Goal: Task Accomplishment & Management: Complete application form

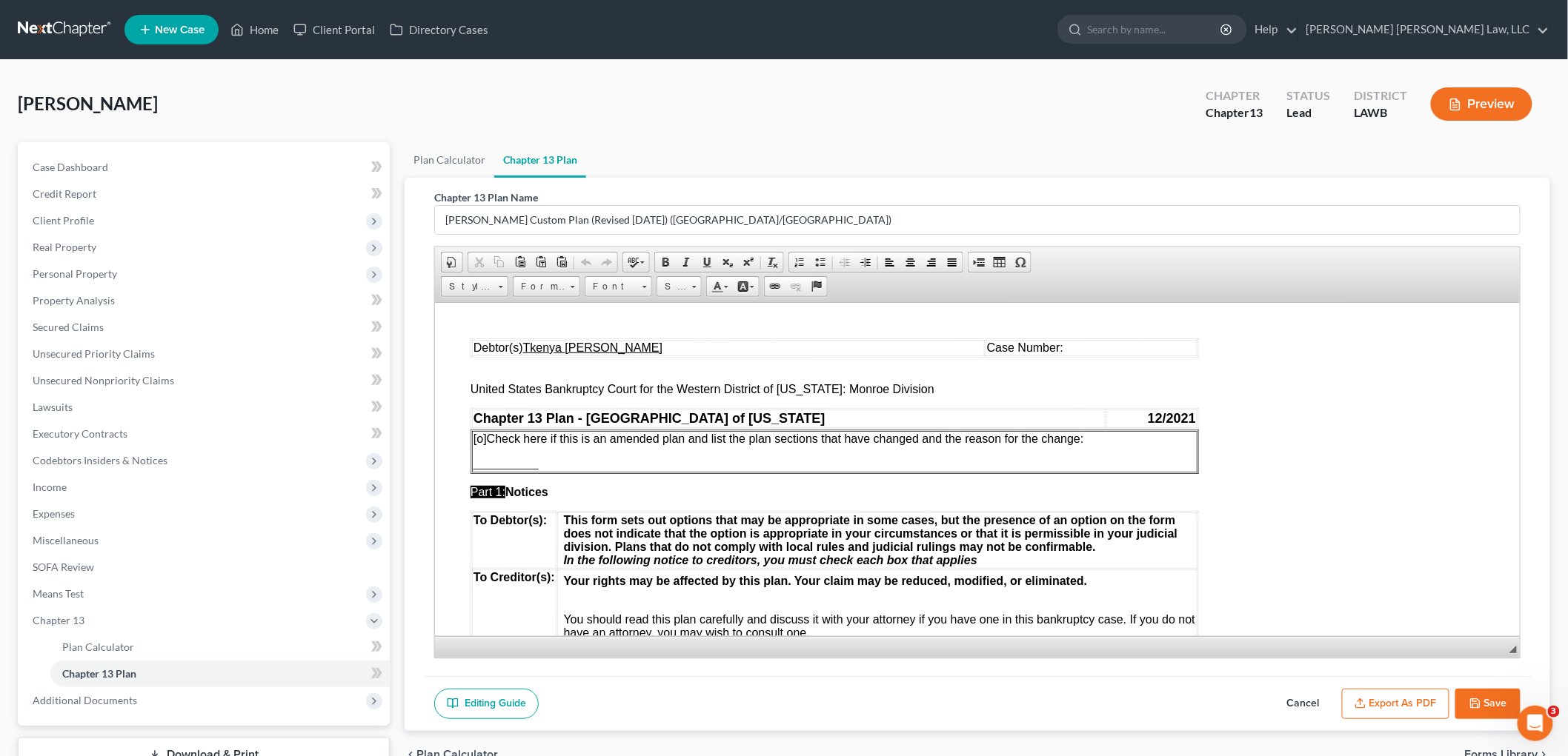
click at [1494, 699] on button "Save" at bounding box center [1488, 704] width 65 height 31
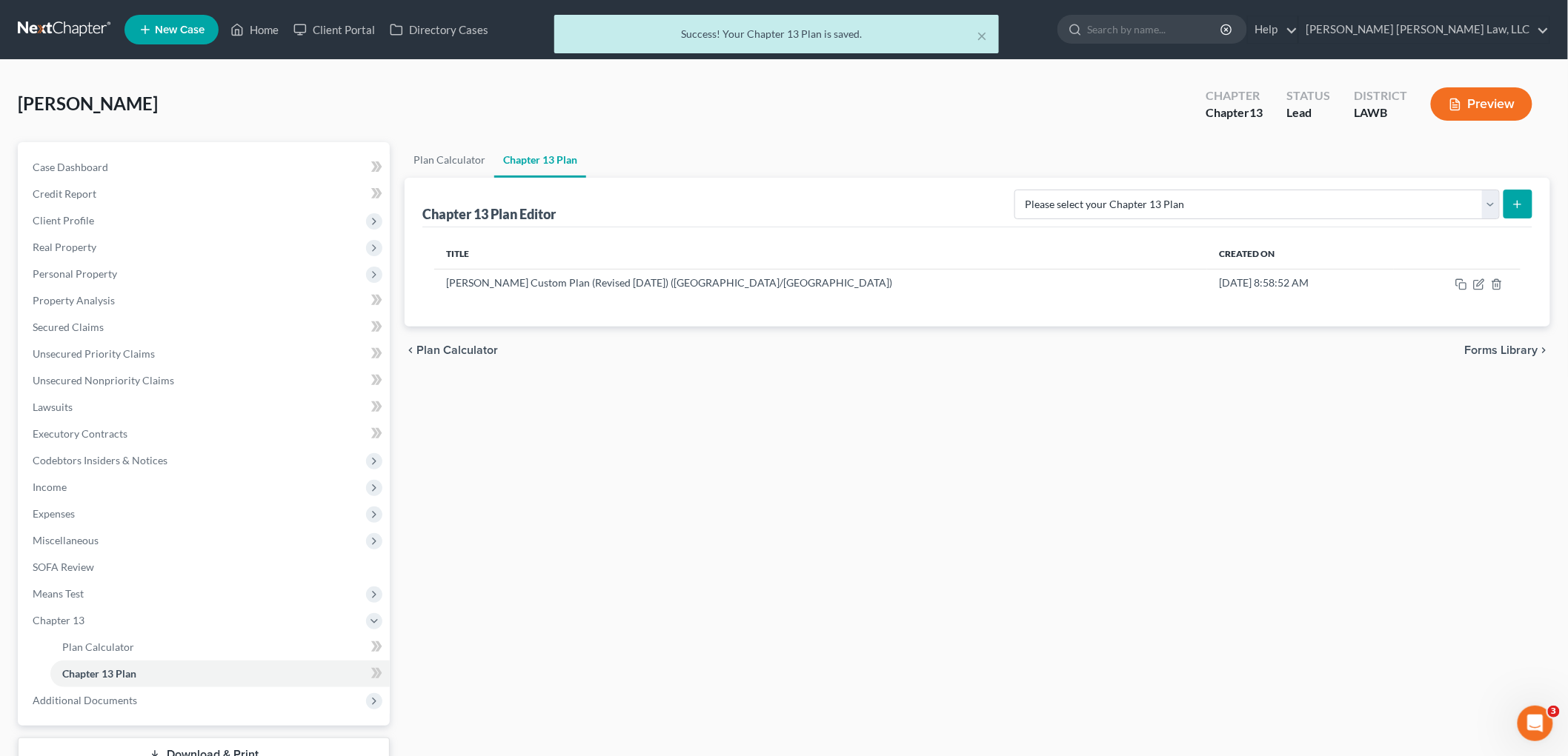
click at [46, 26] on div "× Success! Your Chapter 13 Plan is saved." at bounding box center [776, 38] width 1568 height 46
click at [53, 31] on div "× Success! Your Chapter 13 Plan is saved." at bounding box center [776, 38] width 1568 height 46
click at [980, 34] on button "×" at bounding box center [982, 35] width 10 height 18
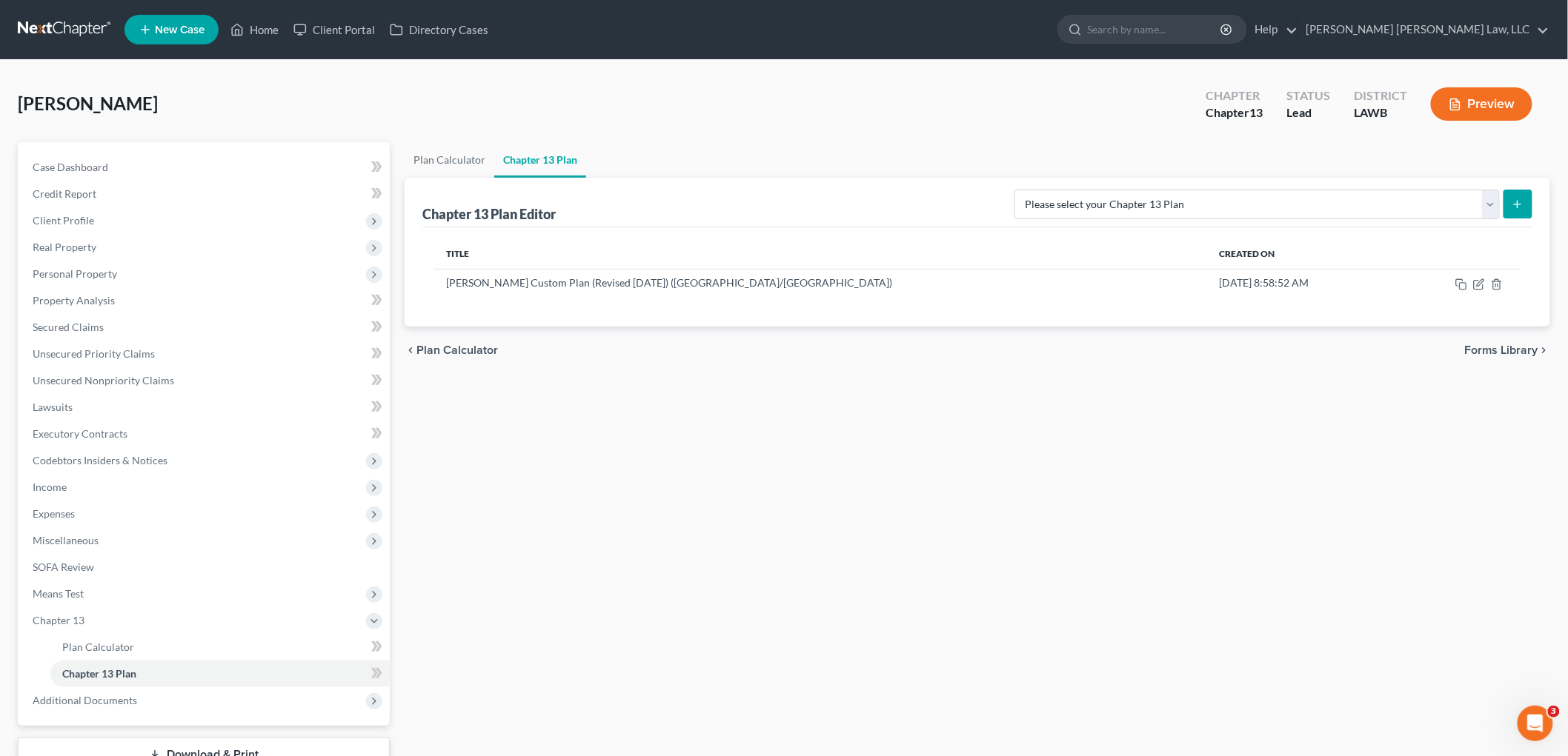
click at [57, 30] on link at bounding box center [65, 29] width 95 height 26
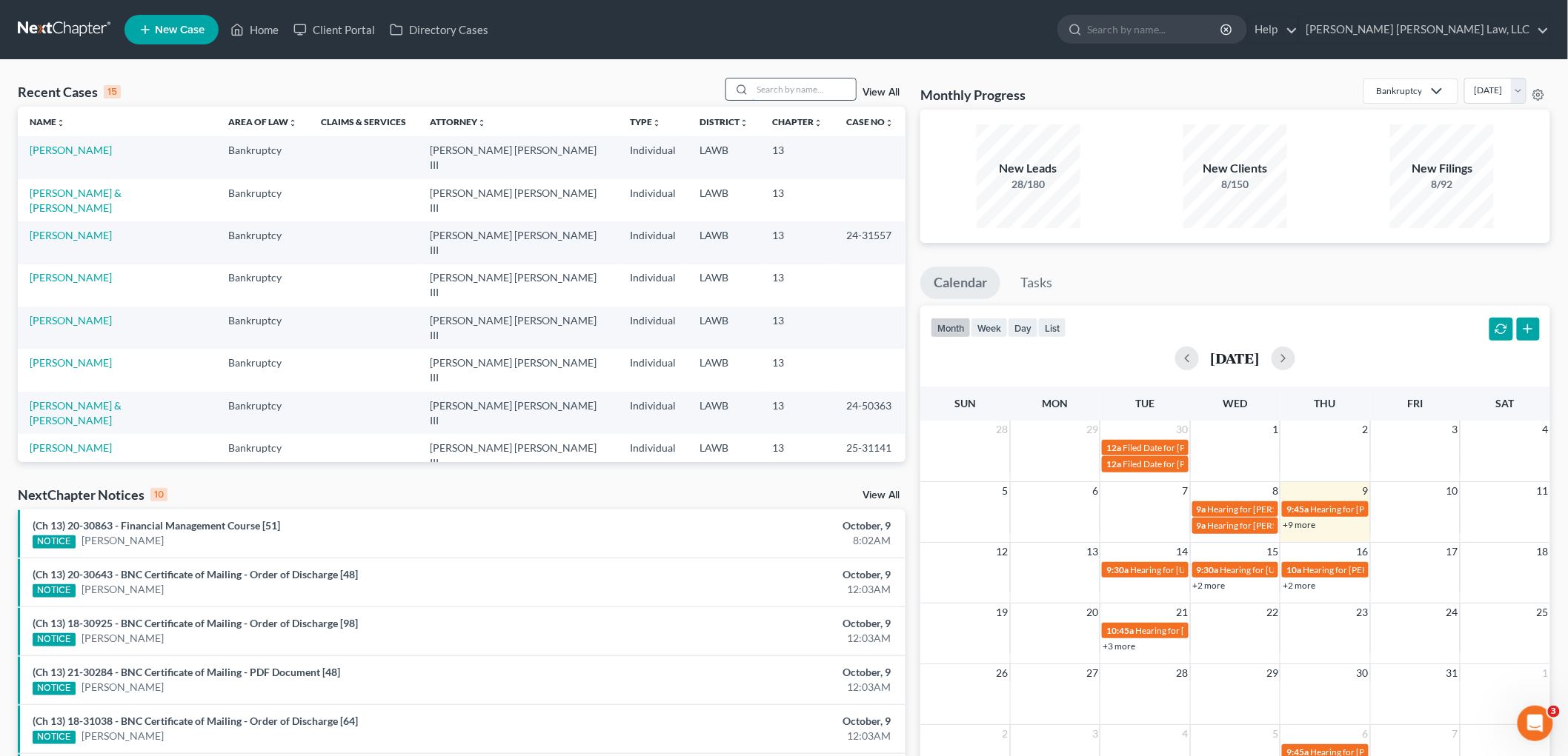
click at [804, 92] on input "search" at bounding box center [804, 89] width 104 height 22
type input "cooper"
click at [67, 187] on link "[PERSON_NAME]" at bounding box center [70, 193] width 82 height 13
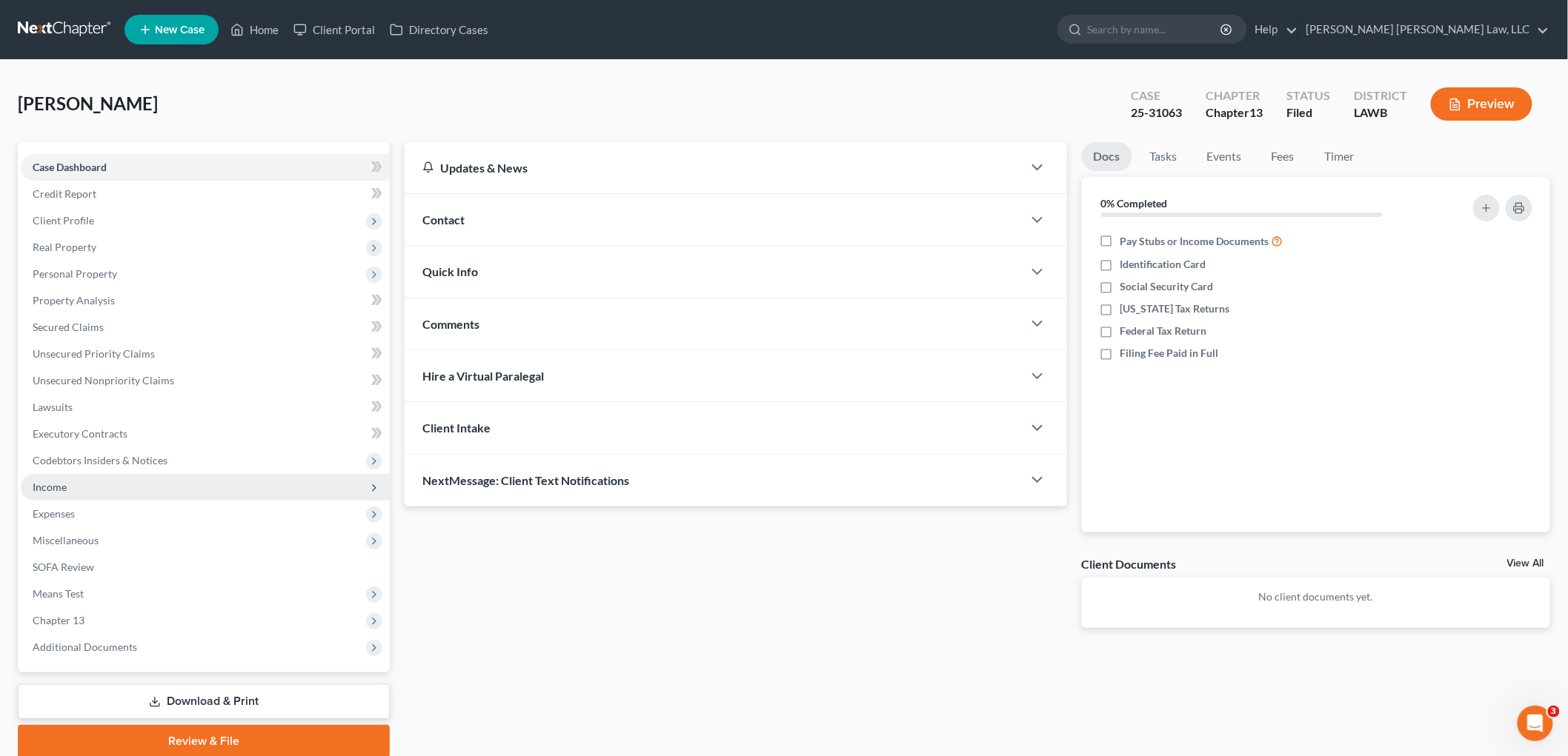
click at [68, 489] on span "Income" at bounding box center [205, 487] width 369 height 26
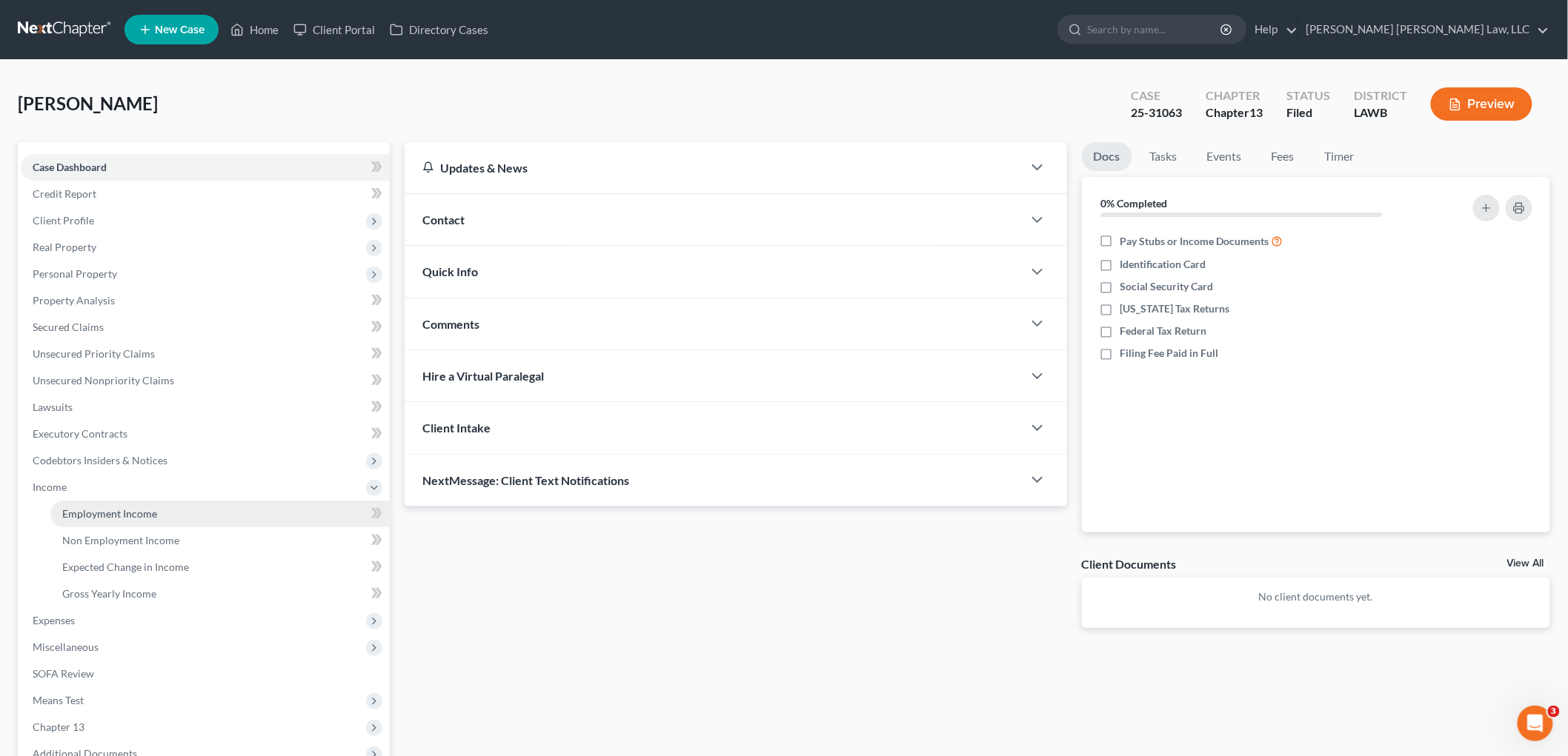
click at [69, 509] on span "Employment Income" at bounding box center [109, 514] width 95 height 13
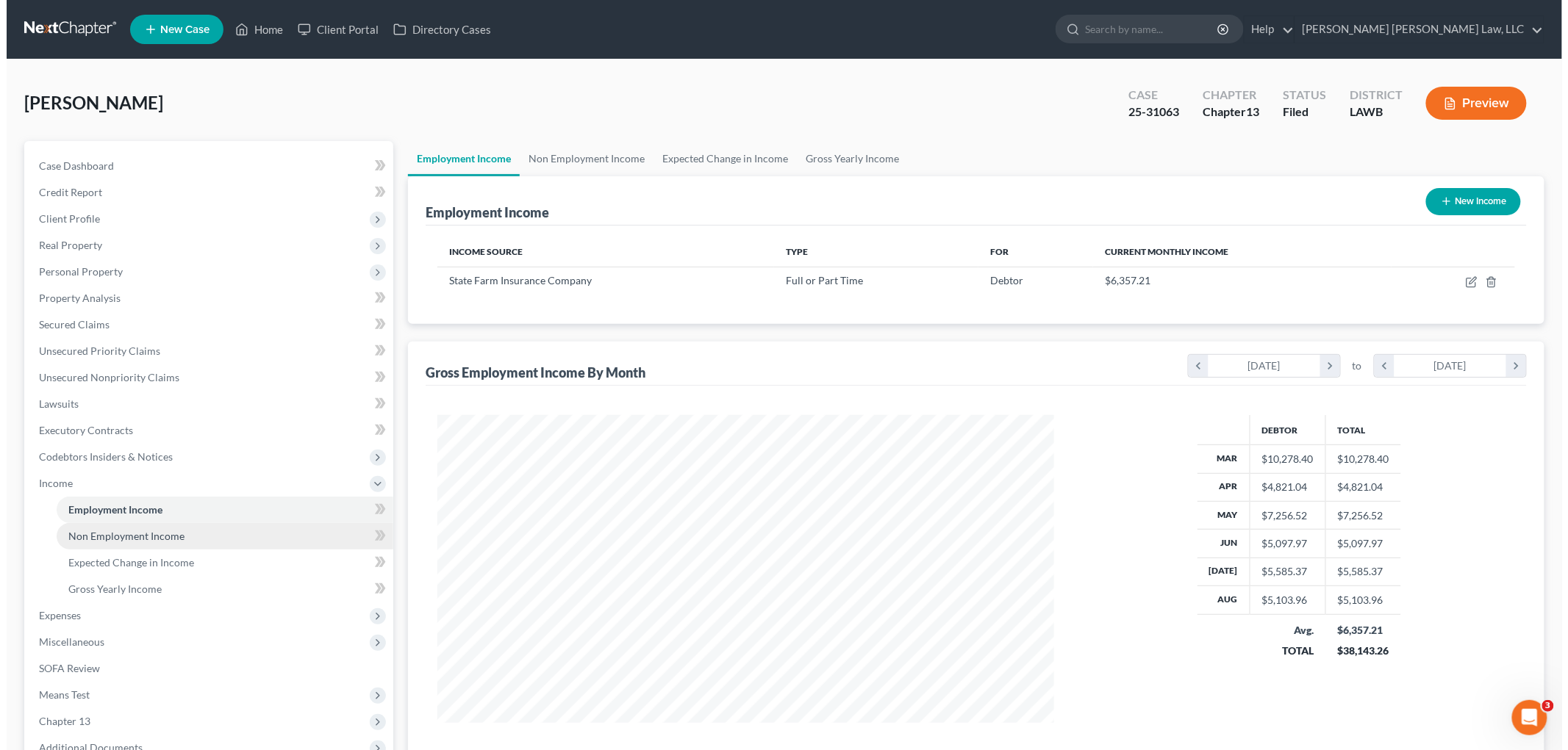
scroll to position [307, 646]
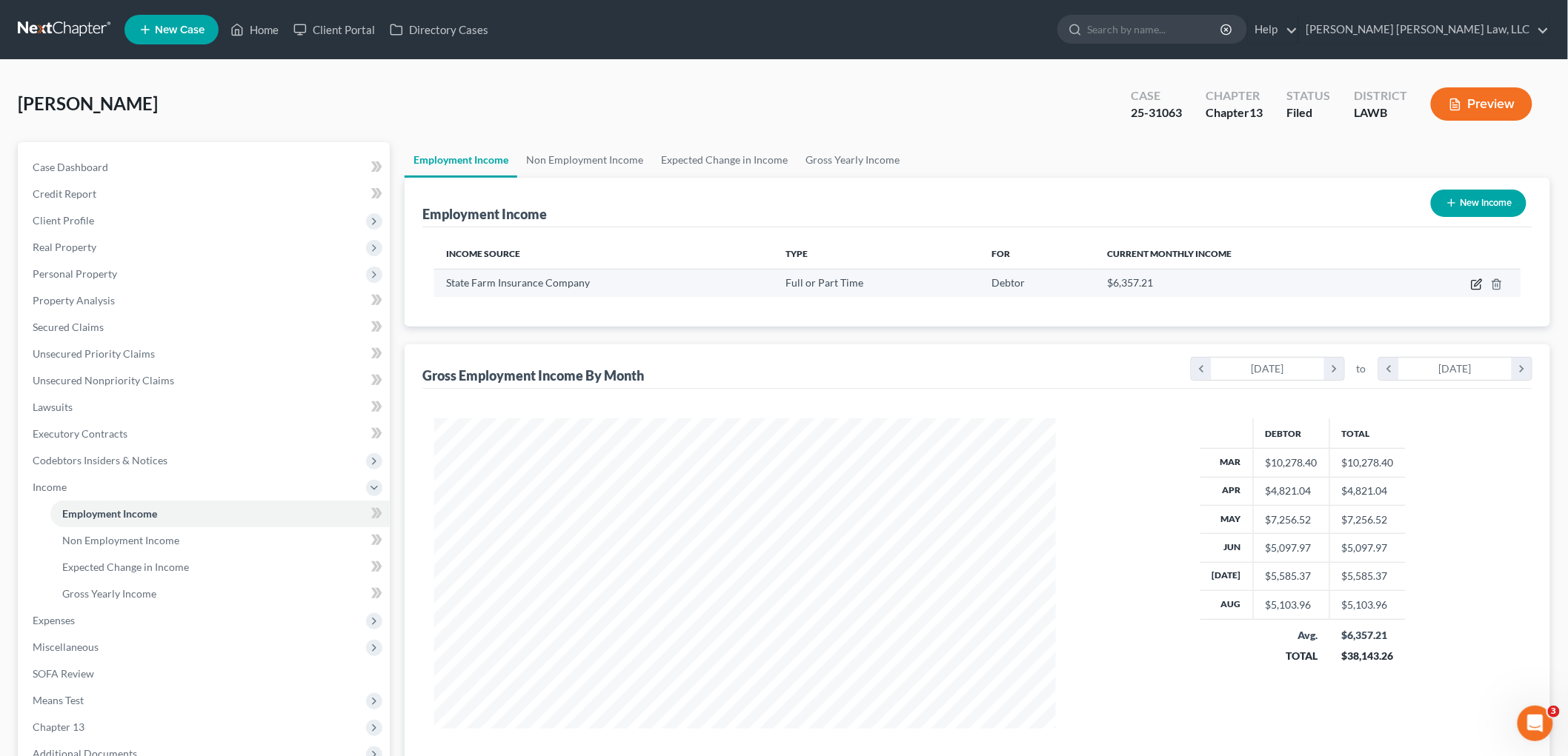
click at [1476, 285] on icon "button" at bounding box center [1478, 283] width 6 height 6
select select "0"
select select "14"
select select "2"
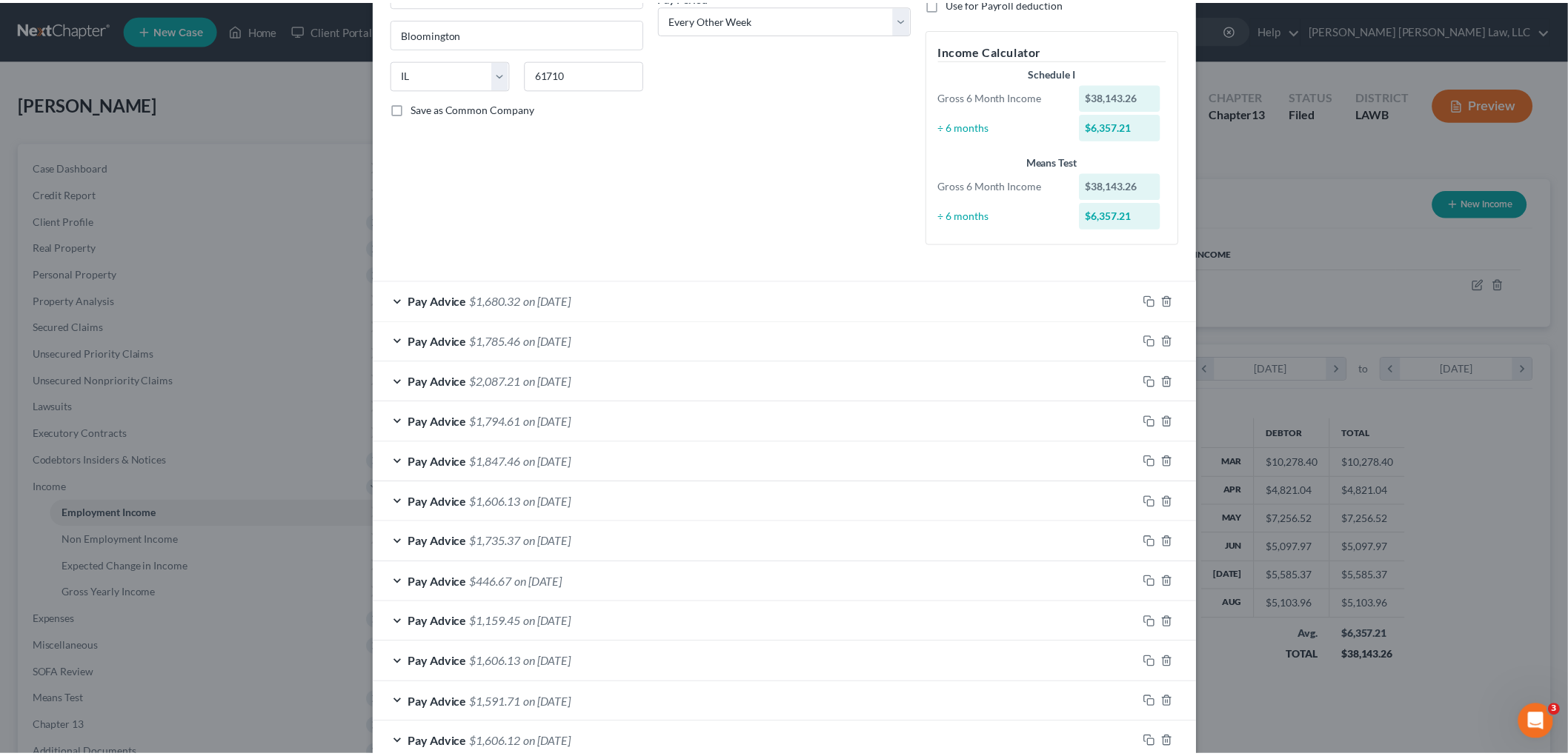
scroll to position [417, 0]
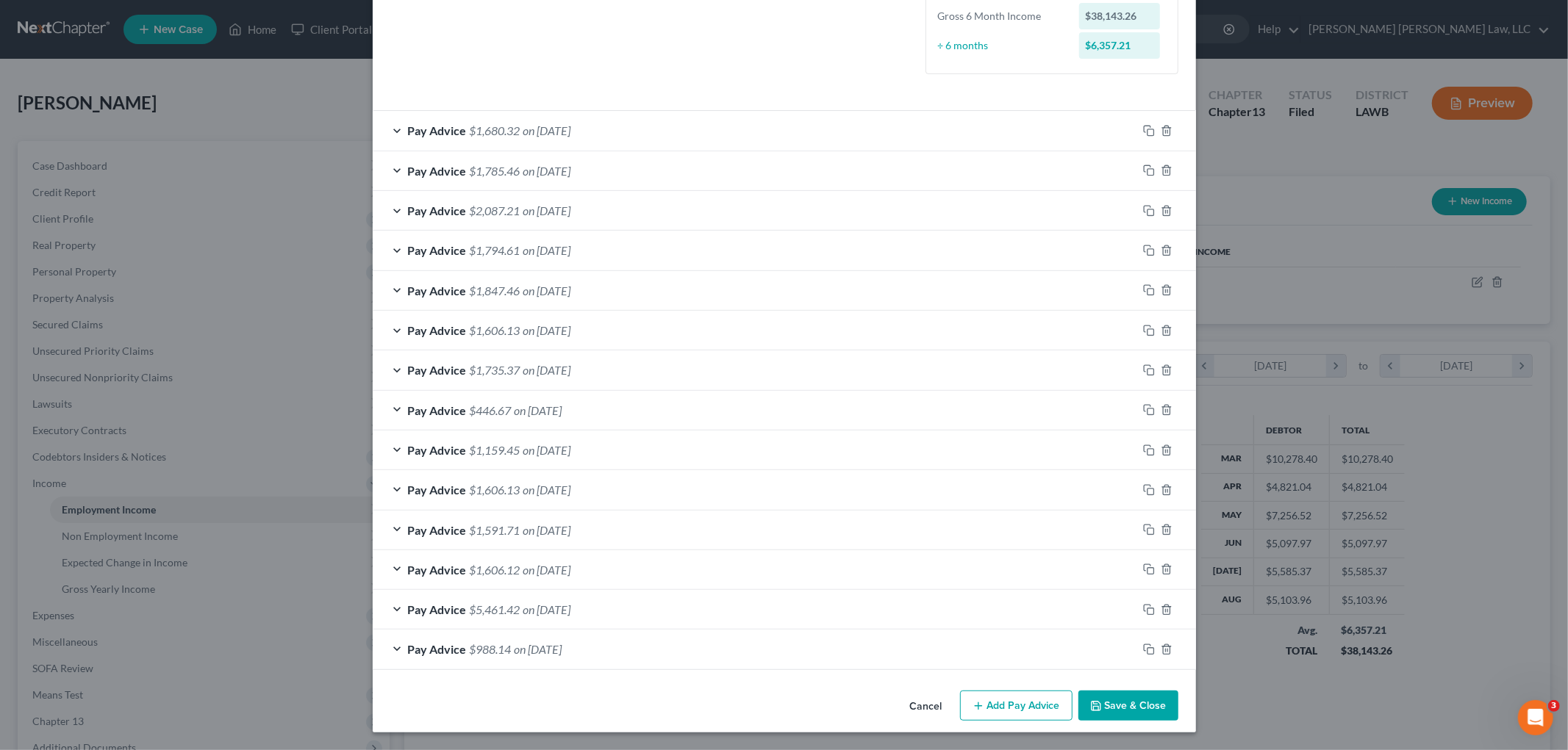
click at [1094, 703] on icon "button" at bounding box center [1096, 706] width 12 height 12
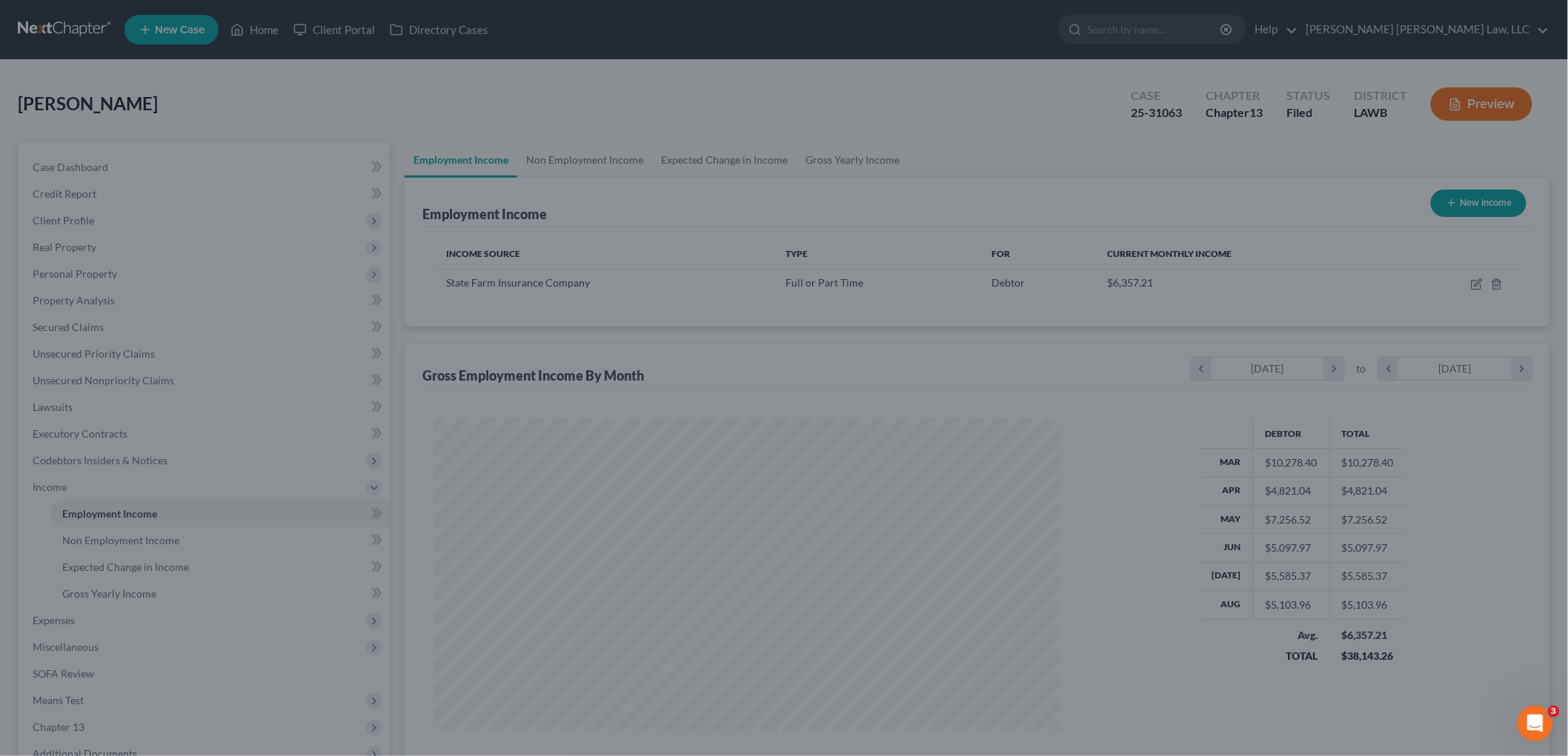
scroll to position [740432, 740524]
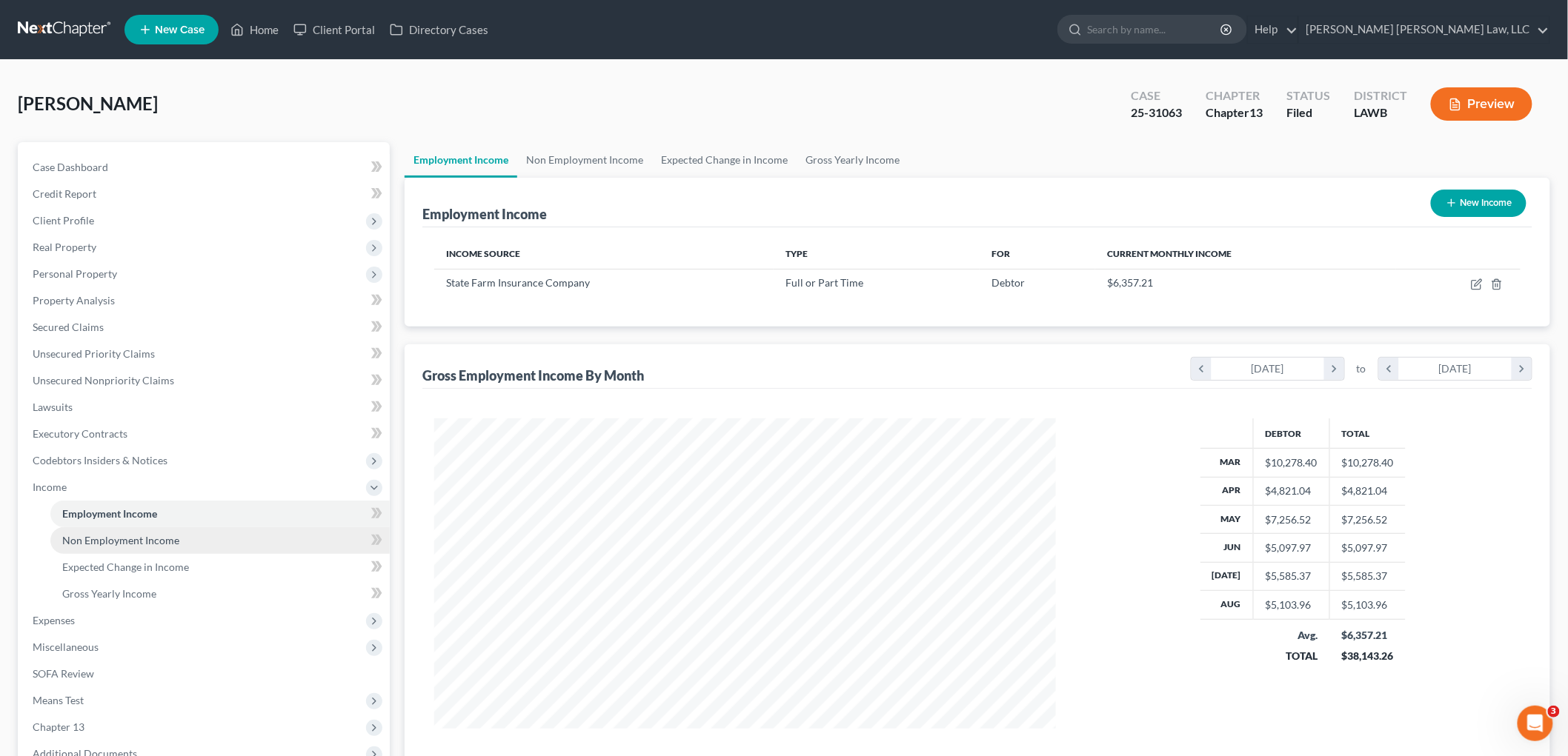
click at [163, 543] on span "Non Employment Income" at bounding box center [121, 540] width 117 height 13
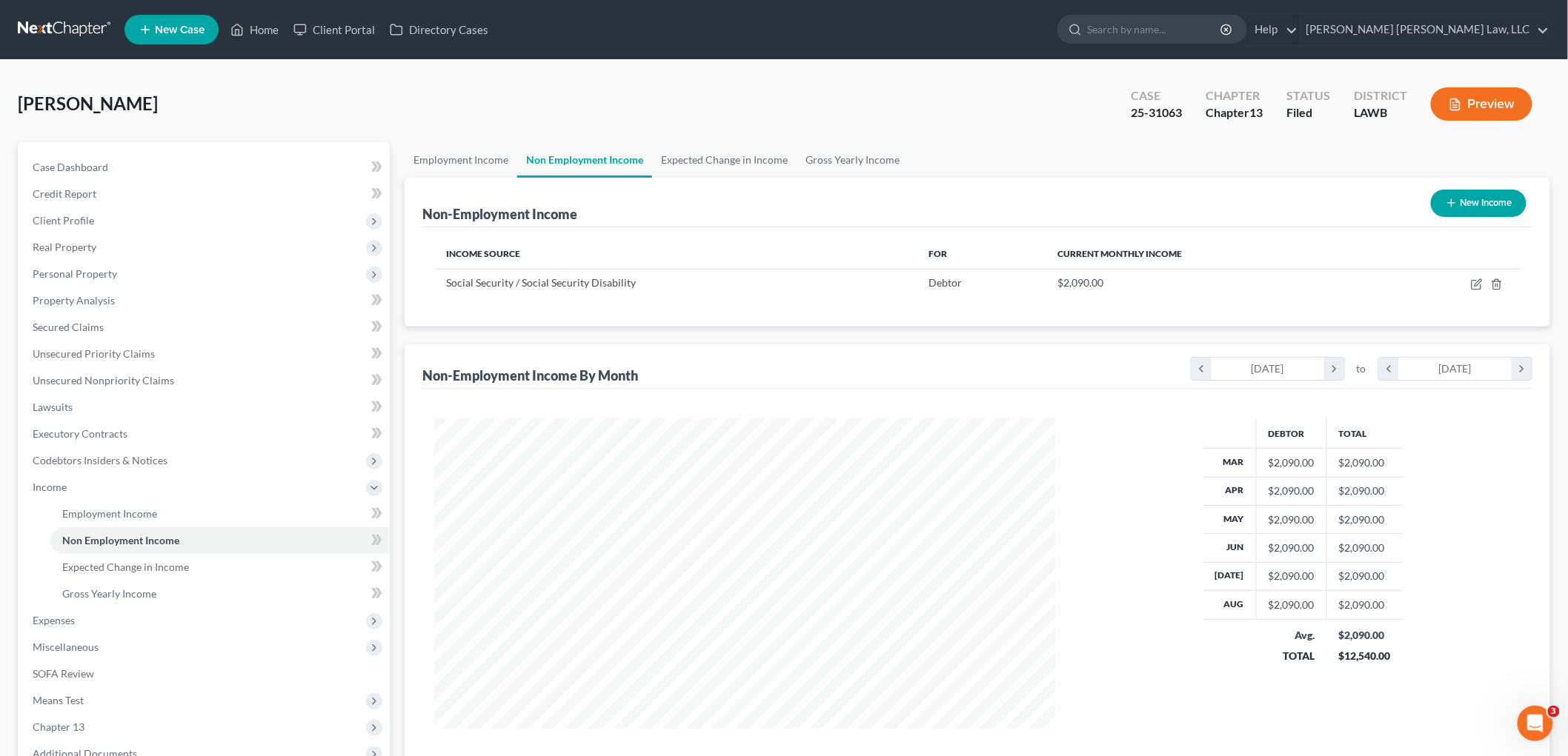
scroll to position [310, 651]
click at [69, 223] on span "Client Profile" at bounding box center [63, 220] width 62 height 13
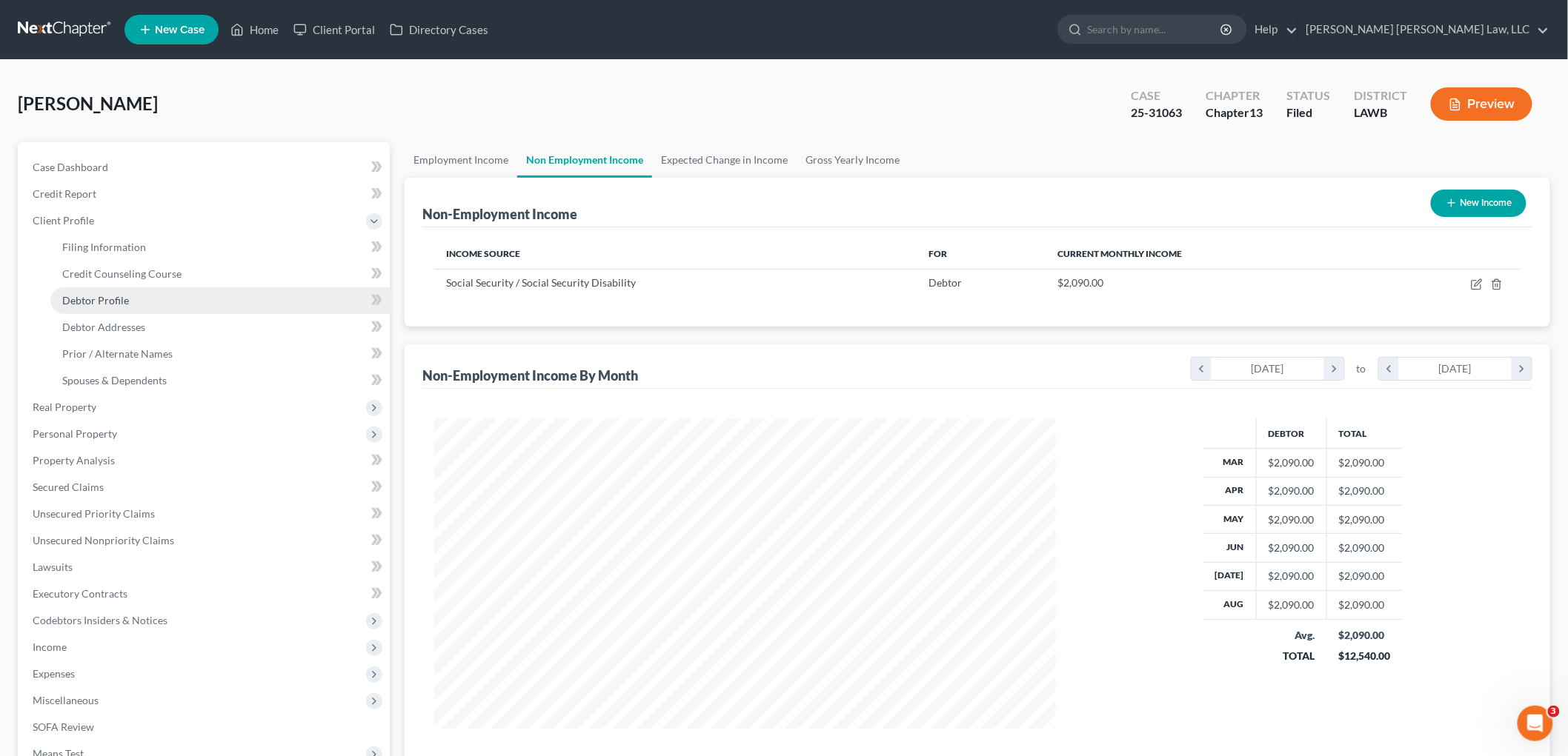
click at [70, 303] on span "Debtor Profile" at bounding box center [96, 300] width 67 height 13
select select "3"
select select "1"
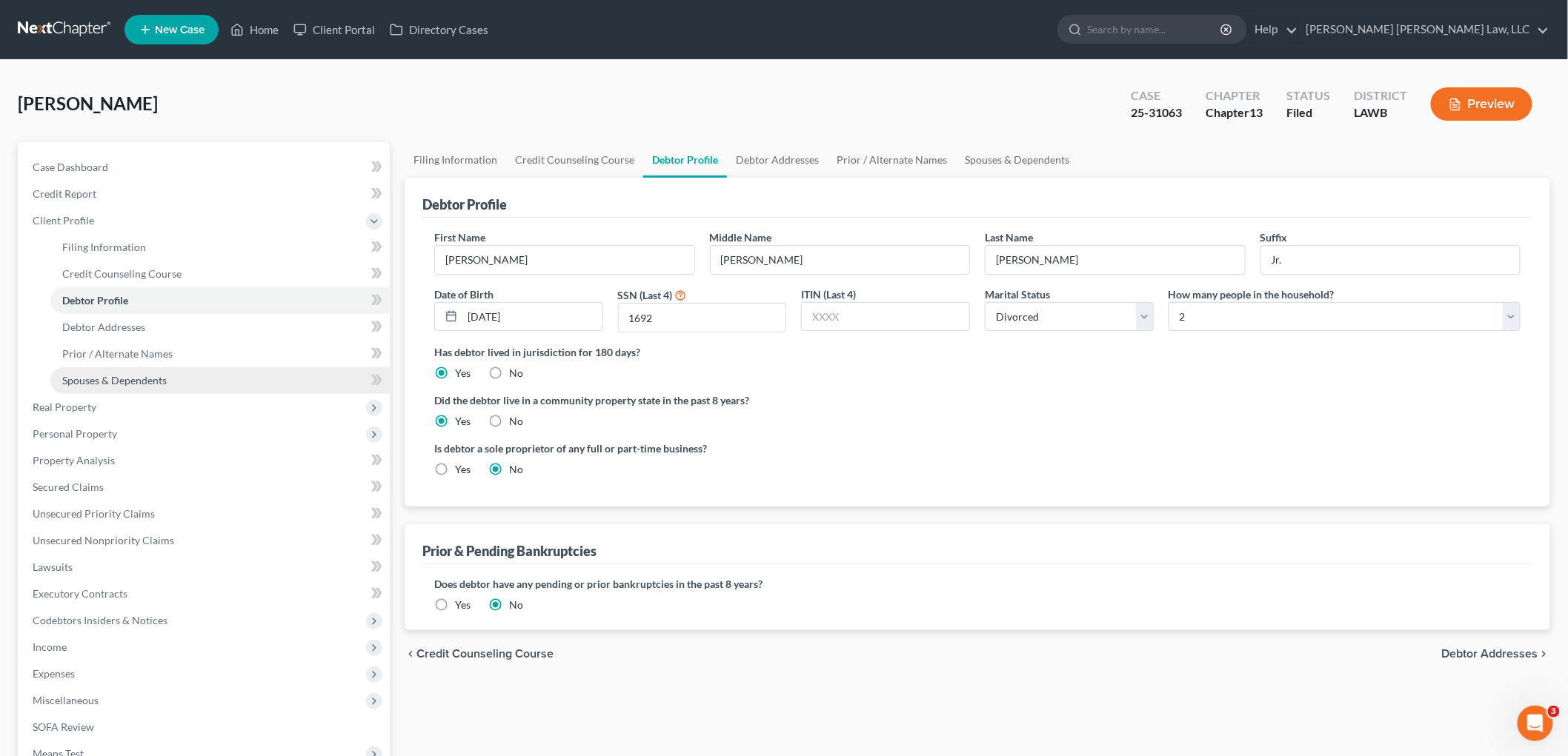
click at [178, 386] on link "Spouses & Dependents" at bounding box center [220, 380] width 339 height 26
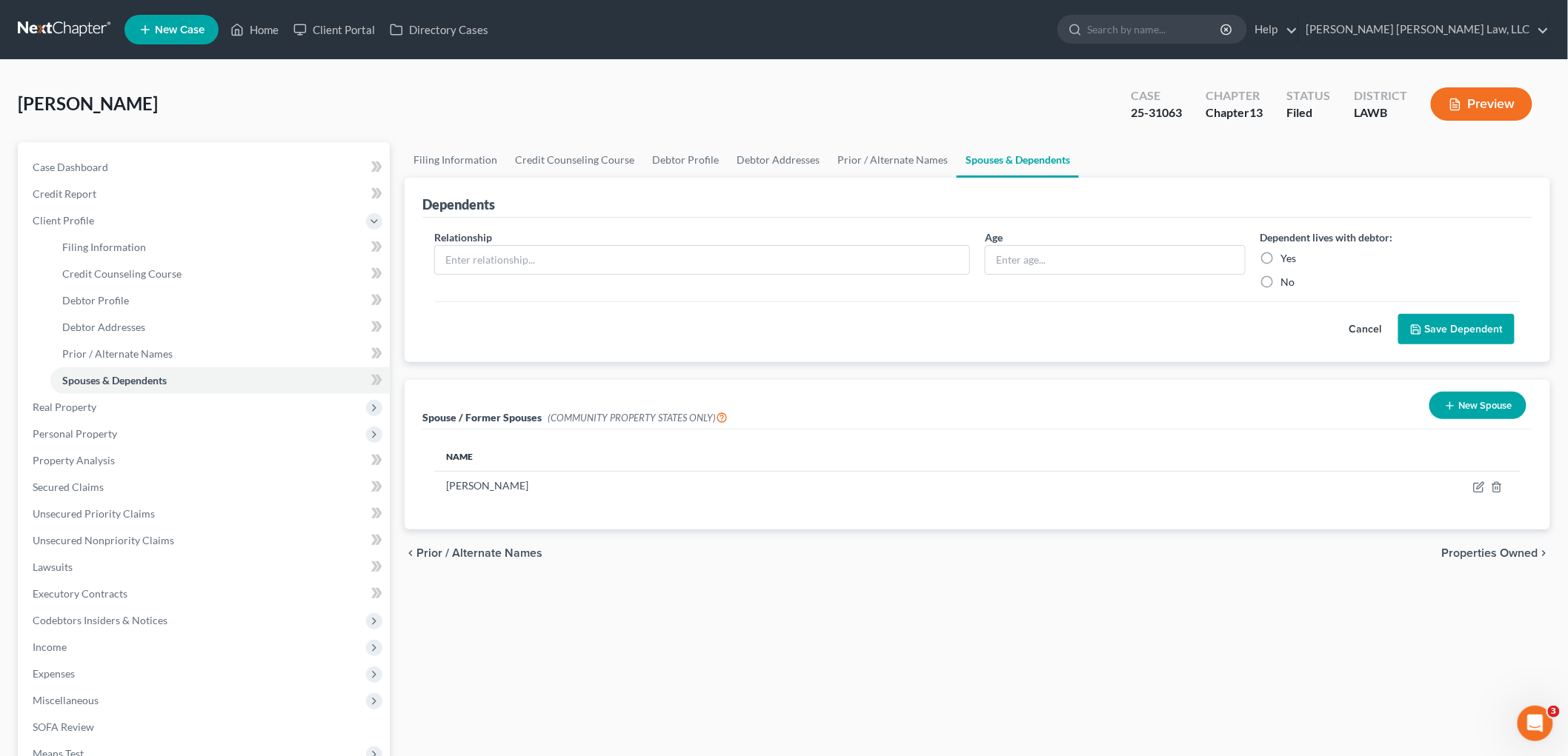
click at [69, 20] on link at bounding box center [65, 29] width 95 height 26
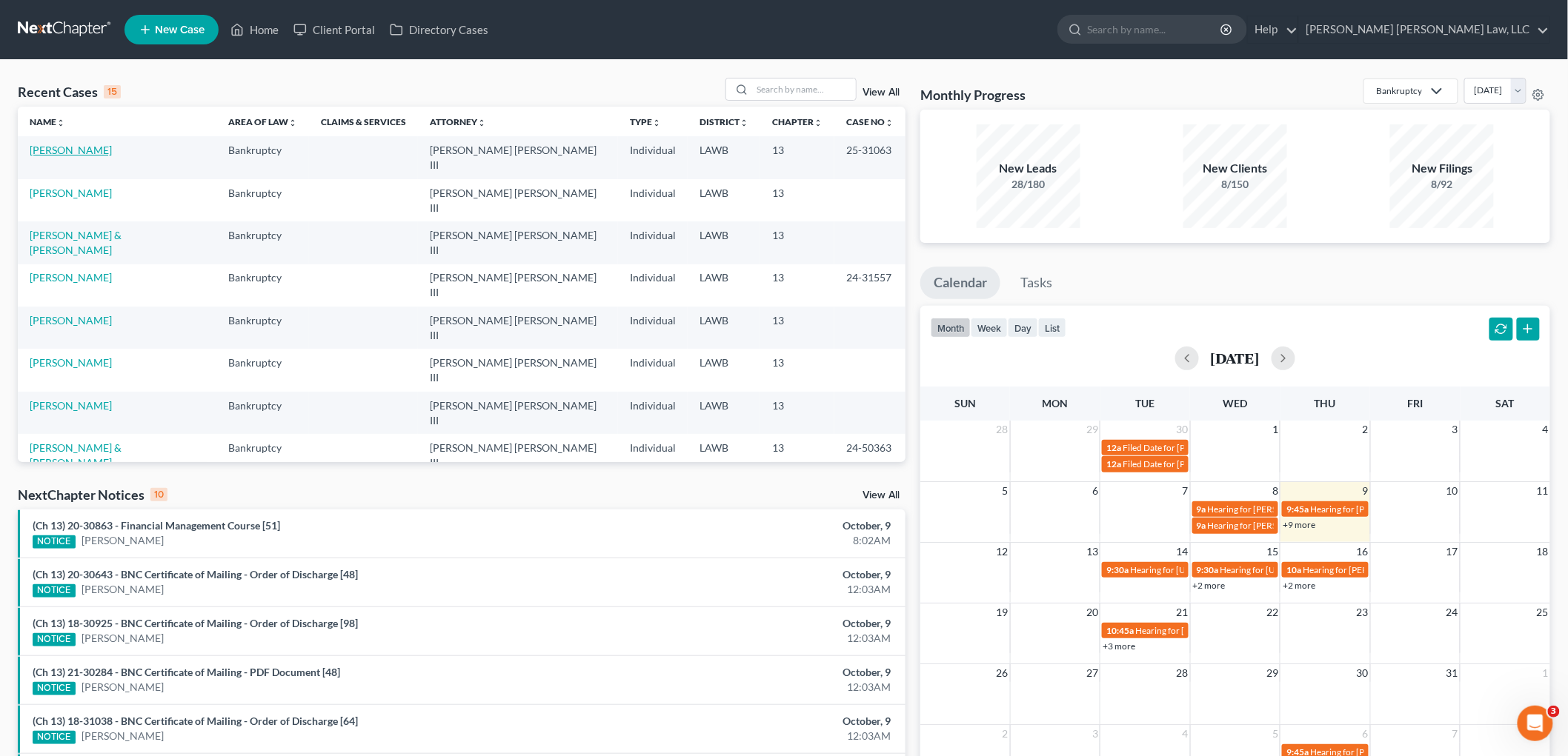
click at [94, 151] on link "[PERSON_NAME]" at bounding box center [70, 150] width 82 height 13
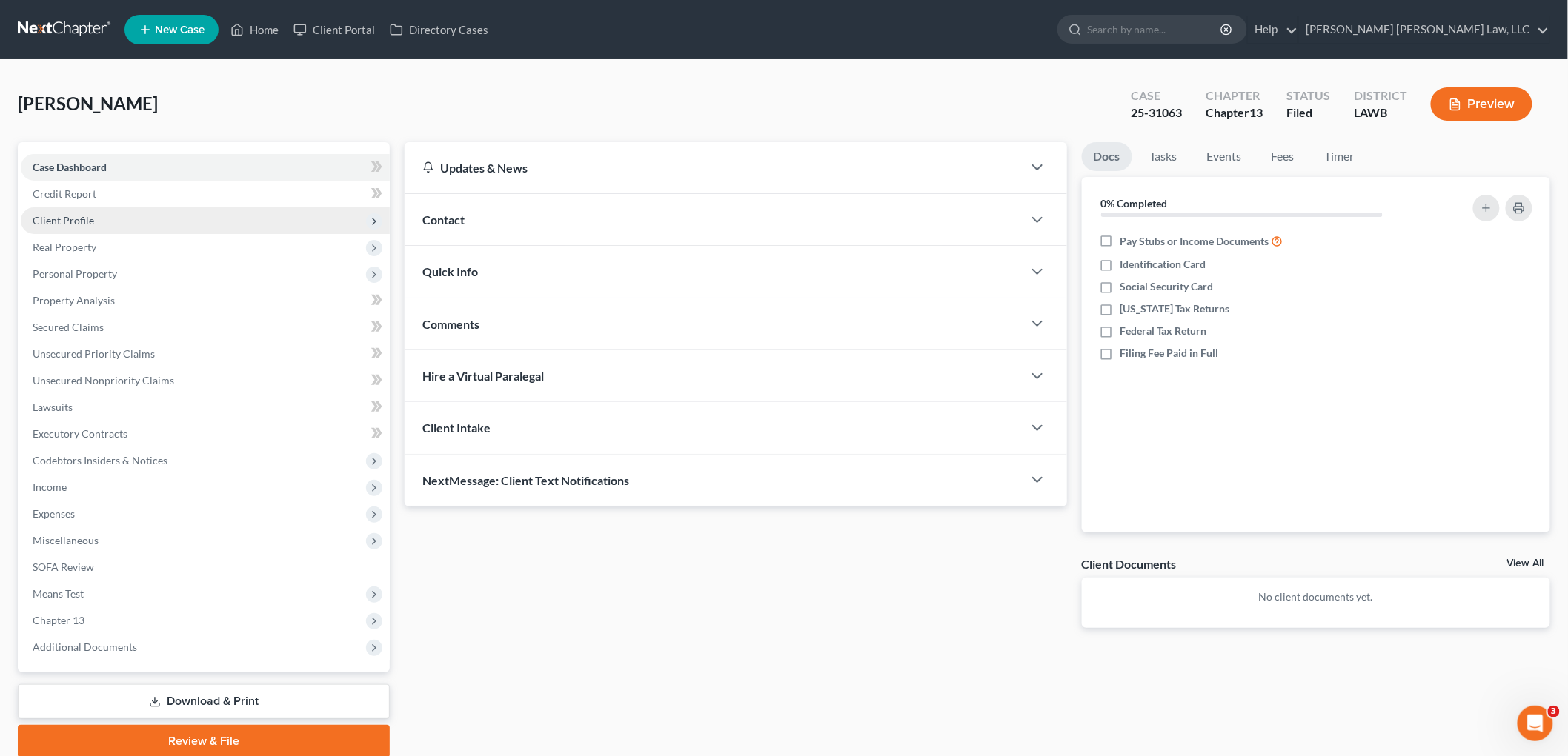
click at [67, 220] on span "Client Profile" at bounding box center [63, 220] width 62 height 13
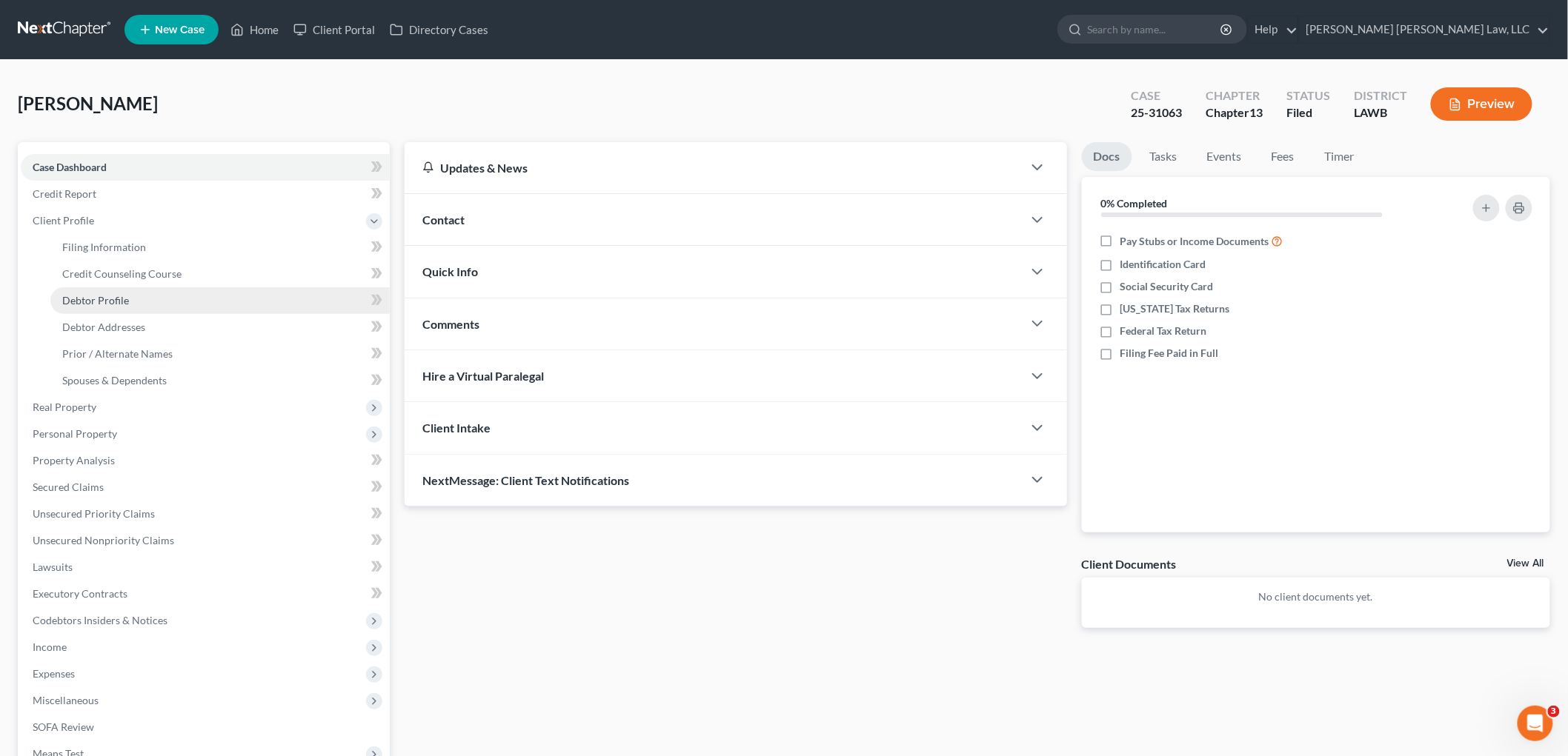
click at [83, 299] on span "Debtor Profile" at bounding box center [96, 300] width 67 height 13
select select "3"
select select "1"
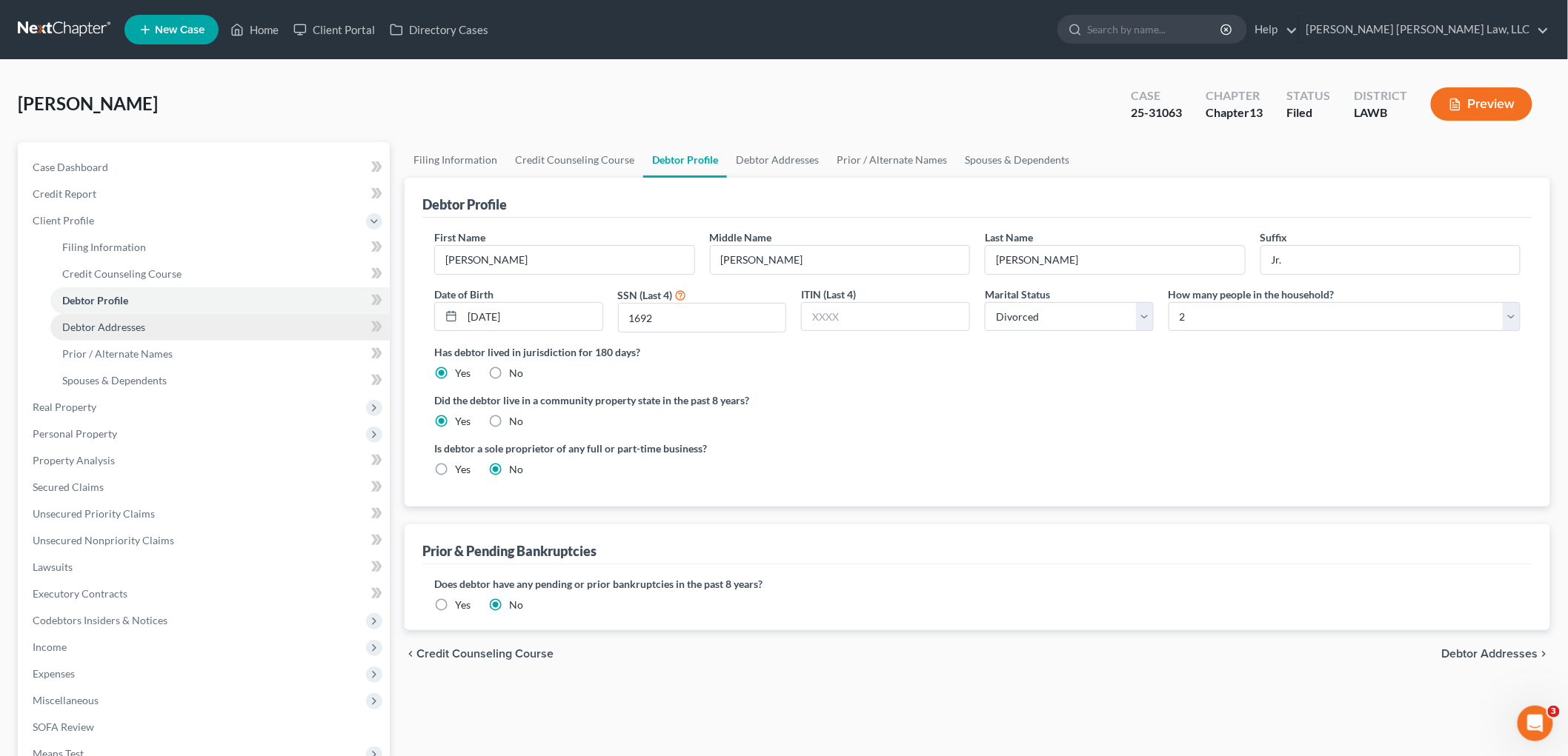
click at [149, 321] on link "Debtor Addresses" at bounding box center [220, 327] width 339 height 26
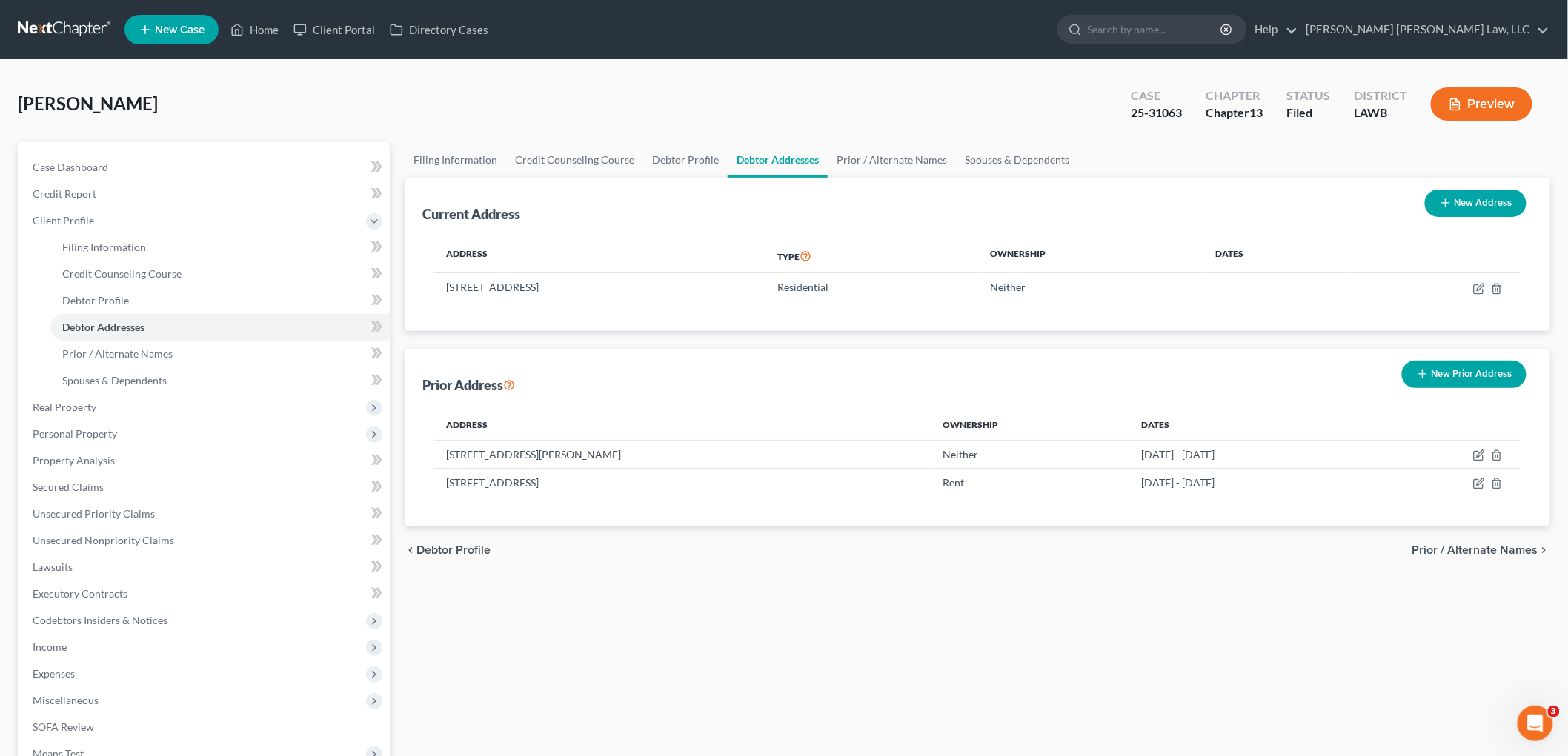
click at [86, 26] on link at bounding box center [65, 29] width 95 height 26
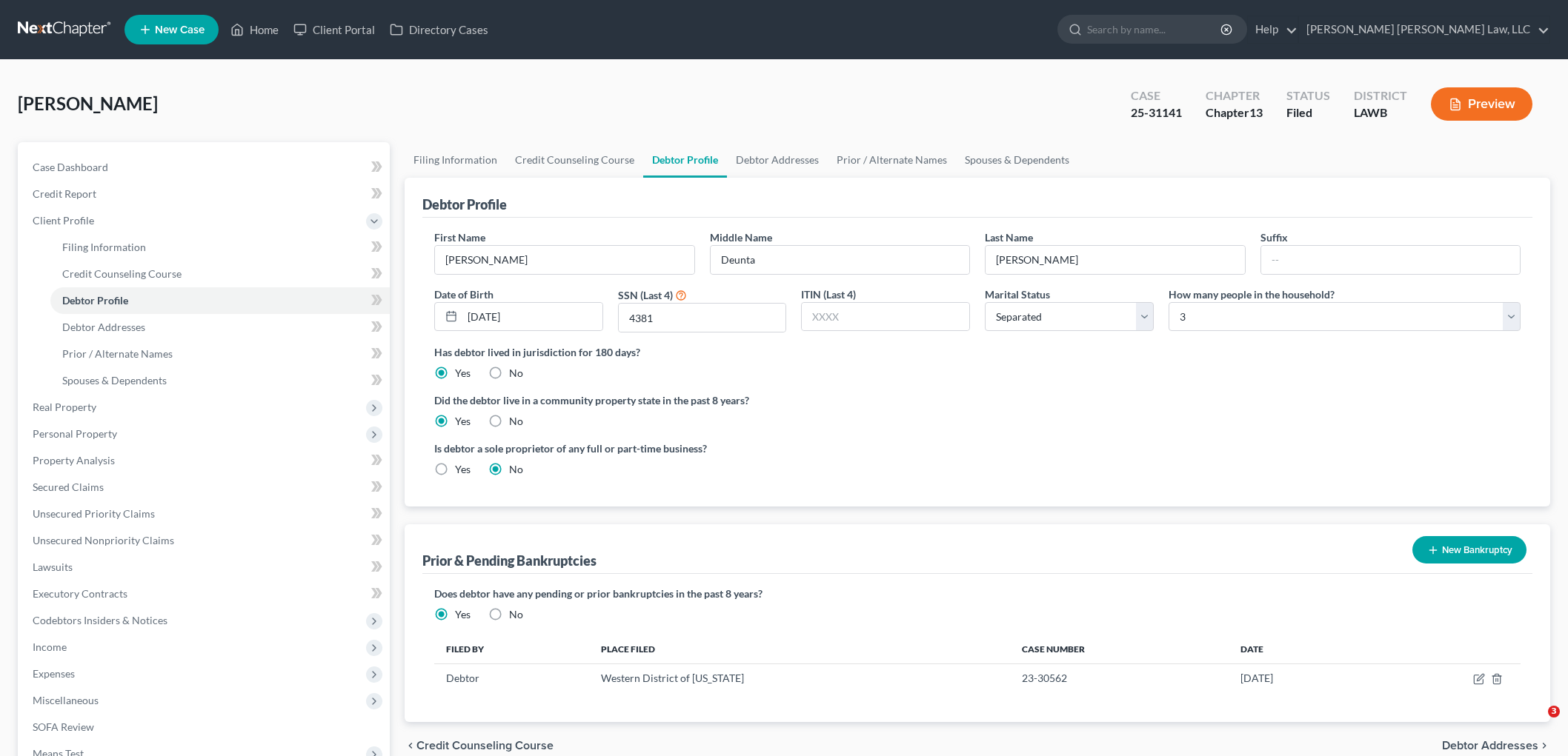
select select "2"
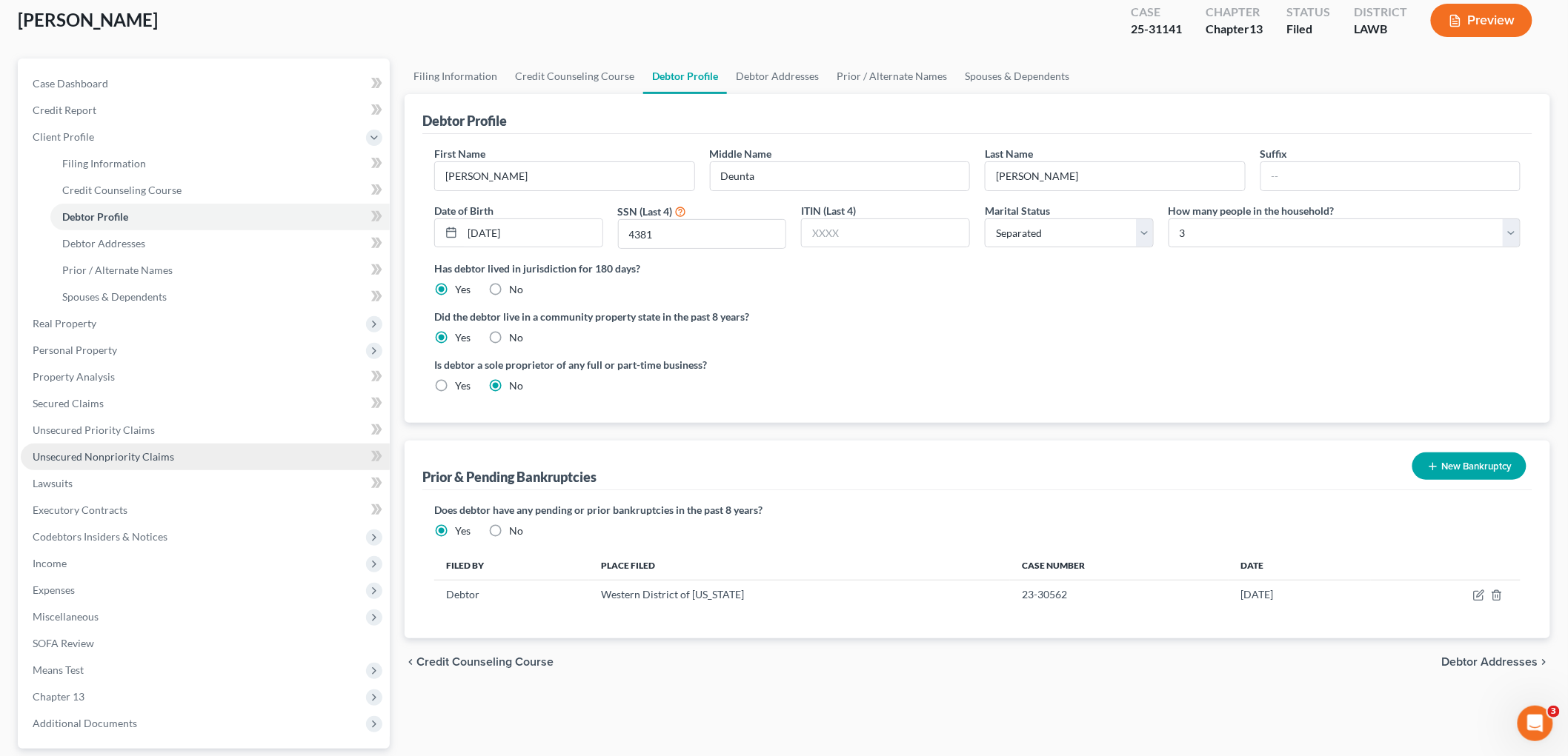
scroll to position [164, 0]
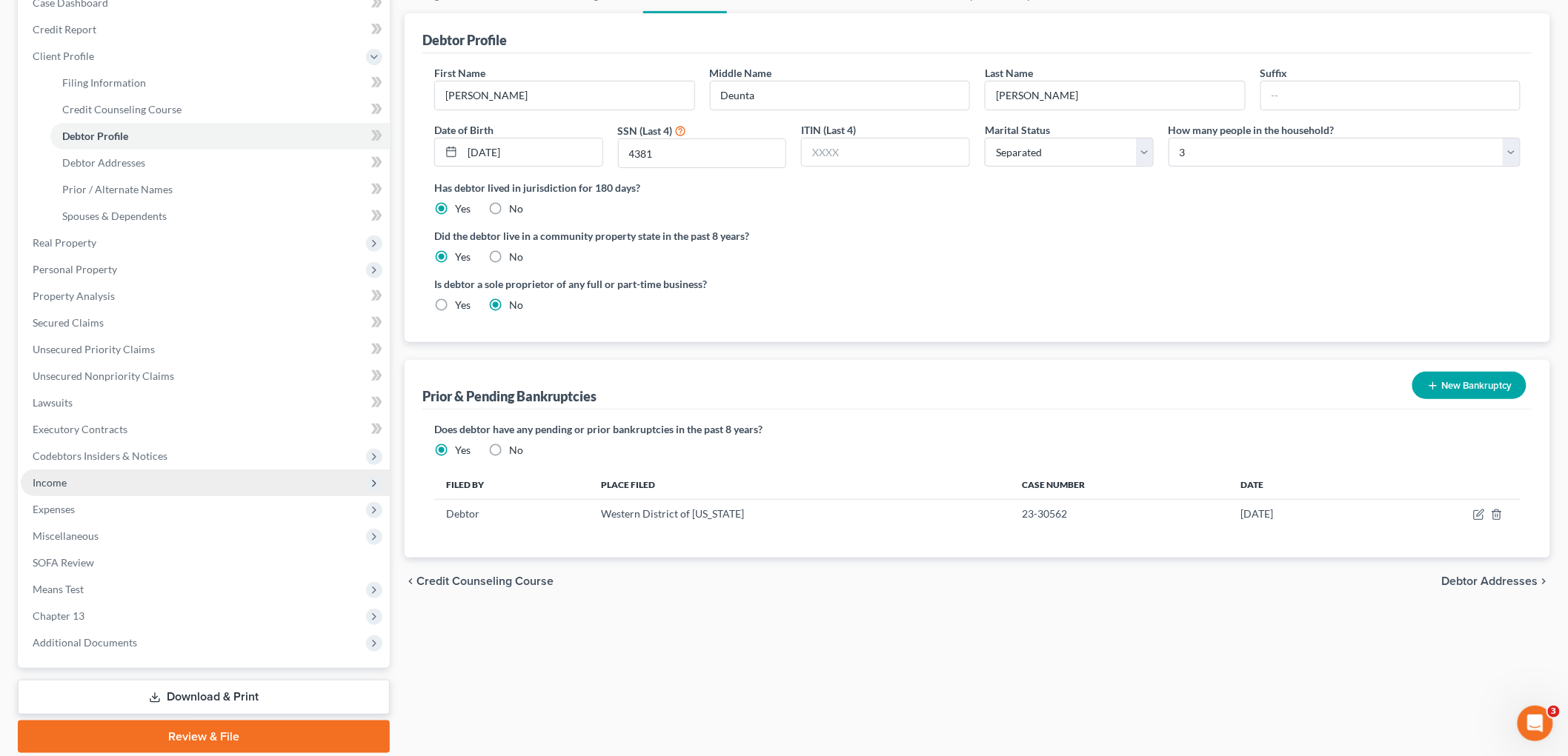
click at [108, 479] on span "Income" at bounding box center [205, 482] width 369 height 26
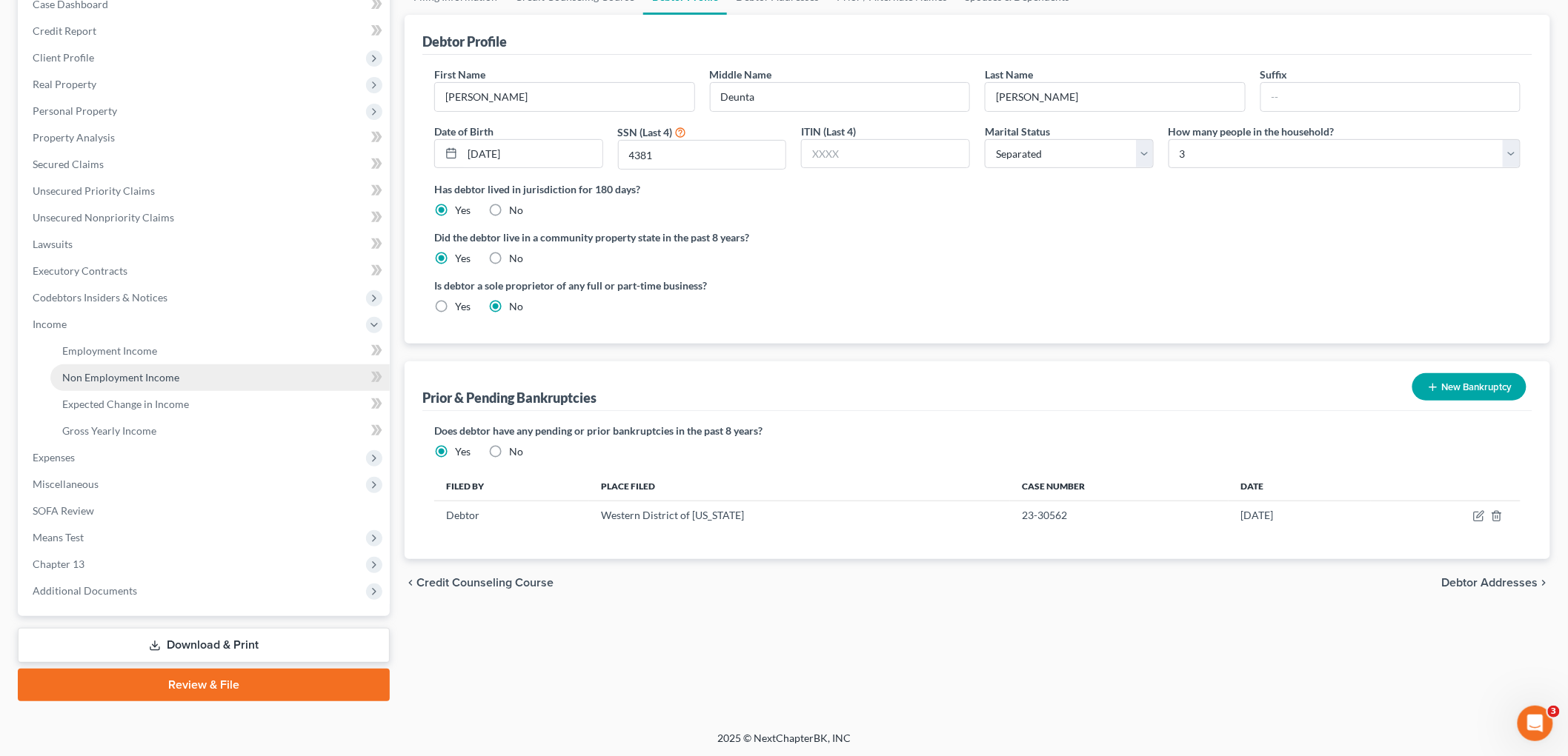
click at [154, 383] on link "Non Employment Income" at bounding box center [220, 378] width 339 height 26
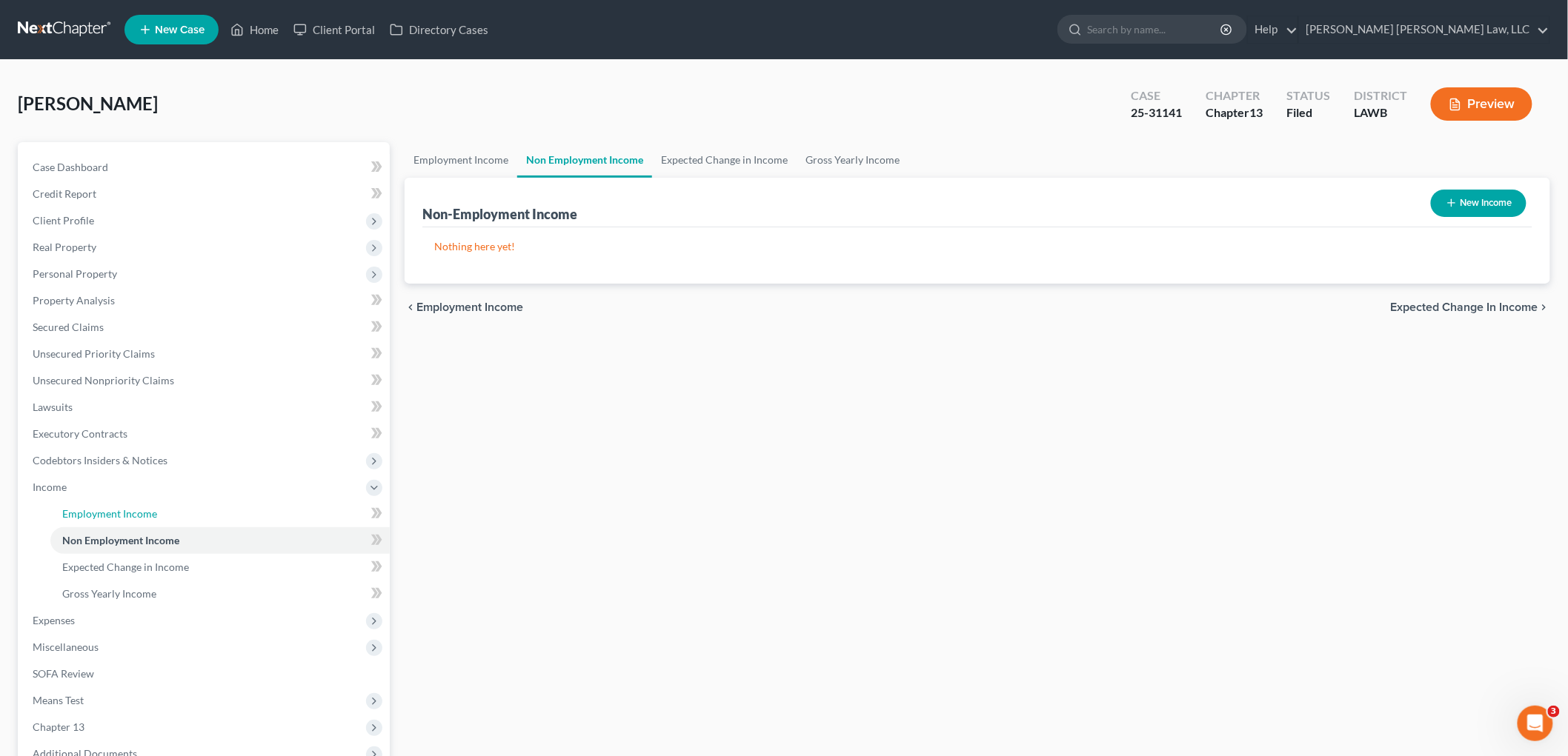
drag, startPoint x: 97, startPoint y: 517, endPoint x: 675, endPoint y: 414, distance: 587.1
click at [97, 517] on span "Employment Income" at bounding box center [109, 514] width 95 height 13
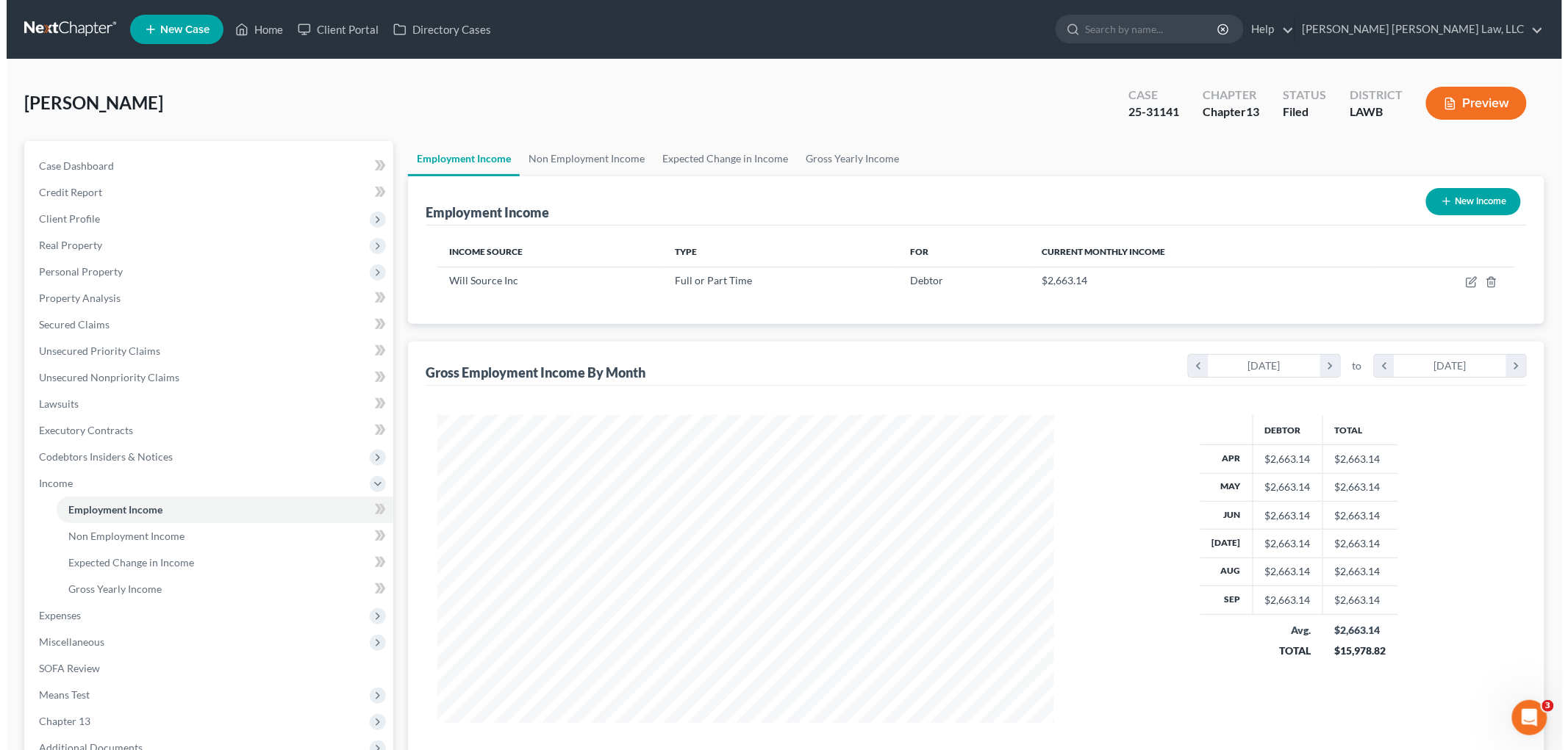
scroll to position [307, 646]
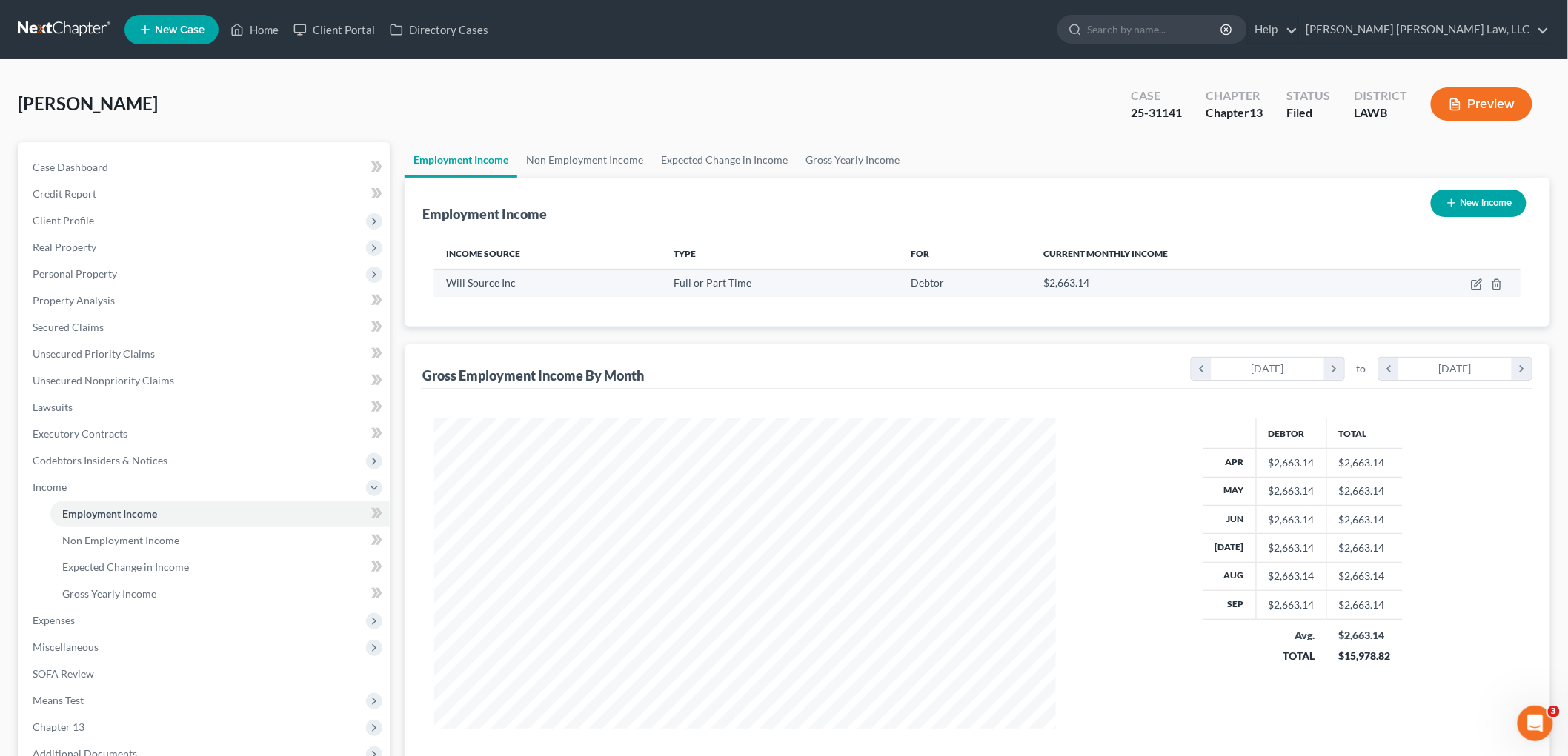
click at [1479, 290] on td at bounding box center [1449, 283] width 143 height 28
click at [1477, 282] on icon "button" at bounding box center [1477, 284] width 12 height 12
select select "0"
select select "19"
select select "3"
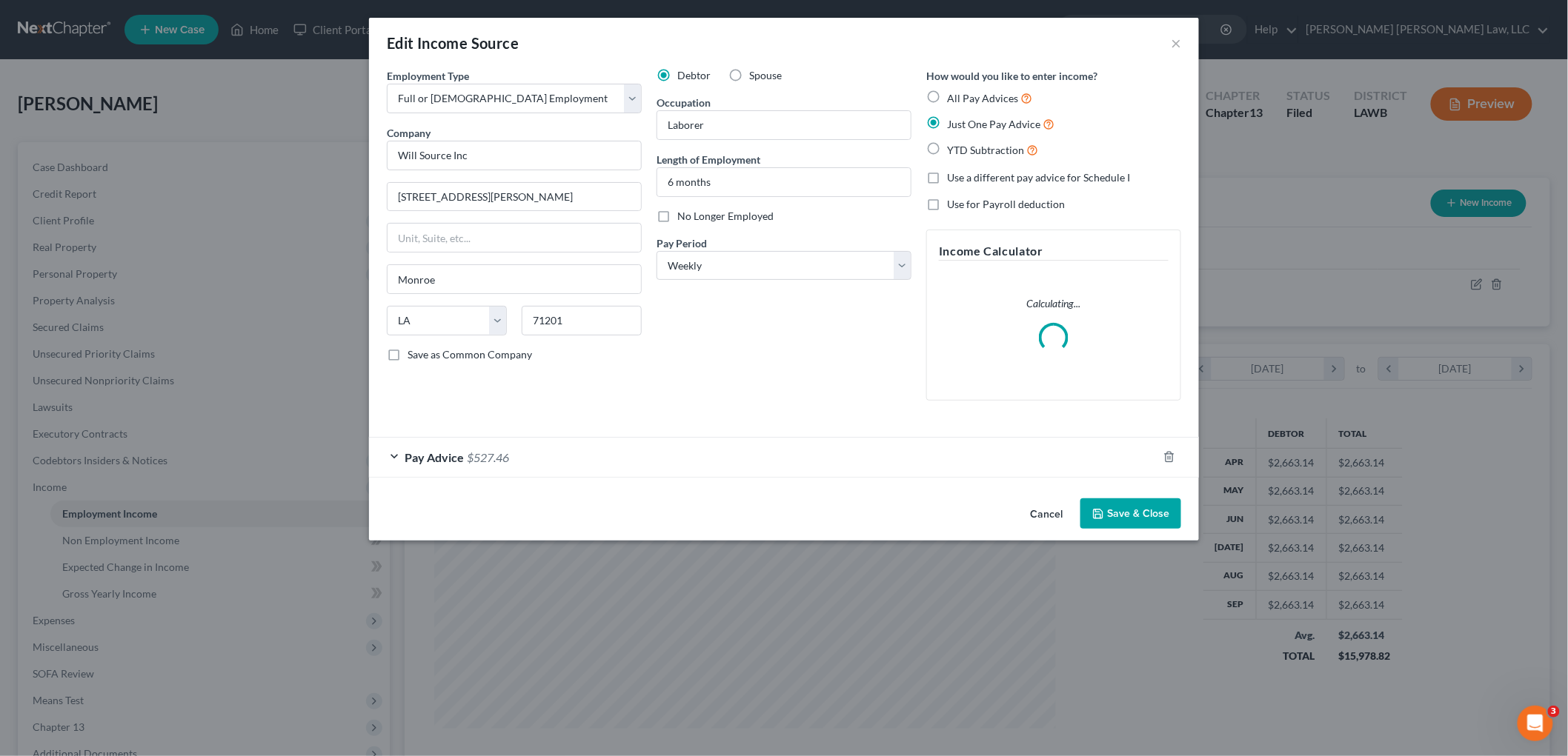
scroll to position [313, 657]
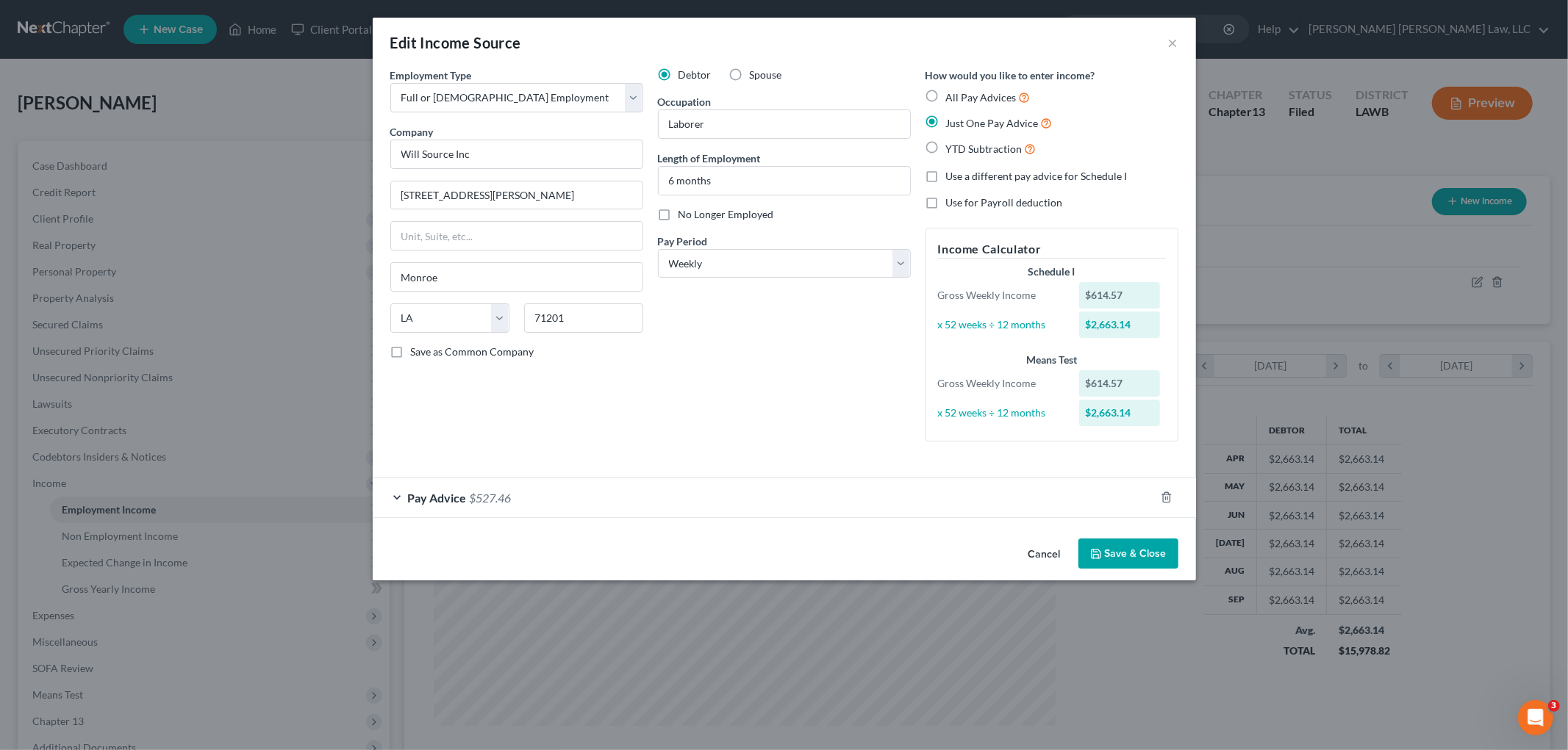
click at [1108, 552] on button "Save & Close" at bounding box center [1128, 554] width 100 height 31
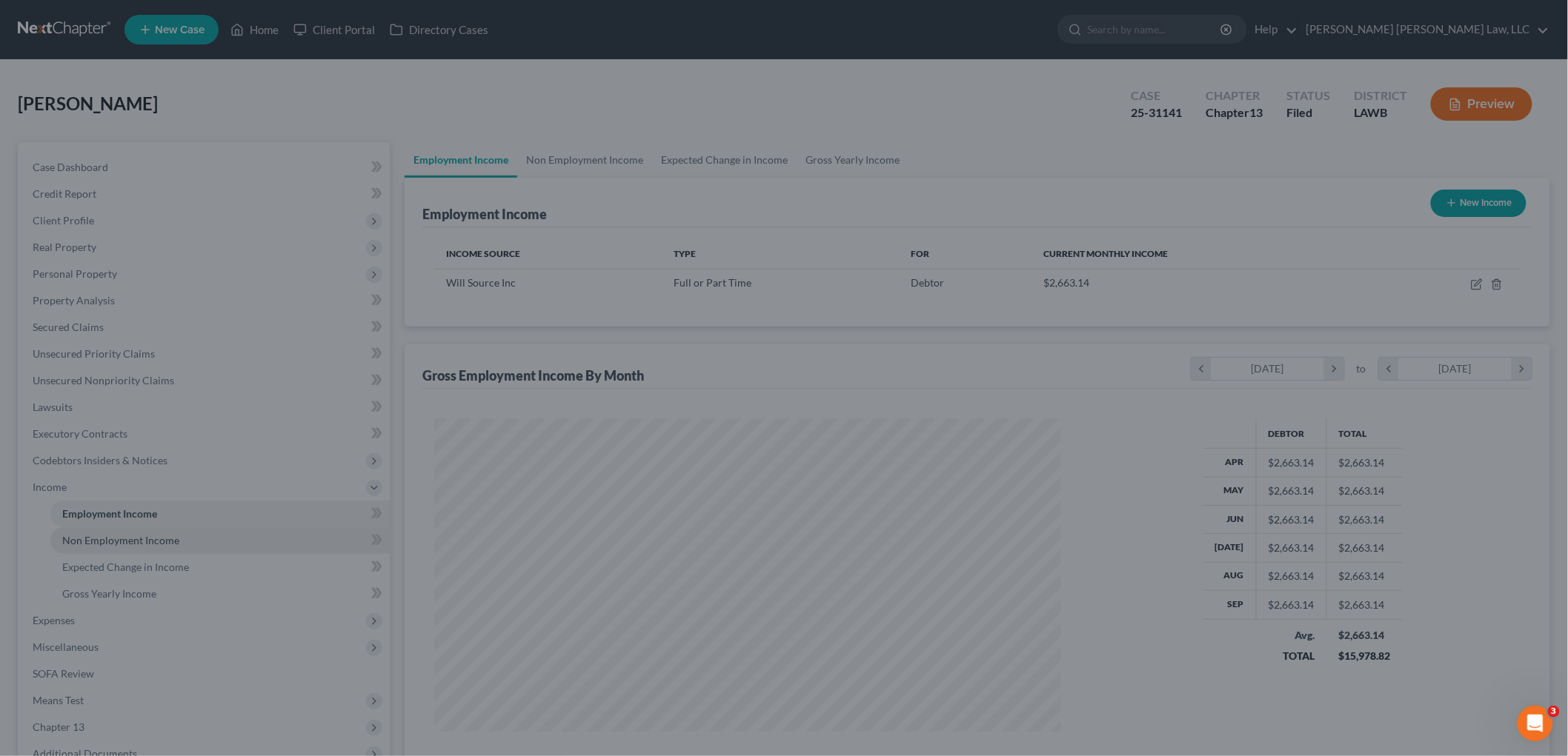
scroll to position [740432, 740524]
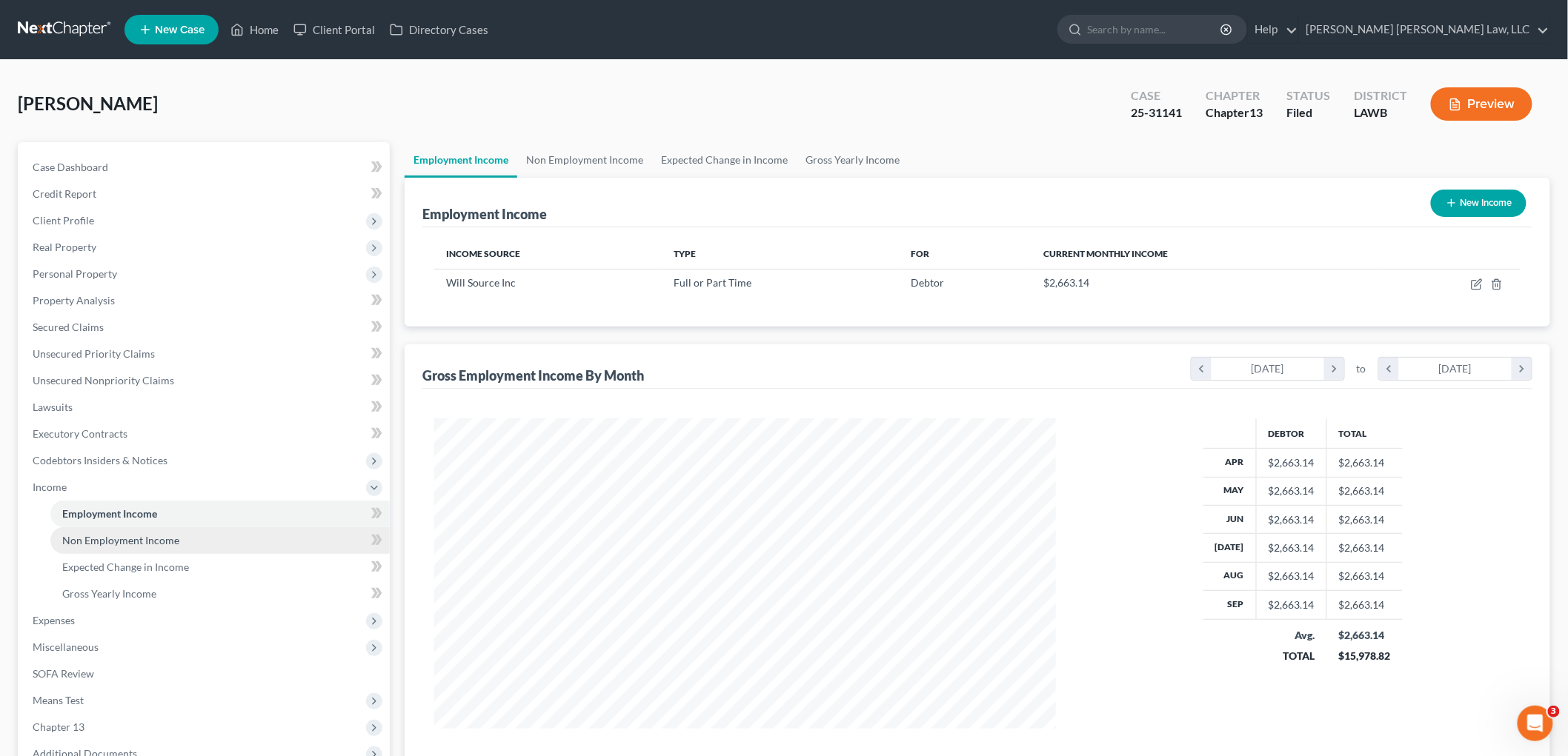
click at [166, 534] on span "Non Employment Income" at bounding box center [121, 540] width 117 height 13
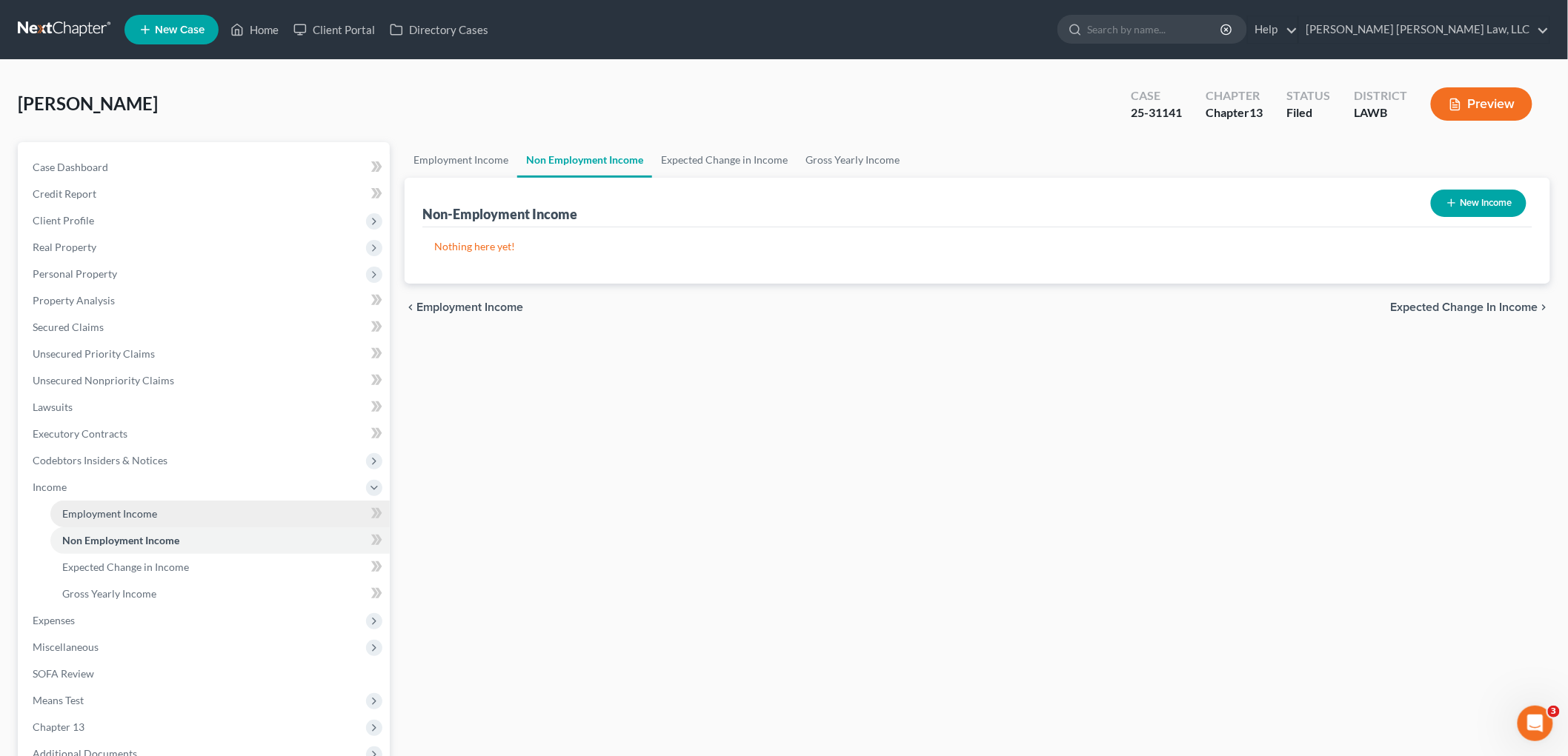
click at [168, 516] on link "Employment Income" at bounding box center [220, 513] width 339 height 26
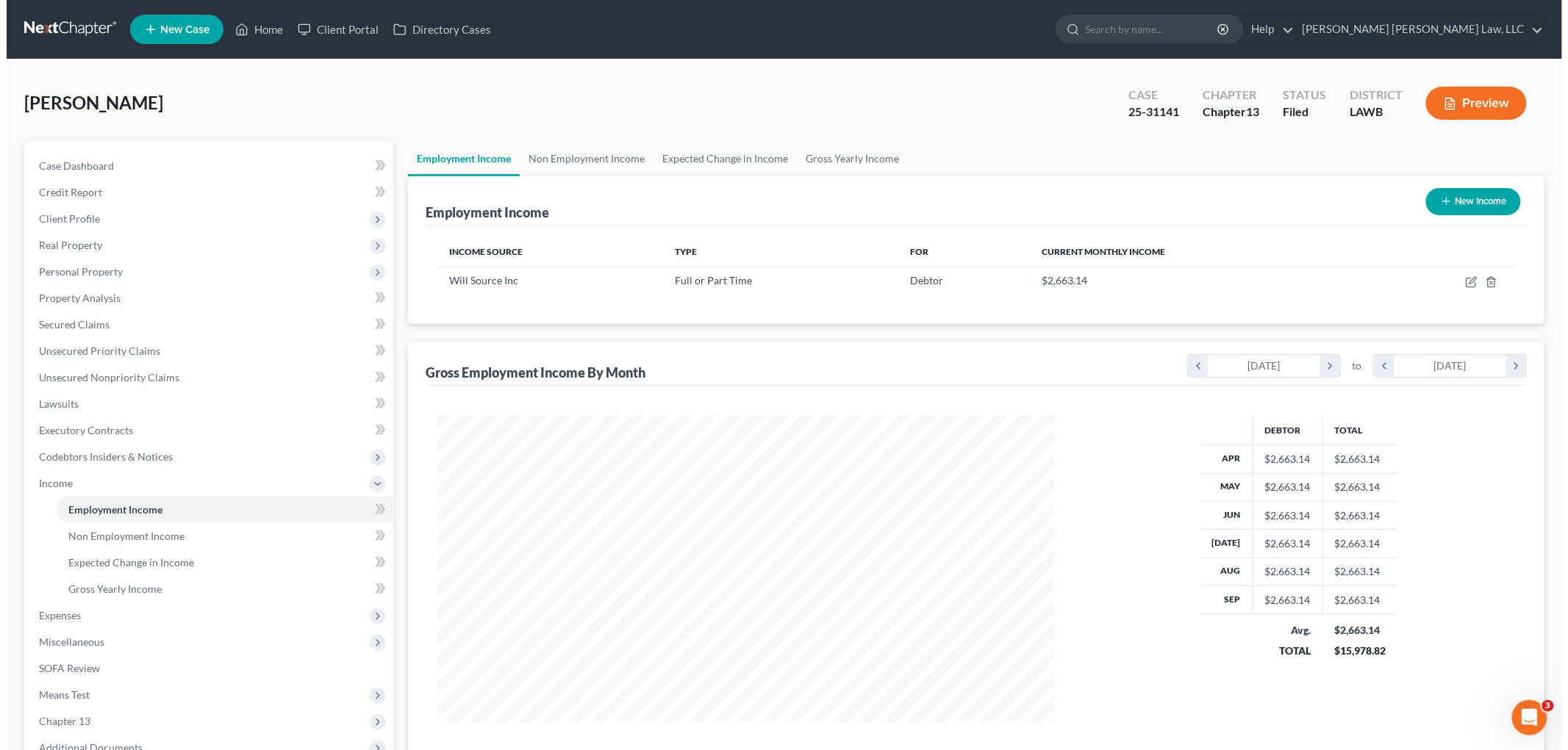
scroll to position [307, 646]
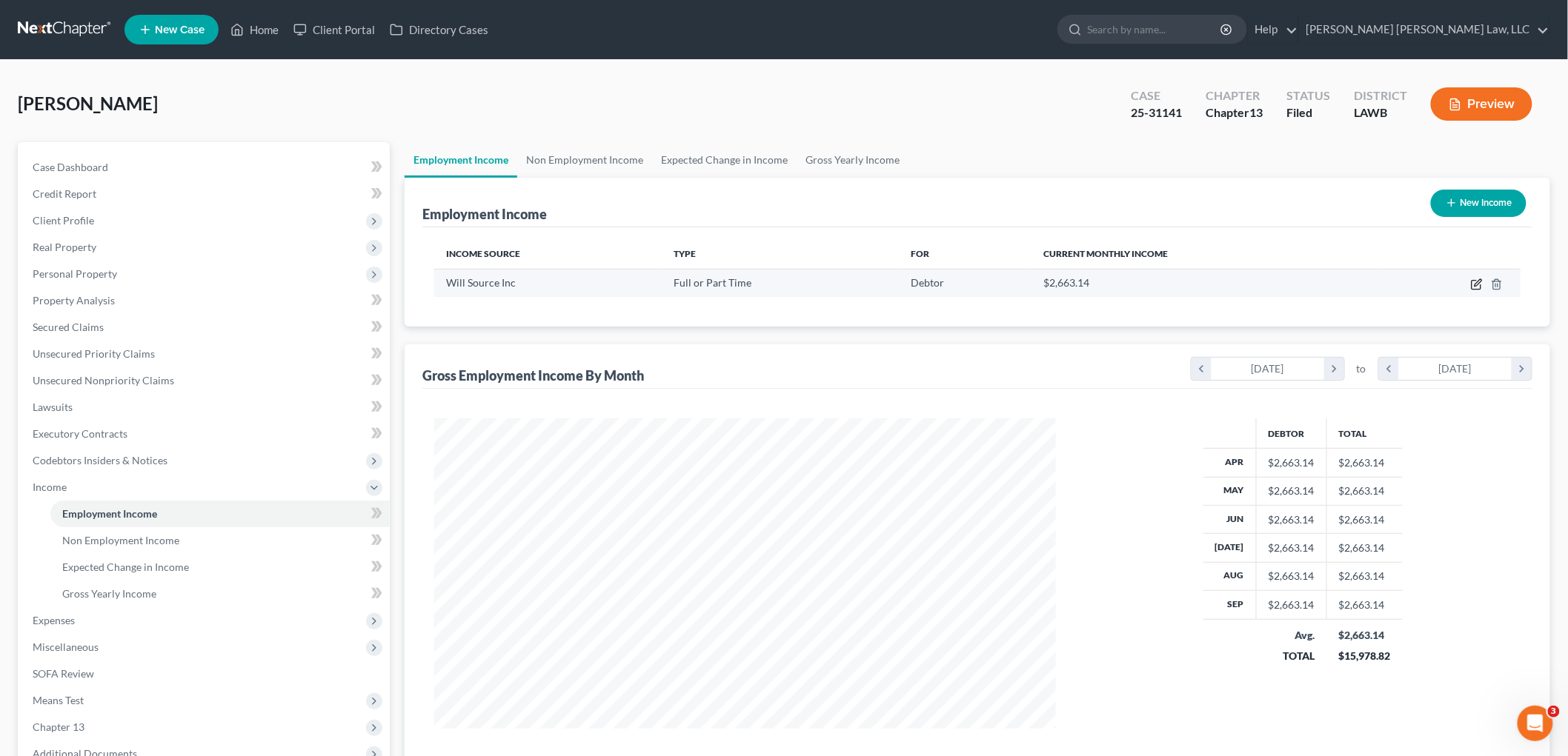
click at [1475, 285] on icon "button" at bounding box center [1477, 284] width 12 height 12
select select "0"
select select "19"
select select "3"
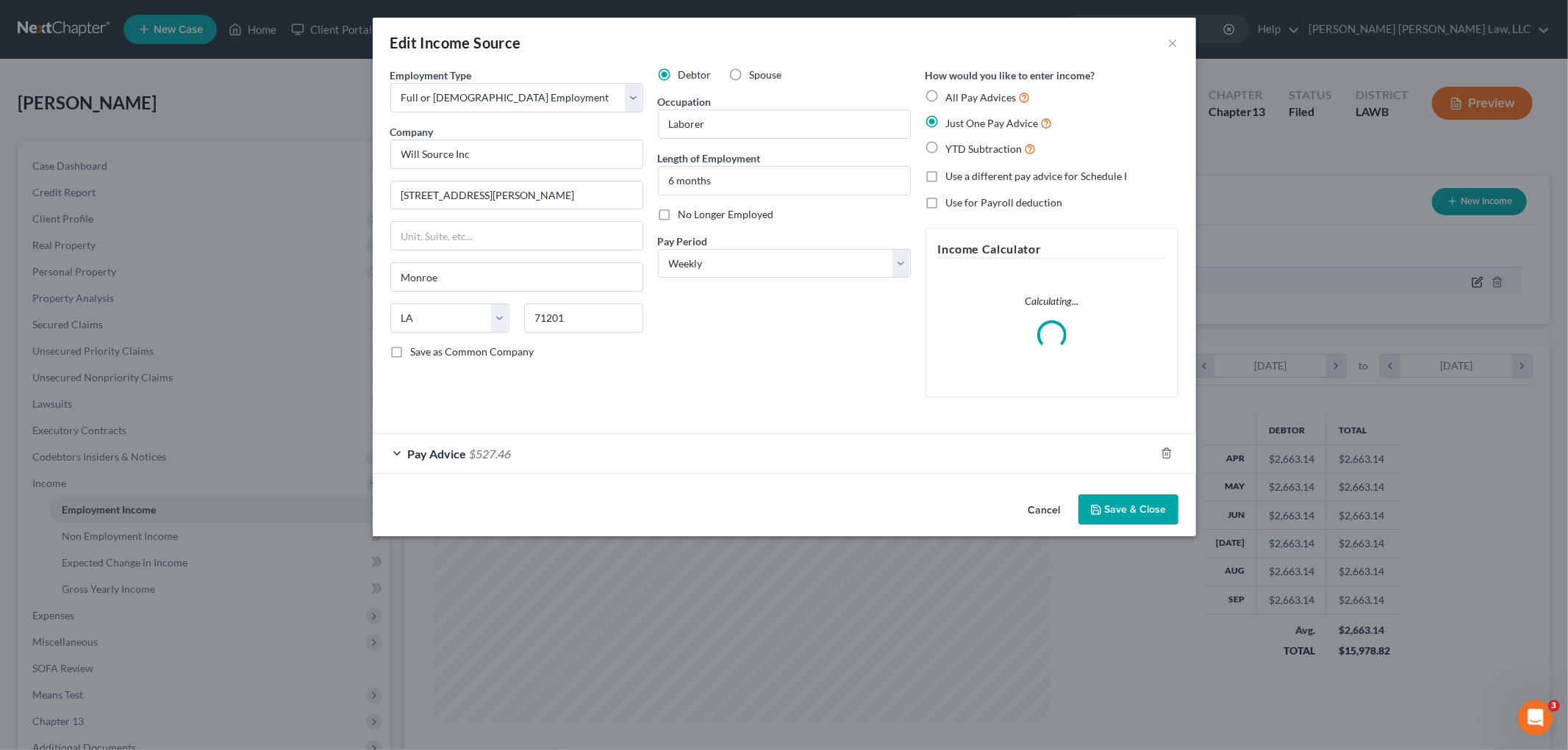
scroll to position [310, 651]
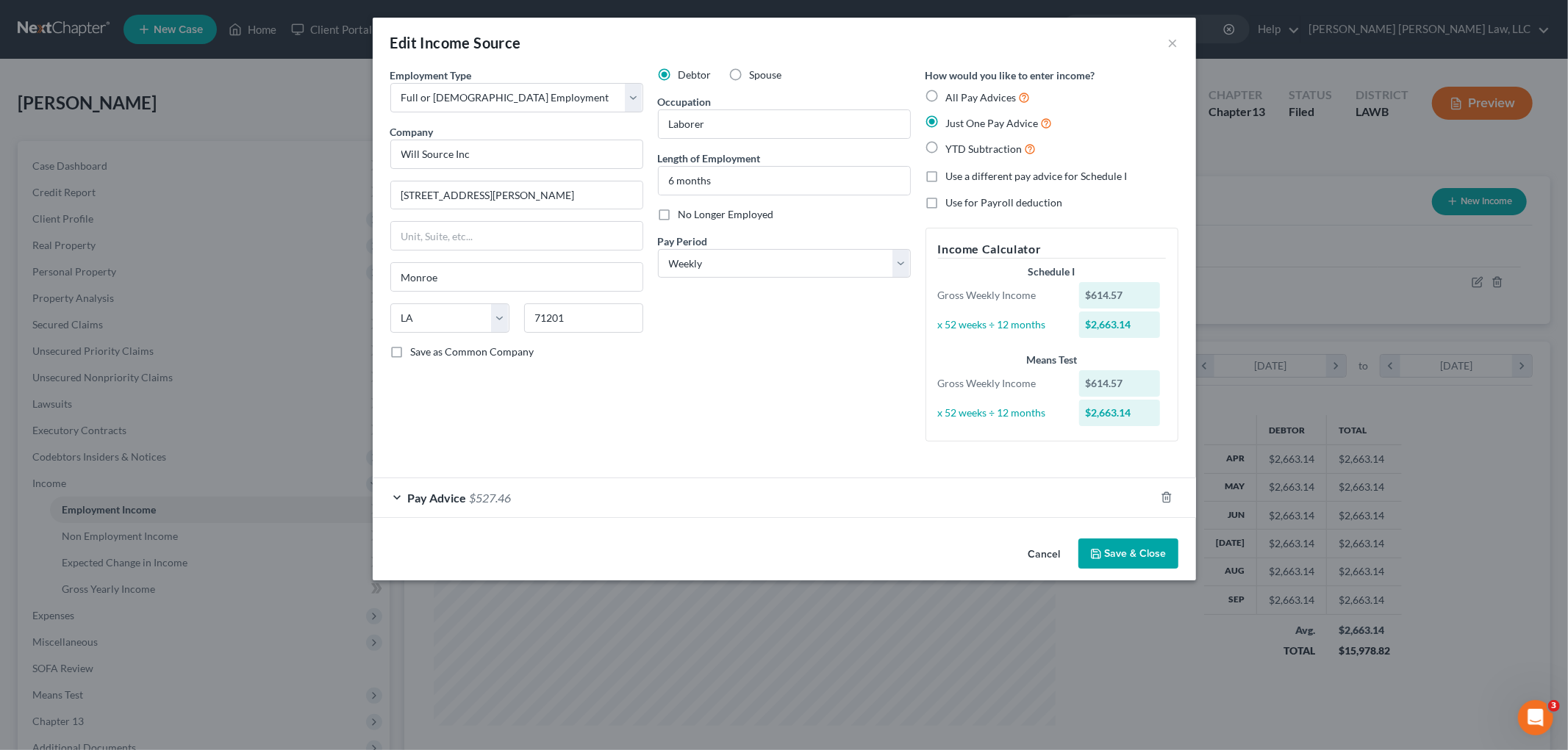
click at [679, 508] on div "Pay Advice $527.46" at bounding box center [763, 497] width 782 height 39
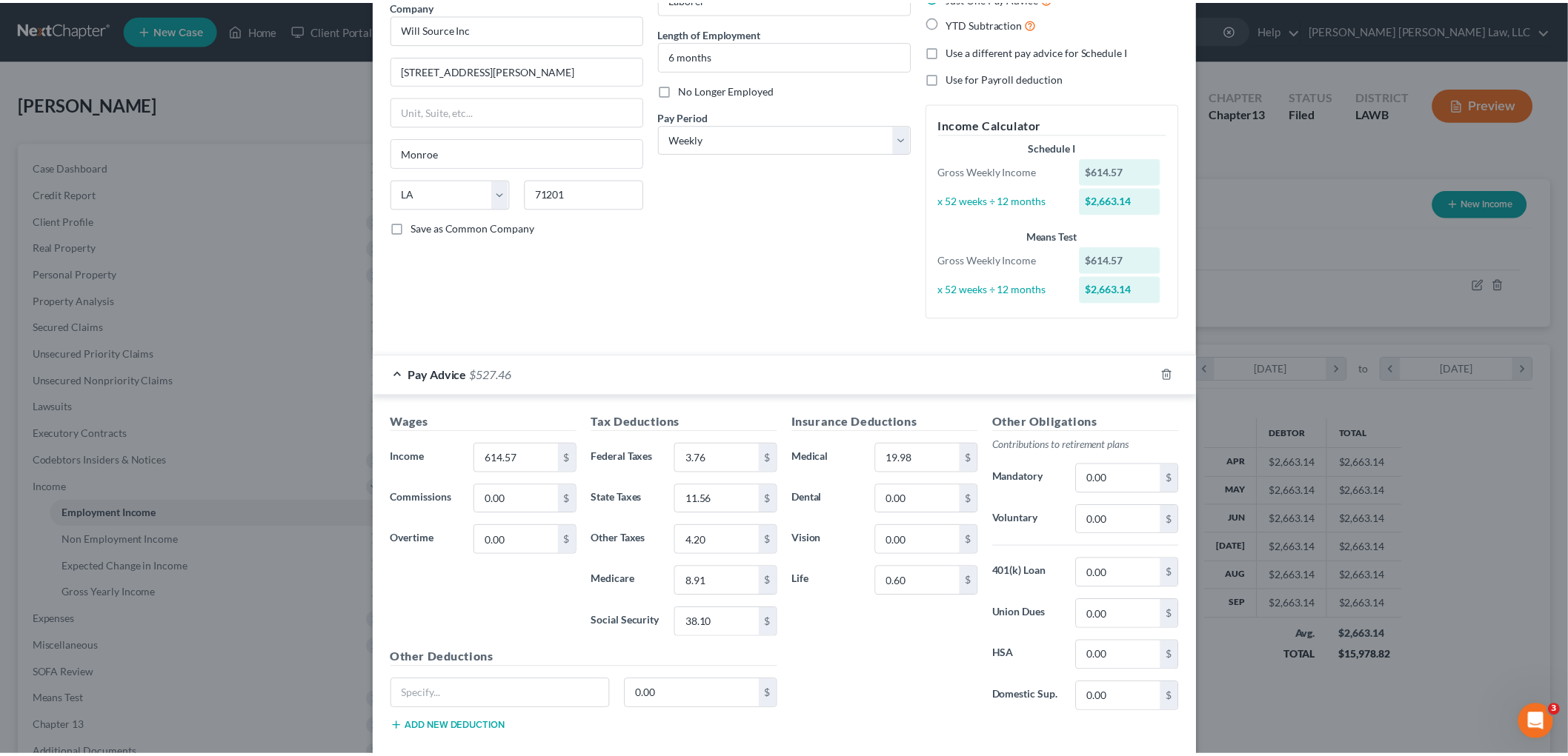
scroll to position [210, 0]
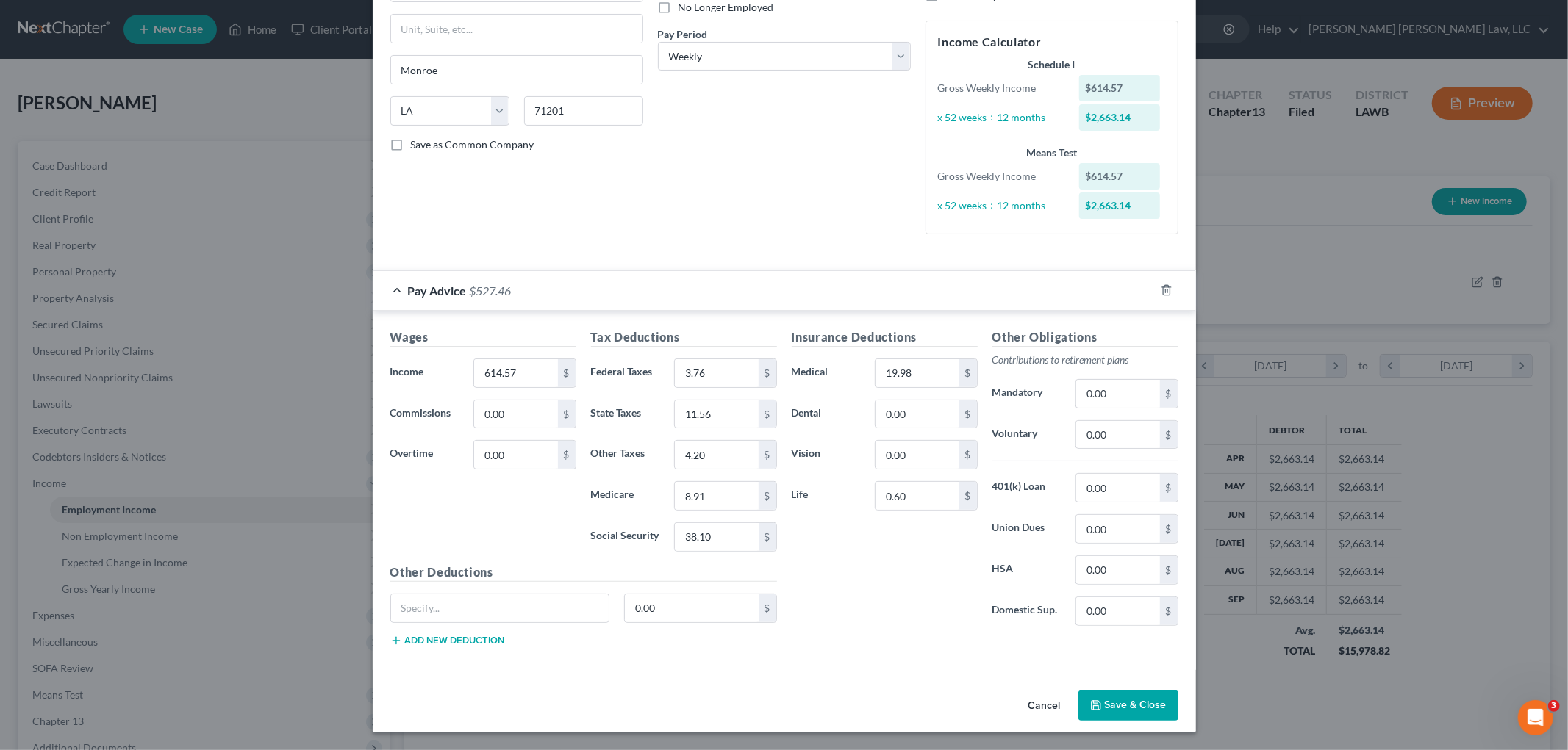
click at [1096, 714] on button "Save & Close" at bounding box center [1128, 706] width 100 height 31
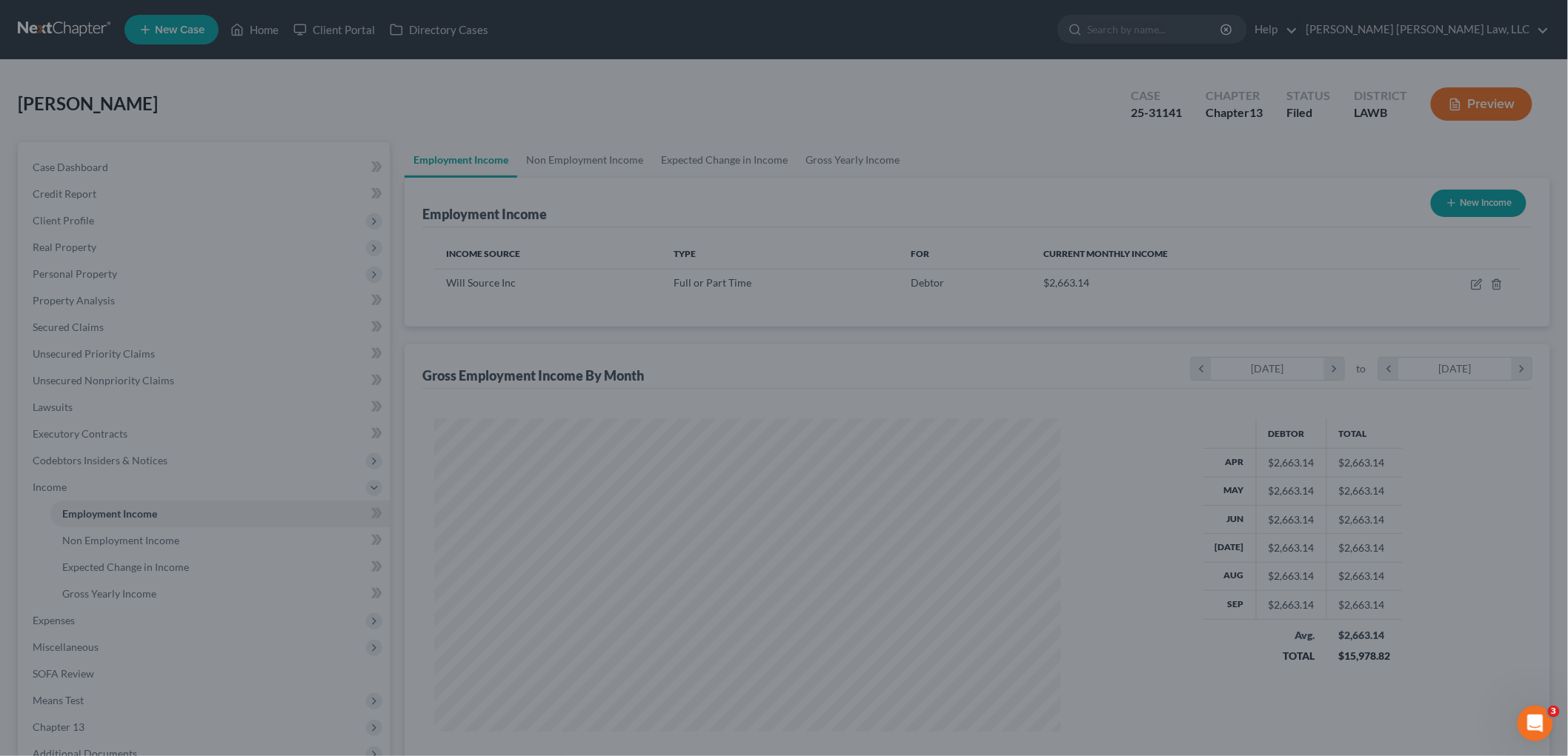
scroll to position [740432, 740524]
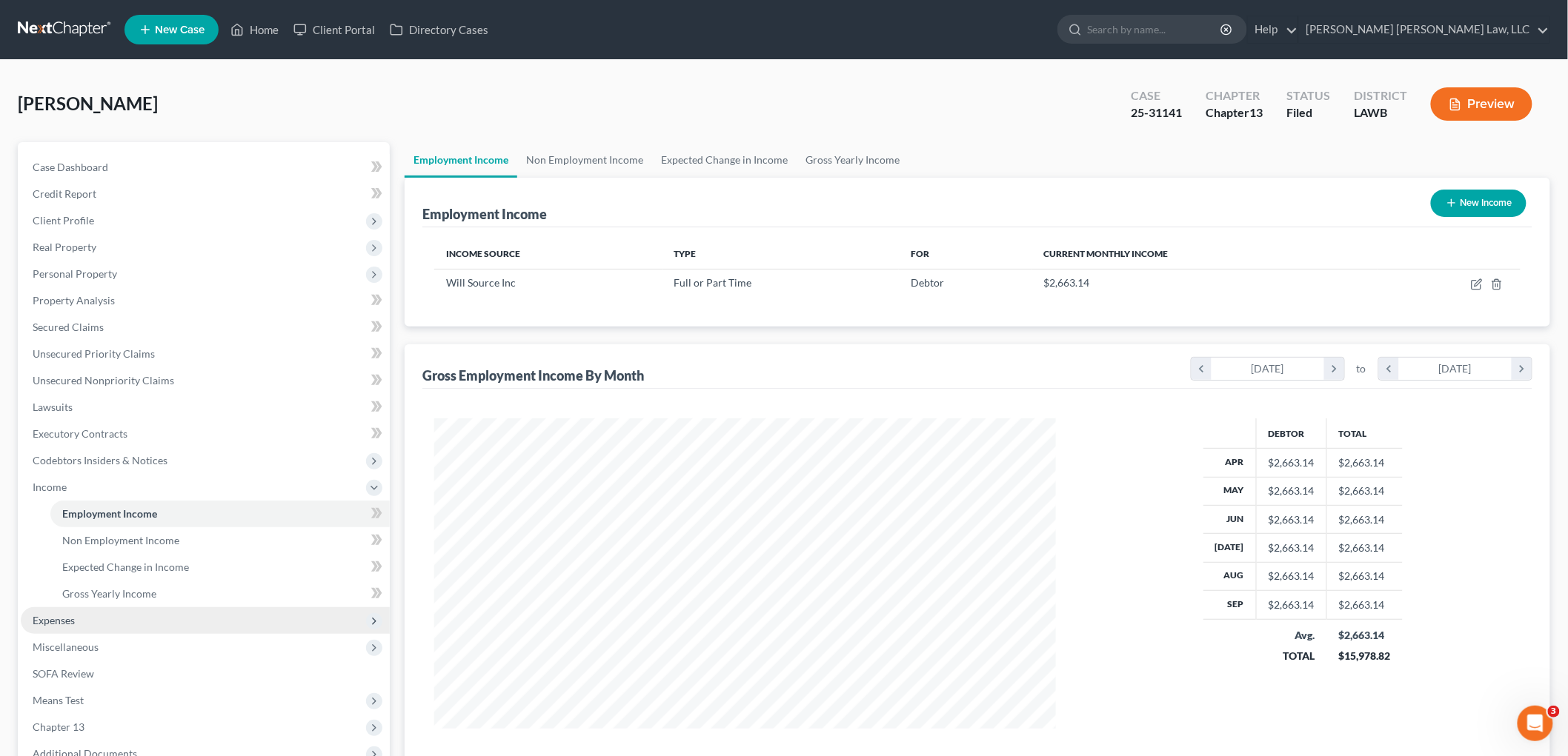
click at [50, 625] on span "Expenses" at bounding box center [205, 620] width 369 height 26
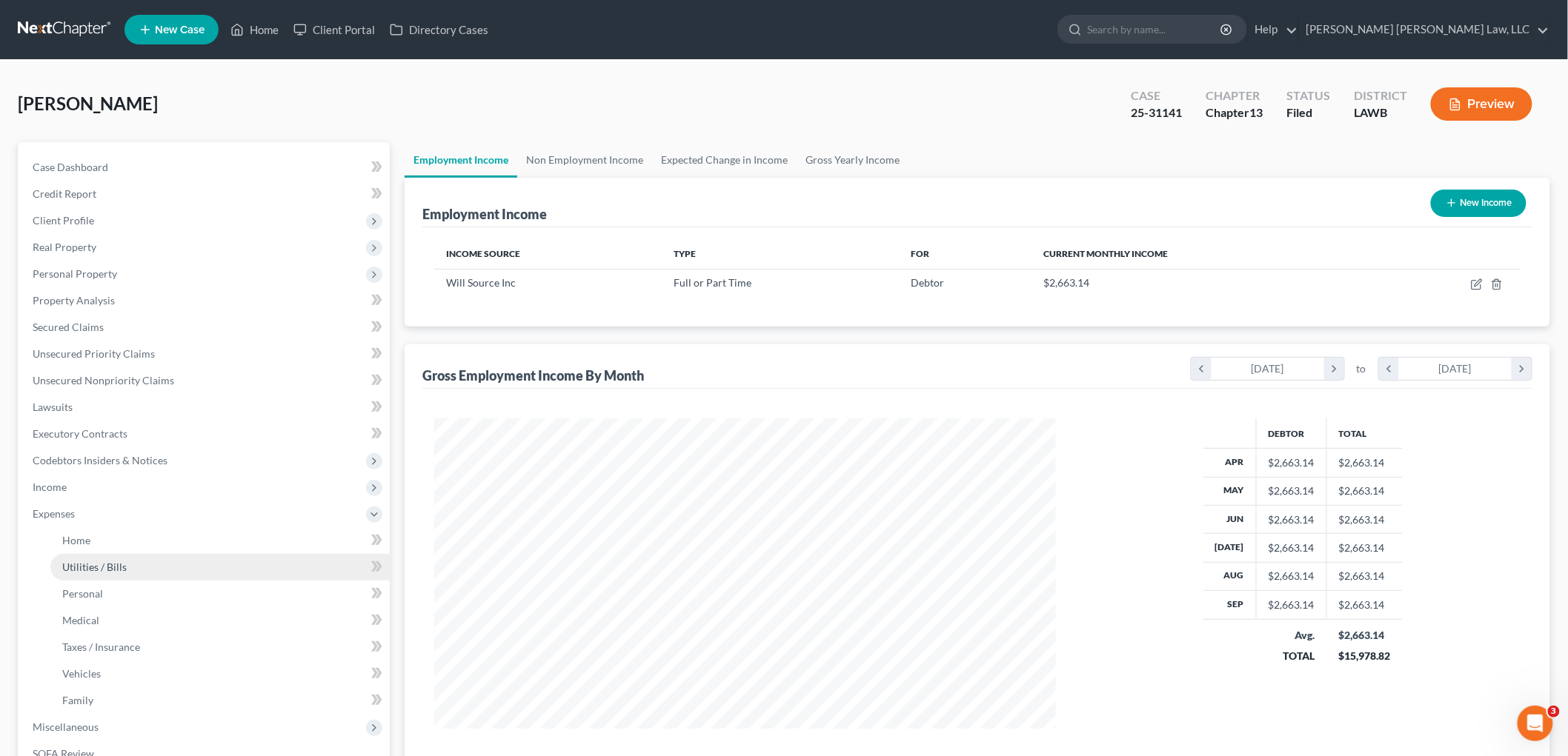
click at [108, 575] on link "Utilities / Bills" at bounding box center [220, 567] width 339 height 26
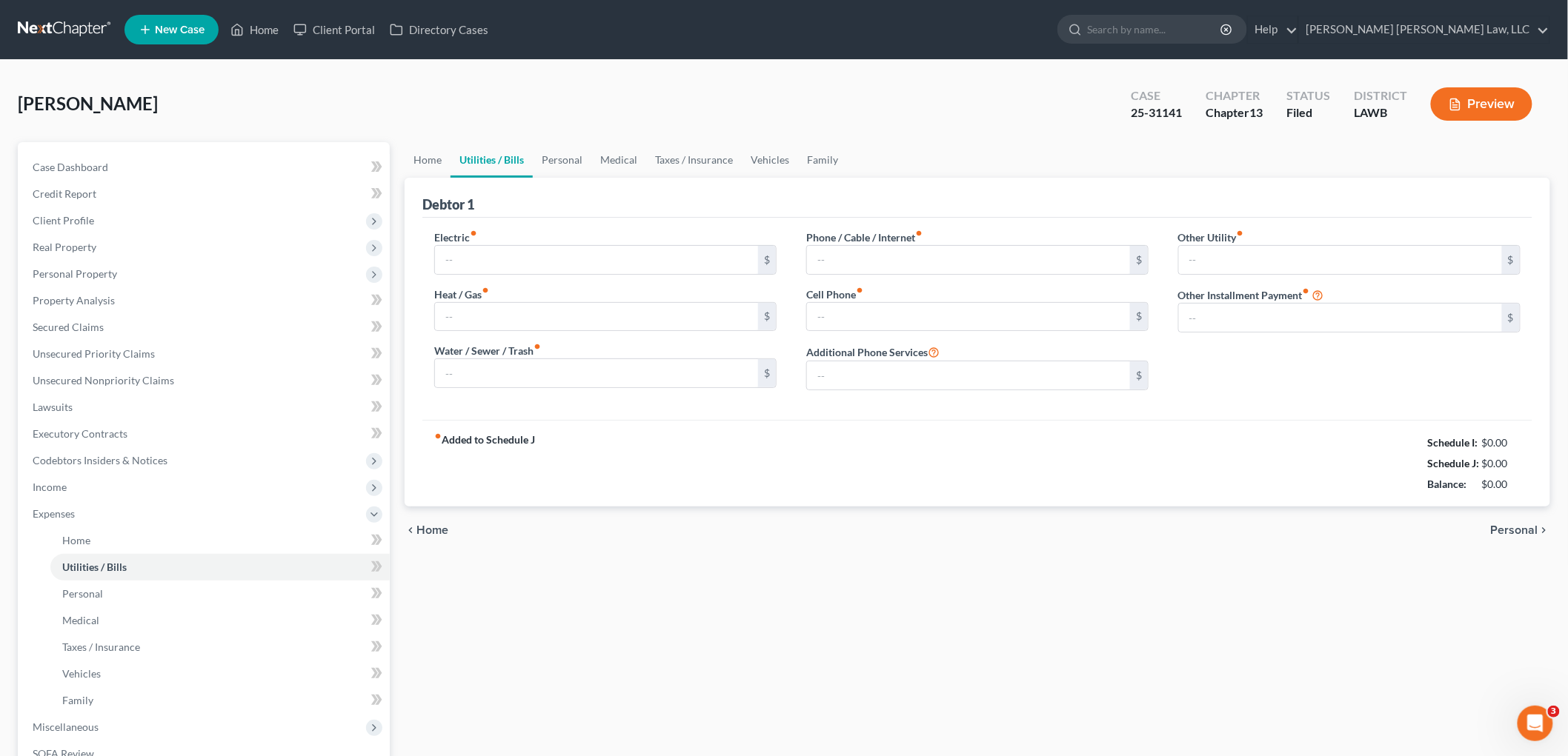
type input "175.66"
type input "0.00"
type input "90.00"
type input "242.00"
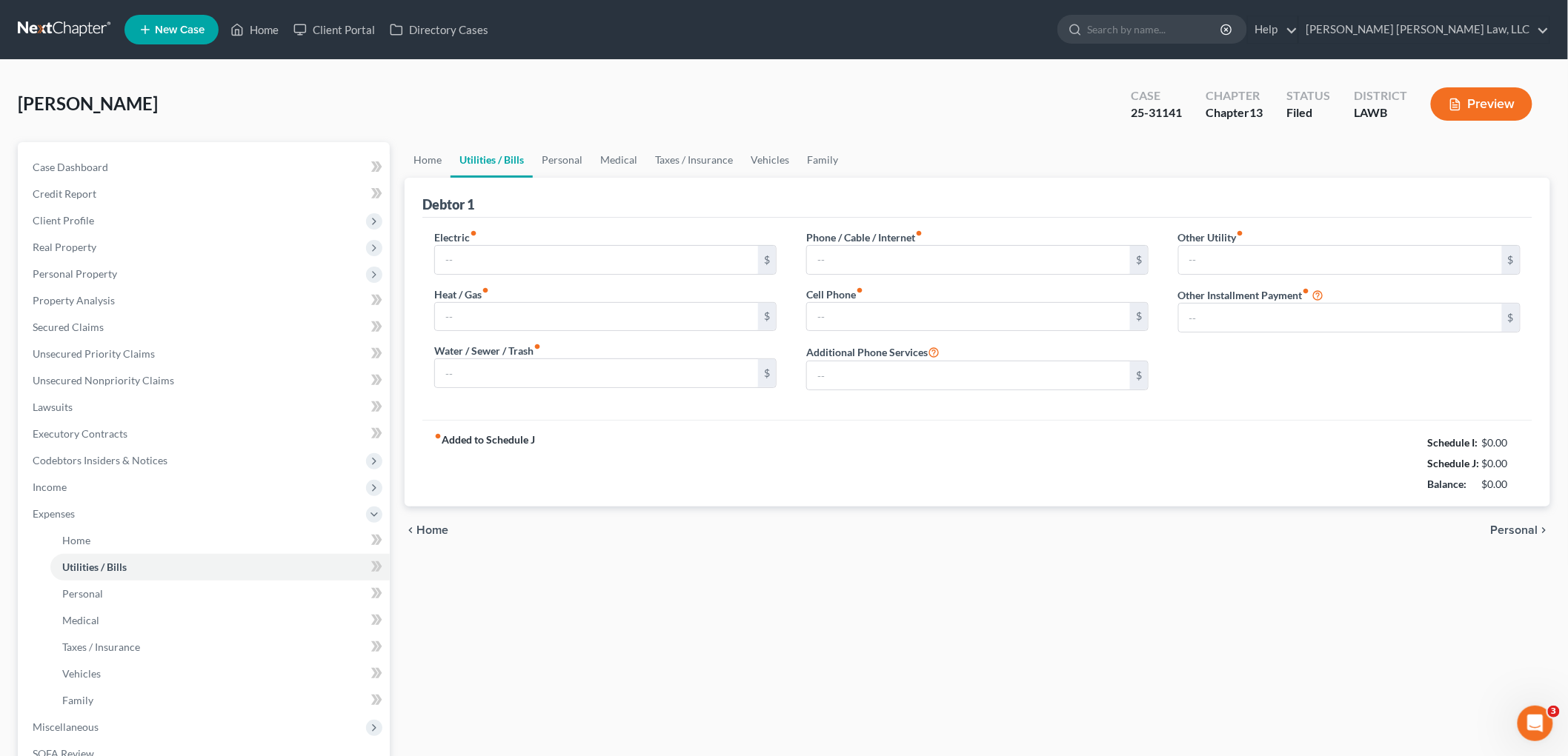
type input "0.00"
click at [1213, 423] on div "fiber_manual_record Added to Schedule J Schedule I: $2,285.66 Schedule J: $2,05…" at bounding box center [978, 463] width 1110 height 87
click at [79, 24] on link at bounding box center [65, 29] width 95 height 26
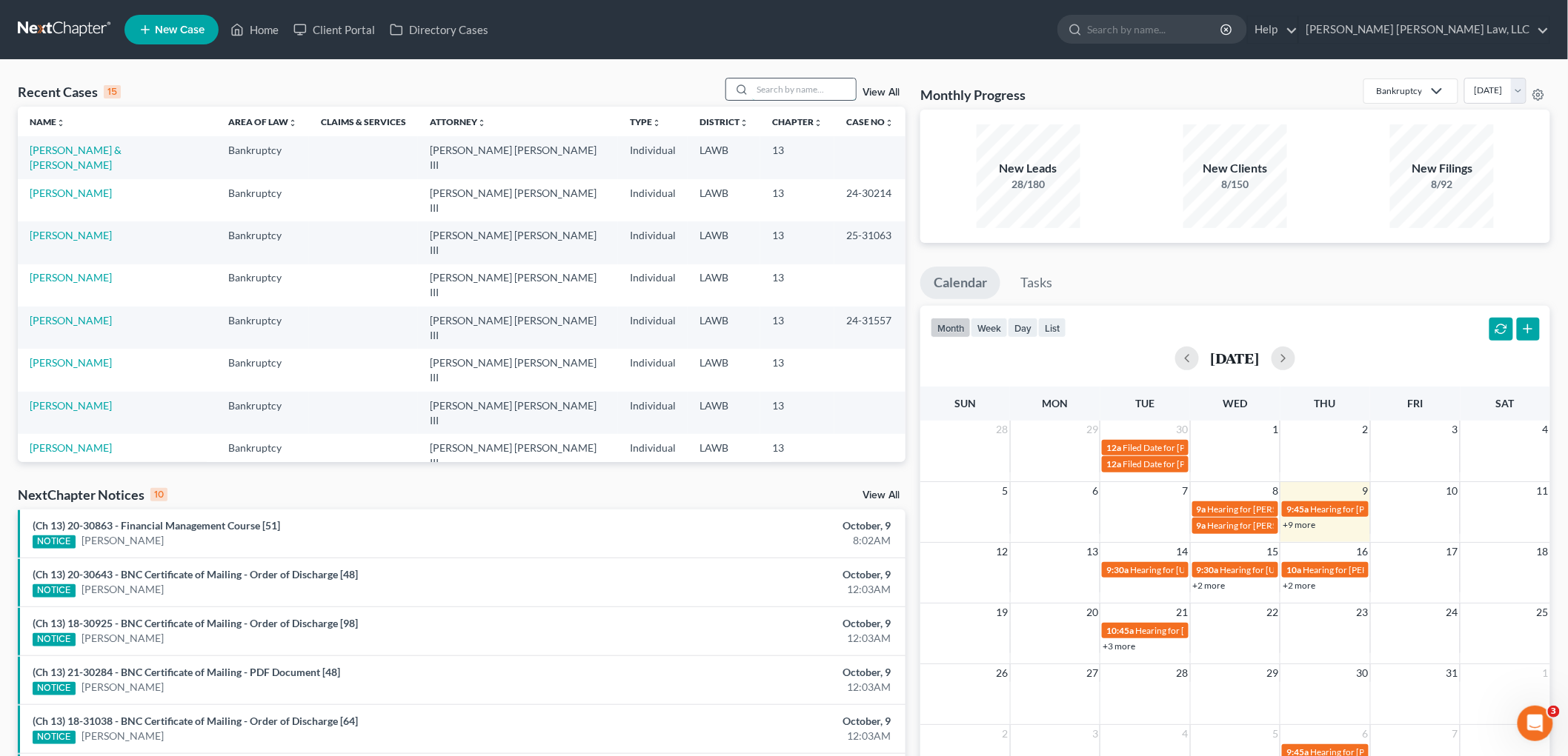
click at [796, 85] on input "search" at bounding box center [804, 89] width 104 height 22
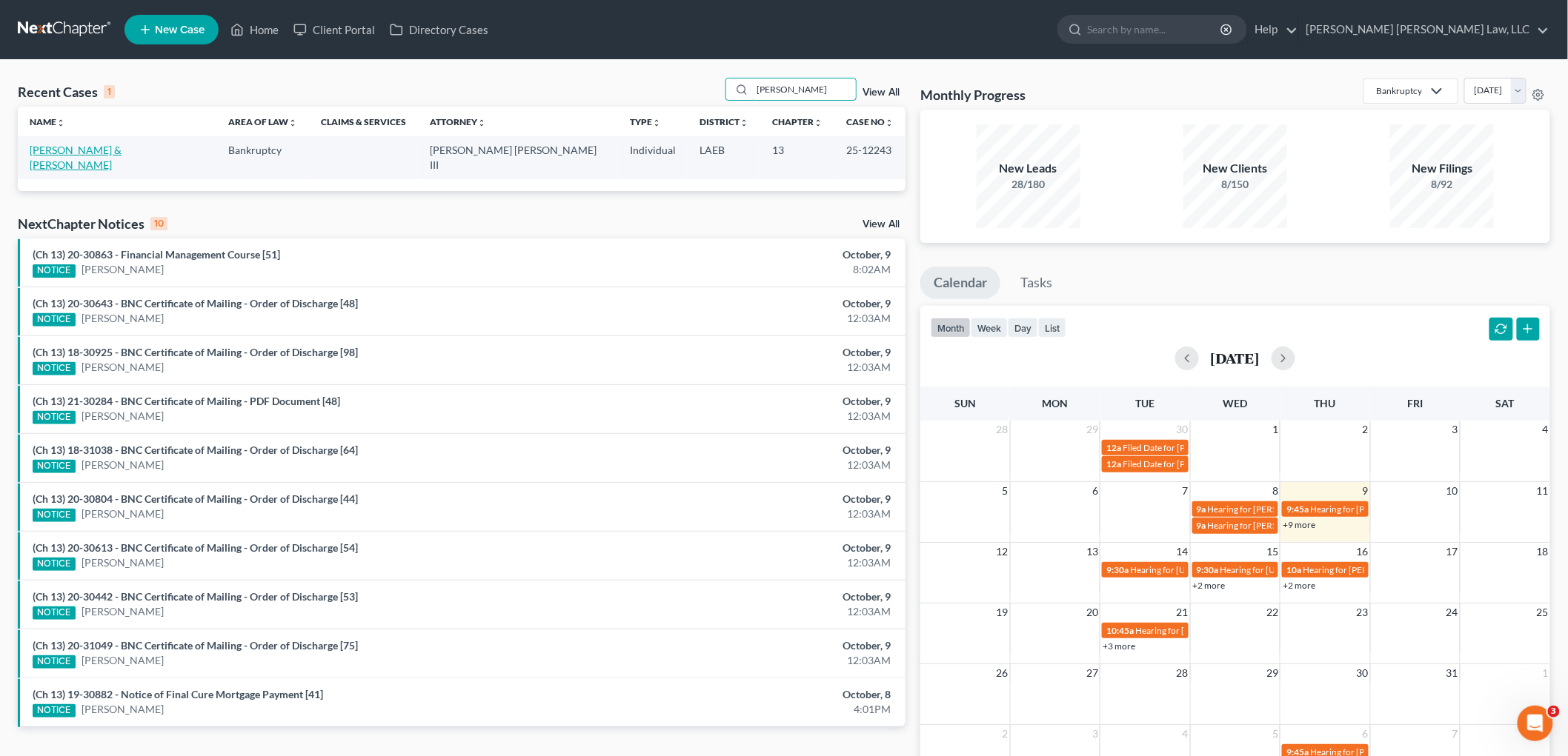
type input "[PERSON_NAME]"
click at [97, 145] on link "[PERSON_NAME] & [PERSON_NAME]" at bounding box center [75, 157] width 92 height 27
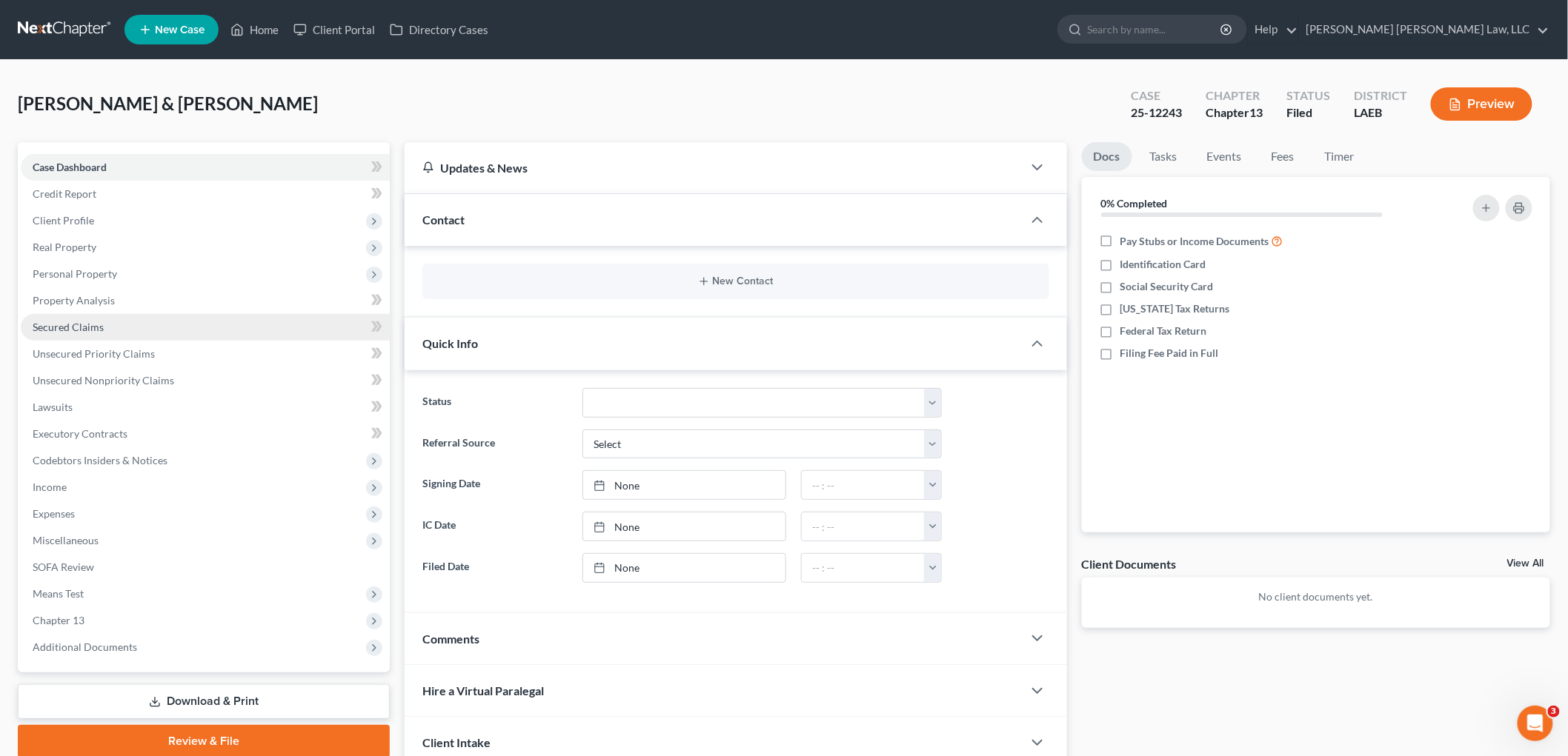
click at [97, 329] on span "Secured Claims" at bounding box center [68, 327] width 71 height 13
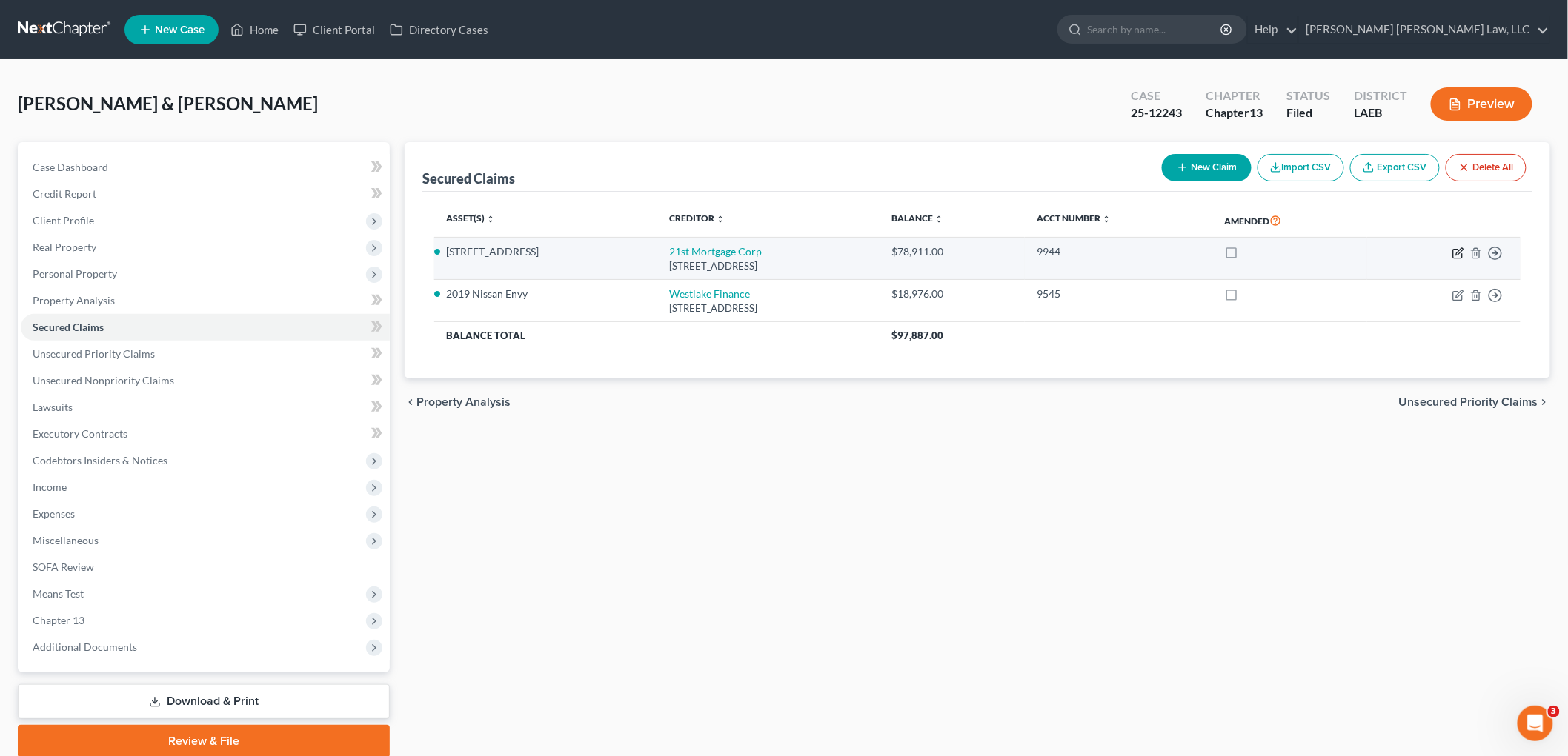
click at [1454, 251] on icon "button" at bounding box center [1459, 253] width 12 height 12
select select "44"
select select "2"
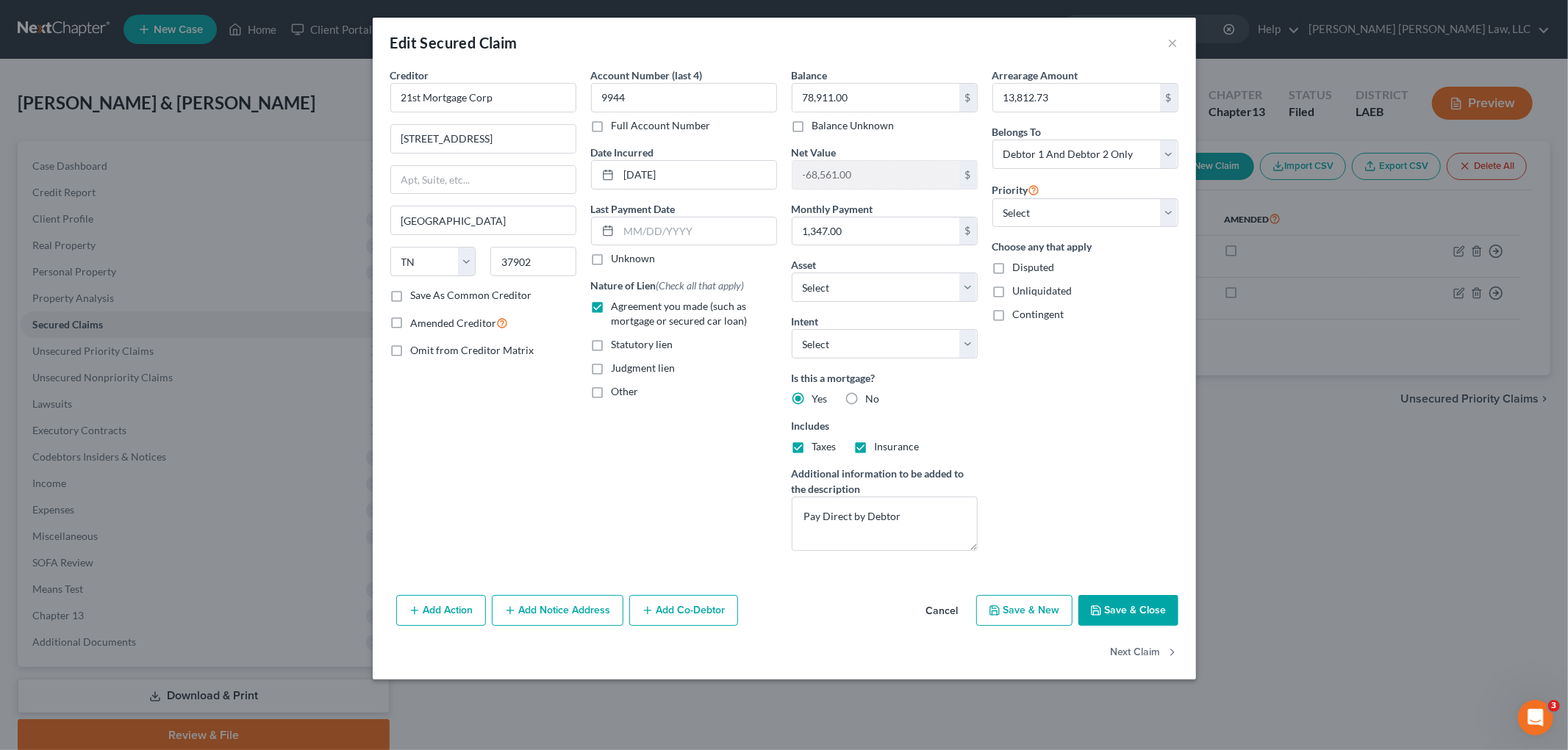
click at [1115, 613] on button "Save & Close" at bounding box center [1128, 611] width 100 height 31
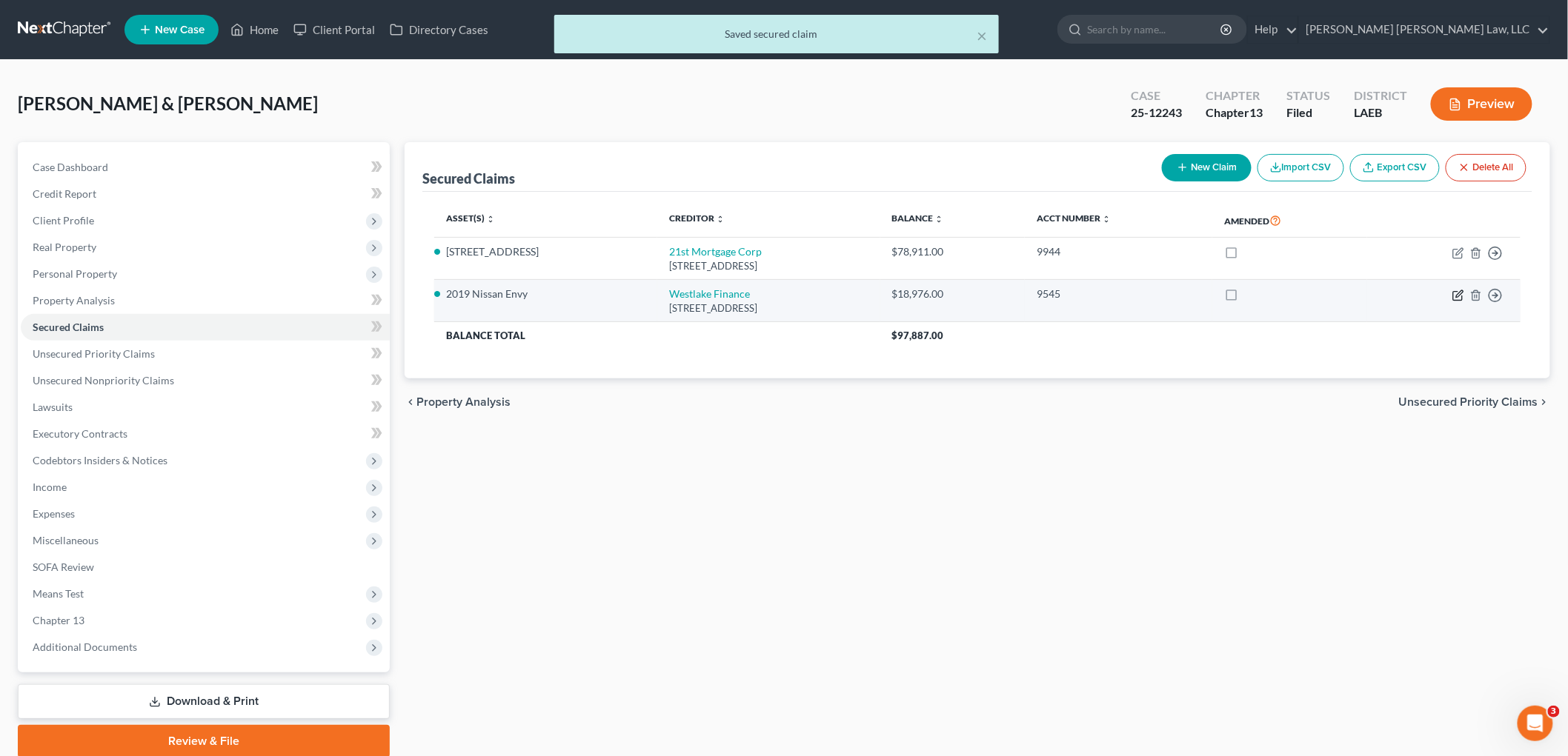
click at [1455, 297] on icon "button" at bounding box center [1459, 295] width 12 height 12
select select "4"
select select "1"
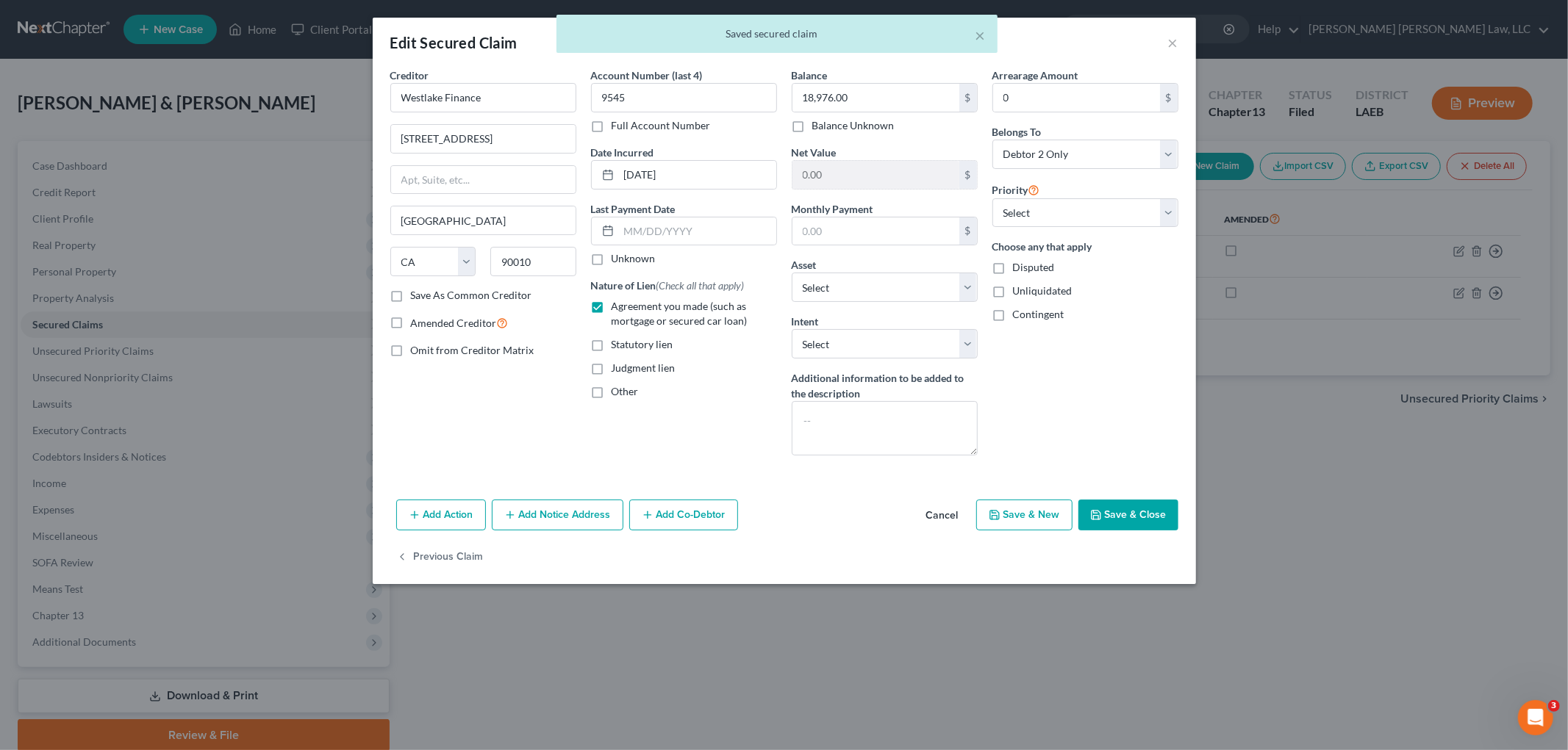
click at [1112, 518] on button "Save & Close" at bounding box center [1128, 515] width 100 height 31
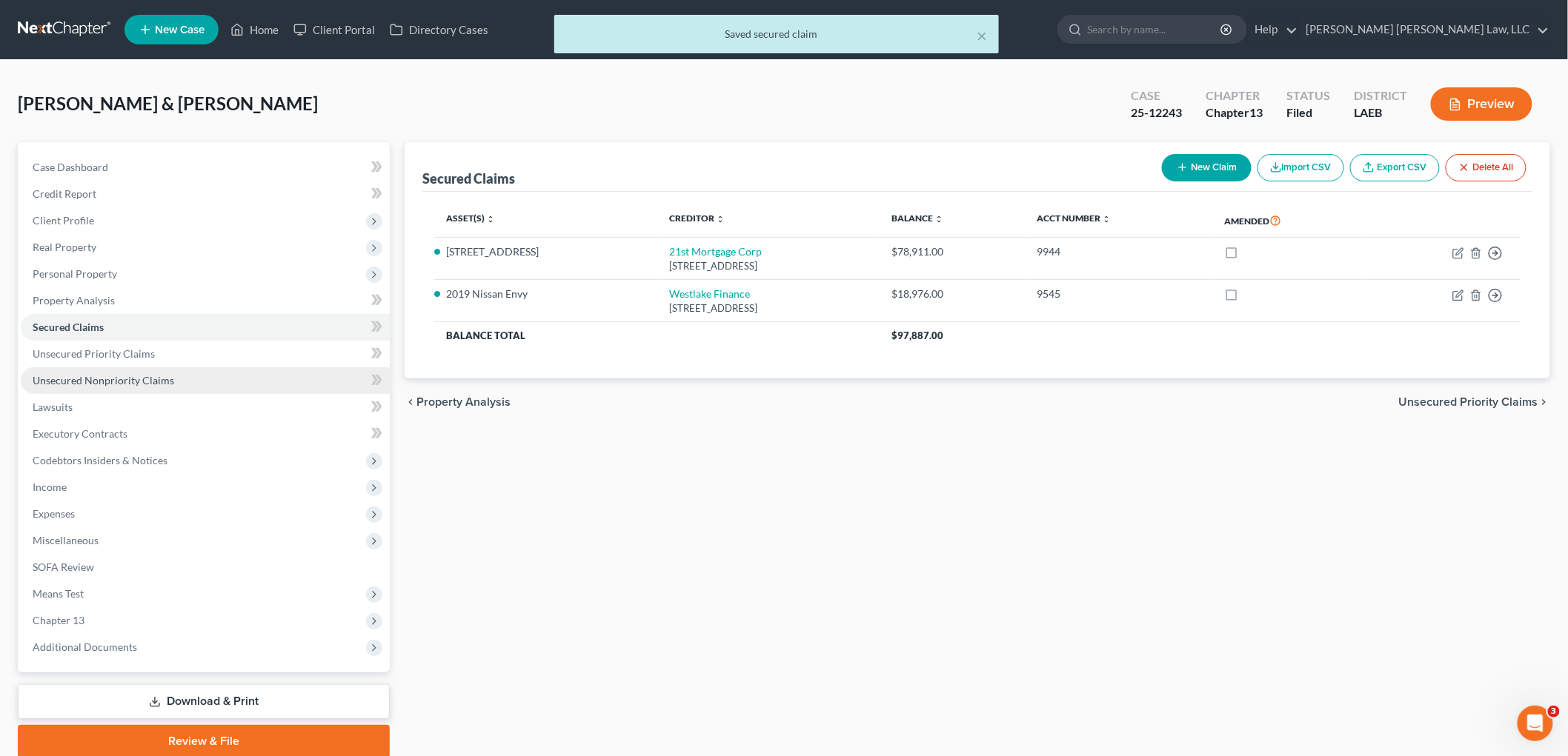
click at [133, 368] on link "Unsecured Nonpriority Claims" at bounding box center [205, 380] width 369 height 26
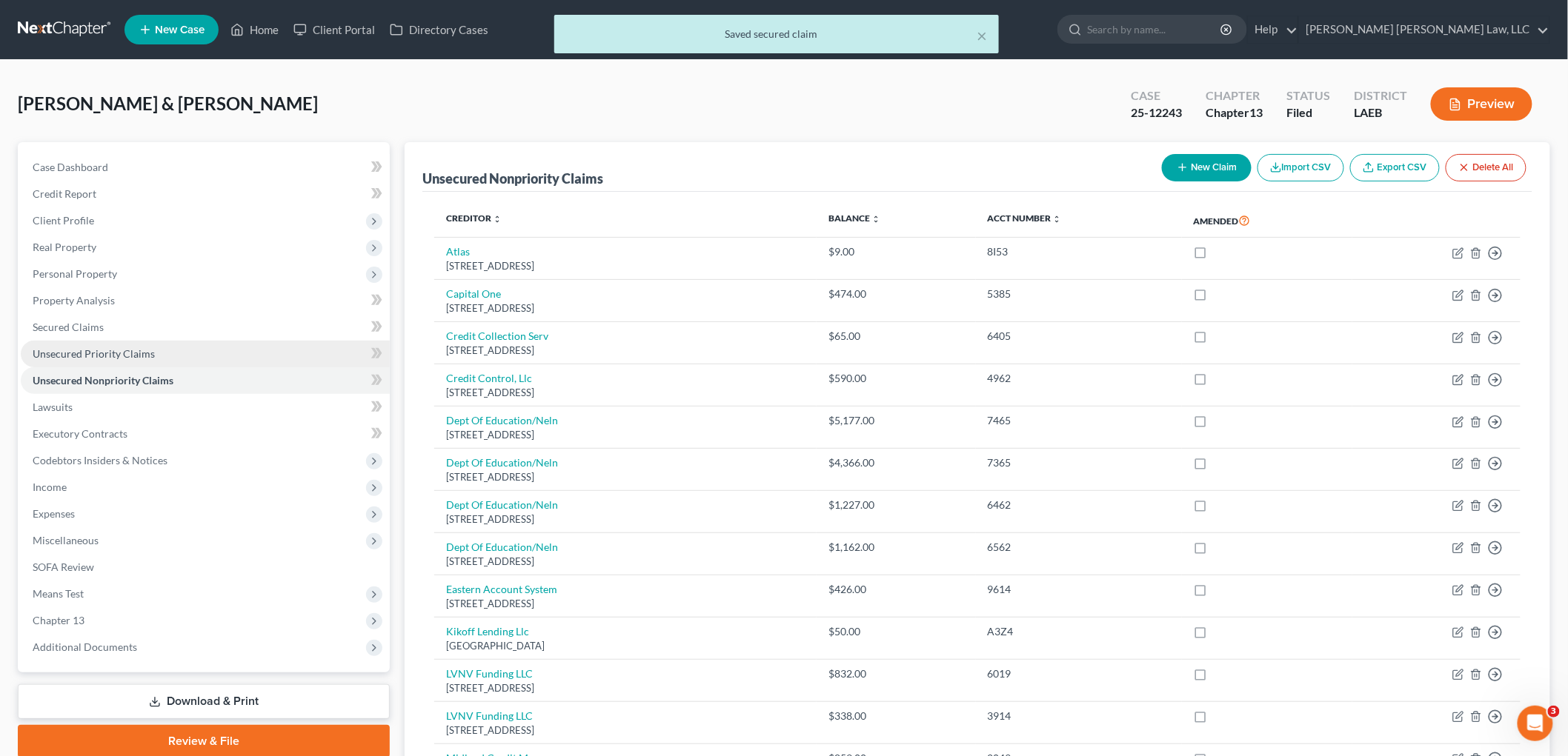
click at [134, 354] on span "Unsecured Priority Claims" at bounding box center [93, 354] width 122 height 13
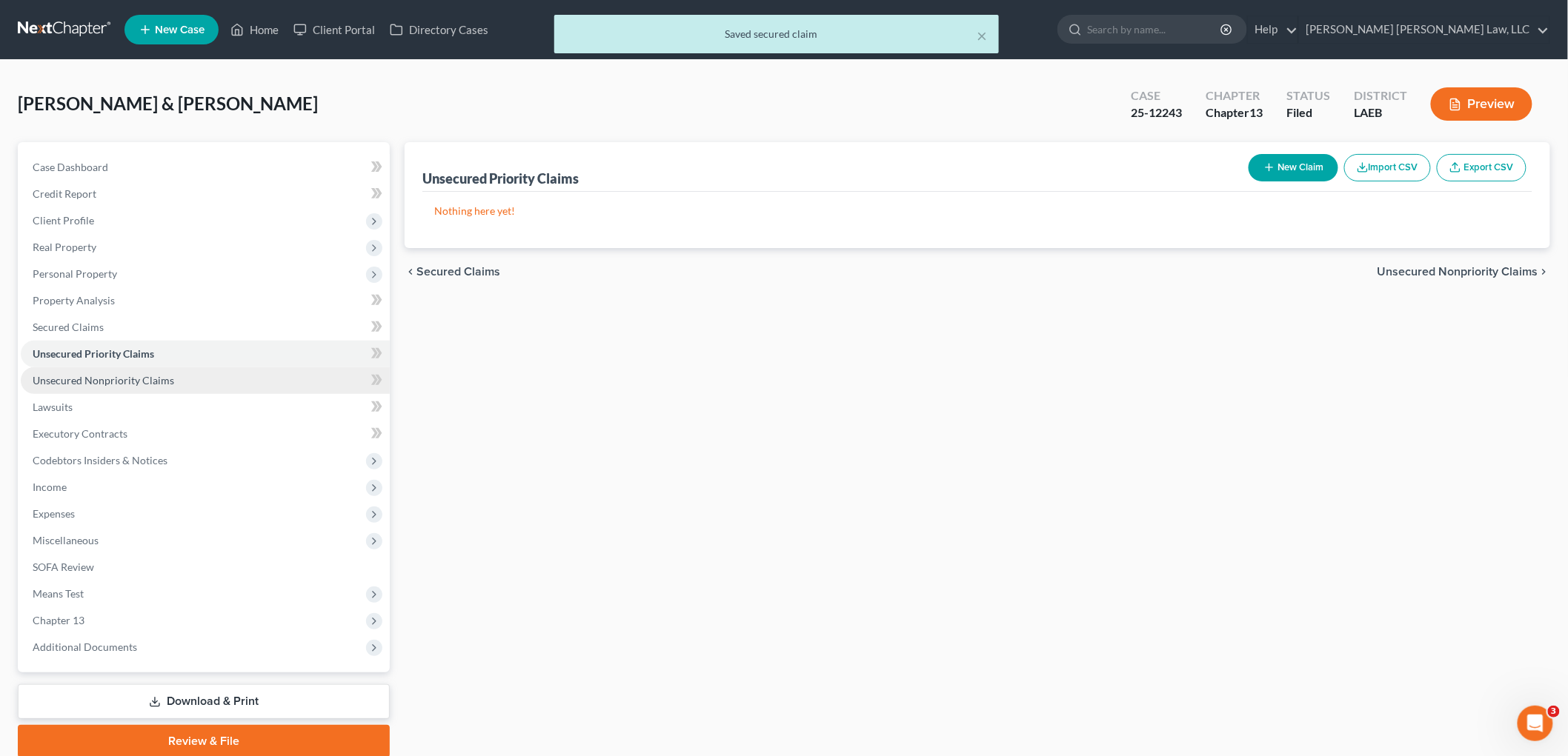
click at [141, 382] on span "Unsecured Nonpriority Claims" at bounding box center [103, 381] width 141 height 13
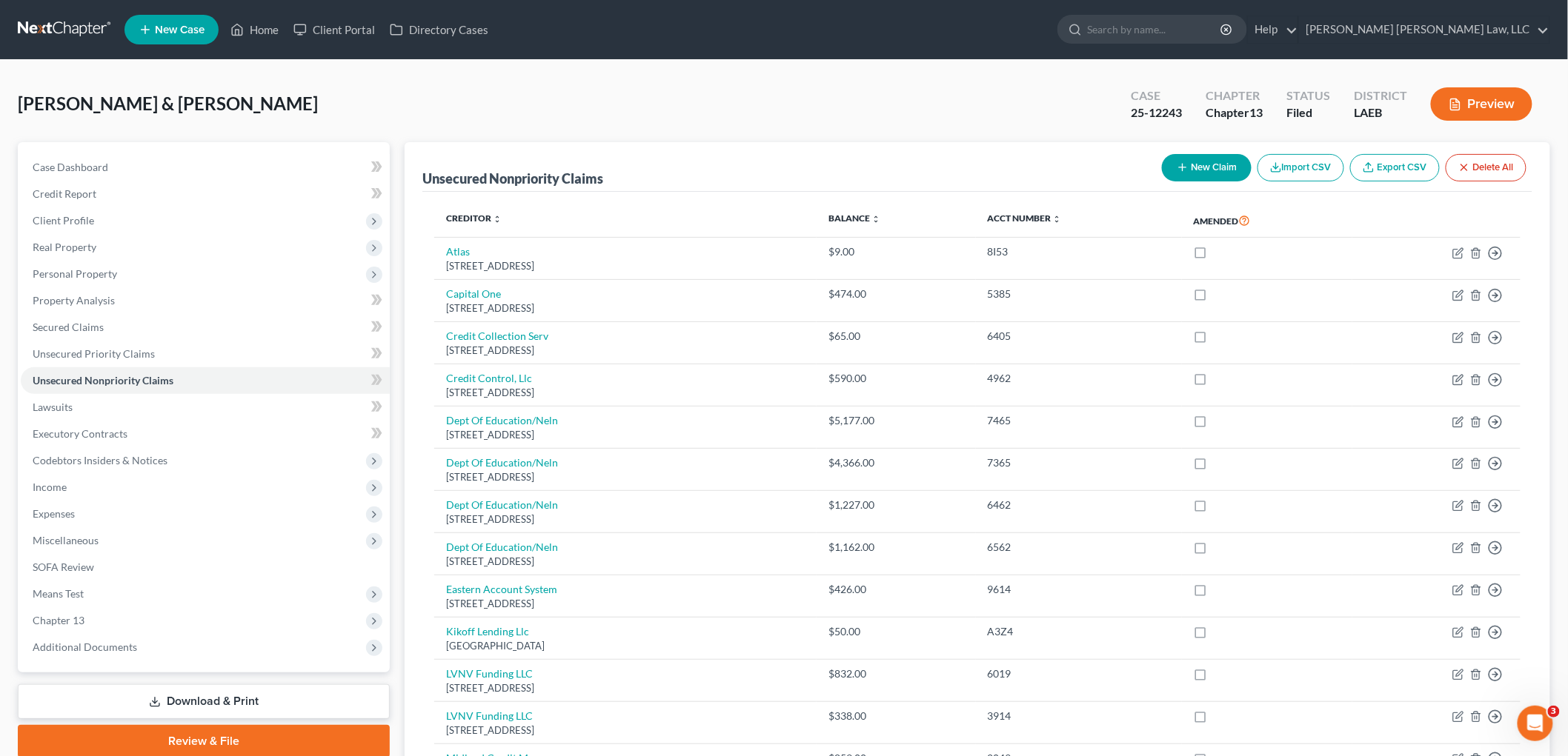
click at [55, 30] on link at bounding box center [65, 29] width 95 height 26
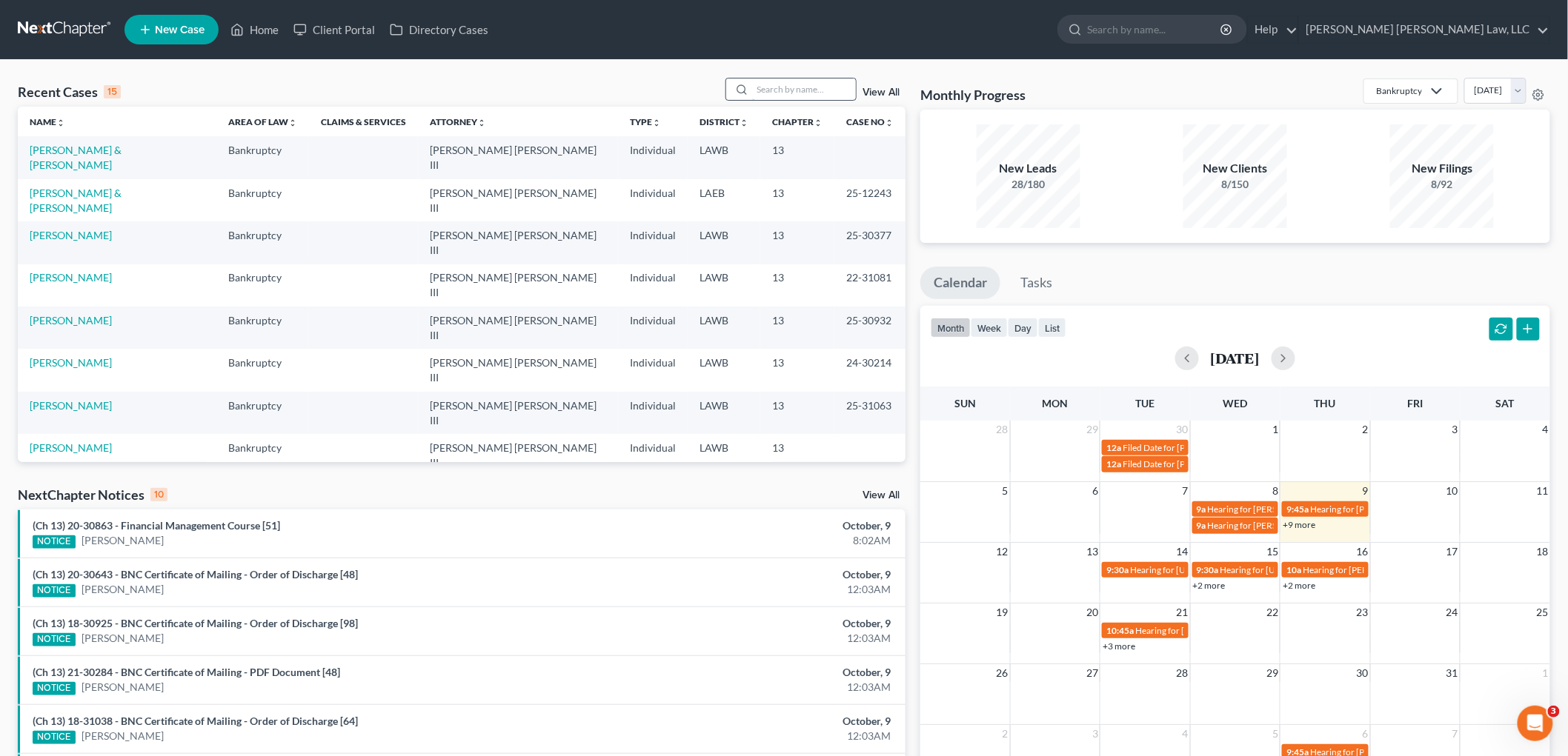
click at [818, 93] on input "search" at bounding box center [804, 89] width 104 height 22
type input "25-31137"
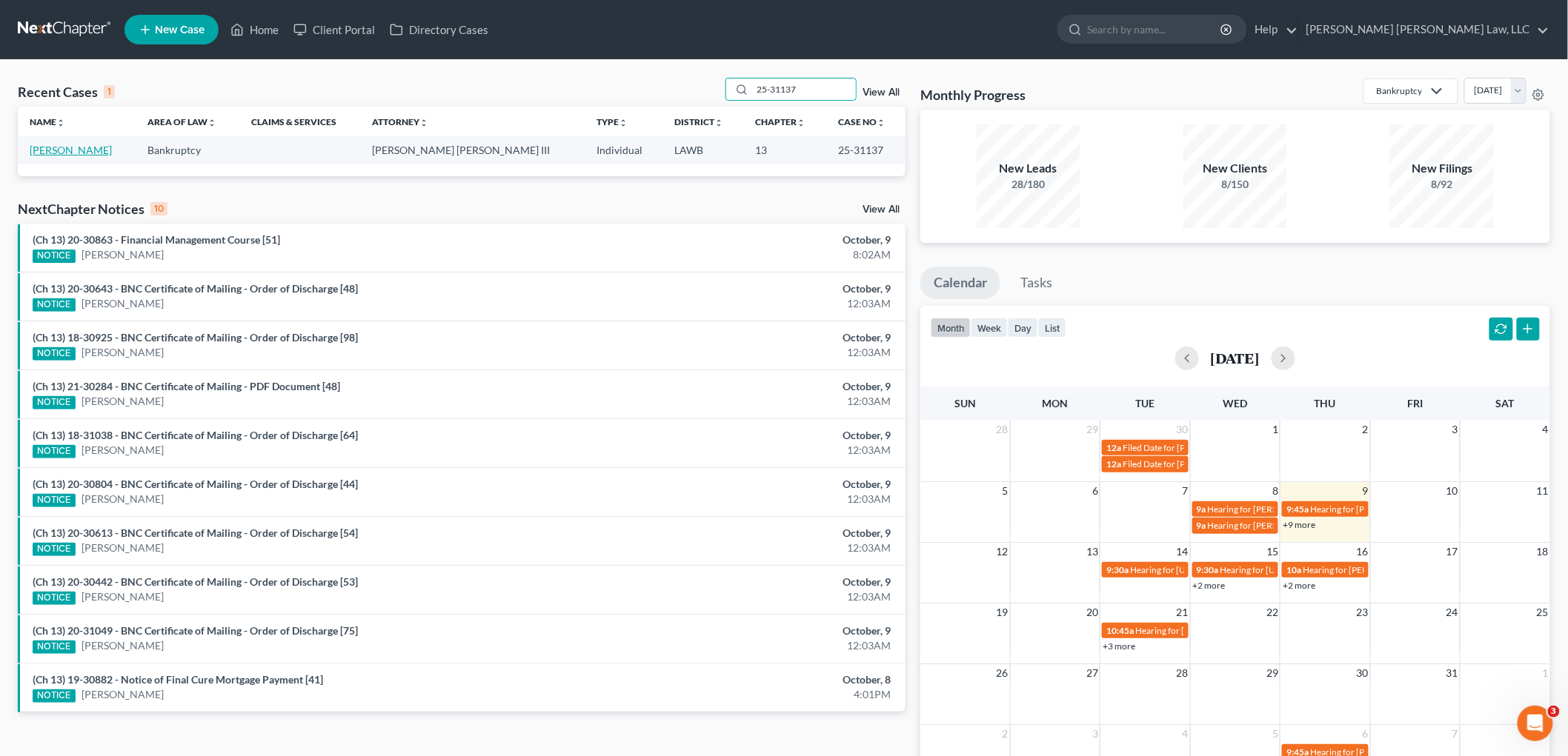
click at [69, 150] on link "Shannon, Jessica" at bounding box center [70, 150] width 82 height 13
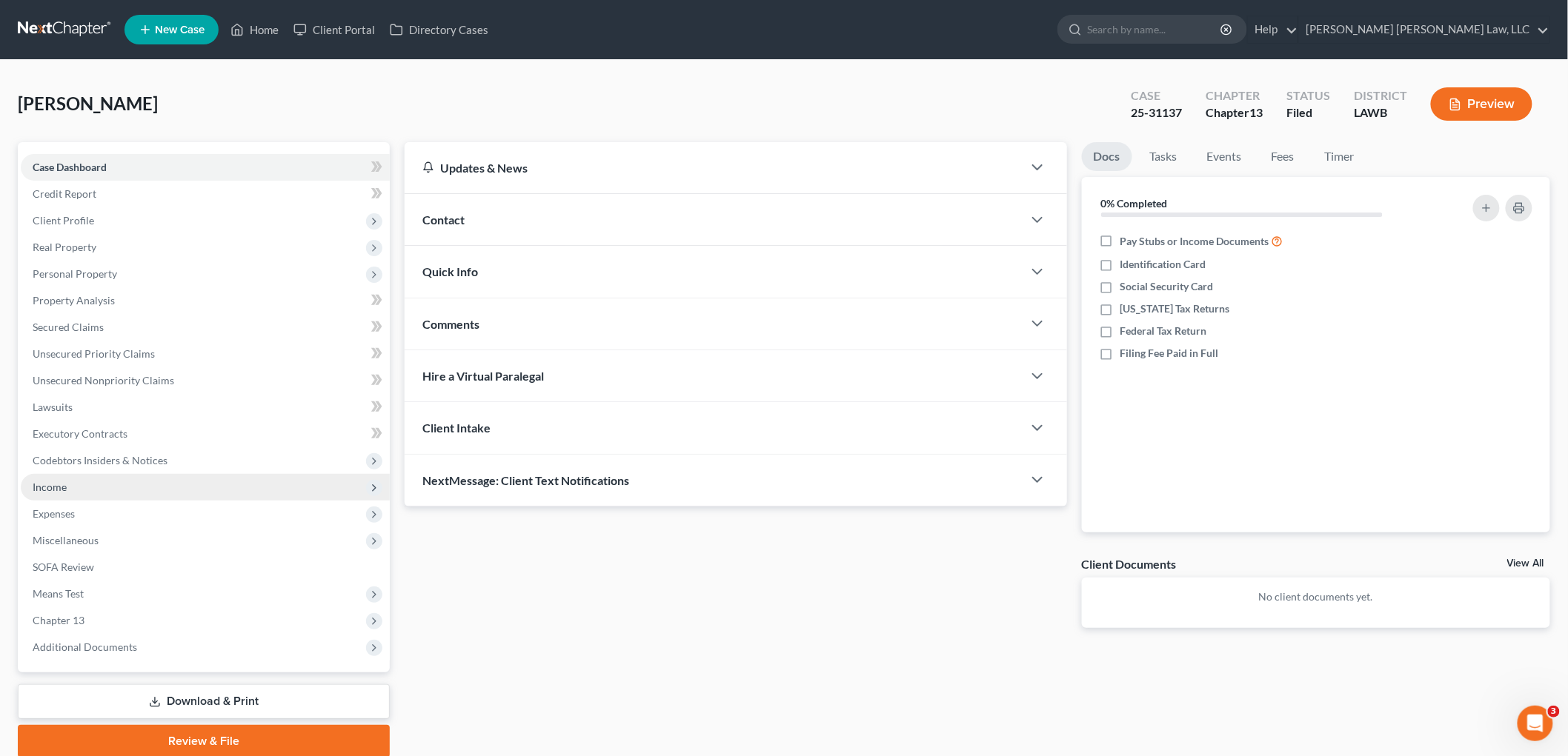
click at [83, 488] on span "Income" at bounding box center [205, 487] width 369 height 26
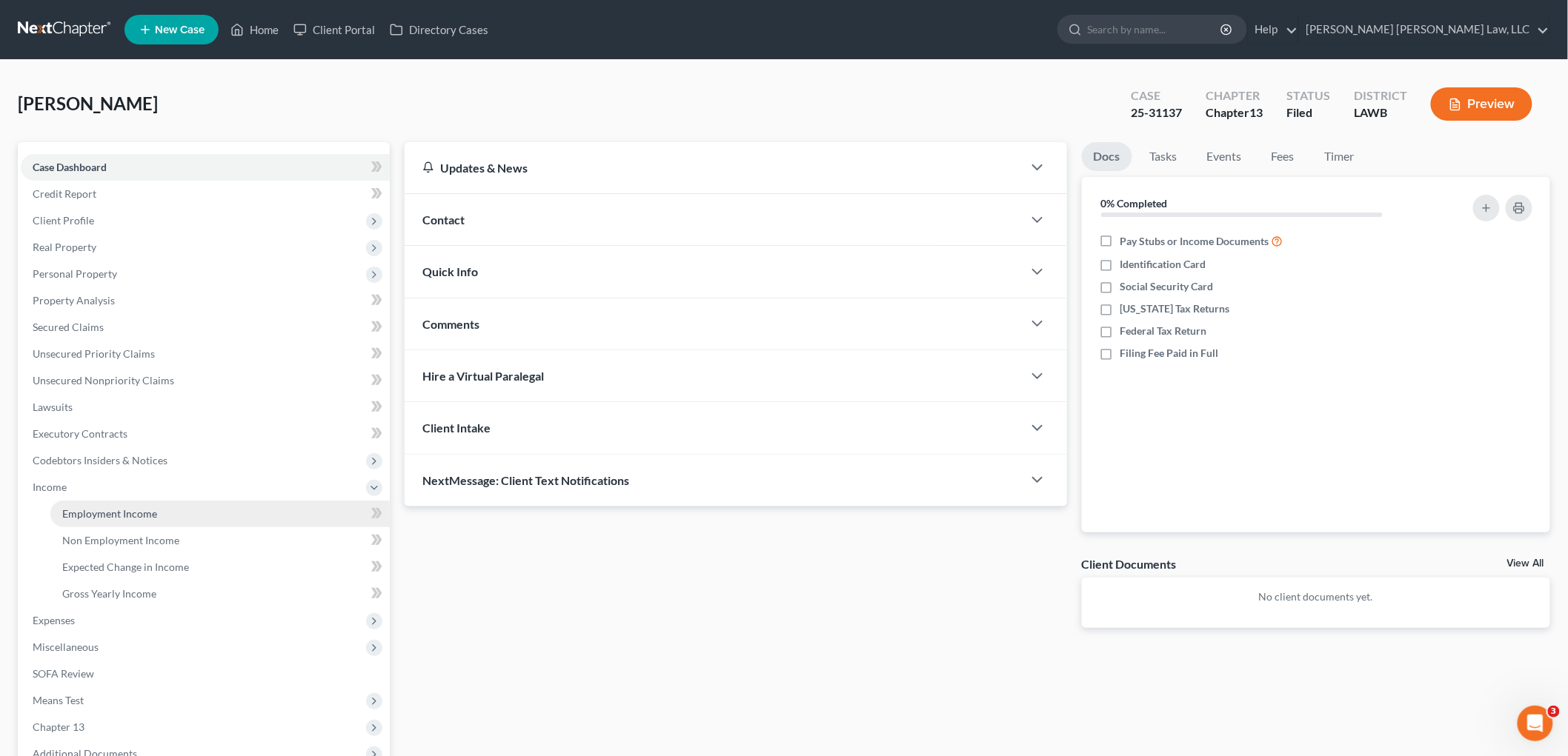
click at [95, 509] on span "Employment Income" at bounding box center [109, 514] width 95 height 13
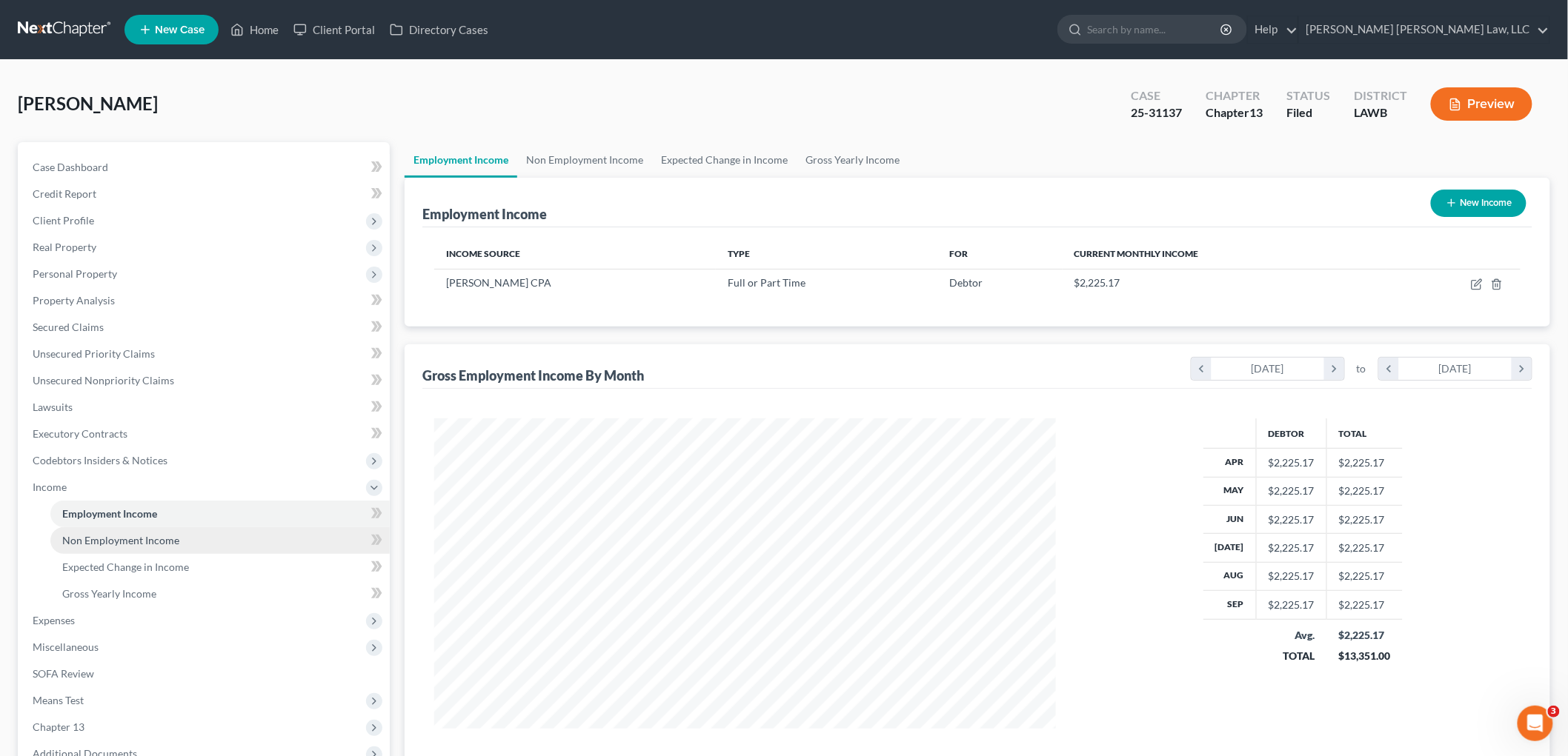
scroll to position [310, 651]
click at [95, 536] on span "Non Employment Income" at bounding box center [121, 540] width 117 height 13
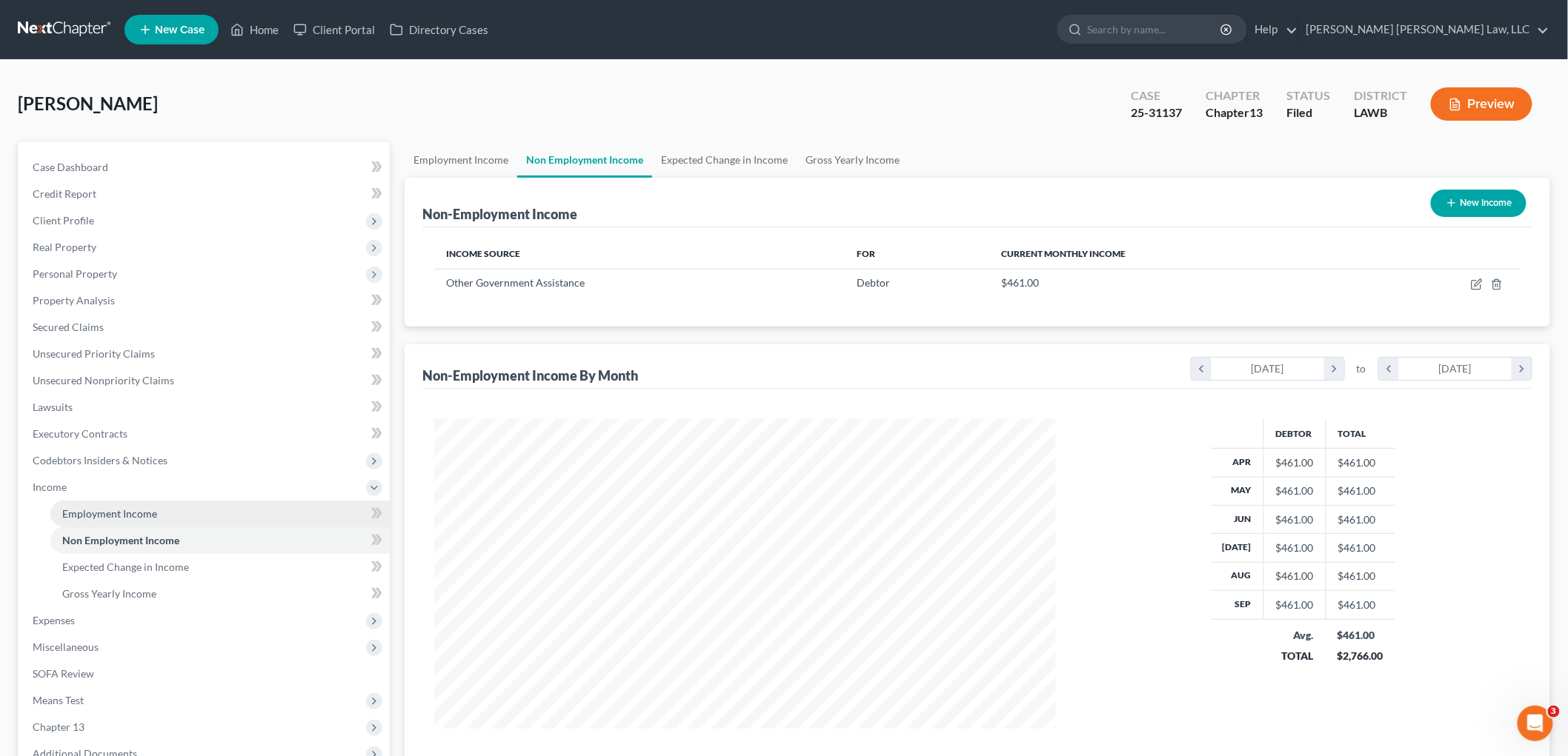
scroll to position [310, 651]
click at [173, 509] on link "Employment Income" at bounding box center [220, 513] width 339 height 26
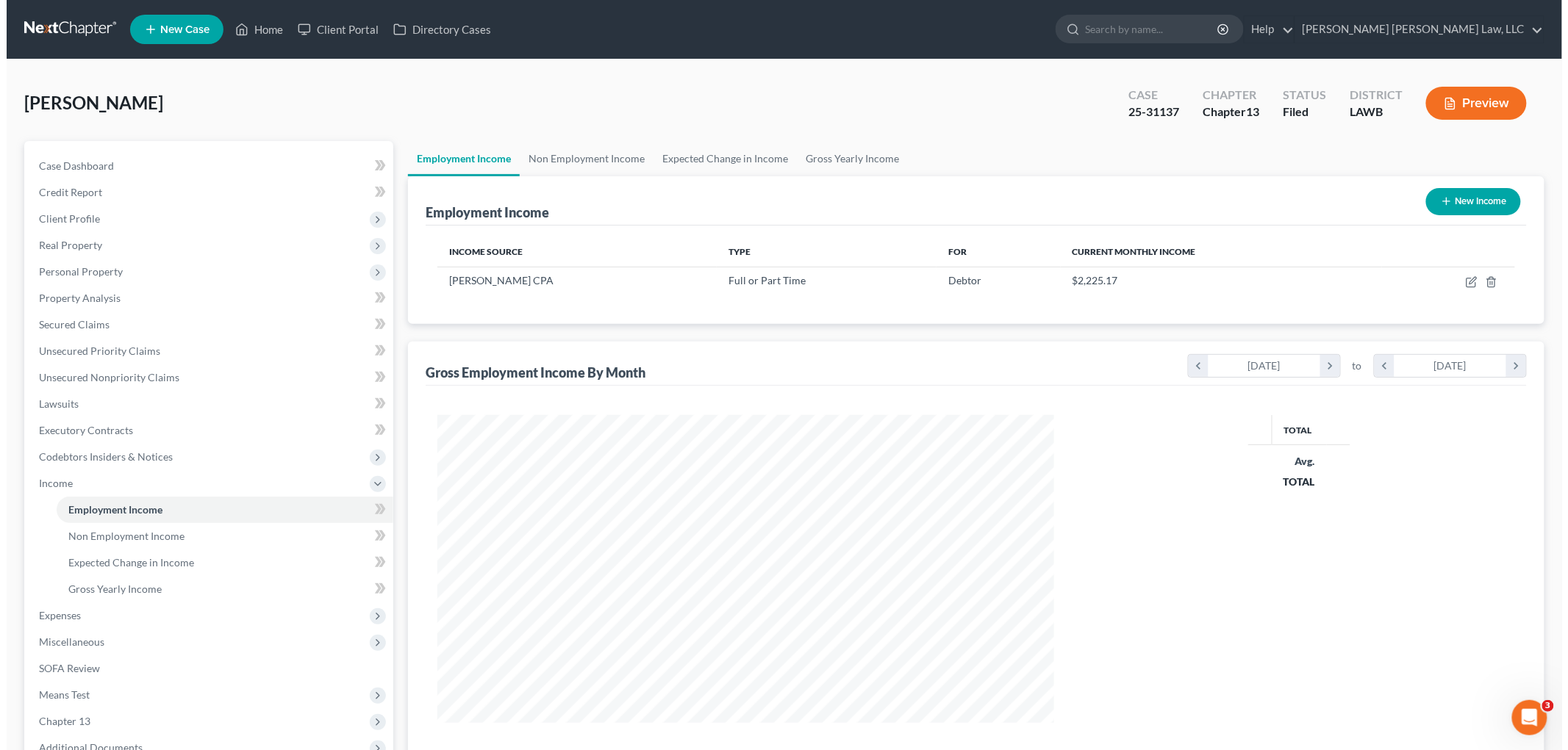
scroll to position [307, 646]
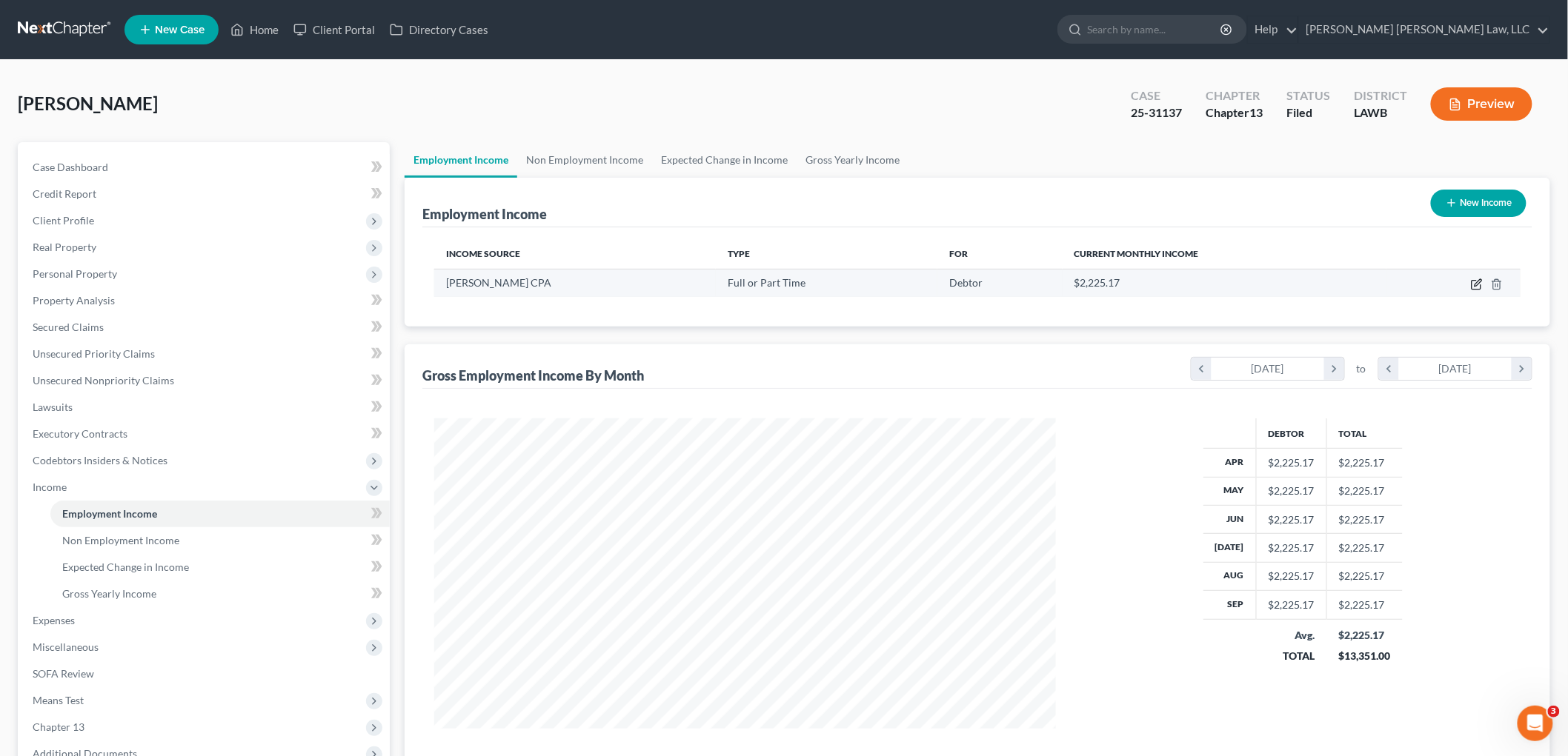
click at [1473, 283] on icon "button" at bounding box center [1476, 285] width 9 height 9
select select "0"
select select "19"
select select "2"
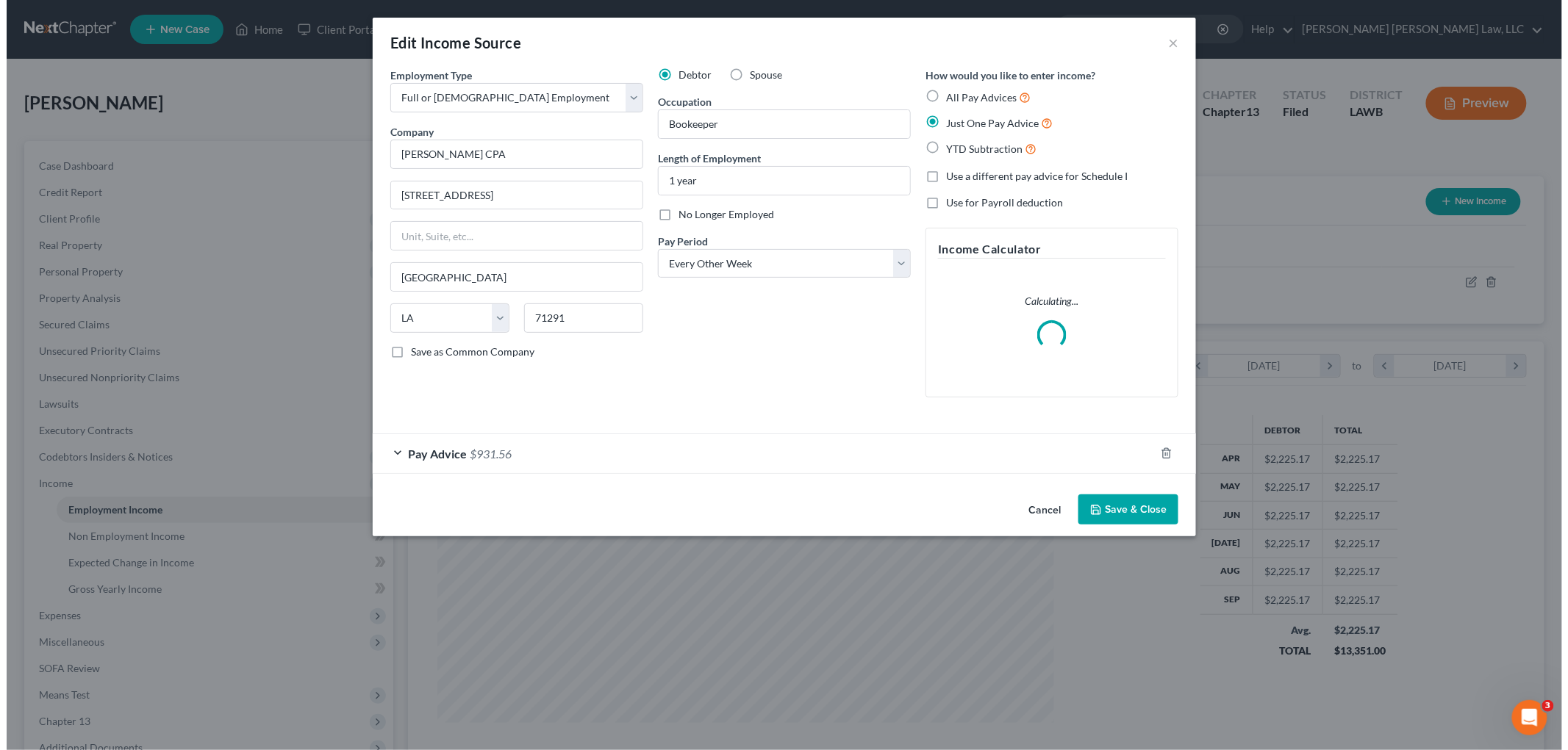
scroll to position [310, 651]
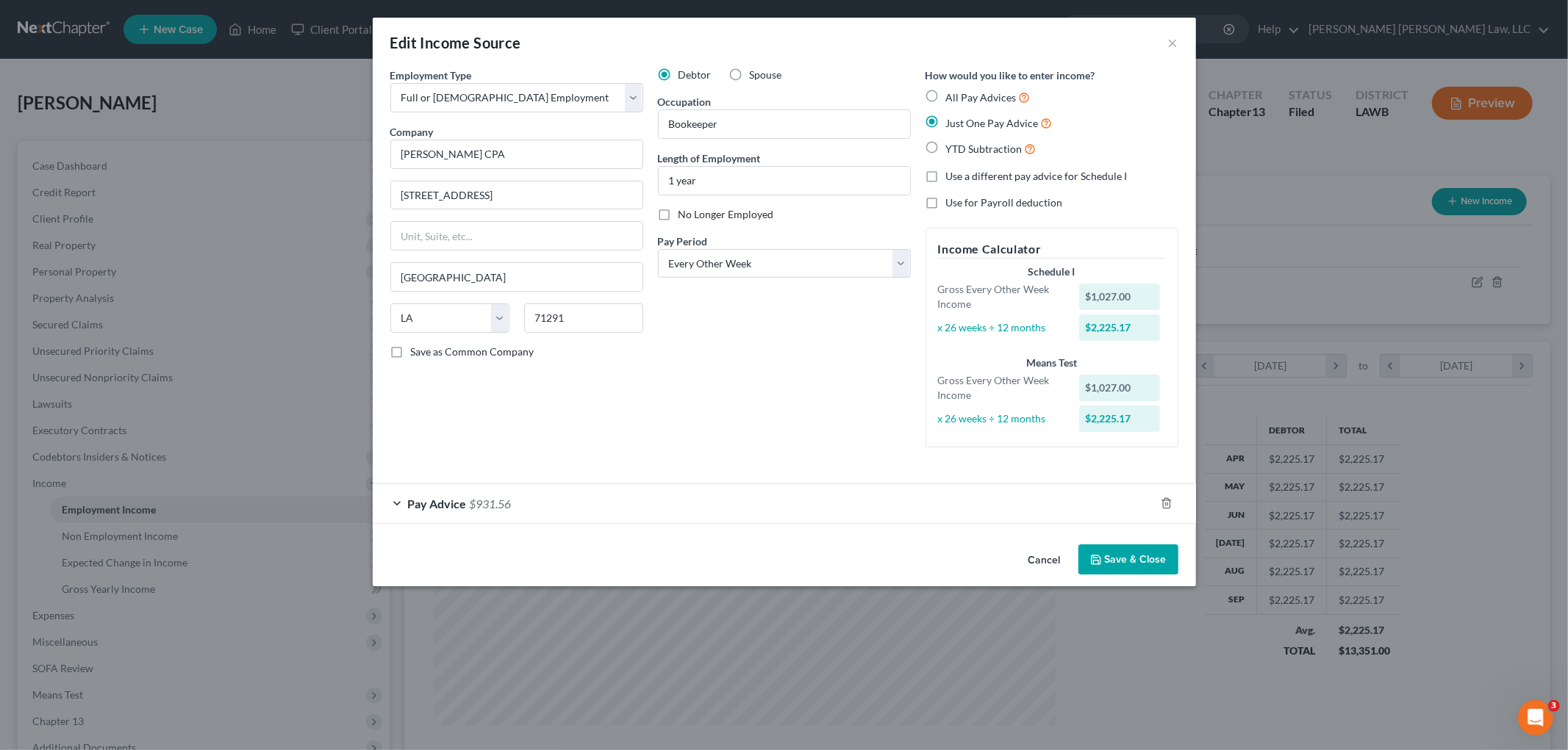
click at [696, 495] on div "Pay Advice $931.56" at bounding box center [763, 503] width 782 height 39
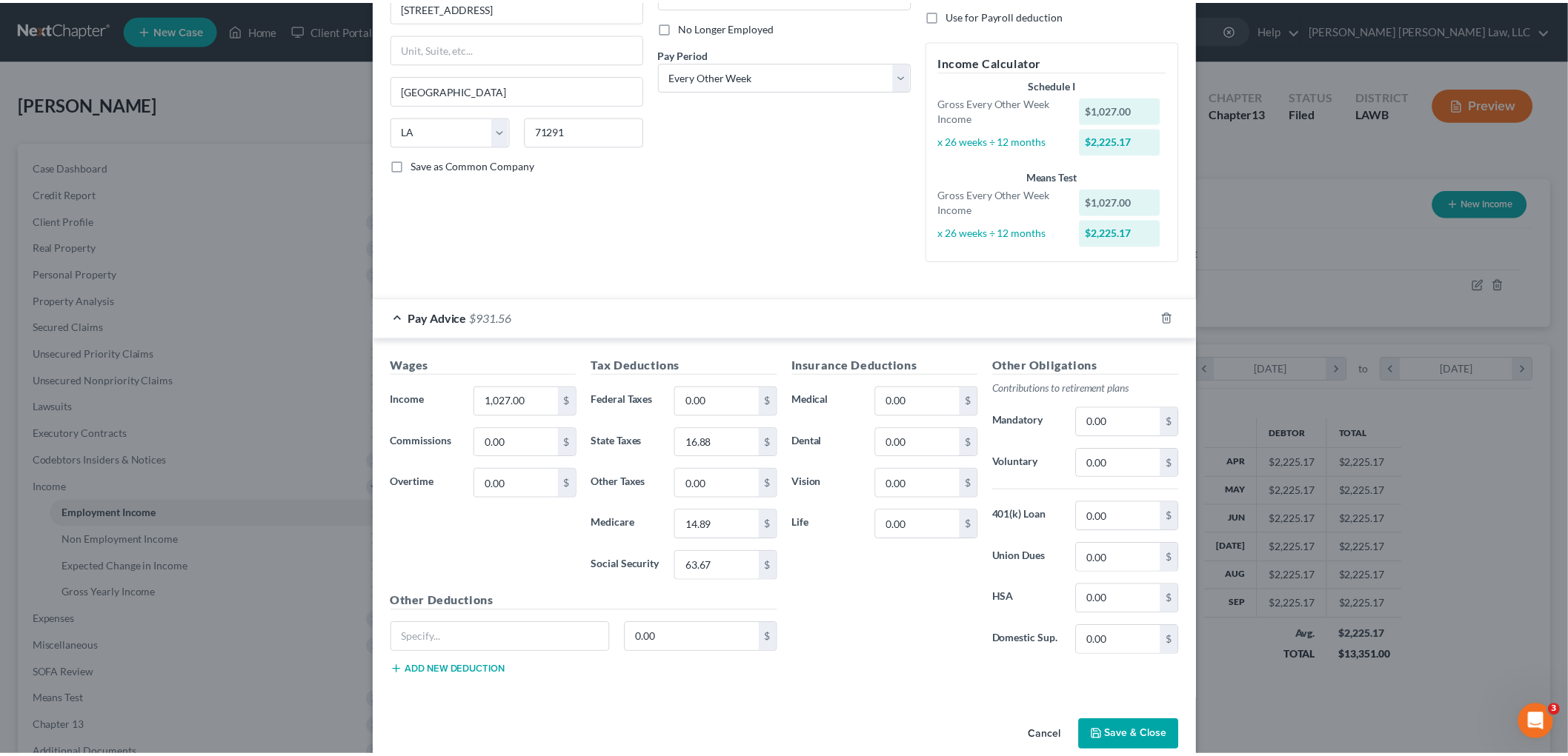
scroll to position [216, 0]
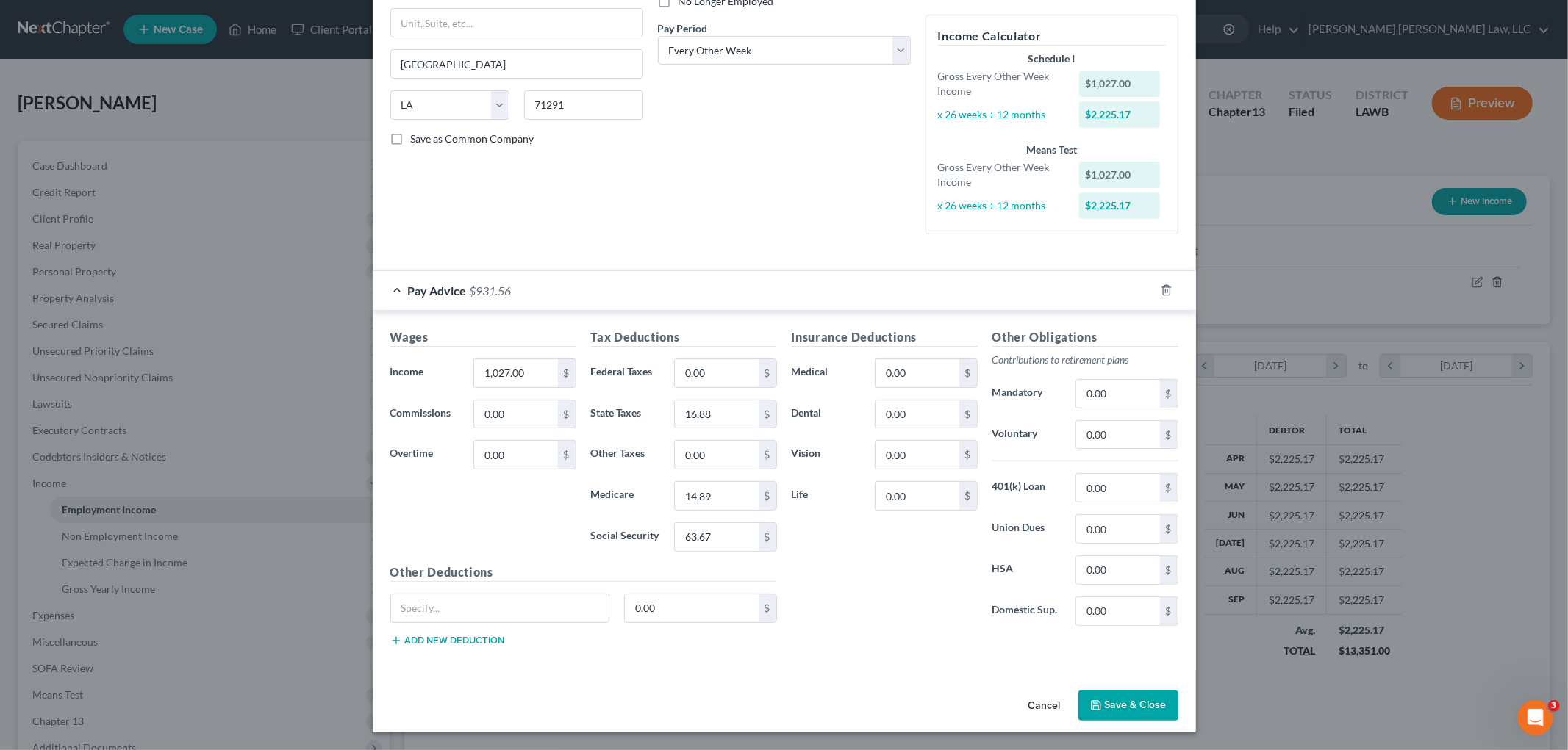
click at [1085, 714] on button "Save & Close" at bounding box center [1128, 706] width 100 height 31
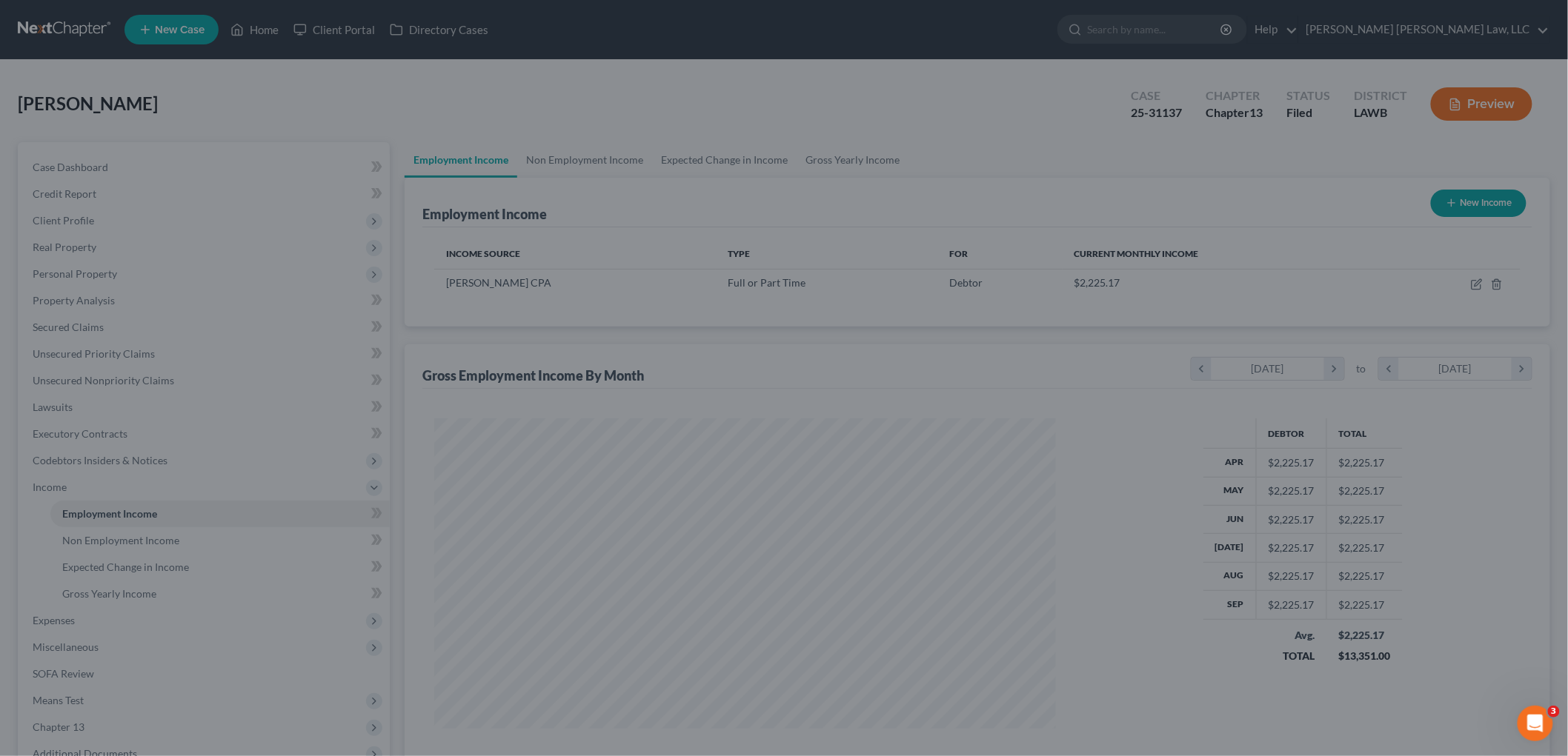
scroll to position [740432, 740524]
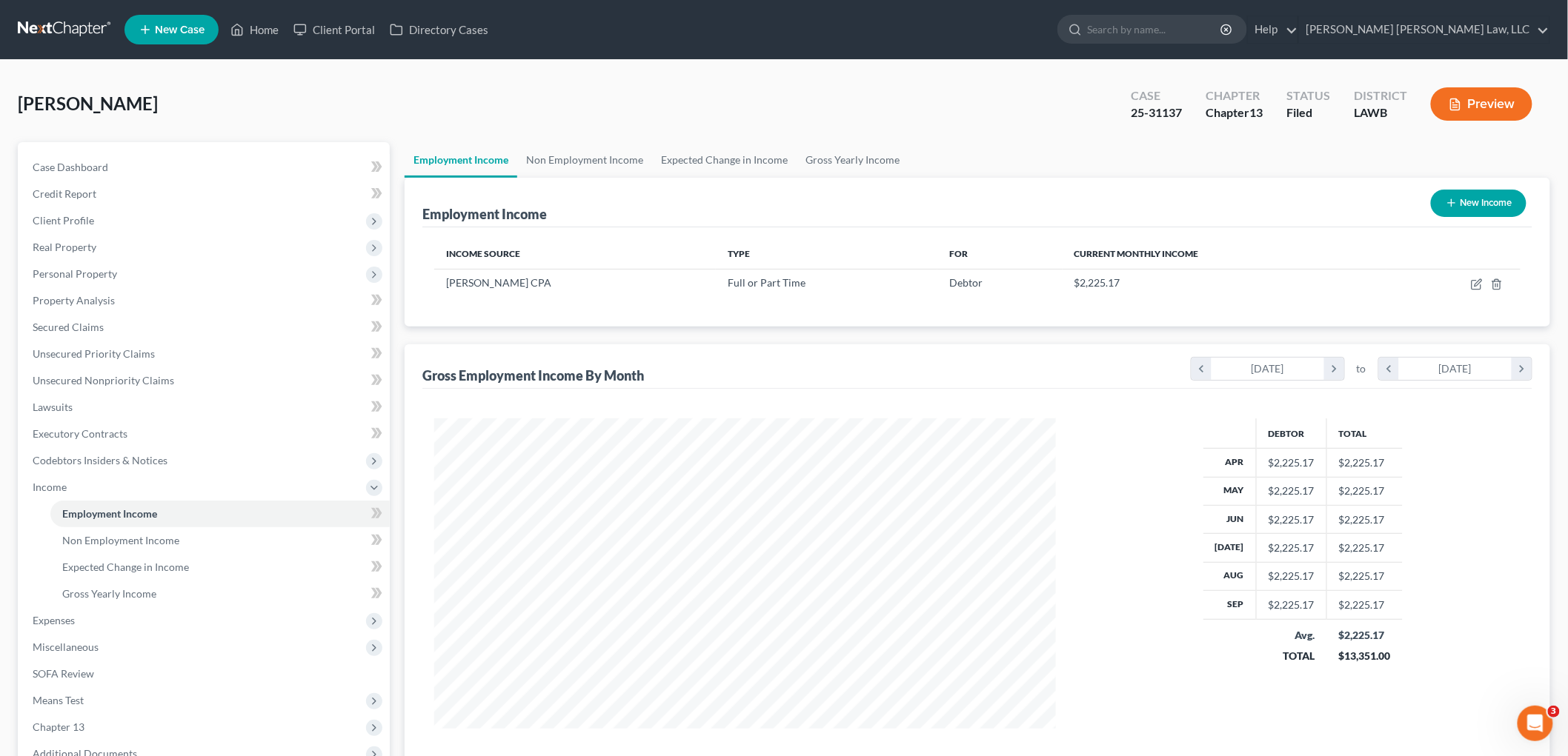
click at [64, 25] on link at bounding box center [65, 29] width 95 height 26
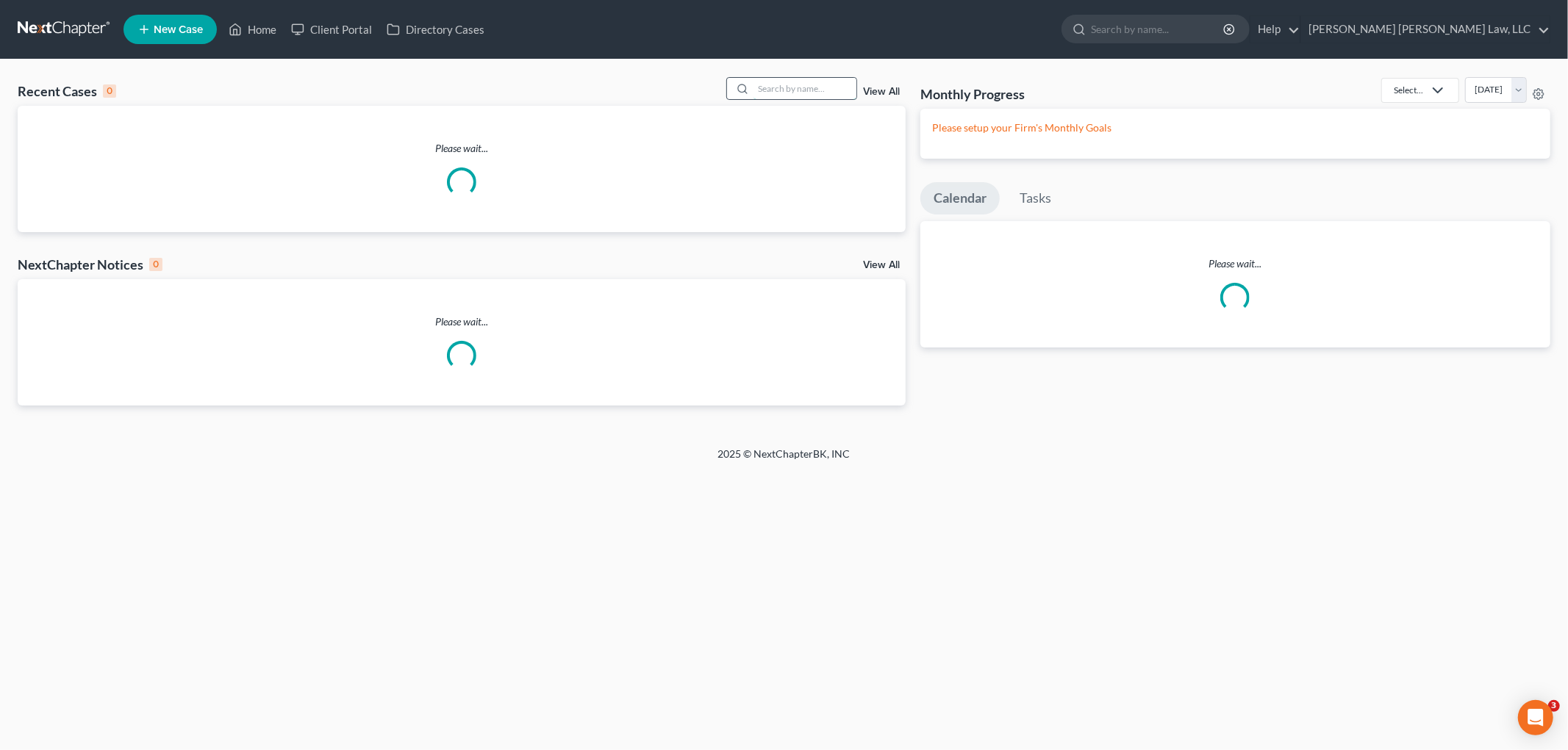
click at [791, 89] on input "search" at bounding box center [805, 88] width 103 height 21
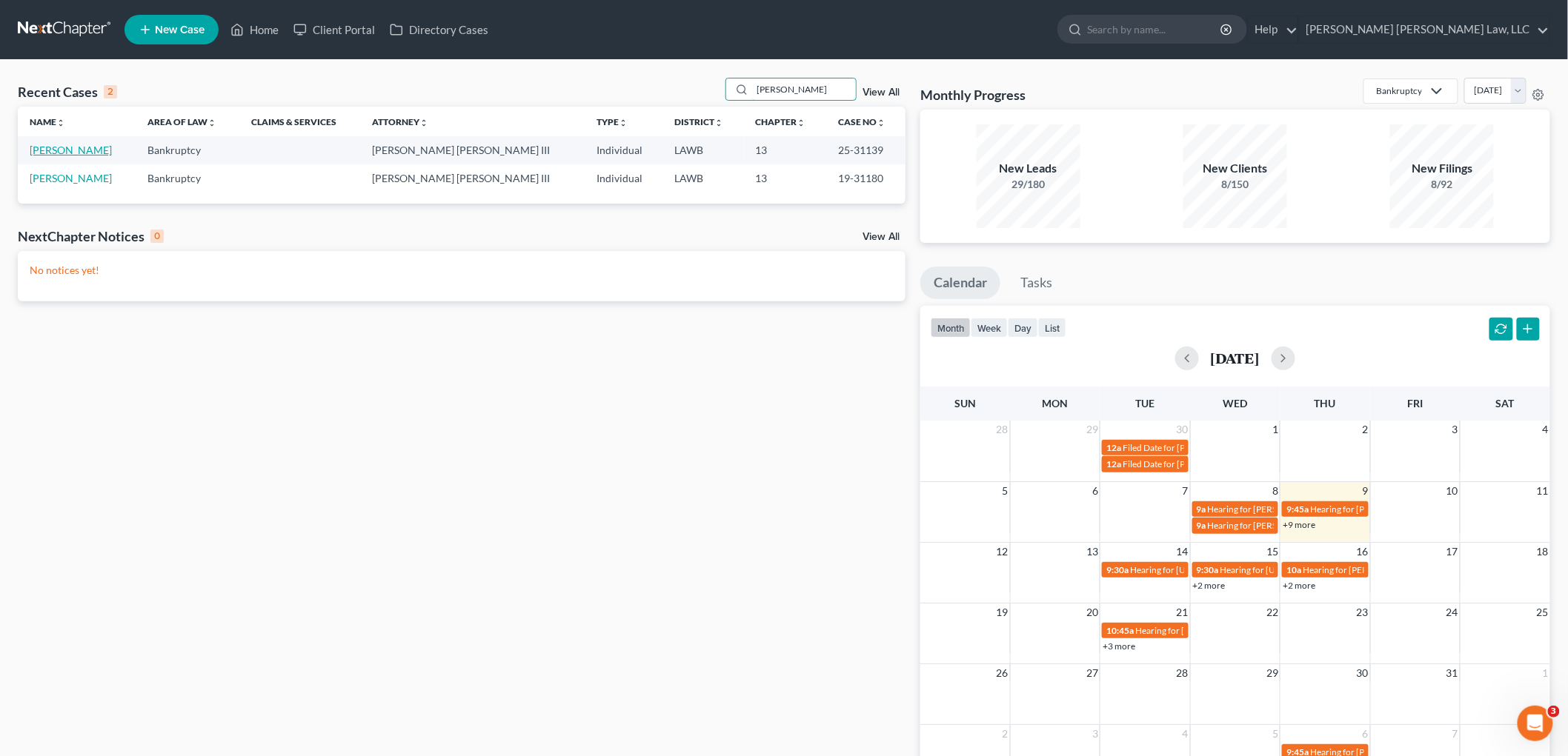
type input "[PERSON_NAME]"
click at [65, 153] on link "[PERSON_NAME]" at bounding box center [70, 150] width 82 height 13
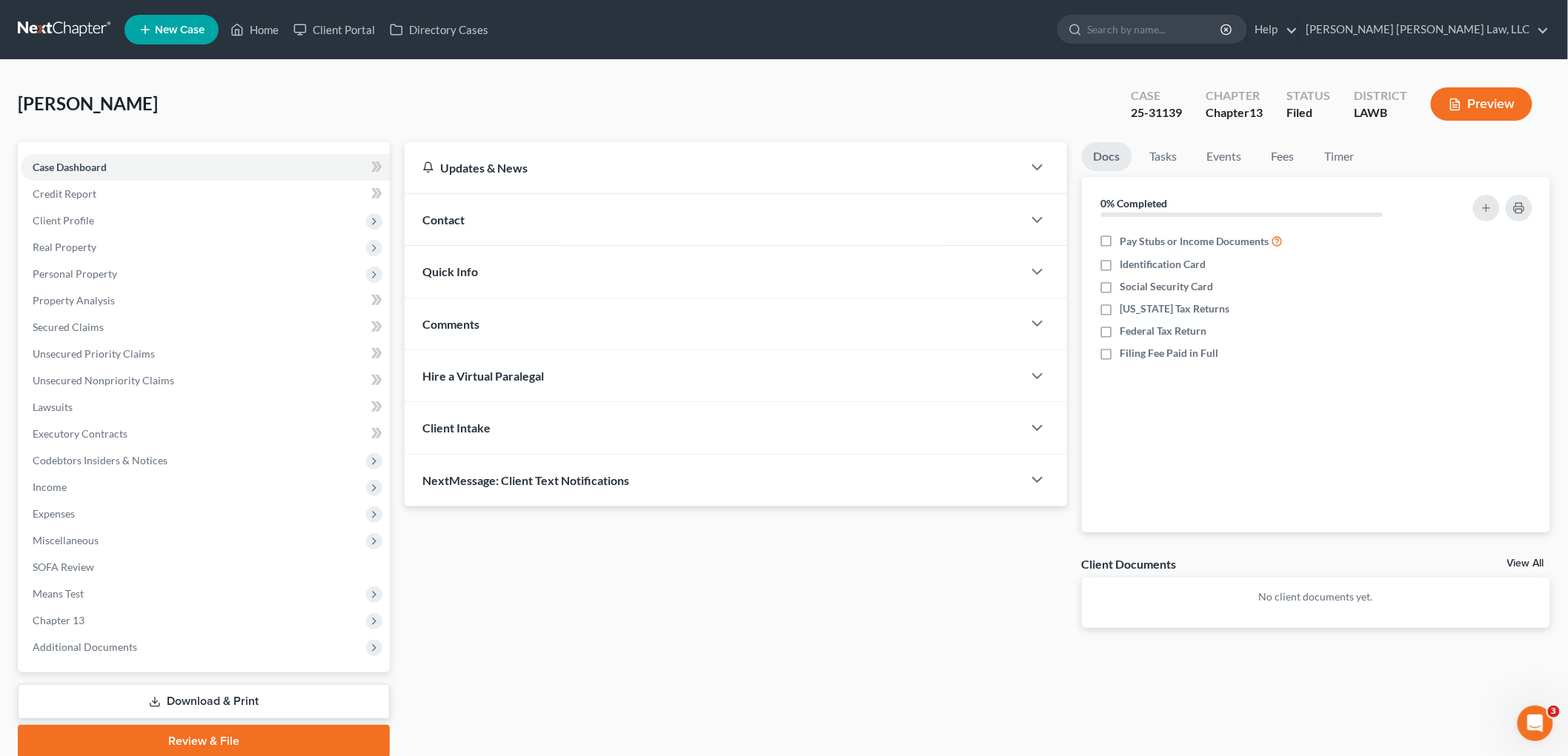
drag, startPoint x: 75, startPoint y: 493, endPoint x: 78, endPoint y: 511, distance: 18.2
click at [75, 493] on span "Income" at bounding box center [205, 487] width 369 height 26
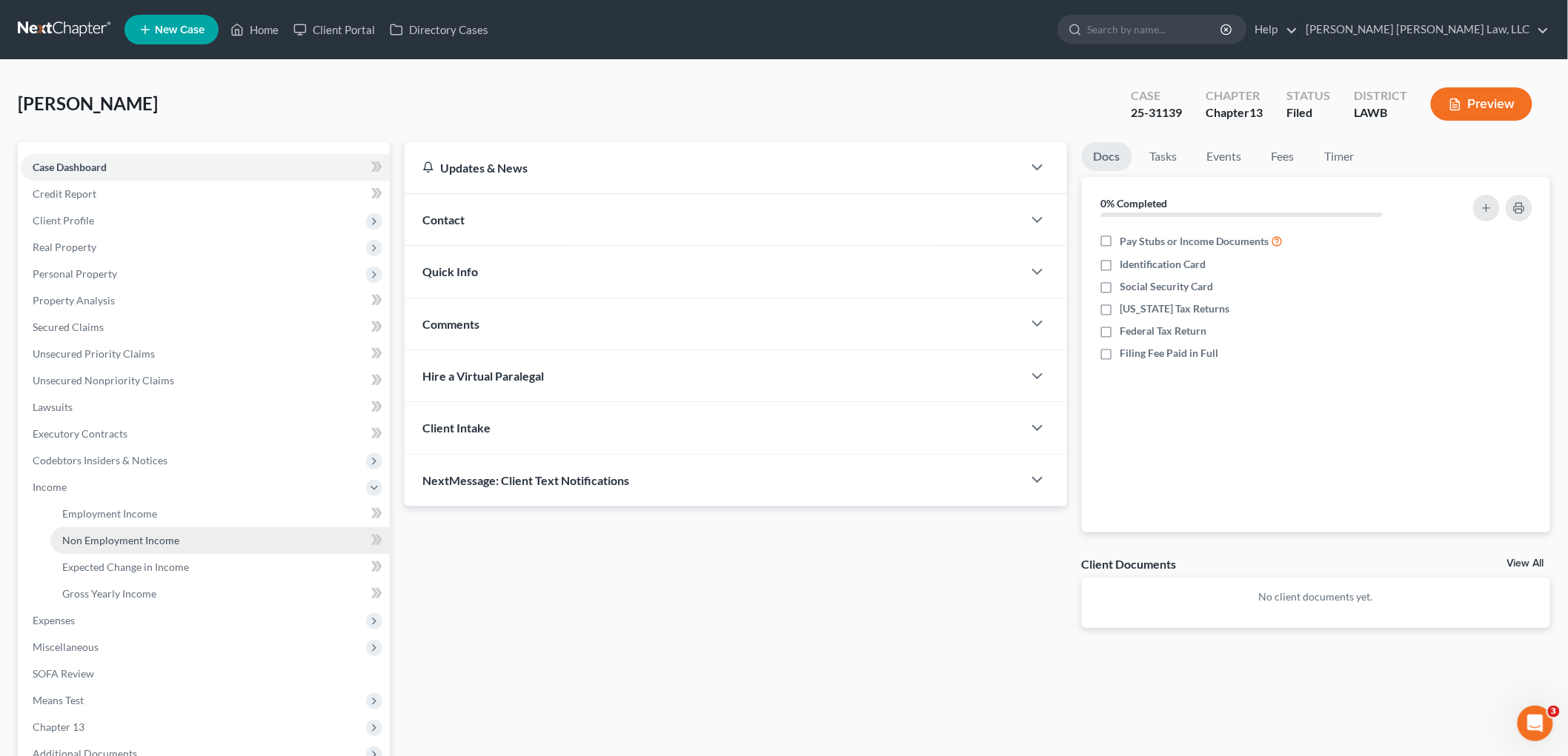
click at [80, 530] on link "Non Employment Income" at bounding box center [220, 540] width 339 height 26
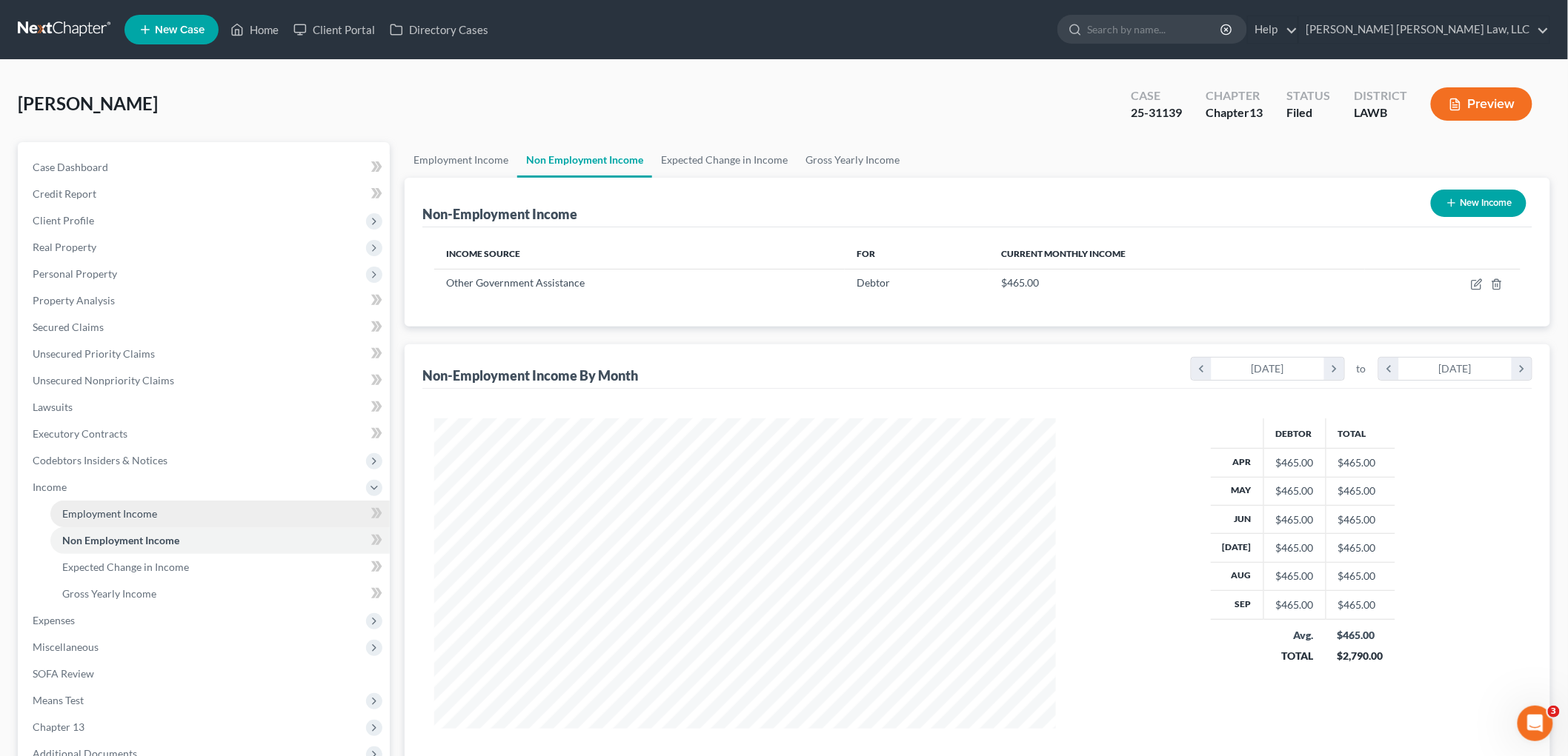
scroll to position [310, 651]
click at [97, 516] on span "Employment Income" at bounding box center [109, 514] width 95 height 13
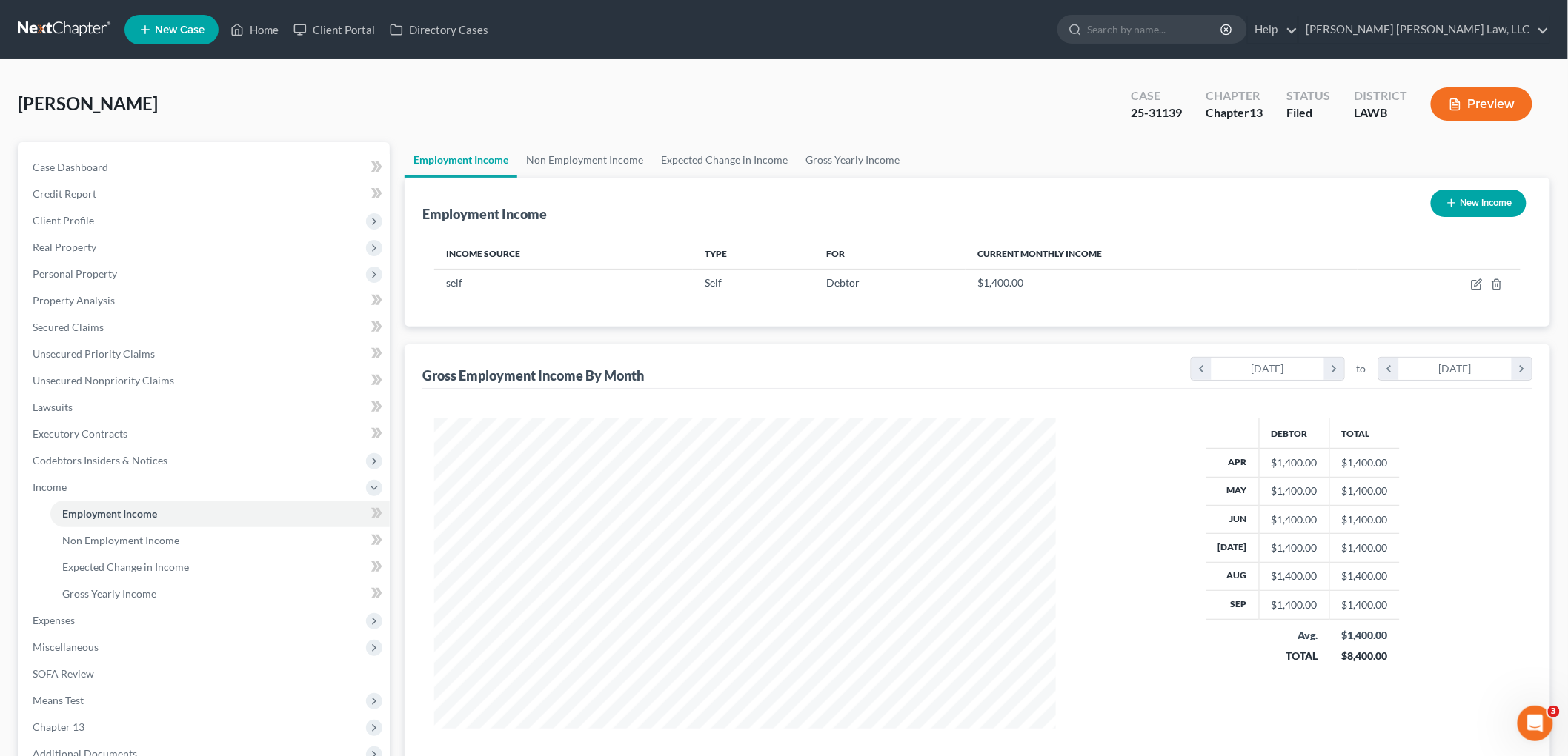
scroll to position [310, 651]
click at [113, 279] on span "Personal Property" at bounding box center [75, 274] width 85 height 13
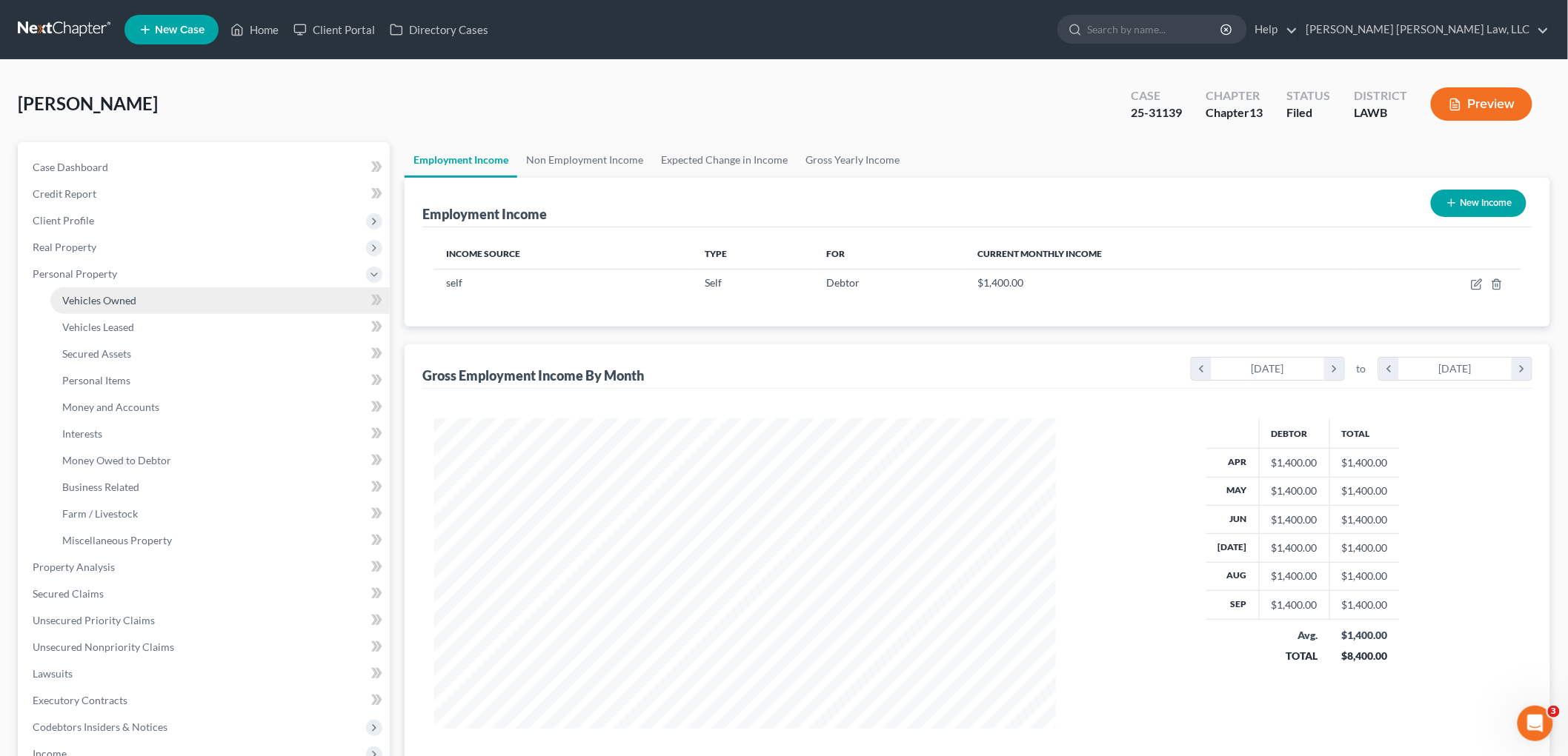
click at [122, 301] on span "Vehicles Owned" at bounding box center [99, 300] width 74 height 13
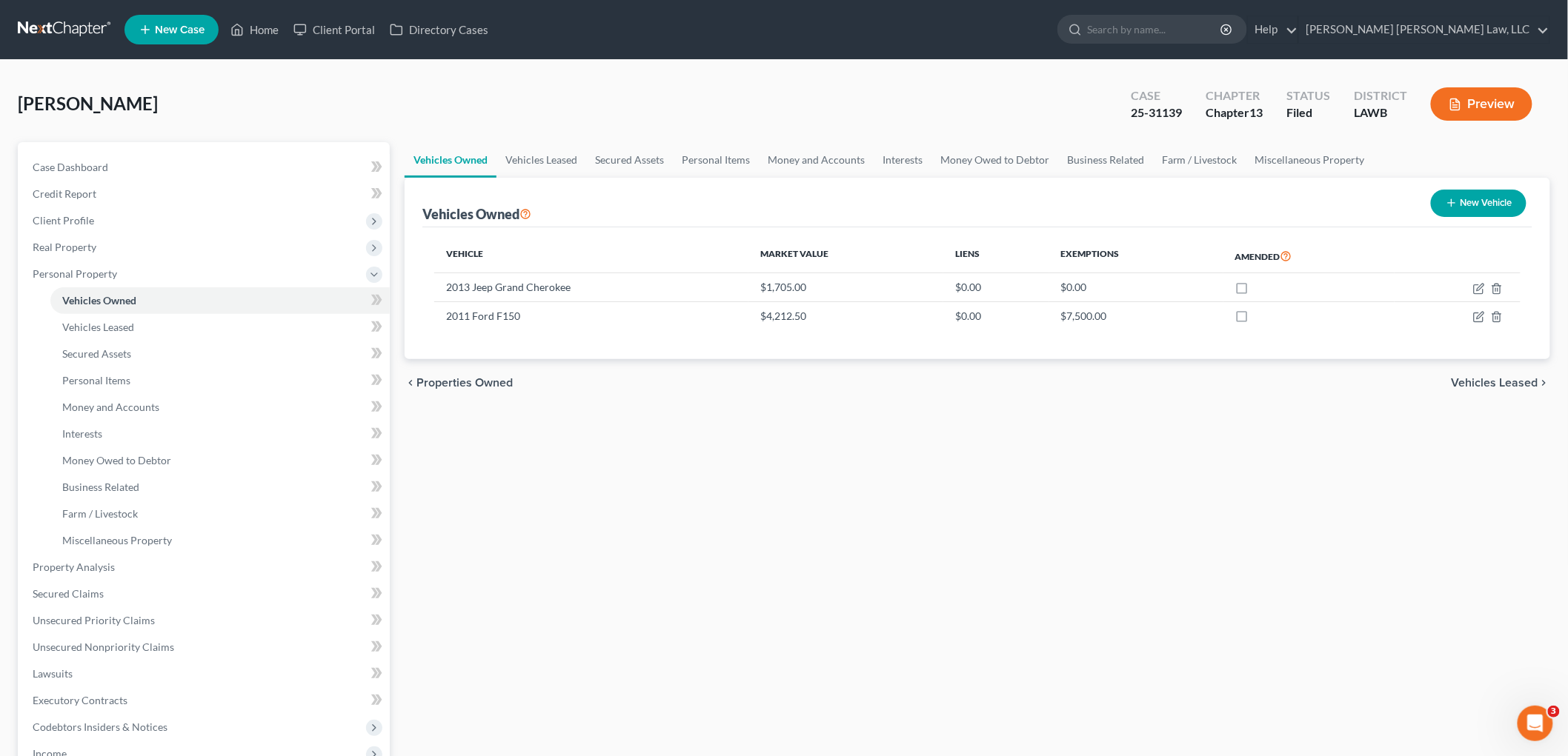
click at [75, 27] on link at bounding box center [65, 29] width 95 height 26
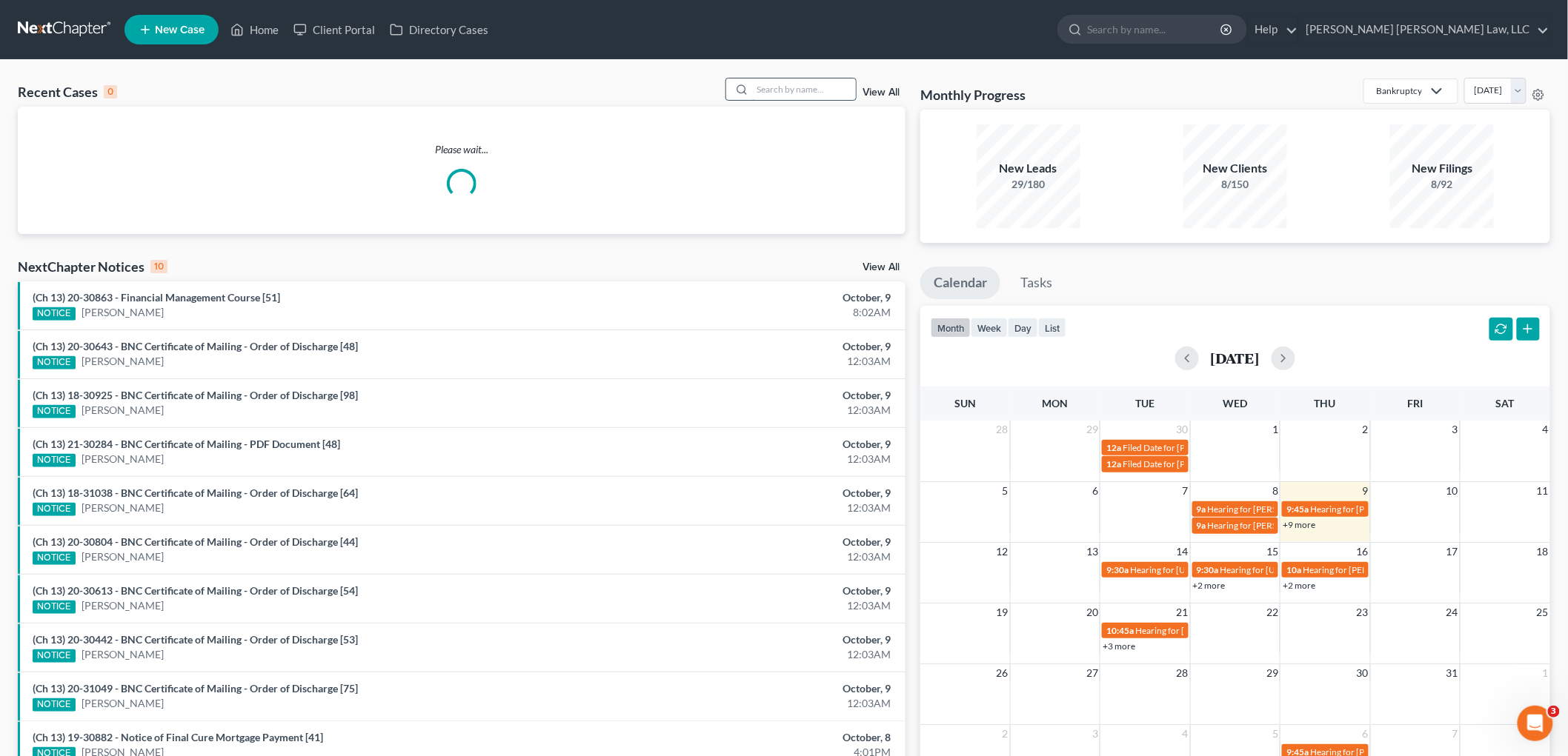
click at [809, 92] on input "search" at bounding box center [804, 89] width 104 height 22
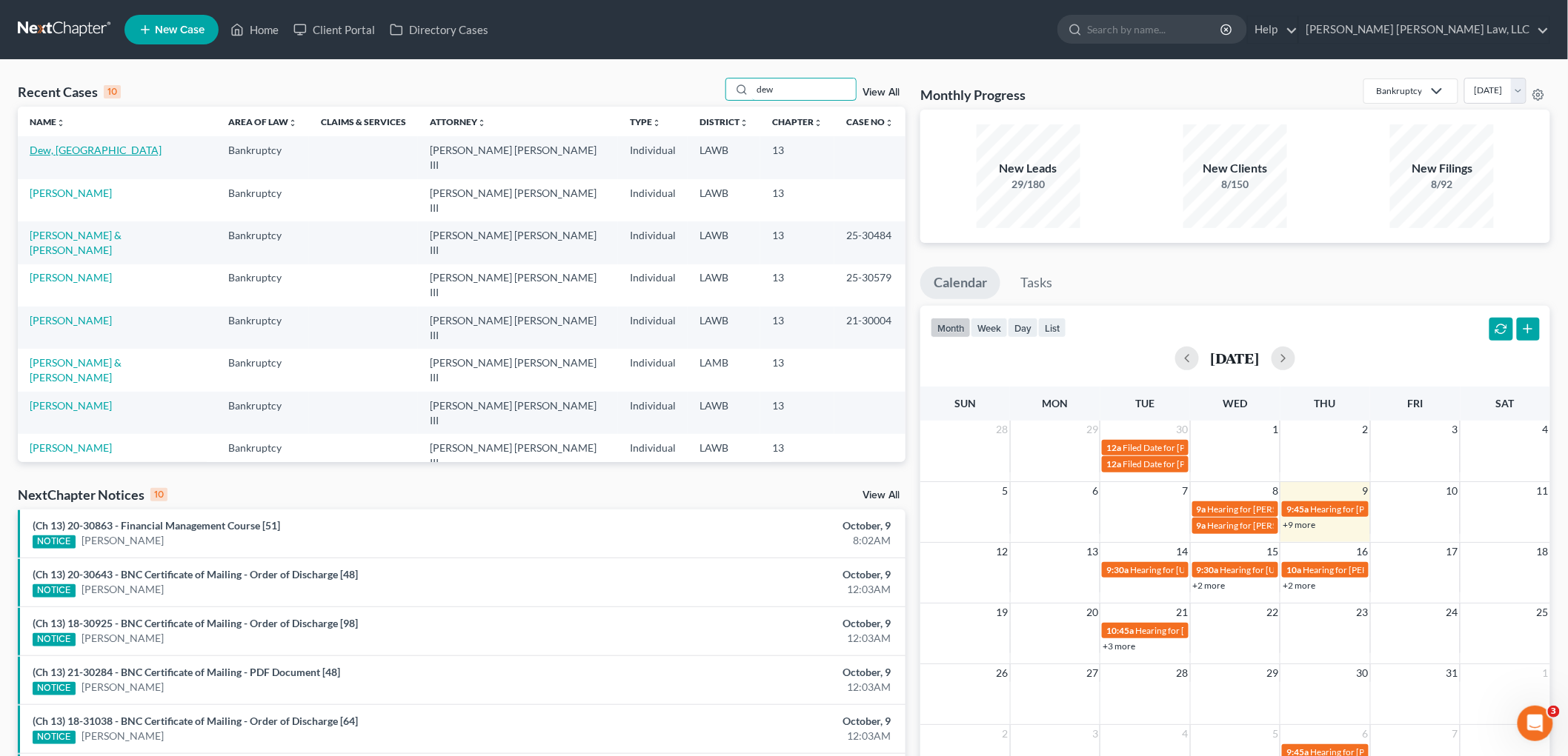
type input "dew"
click at [68, 154] on link "Dew, [GEOGRAPHIC_DATA]" at bounding box center [95, 150] width 132 height 13
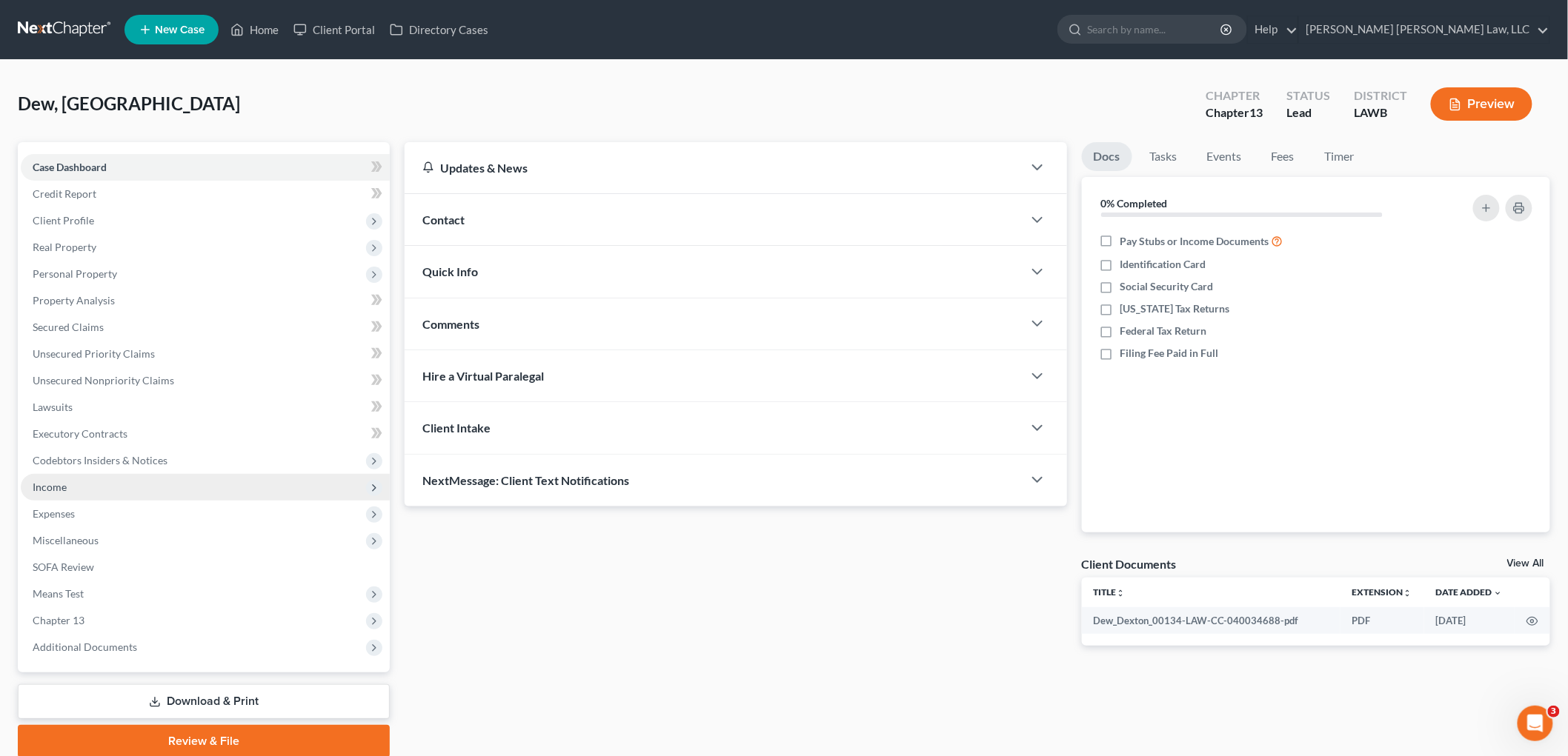
click at [65, 485] on span "Income" at bounding box center [50, 487] width 34 height 13
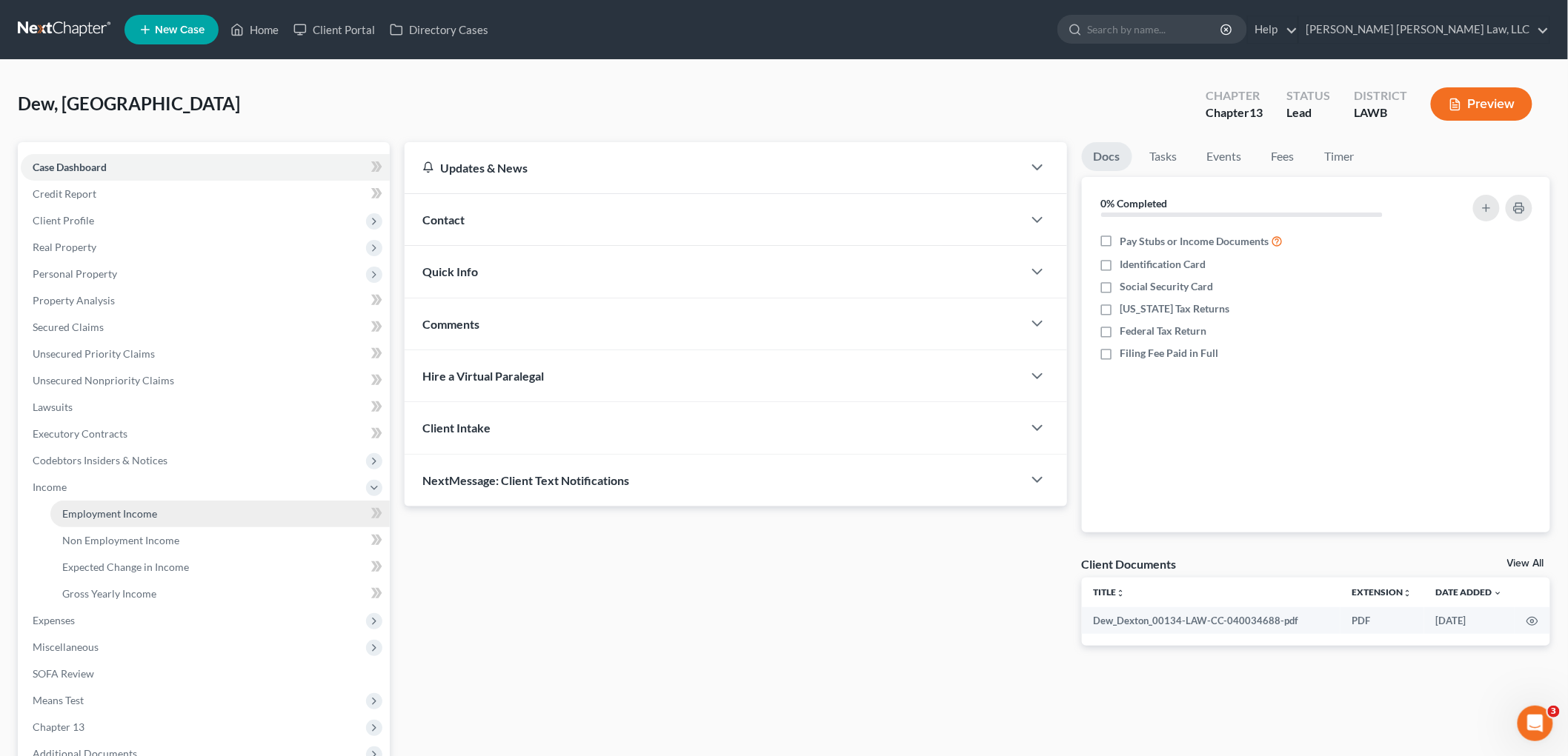
click at [79, 504] on link "Employment Income" at bounding box center [220, 513] width 339 height 26
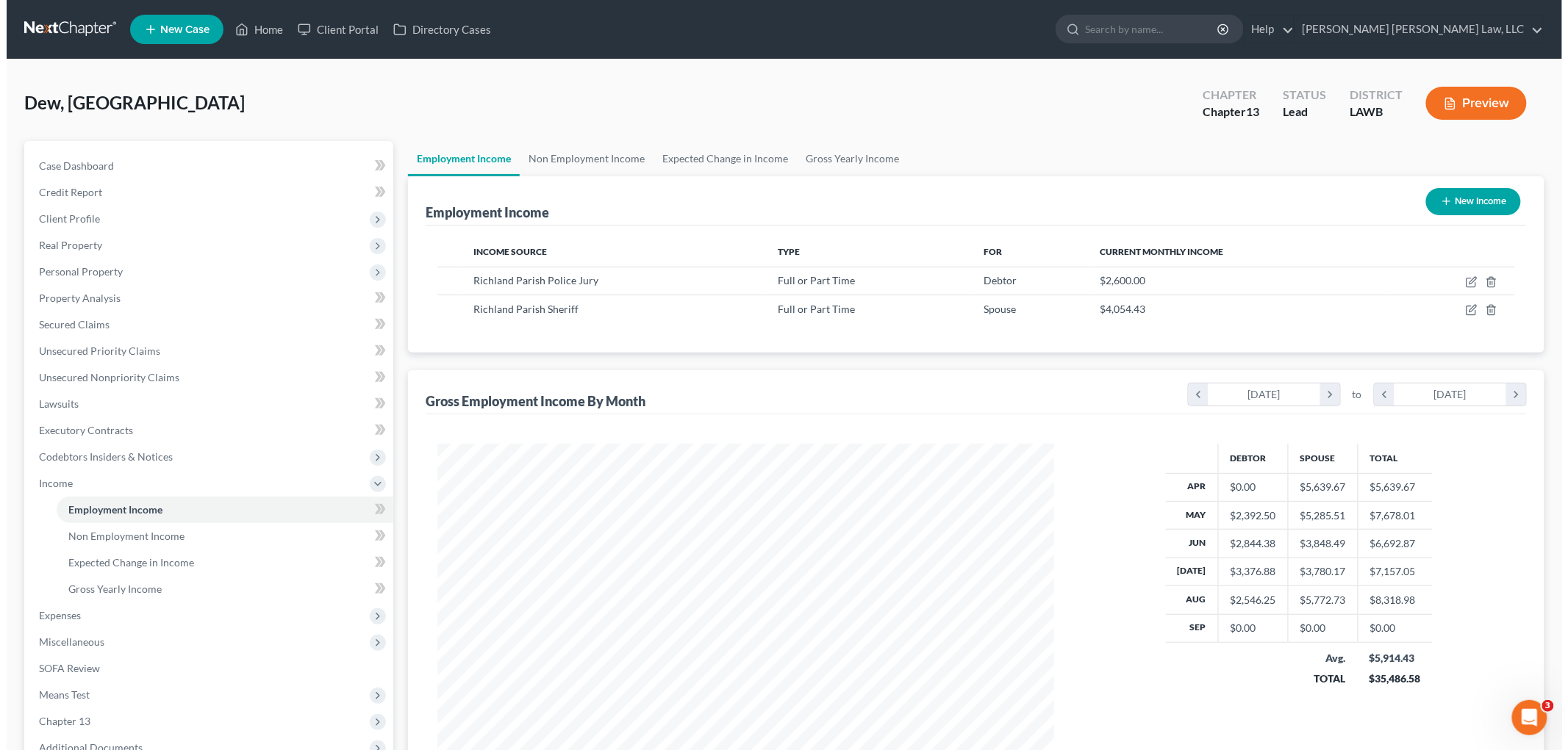
scroll to position [307, 646]
click at [1467, 283] on icon "button" at bounding box center [1465, 282] width 12 height 12
select select "0"
select select "19"
select select "3"
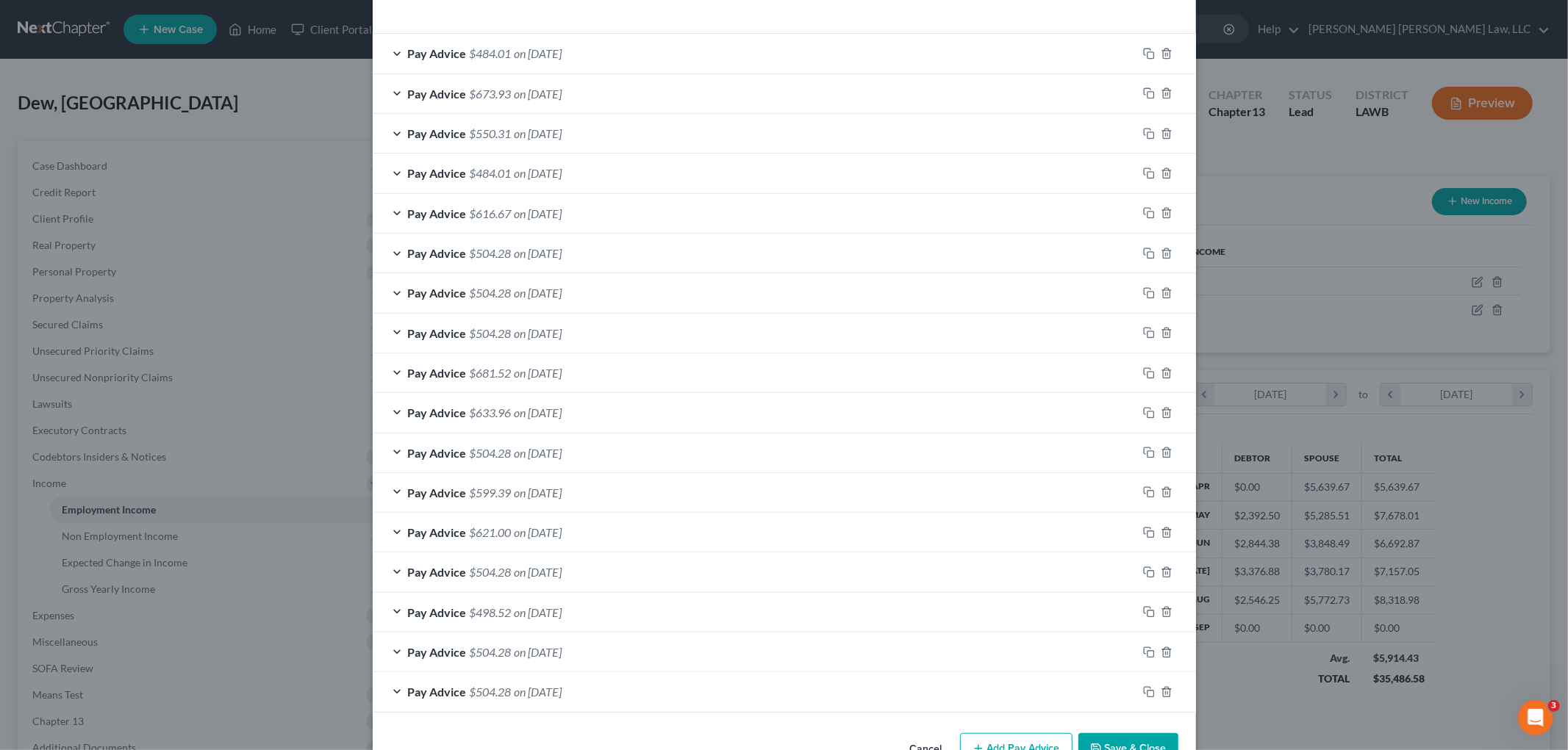
scroll to position [534, 0]
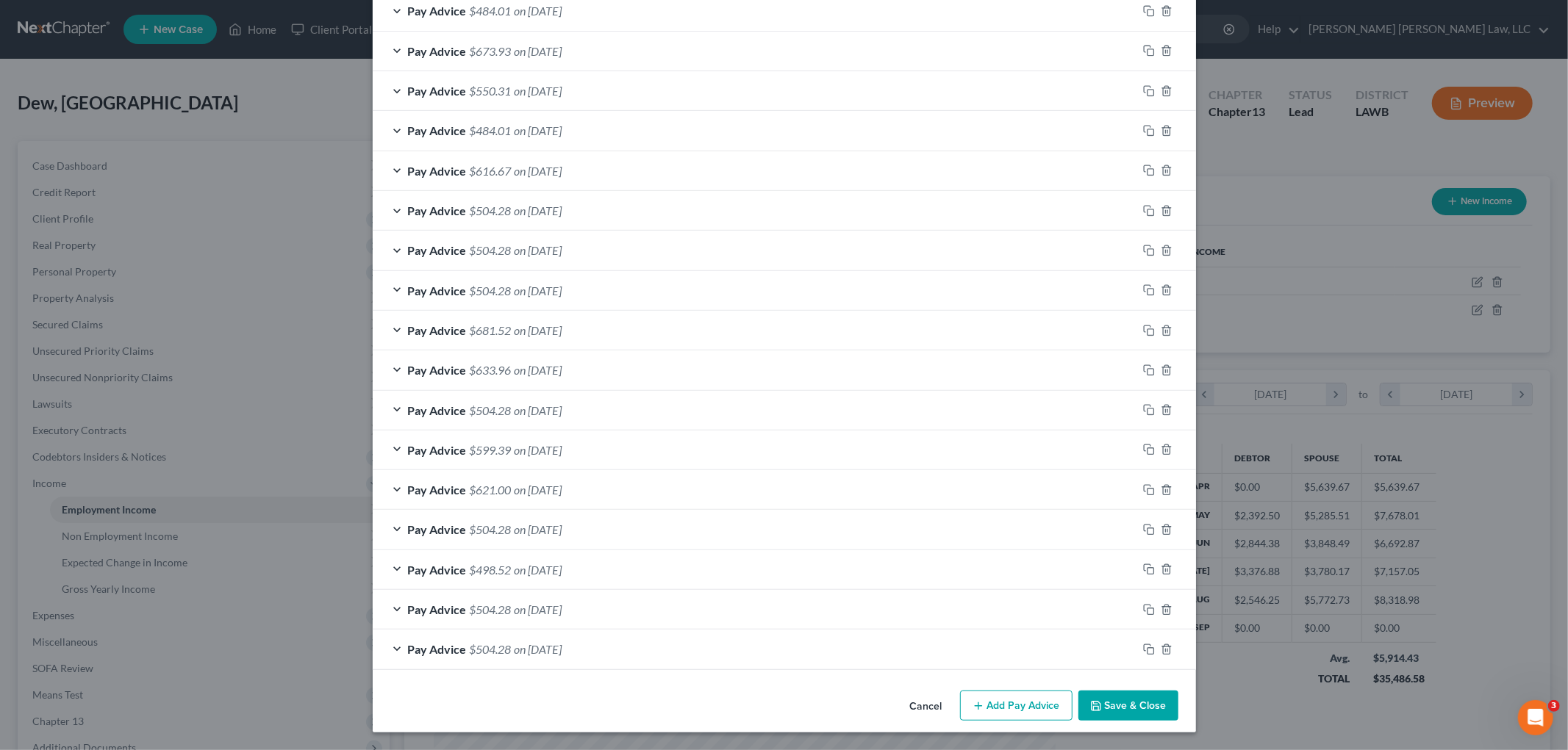
click at [1000, 711] on button "Add Pay Advice" at bounding box center [1017, 706] width 113 height 31
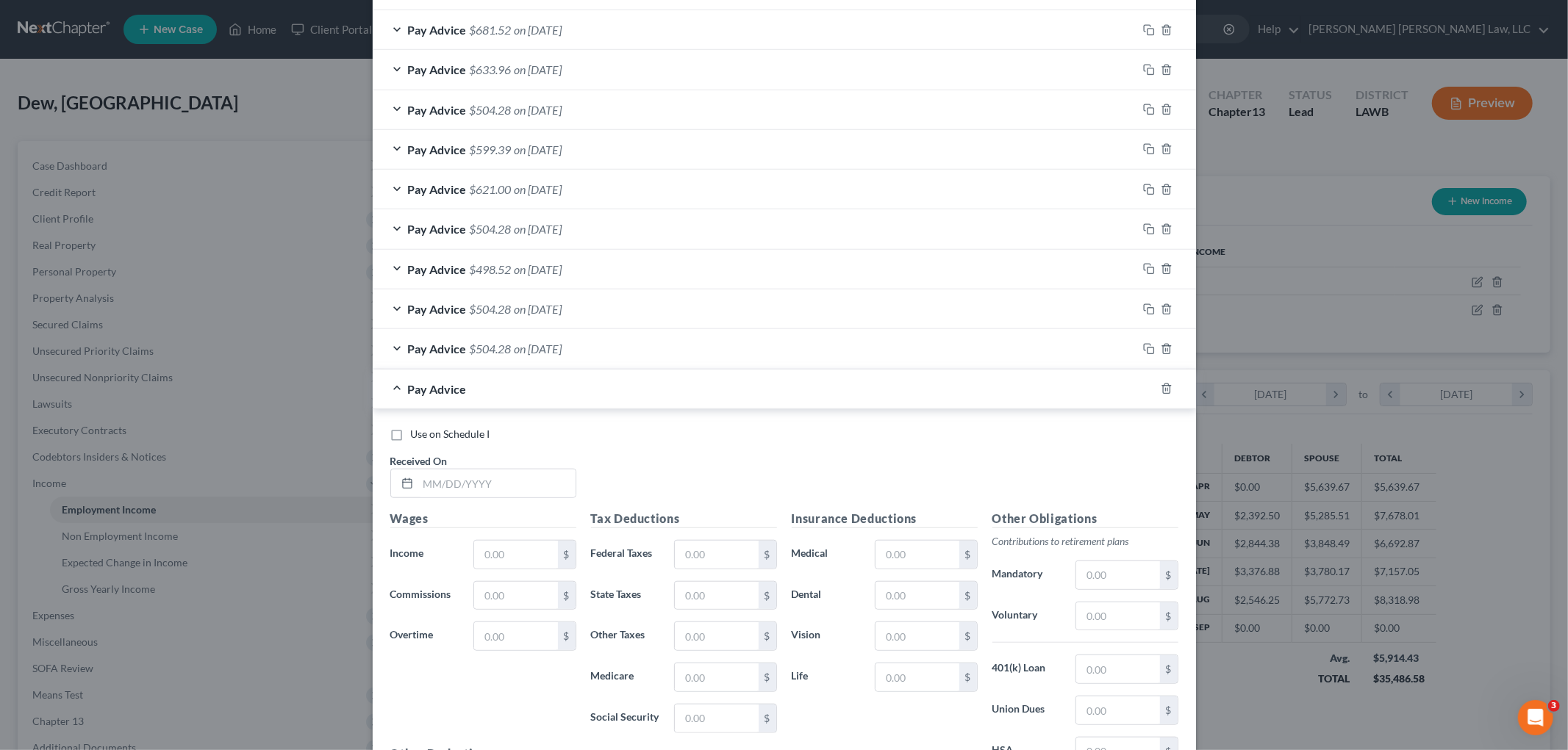
scroll to position [1016, 0]
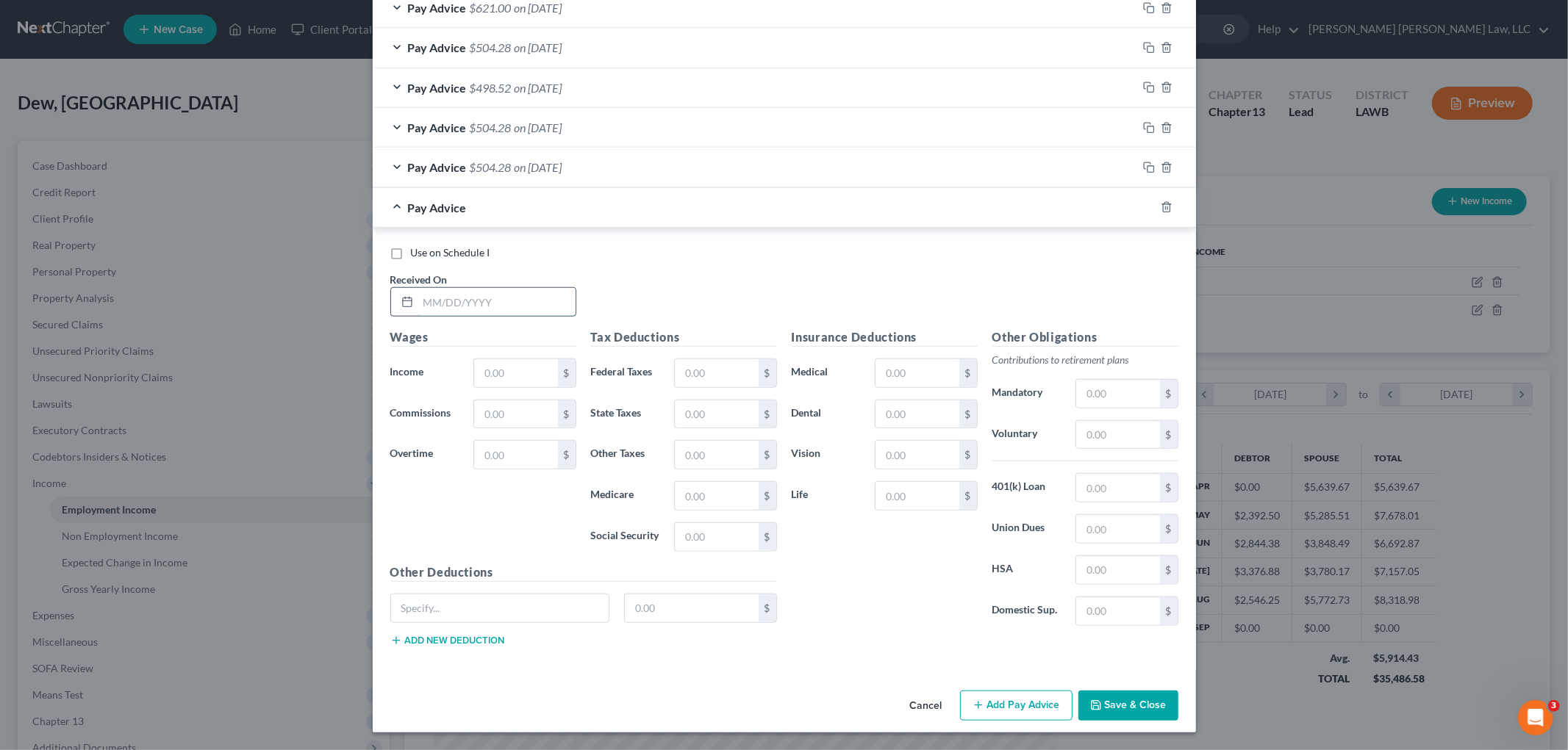
click at [485, 301] on input "text" at bounding box center [497, 302] width 158 height 28
type input "[DATE]"
type input "600.00"
type input "25.95"
type input "15.04"
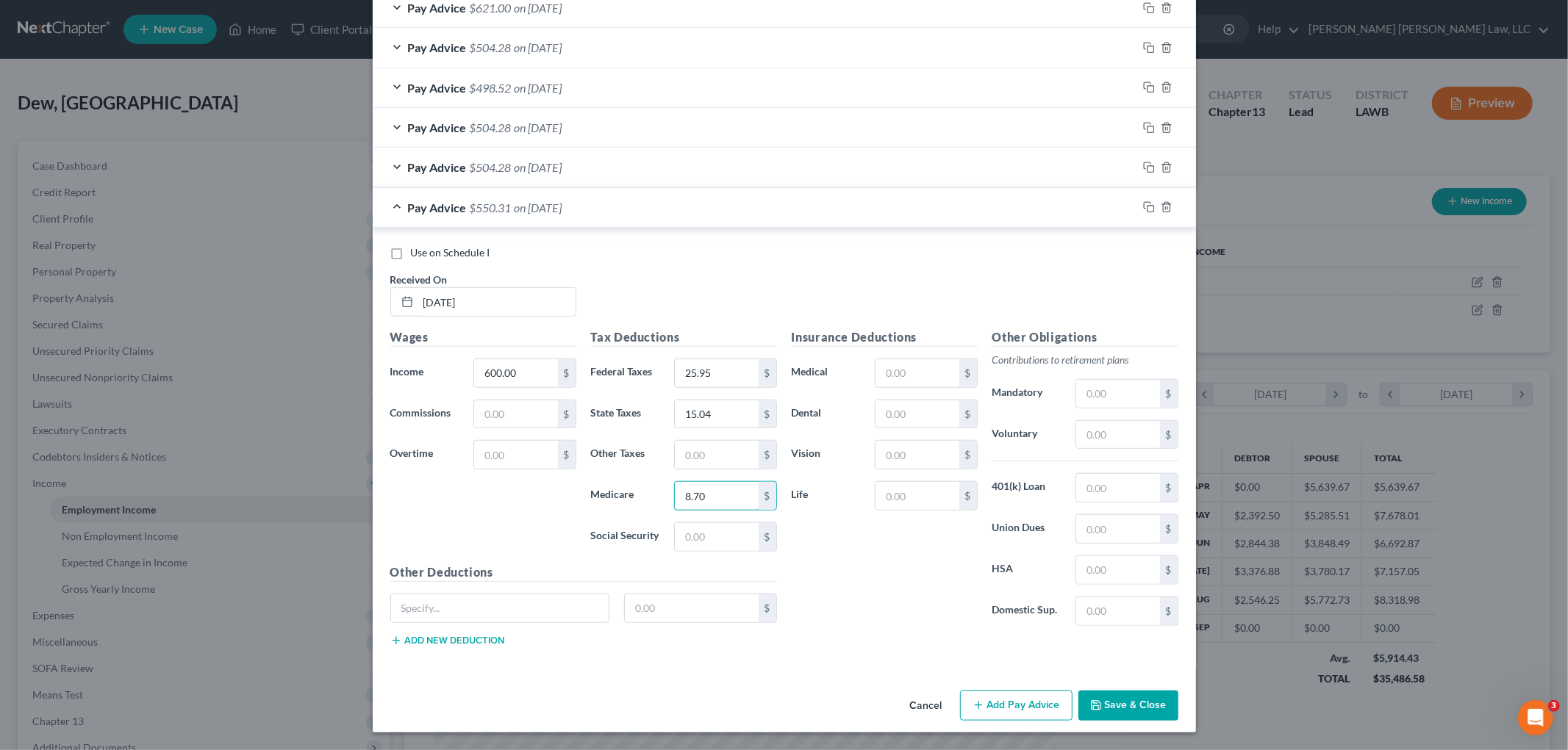
type input "8.70"
click at [1117, 386] on input "text" at bounding box center [1117, 394] width 83 height 28
type input "66.00"
click at [879, 493] on input "text" at bounding box center [917, 496] width 83 height 28
type input "9.30"
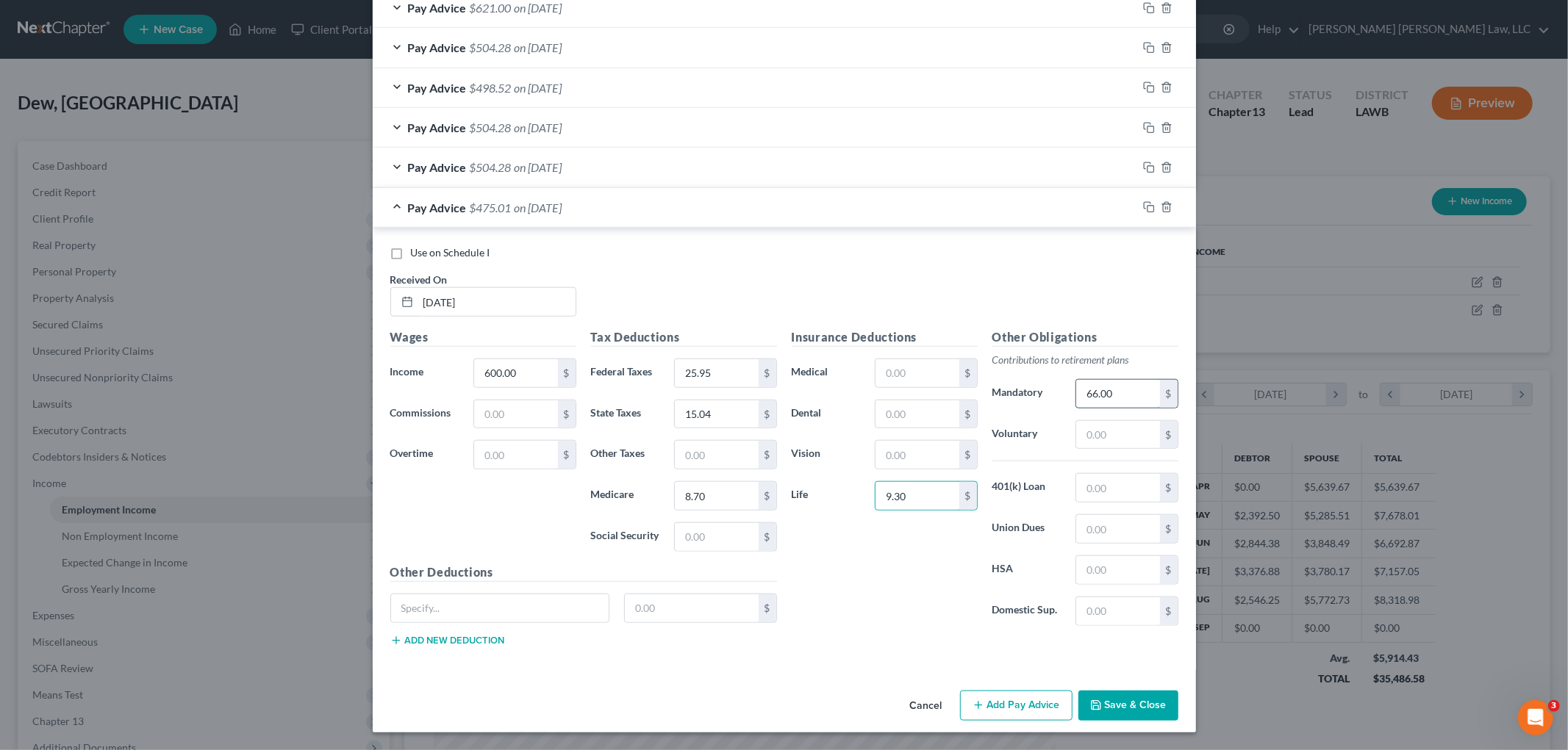
click at [1135, 386] on input "66.00" at bounding box center [1117, 394] width 83 height 28
type input "57.00"
click at [994, 708] on button "Add Pay Advice" at bounding box center [1017, 706] width 113 height 31
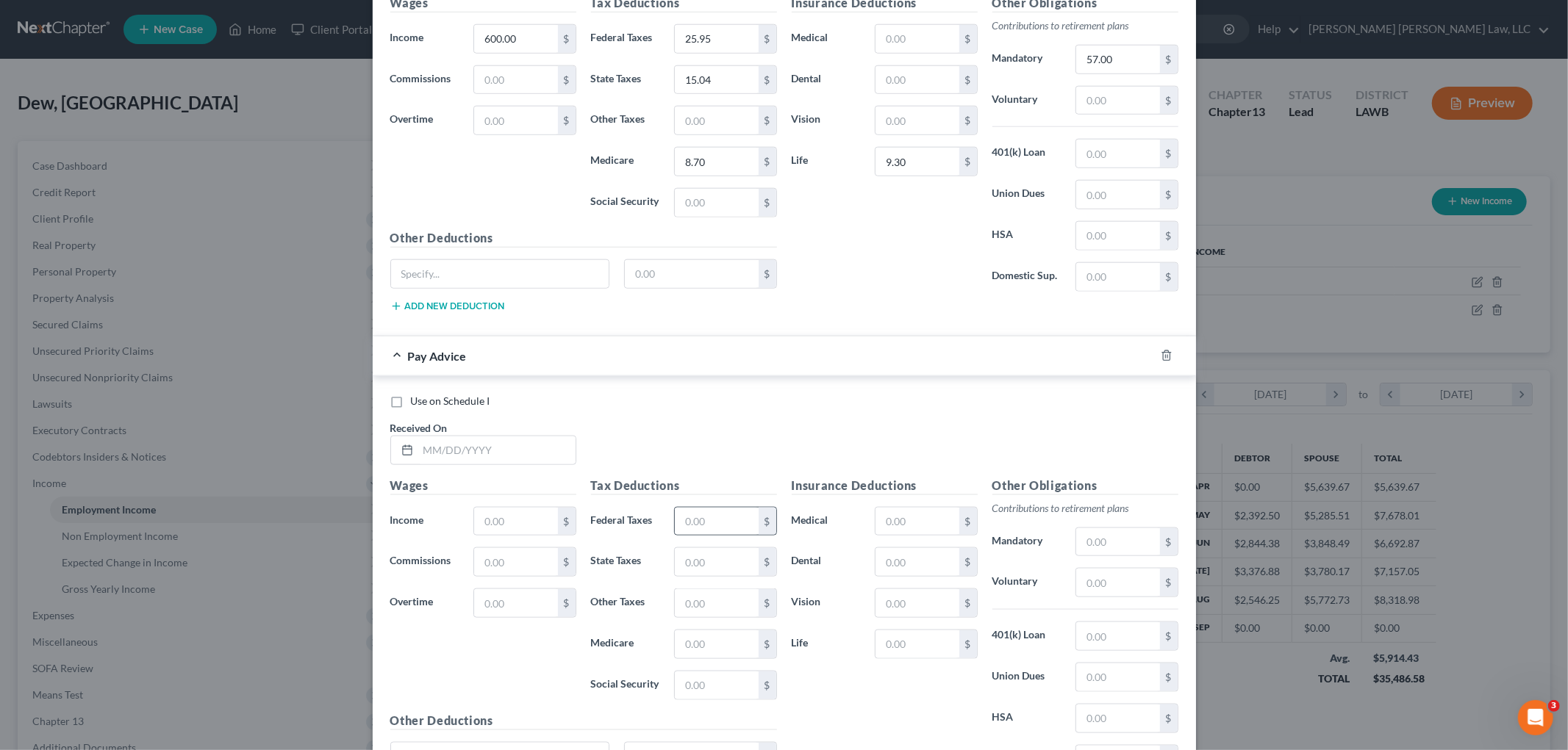
scroll to position [1424, 0]
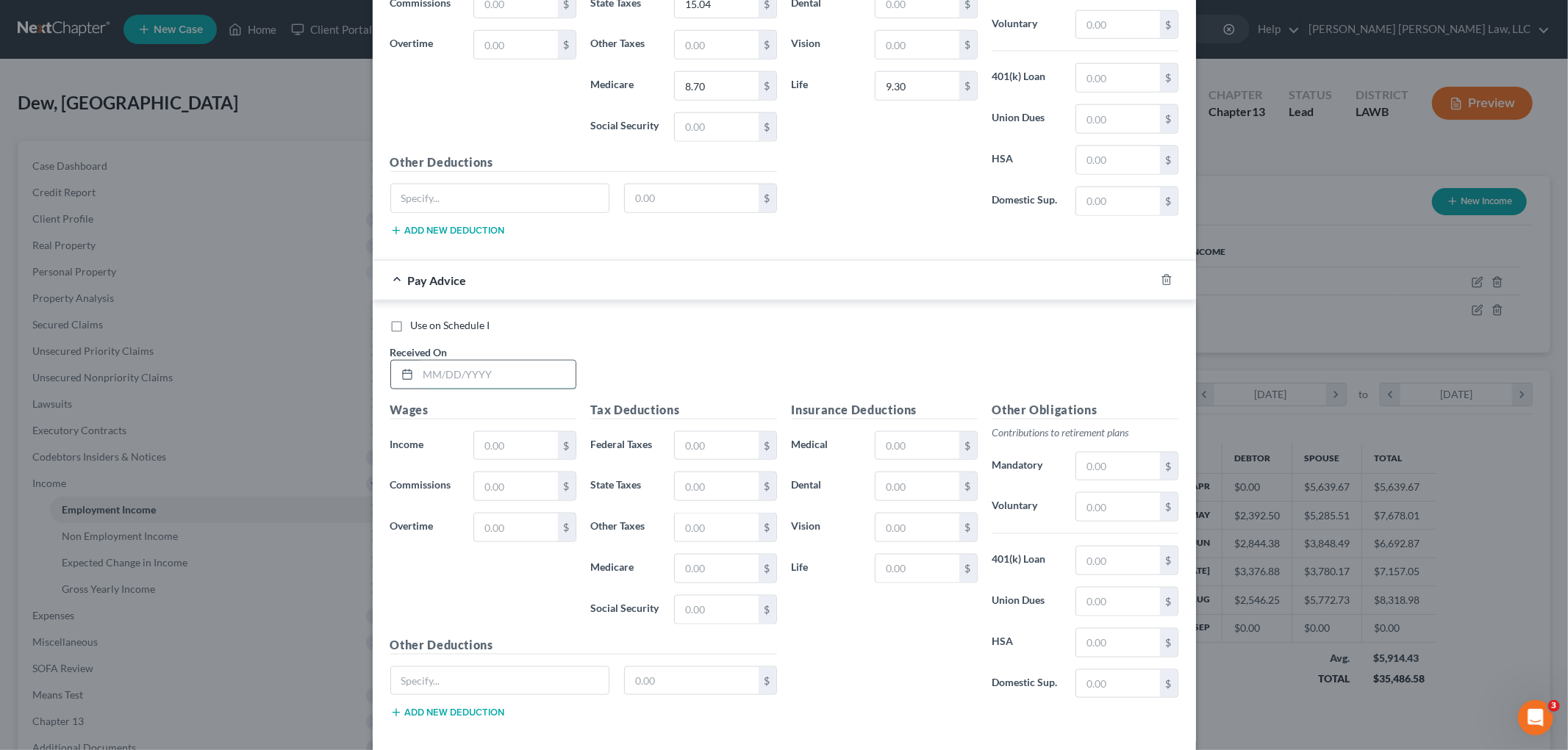
click at [468, 381] on input "text" at bounding box center [497, 375] width 158 height 28
type input "09/25/2025"
type input "600.00"
type input "25.95"
type input "15.04"
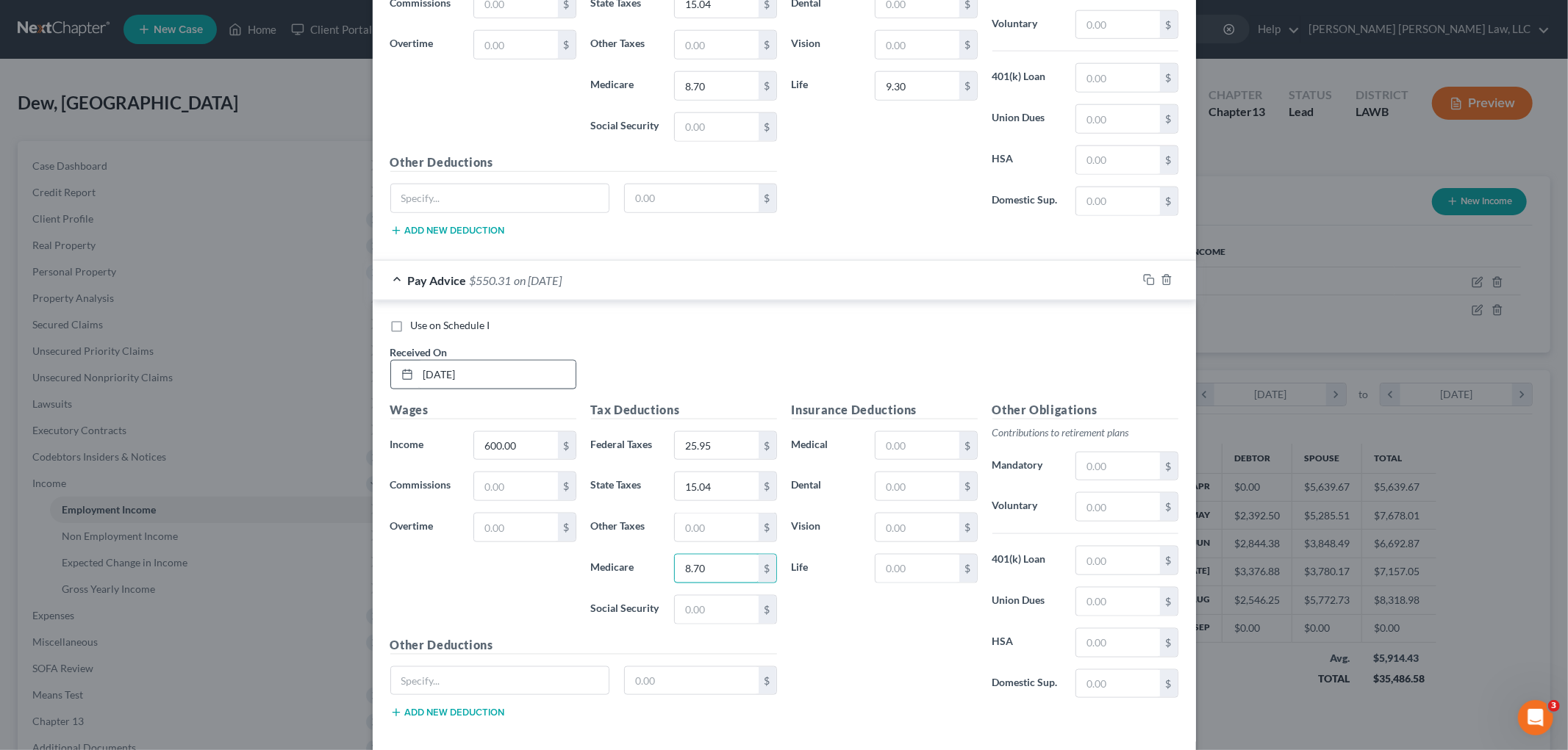
type input "8.70"
click at [946, 569] on input "text" at bounding box center [917, 569] width 83 height 28
type input "9.30"
click at [1136, 461] on input "text" at bounding box center [1117, 466] width 83 height 28
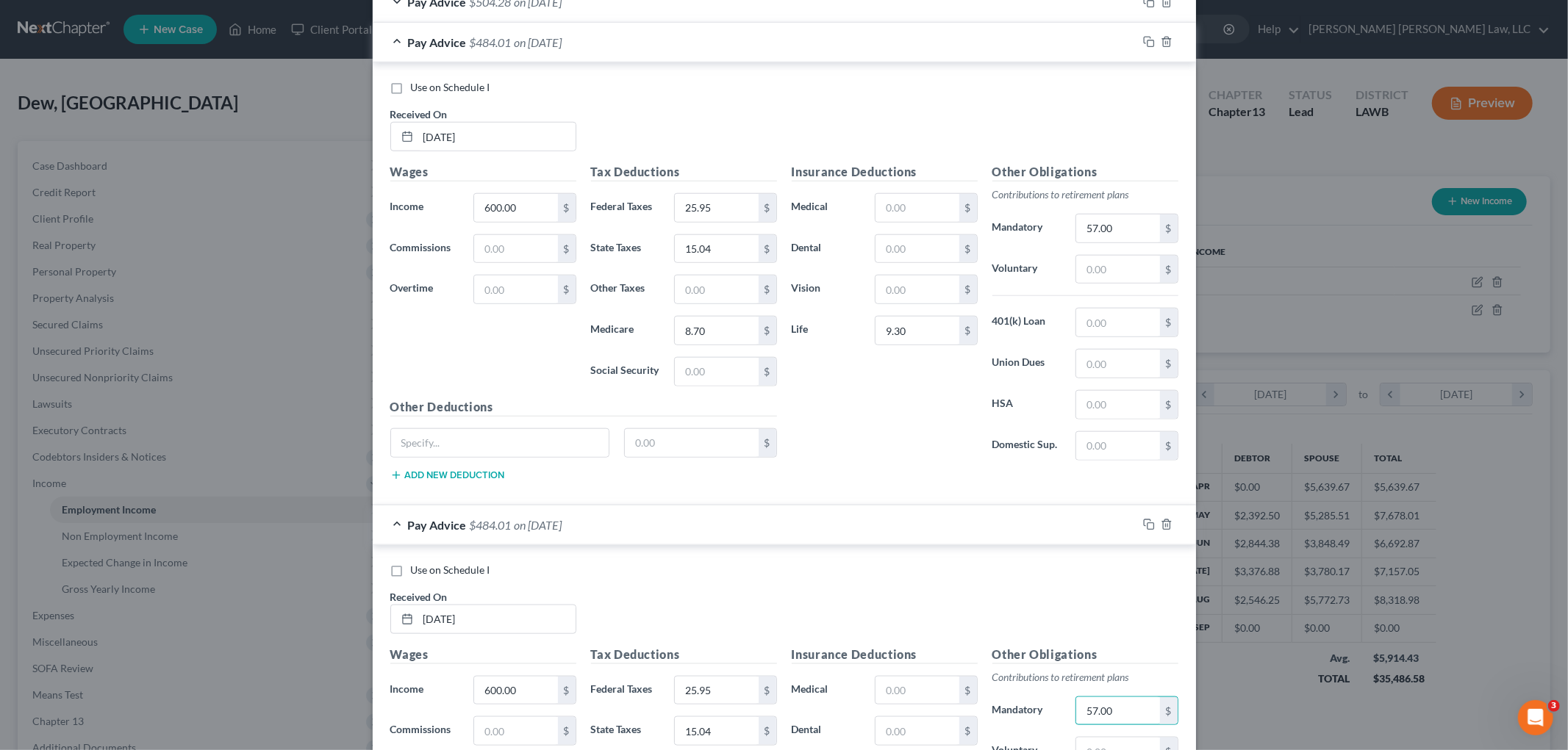
scroll to position [1501, 0]
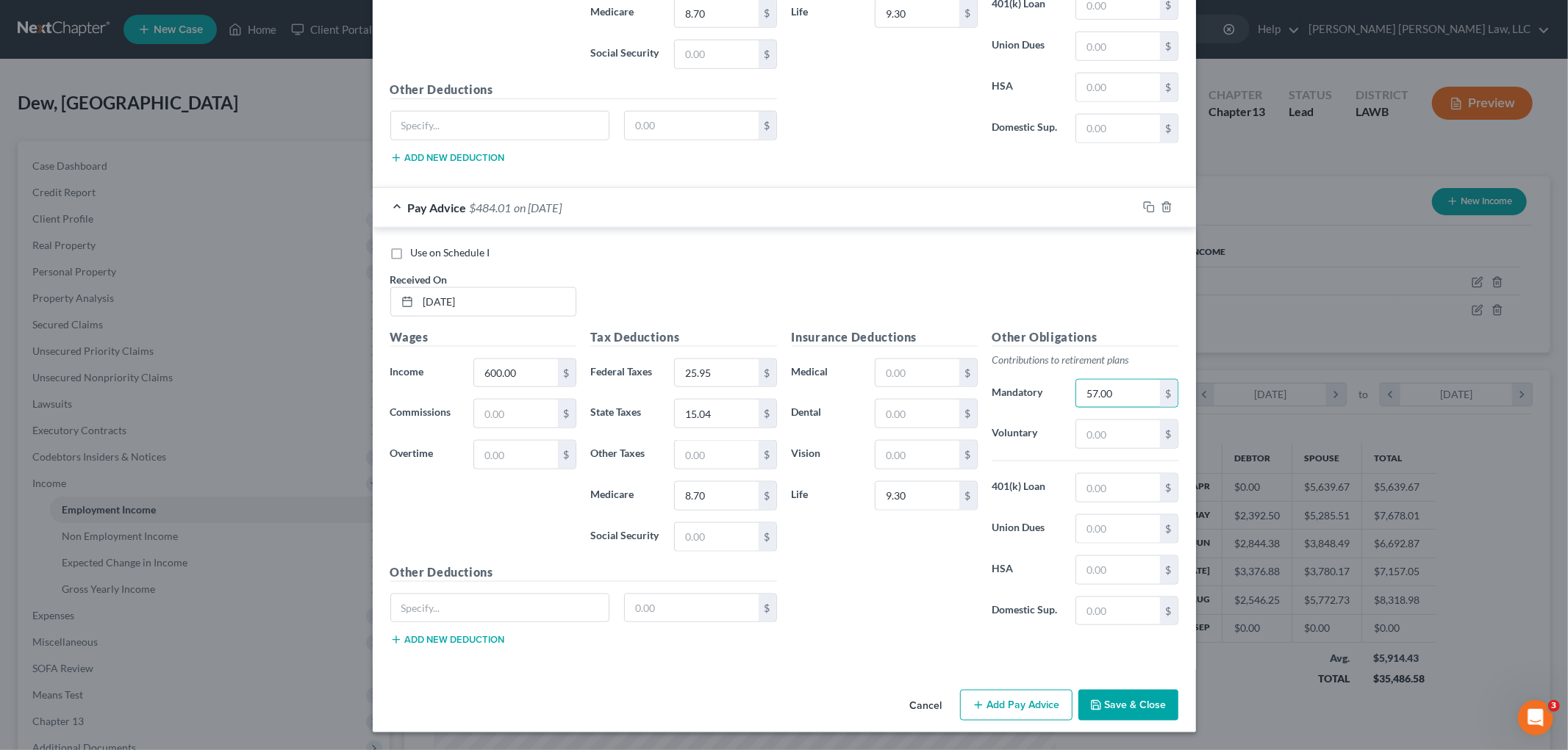
type input "57.00"
click at [776, 192] on div "Pay Advice $484.01 on 09/25/2025" at bounding box center [754, 207] width 765 height 39
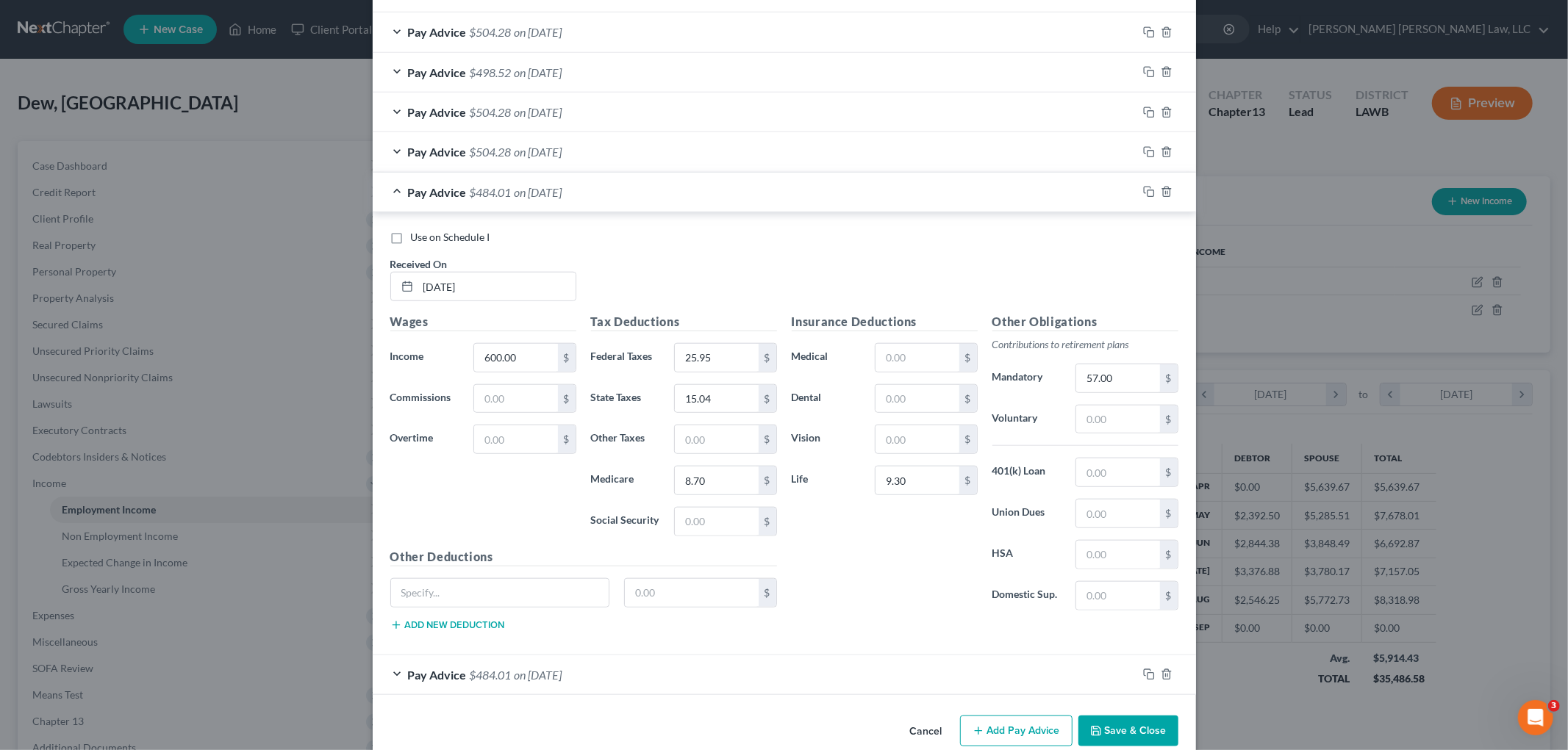
scroll to position [1056, 0]
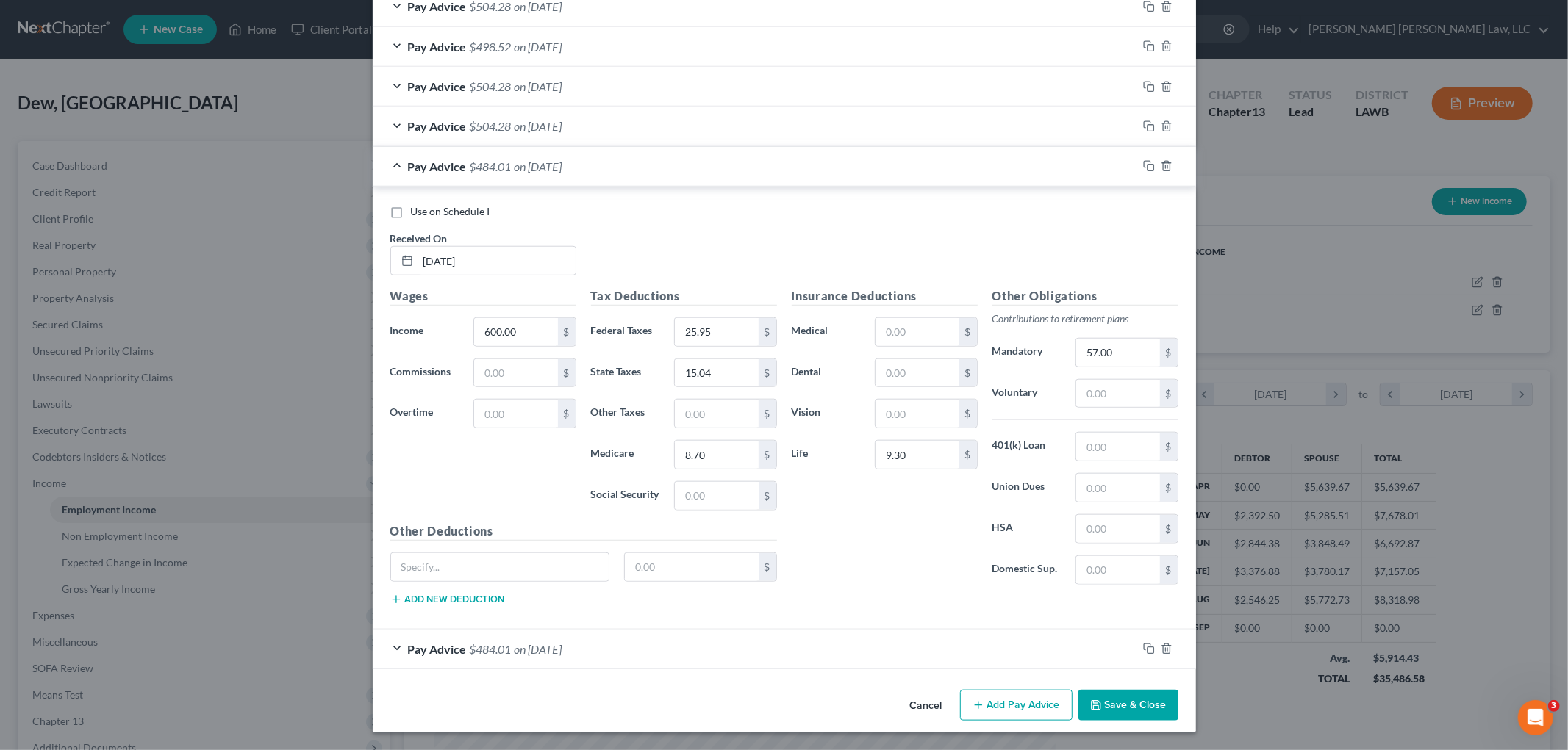
drag, startPoint x: 994, startPoint y: 702, endPoint x: 929, endPoint y: 667, distance: 73.8
click at [994, 702] on button "Add Pay Advice" at bounding box center [1017, 705] width 113 height 31
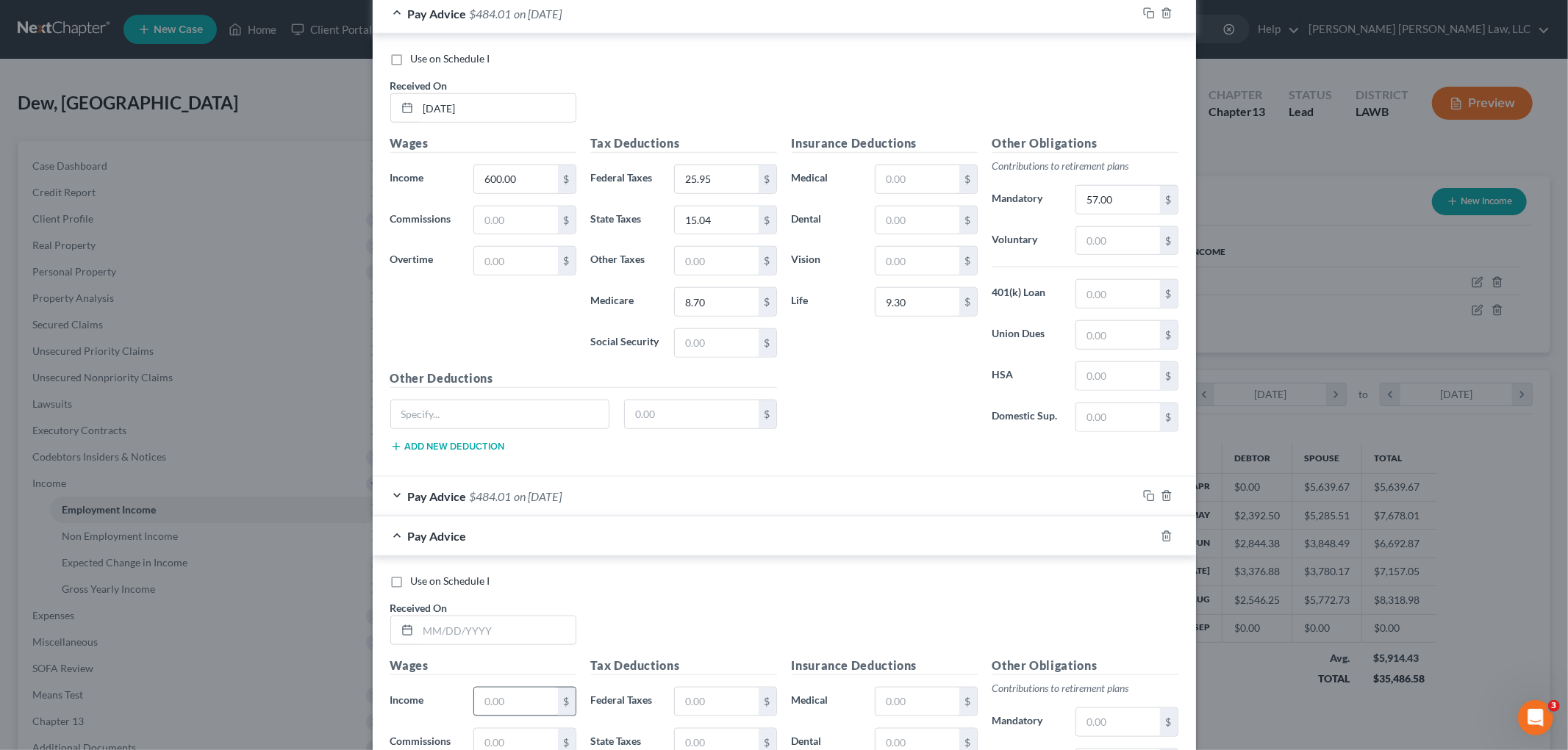
scroll to position [1384, 0]
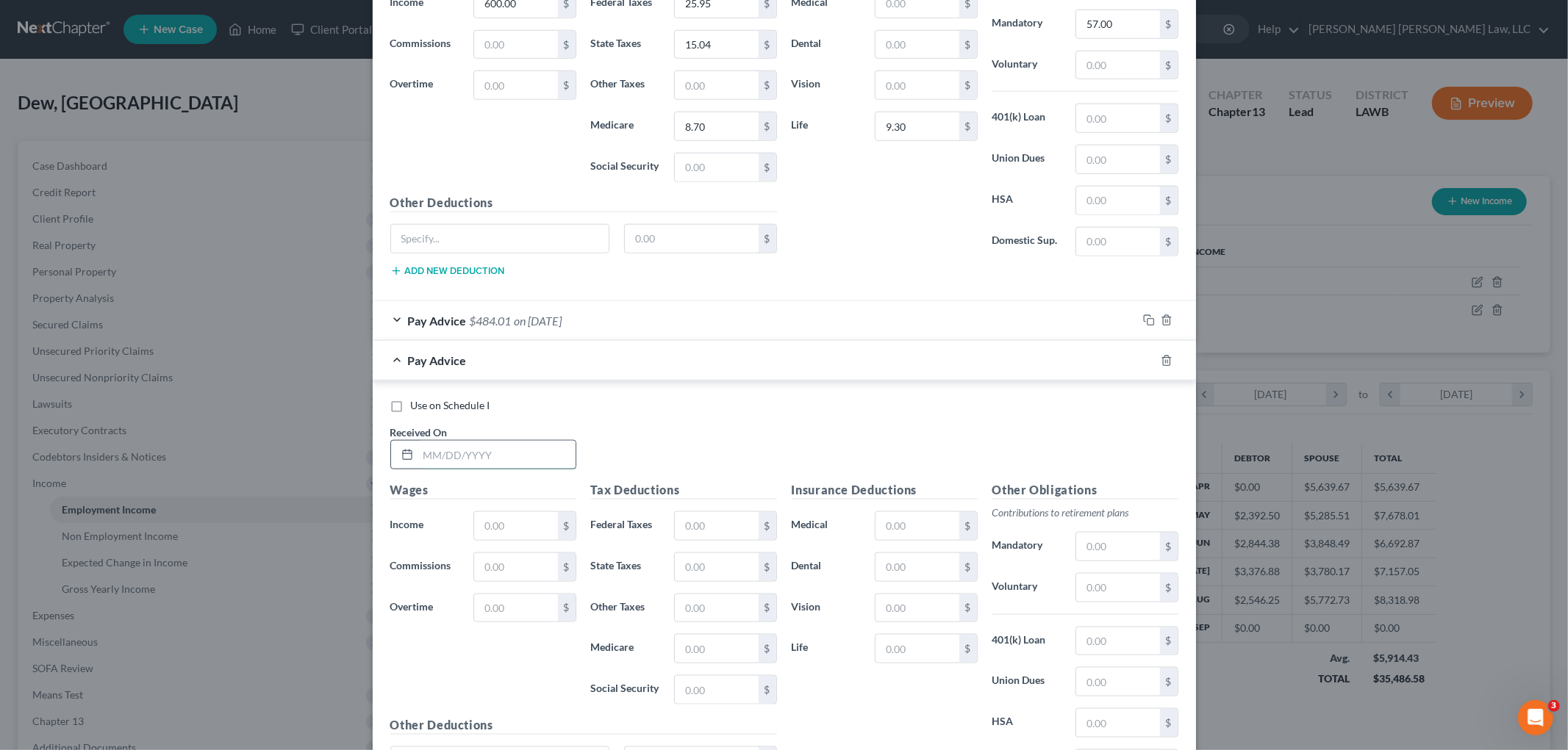
click at [442, 454] on input "text" at bounding box center [497, 455] width 158 height 28
type input "09/04/2025"
type input "600.00"
type input "25.95"
type input "15.04"
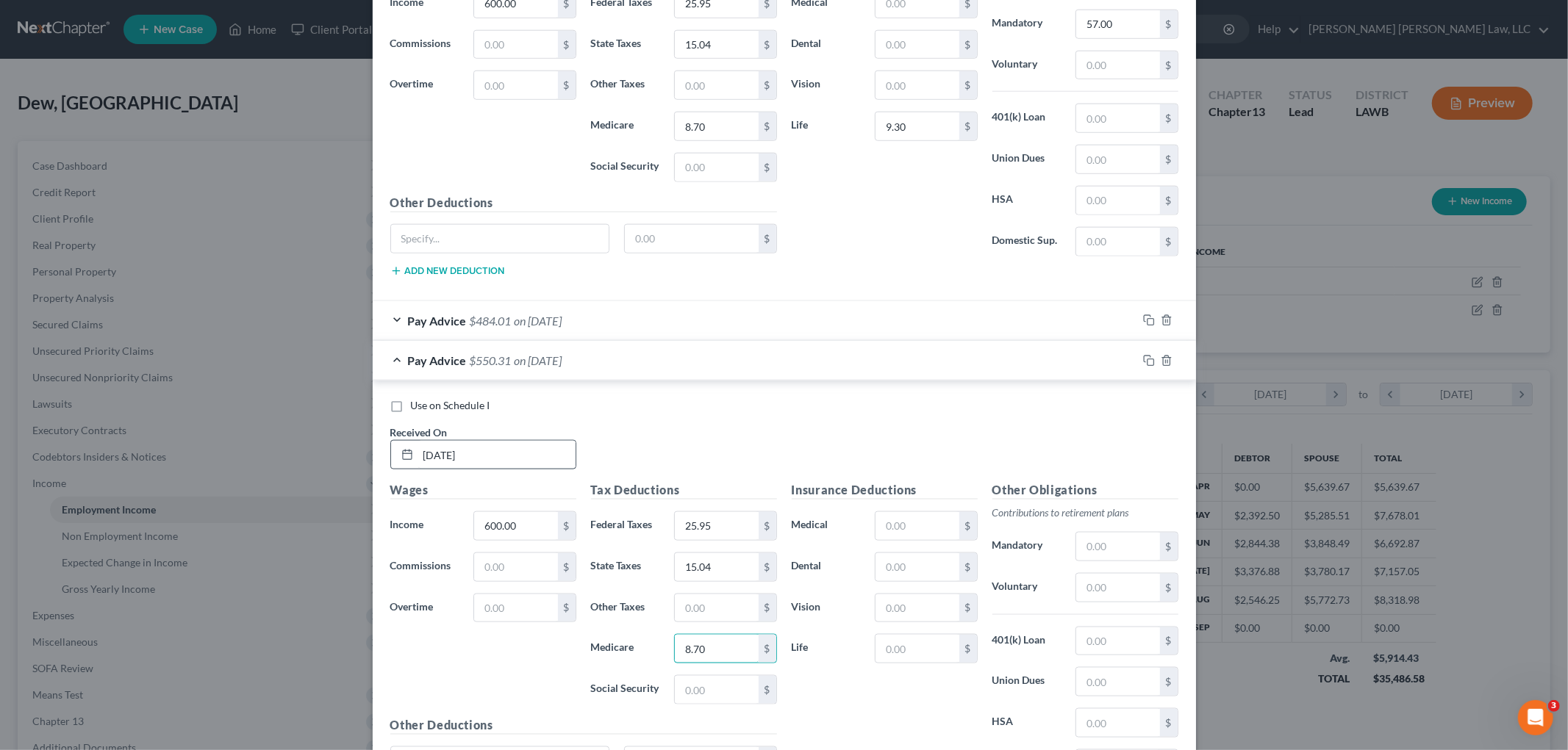
type input "8.70"
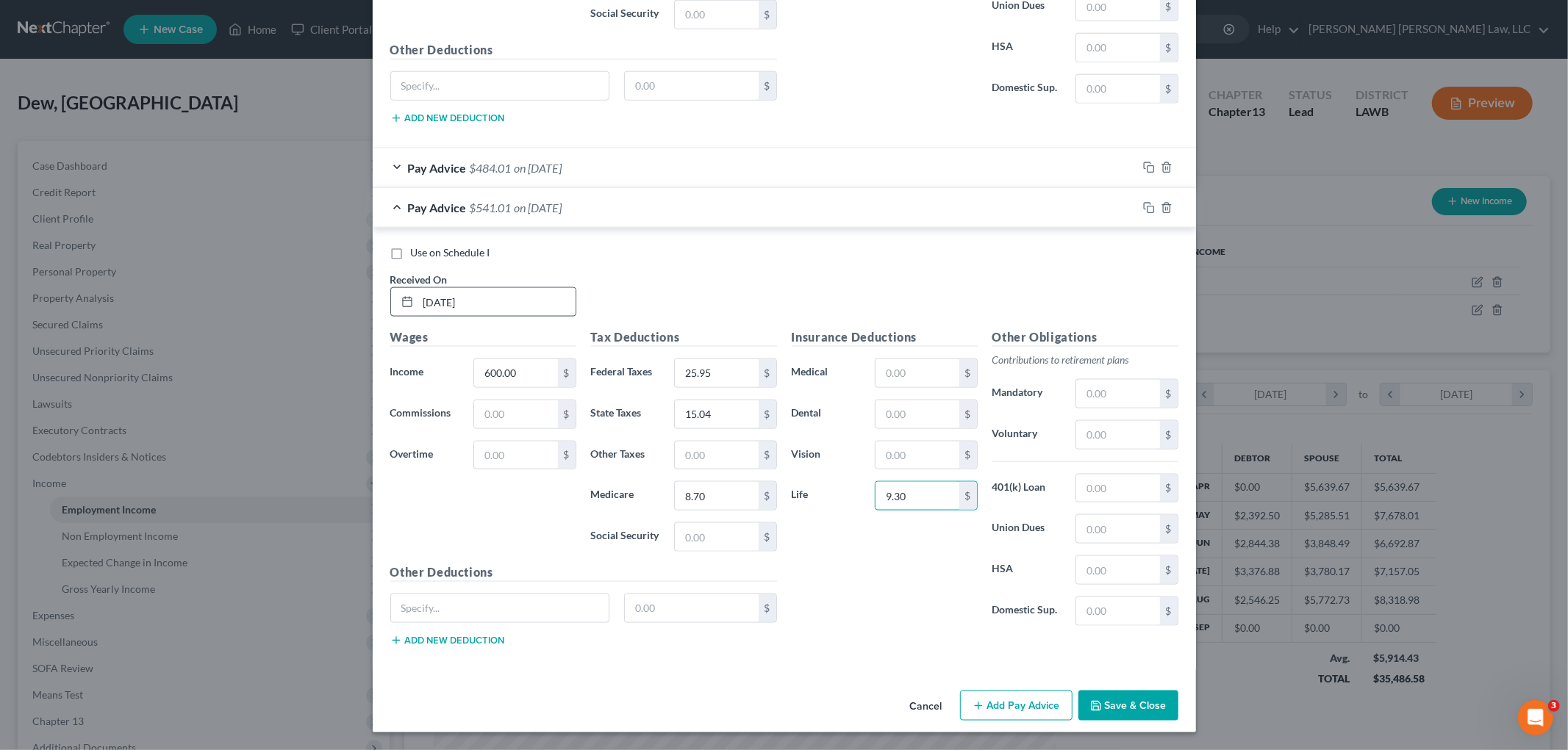
type input "9.30"
type input "57.00"
click at [980, 702] on button "Add Pay Advice" at bounding box center [1017, 706] width 113 height 31
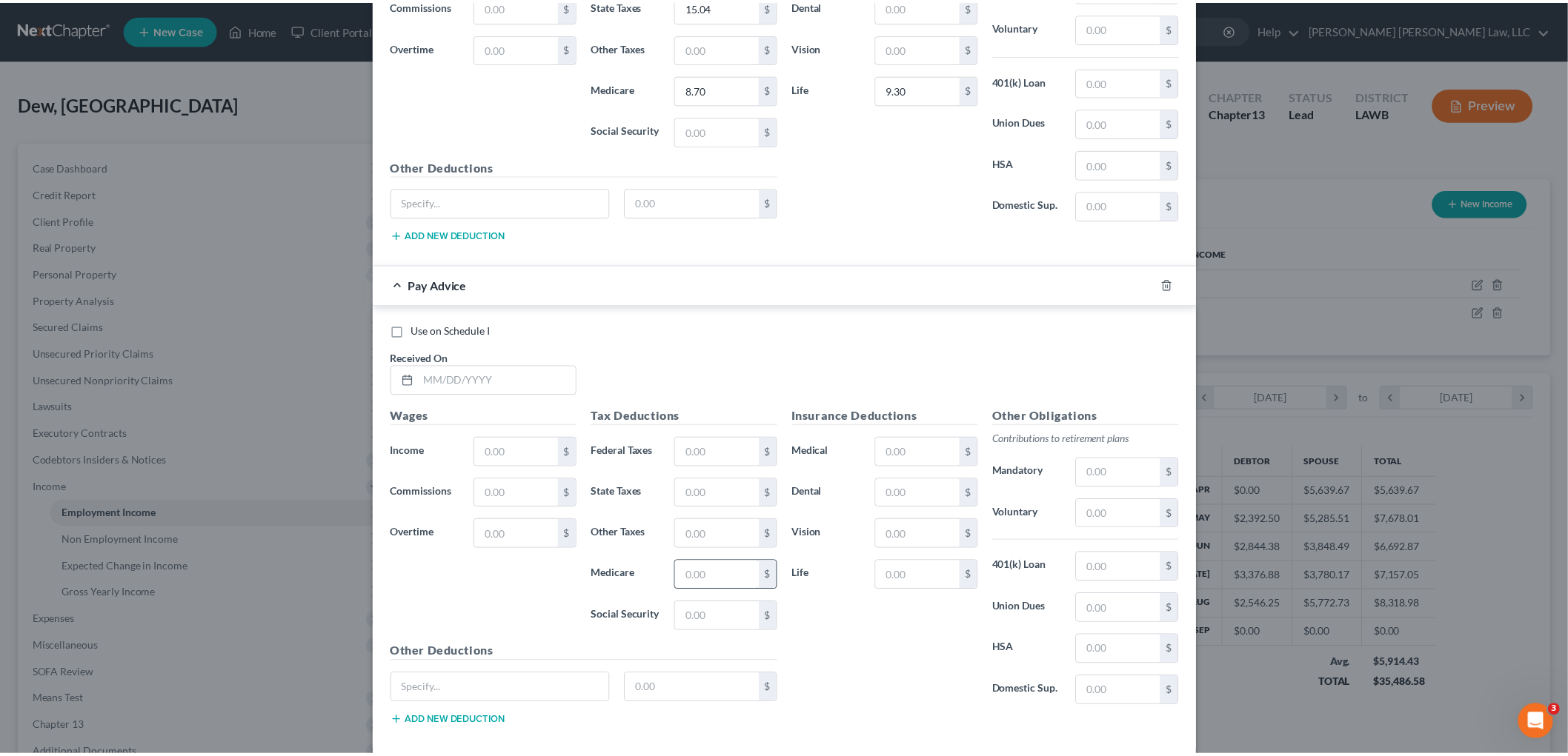
scroll to position [2040, 0]
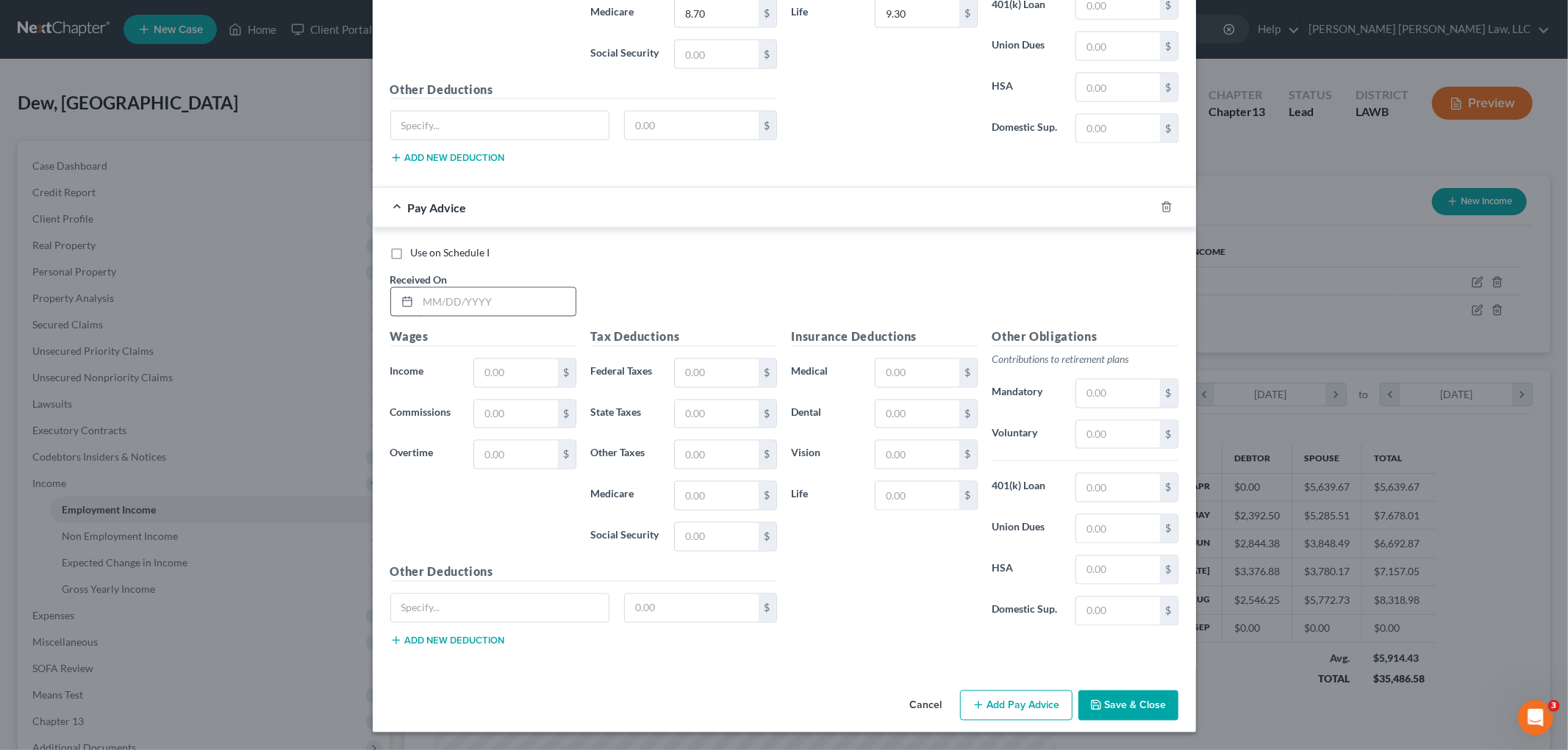
drag, startPoint x: 532, startPoint y: 301, endPoint x: 543, endPoint y: 305, distance: 11.7
click at [532, 301] on input "text" at bounding box center [497, 302] width 158 height 28
type input "09/11/2025"
type input "600.00"
type input "25.95"
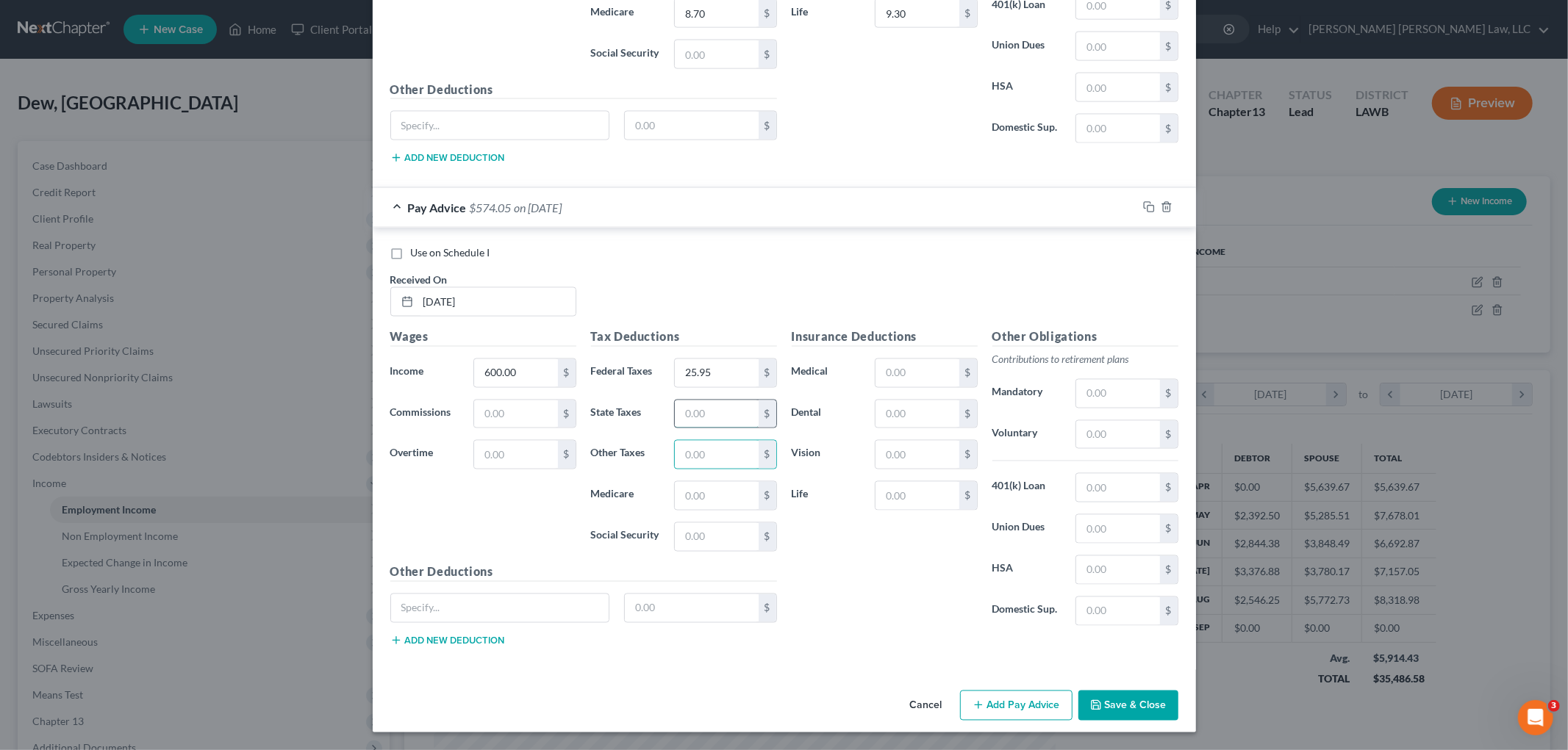
click at [715, 419] on input "text" at bounding box center [716, 414] width 83 height 28
type input "15.04"
type input "8.70"
type input "9.30"
type input "57.00"
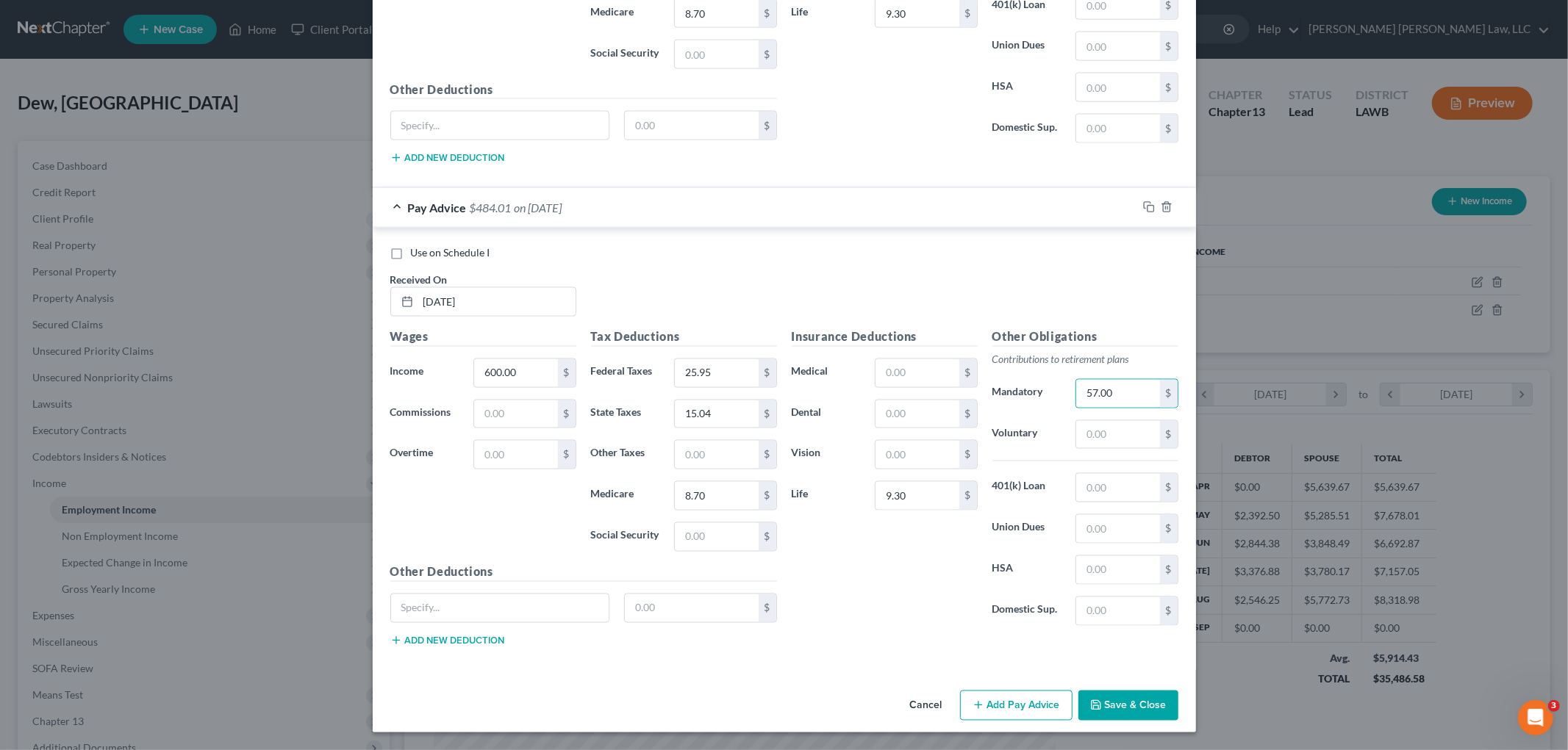
click at [1112, 702] on button "Save & Close" at bounding box center [1128, 706] width 100 height 31
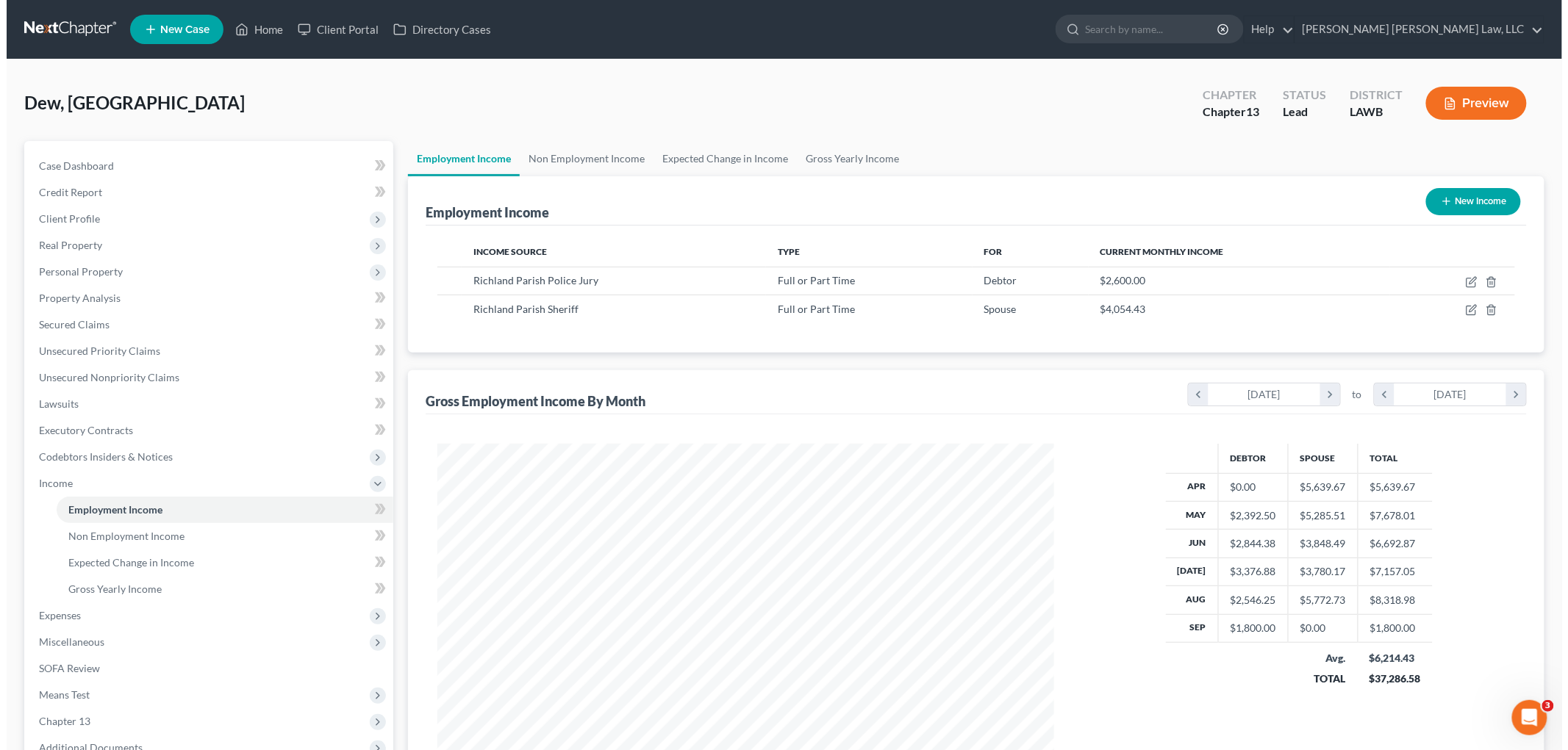
scroll to position [734556, 734537]
click at [1463, 279] on icon "button" at bounding box center [1464, 283] width 9 height 9
select select "0"
select select "19"
select select "3"
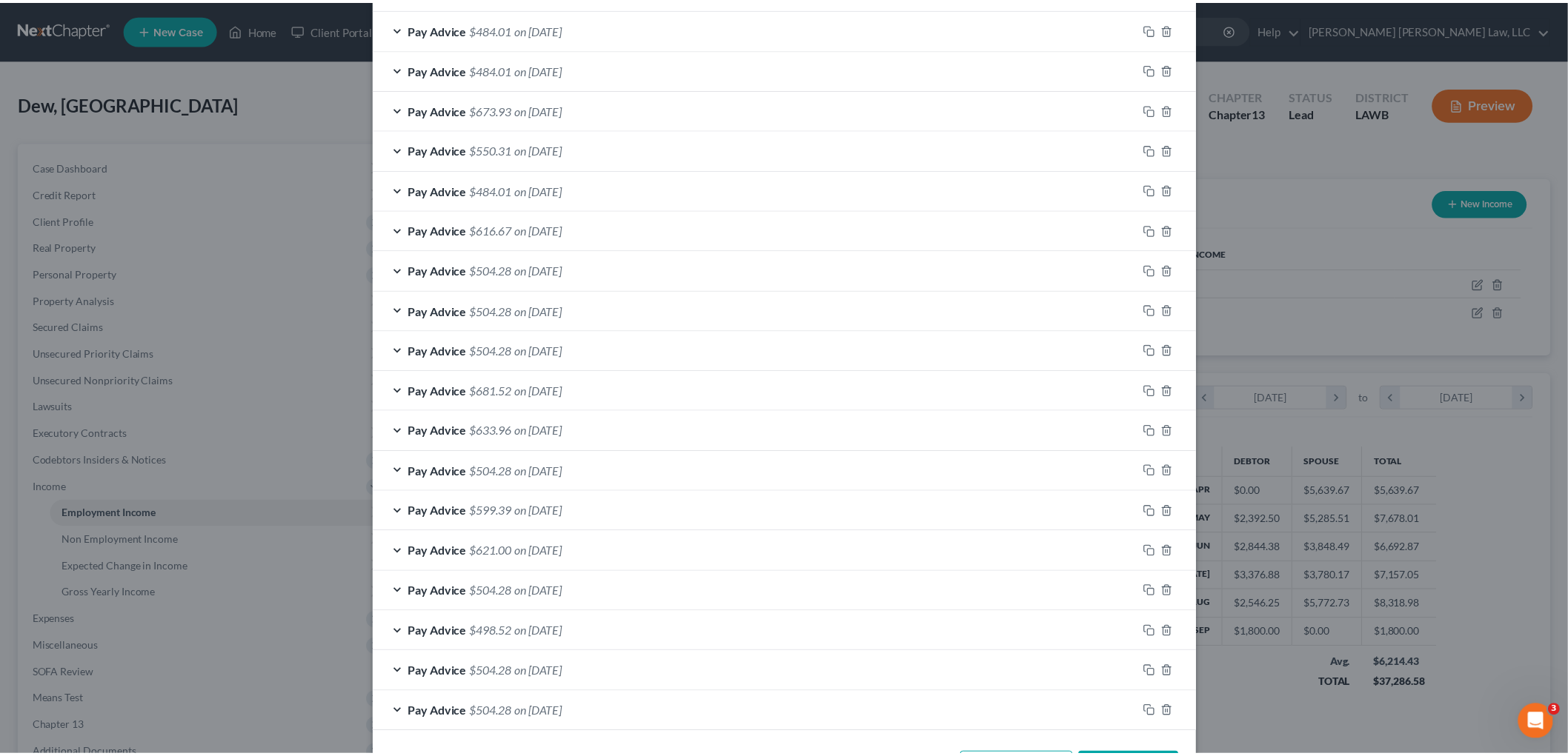
scroll to position [699, 0]
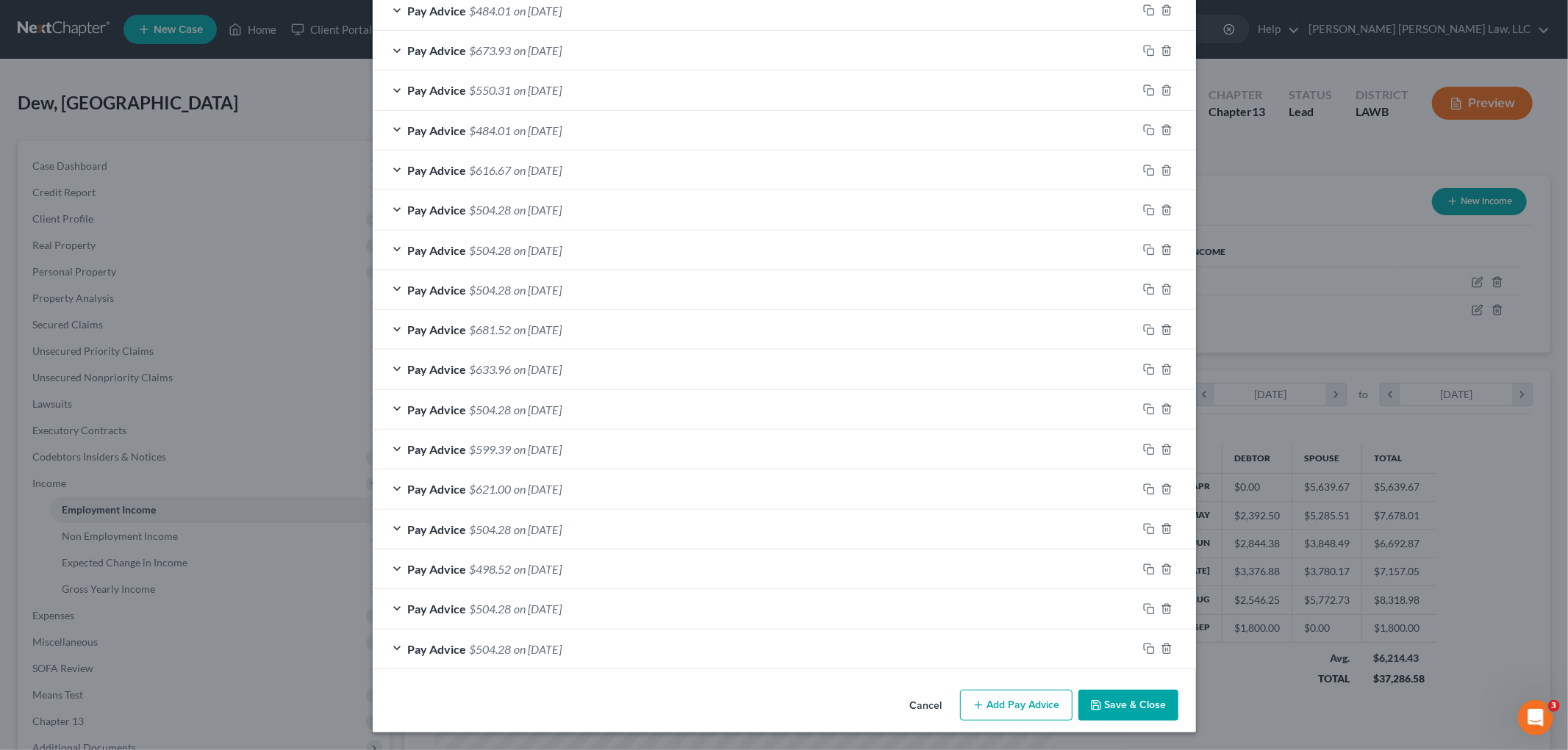
click at [1129, 704] on button "Save & Close" at bounding box center [1128, 705] width 100 height 31
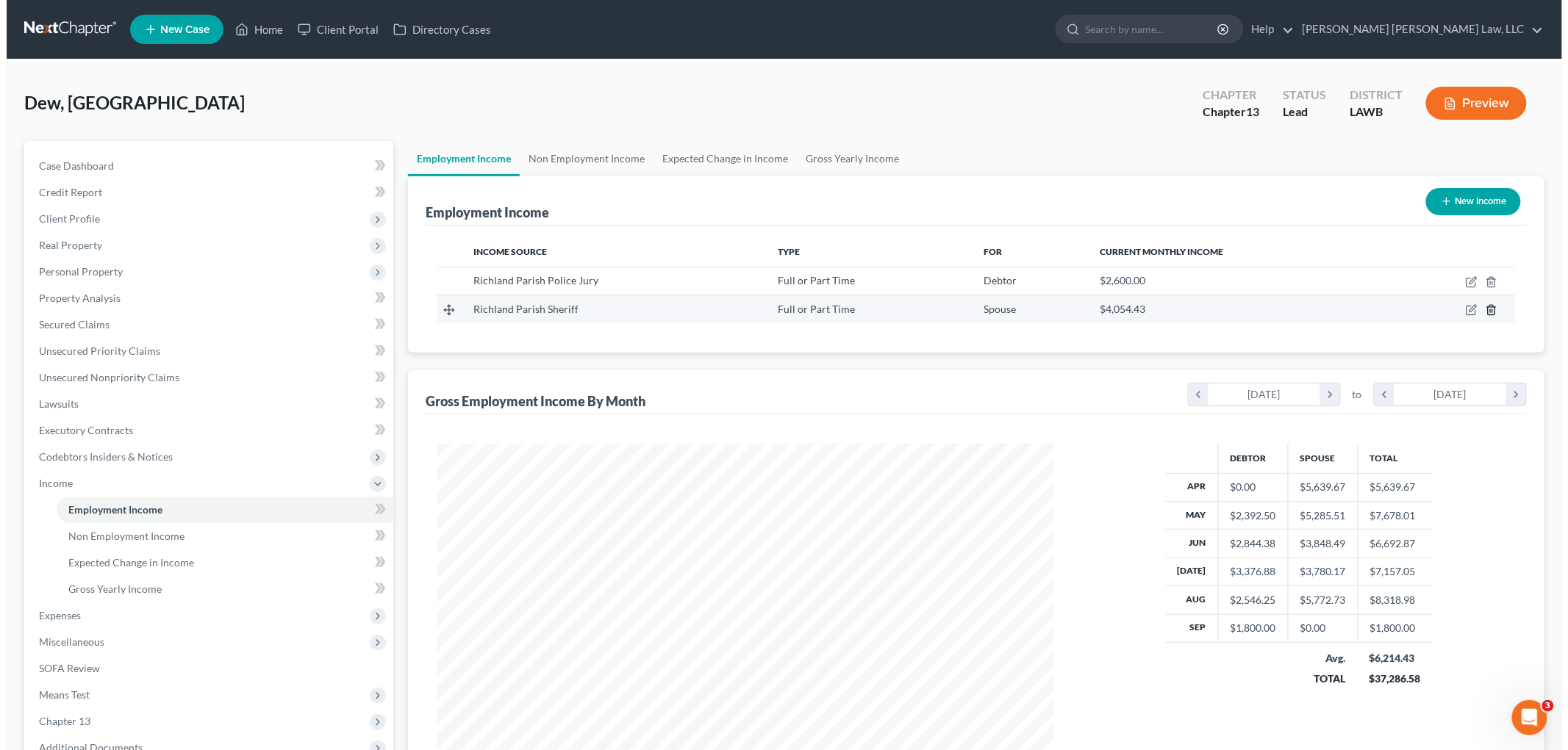
scroll to position [734556, 734537]
click at [1468, 307] on icon "button" at bounding box center [1466, 309] width 6 height 6
select select "0"
select select "19"
select select "2"
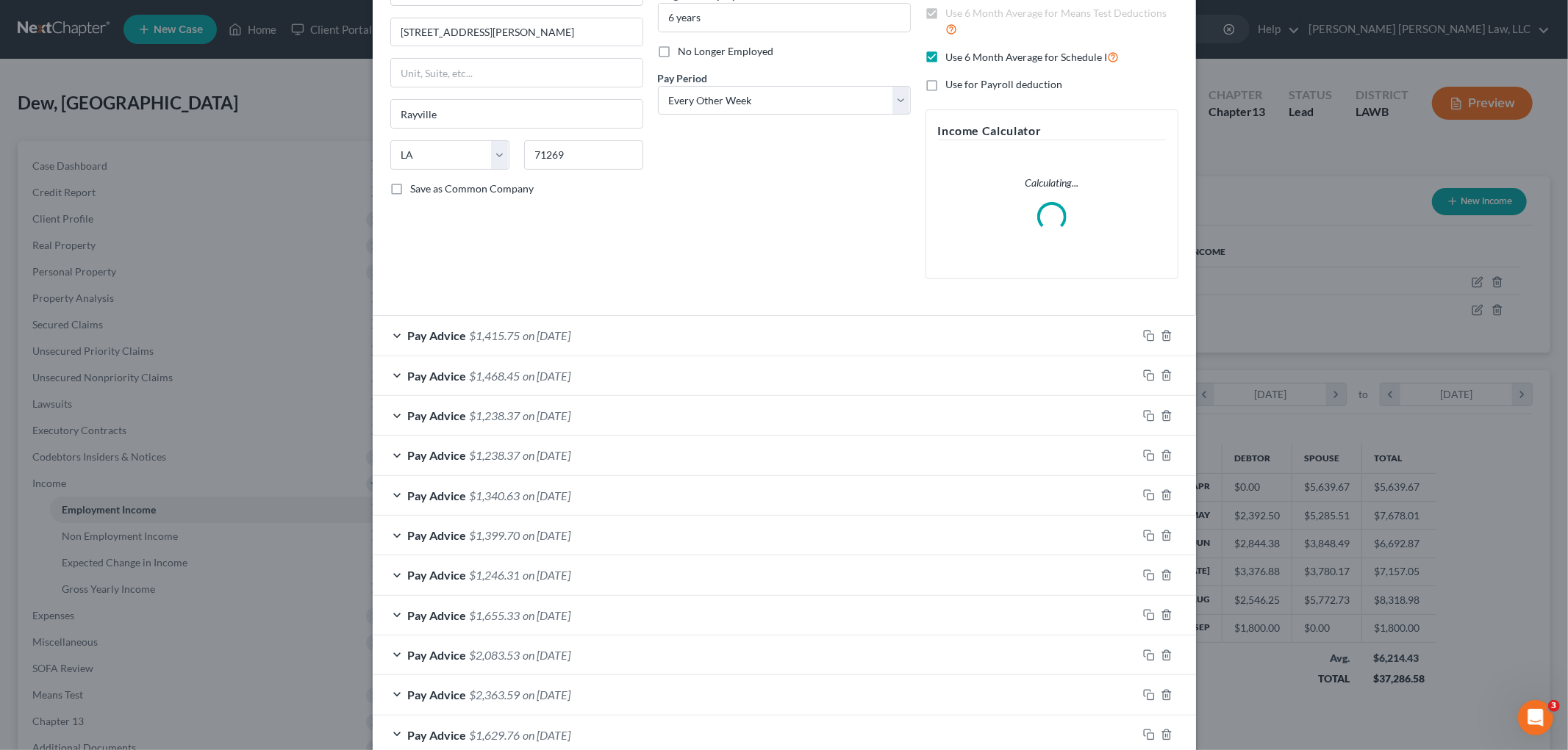
scroll to position [249, 0]
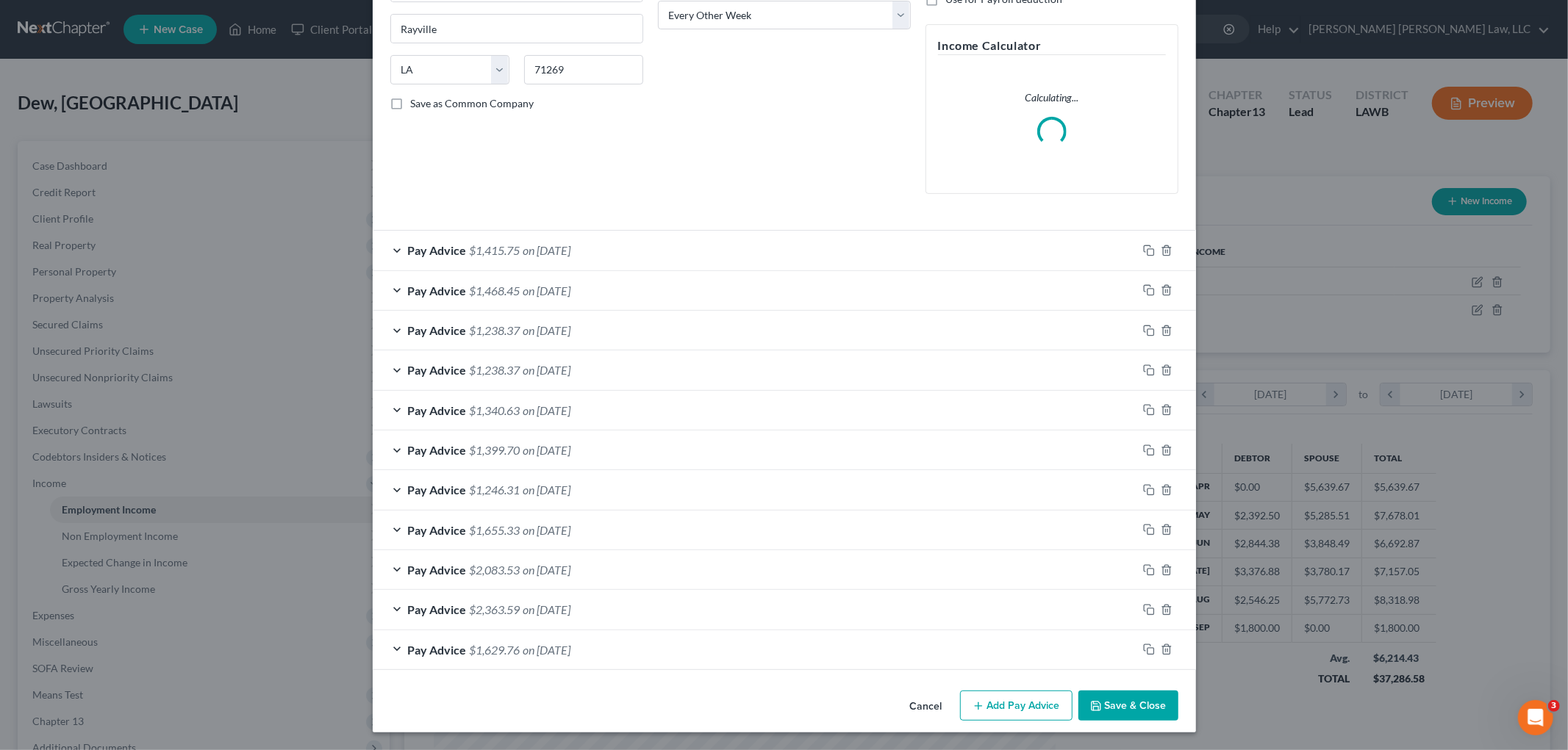
click at [993, 703] on button "Add Pay Advice" at bounding box center [1017, 706] width 113 height 31
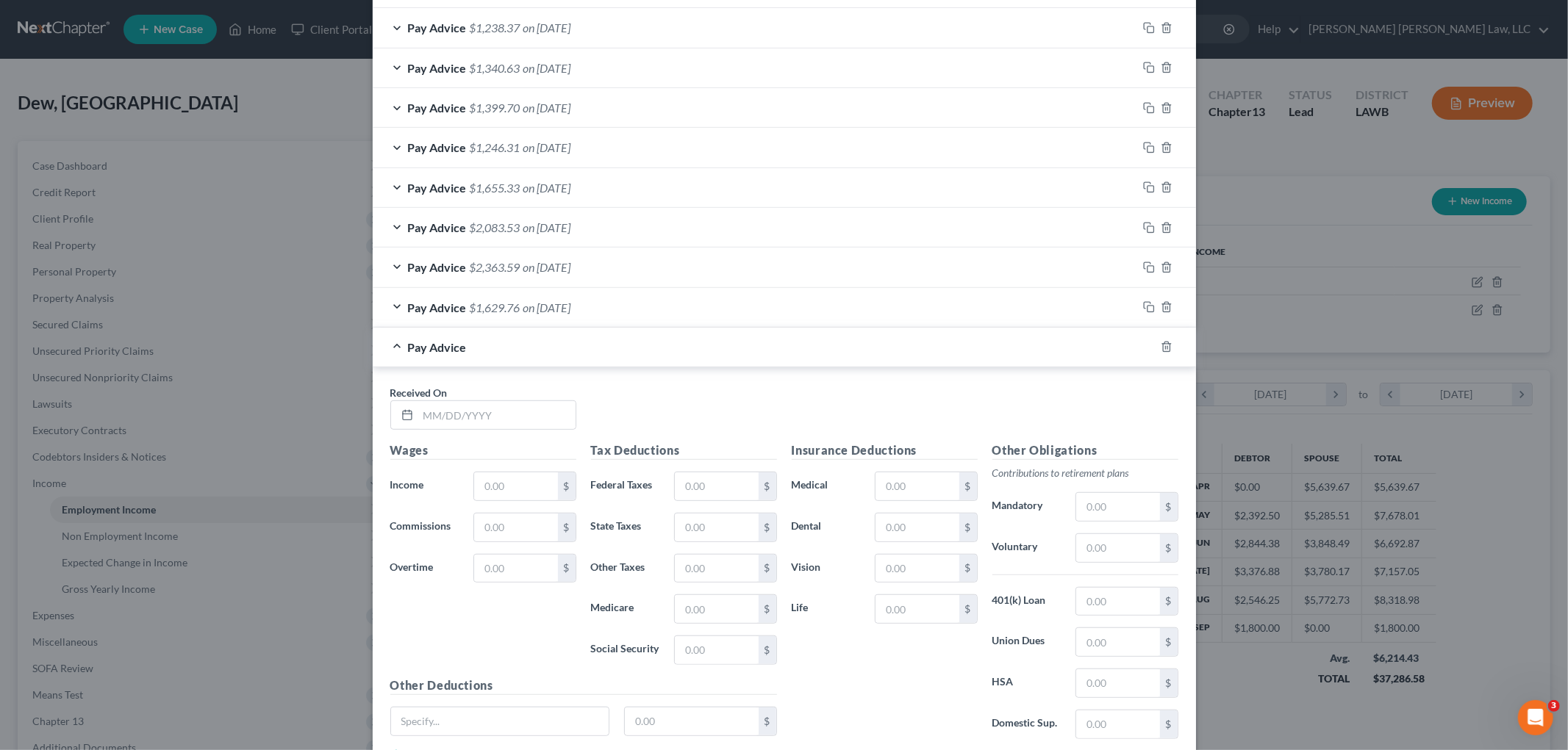
scroll to position [706, 0]
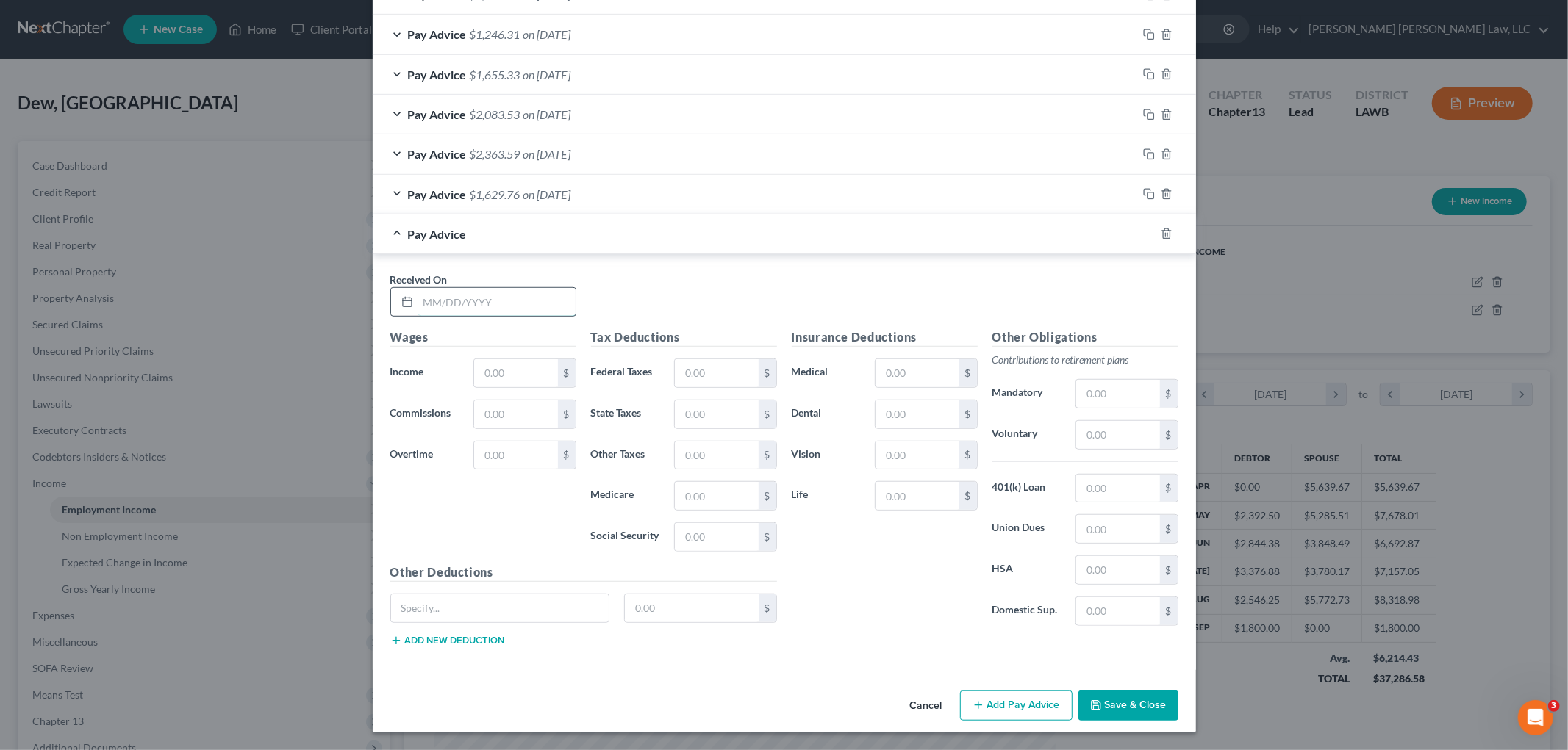
click at [512, 301] on input "text" at bounding box center [497, 302] width 158 height 28
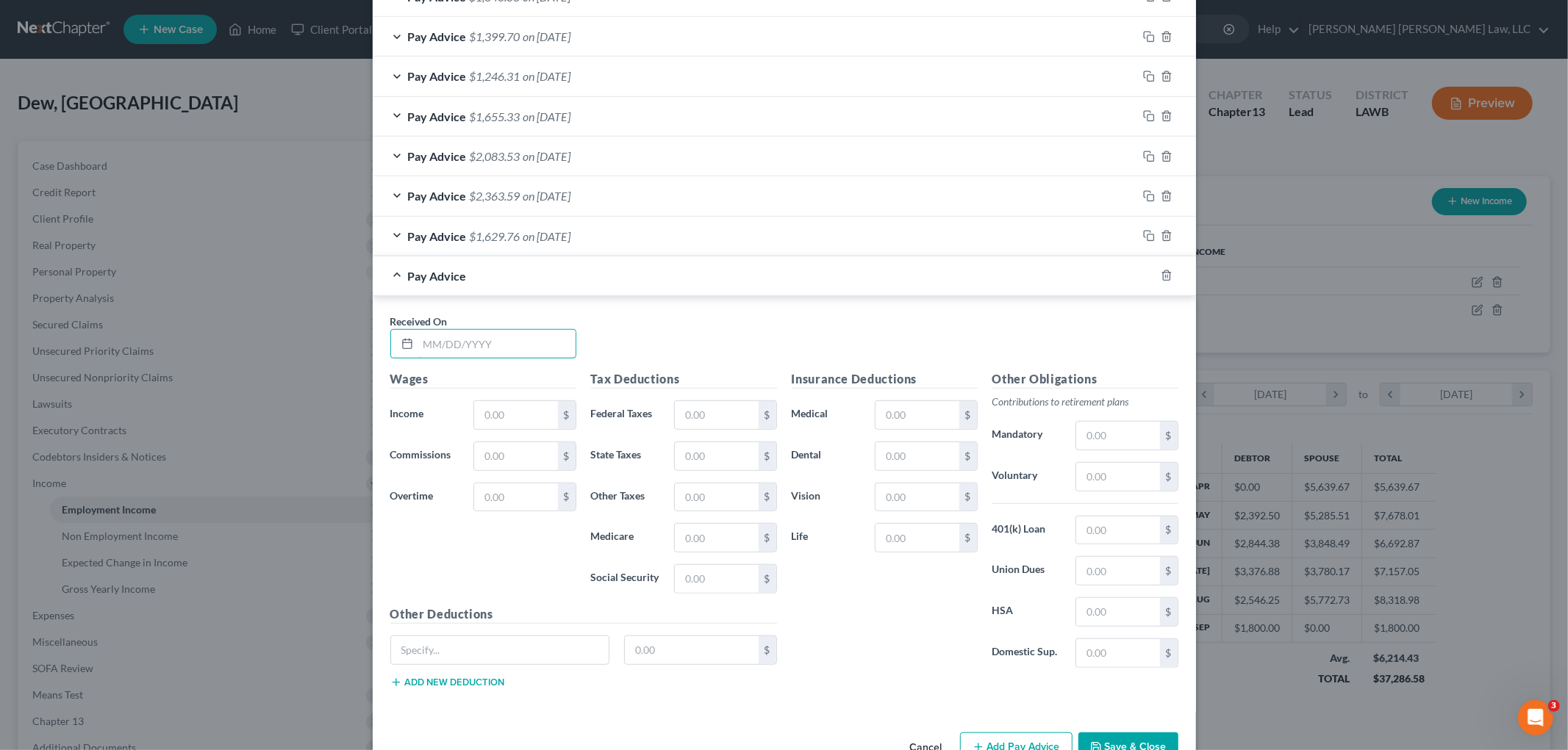
scroll to position [750, 0]
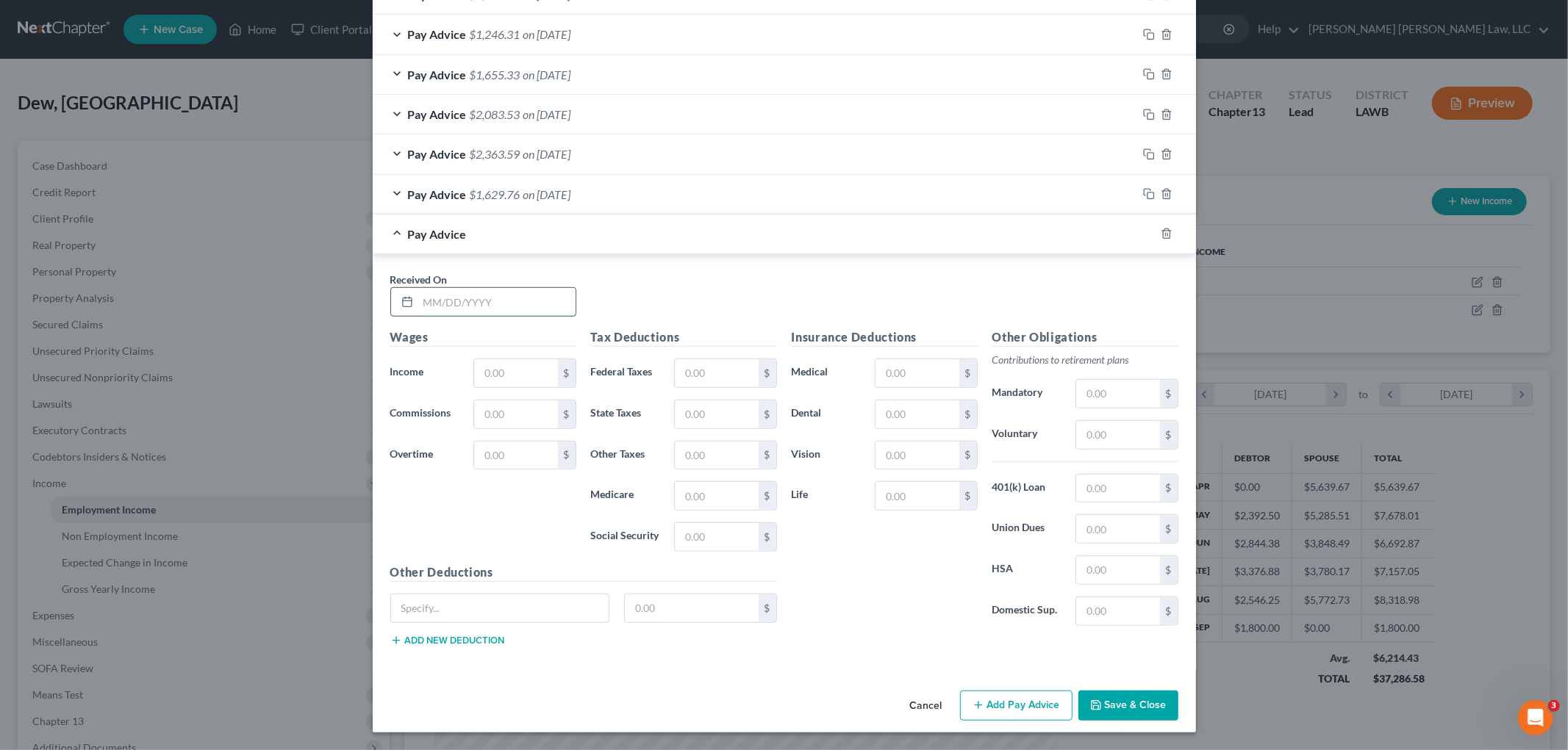
click at [544, 303] on input "text" at bounding box center [497, 302] width 158 height 28
type input "09/12/2025"
click at [482, 372] on input "text" at bounding box center [515, 373] width 83 height 28
type input "1,821.77"
type input "132.85"
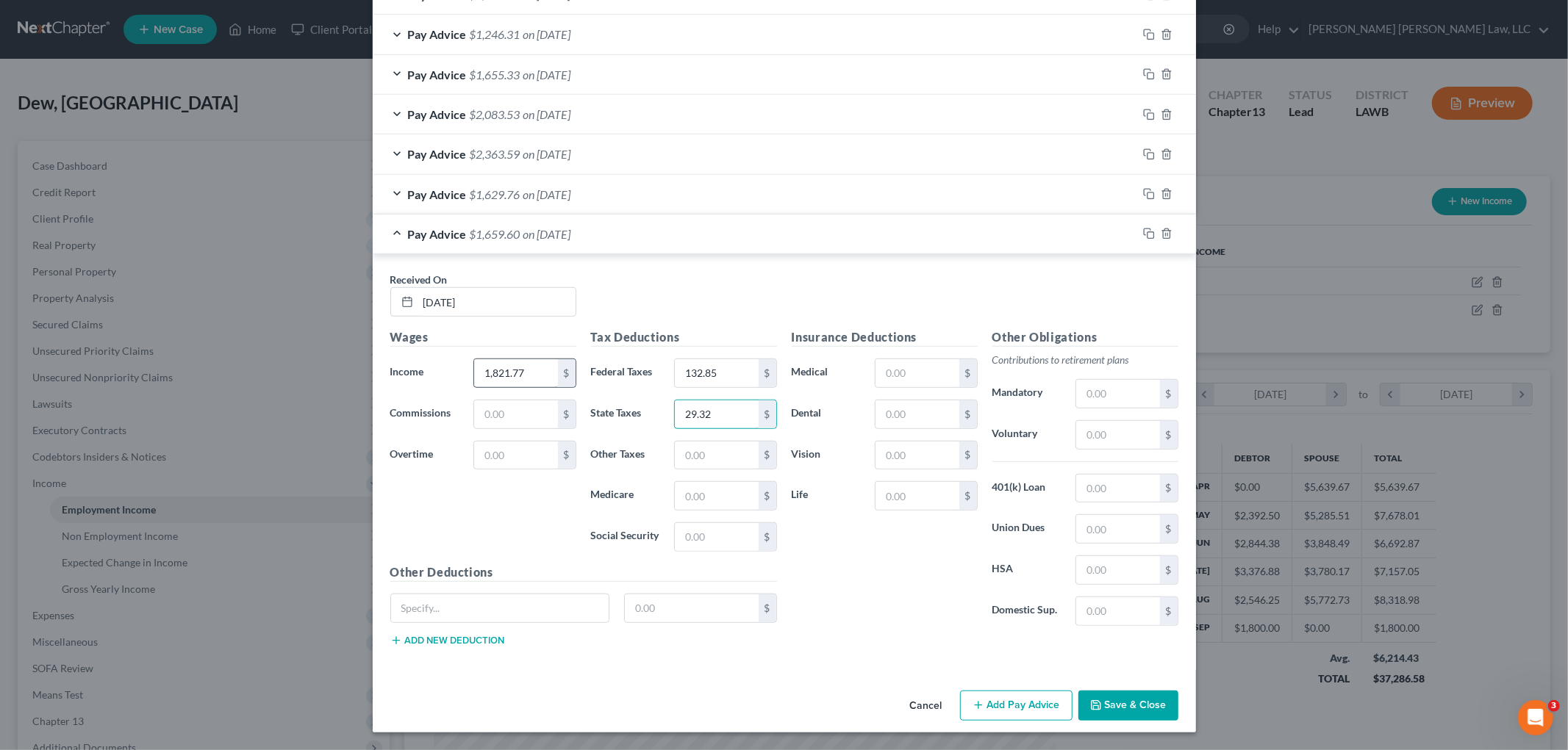
type input "29.32"
type input "23.41"
type input "184.97"
click at [1089, 397] on input "text" at bounding box center [1117, 394] width 83 height 28
type input "184.97"
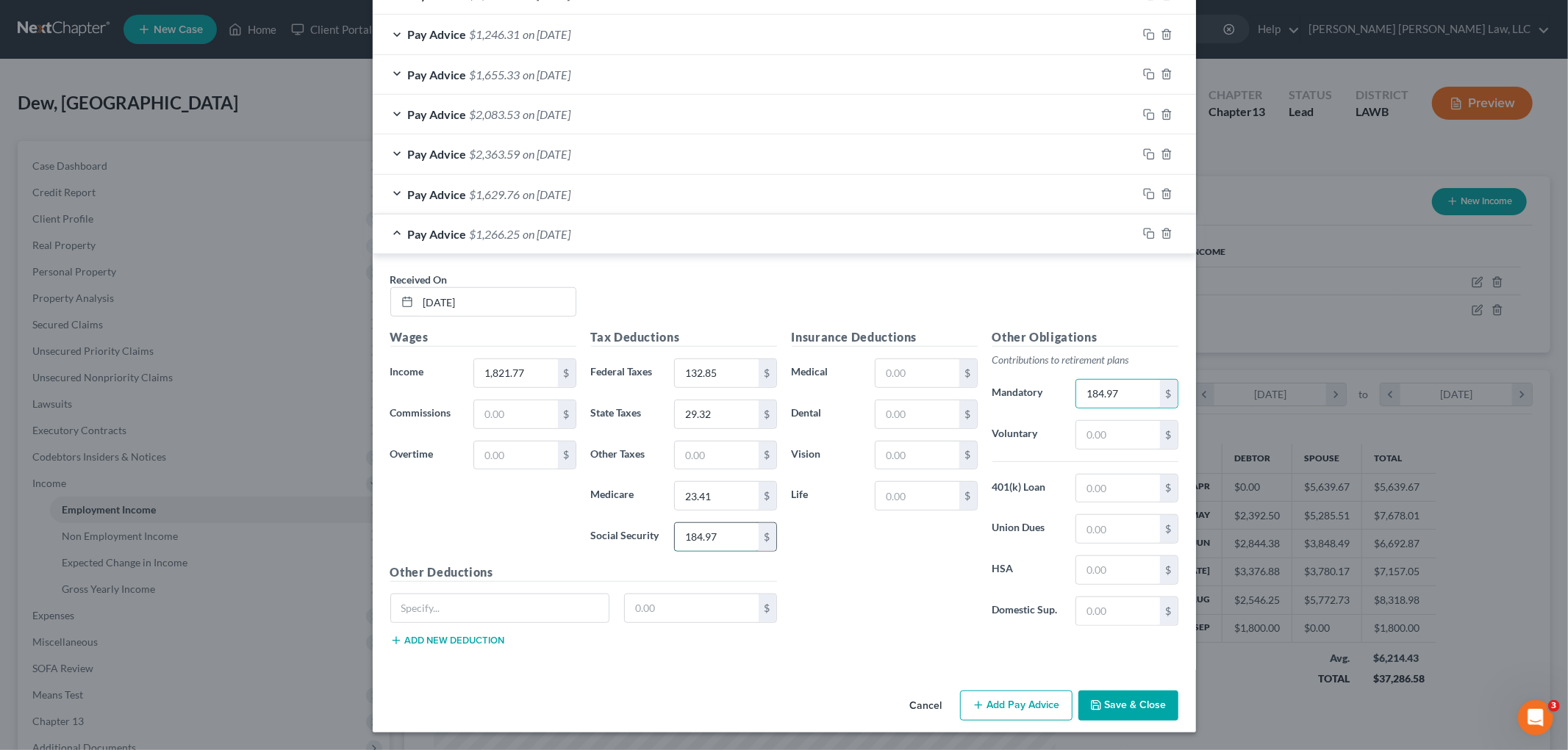
click at [675, 535] on input "184.97" at bounding box center [716, 537] width 83 height 28
click at [883, 370] on input "text" at bounding box center [917, 373] width 83 height 28
type input "193.95"
type input "14.50"
type input "2.10"
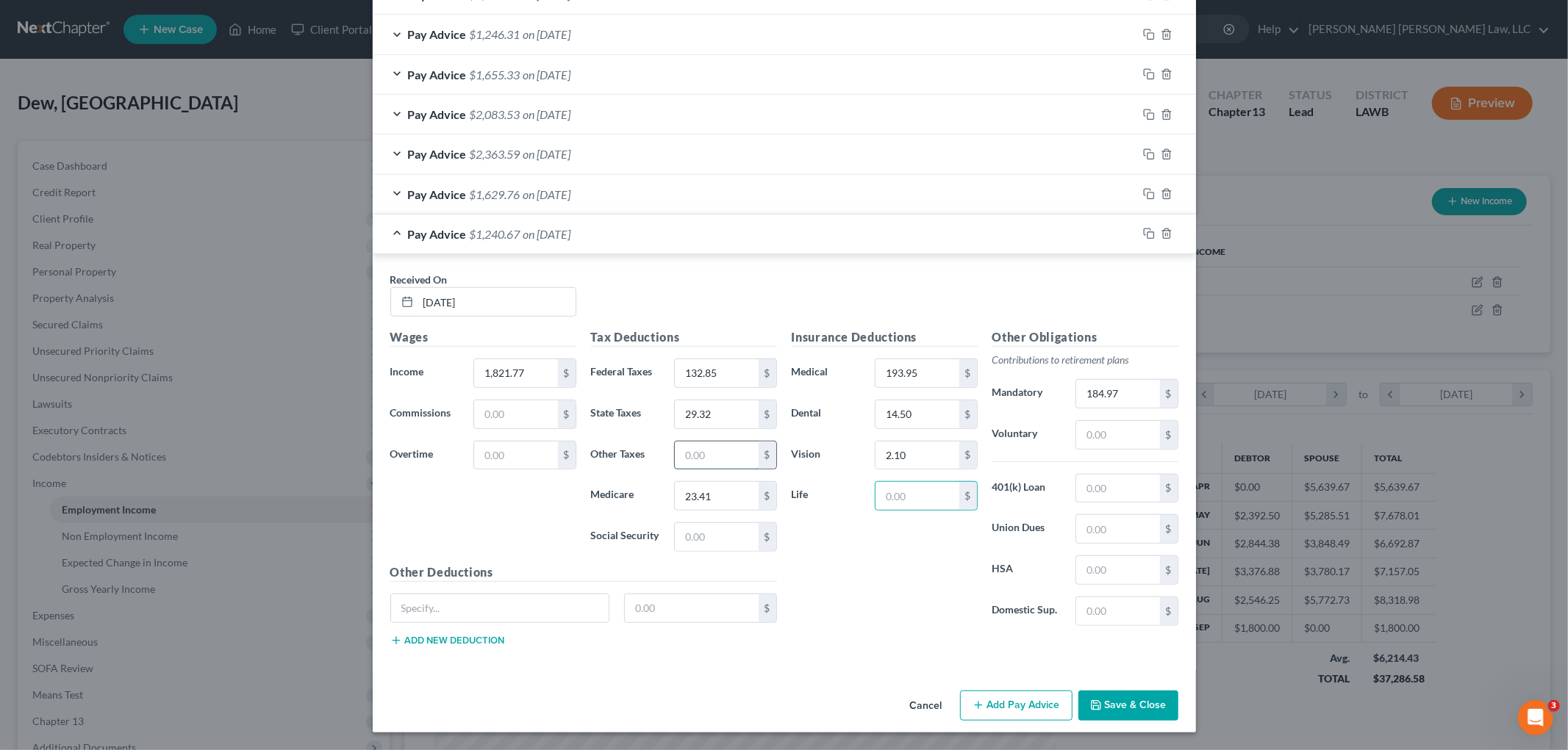
click at [706, 447] on input "text" at bounding box center [716, 455] width 83 height 28
type input "2.30"
click at [1041, 706] on button "Add Pay Advice" at bounding box center [1017, 706] width 113 height 31
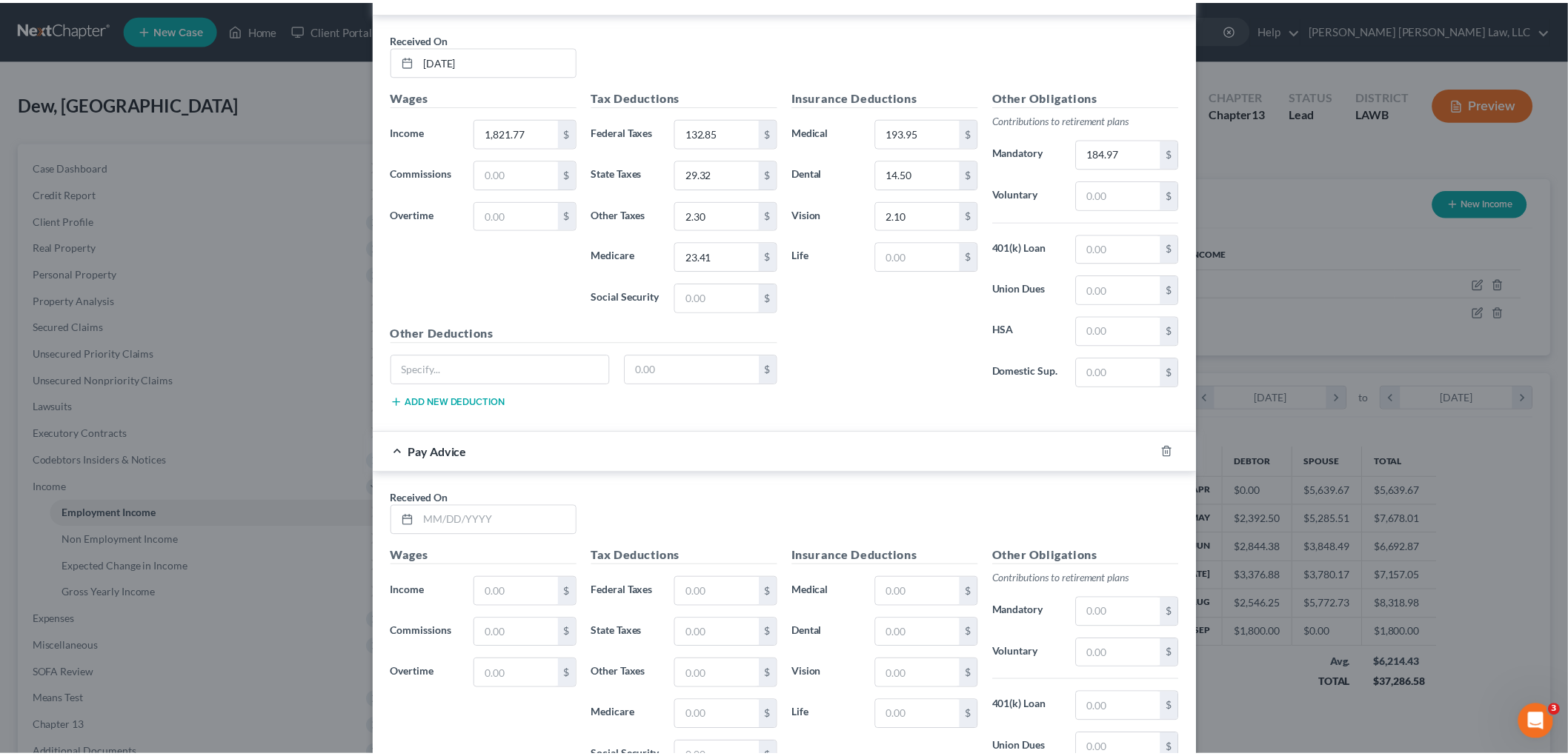
scroll to position [1167, 0]
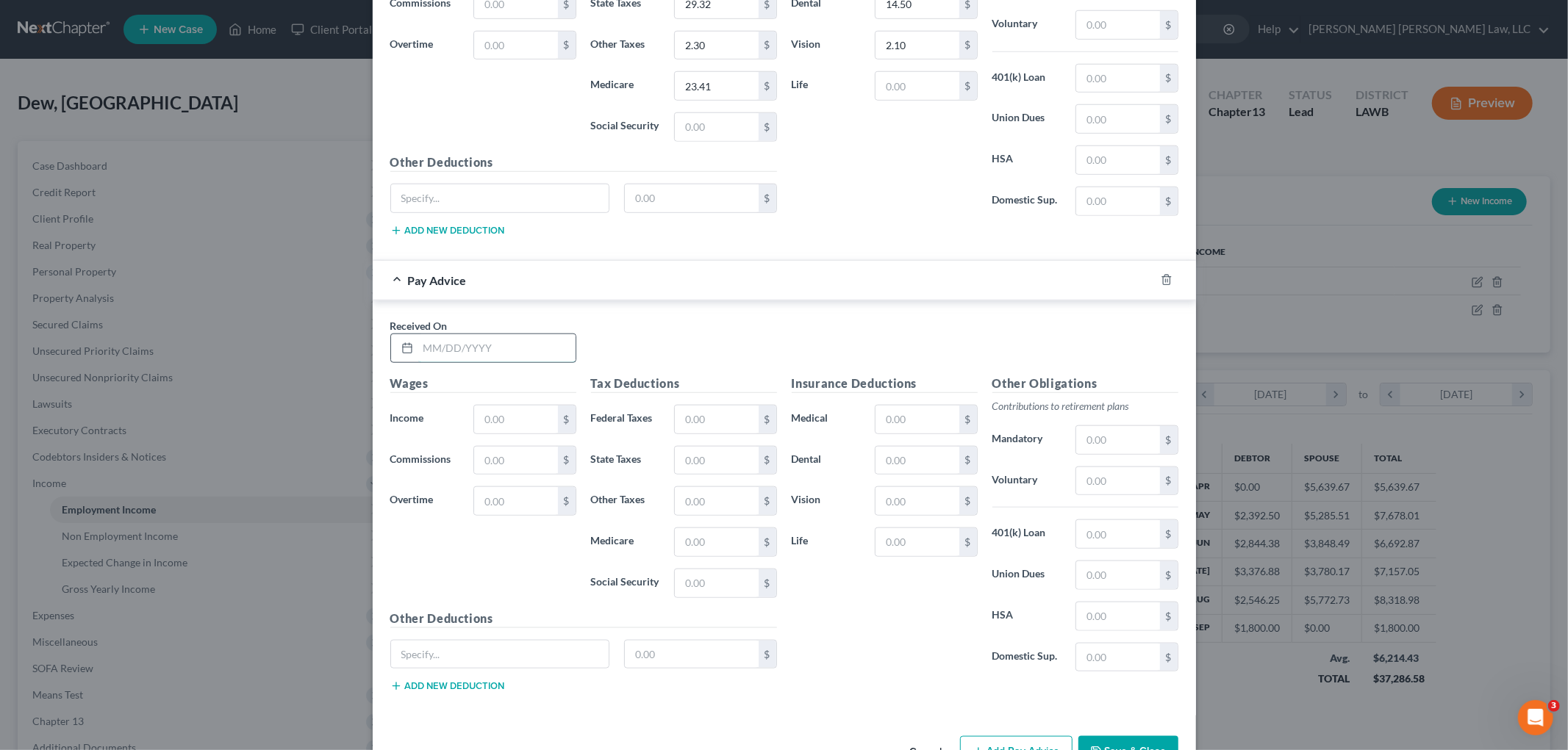
click at [494, 352] on input "text" at bounding box center [497, 348] width 158 height 28
type input "09/26/2025"
click at [505, 417] on input "text" at bounding box center [515, 419] width 83 height 28
type input "1,821.77"
type input "132.85"
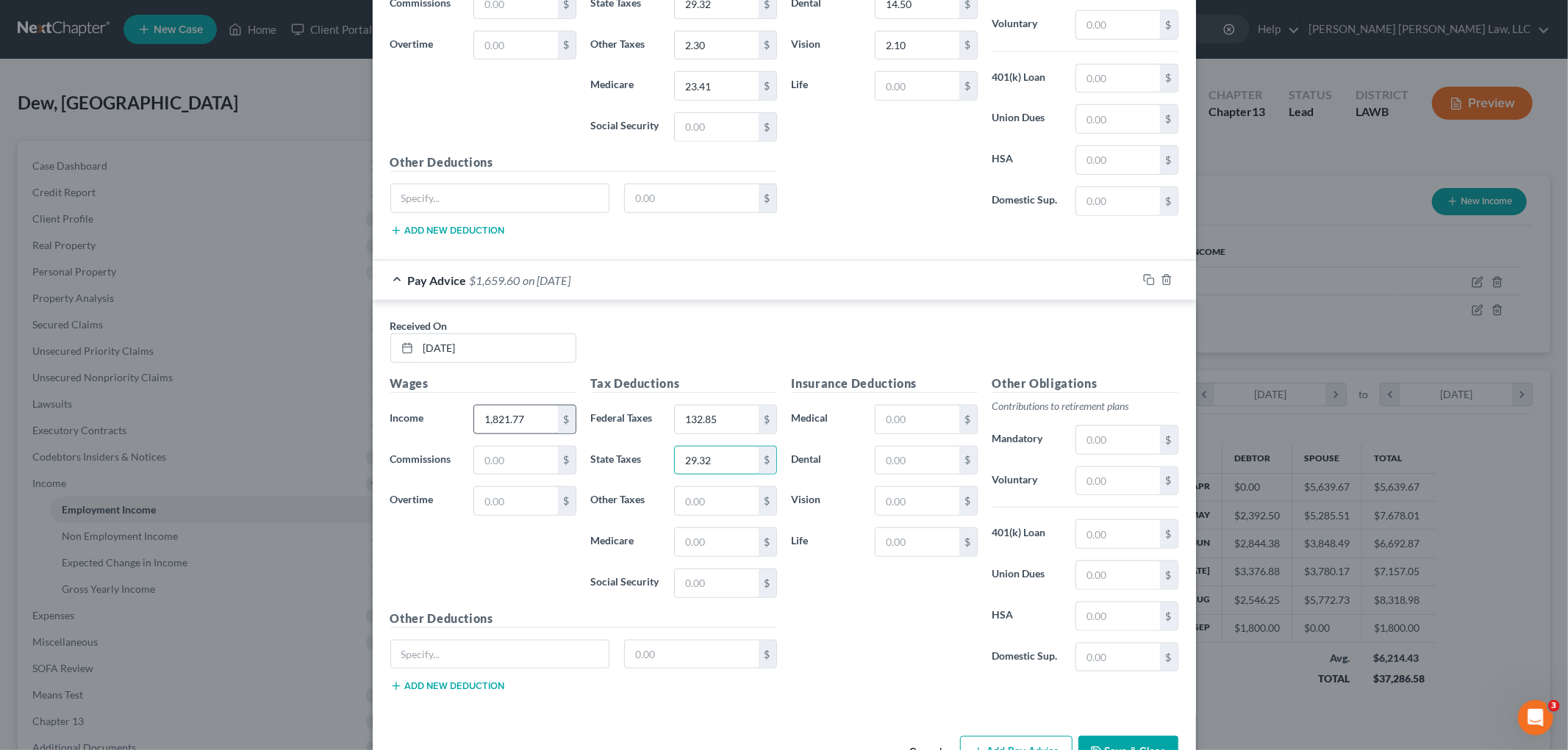
type input "29.32"
type input "23.41"
type input "193.95"
type input "14.50"
type input "2.10"
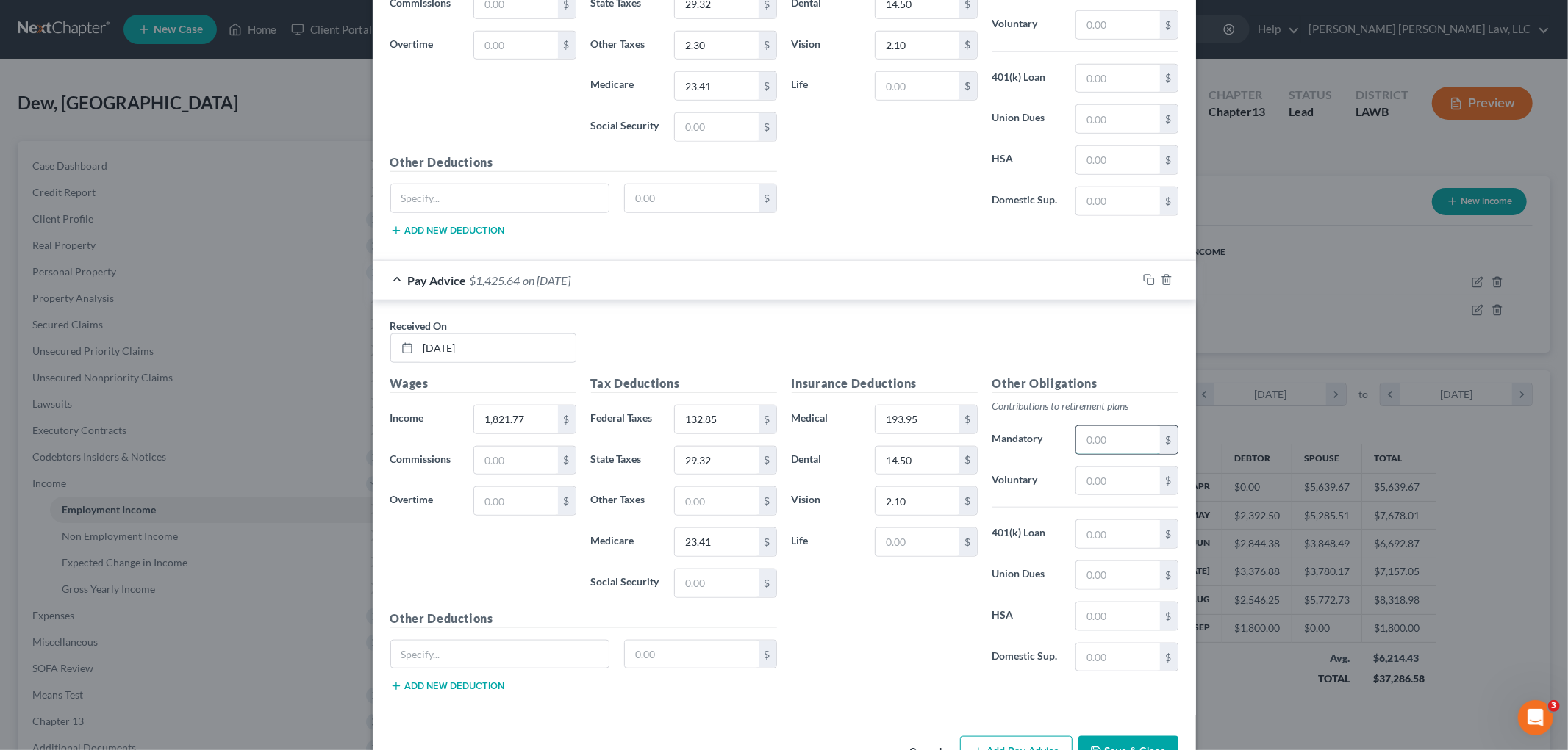
click at [1100, 448] on input "text" at bounding box center [1117, 440] width 83 height 28
type input "184.97"
click at [719, 504] on input "text" at bounding box center [716, 501] width 83 height 28
type input "2.30"
click at [1085, 739] on button "Save & Close" at bounding box center [1128, 752] width 100 height 31
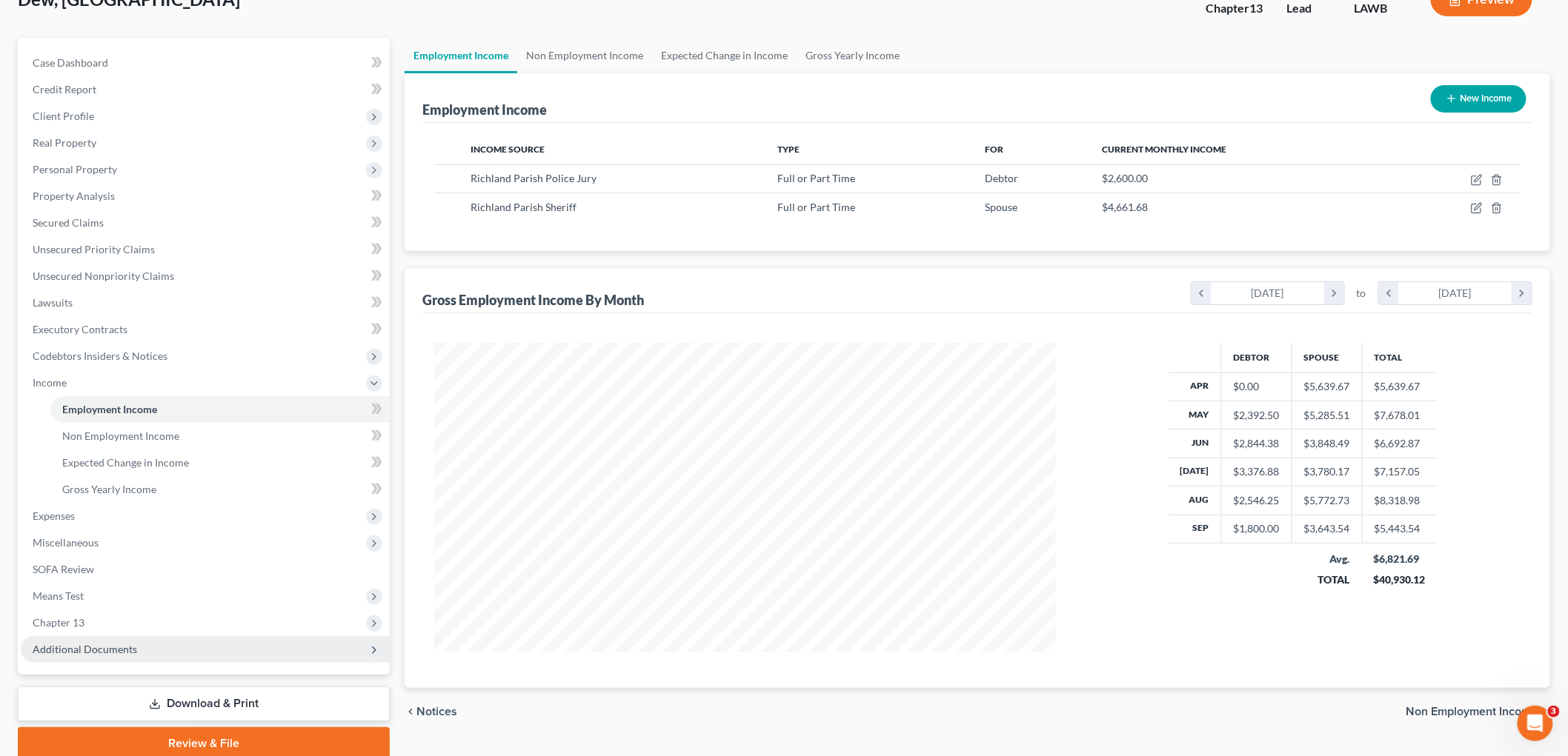
scroll to position [163, 0]
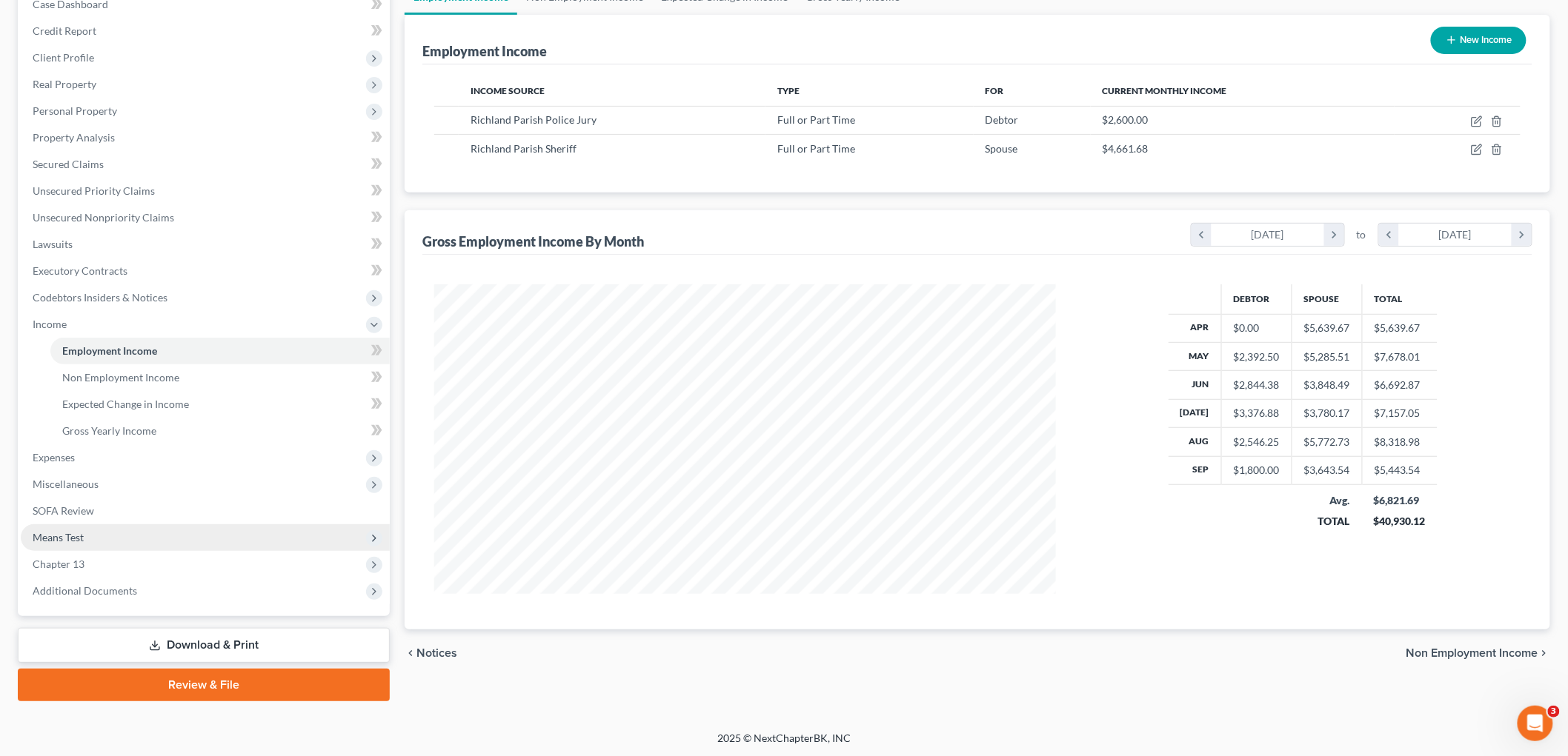
click at [108, 535] on span "Means Test" at bounding box center [205, 537] width 369 height 26
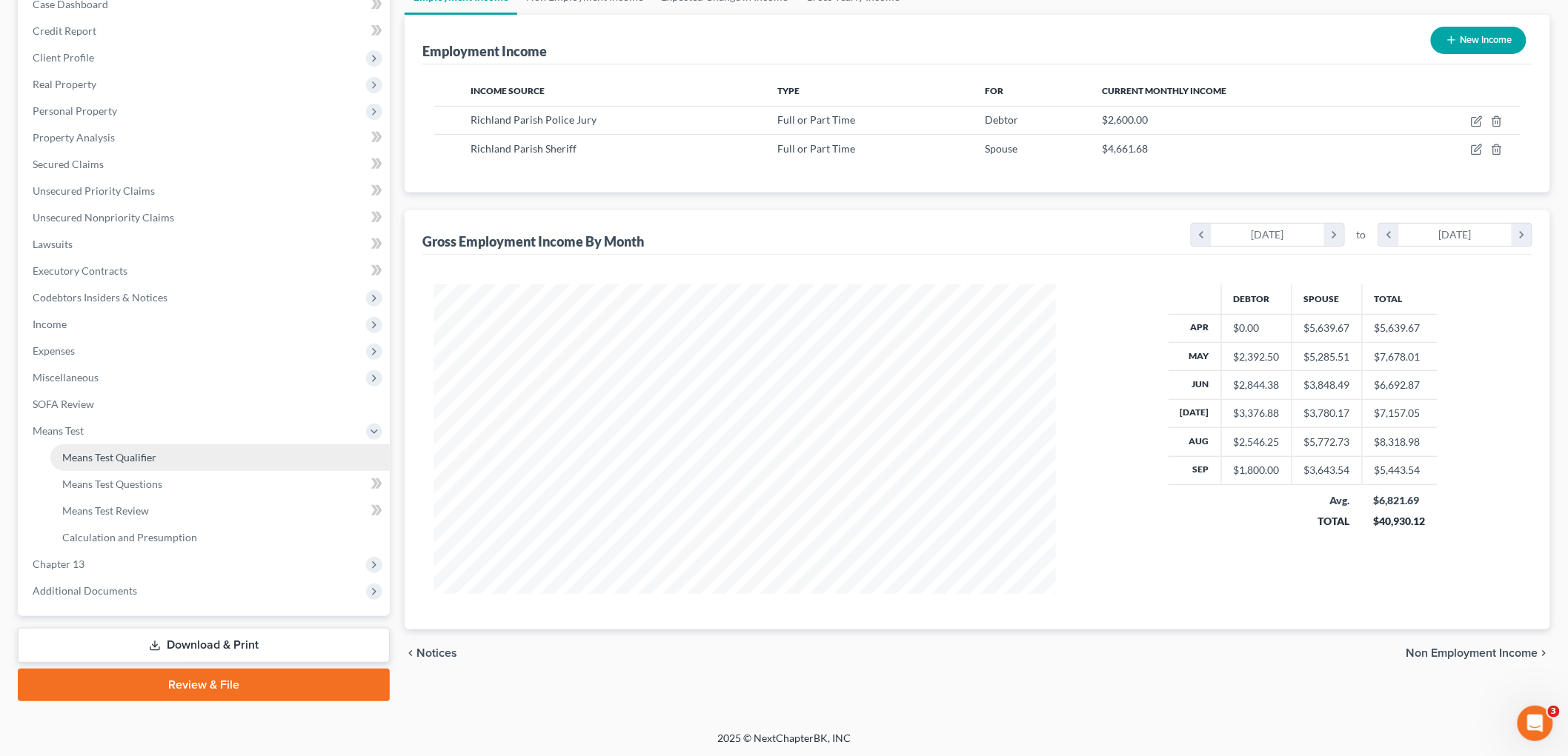
click at [152, 448] on link "Means Test Qualifier" at bounding box center [220, 457] width 339 height 26
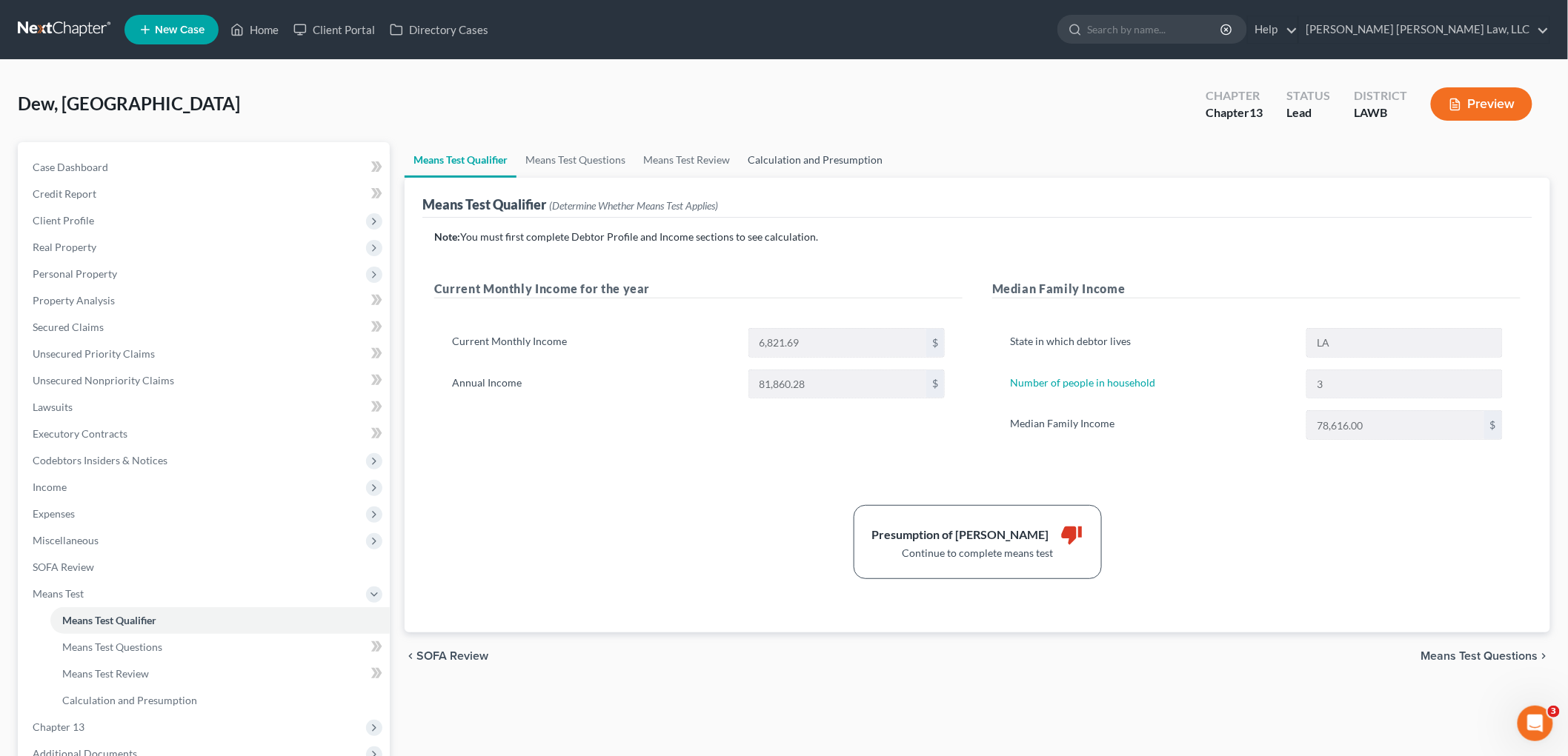
click at [816, 157] on link "Calculation and Presumption" at bounding box center [815, 160] width 153 height 36
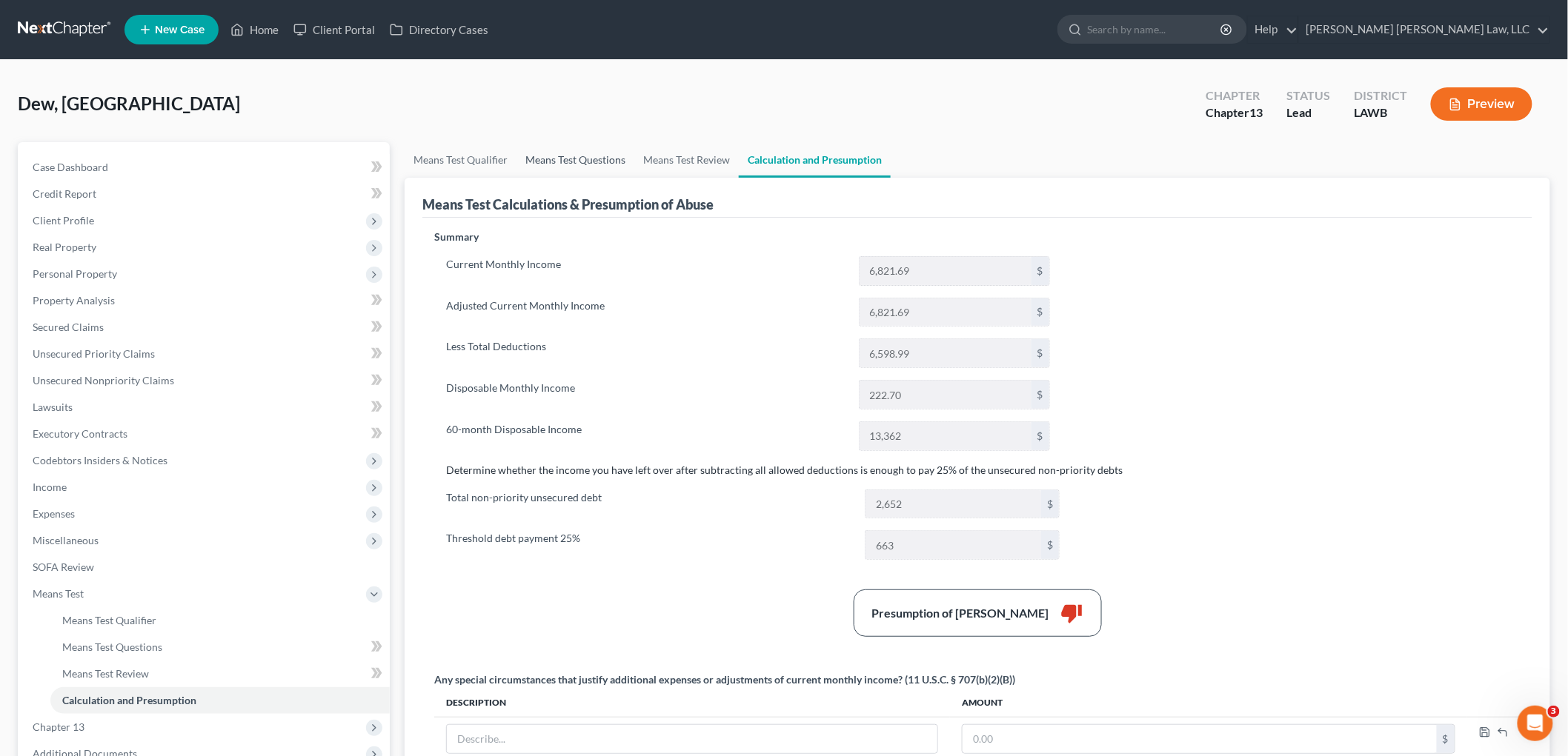
click at [601, 159] on link "Means Test Questions" at bounding box center [576, 160] width 118 height 36
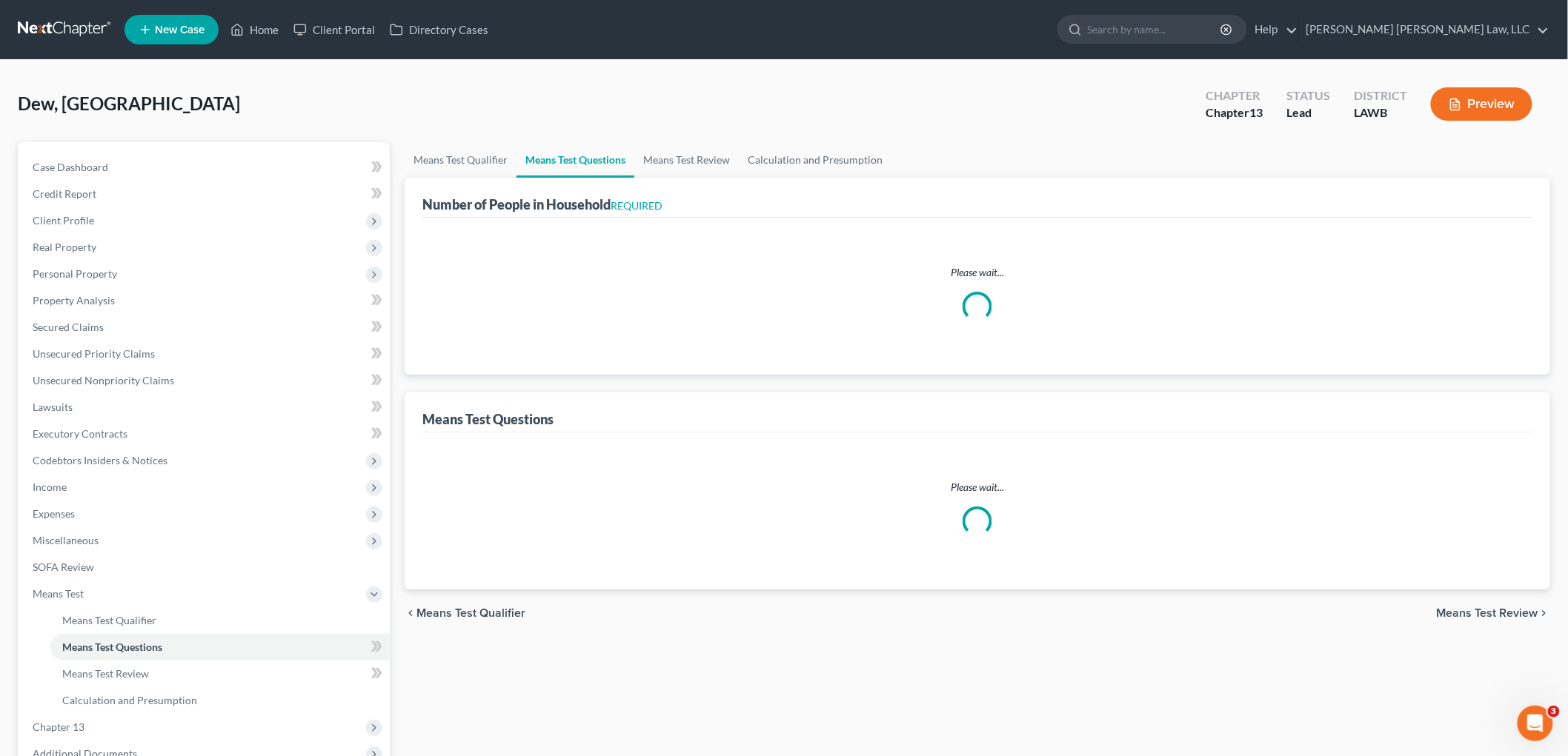
select select "60"
select select "1"
select select "60"
select select "3"
select select "0"
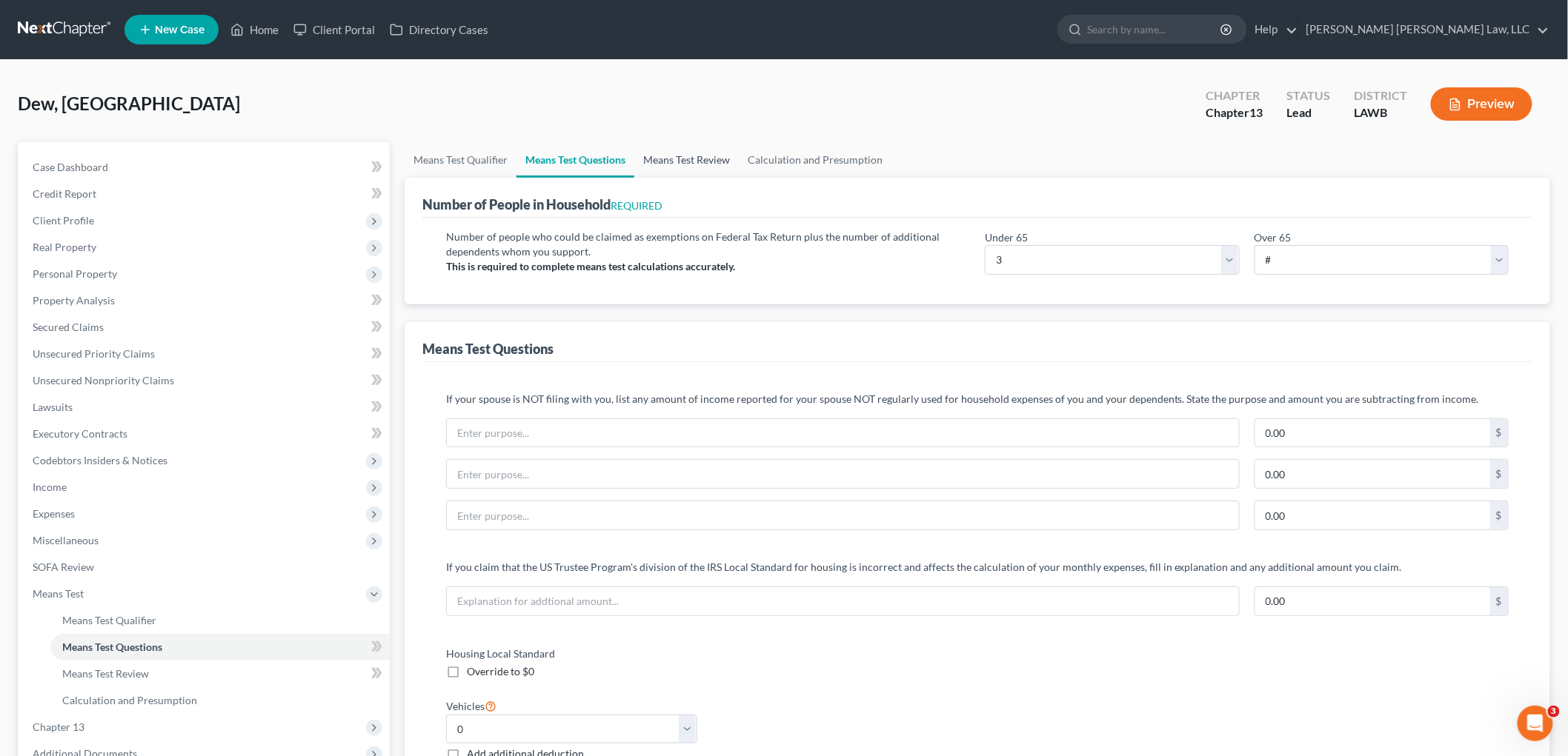
click at [719, 154] on link "Means Test Review" at bounding box center [686, 160] width 105 height 36
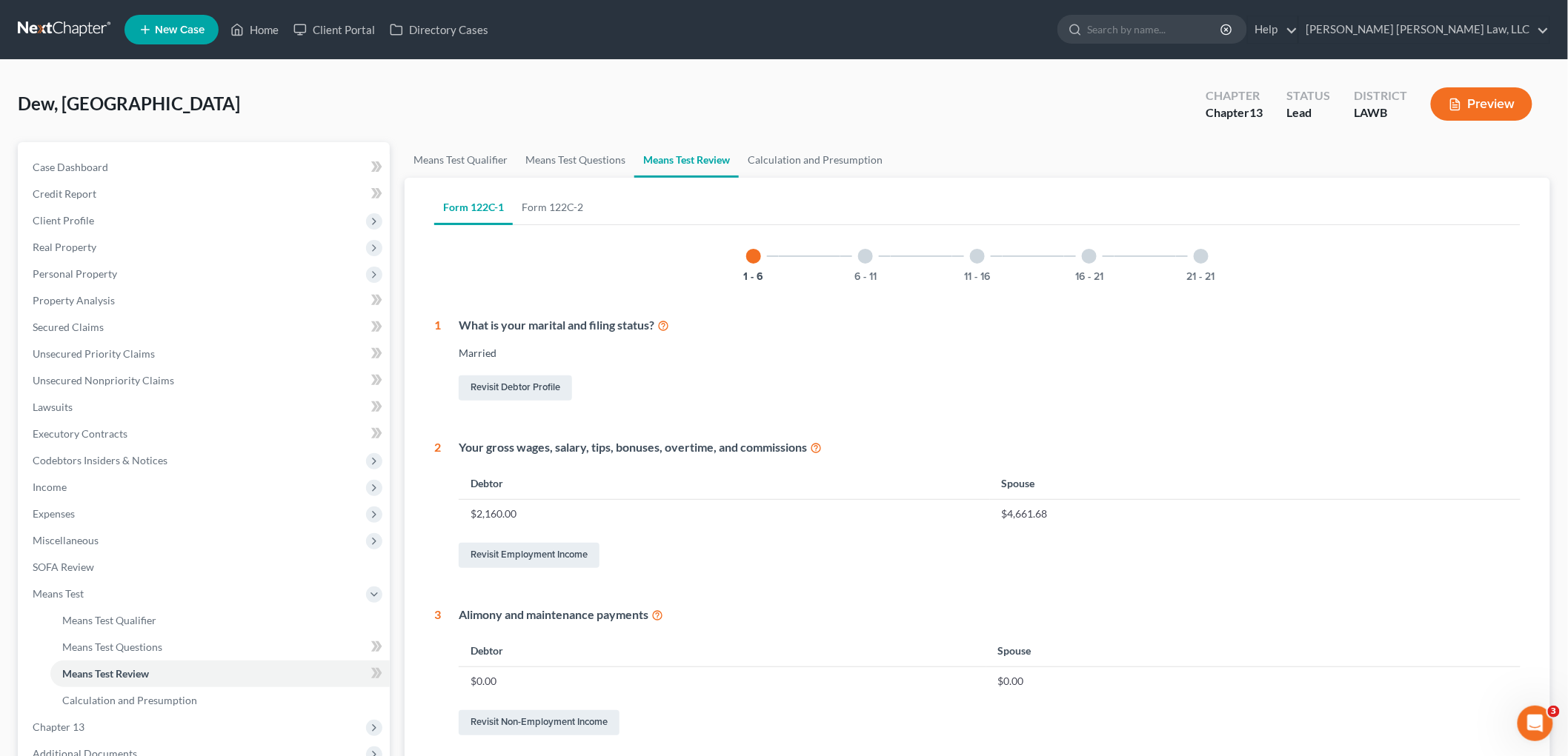
click at [1199, 267] on div "21 - 21" at bounding box center [1201, 256] width 50 height 50
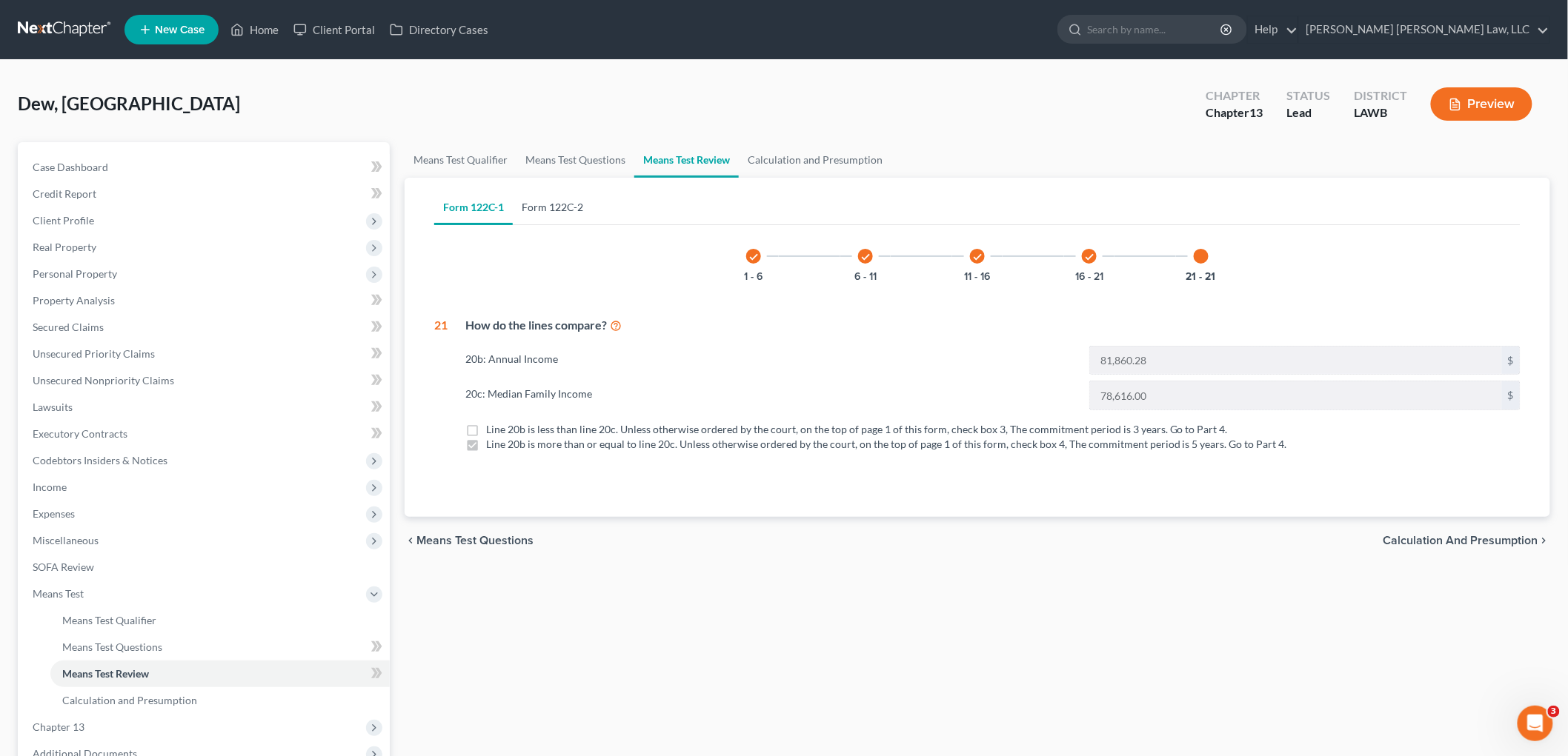
click at [582, 211] on link "Form 122C-2" at bounding box center [552, 208] width 79 height 36
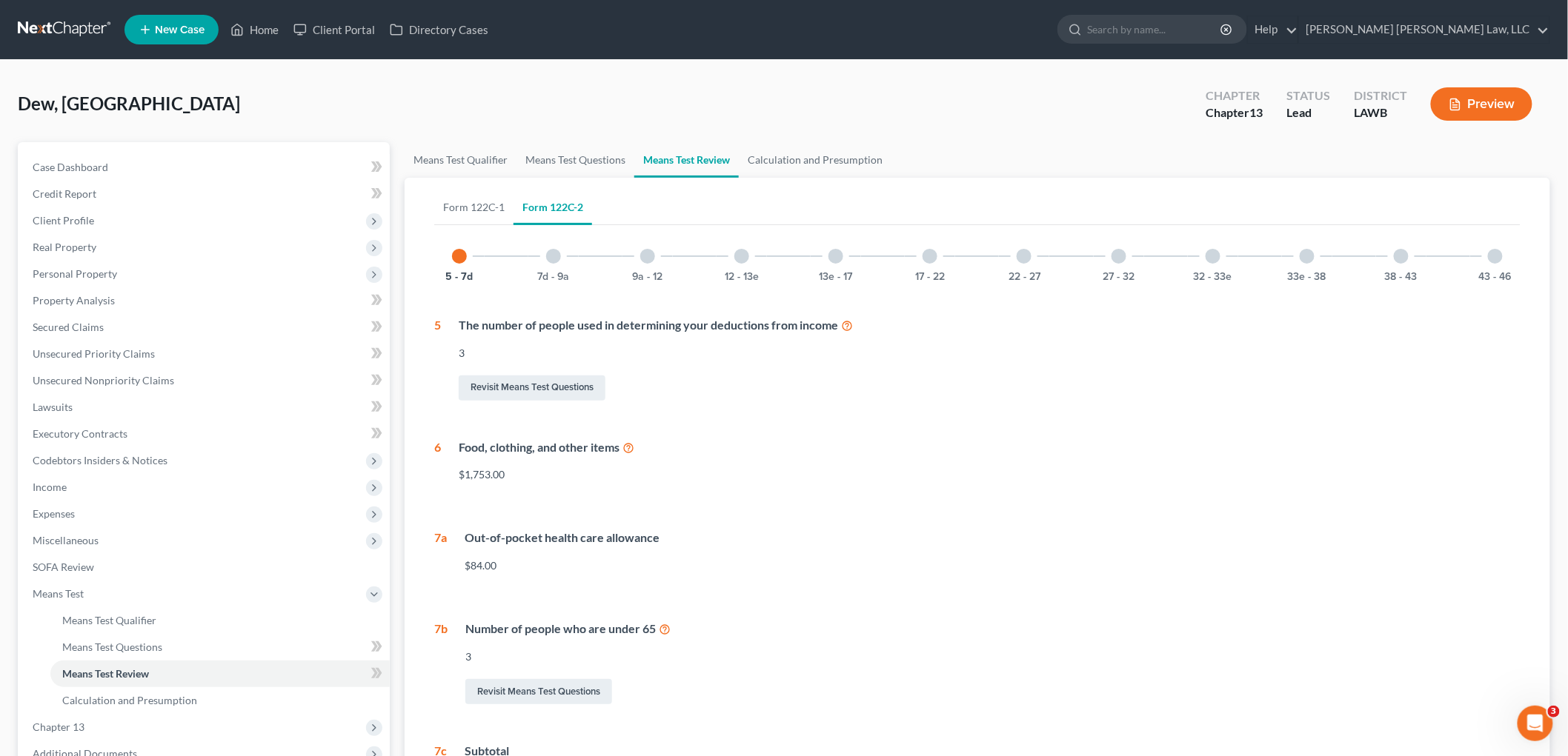
click at [1218, 255] on div at bounding box center [1213, 256] width 15 height 15
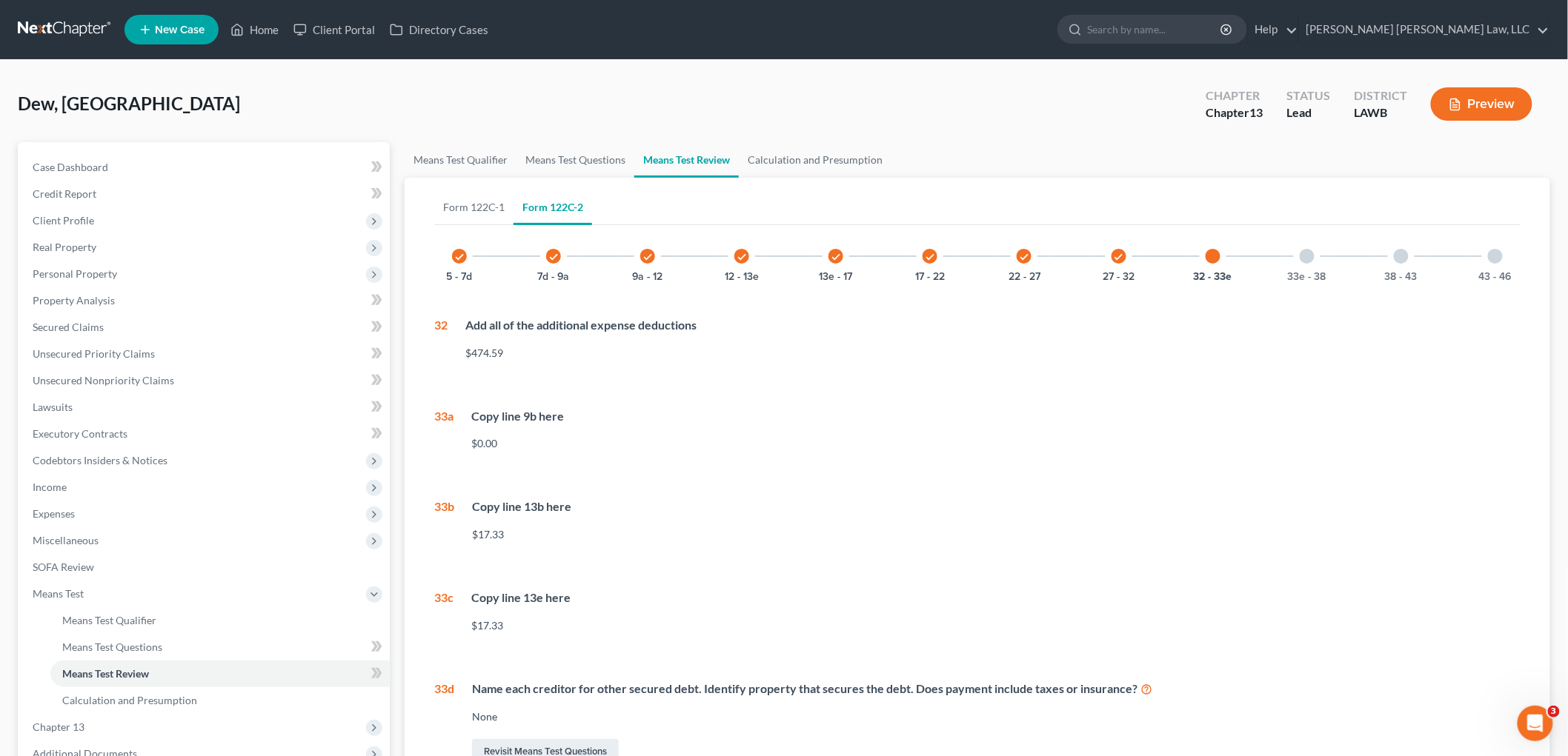
click at [1494, 259] on div at bounding box center [1495, 256] width 15 height 15
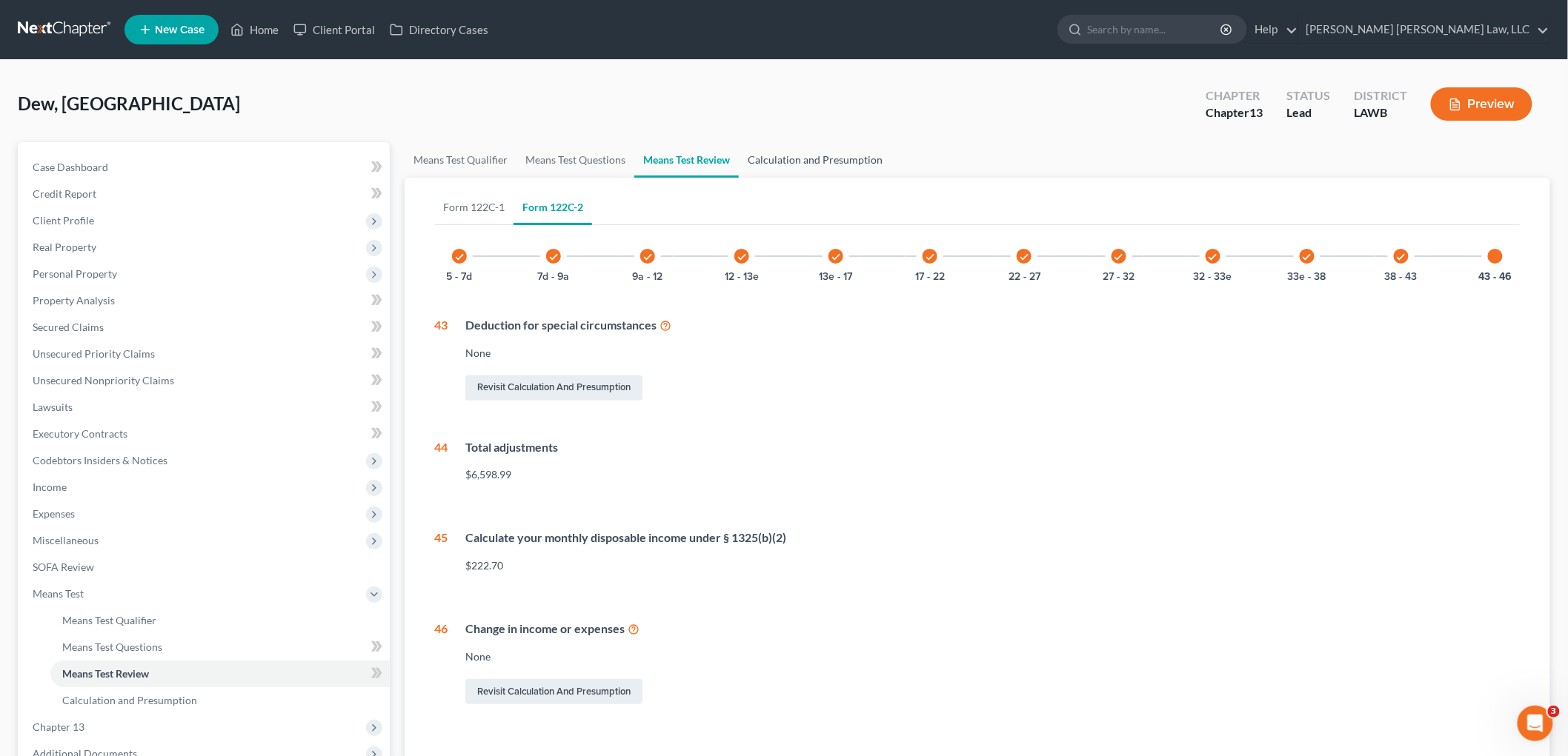
click at [867, 165] on link "Calculation and Presumption" at bounding box center [815, 160] width 153 height 36
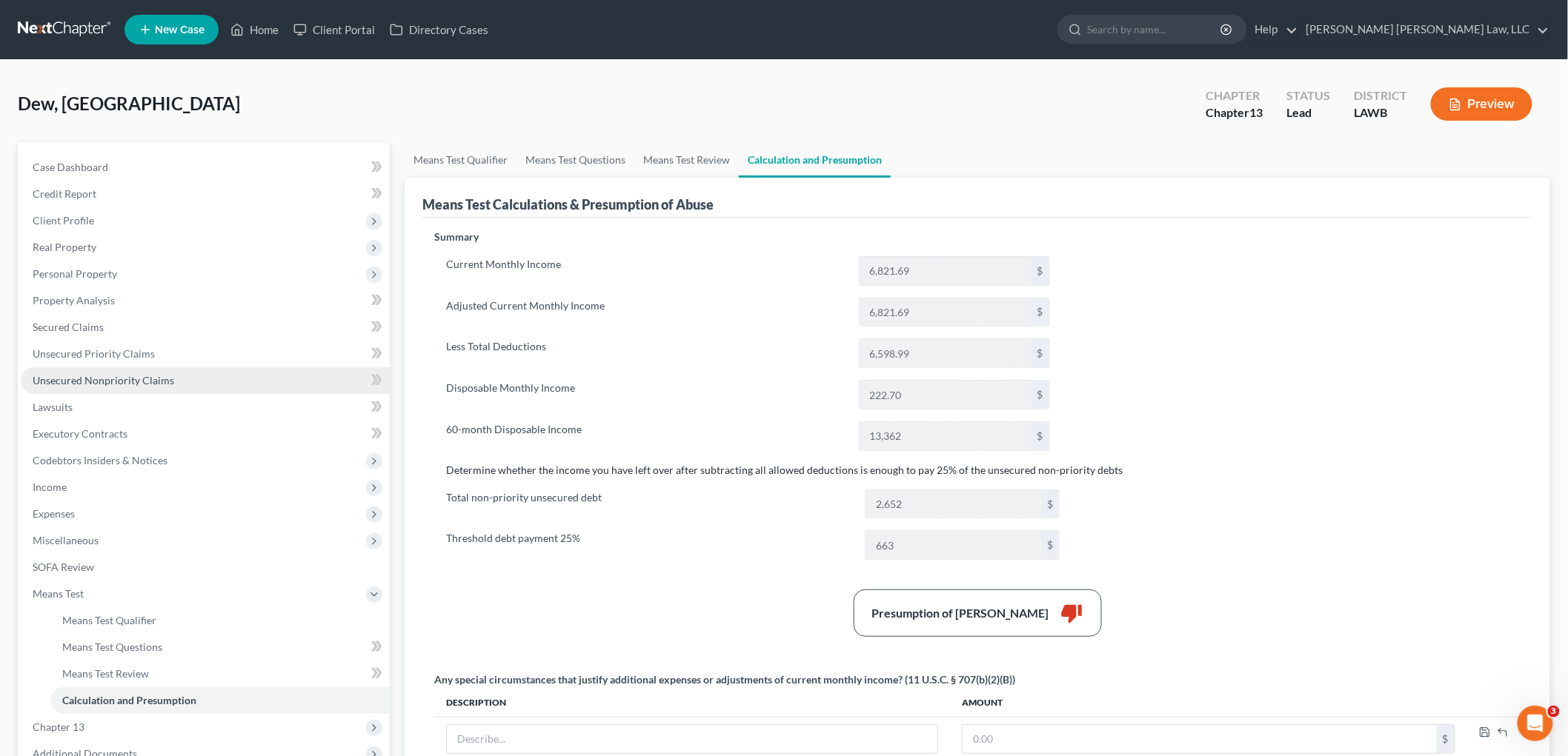
click at [169, 375] on span "Unsecured Nonpriority Claims" at bounding box center [103, 381] width 141 height 13
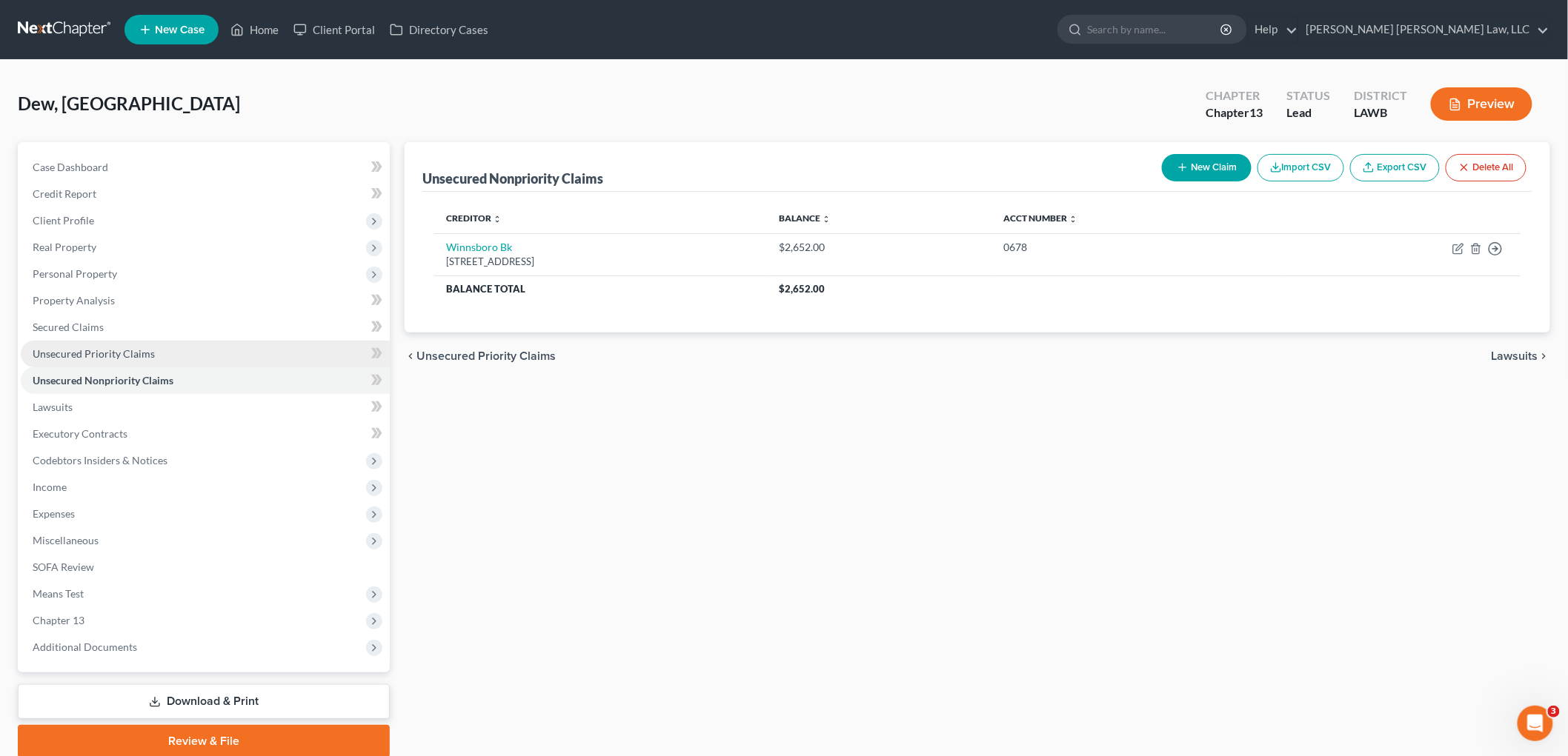
click at [195, 350] on link "Unsecured Priority Claims" at bounding box center [205, 354] width 369 height 26
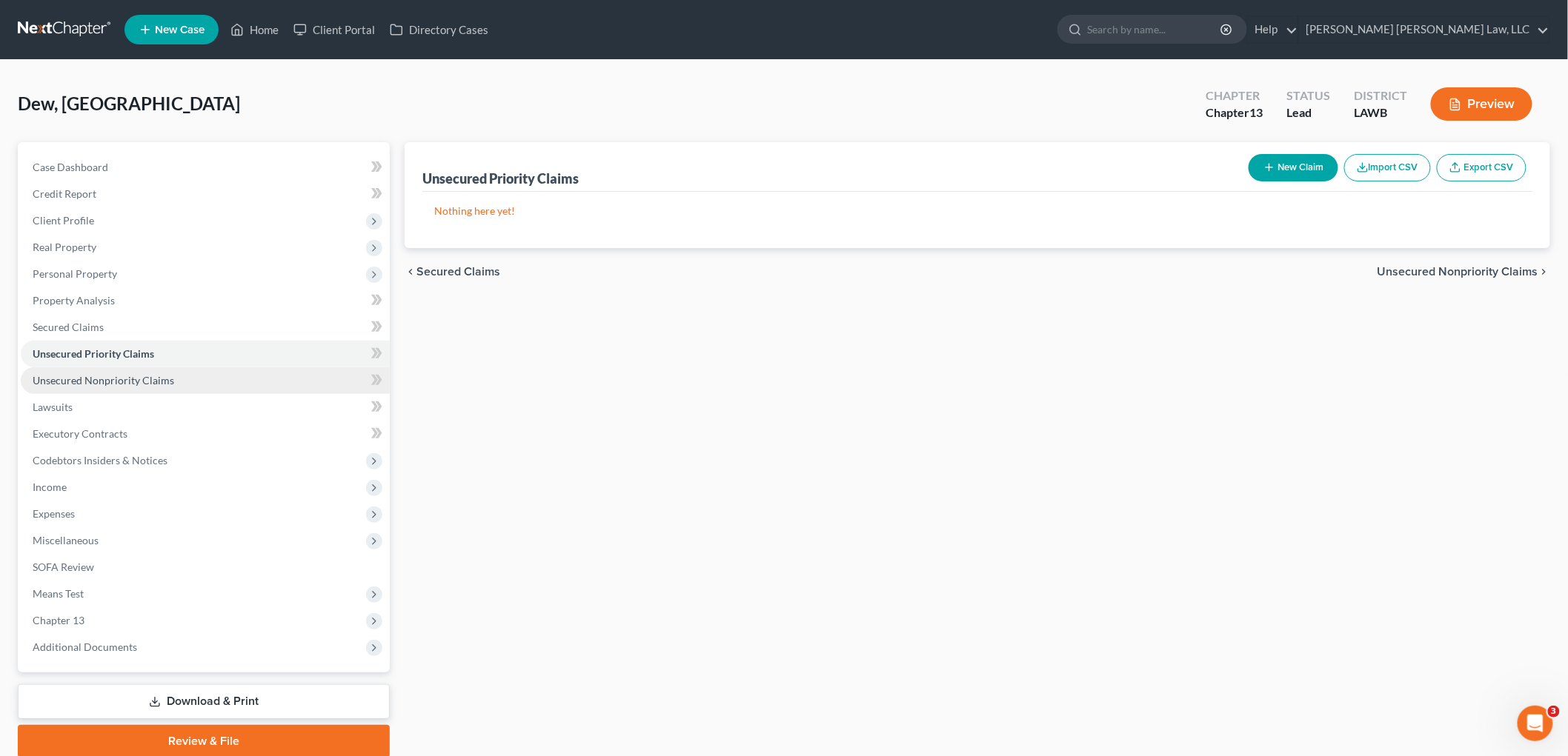
click at [178, 387] on link "Unsecured Nonpriority Claims" at bounding box center [205, 380] width 369 height 26
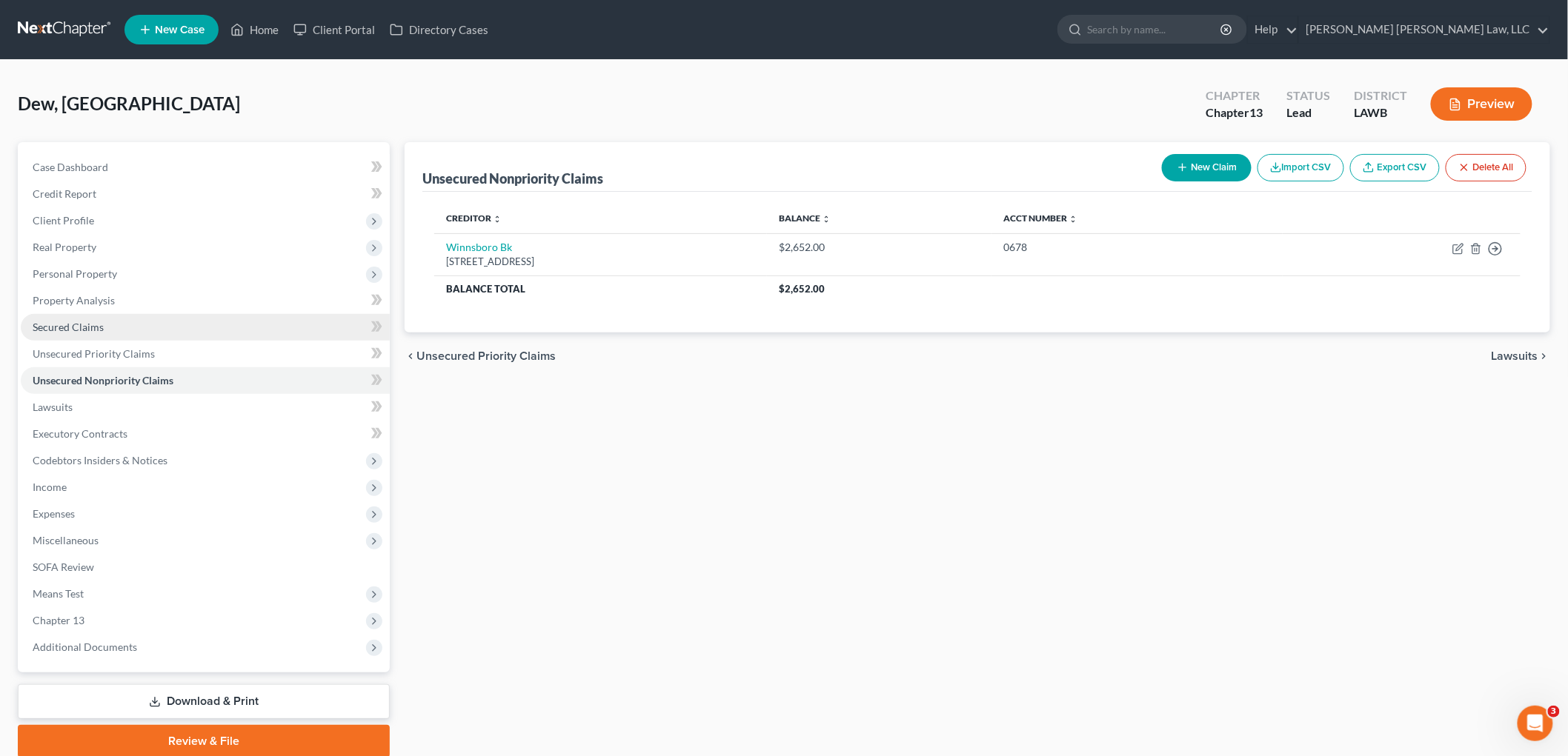
click at [169, 323] on link "Secured Claims" at bounding box center [205, 327] width 369 height 26
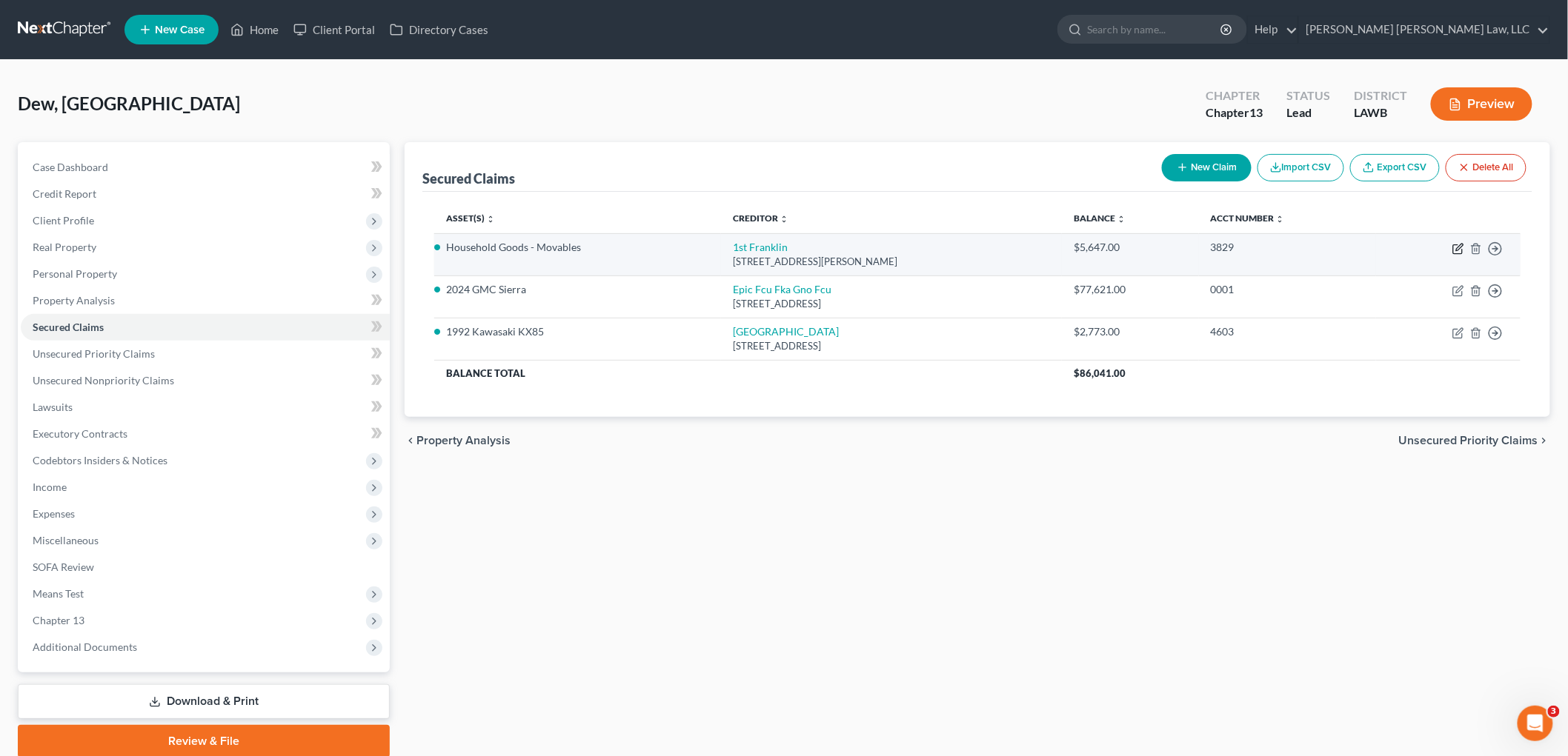
click at [1458, 245] on icon "button" at bounding box center [1459, 248] width 12 height 12
select select "44"
select select "3"
select select "0"
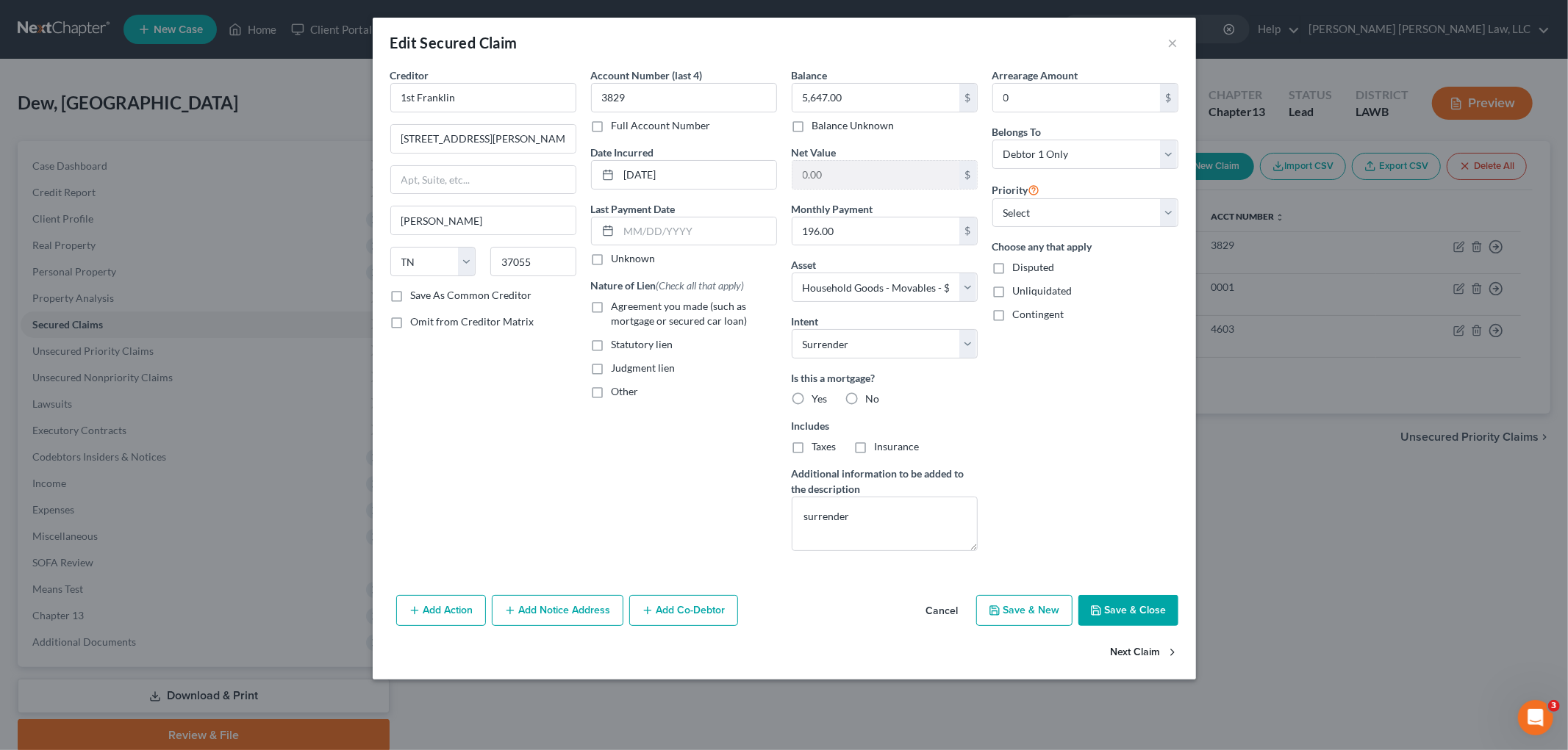
click at [1122, 649] on button "Next Claim" at bounding box center [1144, 653] width 67 height 31
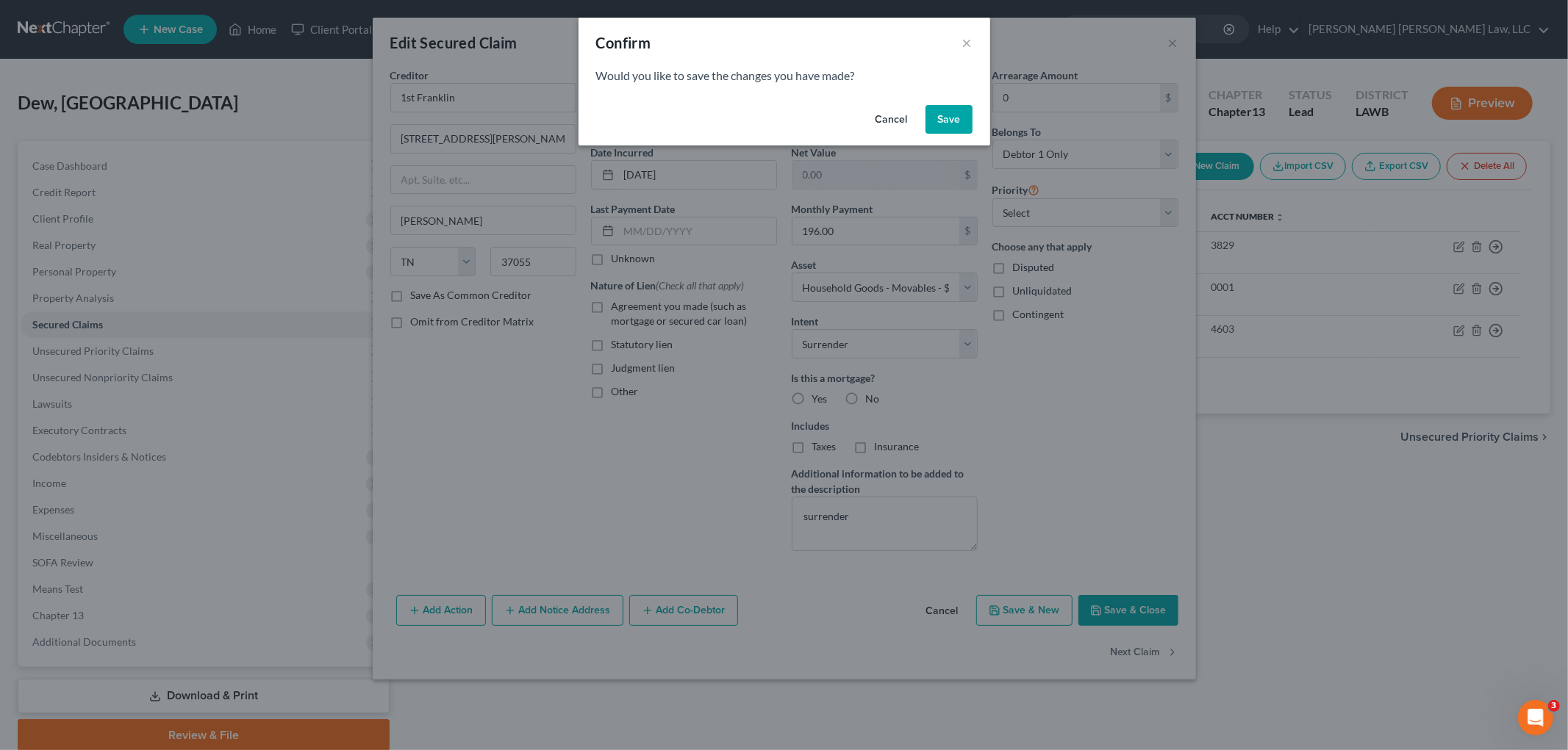
click at [935, 111] on button "Save" at bounding box center [948, 120] width 47 height 29
select select
select select "19"
select select "0"
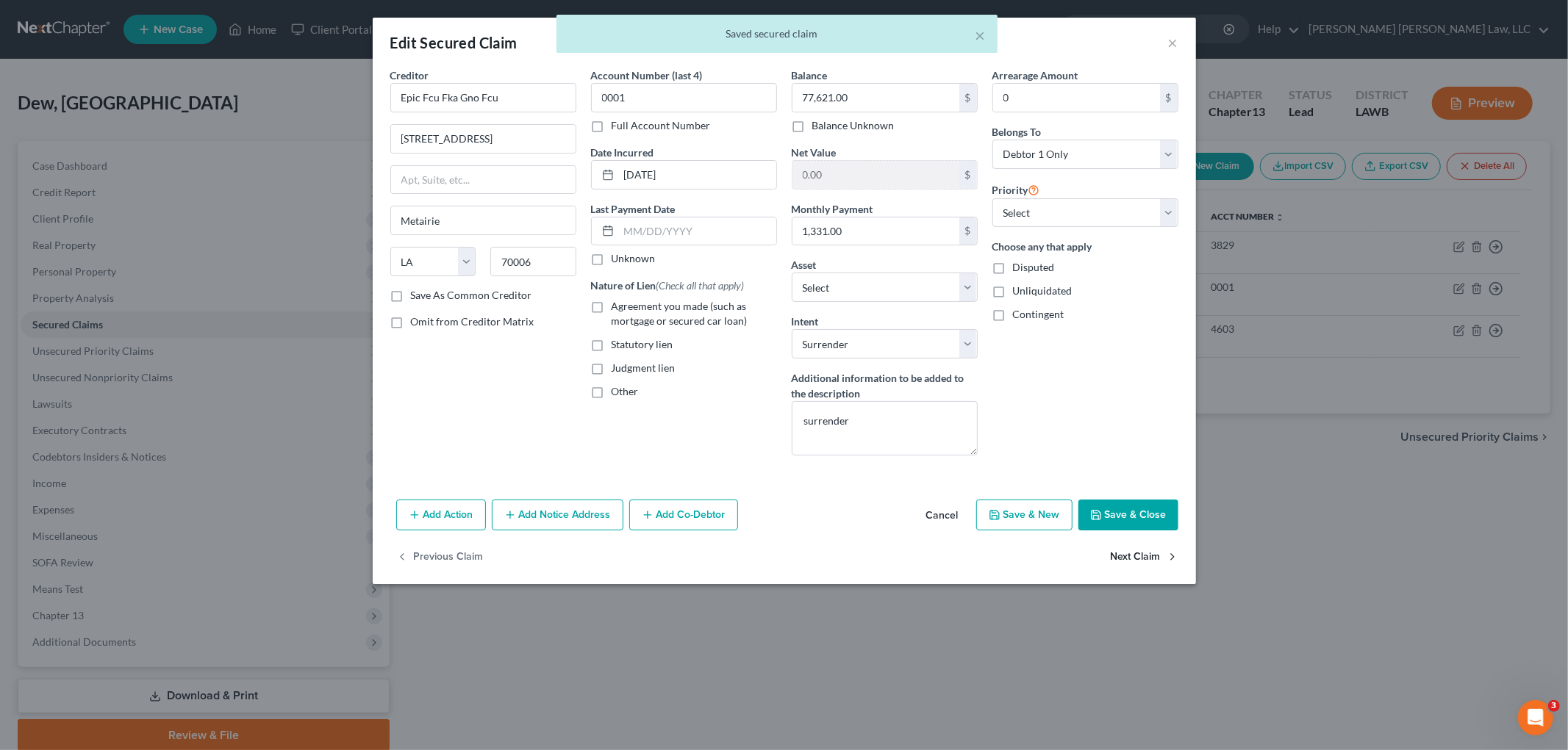
click at [1115, 554] on button "Next Claim" at bounding box center [1144, 558] width 67 height 31
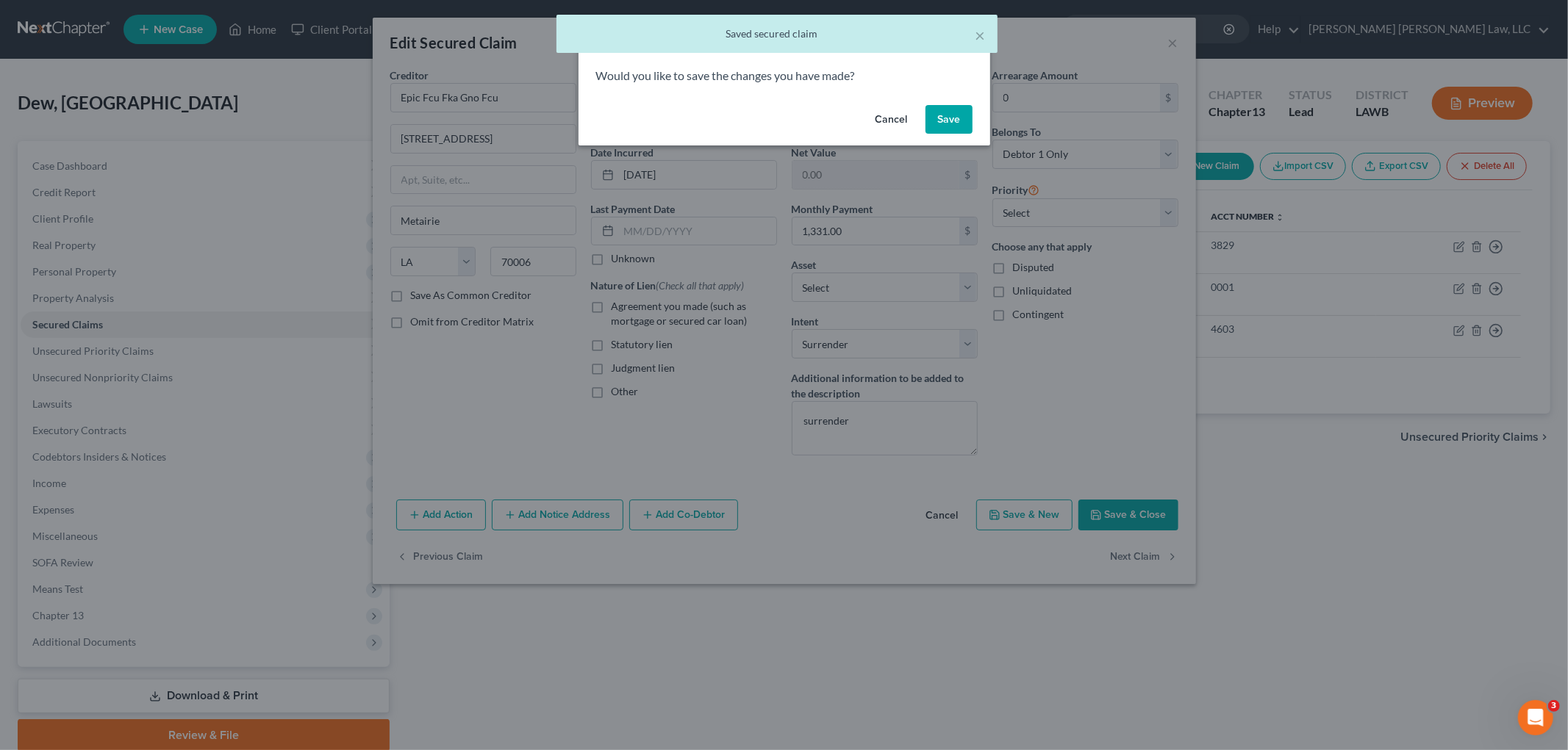
click at [950, 116] on button "Save" at bounding box center [948, 120] width 47 height 29
select select "28"
select select "0"
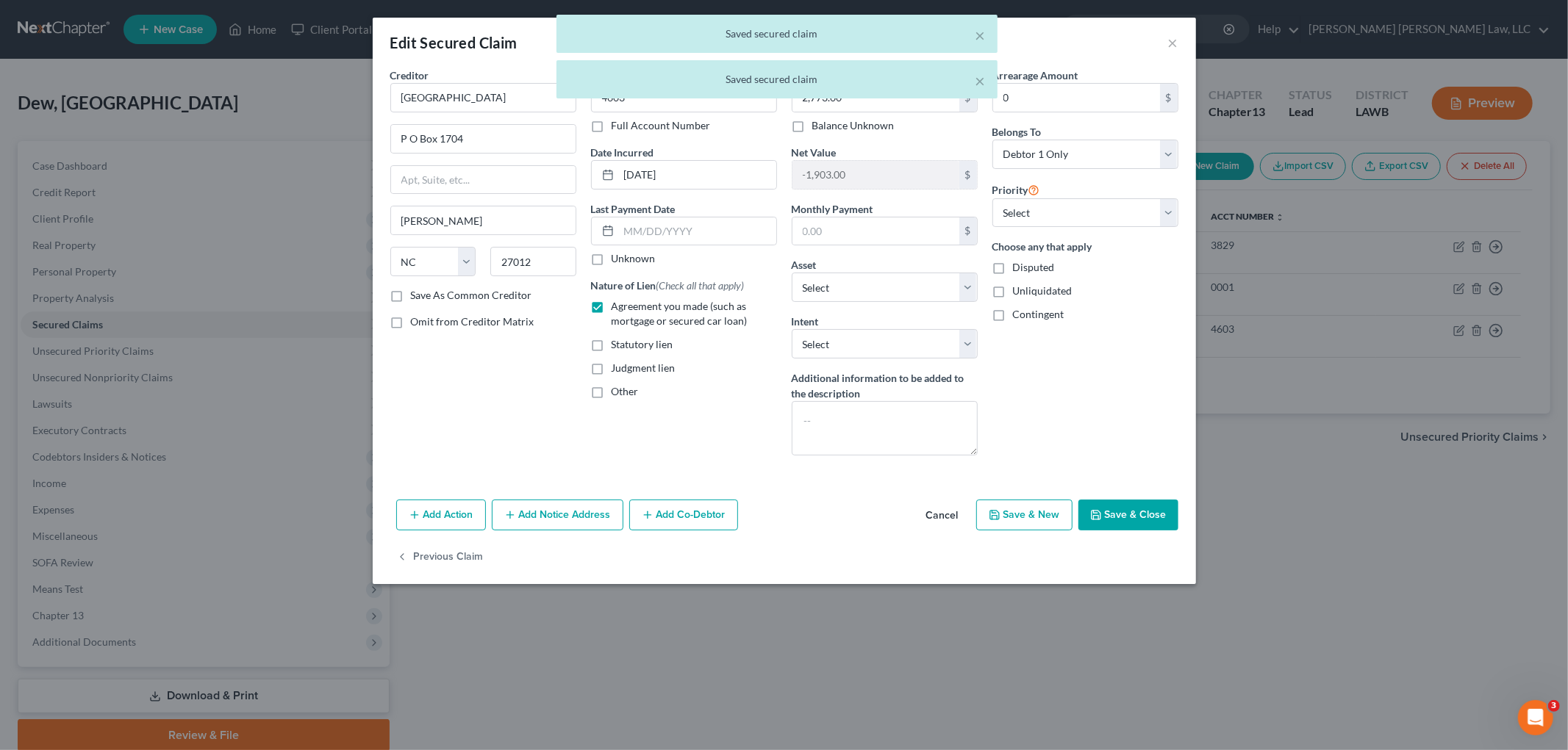
click at [1111, 519] on button "Save & Close" at bounding box center [1128, 515] width 100 height 31
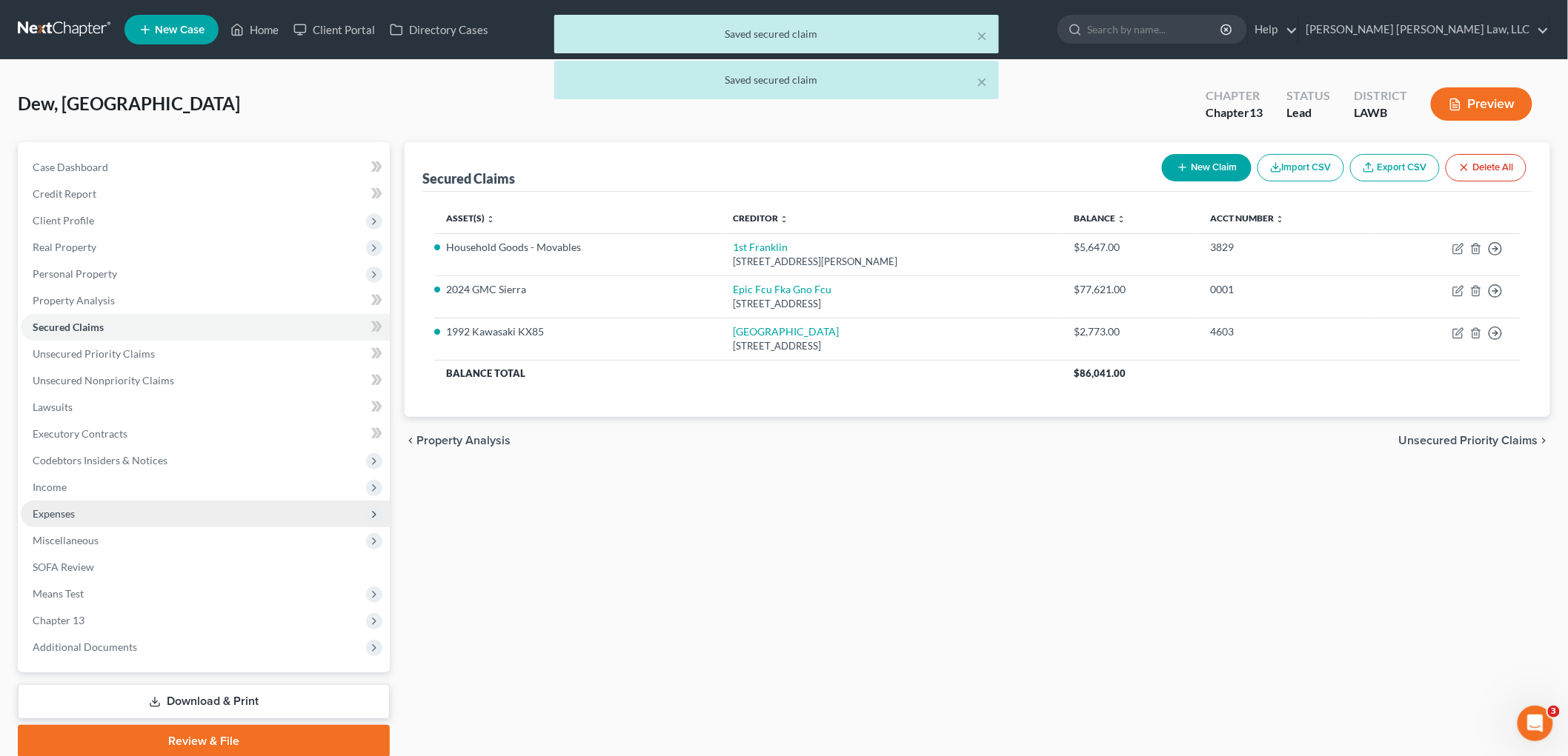
click at [138, 509] on span "Expenses" at bounding box center [205, 513] width 369 height 26
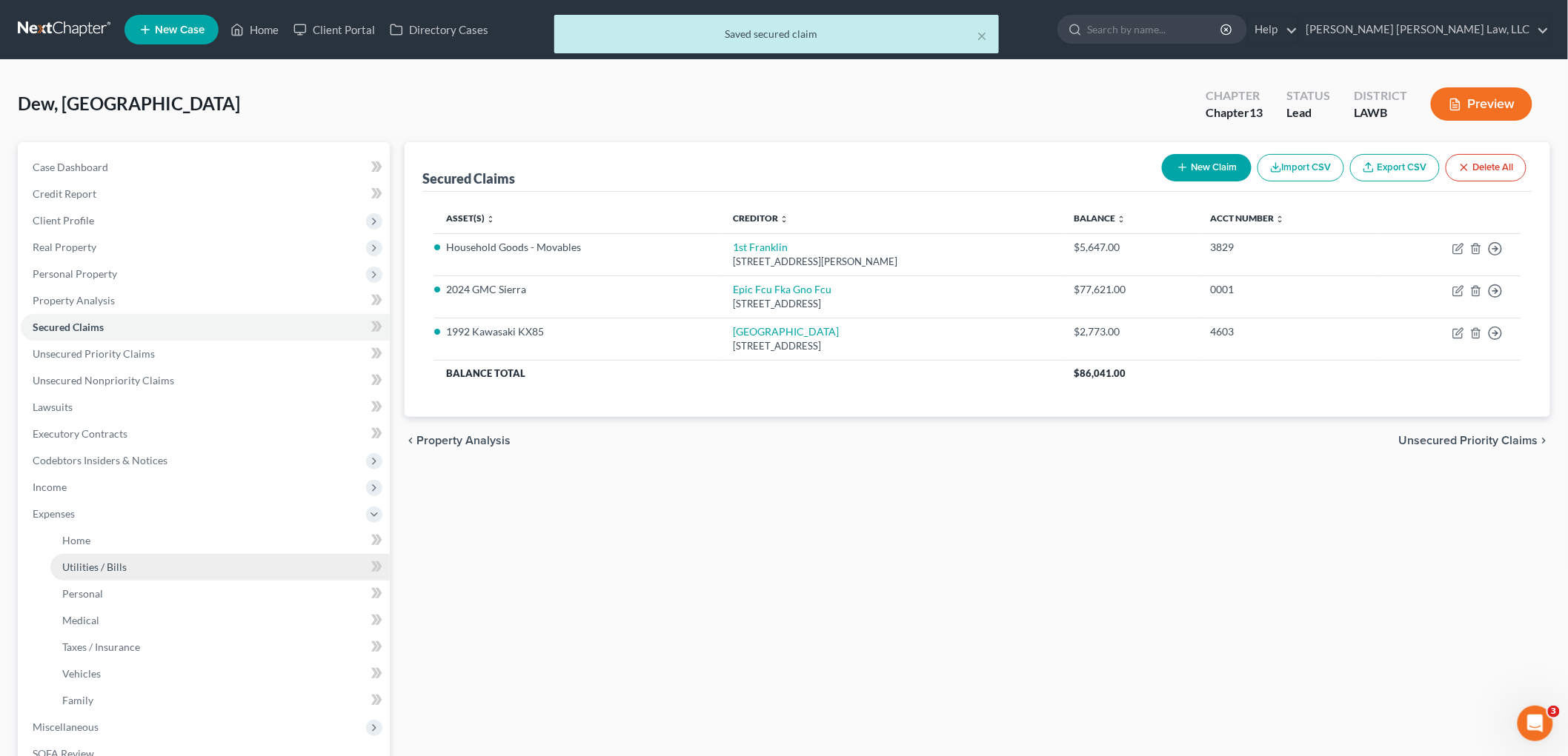
click at [138, 557] on link "Utilities / Bills" at bounding box center [220, 567] width 339 height 26
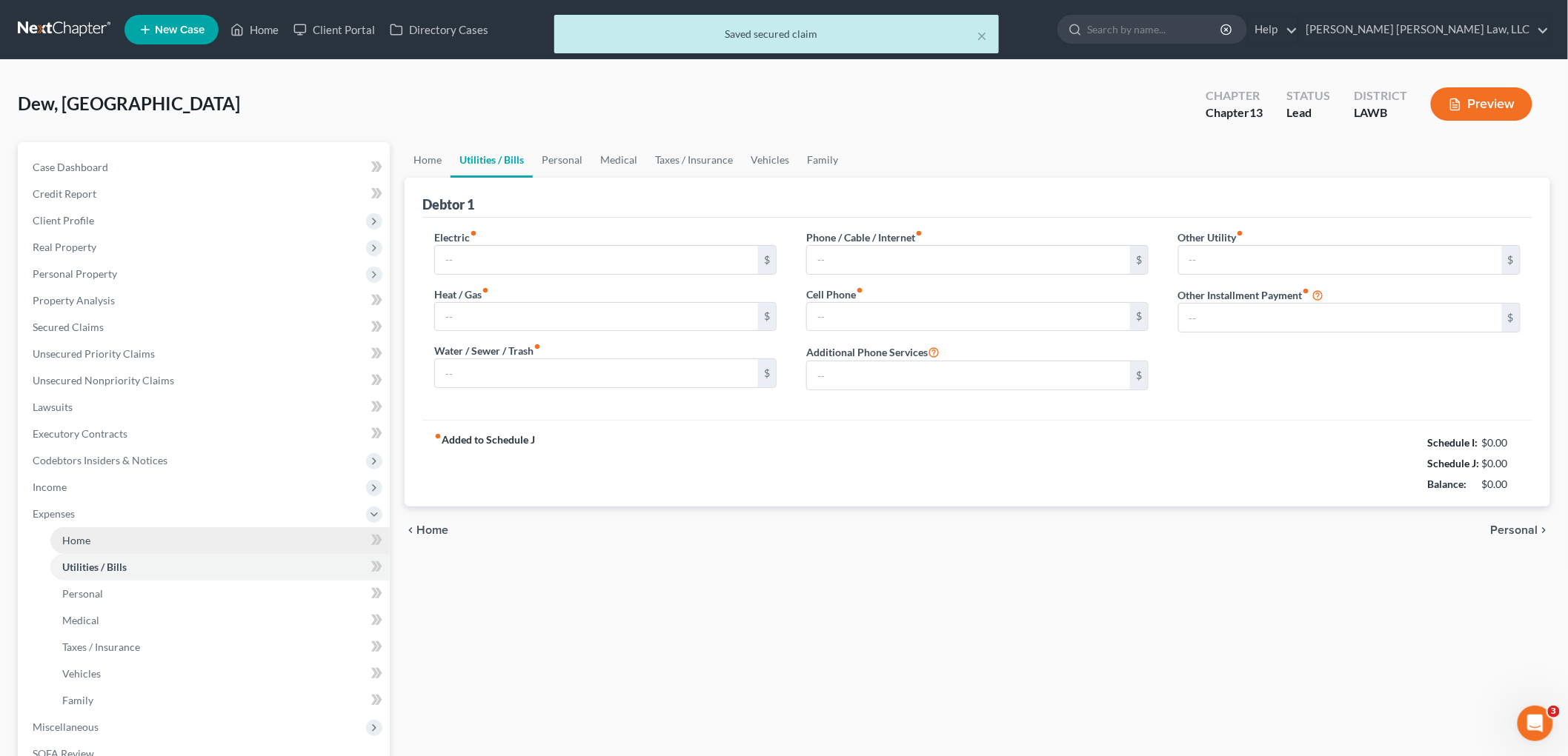
type input "250.13"
type input "0.00"
type input "120.00"
type input "150.00"
type input "265.00"
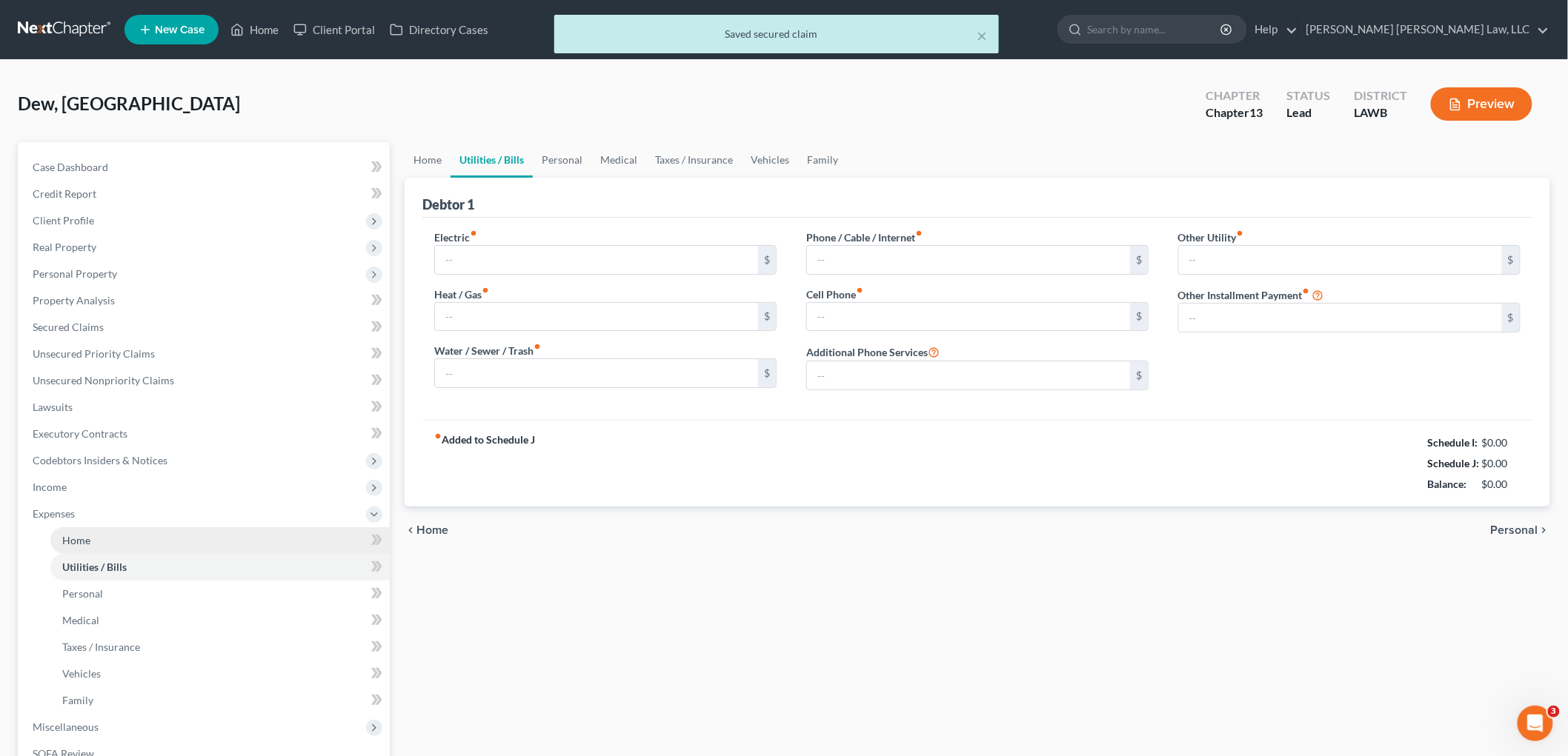
type input "0.00"
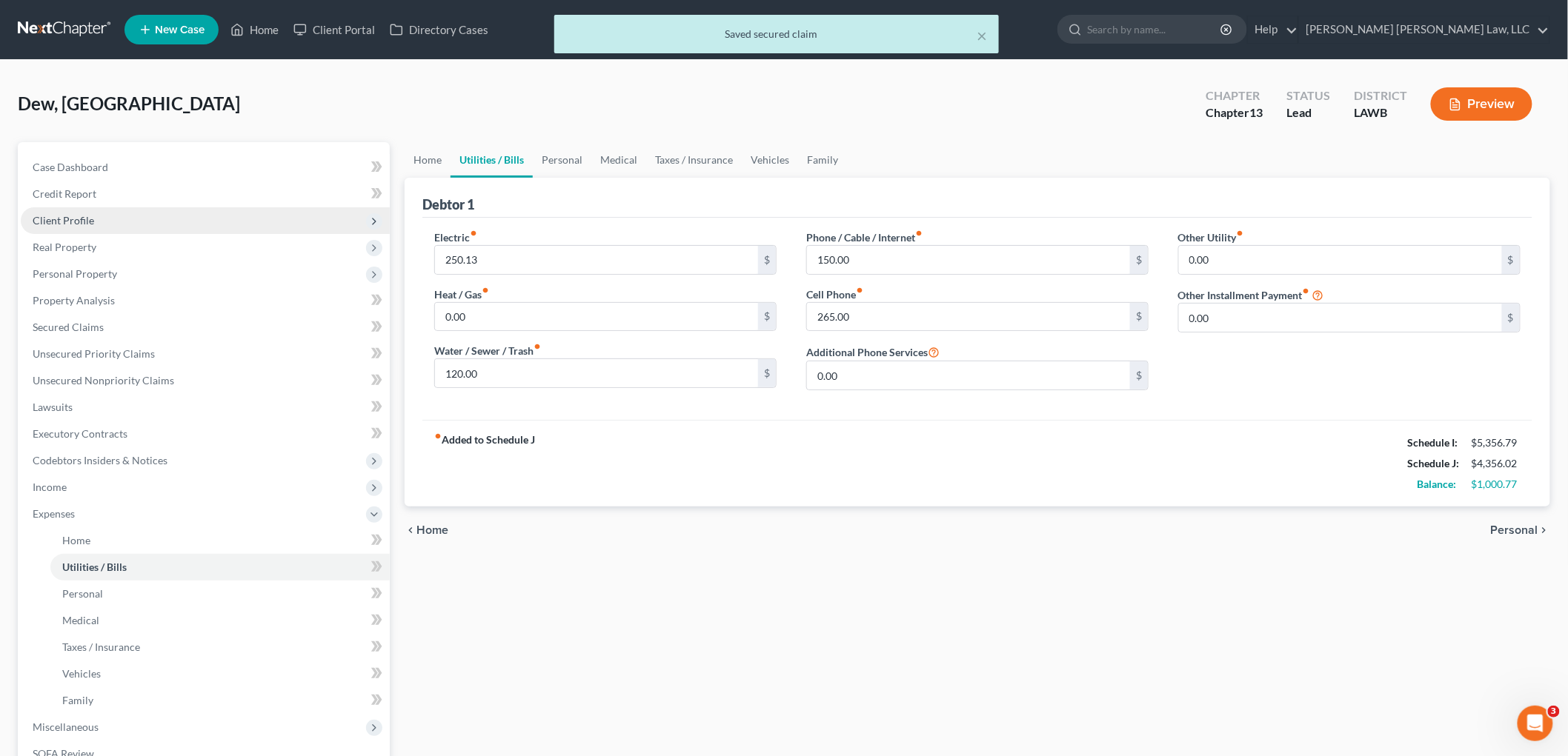
click at [144, 215] on span "Client Profile" at bounding box center [205, 220] width 369 height 26
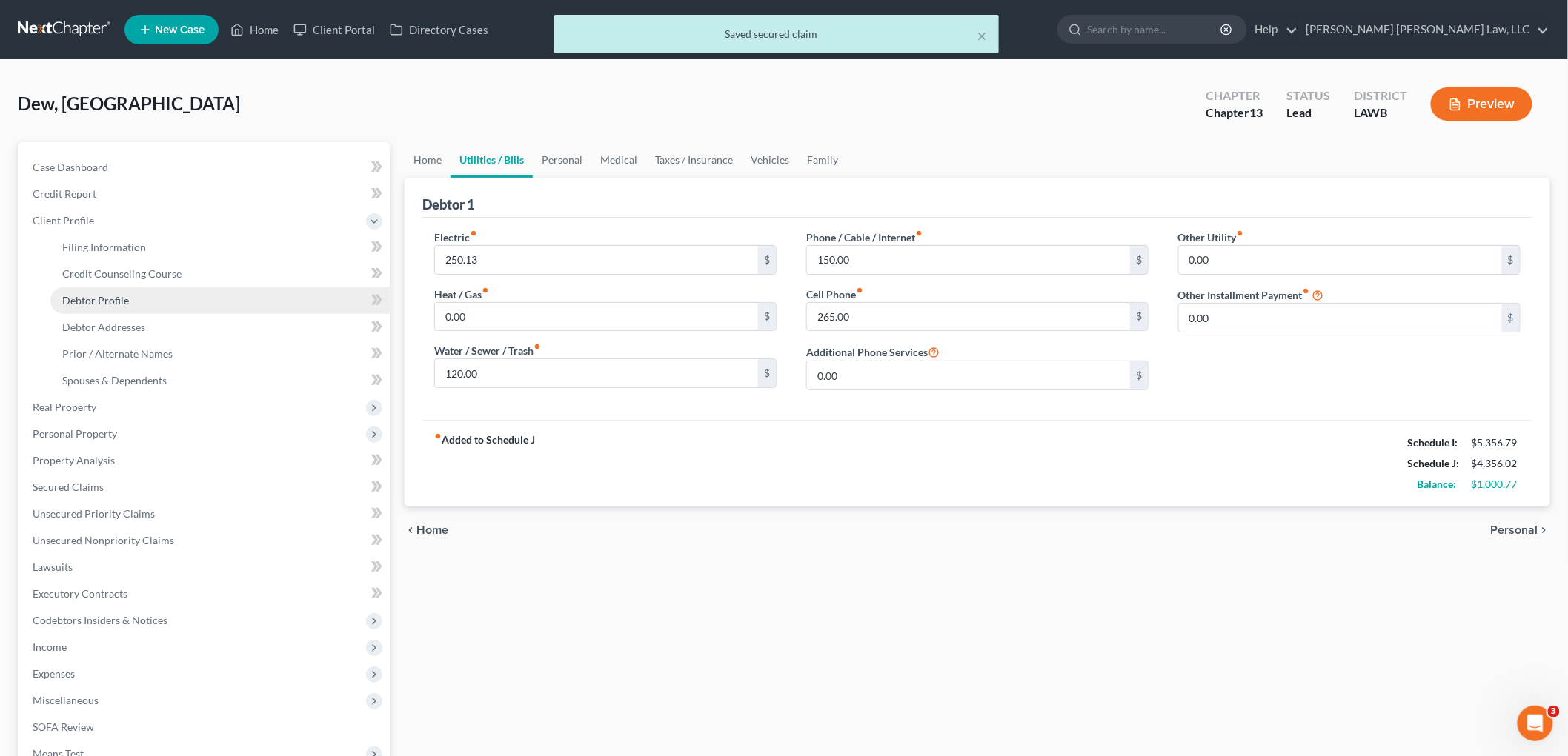
click at [129, 299] on link "Debtor Profile" at bounding box center [220, 300] width 339 height 26
select select "1"
select select "2"
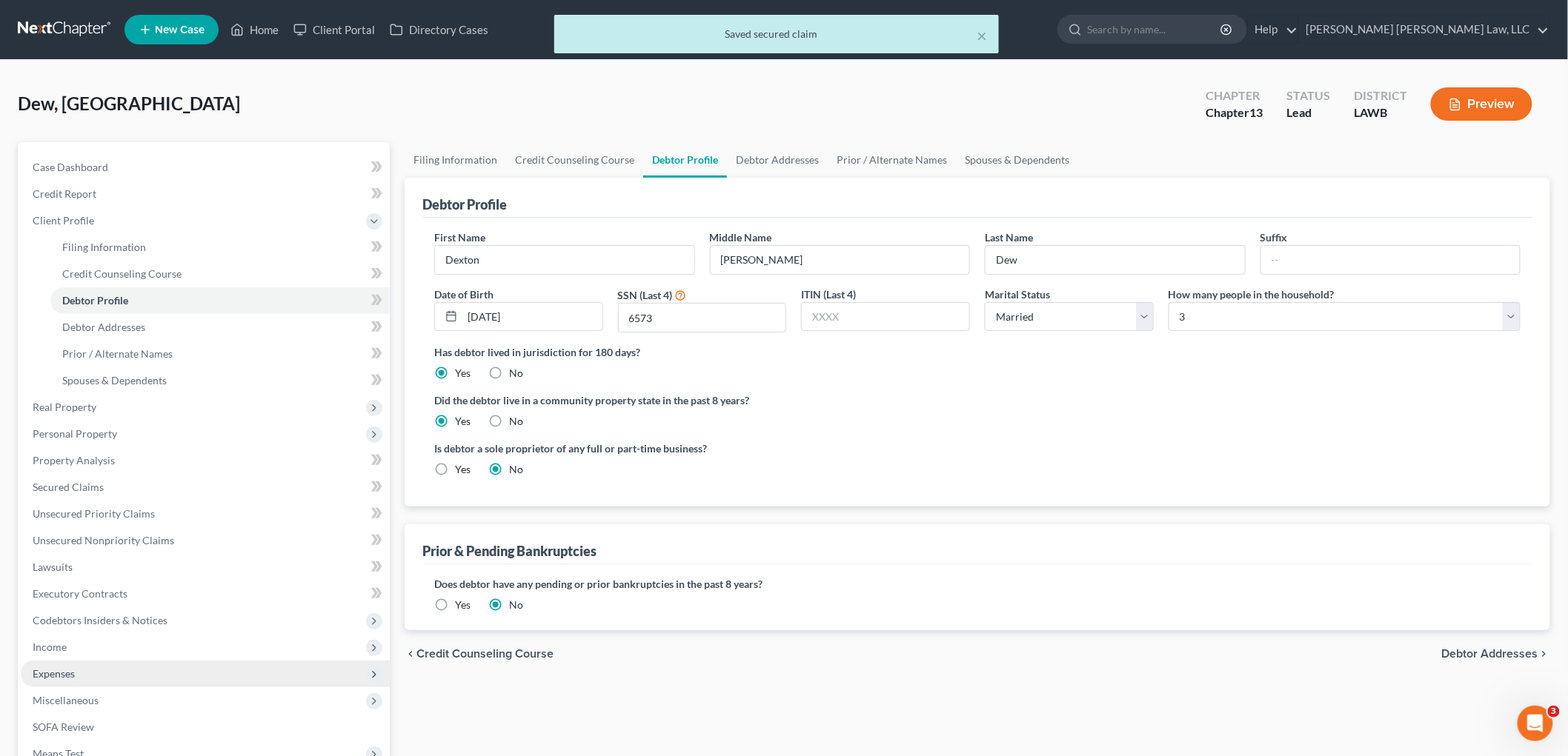
click at [81, 671] on span "Expenses" at bounding box center [205, 674] width 369 height 26
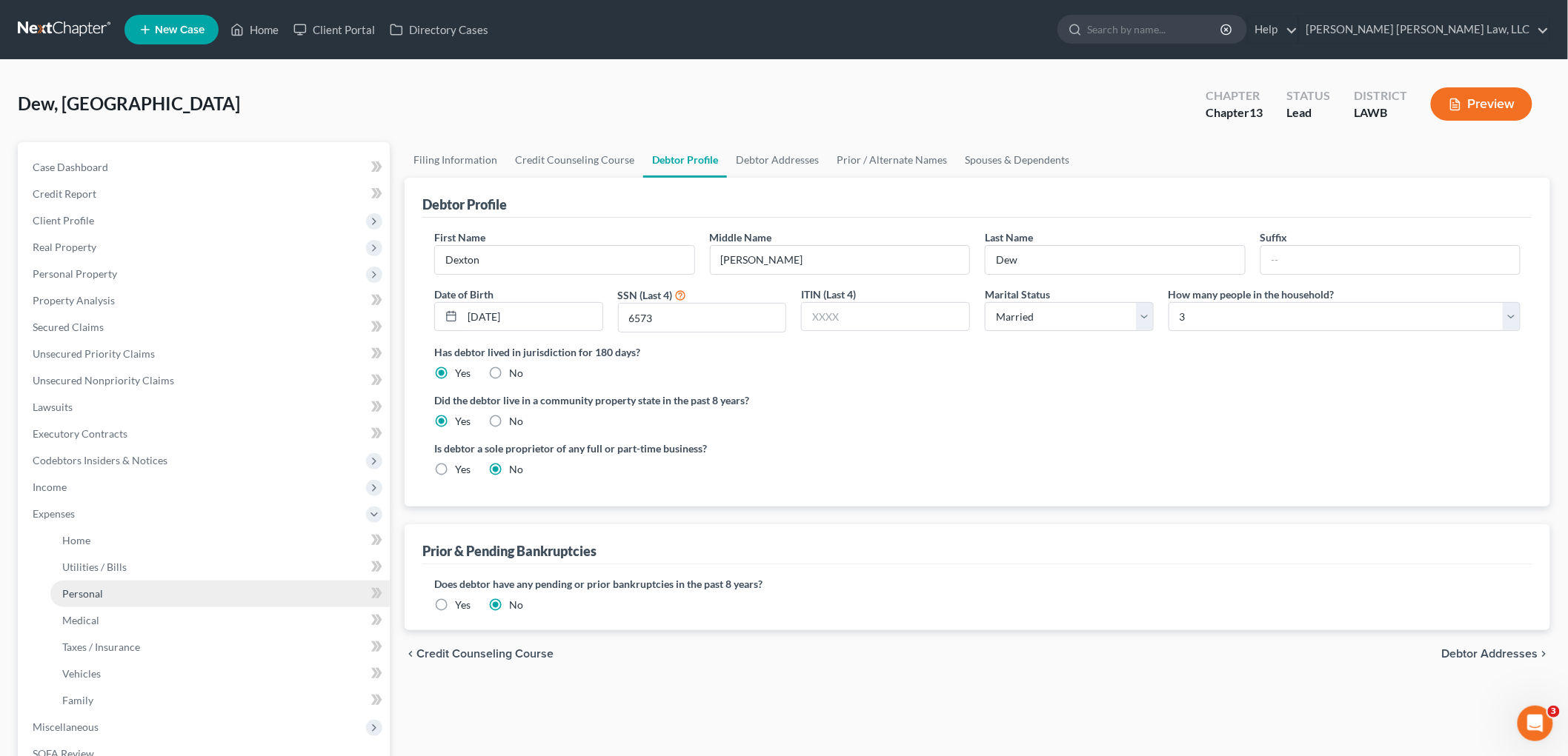
click at [114, 584] on link "Personal" at bounding box center [220, 593] width 339 height 26
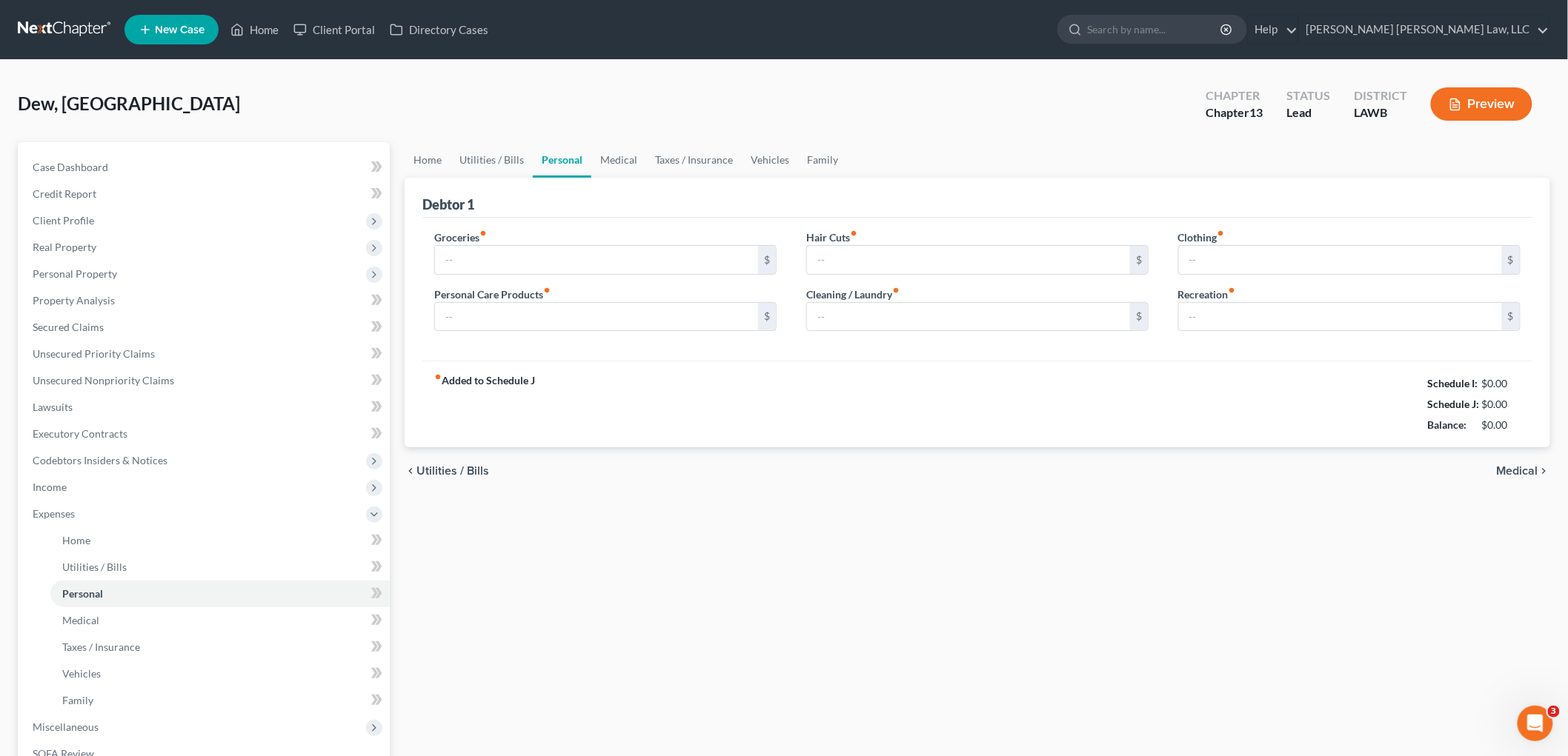
type input "1,068.00"
type input "415.00"
type input "94.00"
type input "82.00"
type input "188.00"
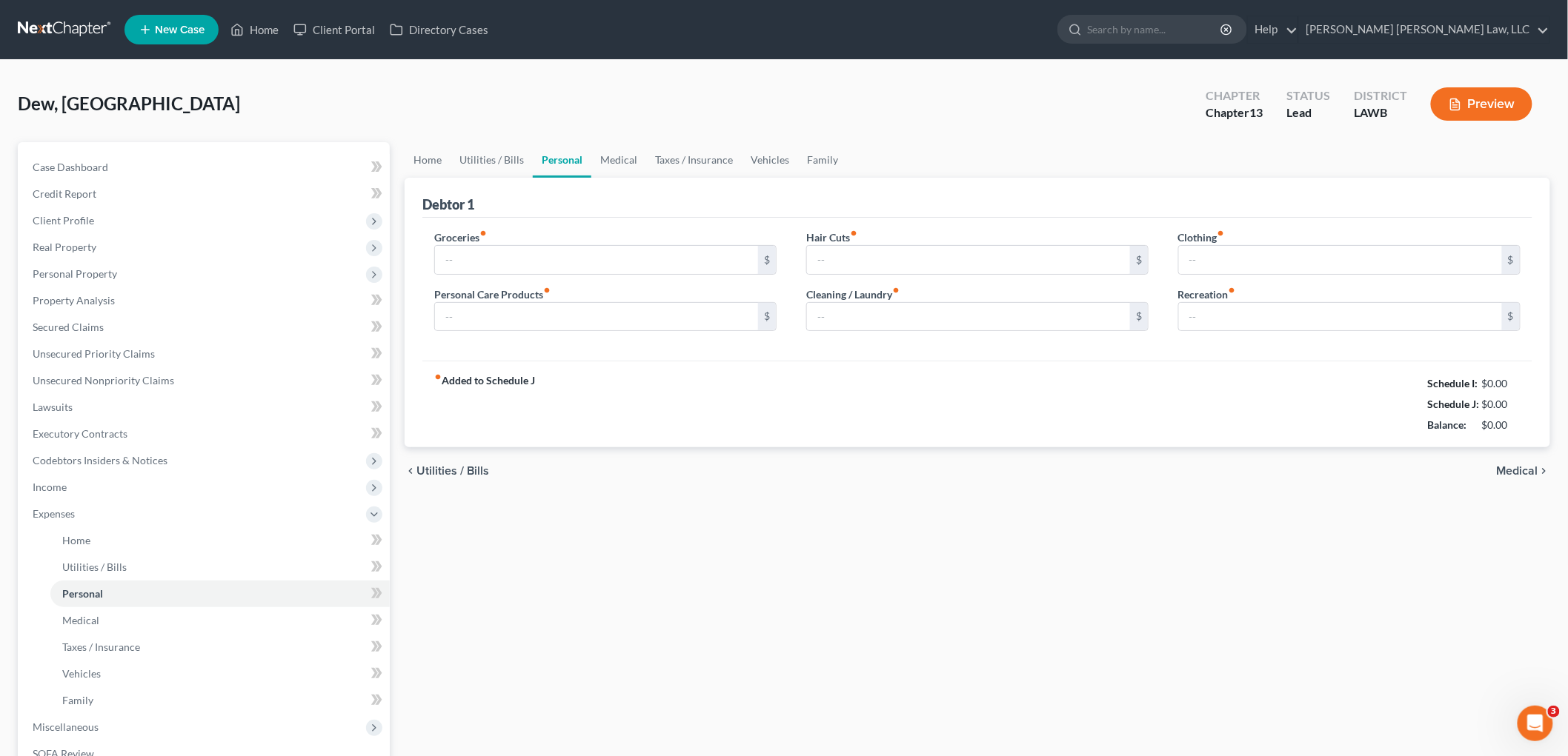
type input "0.00"
click at [530, 259] on input "1,068.00" at bounding box center [597, 259] width 324 height 28
click at [530, 305] on input "415.00" at bounding box center [597, 317] width 324 height 28
type input "94.00"
click at [1242, 317] on input "0.00" at bounding box center [1340, 317] width 324 height 28
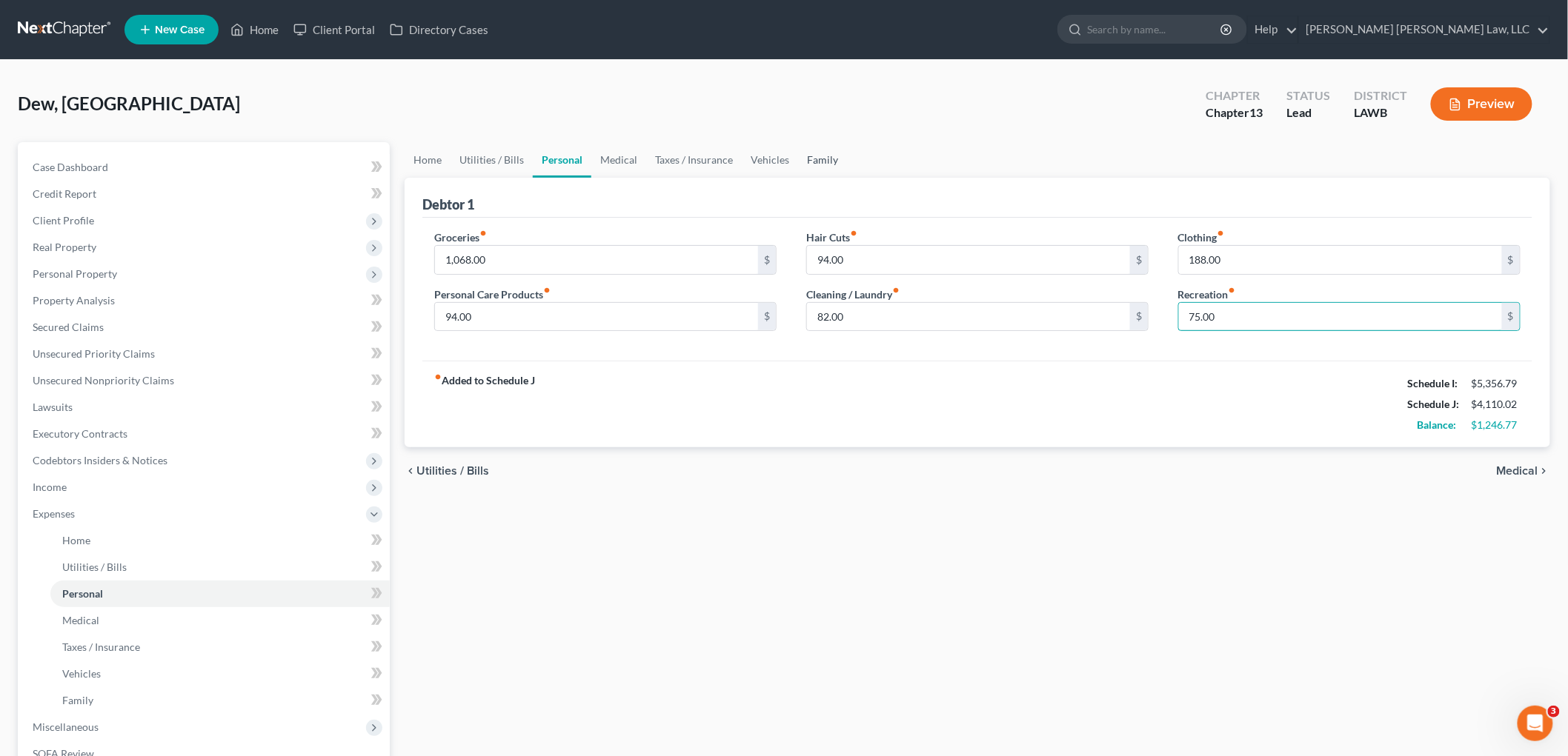
type input "75.00"
click at [812, 153] on link "Family" at bounding box center [822, 160] width 49 height 36
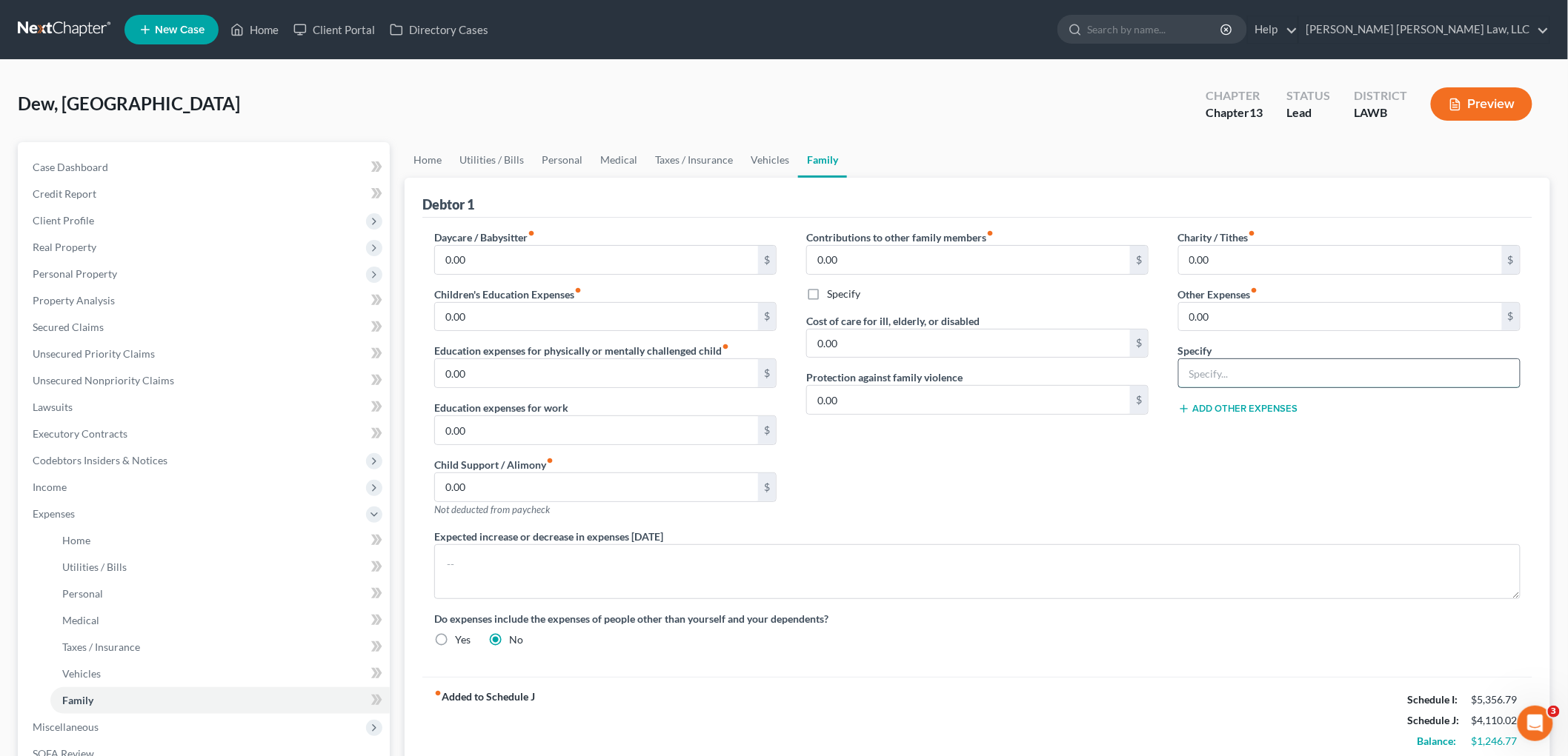
click at [1229, 371] on input "text" at bounding box center [1349, 373] width 341 height 28
type input "misc.; emergency fund, plan funding"
click at [1241, 313] on input "0.00" at bounding box center [1340, 317] width 324 height 28
type input "196.00"
click at [621, 158] on link "Medical" at bounding box center [618, 160] width 55 height 36
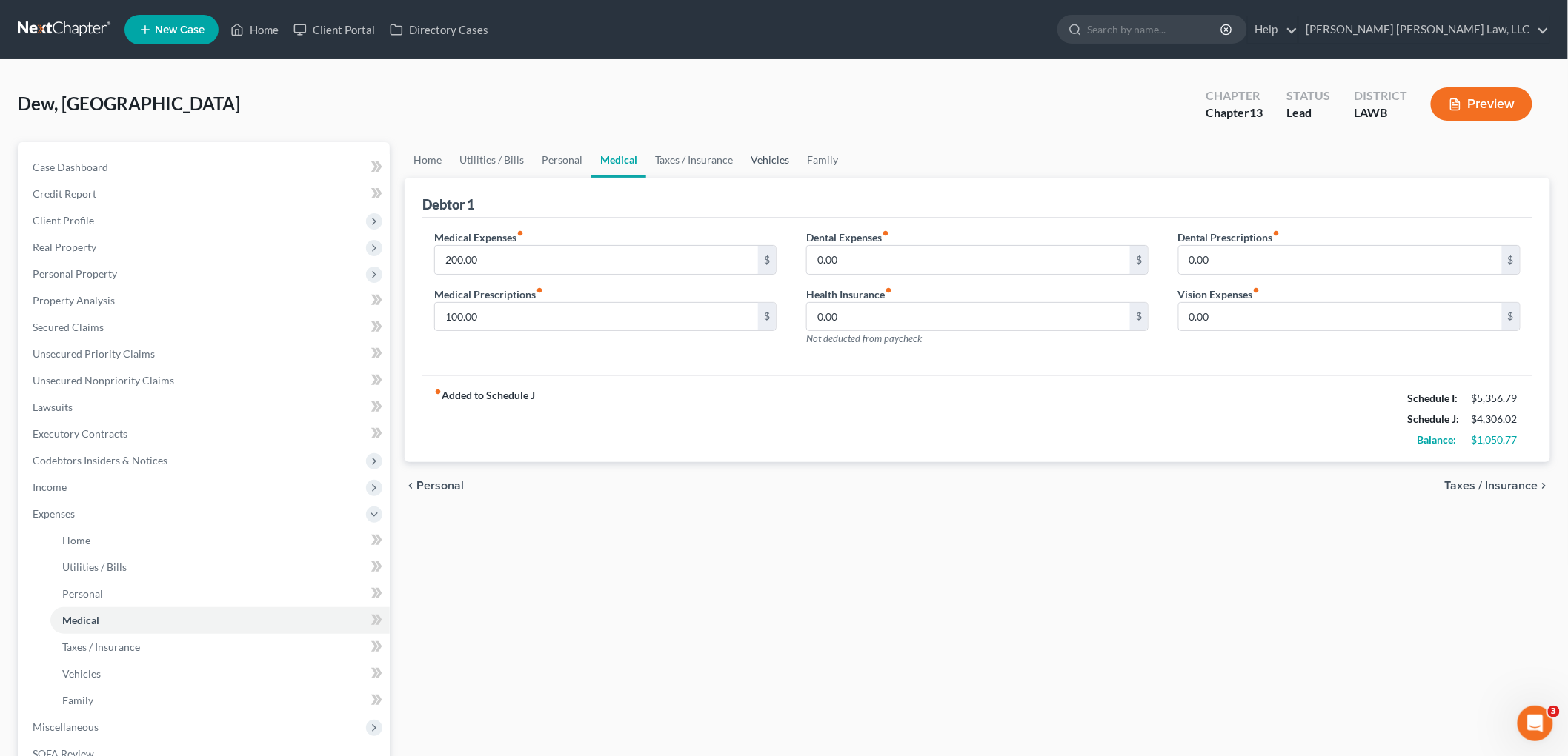
click at [760, 159] on link "Vehicles" at bounding box center [770, 160] width 57 height 36
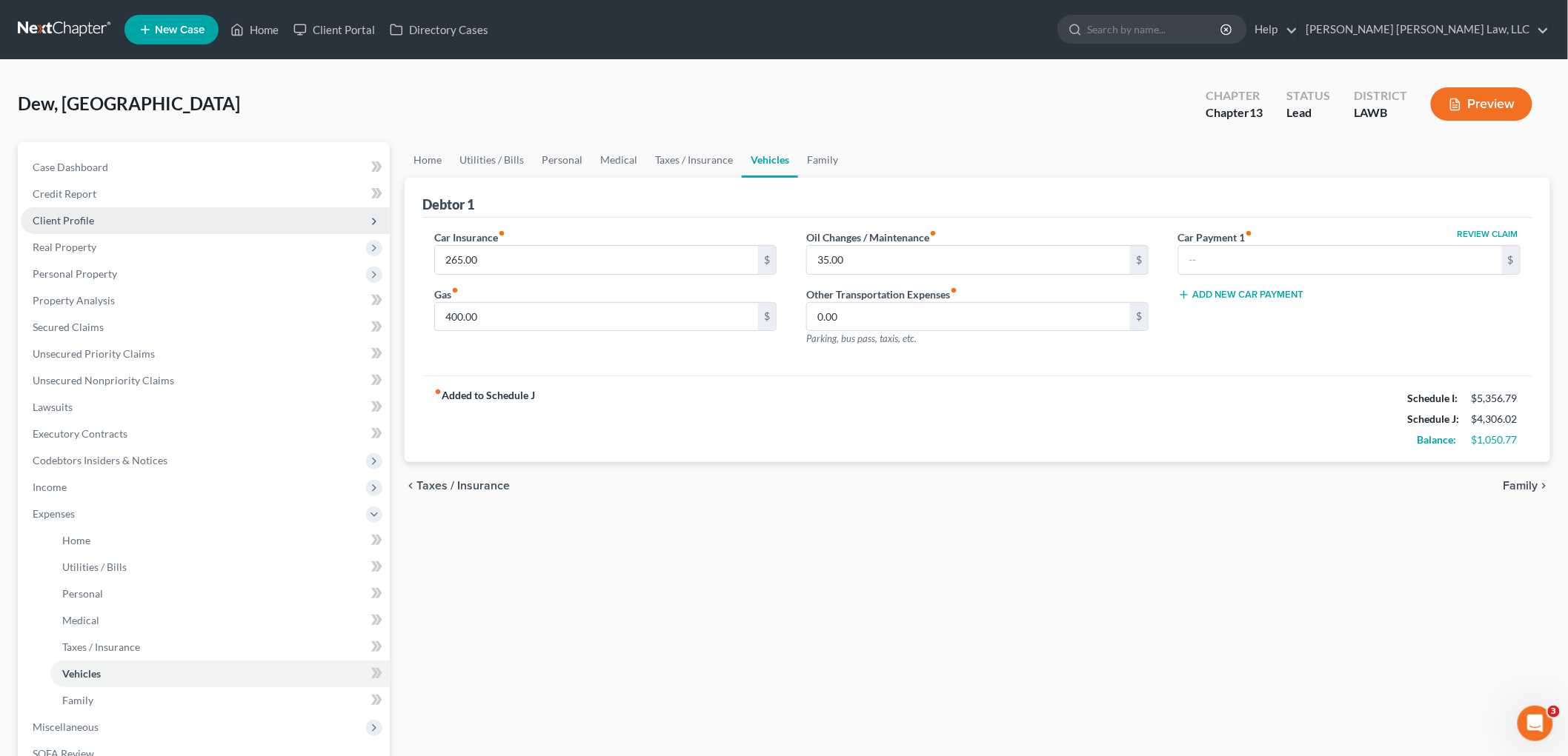
click at [85, 216] on span "Client Profile" at bounding box center [63, 220] width 62 height 13
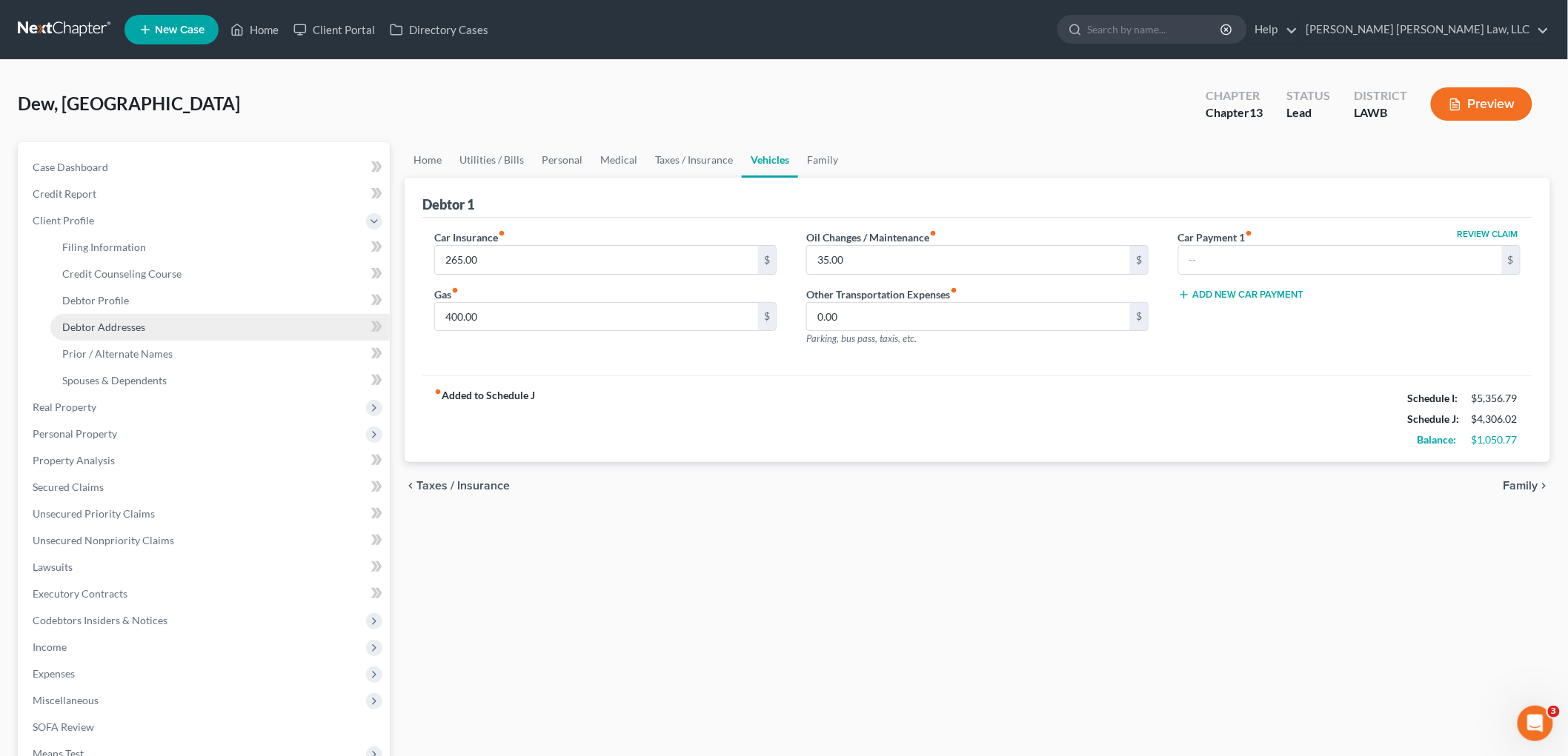
click at [113, 323] on span "Debtor Addresses" at bounding box center [104, 327] width 83 height 13
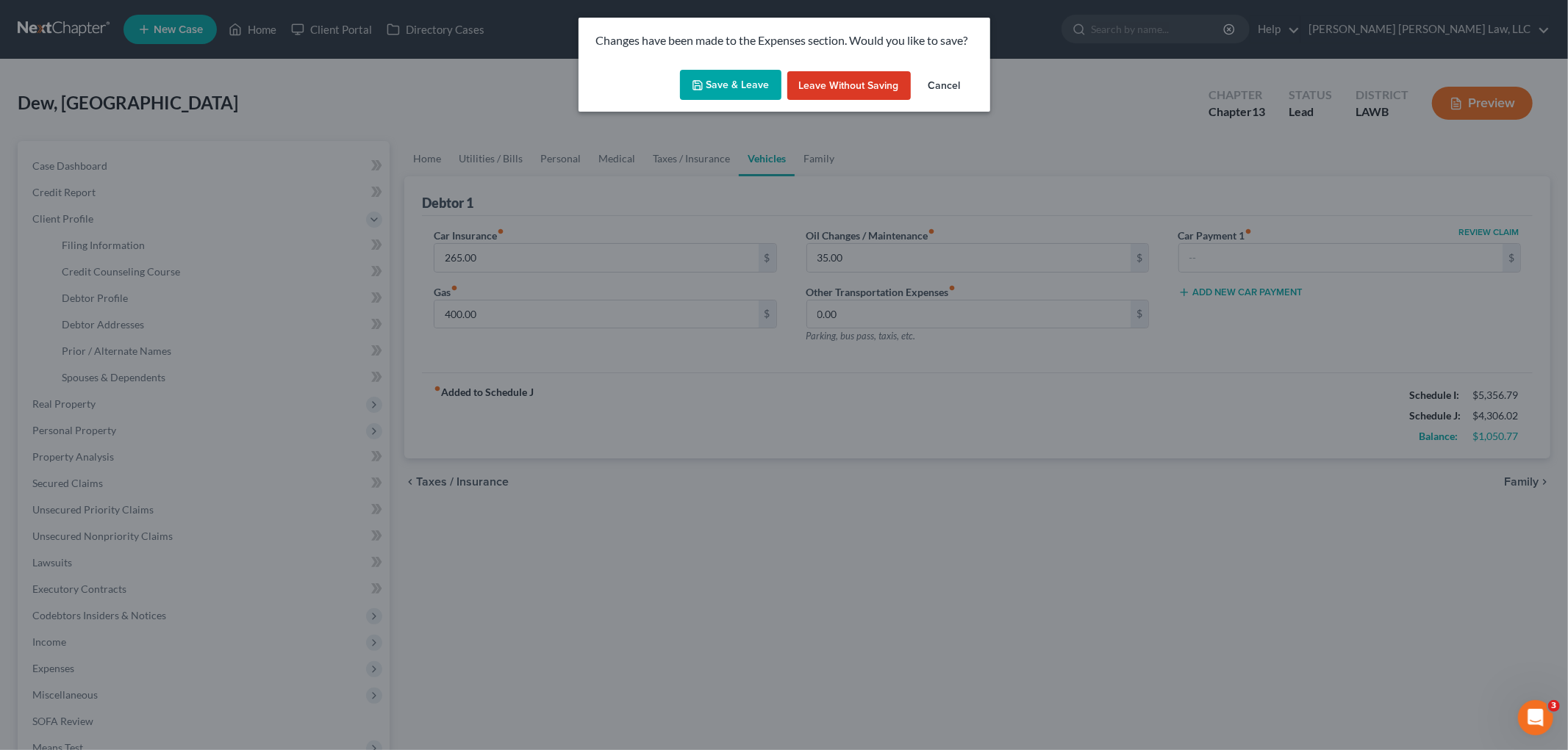
click at [755, 77] on button "Save & Leave" at bounding box center [731, 85] width 101 height 31
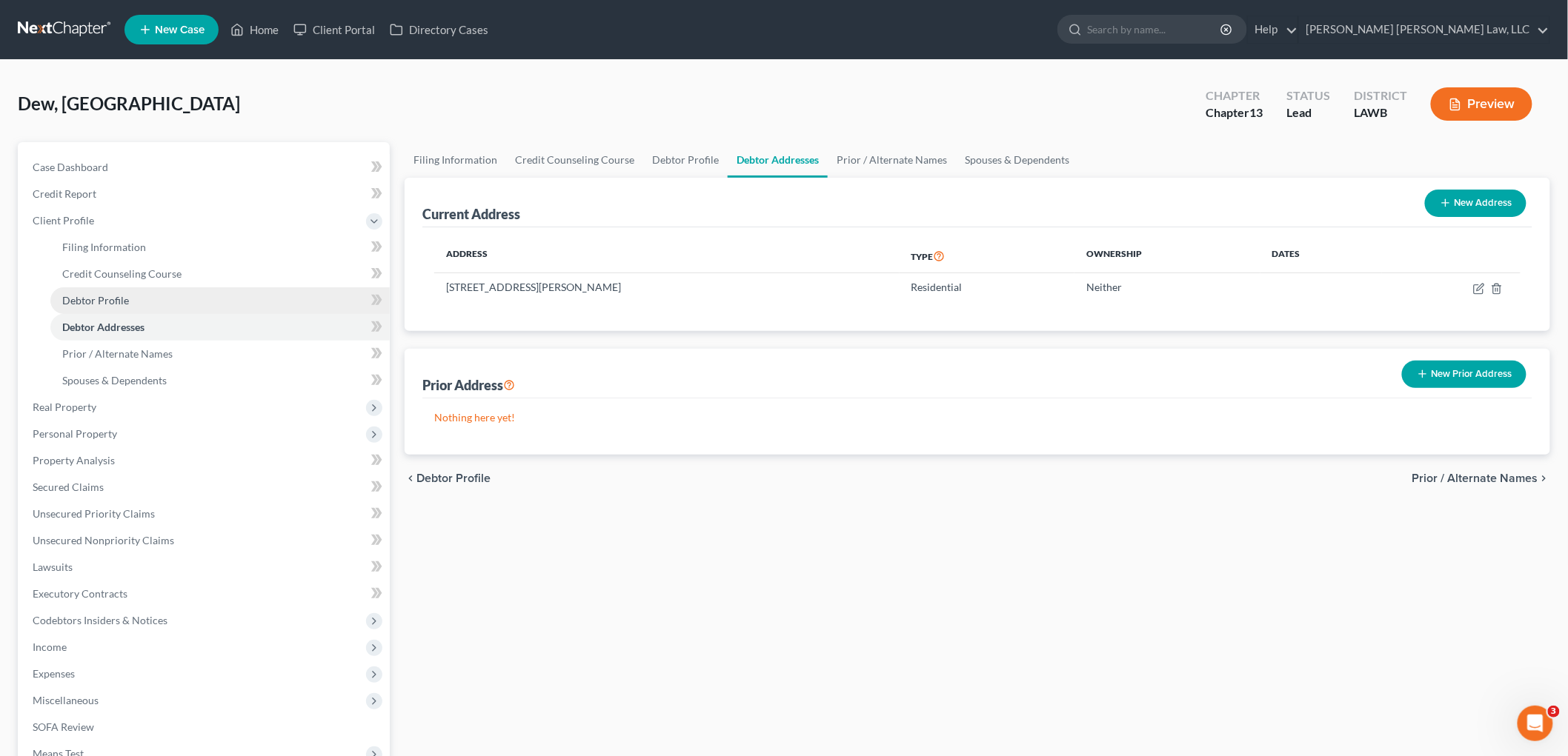
click at [153, 294] on link "Debtor Profile" at bounding box center [220, 300] width 339 height 26
select select "1"
select select "2"
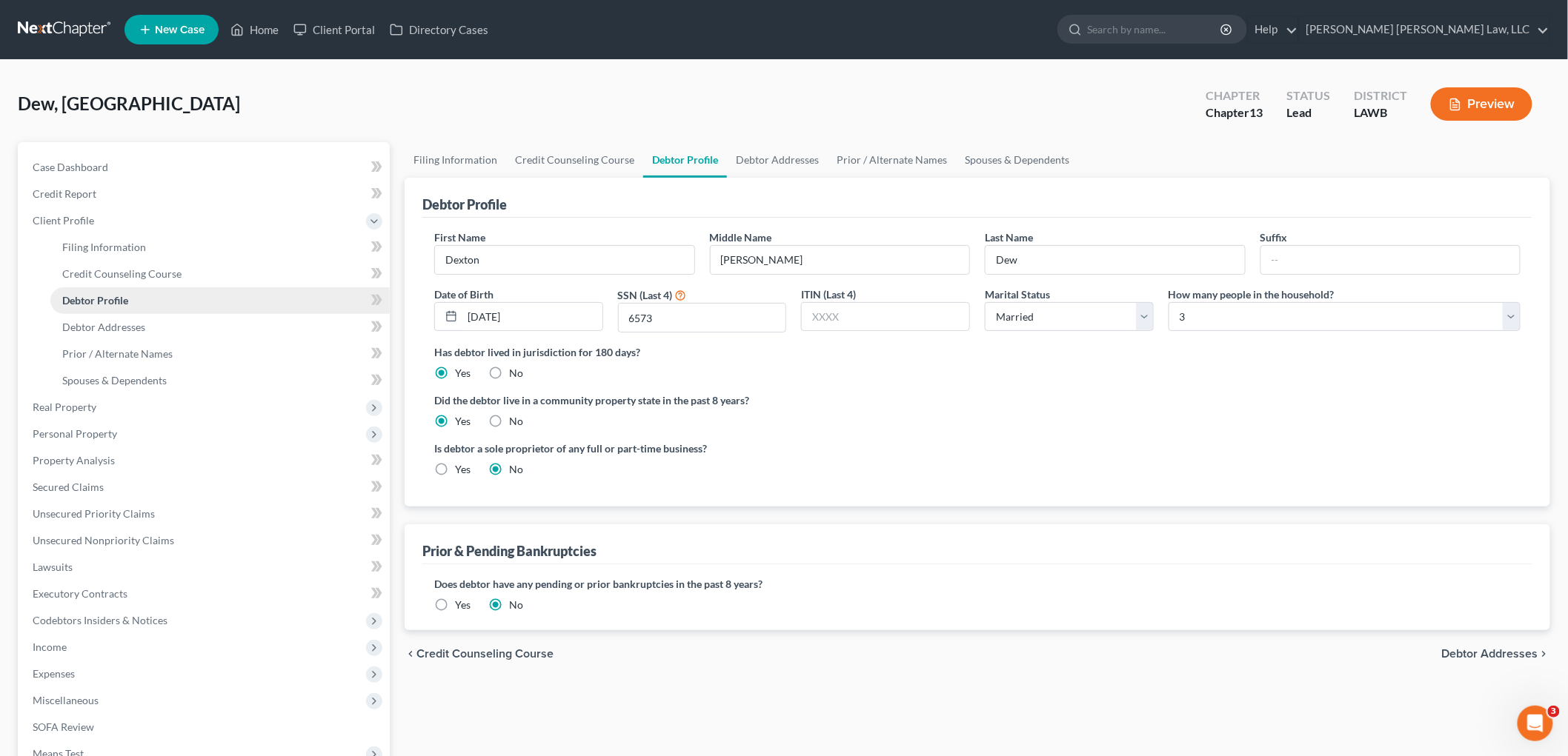
click at [161, 301] on link "Debtor Profile" at bounding box center [220, 300] width 339 height 26
click at [156, 324] on link "Debtor Addresses" at bounding box center [220, 327] width 339 height 26
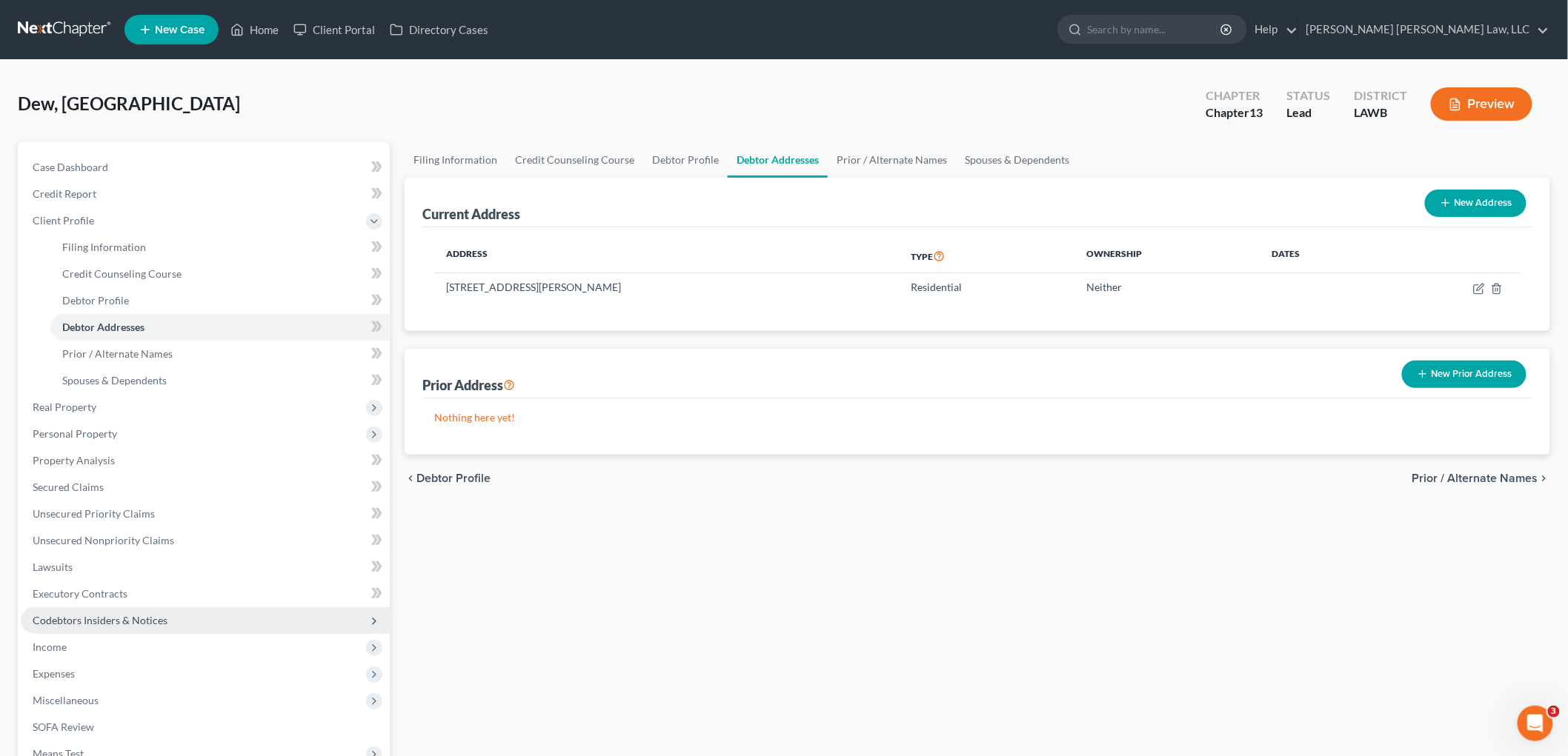
click at [79, 616] on span "Codebtors Insiders & Notices" at bounding box center [100, 620] width 135 height 13
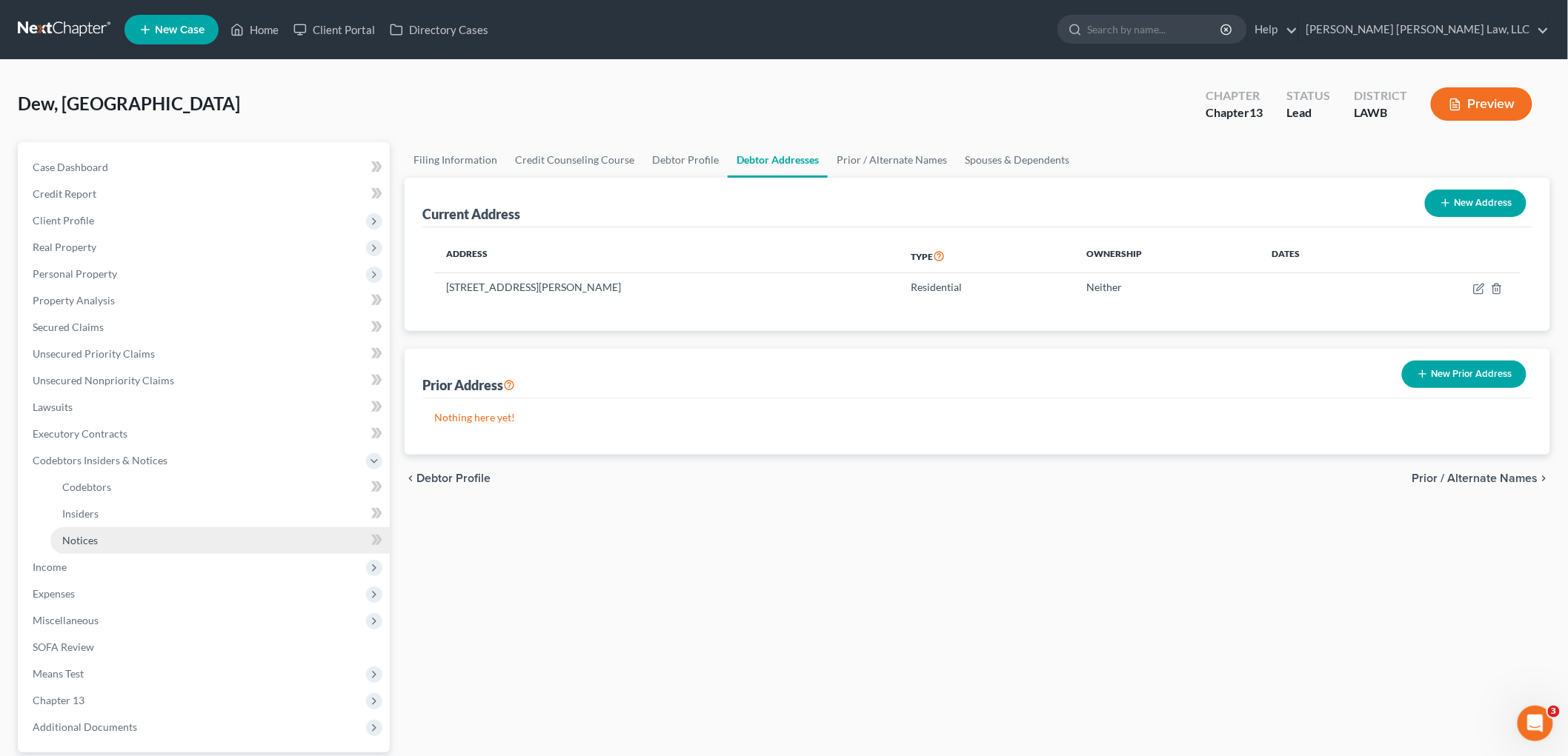
click at [105, 539] on link "Notices" at bounding box center [220, 540] width 339 height 26
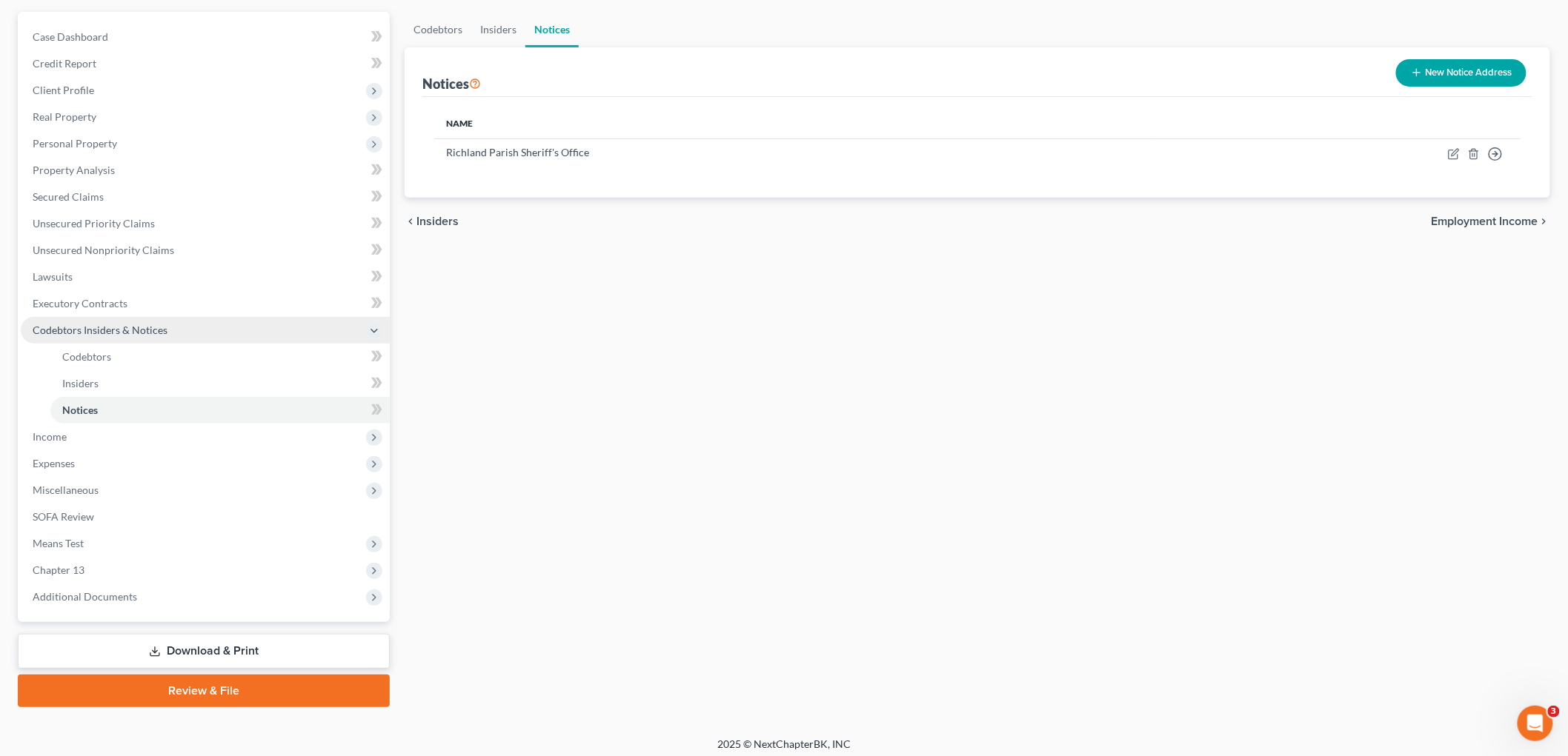
scroll to position [136, 0]
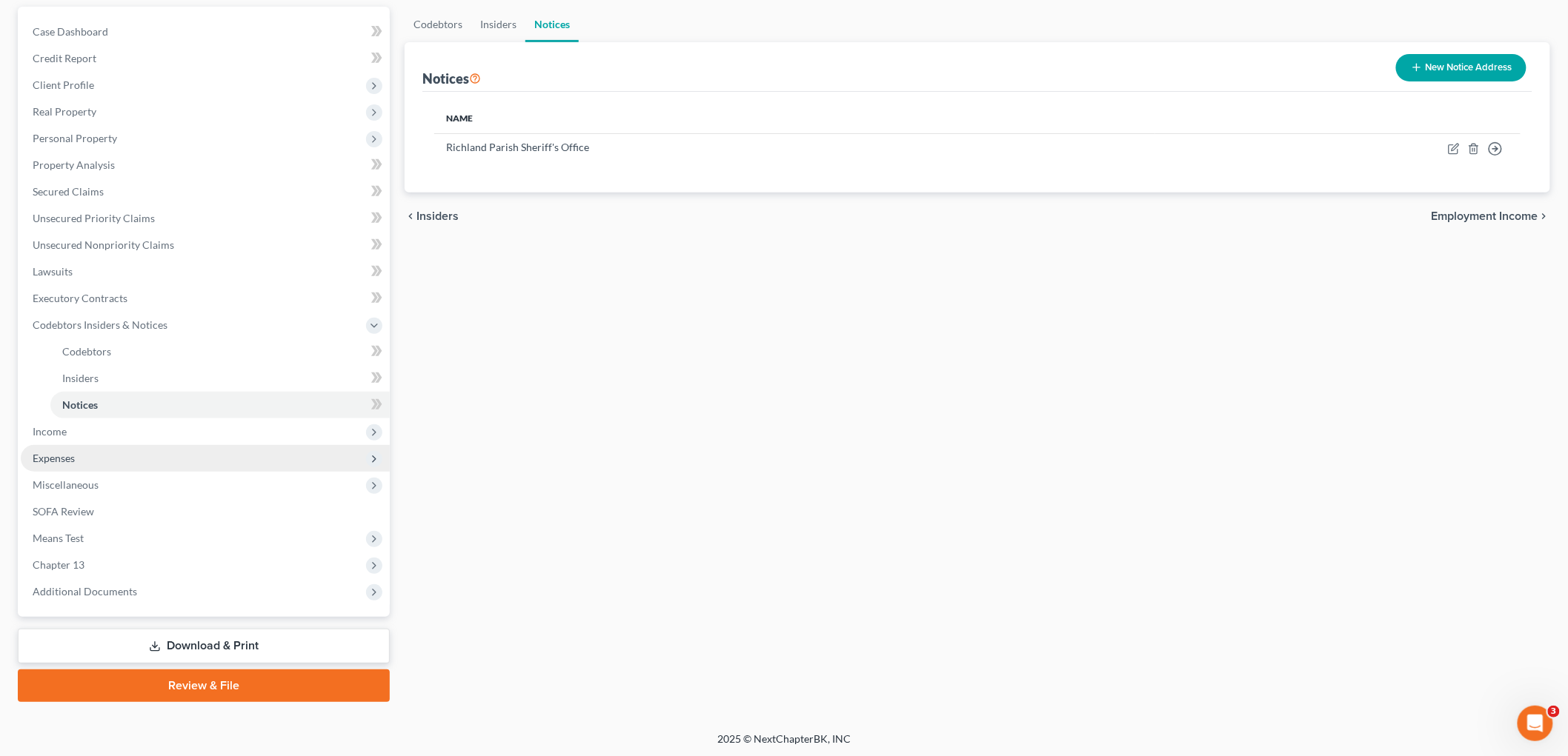
click at [113, 457] on span "Expenses" at bounding box center [205, 458] width 369 height 26
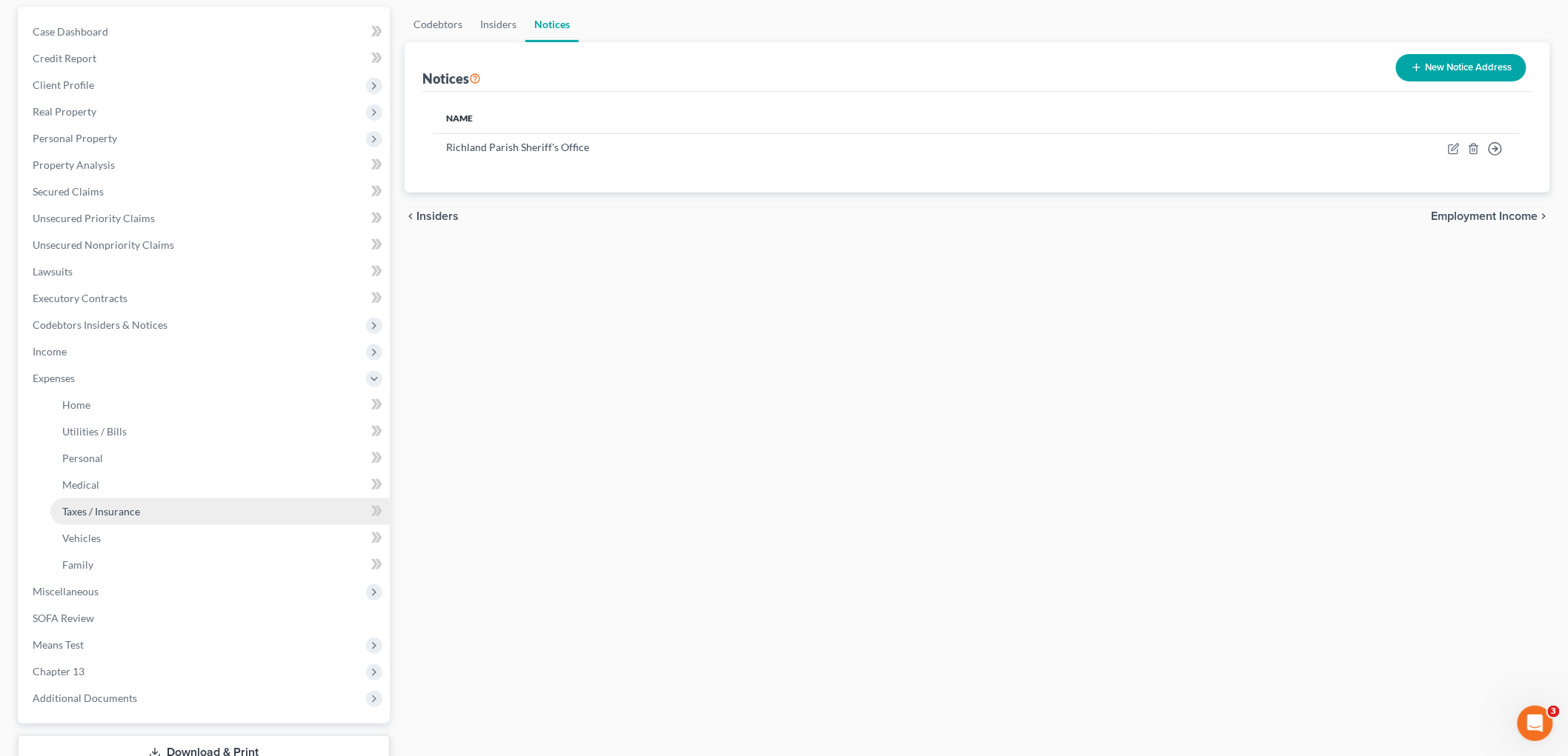
click at [108, 498] on link "Taxes / Insurance" at bounding box center [220, 511] width 339 height 26
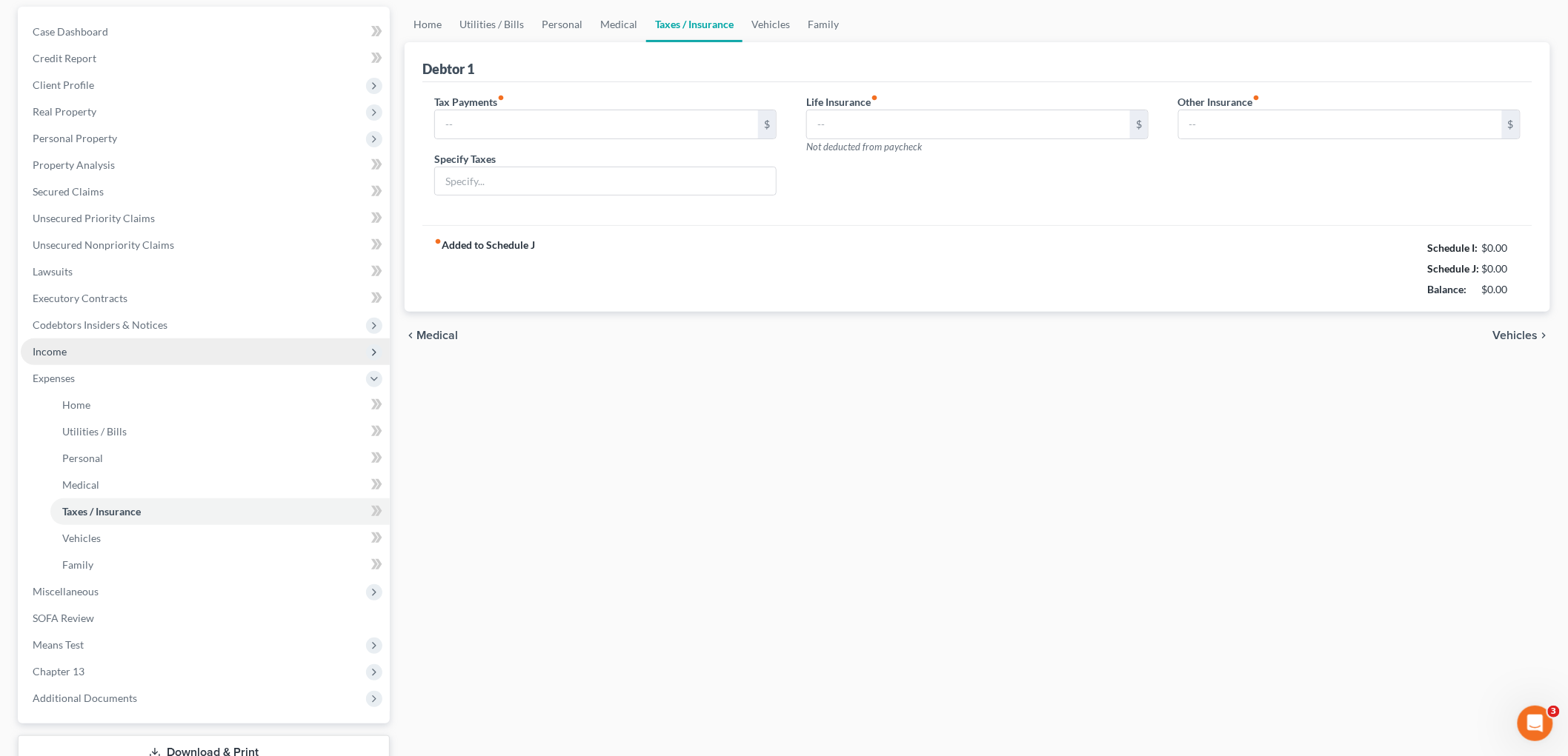
scroll to position [9, 0]
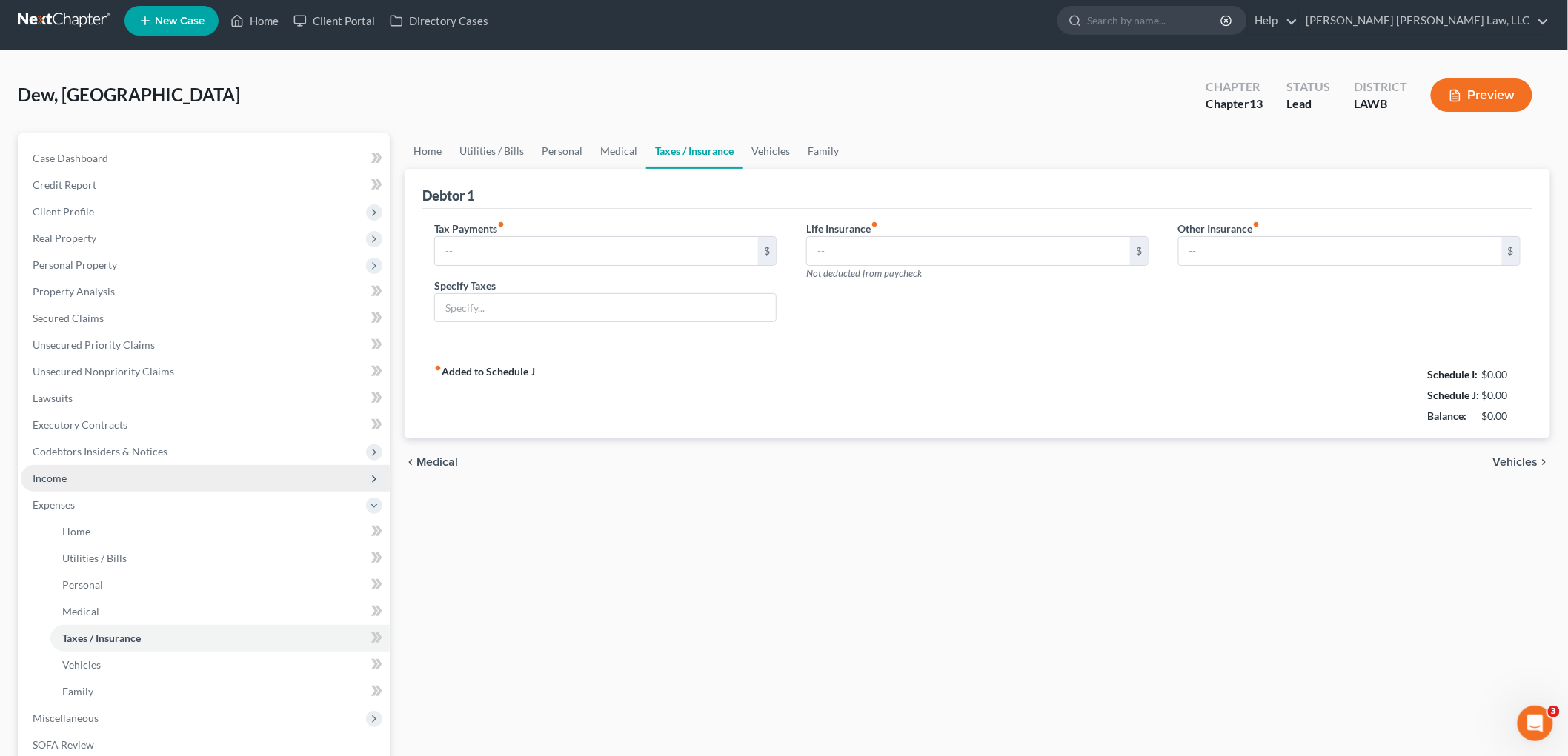
type input "0.00"
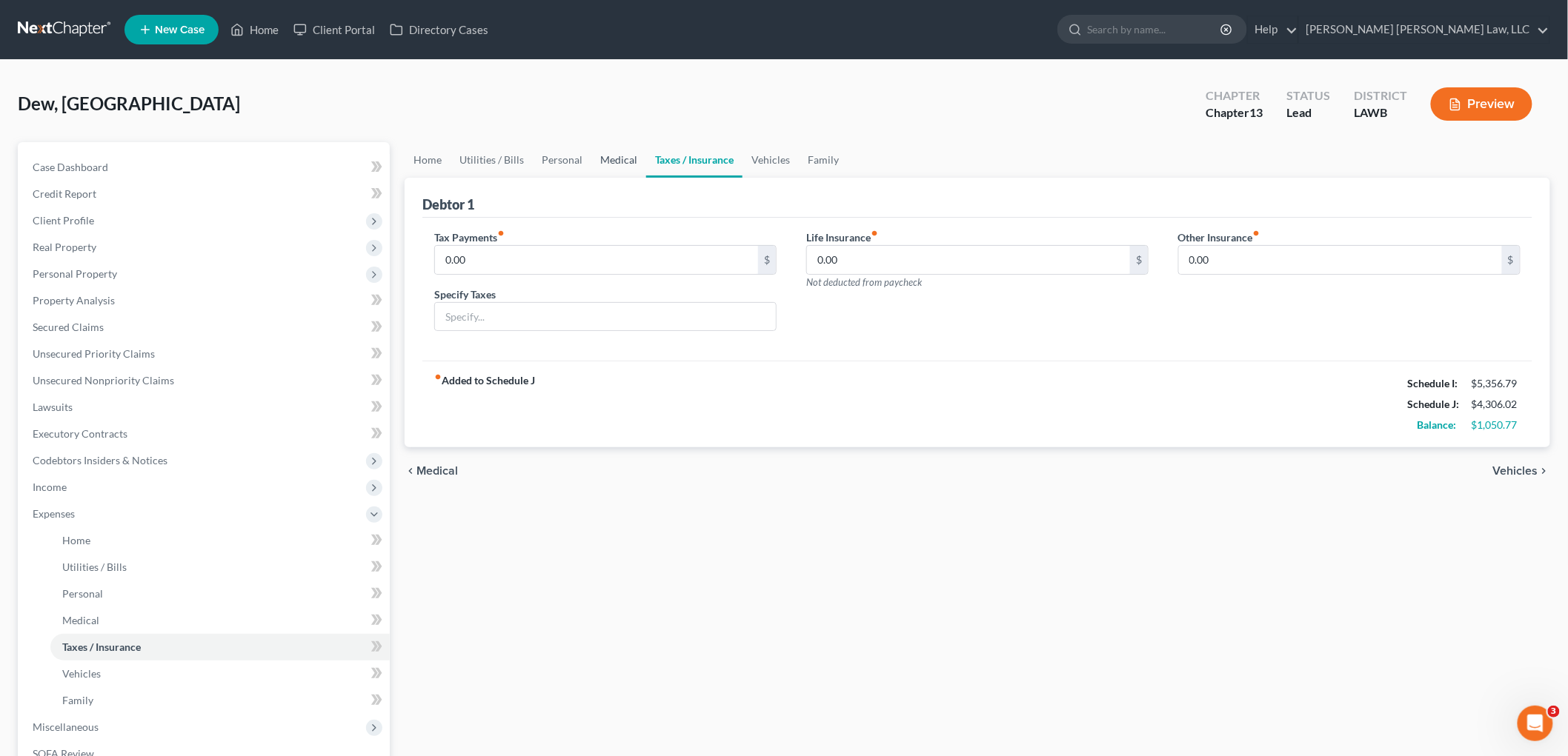
click at [606, 146] on link "Medical" at bounding box center [618, 160] width 55 height 36
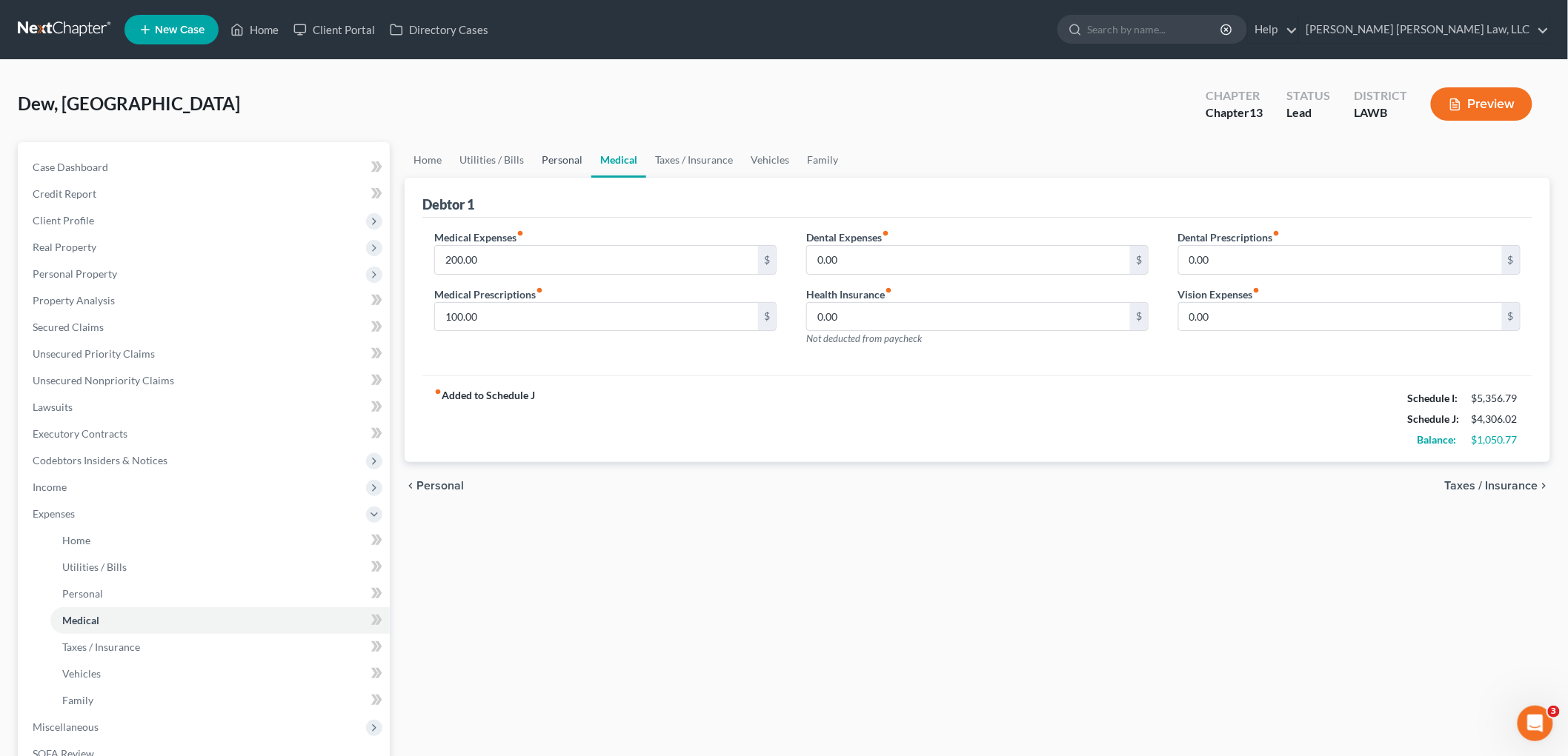
click at [581, 163] on link "Personal" at bounding box center [562, 160] width 58 height 36
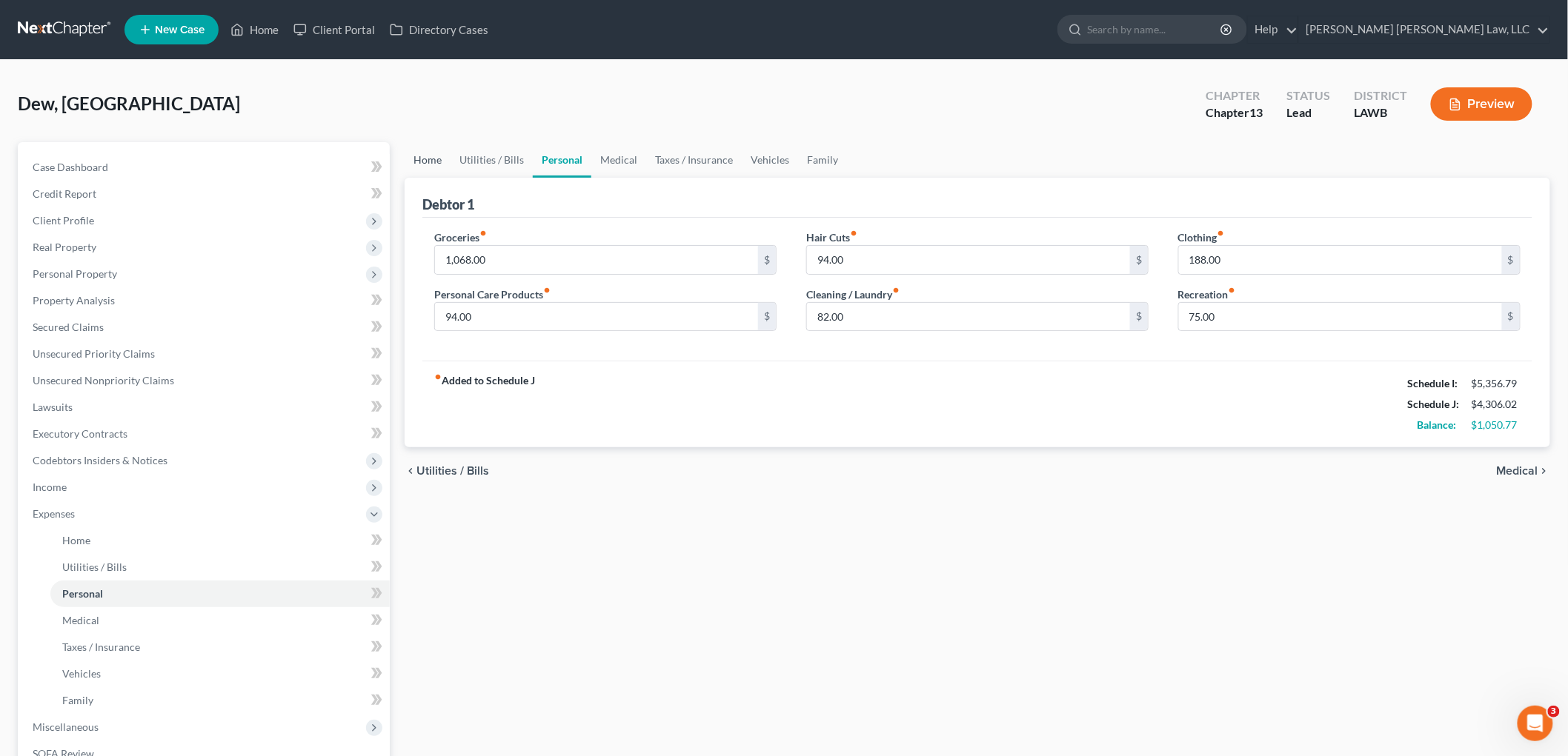
click at [430, 146] on link "Home" at bounding box center [428, 160] width 46 height 36
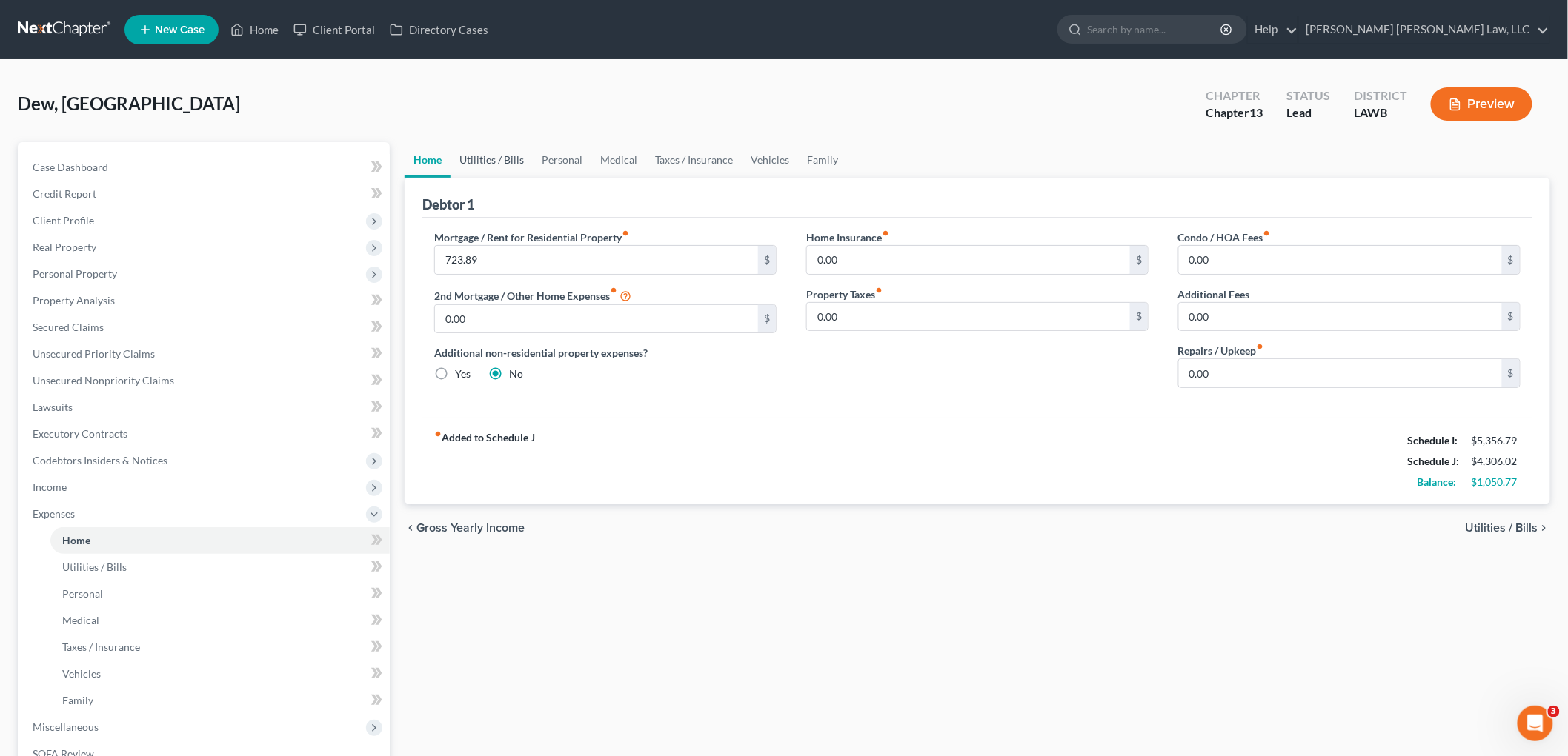
click at [480, 149] on link "Utilities / Bills" at bounding box center [491, 160] width 82 height 36
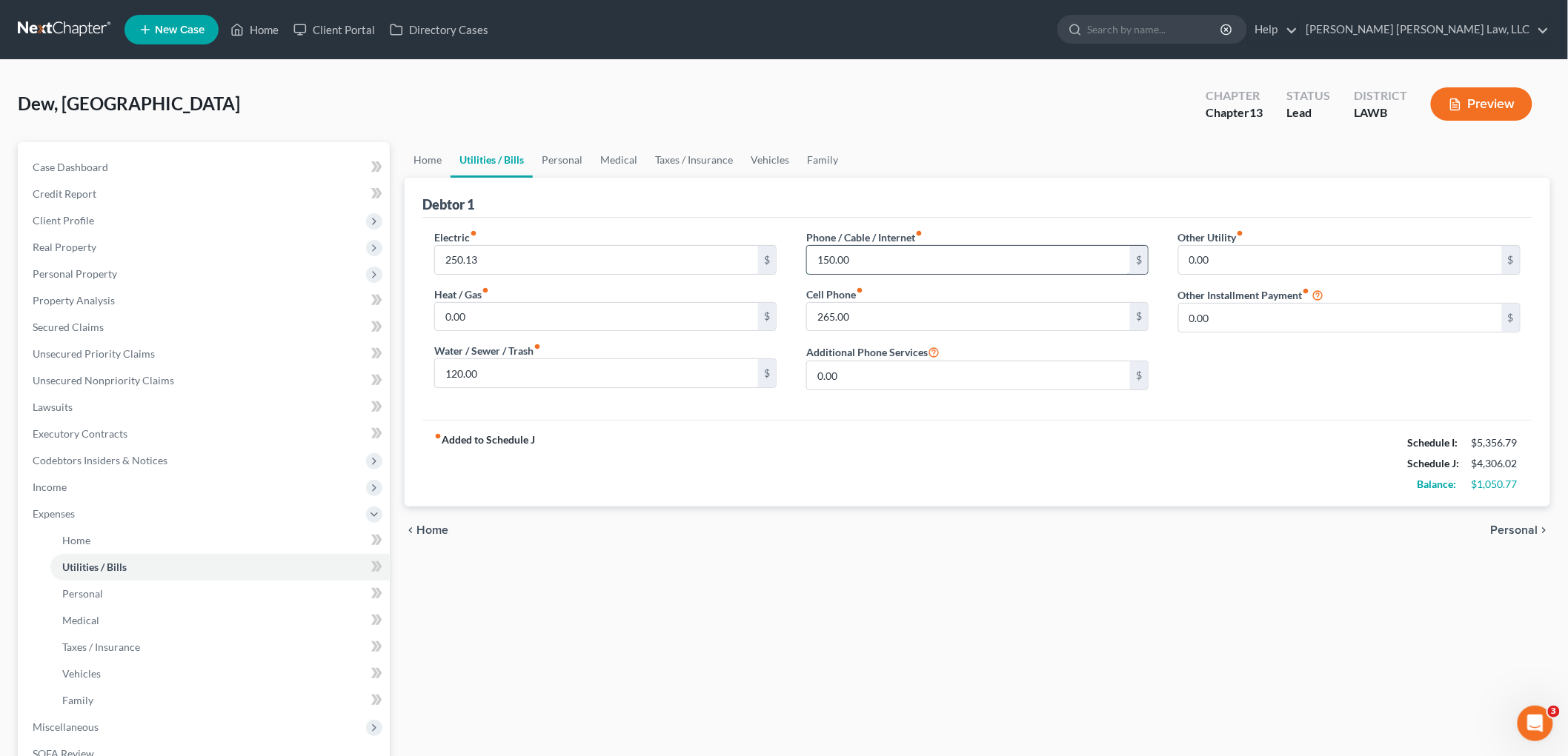
click at [920, 262] on input "150.00" at bounding box center [968, 259] width 324 height 28
type input "150.77"
click at [751, 454] on div "fiber_manual_record Added to Schedule J Schedule I: $5,356.79 Schedule J: $4,30…" at bounding box center [978, 463] width 1110 height 87
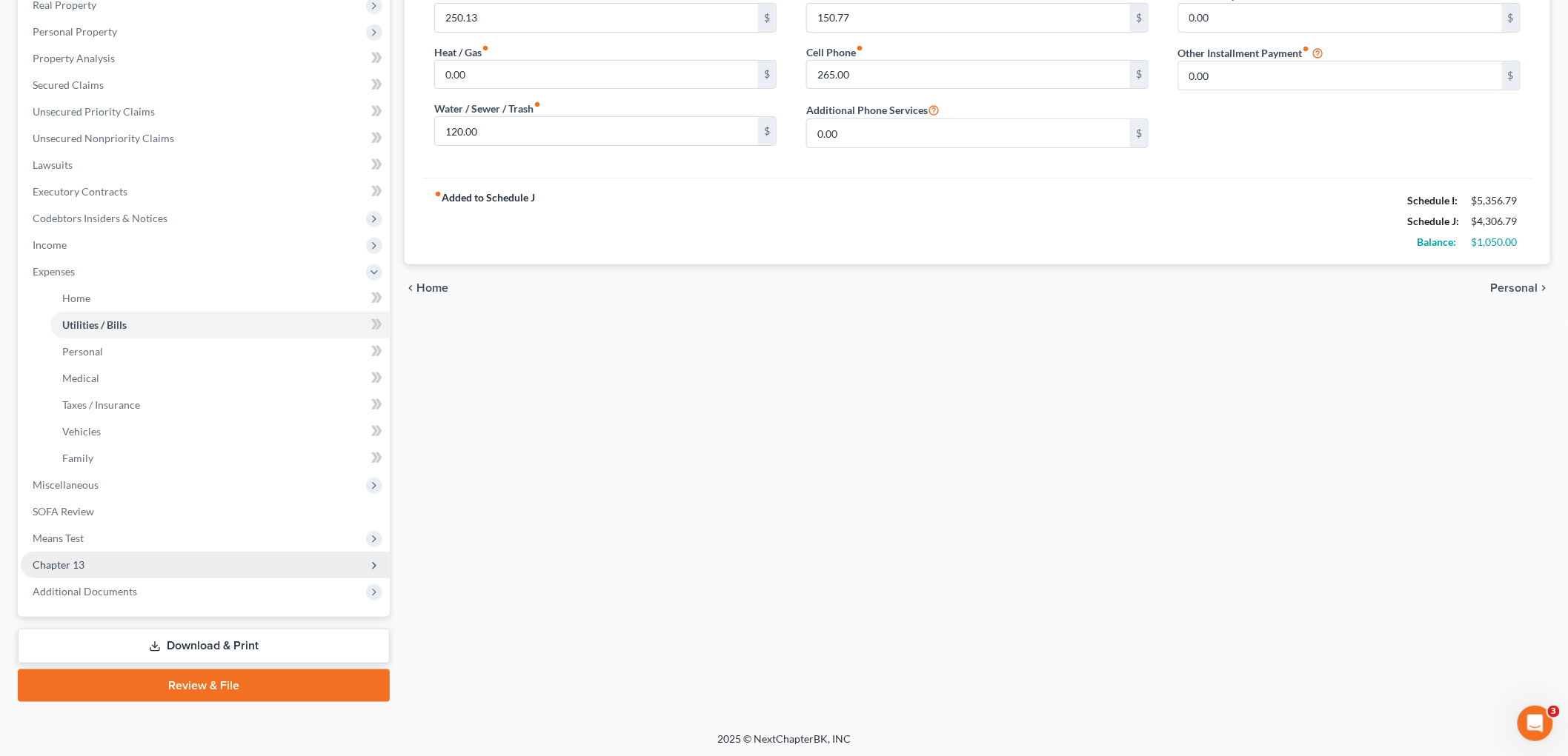
click at [170, 553] on span "Chapter 13" at bounding box center [205, 564] width 369 height 26
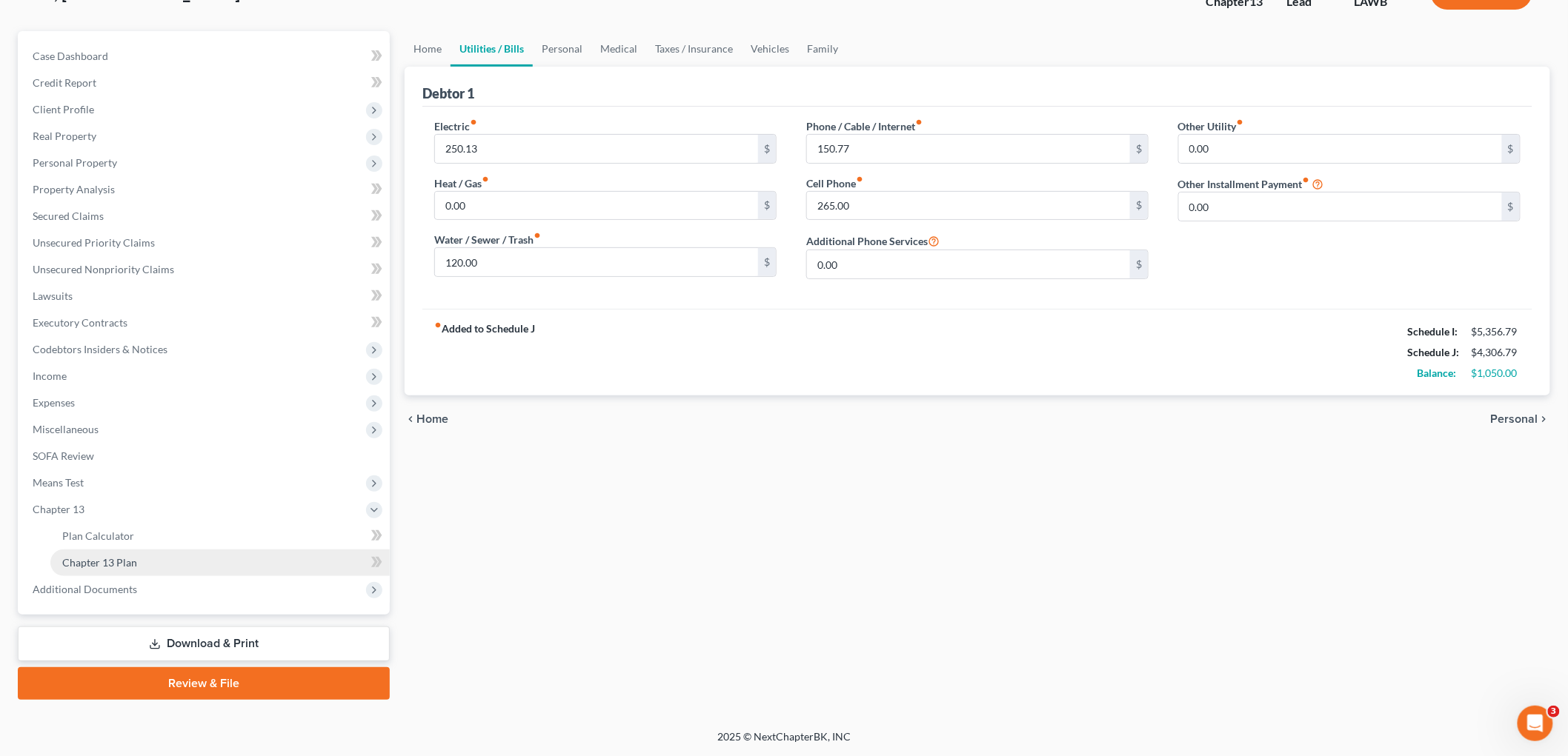
scroll to position [109, 0]
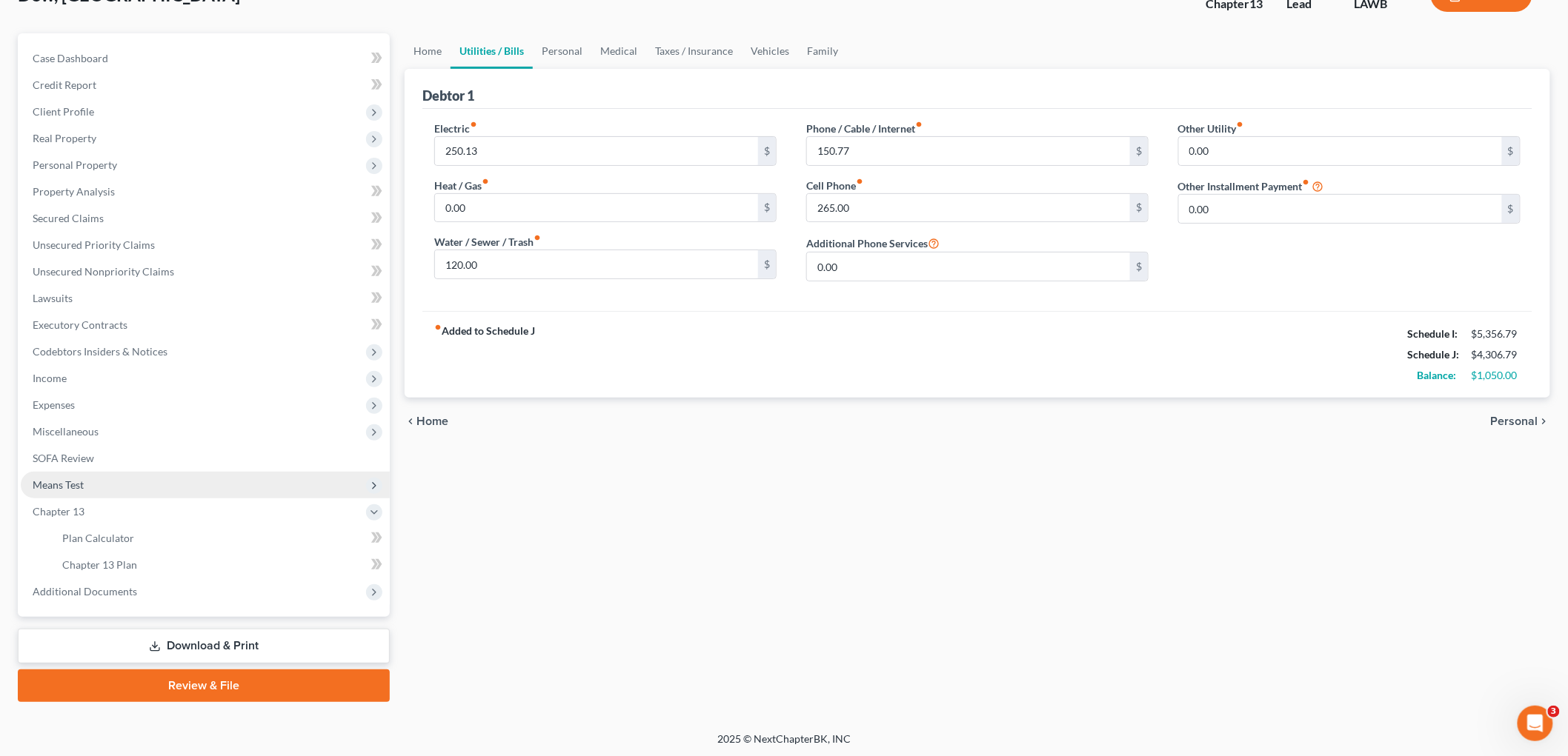
click at [126, 481] on span "Means Test" at bounding box center [205, 485] width 369 height 26
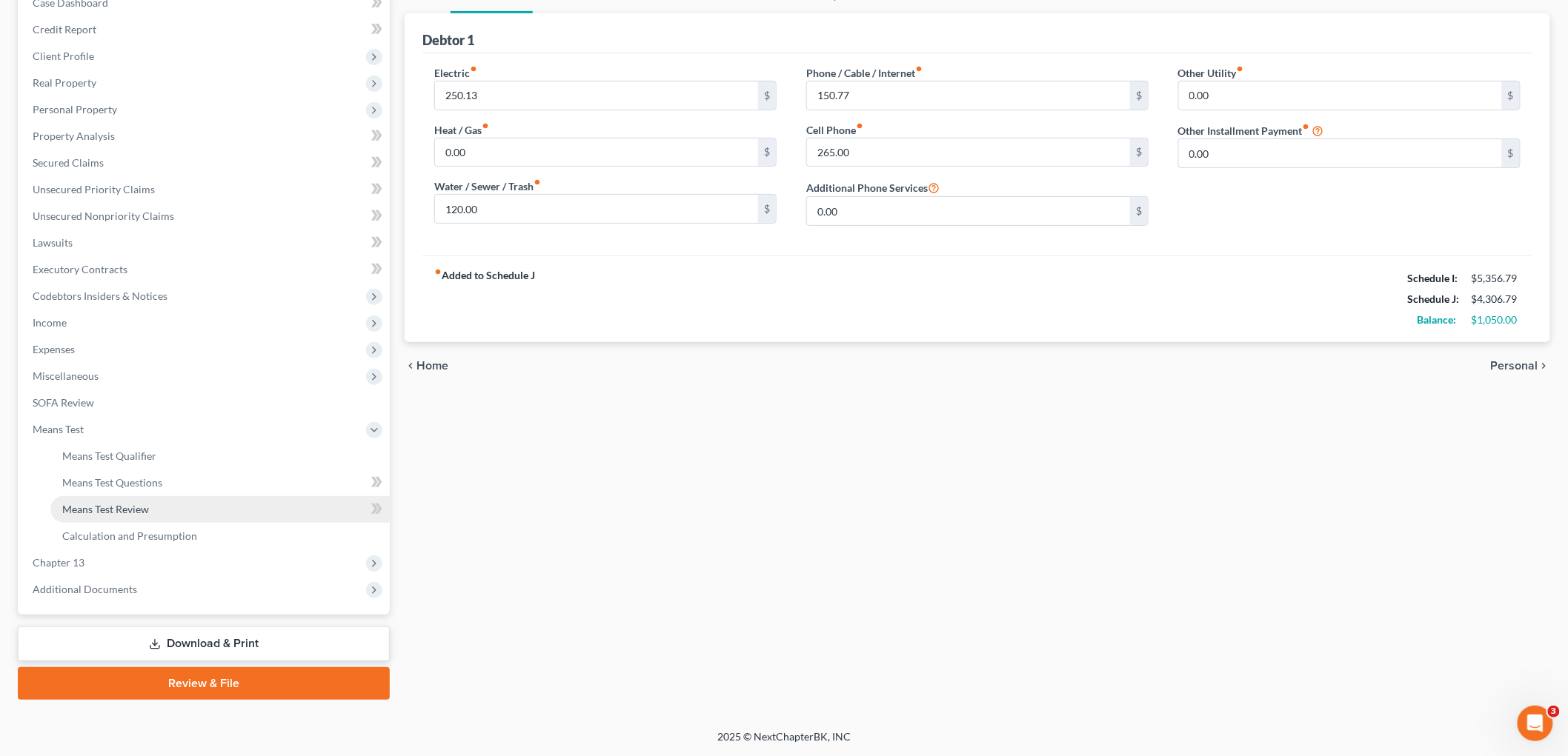
scroll to position [163, 0]
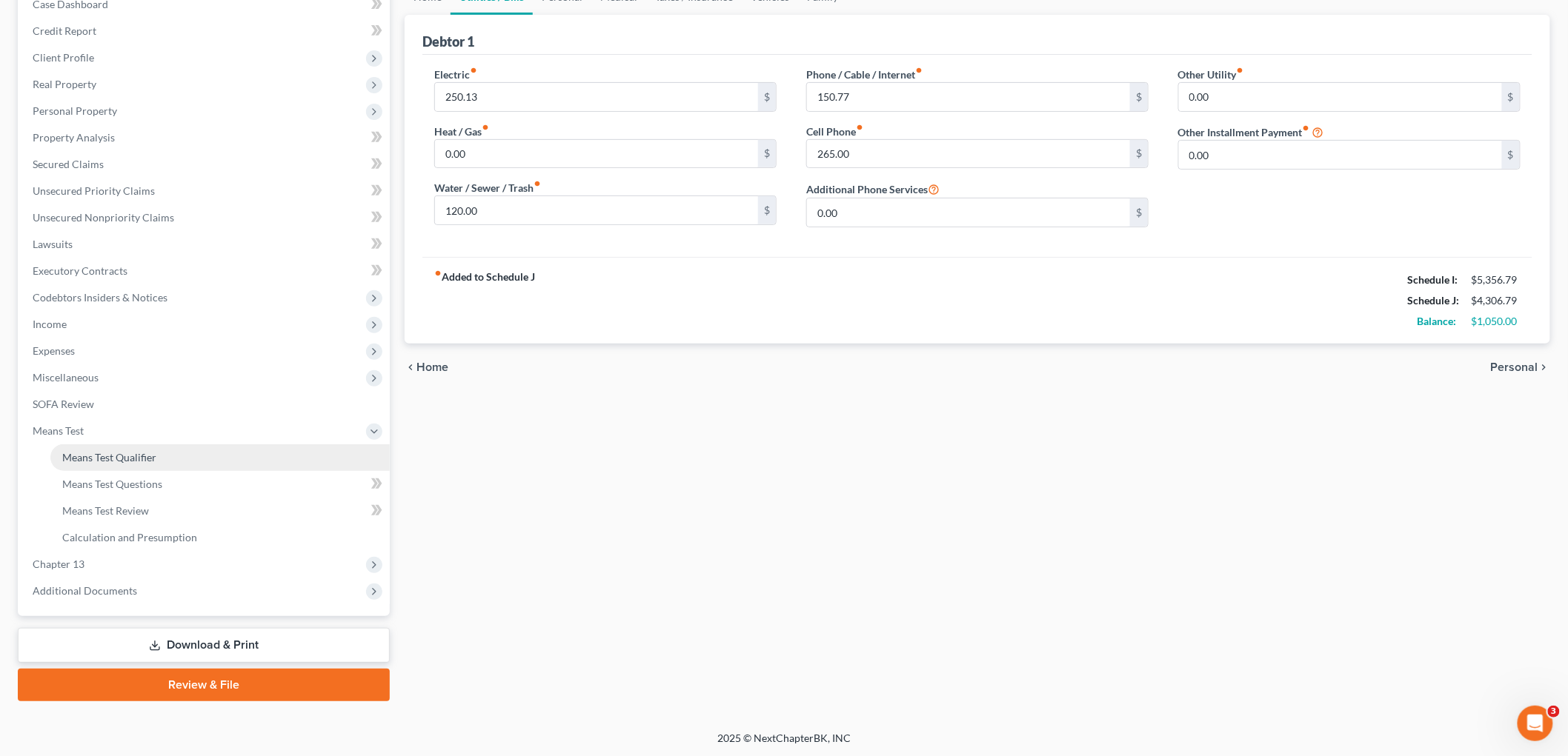
click at [141, 460] on span "Means Test Qualifier" at bounding box center [109, 457] width 94 height 13
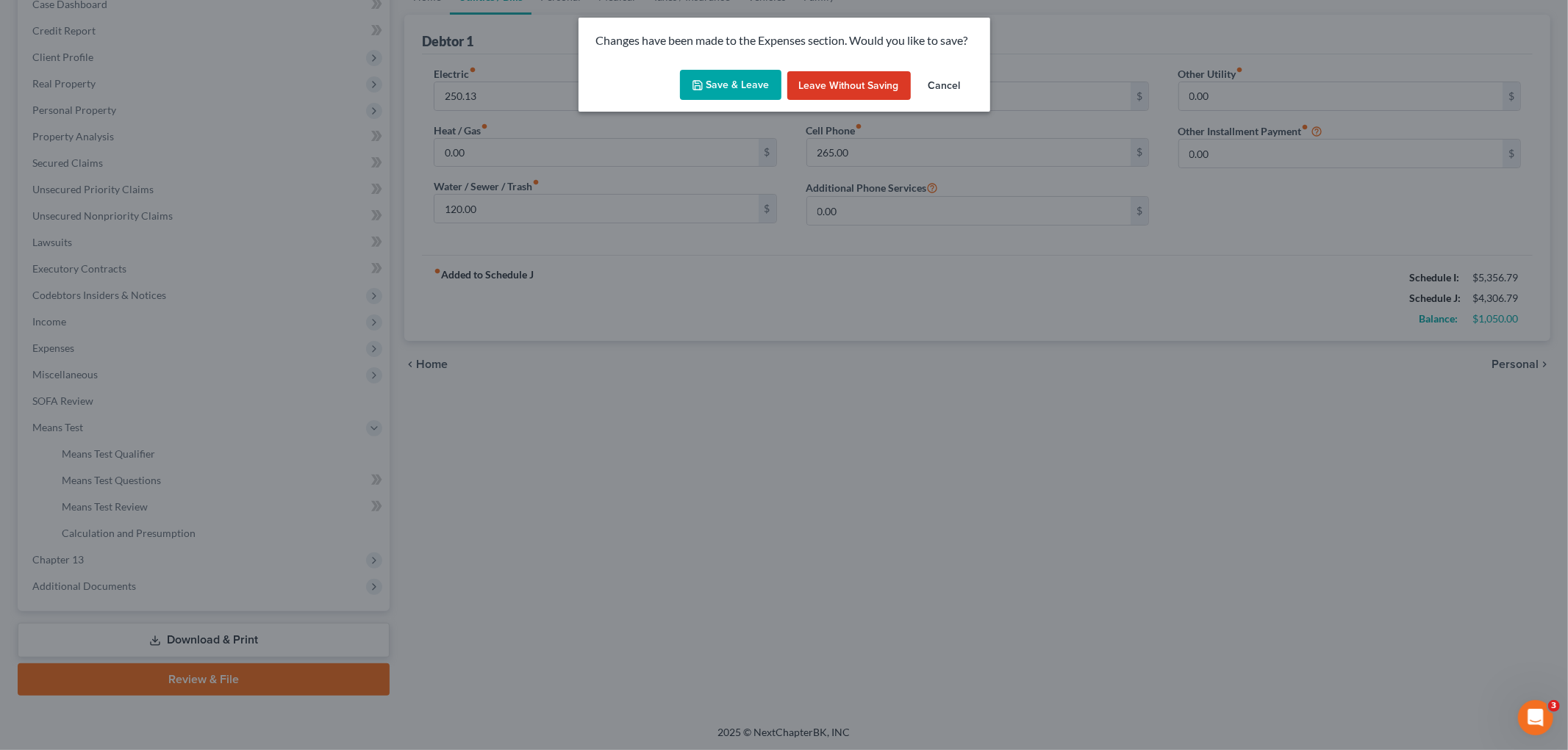
click at [731, 86] on button "Save & Leave" at bounding box center [731, 85] width 101 height 31
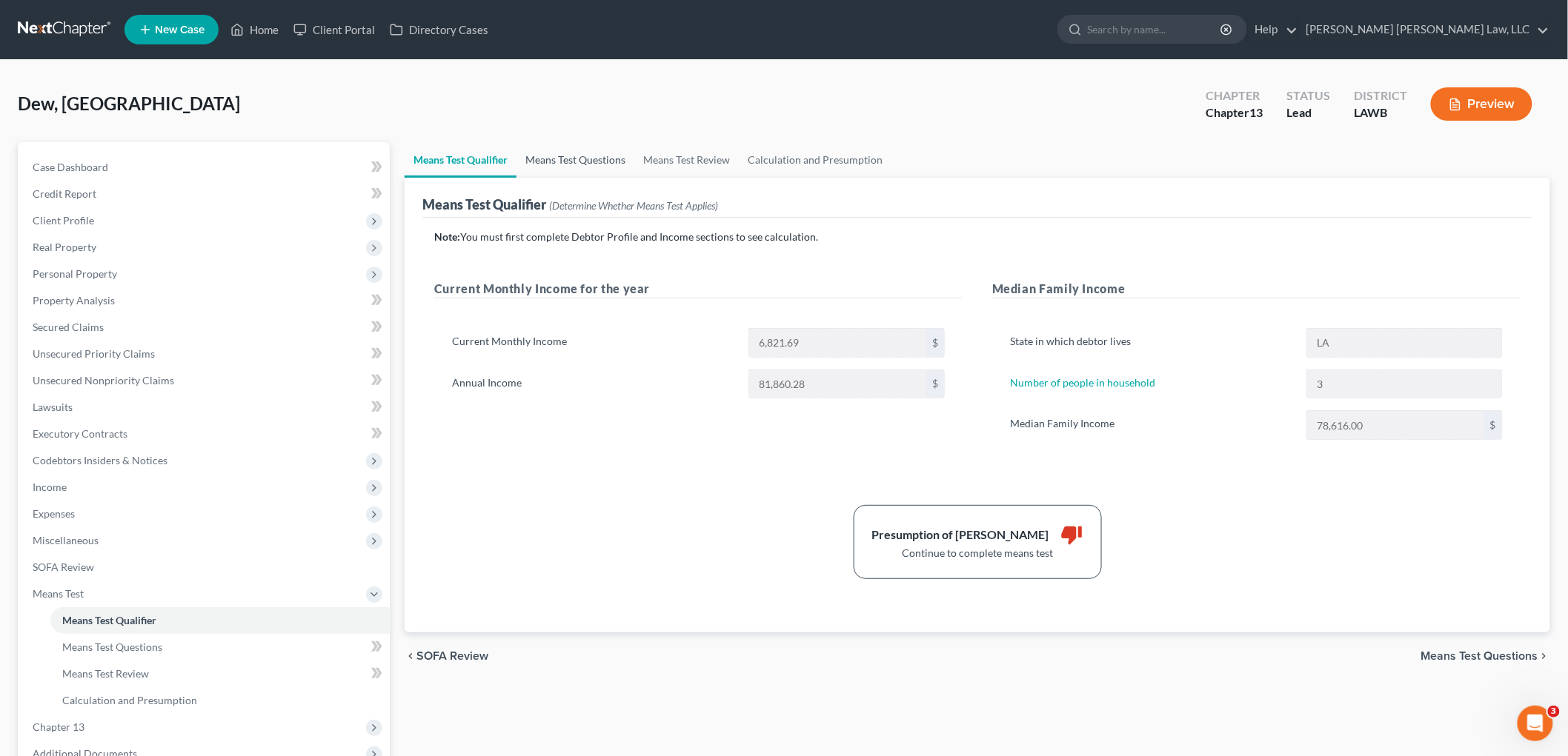
click at [560, 154] on link "Means Test Questions" at bounding box center [576, 160] width 118 height 36
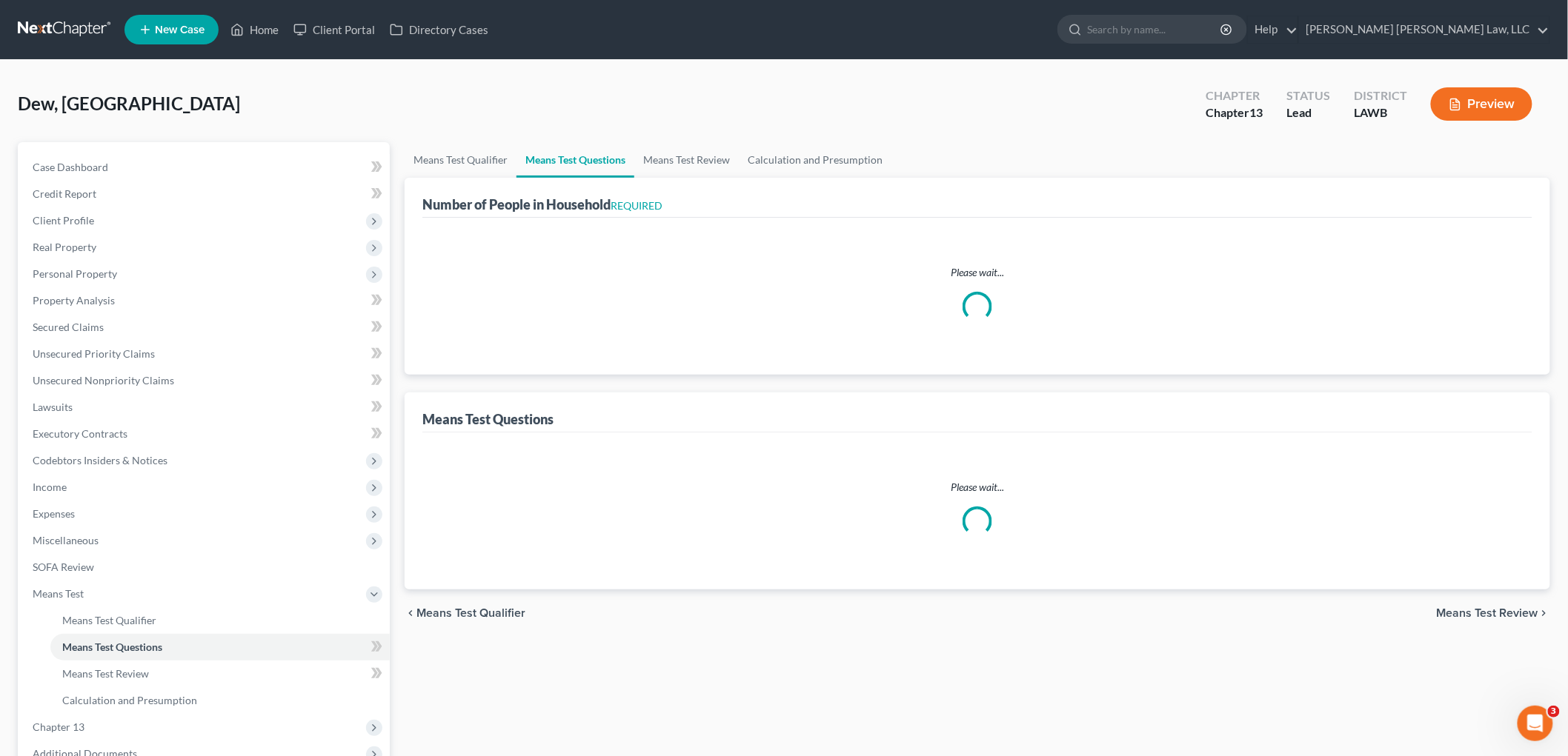
select select "60"
select select "1"
select select "60"
select select "3"
select select "0"
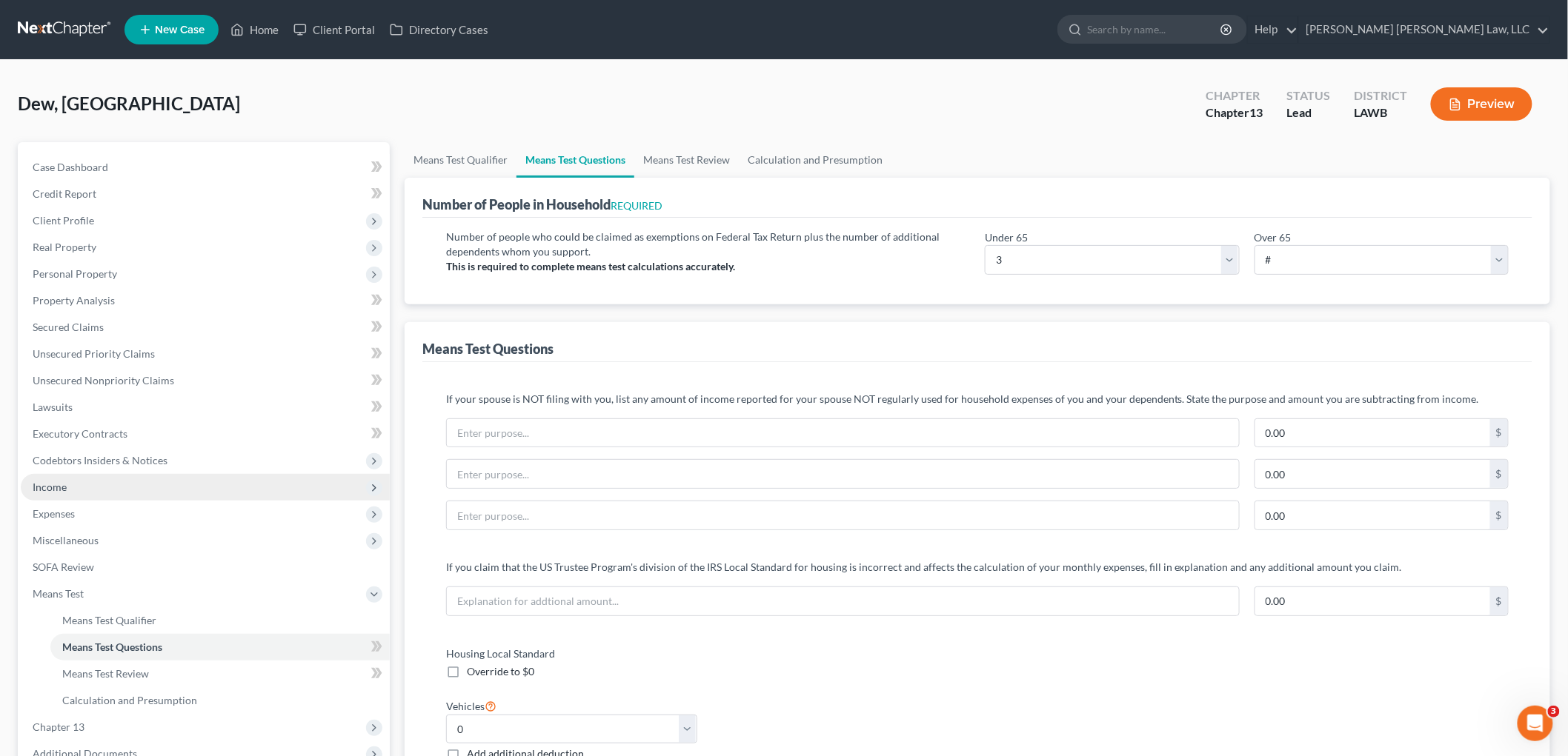
click at [101, 489] on span "Income" at bounding box center [205, 487] width 369 height 26
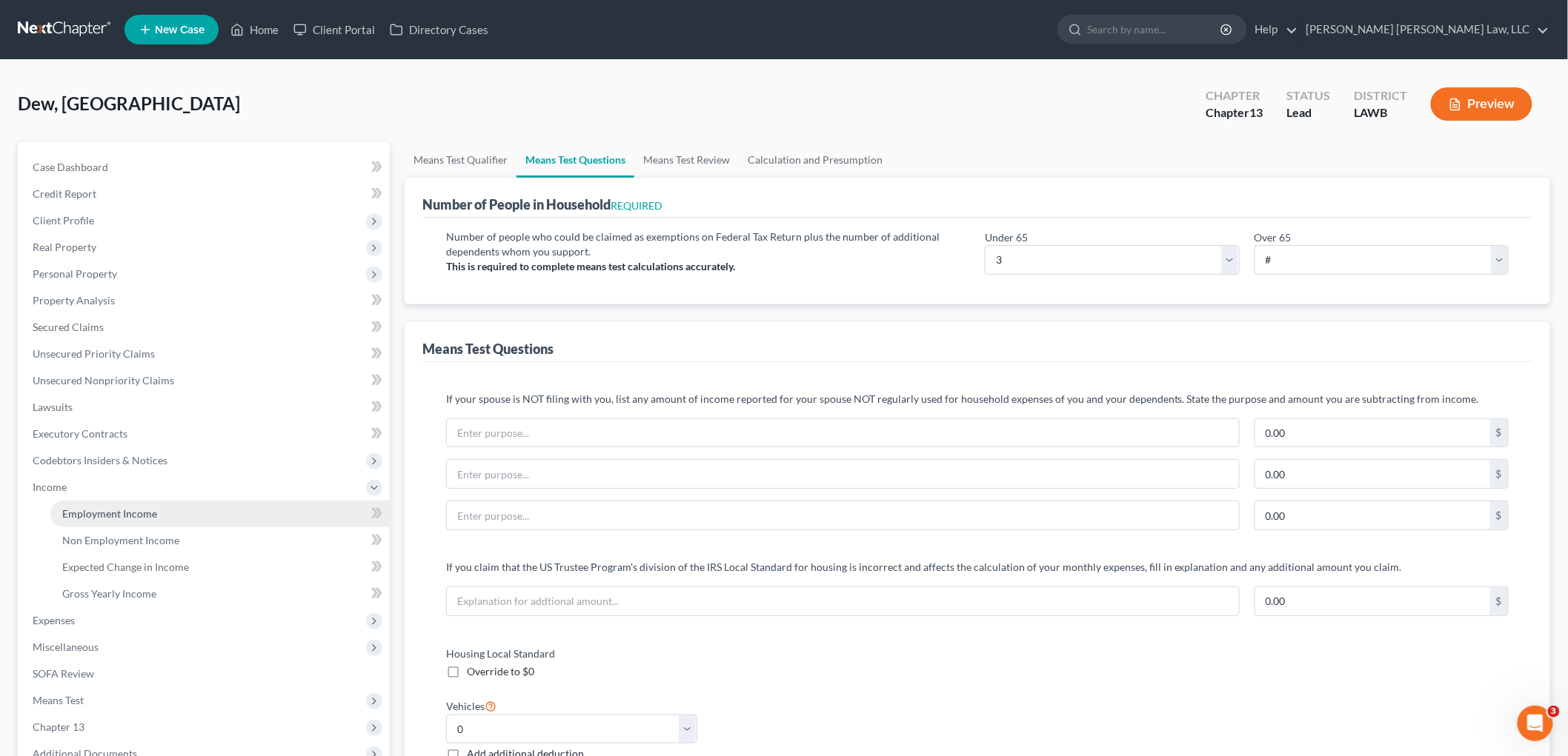
click at [113, 508] on span "Employment Income" at bounding box center [109, 514] width 95 height 13
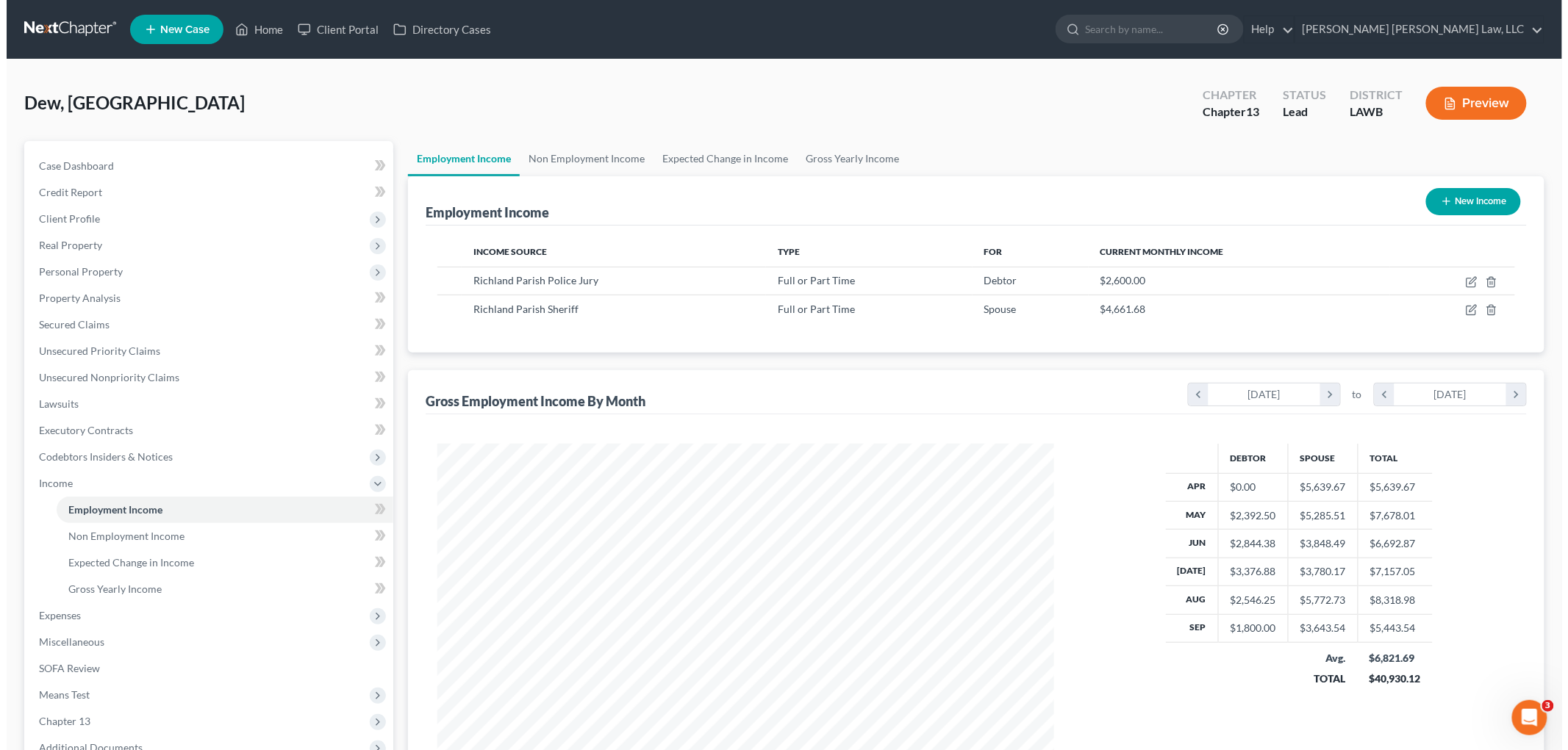
scroll to position [307, 646]
click at [1464, 276] on icon "button" at bounding box center [1465, 282] width 12 height 12
select select "0"
select select "19"
select select "3"
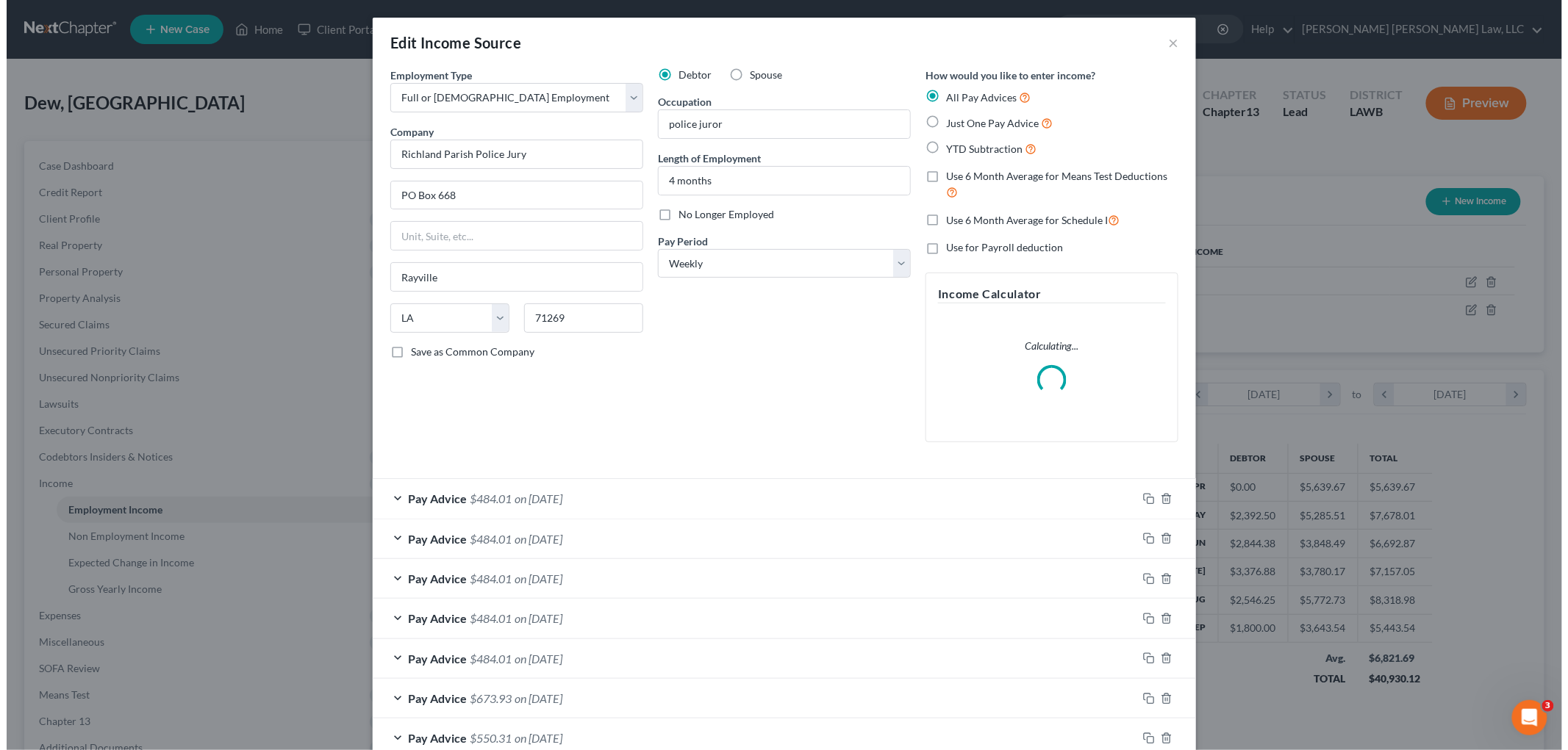
scroll to position [310, 651]
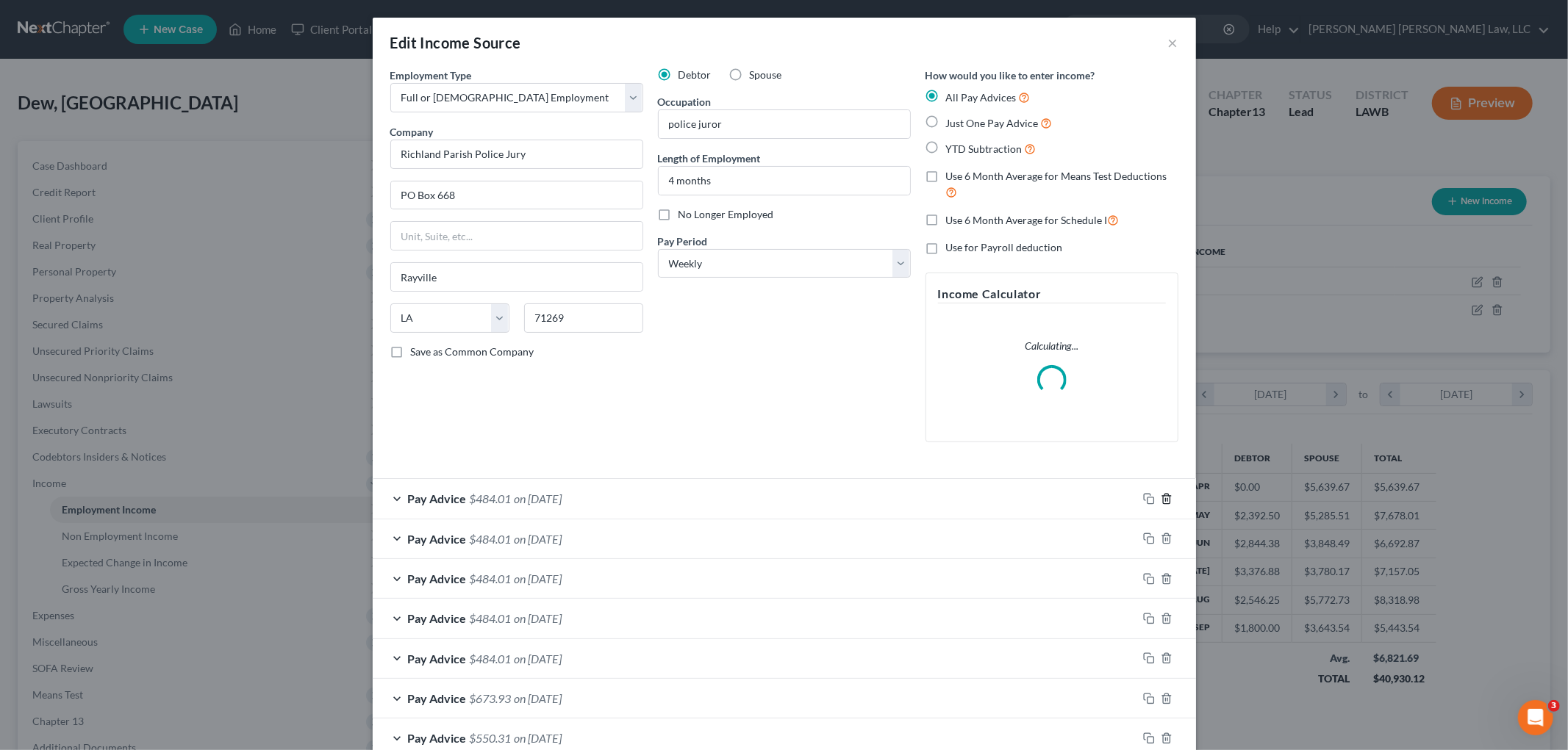
click at [1161, 503] on icon "button" at bounding box center [1166, 499] width 12 height 12
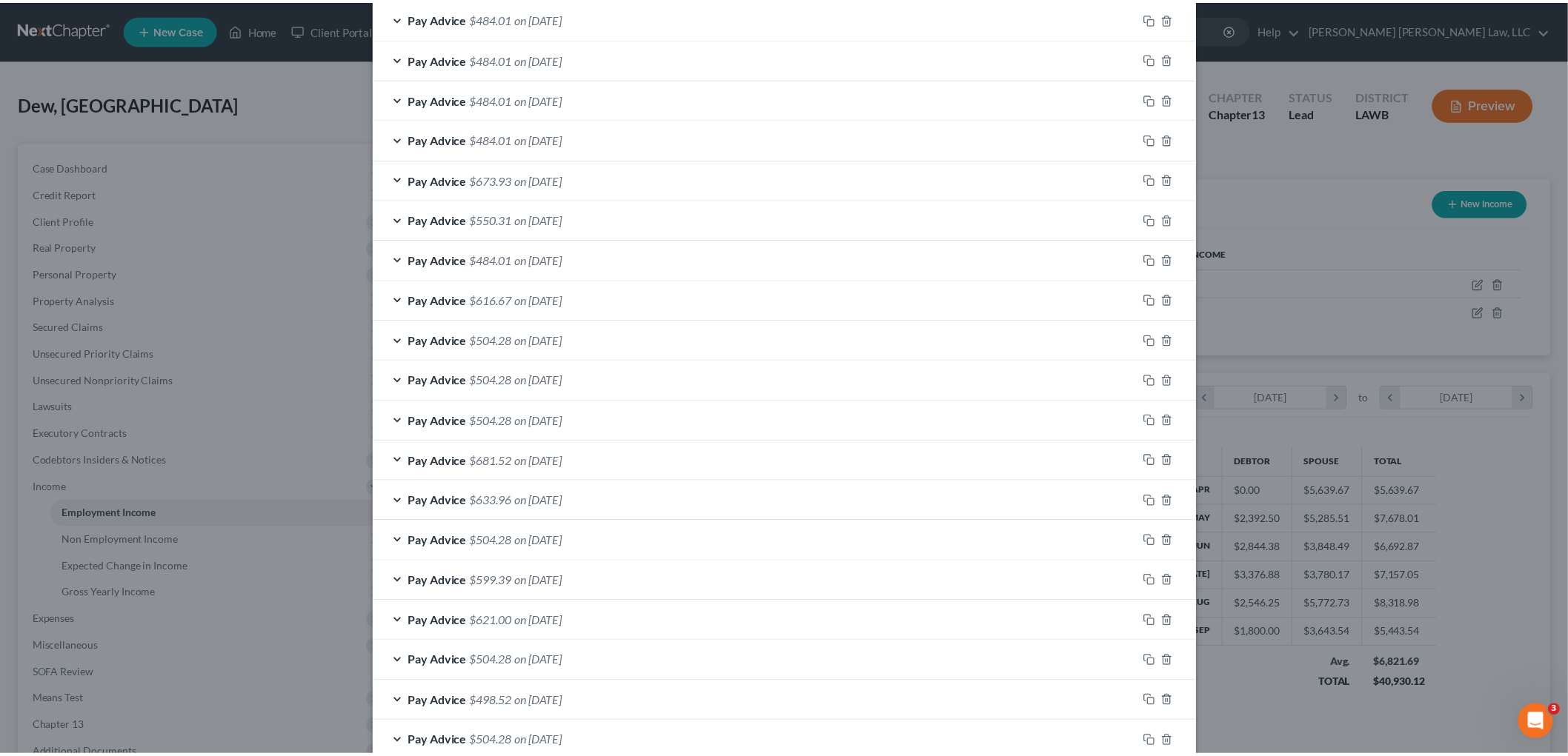
scroll to position [615, 0]
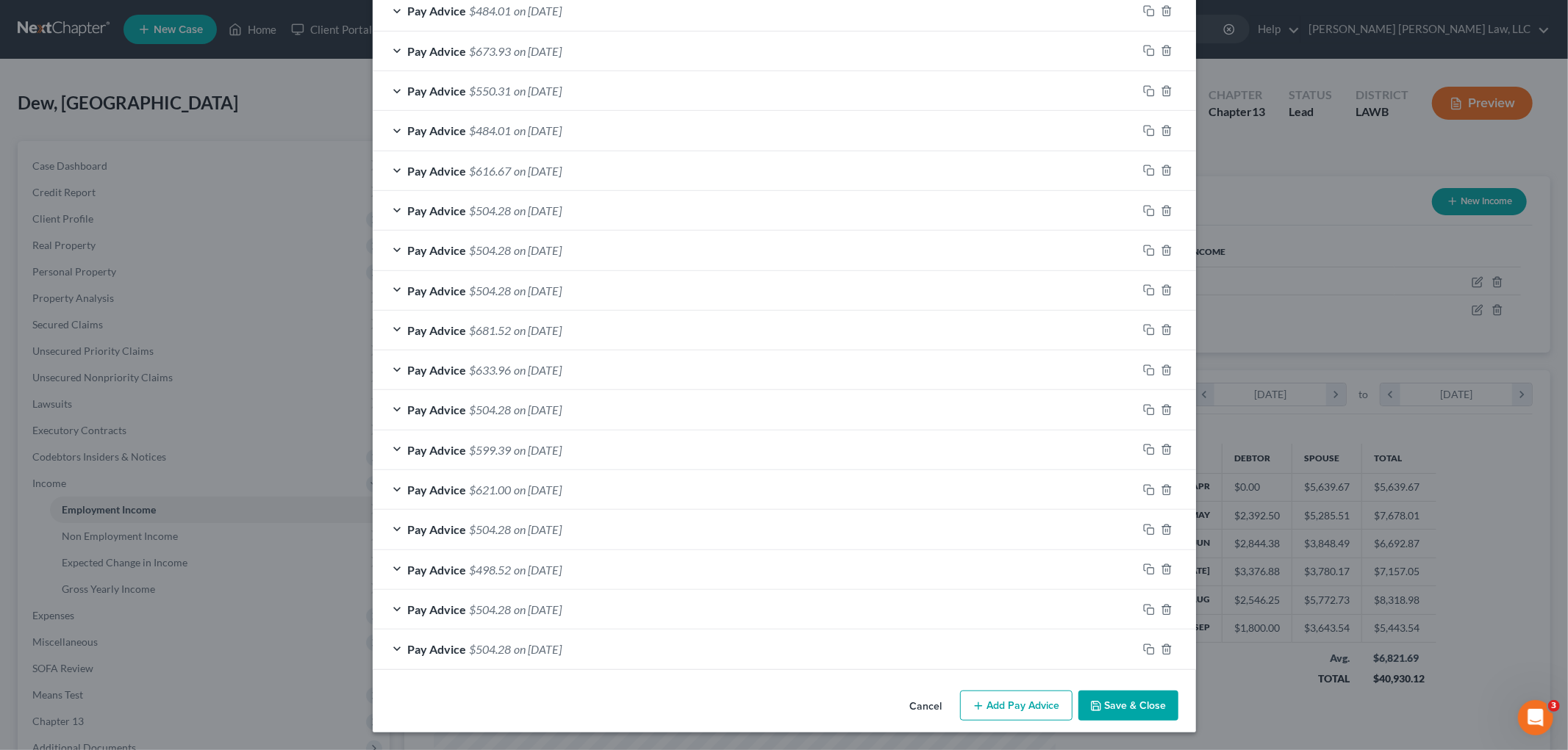
click at [1115, 706] on button "Save & Close" at bounding box center [1128, 706] width 100 height 31
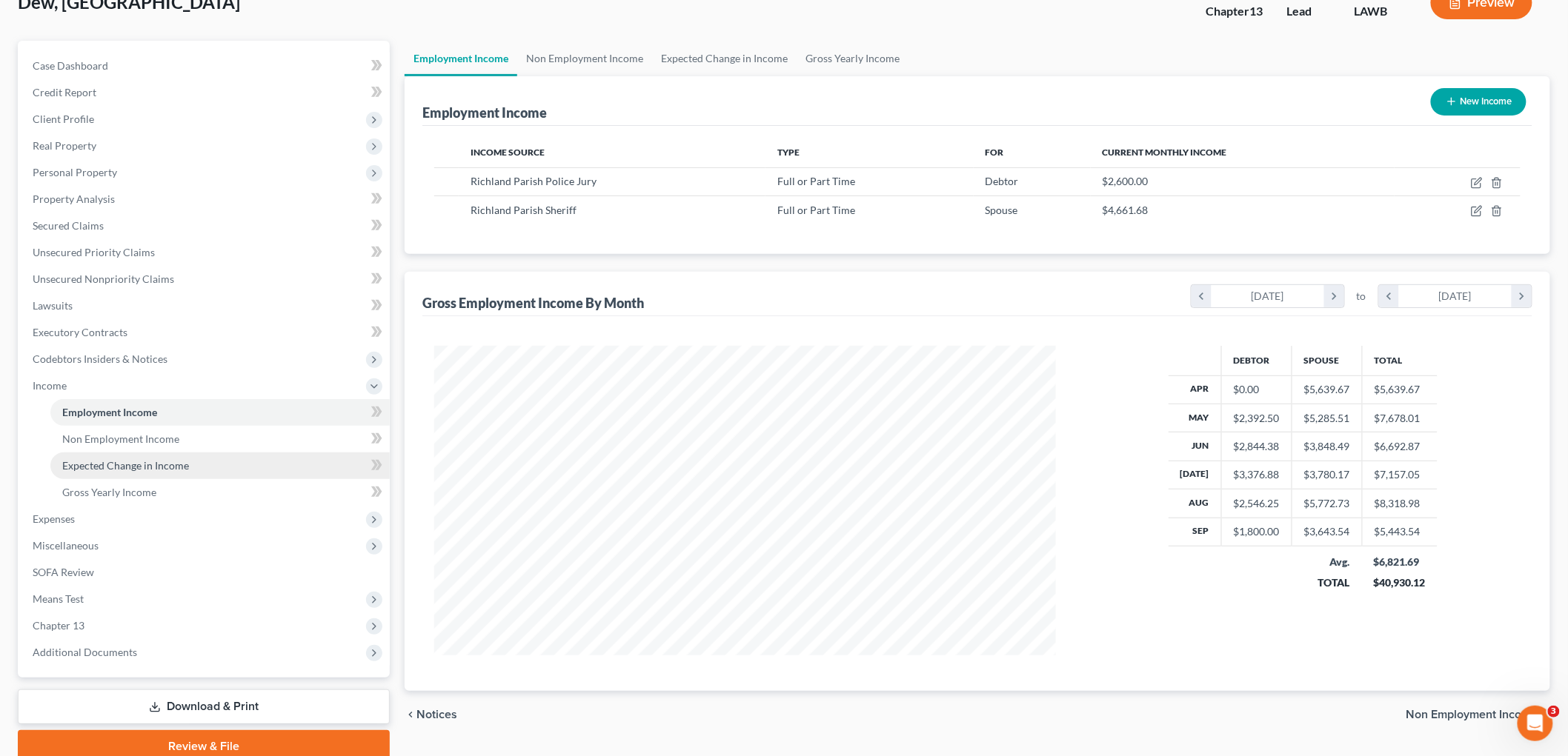
scroll to position [163, 0]
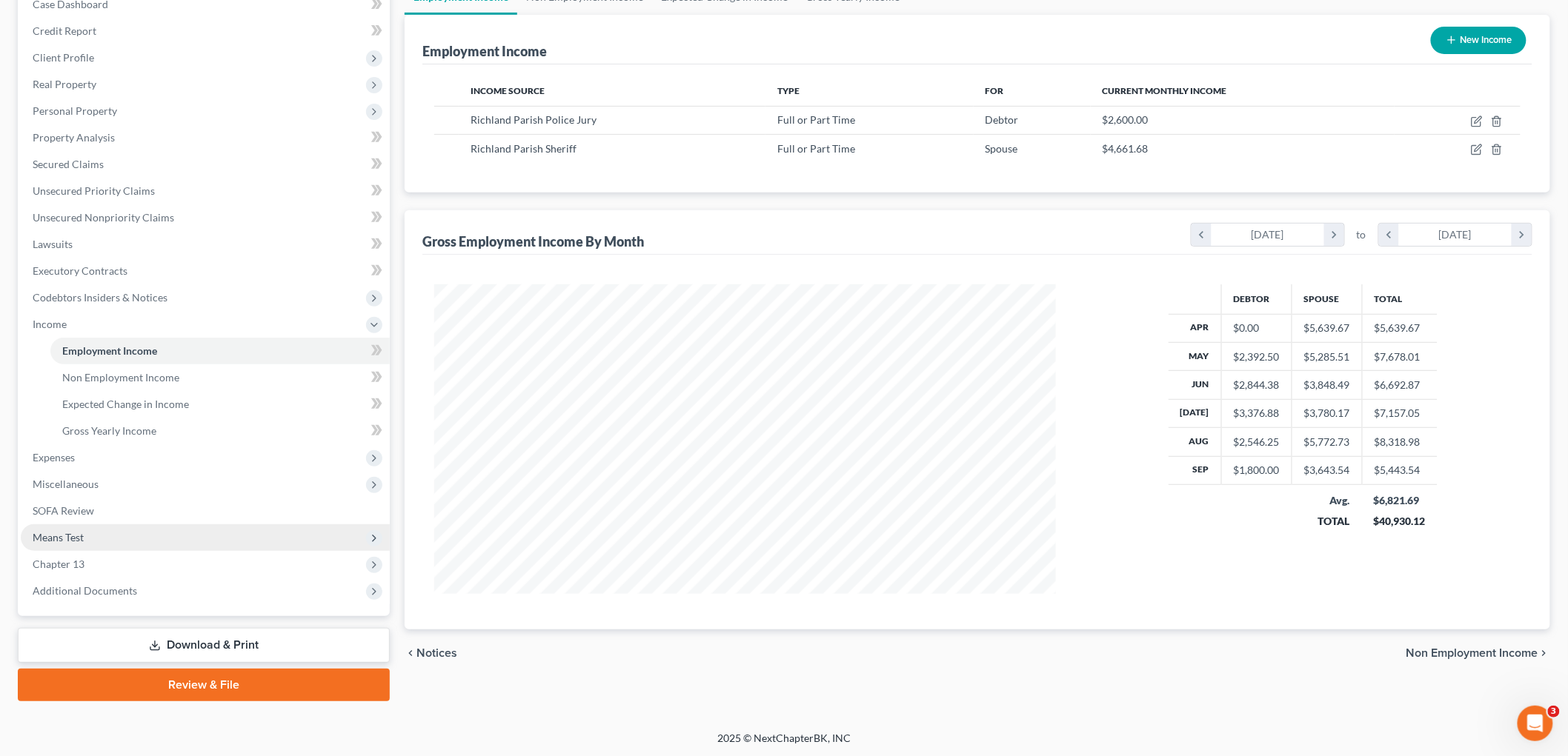
click at [75, 531] on span "Means Test" at bounding box center [58, 537] width 51 height 13
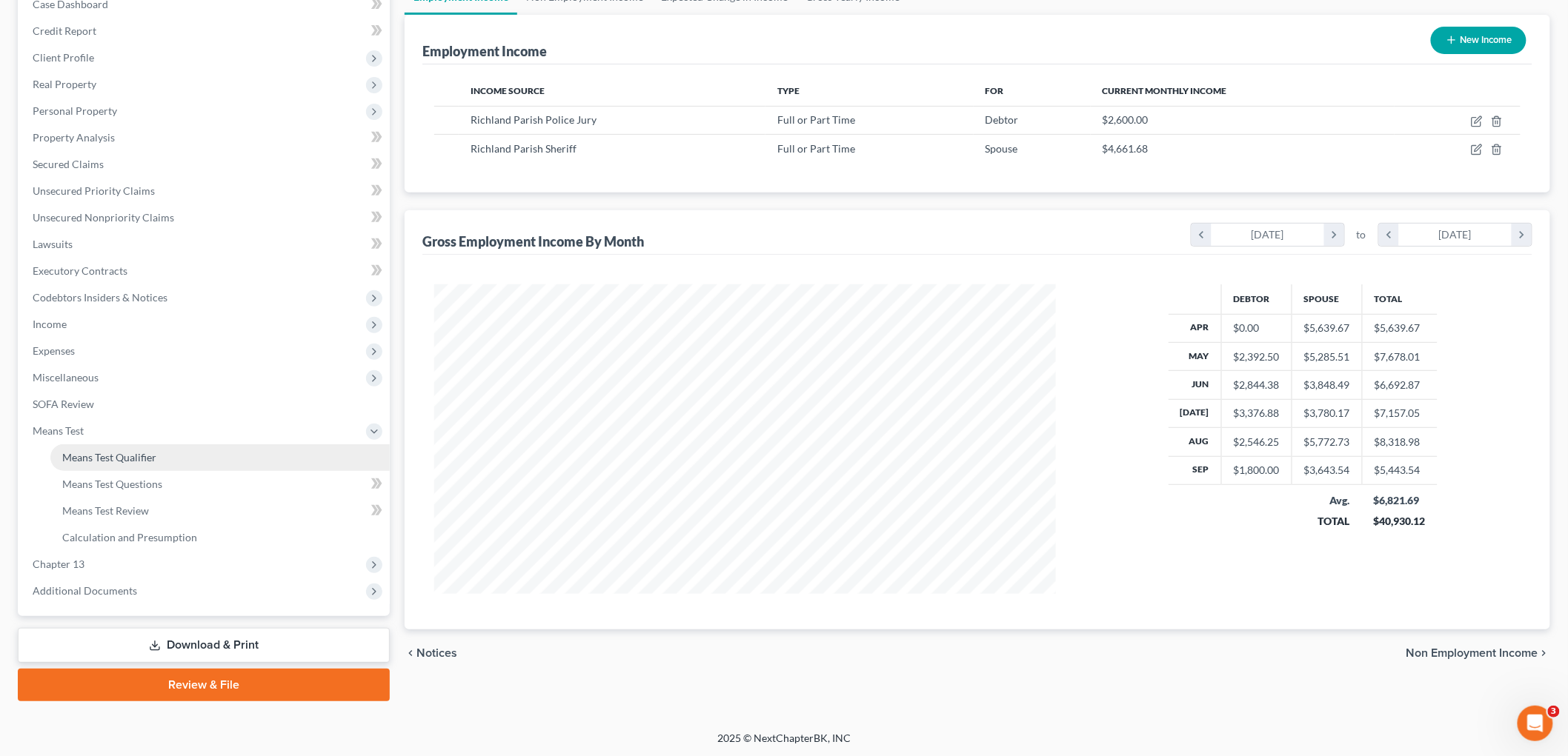
click at [137, 451] on span "Means Test Qualifier" at bounding box center [109, 457] width 94 height 13
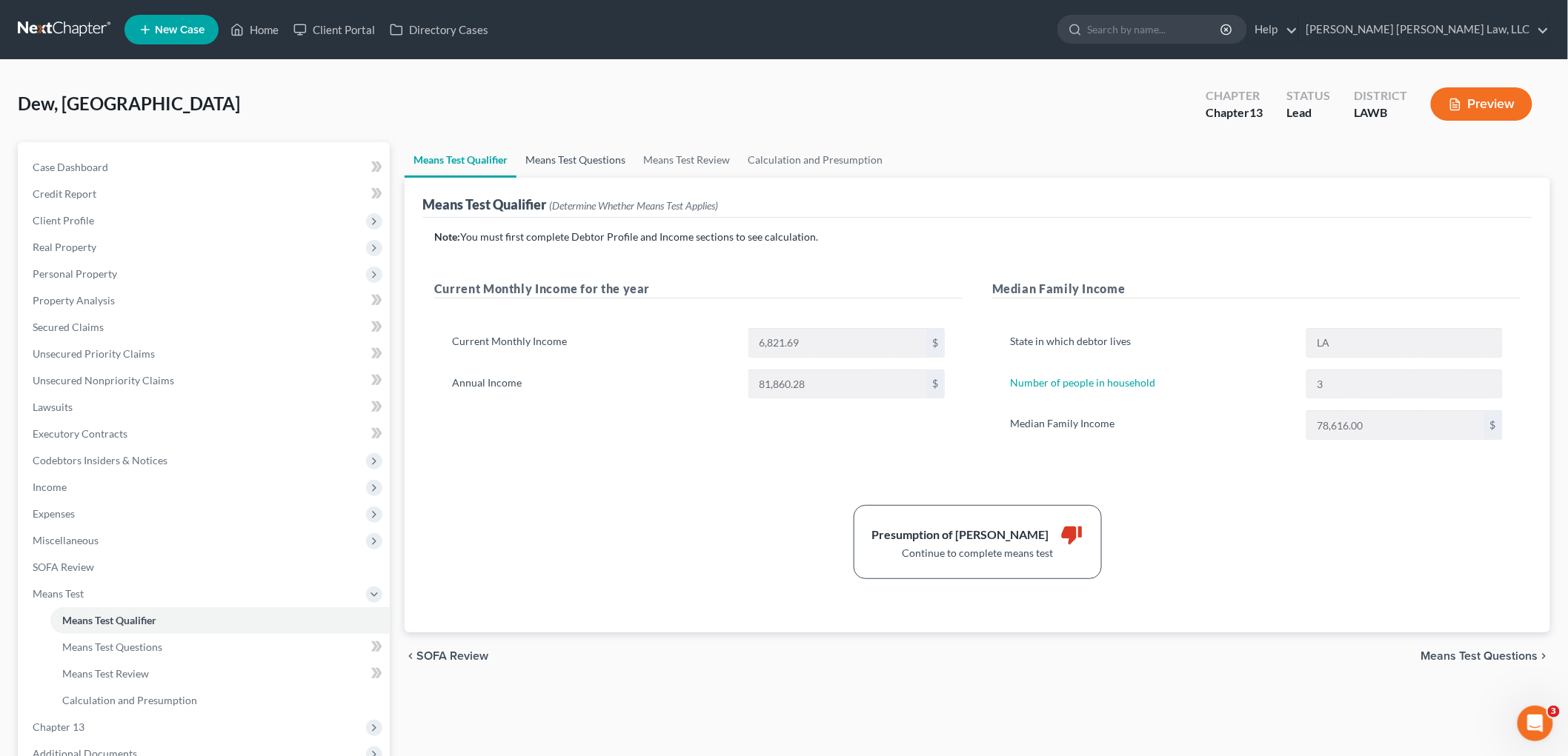
click at [589, 149] on link "Means Test Questions" at bounding box center [576, 160] width 118 height 36
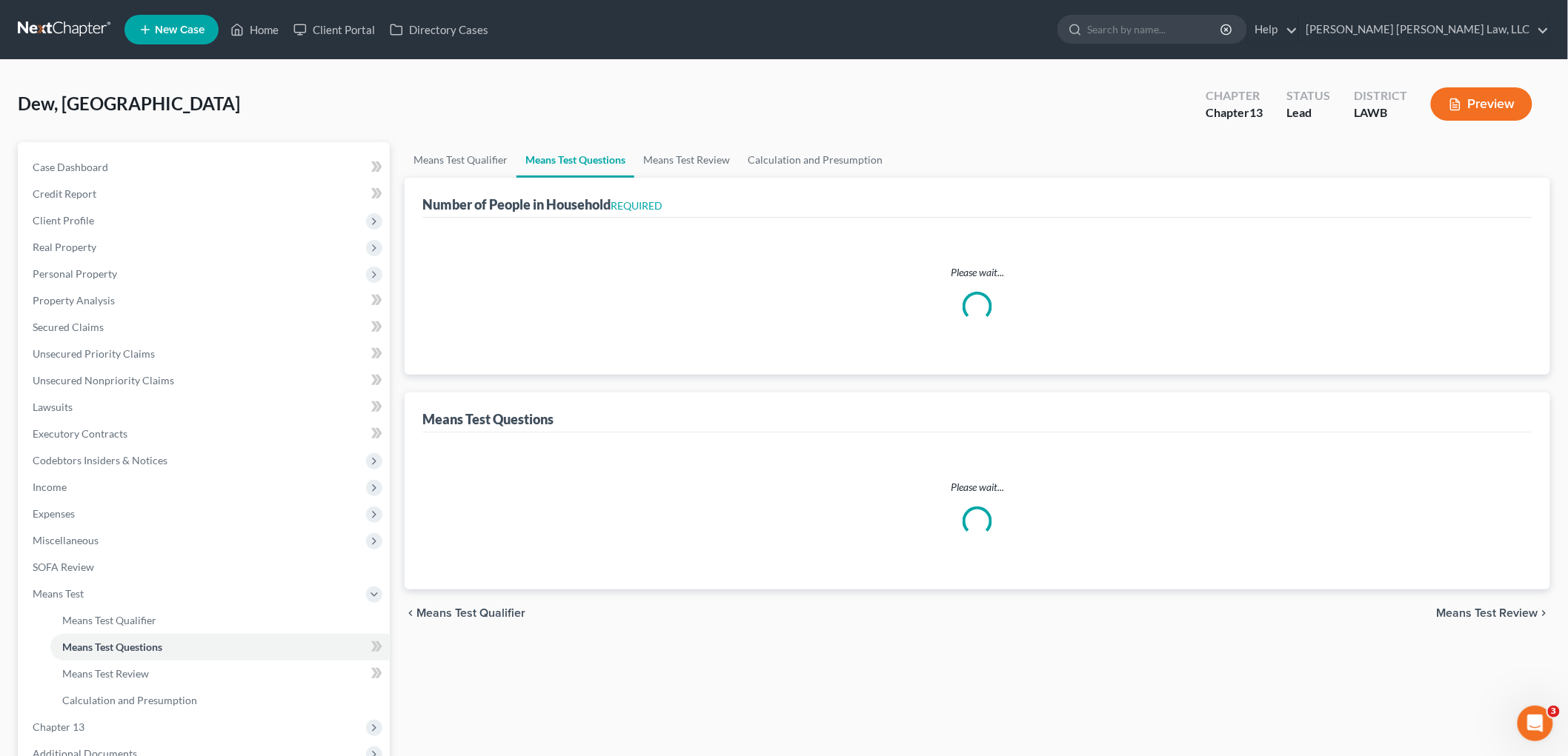
select select "60"
select select "1"
select select "60"
select select "3"
select select "0"
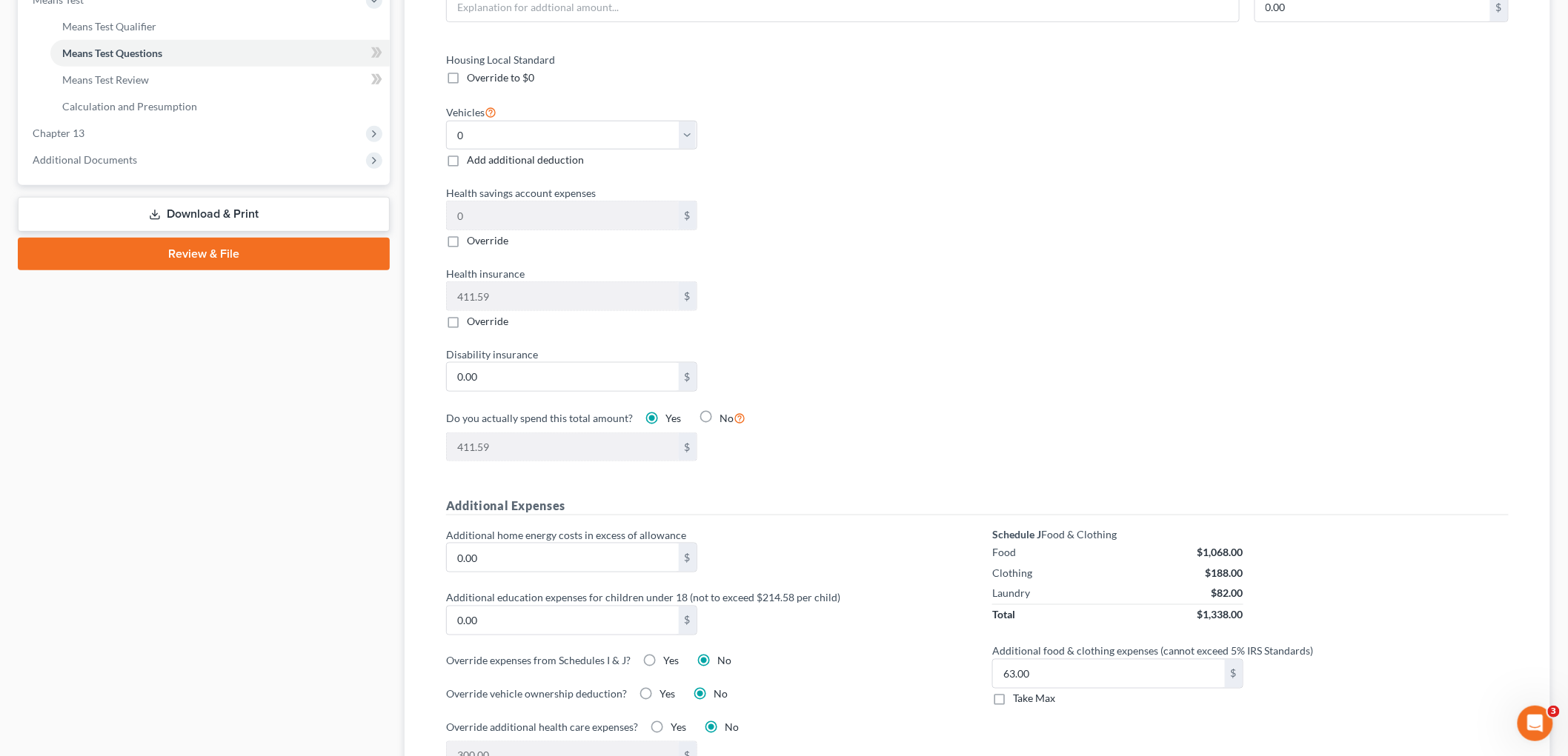
scroll to position [741, 0]
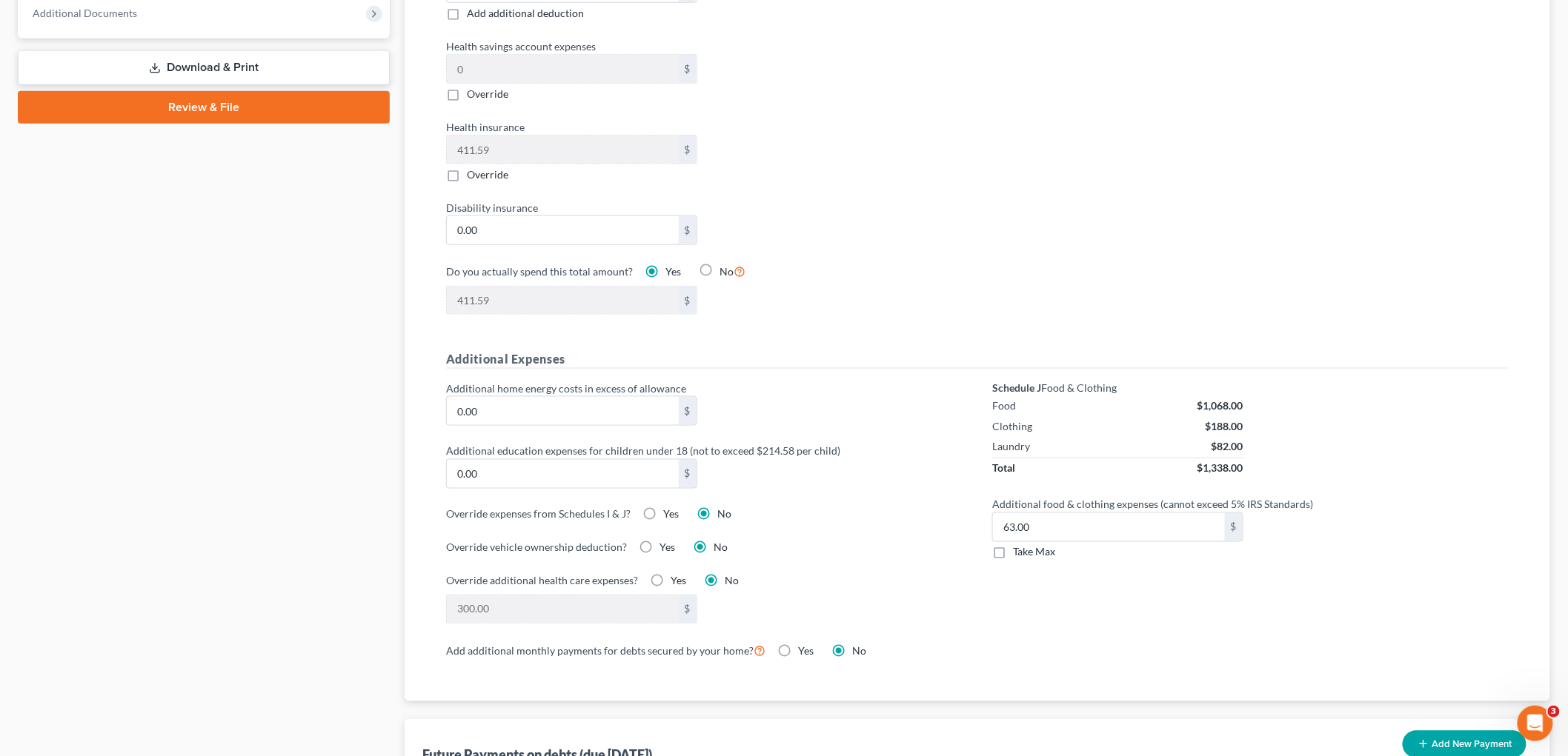
click at [1013, 557] on label "Take Max" at bounding box center [1034, 552] width 42 height 15
click at [1019, 555] on input "Take Max" at bounding box center [1024, 550] width 10 height 10
checkbox input "true"
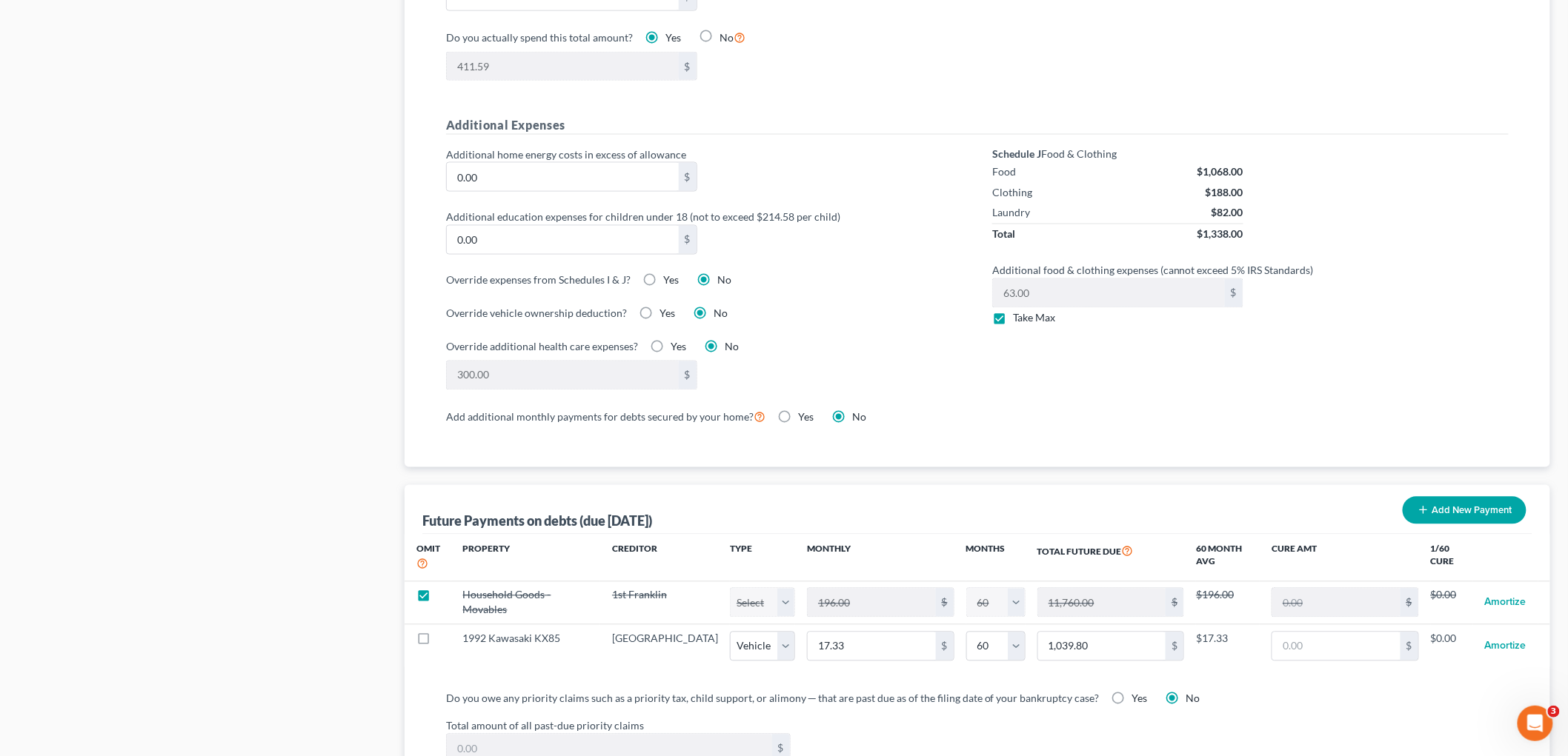
scroll to position [1234, 0]
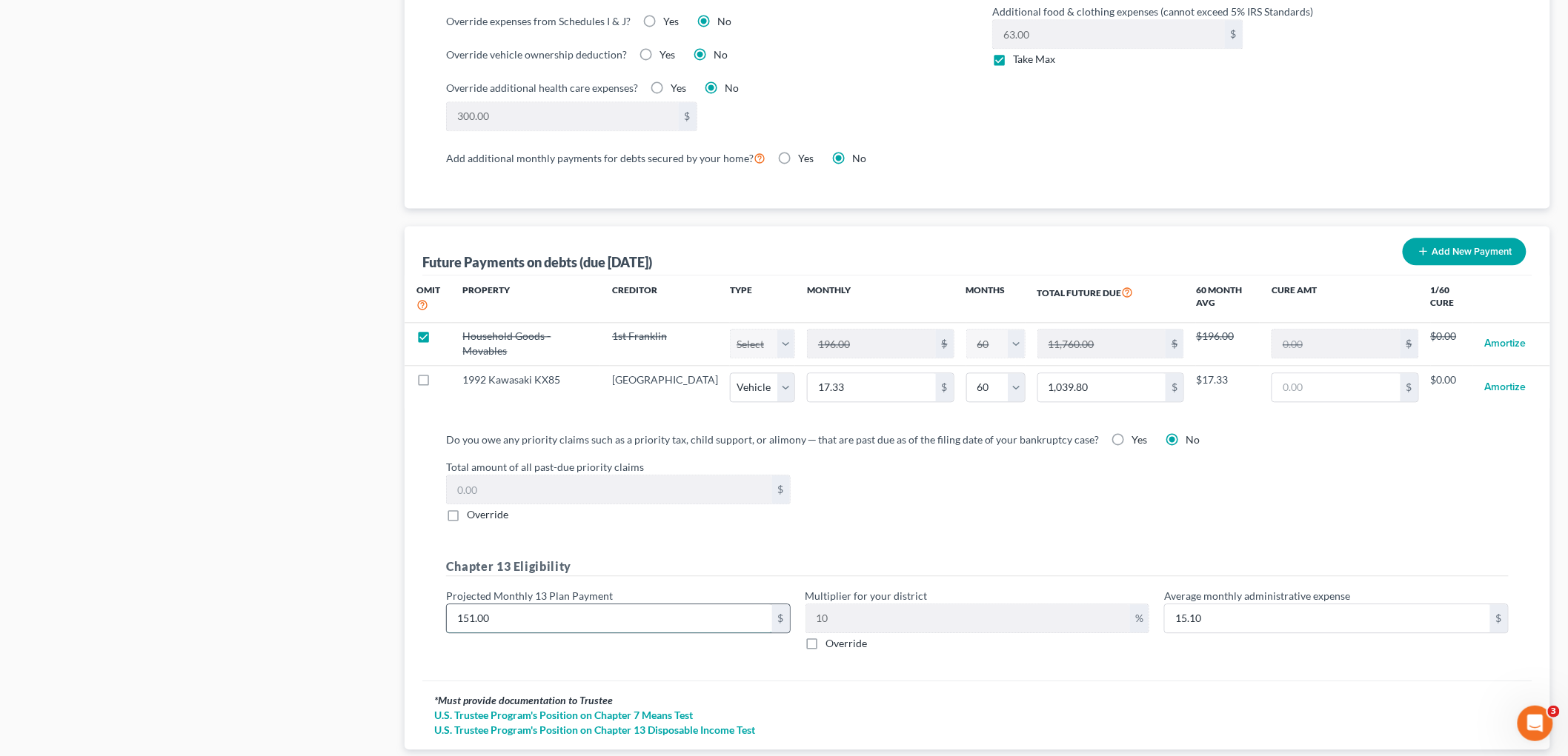
click at [574, 604] on input "151.00" at bounding box center [609, 618] width 325 height 28
type input "1"
type input "0.10"
type input "18"
type input "1.80"
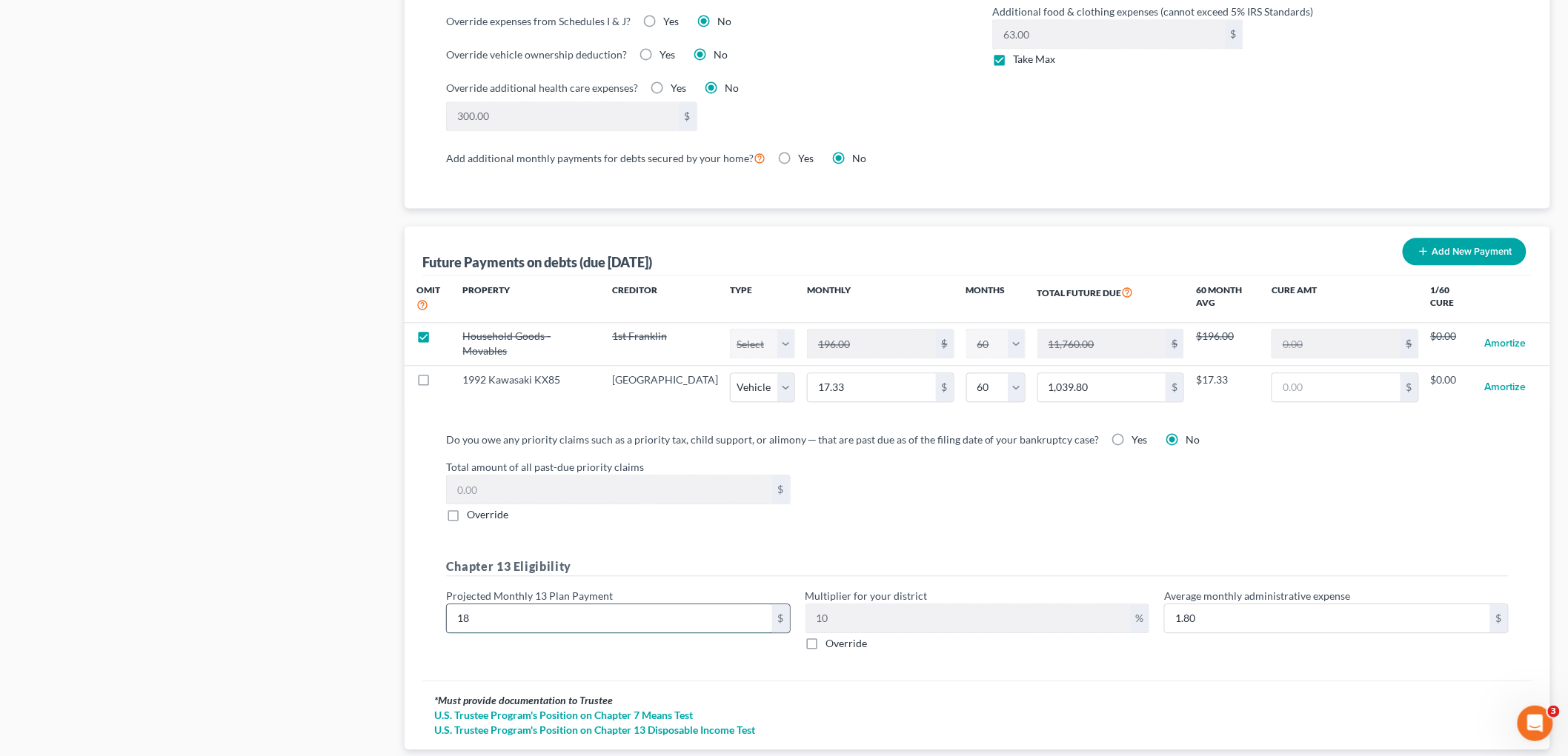
type input "1"
type input "0.10"
type input "15"
type input "1.50"
type input "151"
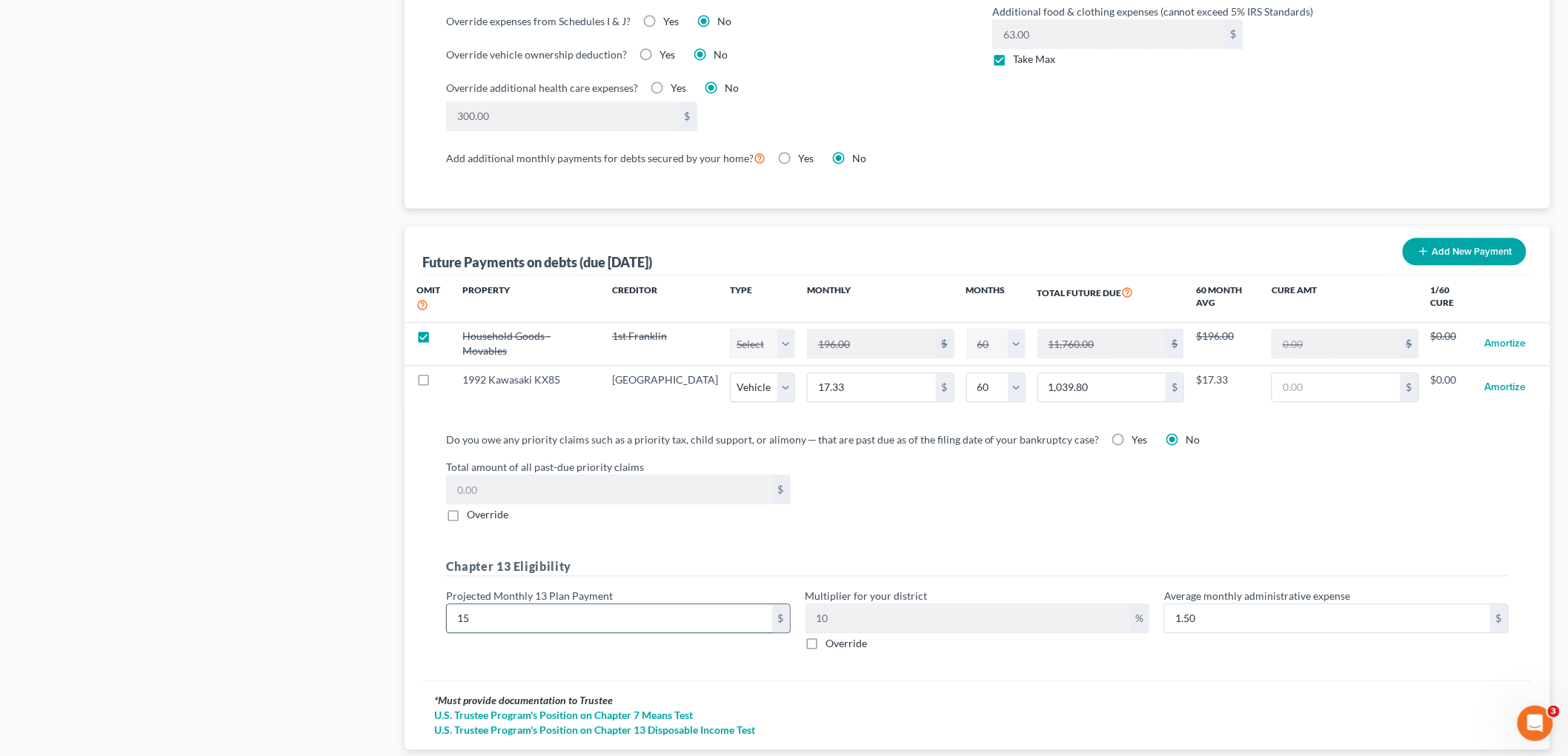
type input "15.10"
type input "151.00"
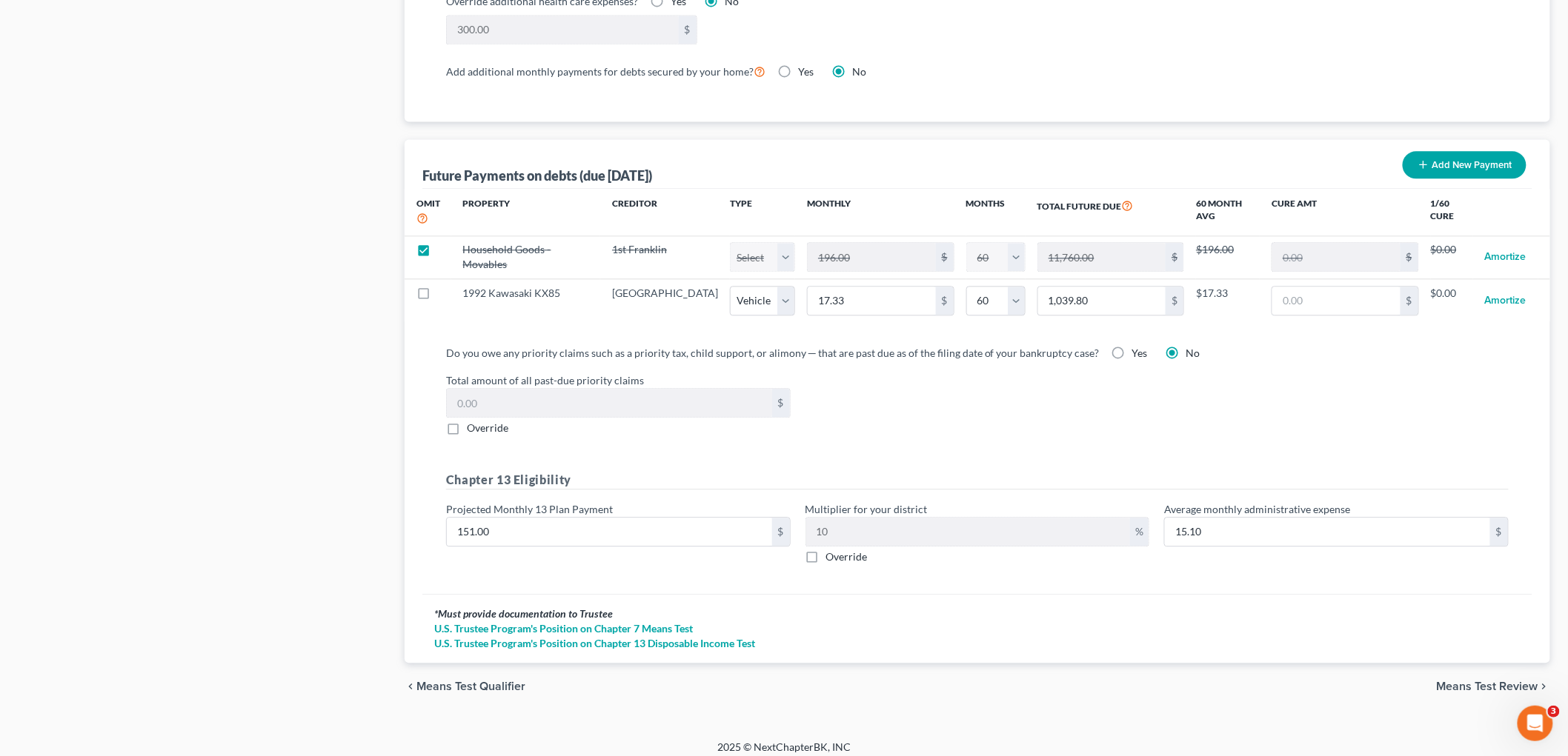
click at [1447, 681] on span "Means Test Review" at bounding box center [1487, 687] width 101 height 12
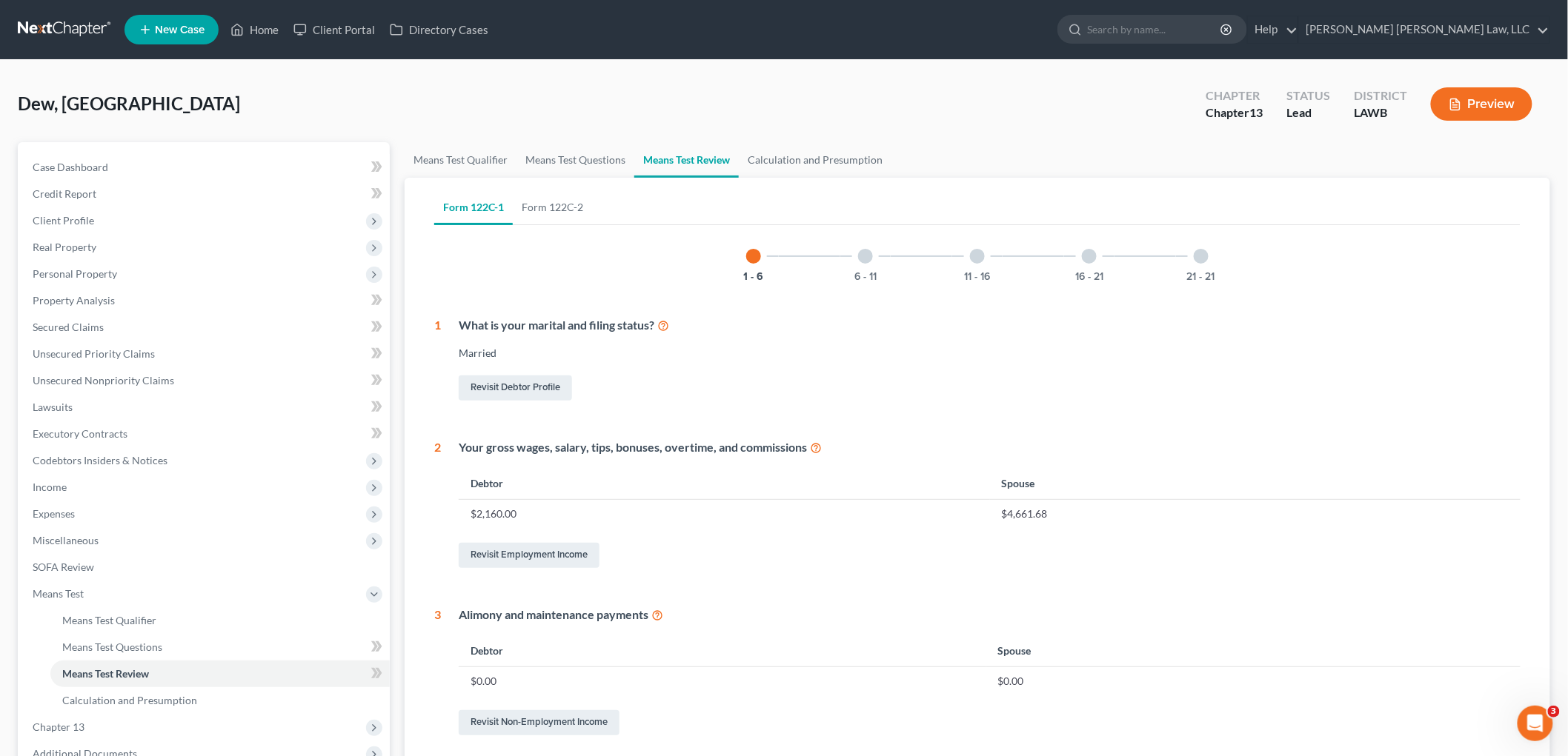
click at [1217, 271] on div "21 - 21" at bounding box center [1201, 256] width 50 height 50
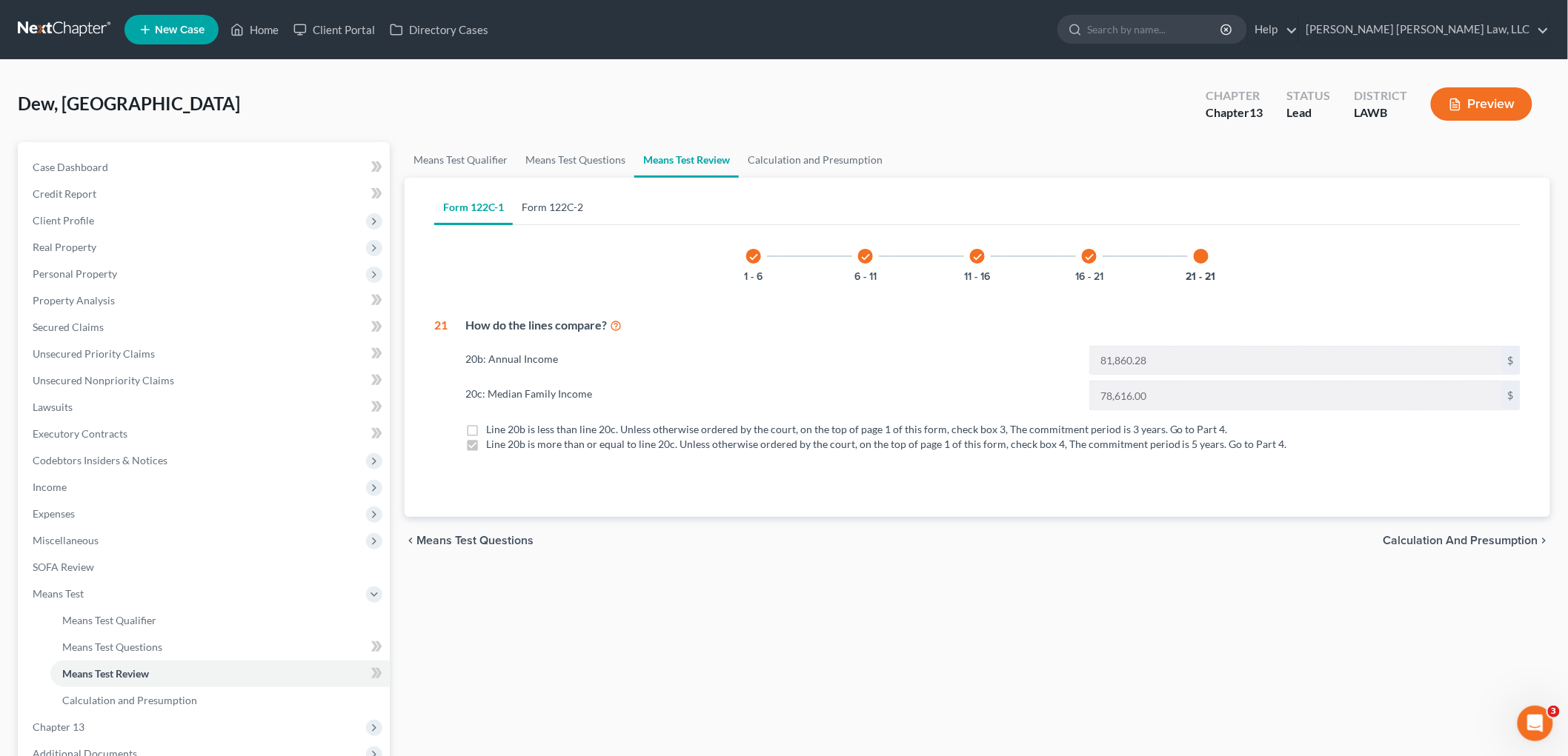
click at [570, 211] on link "Form 122C-2" at bounding box center [552, 208] width 79 height 36
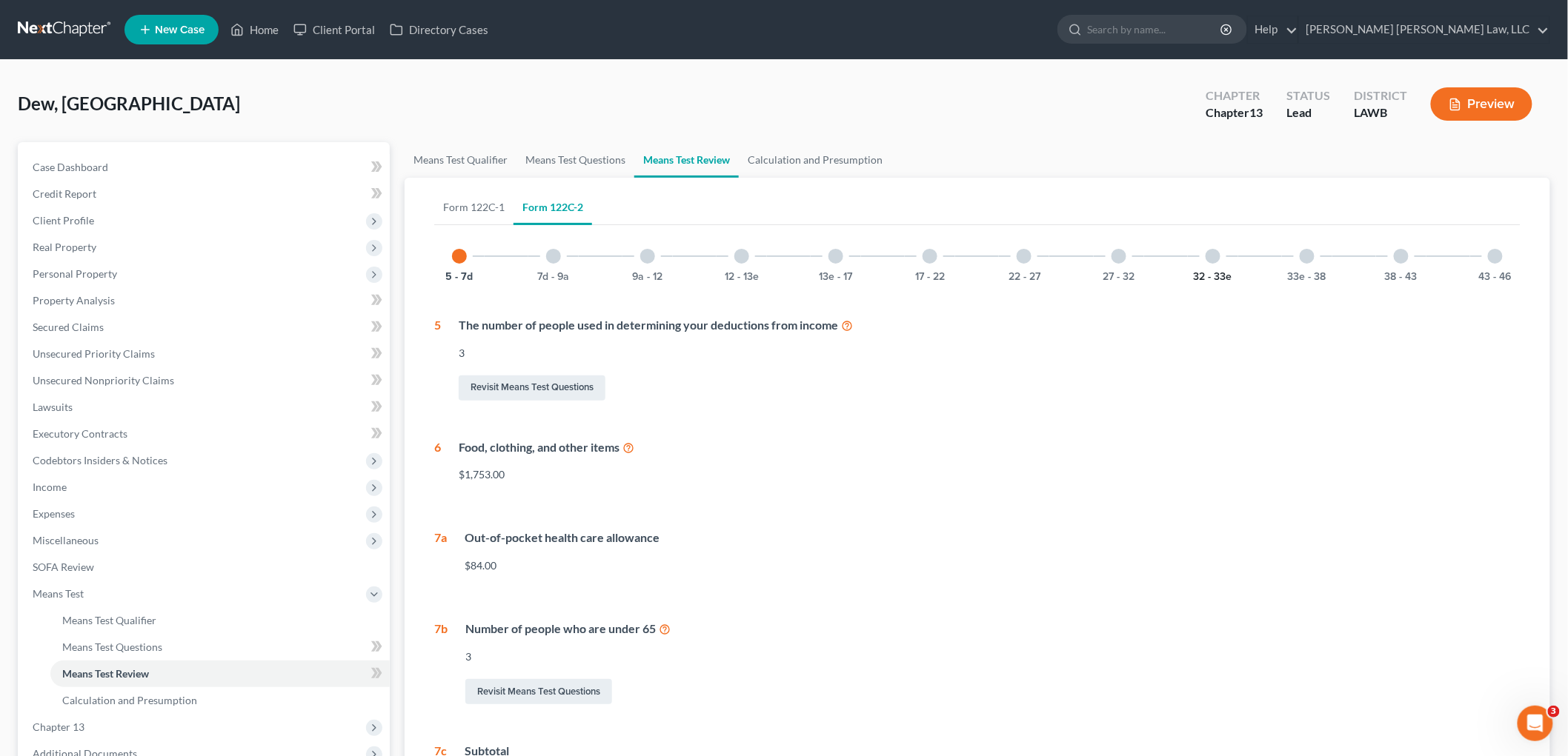
click at [1196, 272] on button "32 - 33e" at bounding box center [1213, 277] width 38 height 10
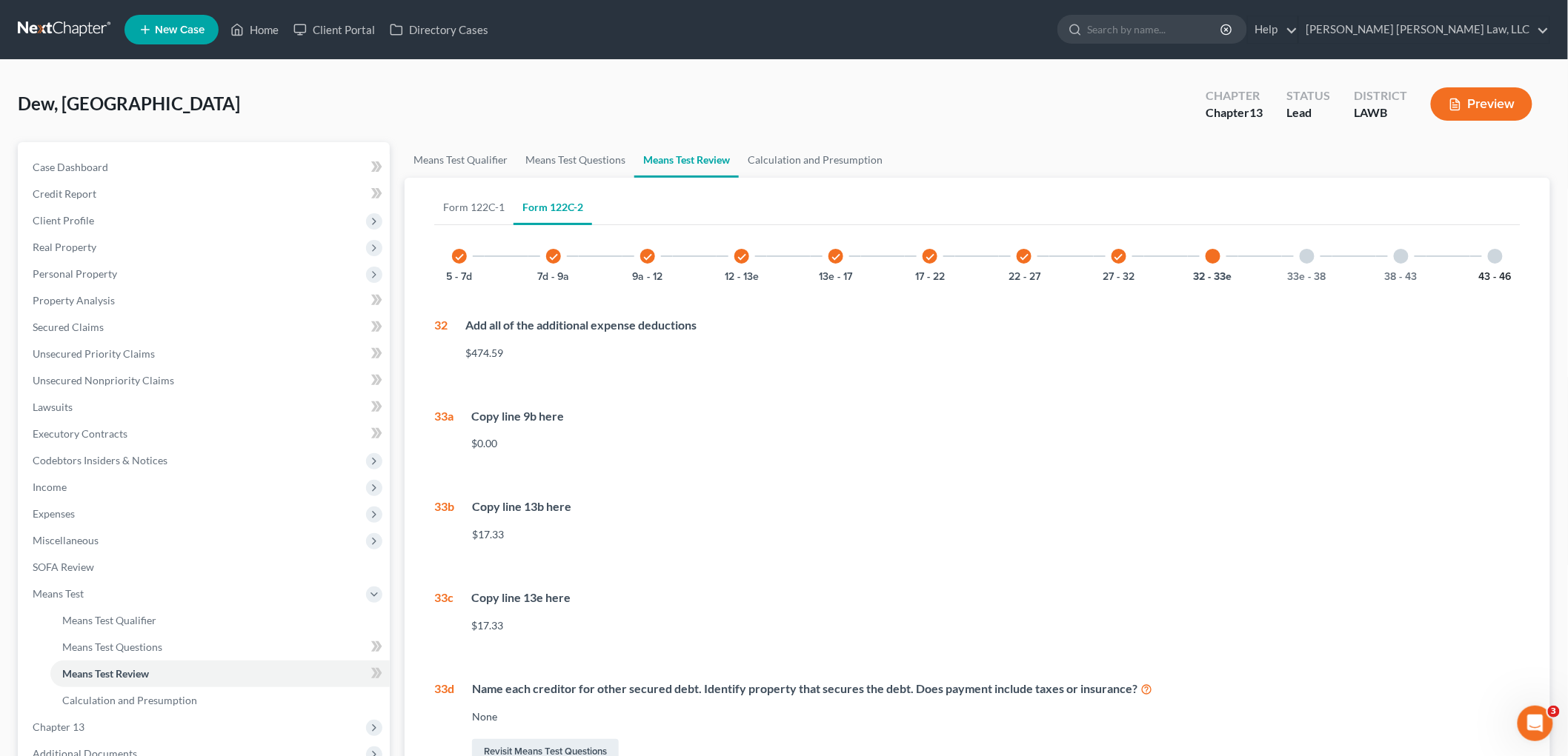
click at [1488, 272] on button "43 - 46" at bounding box center [1495, 277] width 33 height 10
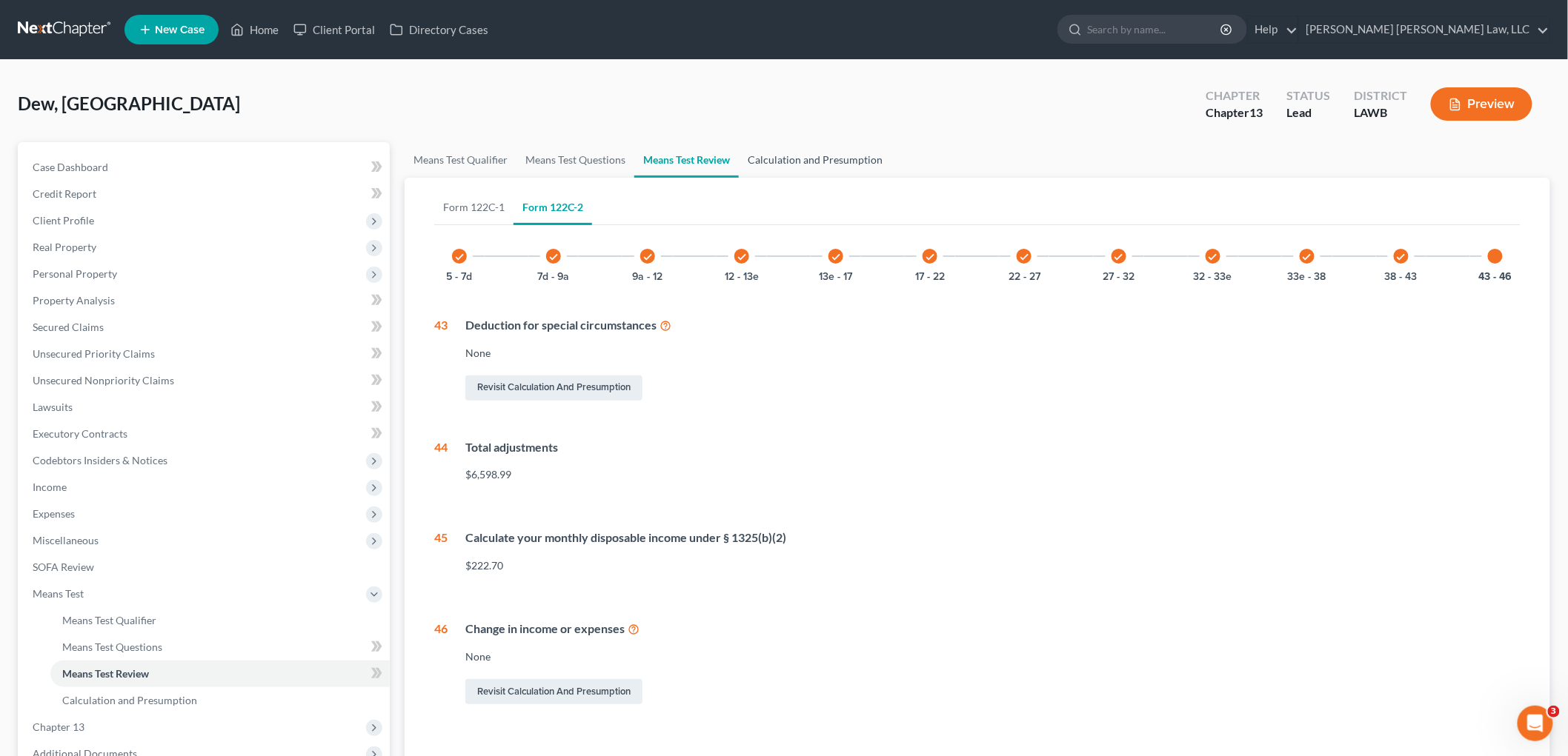
click at [772, 148] on link "Calculation and Presumption" at bounding box center [815, 160] width 153 height 36
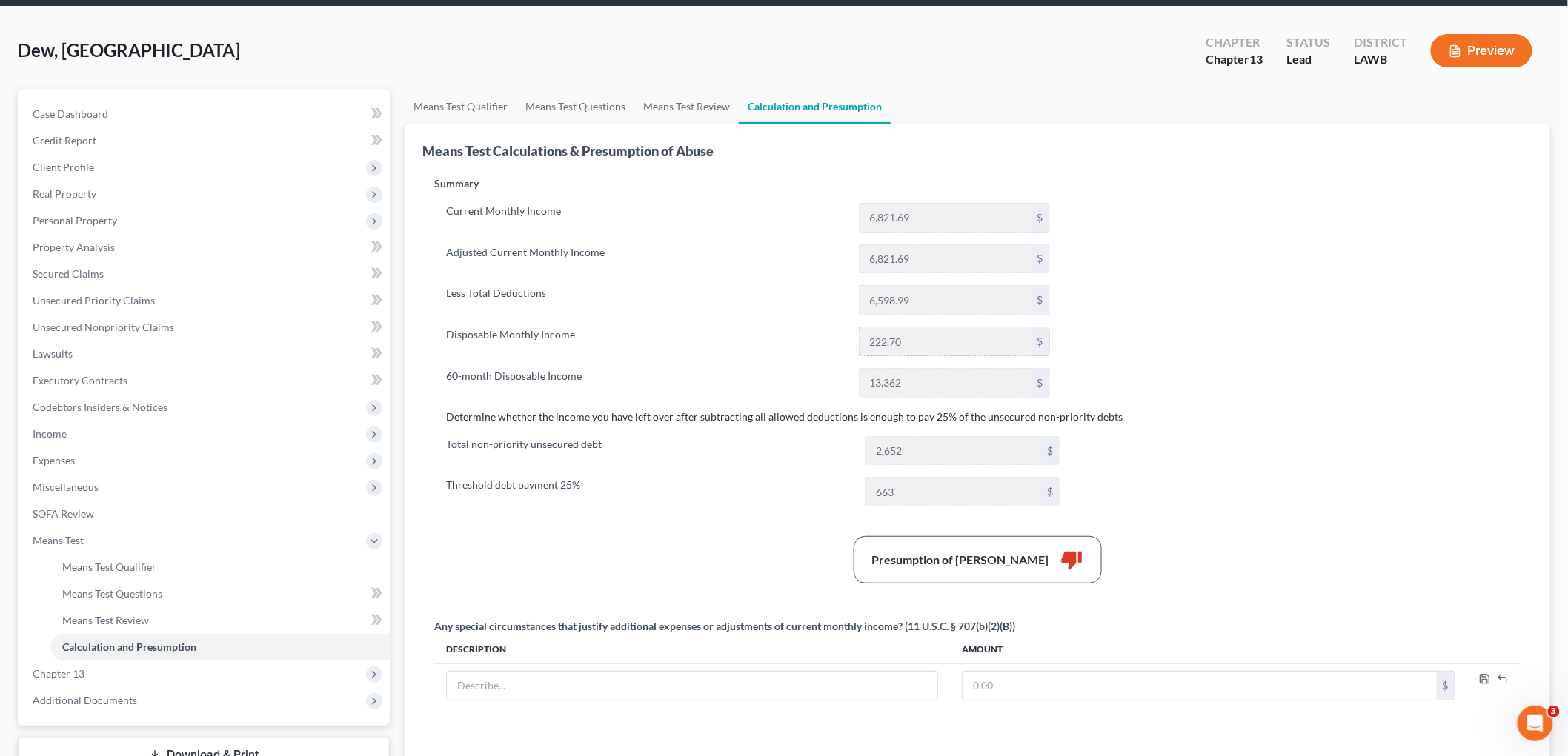
scroll to position [82, 0]
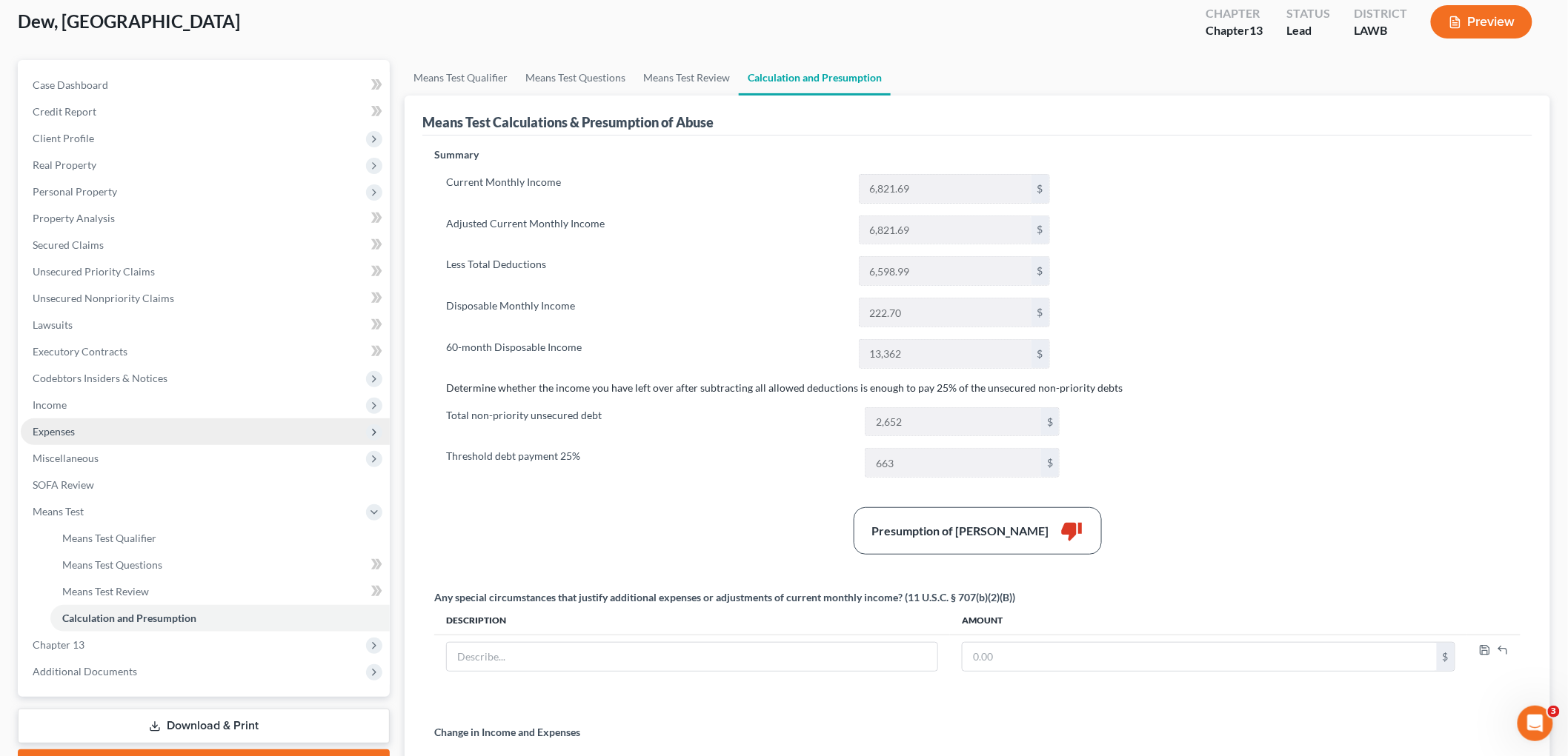
click at [89, 426] on span "Expenses" at bounding box center [205, 431] width 369 height 26
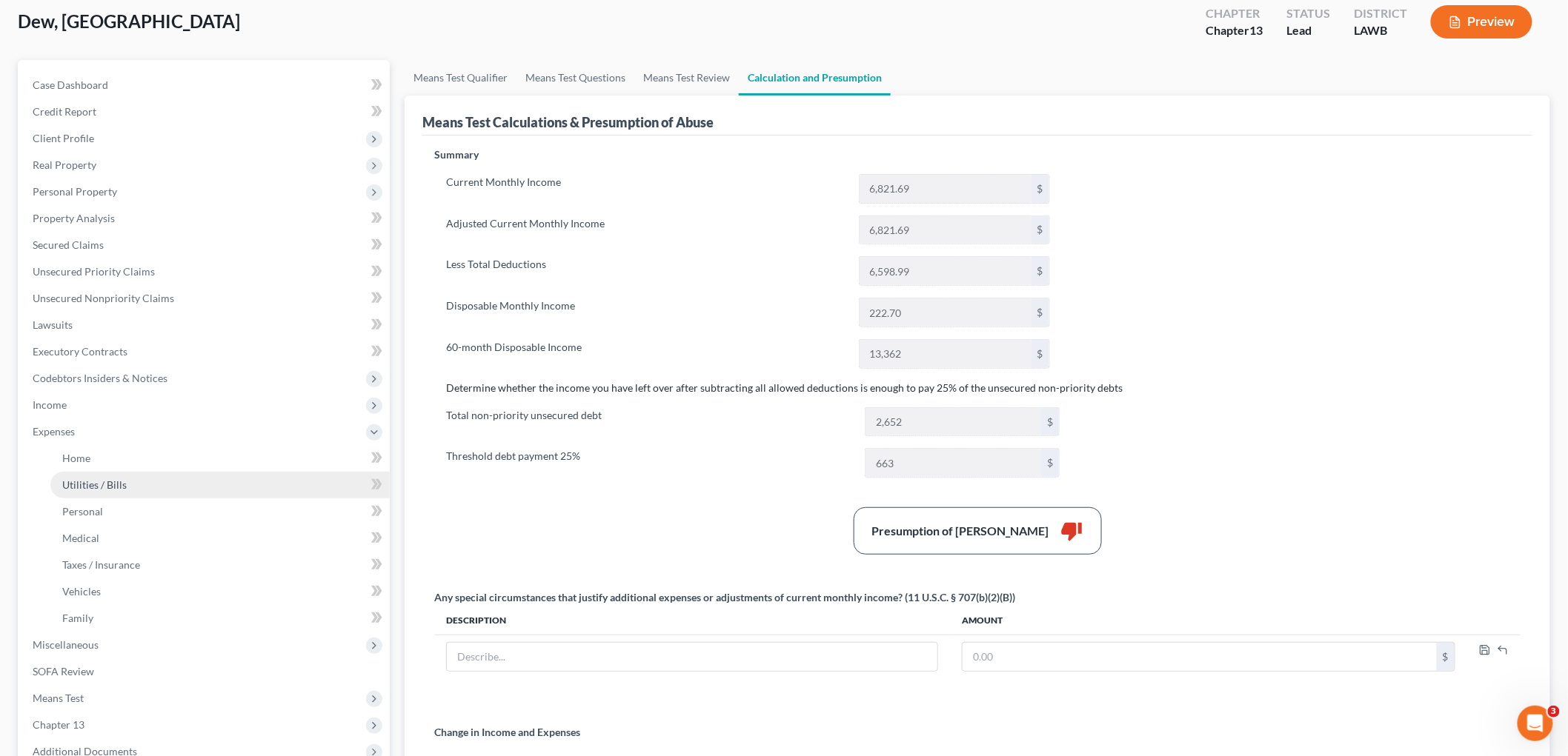
click at [108, 480] on span "Utilities / Bills" at bounding box center [94, 485] width 65 height 13
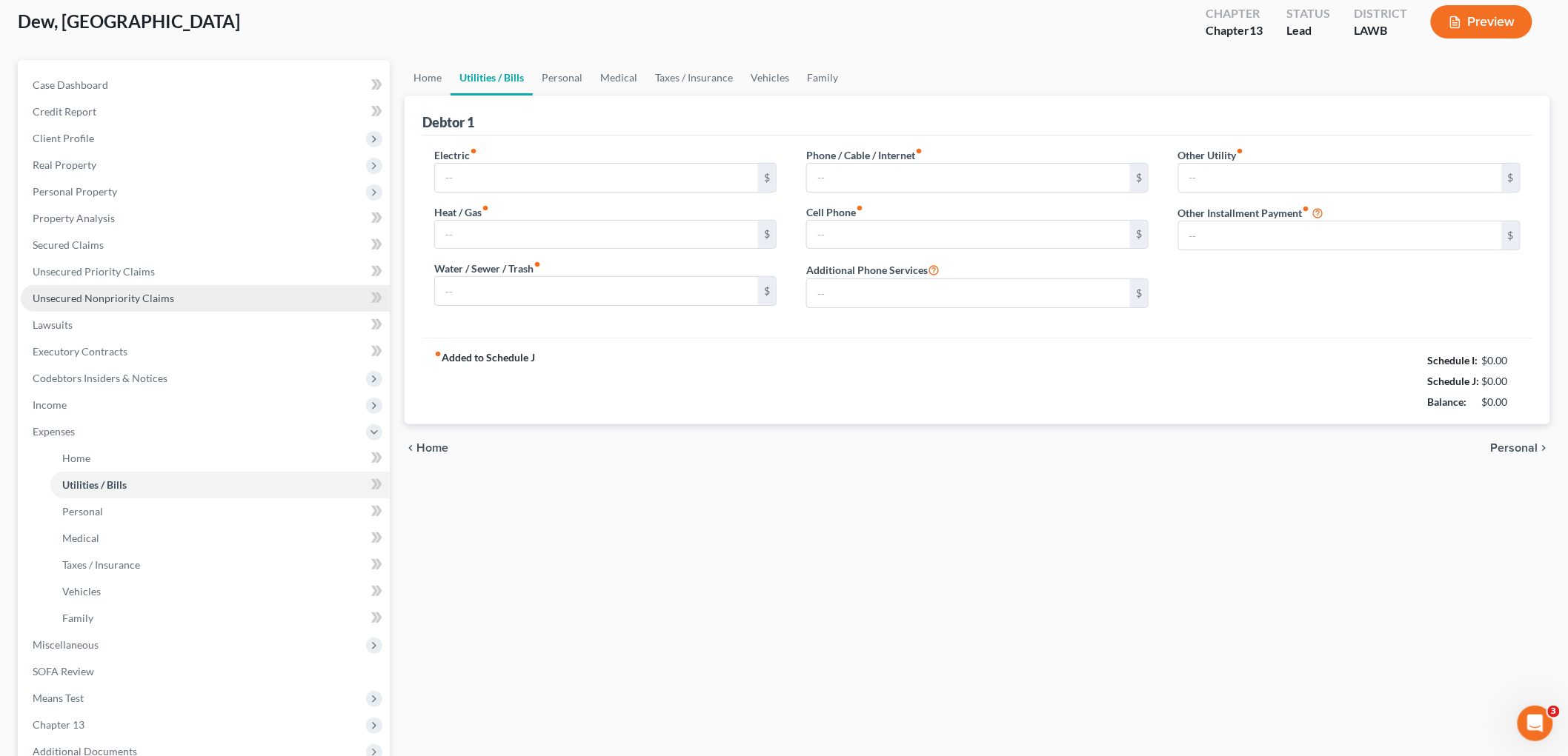
scroll to position [2, 0]
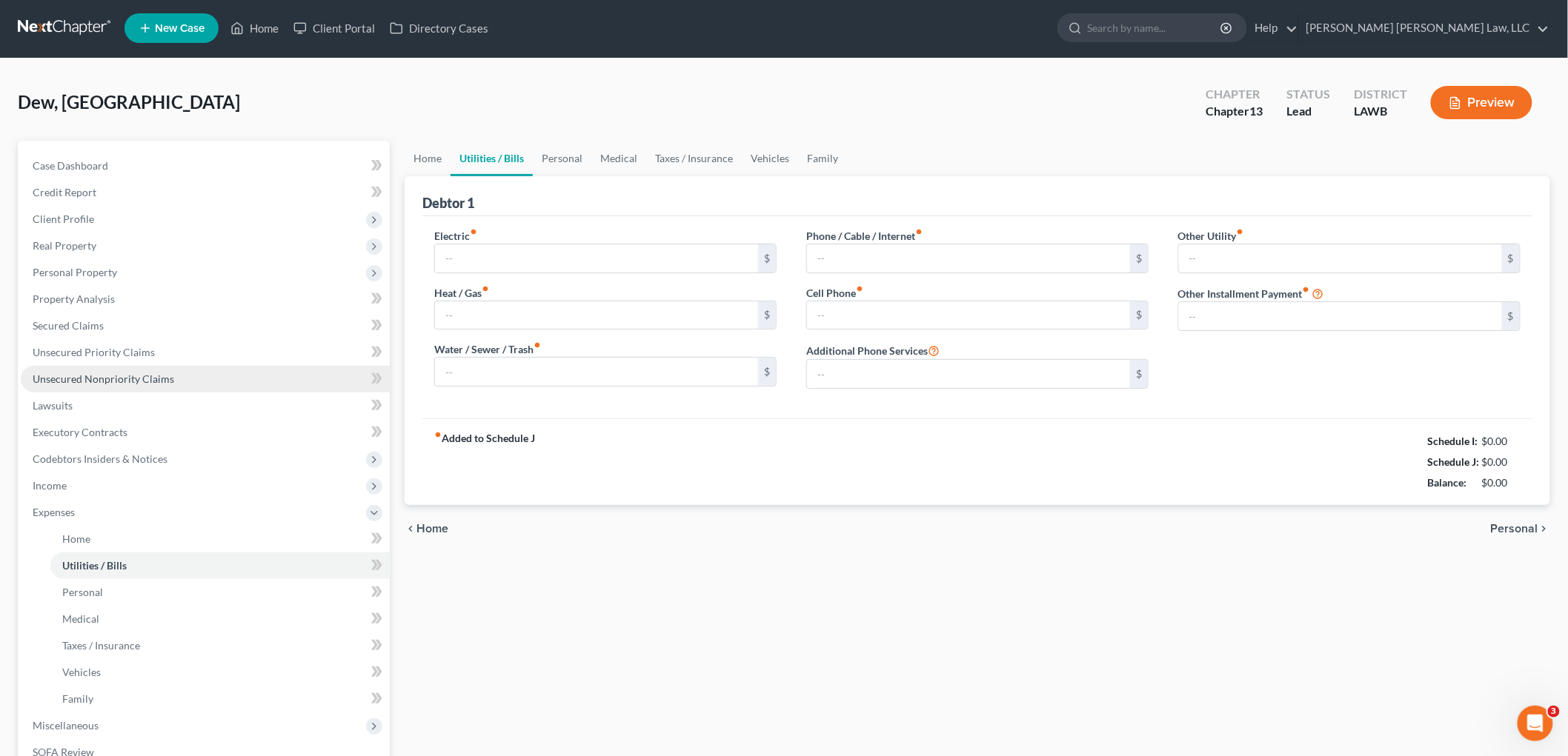
type input "250.13"
type input "0.00"
type input "120.00"
type input "150.77"
type input "265.00"
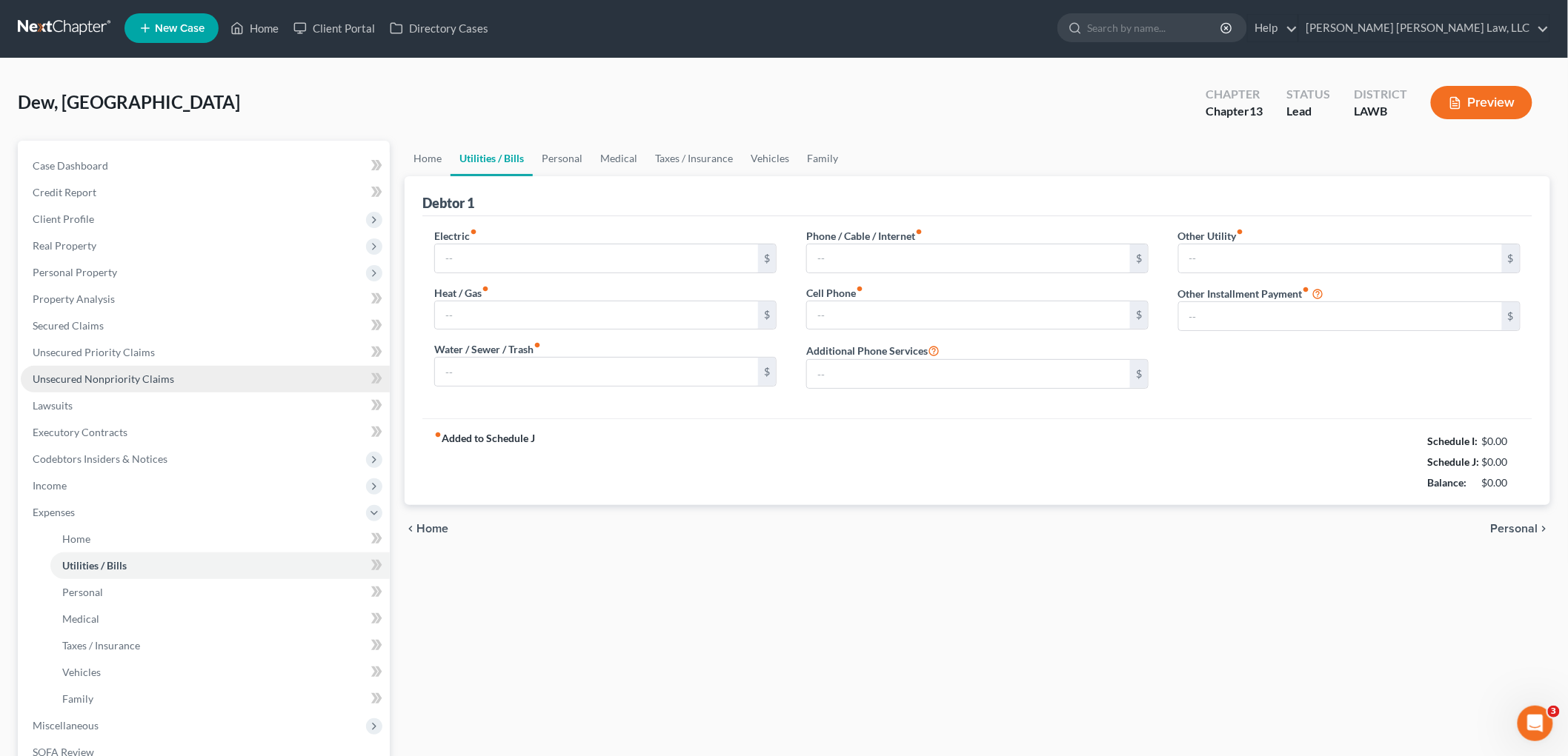
type input "0.00"
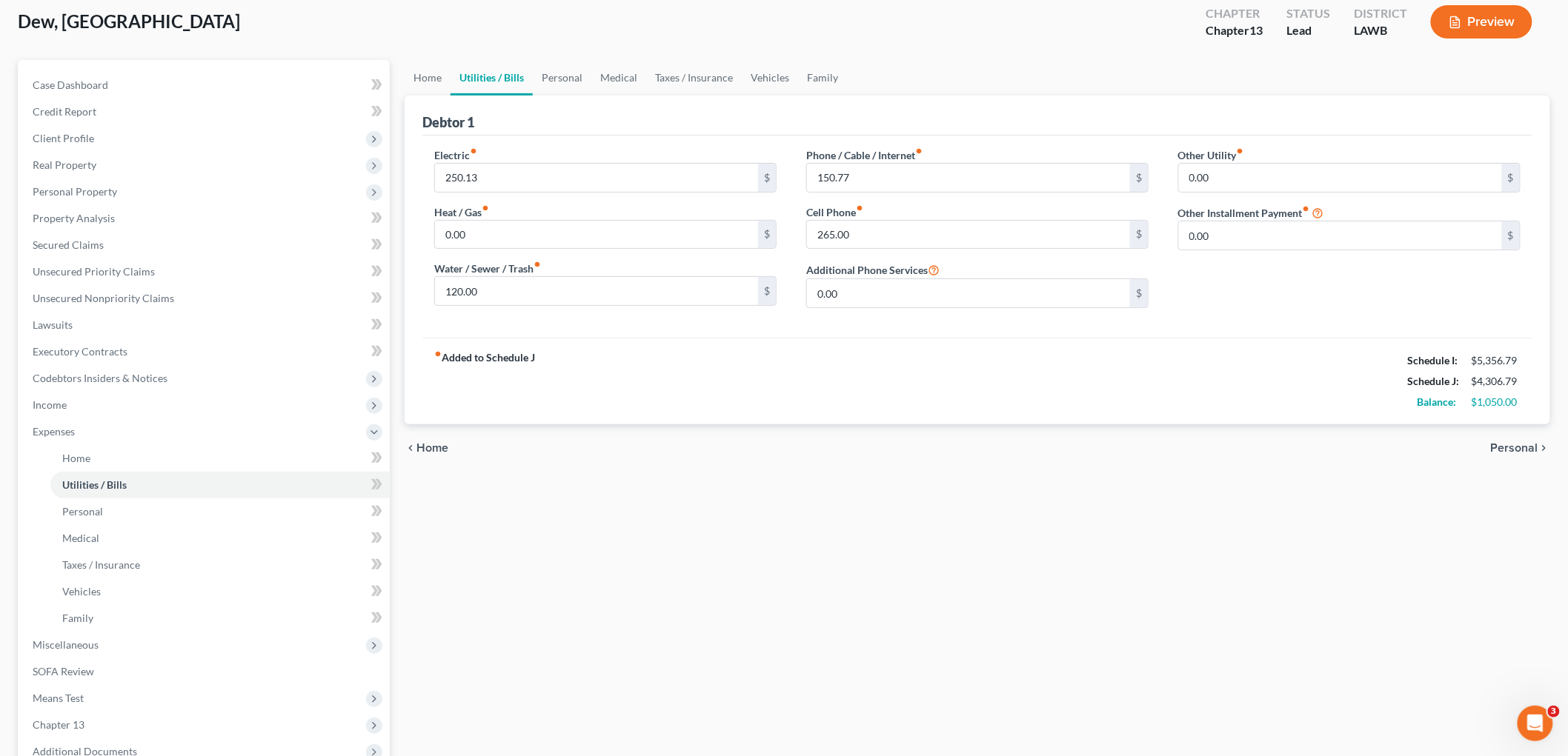
scroll to position [0, 0]
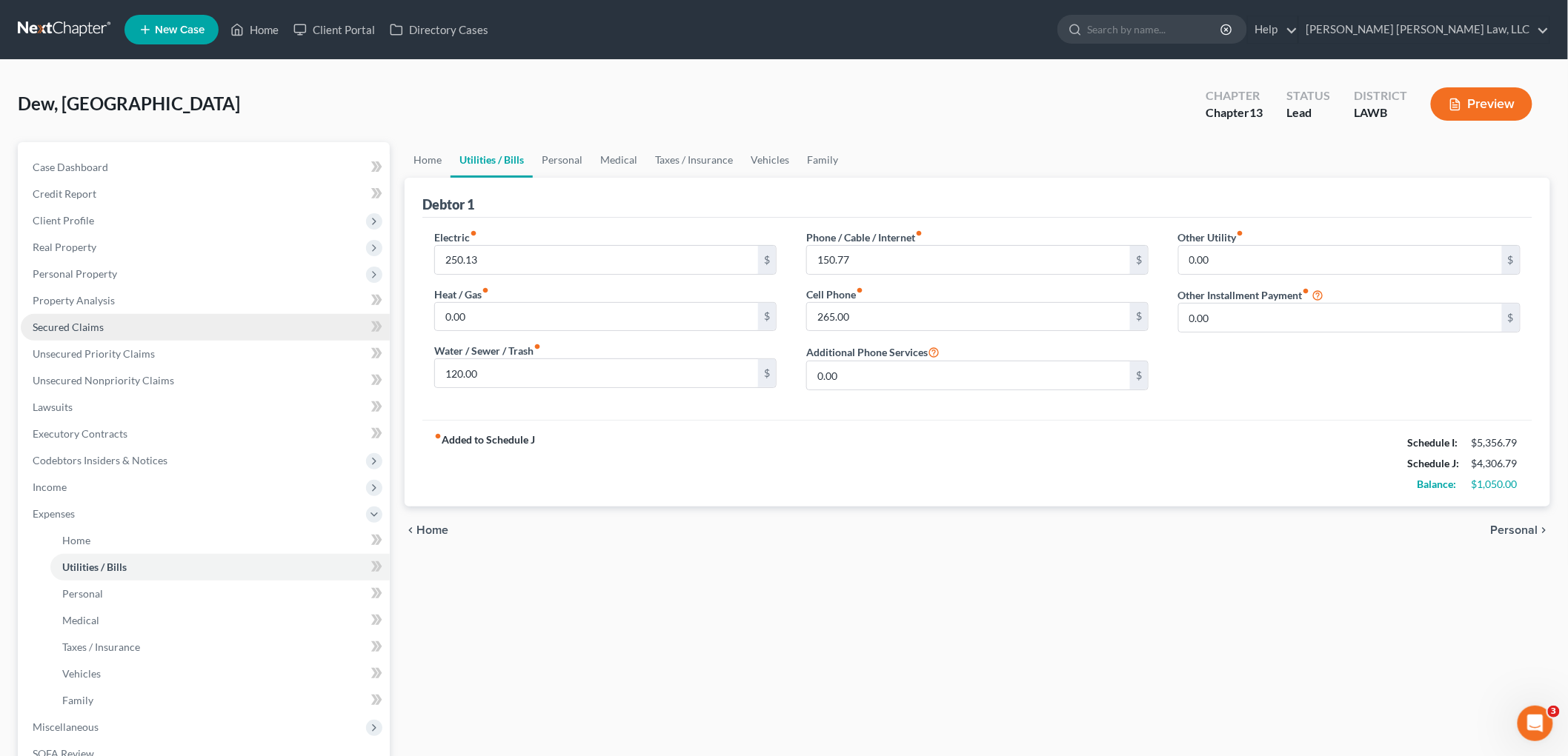
click at [123, 337] on link "Secured Claims" at bounding box center [205, 327] width 369 height 26
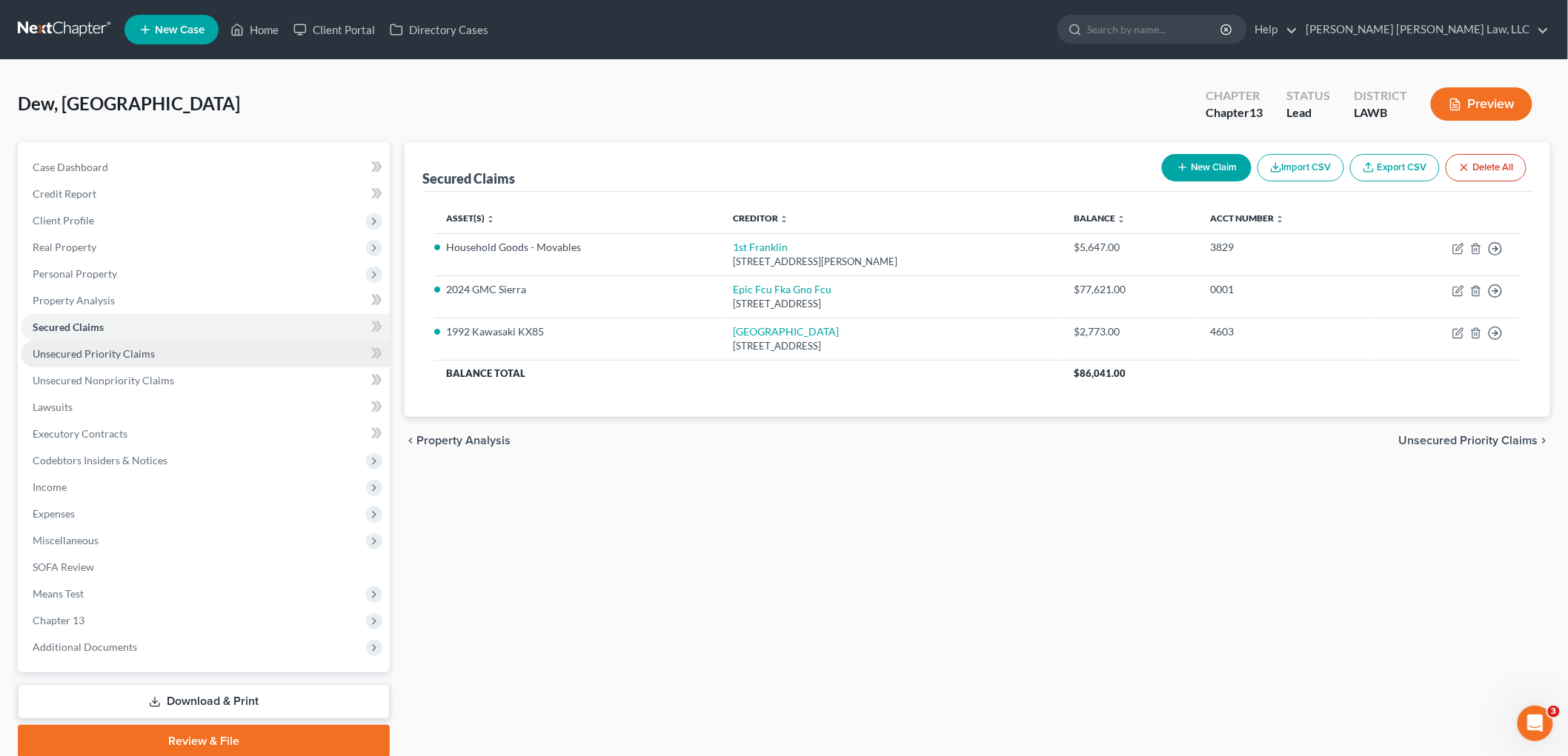
click at [124, 347] on span "Unsecured Priority Claims" at bounding box center [93, 354] width 122 height 13
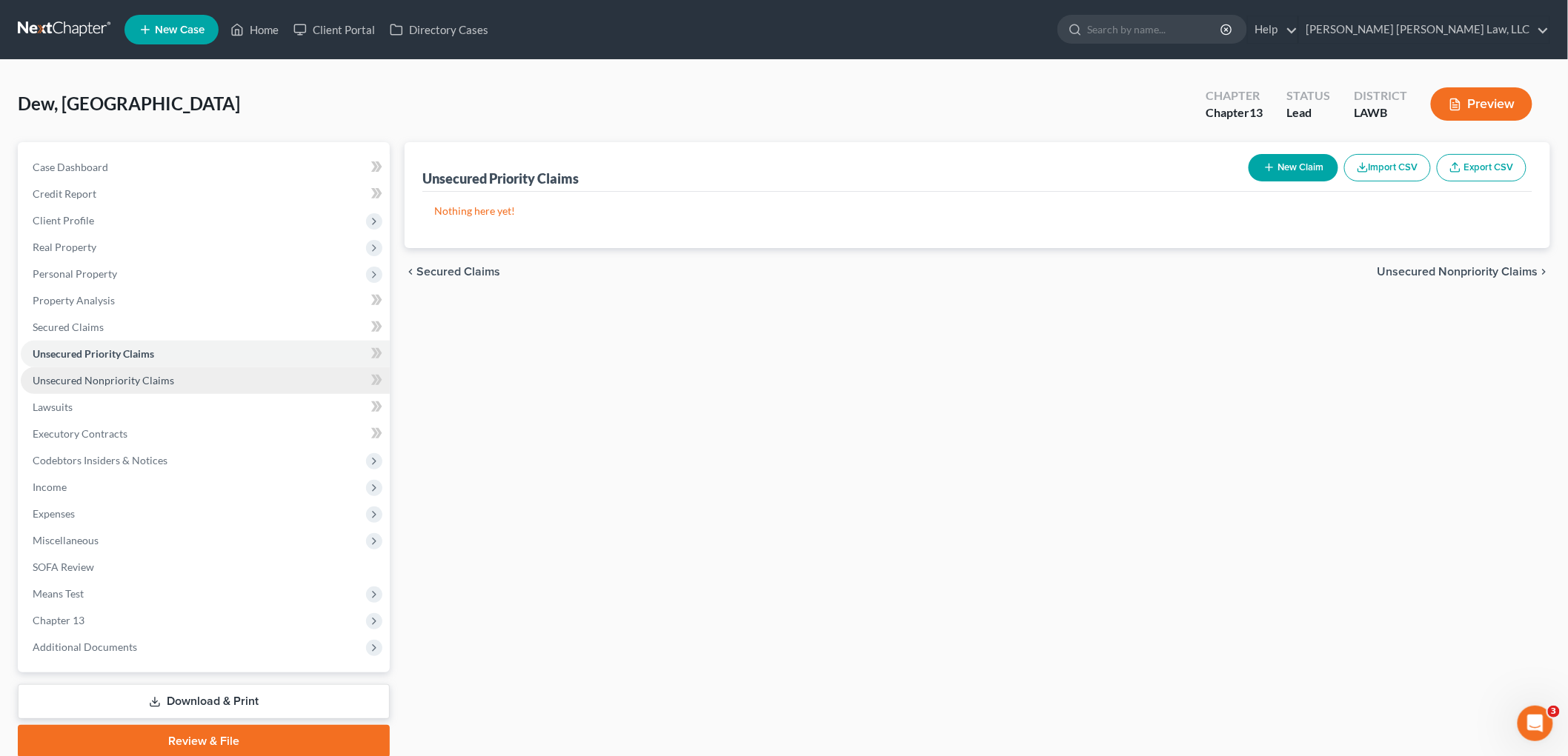
click at [129, 378] on span "Unsecured Nonpriority Claims" at bounding box center [103, 381] width 141 height 13
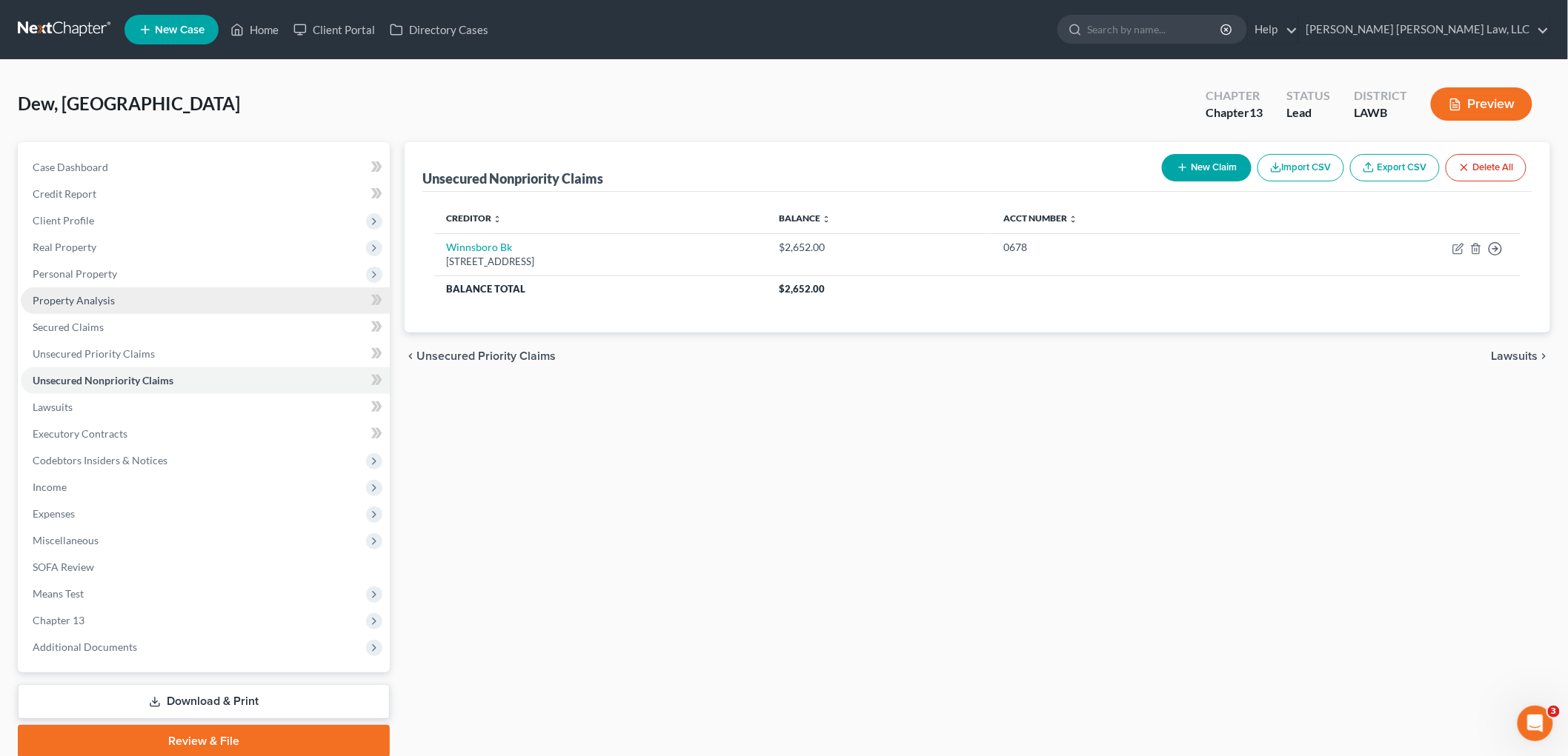
click at [85, 304] on span "Property Analysis" at bounding box center [73, 300] width 82 height 13
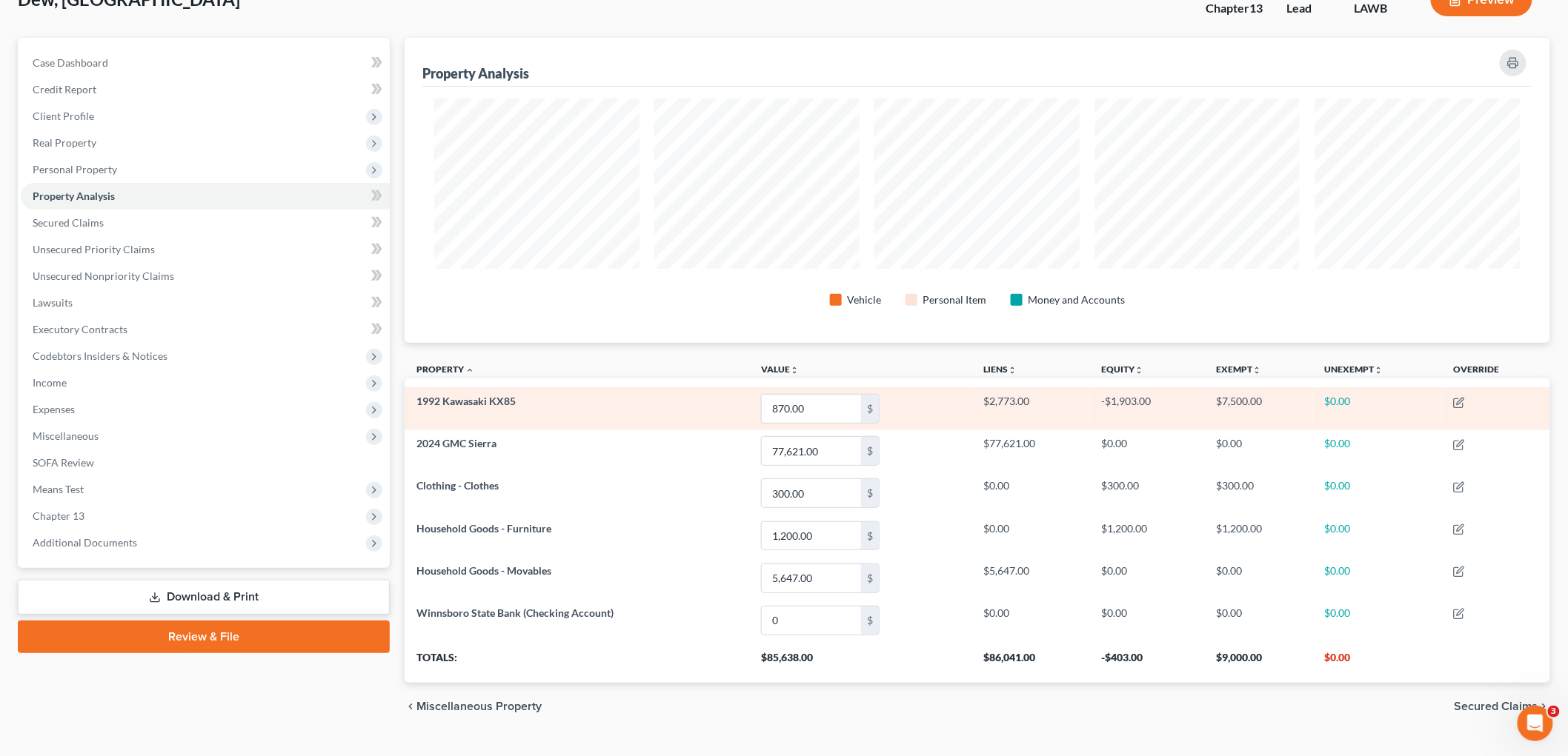
scroll to position [53, 0]
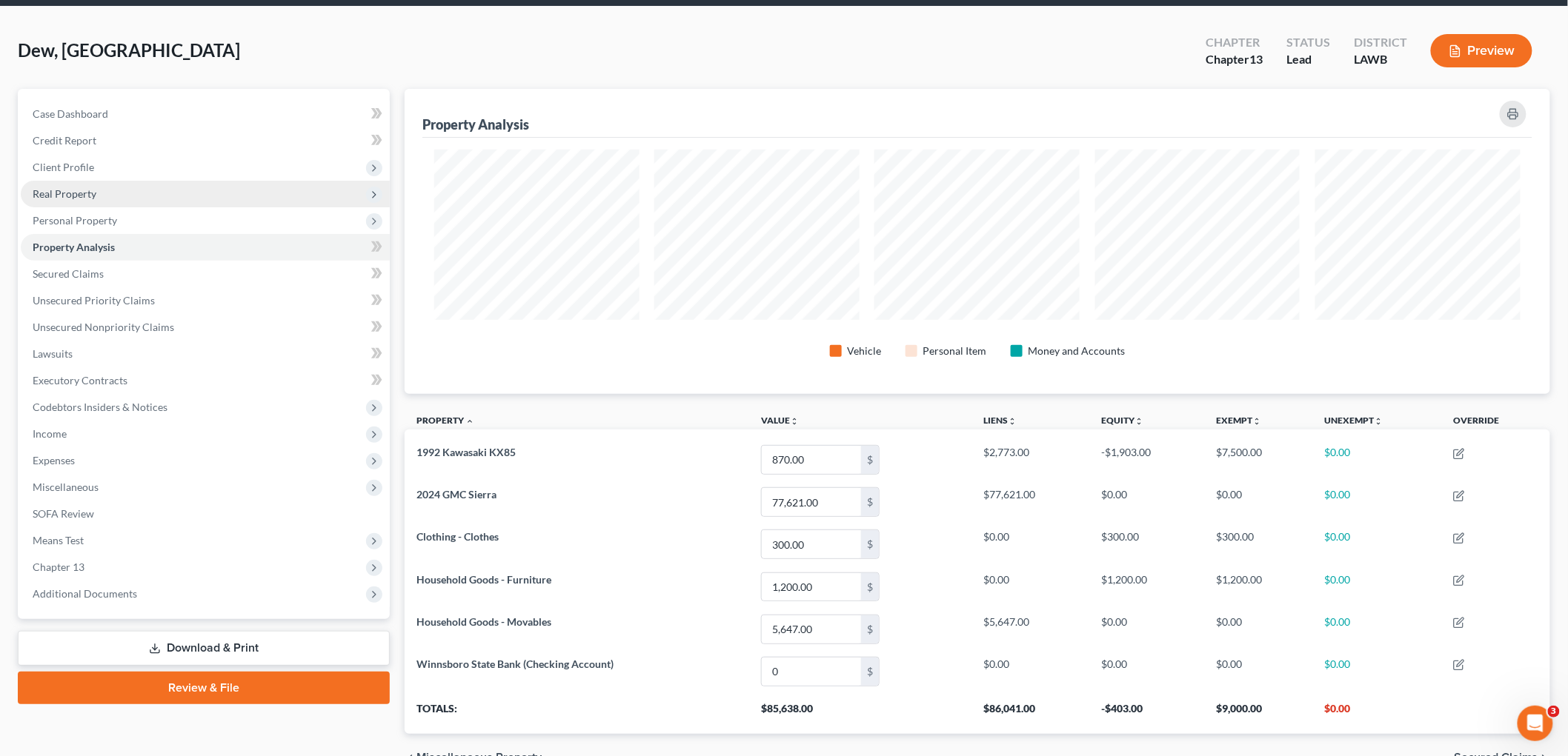
drag, startPoint x: 101, startPoint y: 168, endPoint x: 100, endPoint y: 185, distance: 17.0
click at [101, 168] on span "Client Profile" at bounding box center [205, 167] width 369 height 26
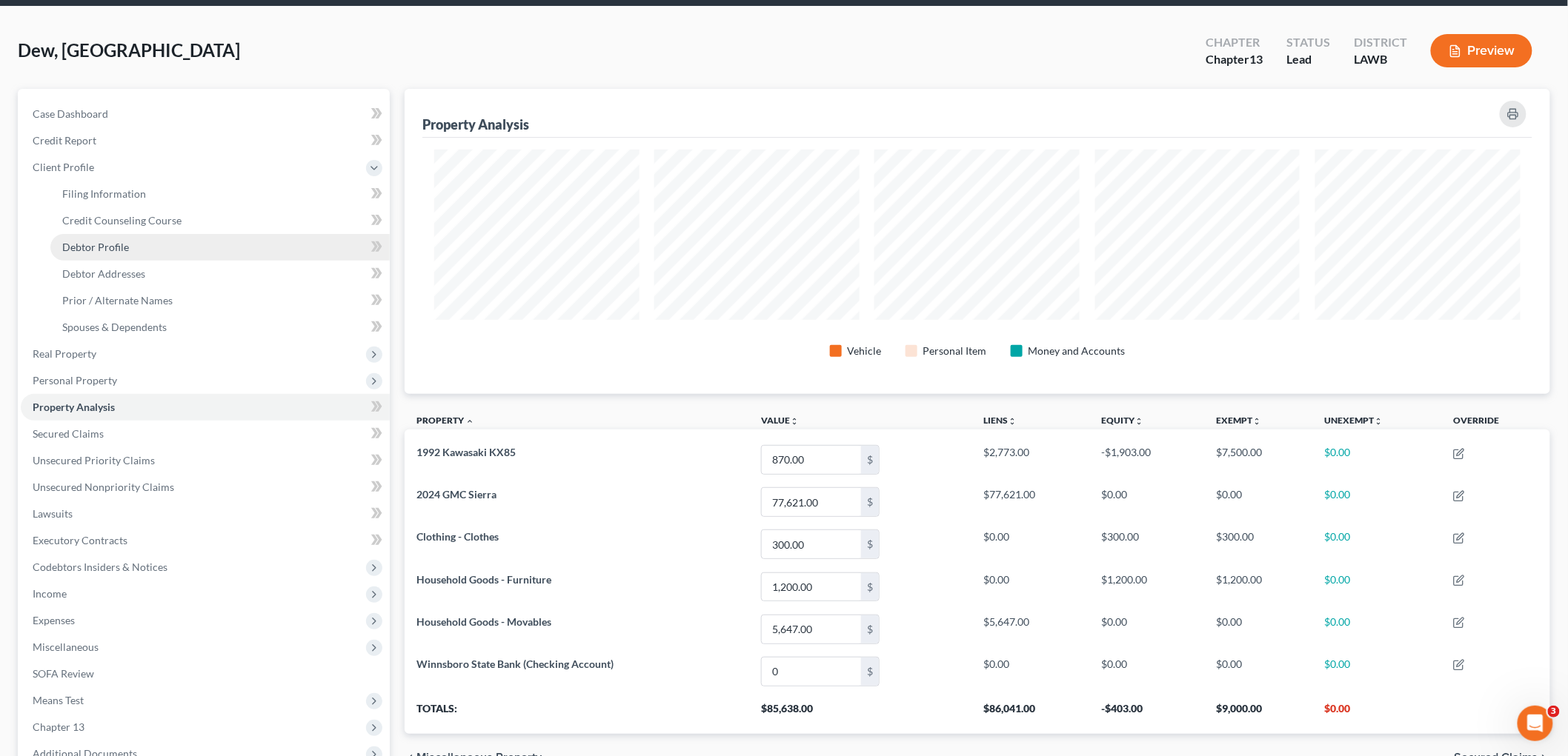
click at [105, 244] on span "Debtor Profile" at bounding box center [96, 247] width 67 height 13
select select "1"
select select "2"
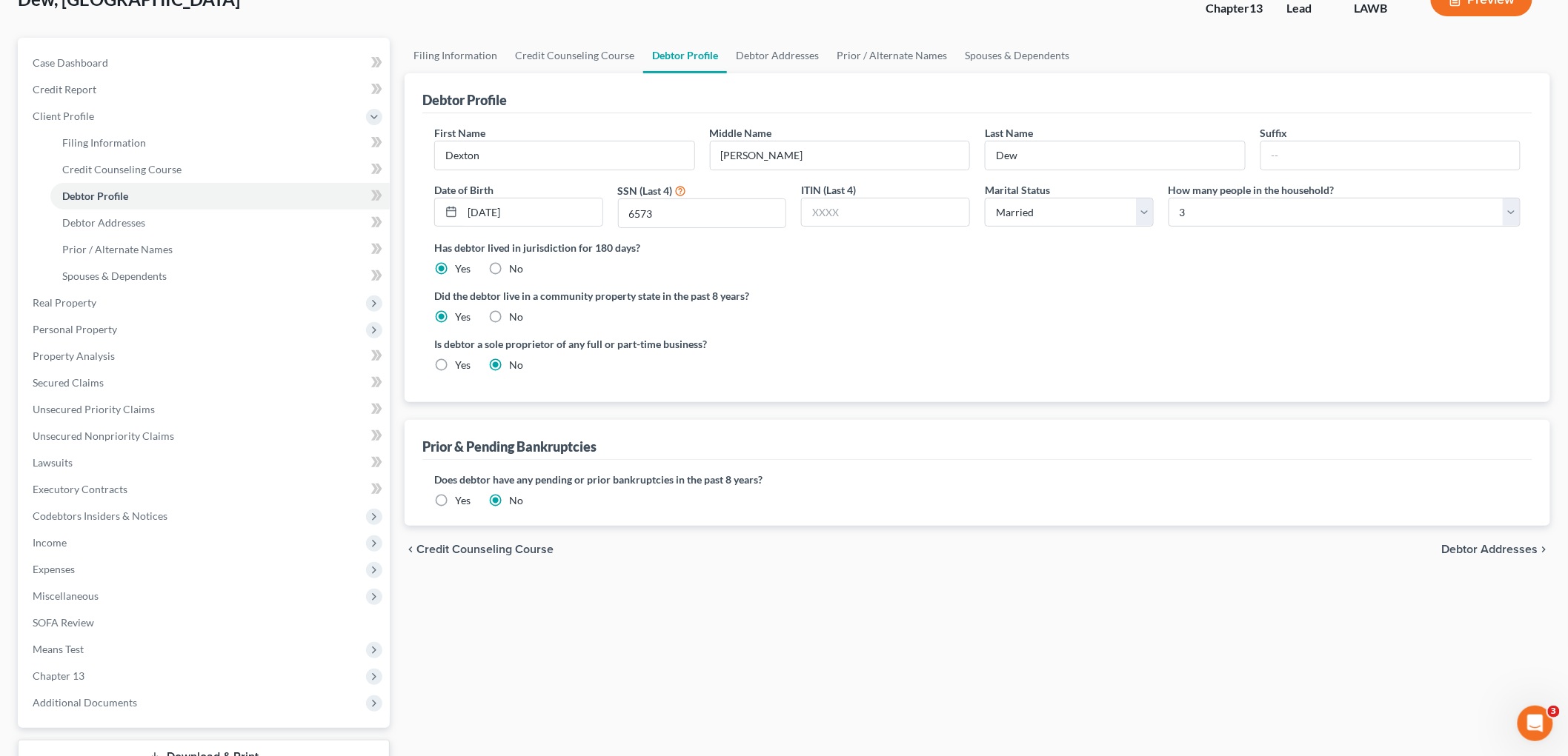
scroll to position [216, 0]
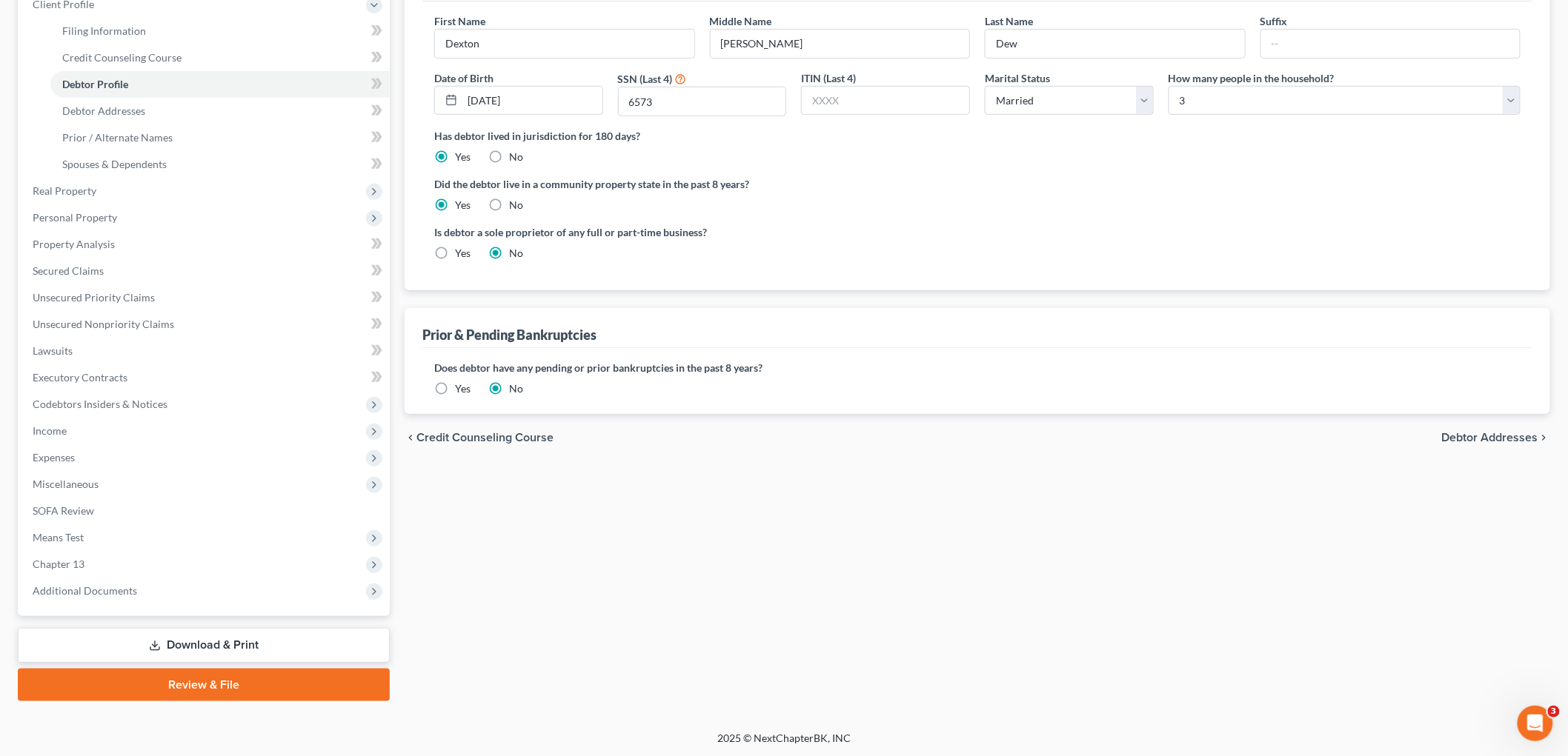
click at [247, 640] on link "Download & Print" at bounding box center [204, 646] width 372 height 35
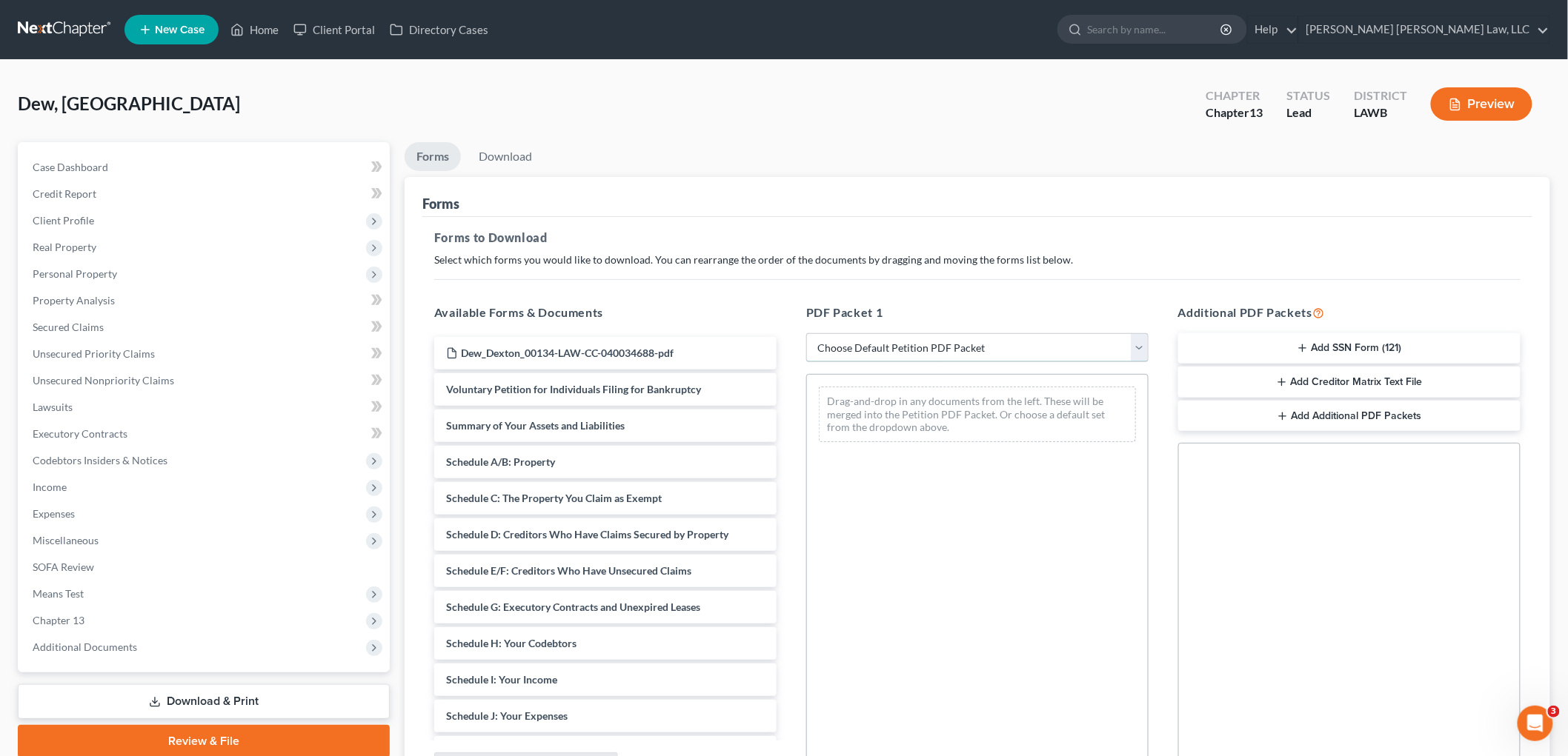
drag, startPoint x: 940, startPoint y: 345, endPoint x: 915, endPoint y: 360, distance: 29.2
click at [940, 345] on select "Choose Default Petition PDF Packet Complete Bankruptcy Petition (all forms and …" at bounding box center [978, 348] width 343 height 30
select select "0"
click at [807, 334] on select "Choose Default Petition PDF Packet Complete Bankruptcy Petition (all forms and …" at bounding box center [978, 348] width 343 height 30
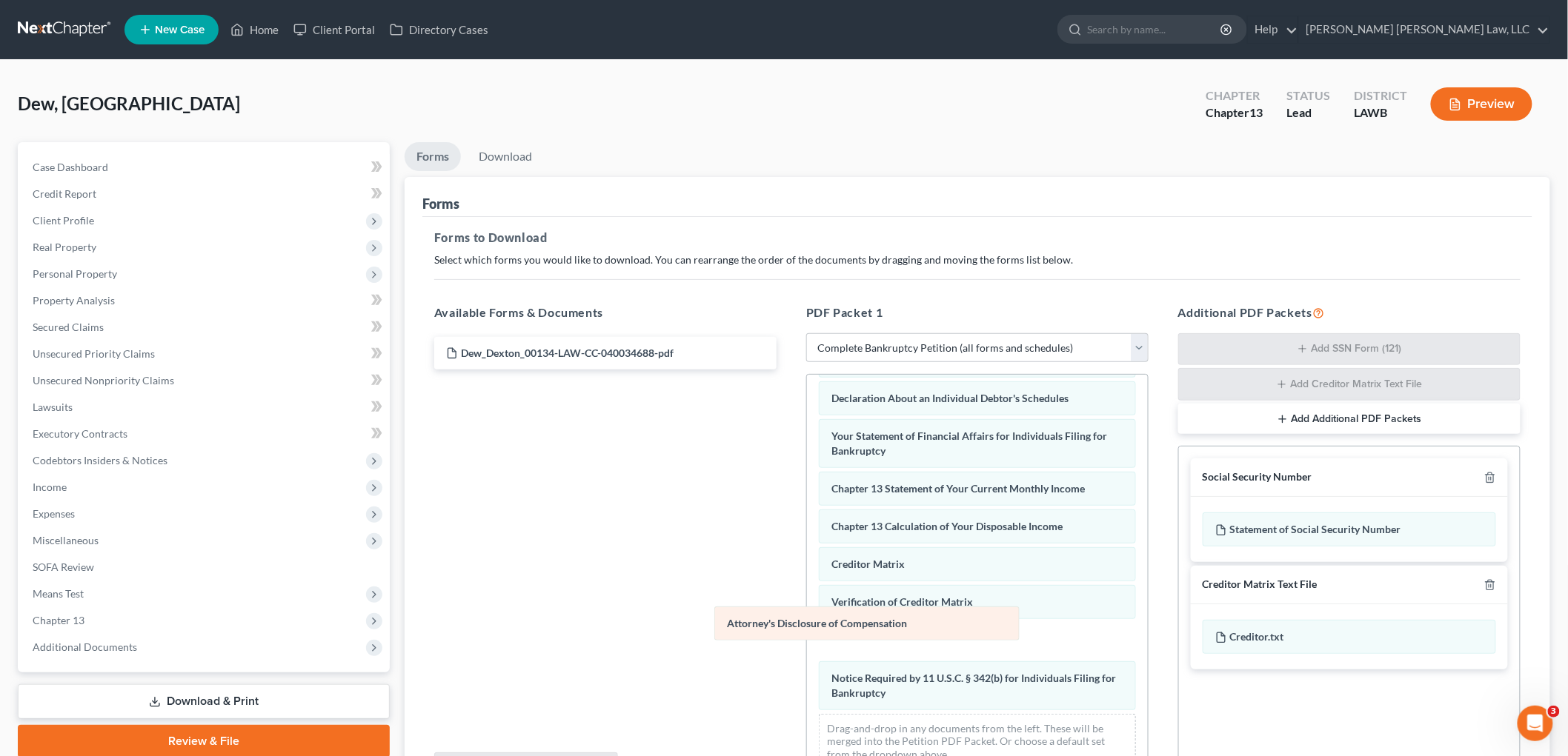
scroll to position [362, 0]
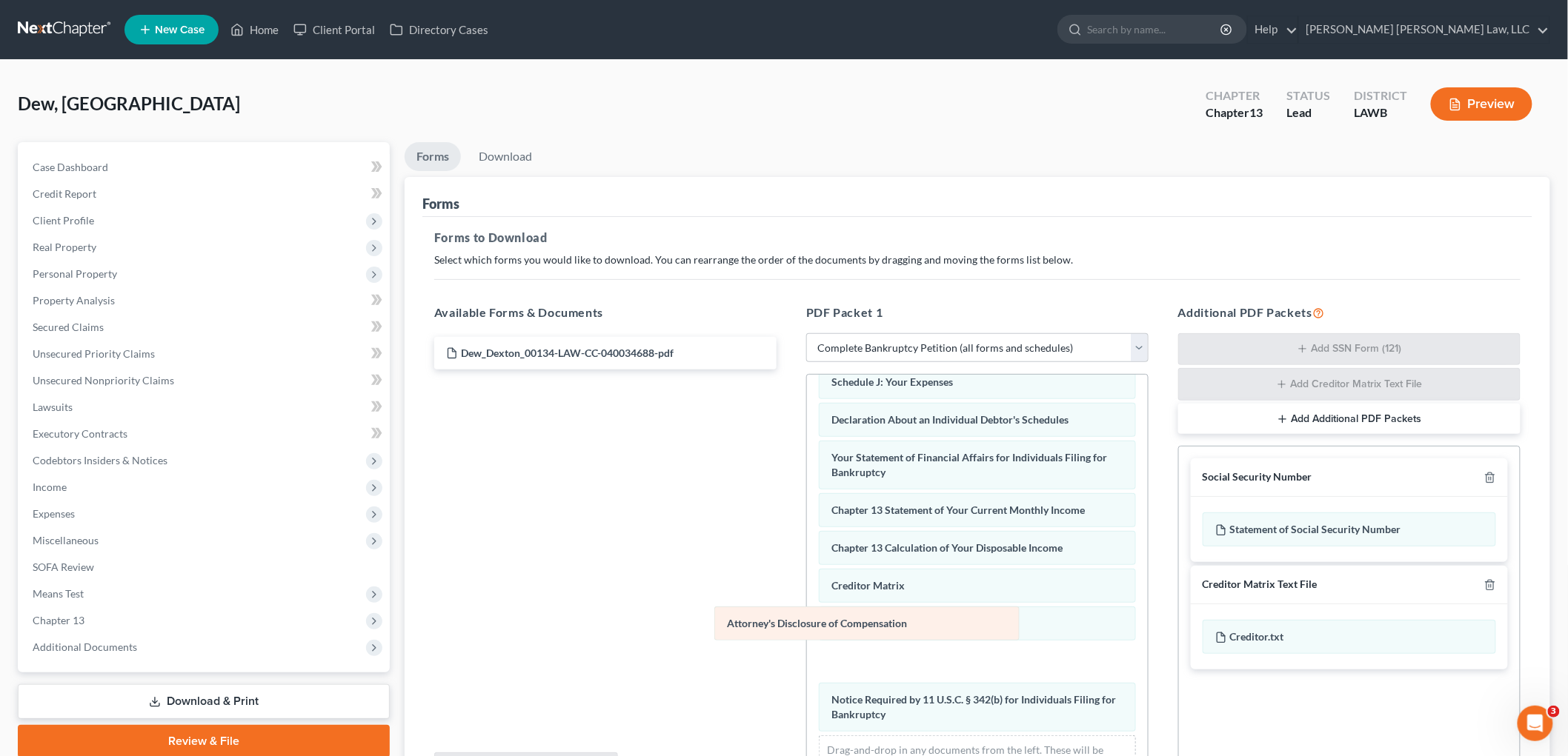
drag, startPoint x: 870, startPoint y: 694, endPoint x: 597, endPoint y: 575, distance: 297.8
click at [807, 575] on div "Attorney's Disclosure of Compensation Voluntary Petition for Individuals Filing…" at bounding box center [977, 408] width 341 height 789
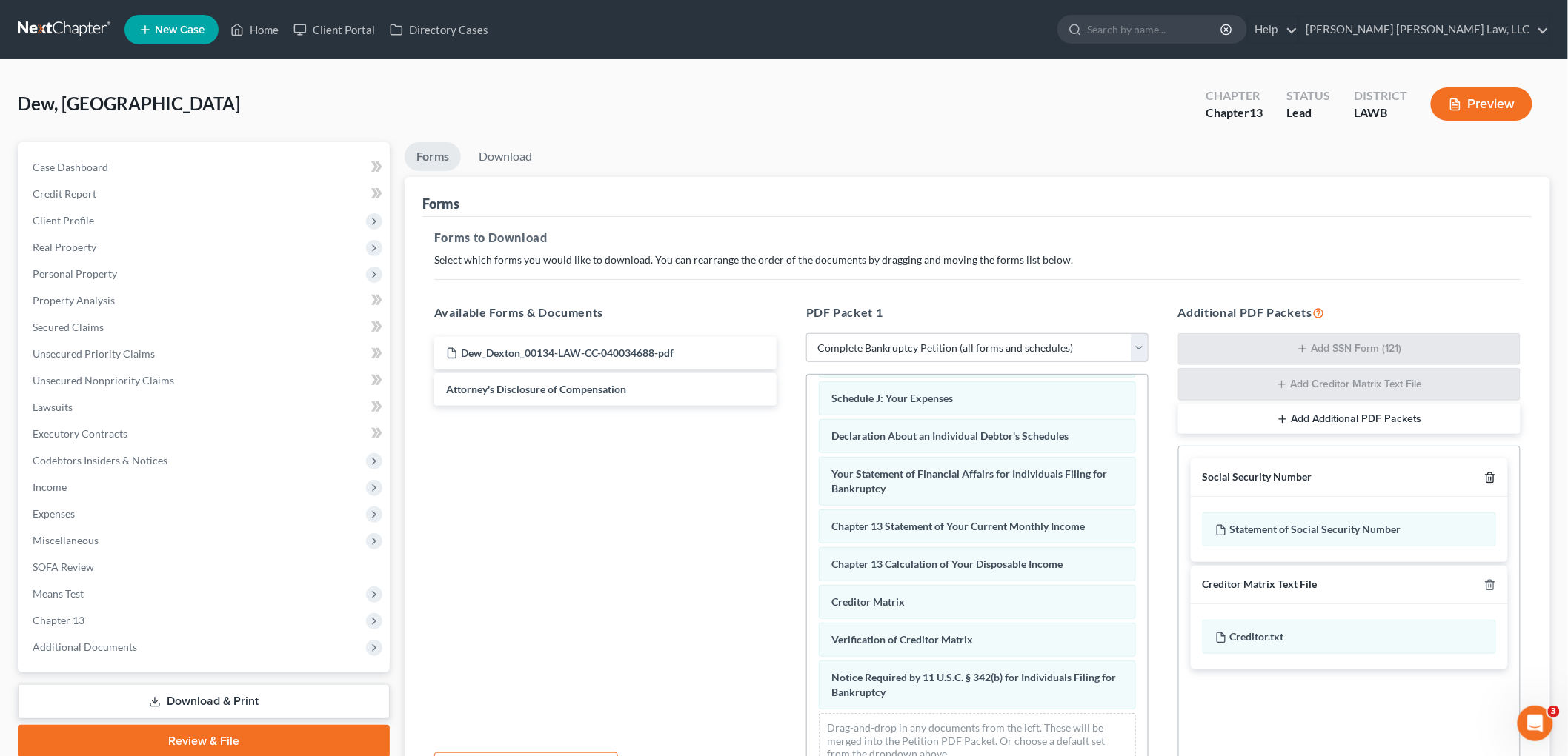
click at [1490, 479] on line "button" at bounding box center [1490, 479] width 0 height 3
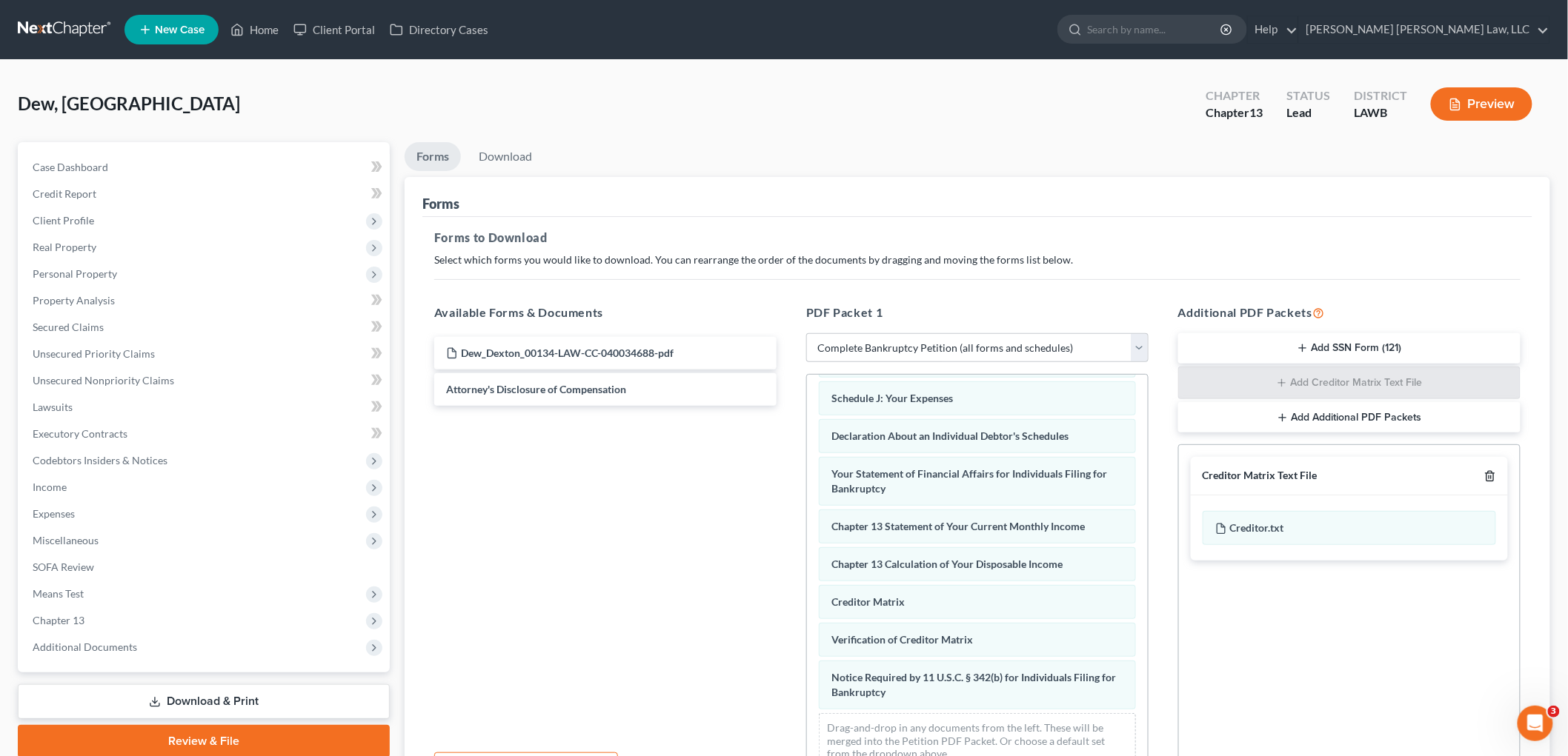
click at [1490, 479] on icon "button" at bounding box center [1491, 476] width 12 height 12
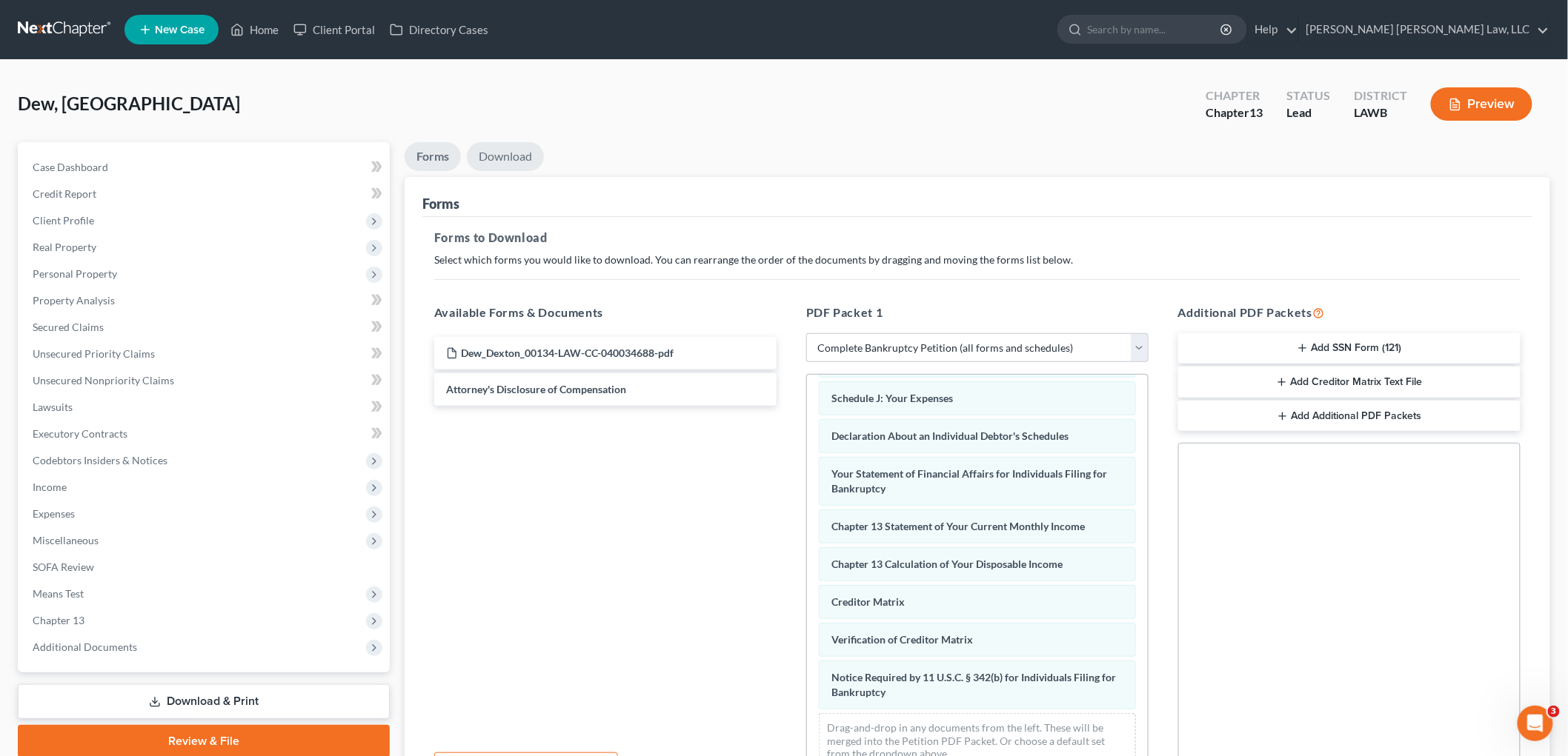
click at [507, 149] on link "Download" at bounding box center [506, 156] width 77 height 29
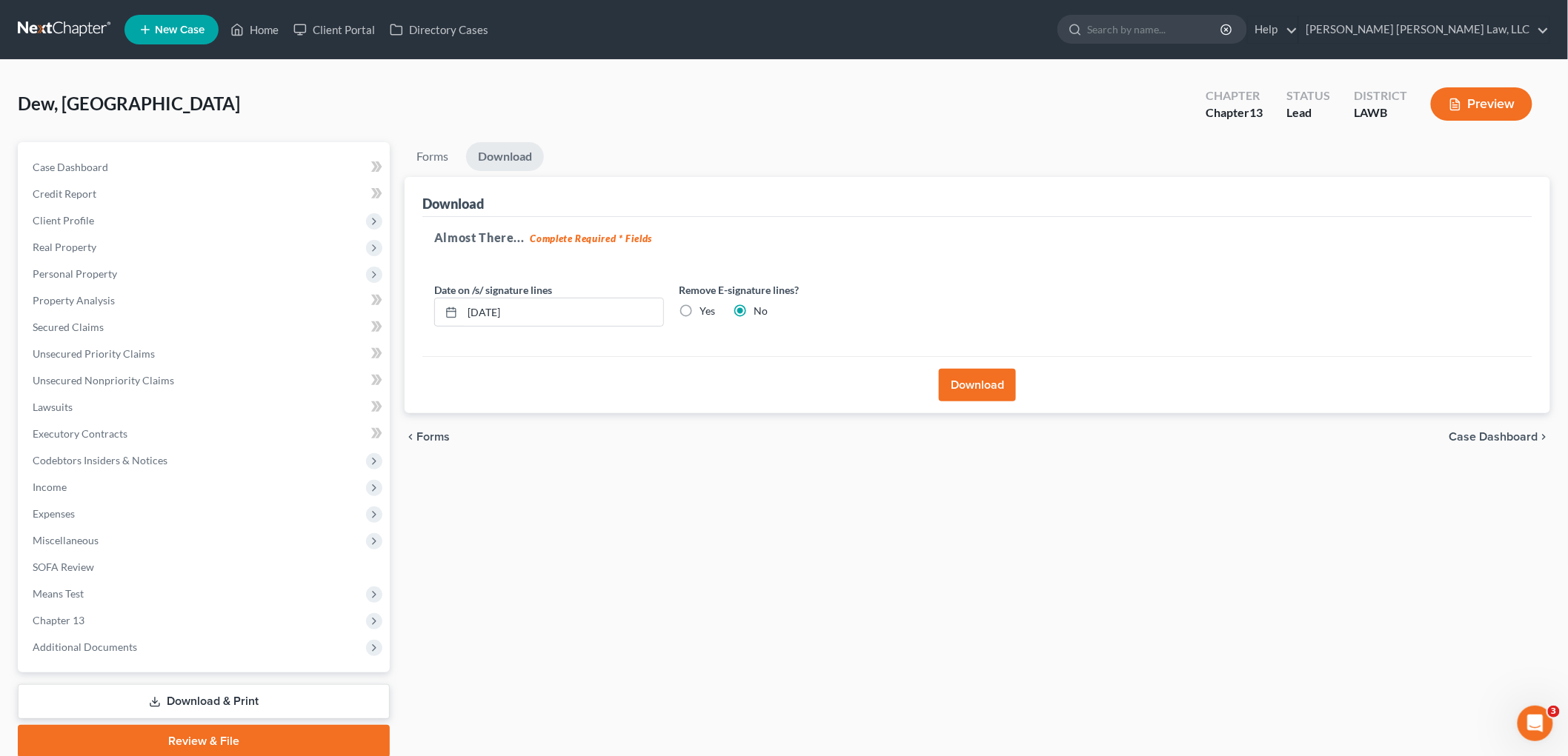
click at [979, 384] on button "Download" at bounding box center [978, 385] width 77 height 33
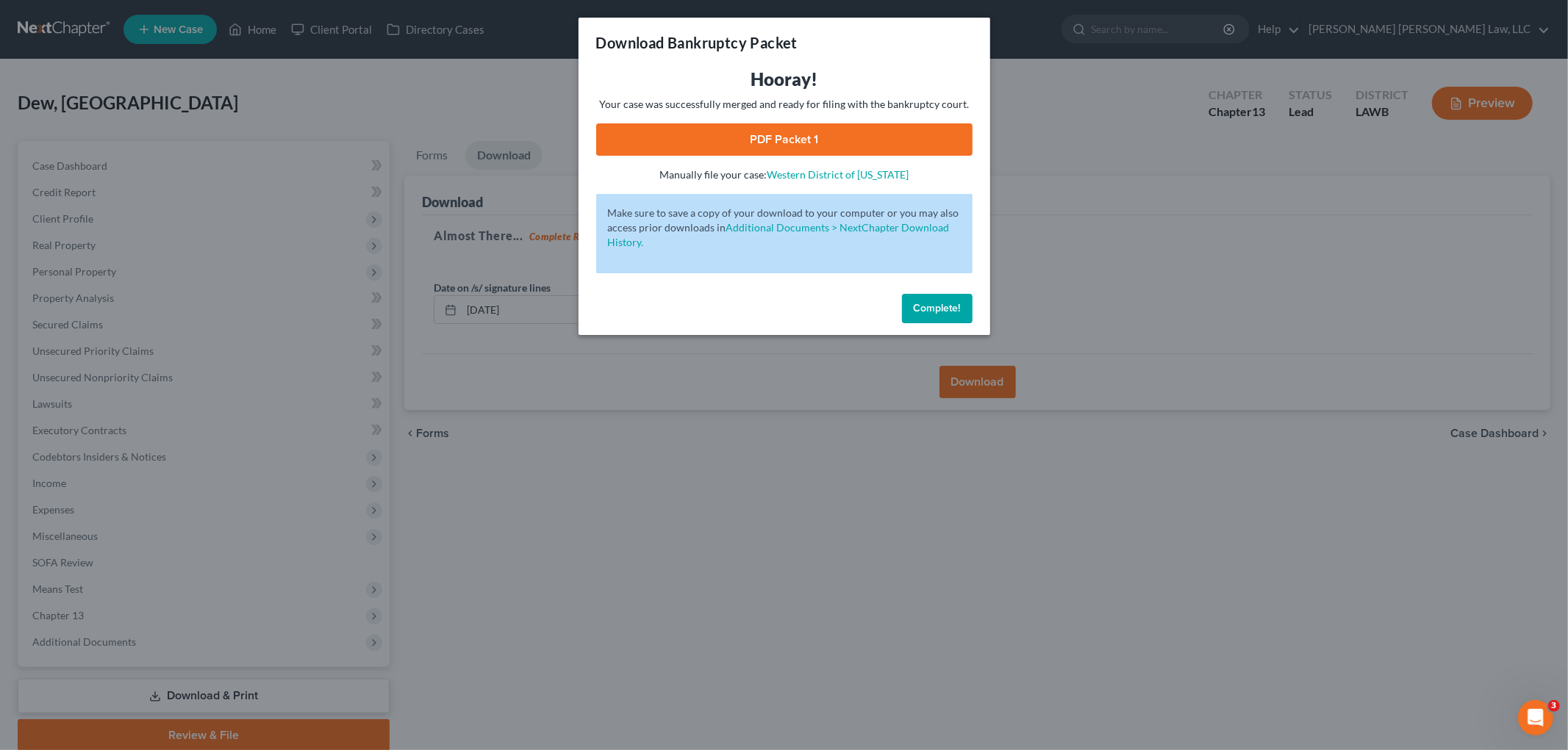
click at [738, 137] on link "PDF Packet 1" at bounding box center [784, 139] width 376 height 32
click at [939, 304] on span "Complete!" at bounding box center [937, 308] width 47 height 13
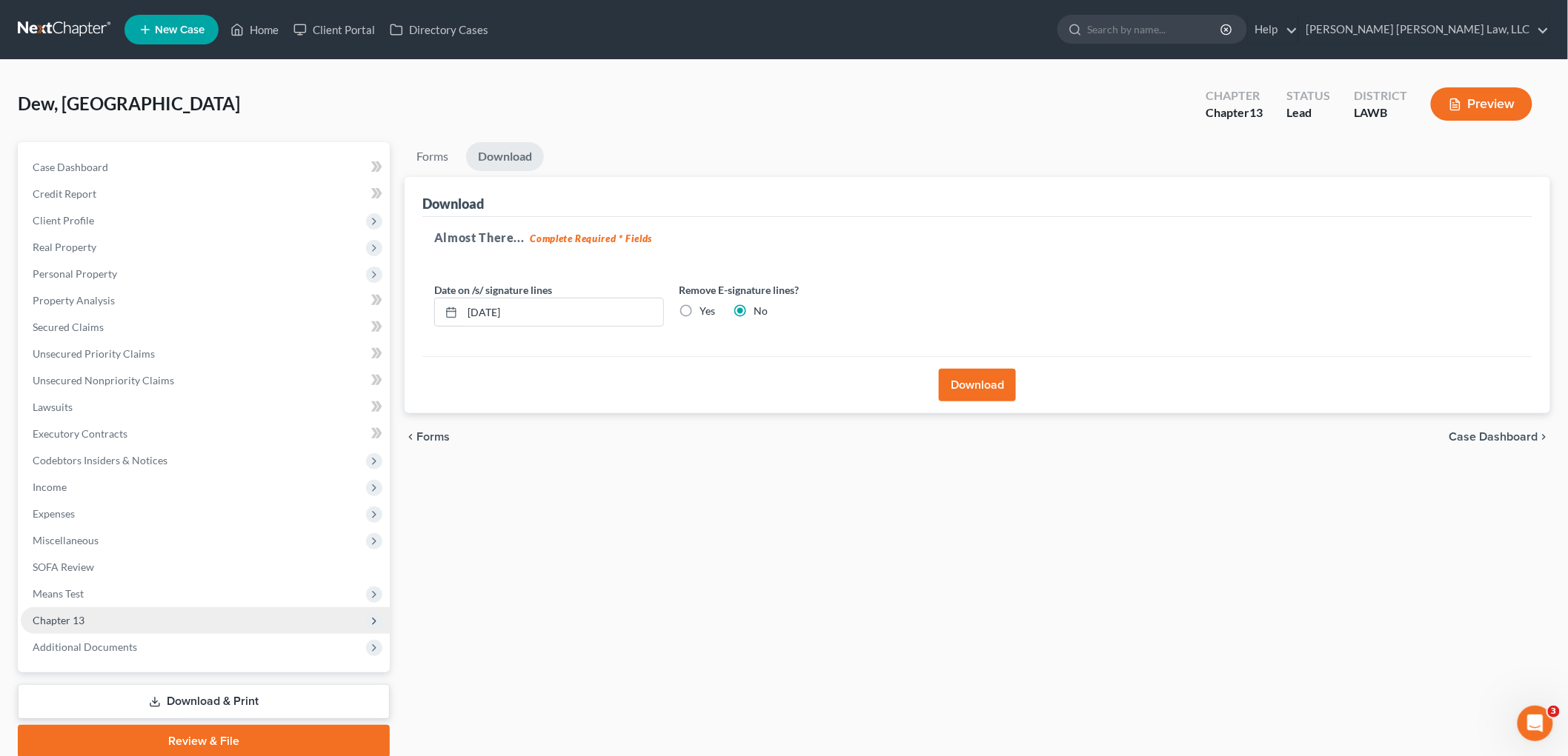
click at [68, 614] on span "Chapter 13" at bounding box center [58, 620] width 52 height 13
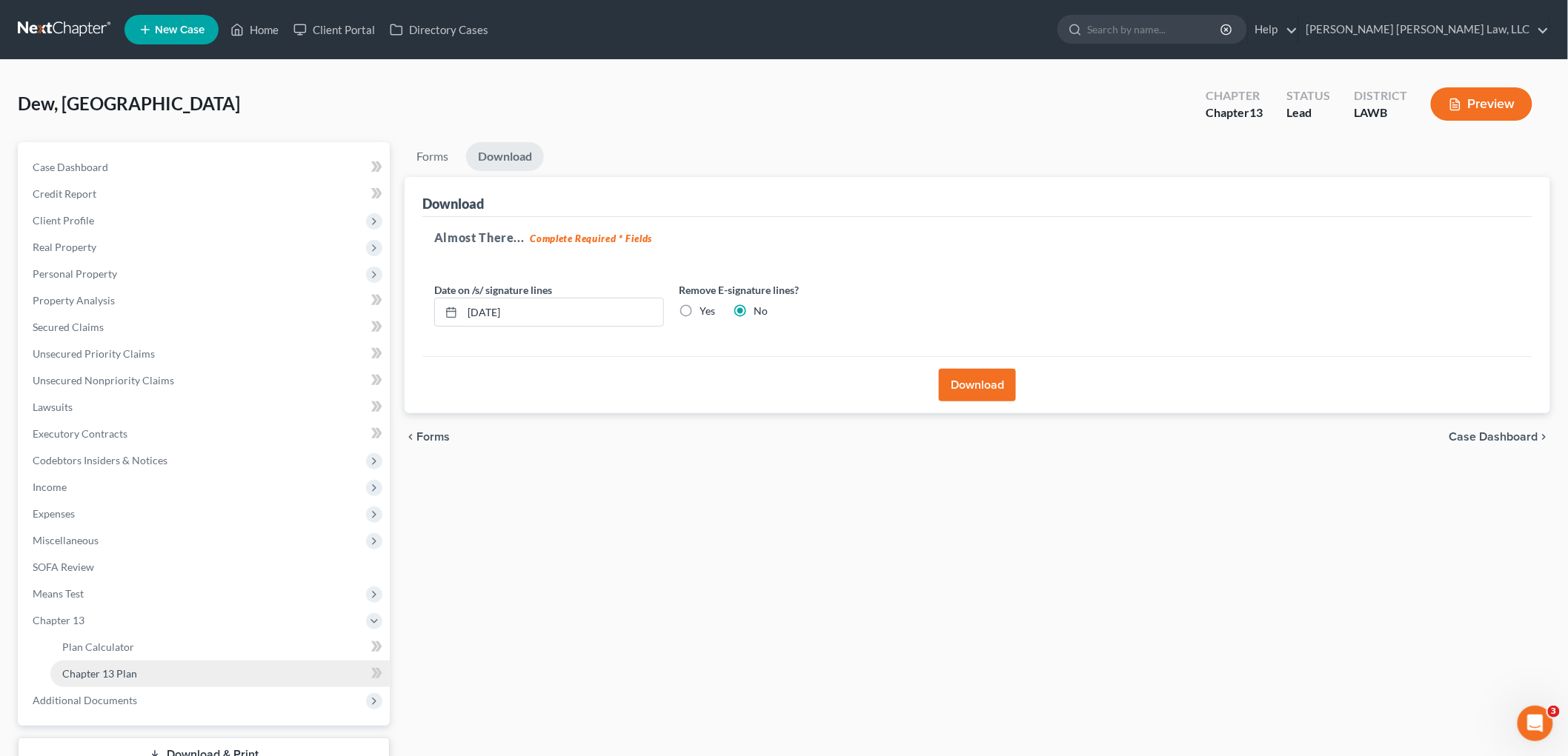
click at [97, 668] on span "Chapter 13 Plan" at bounding box center [100, 674] width 75 height 13
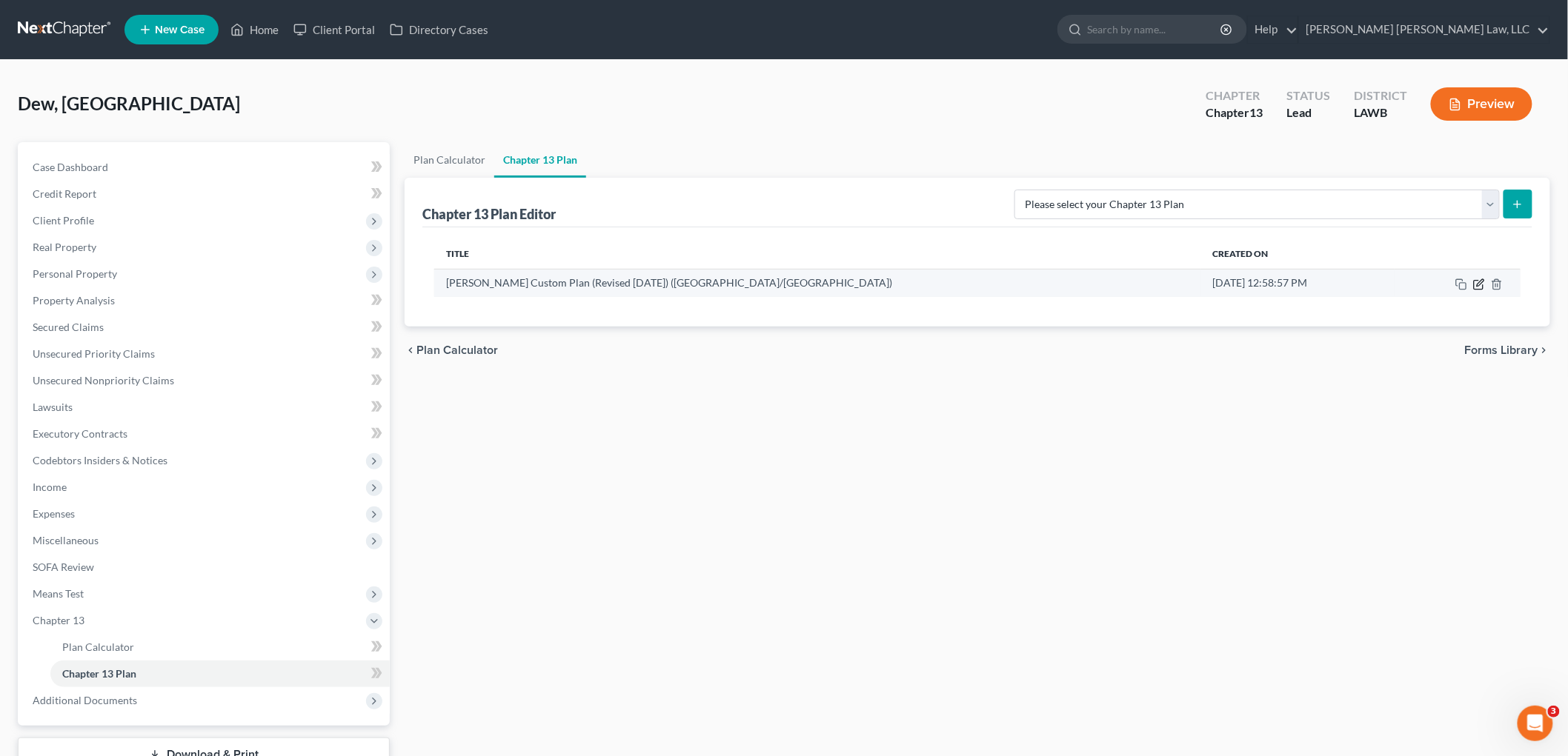
click at [1480, 284] on icon "button" at bounding box center [1480, 283] width 6 height 6
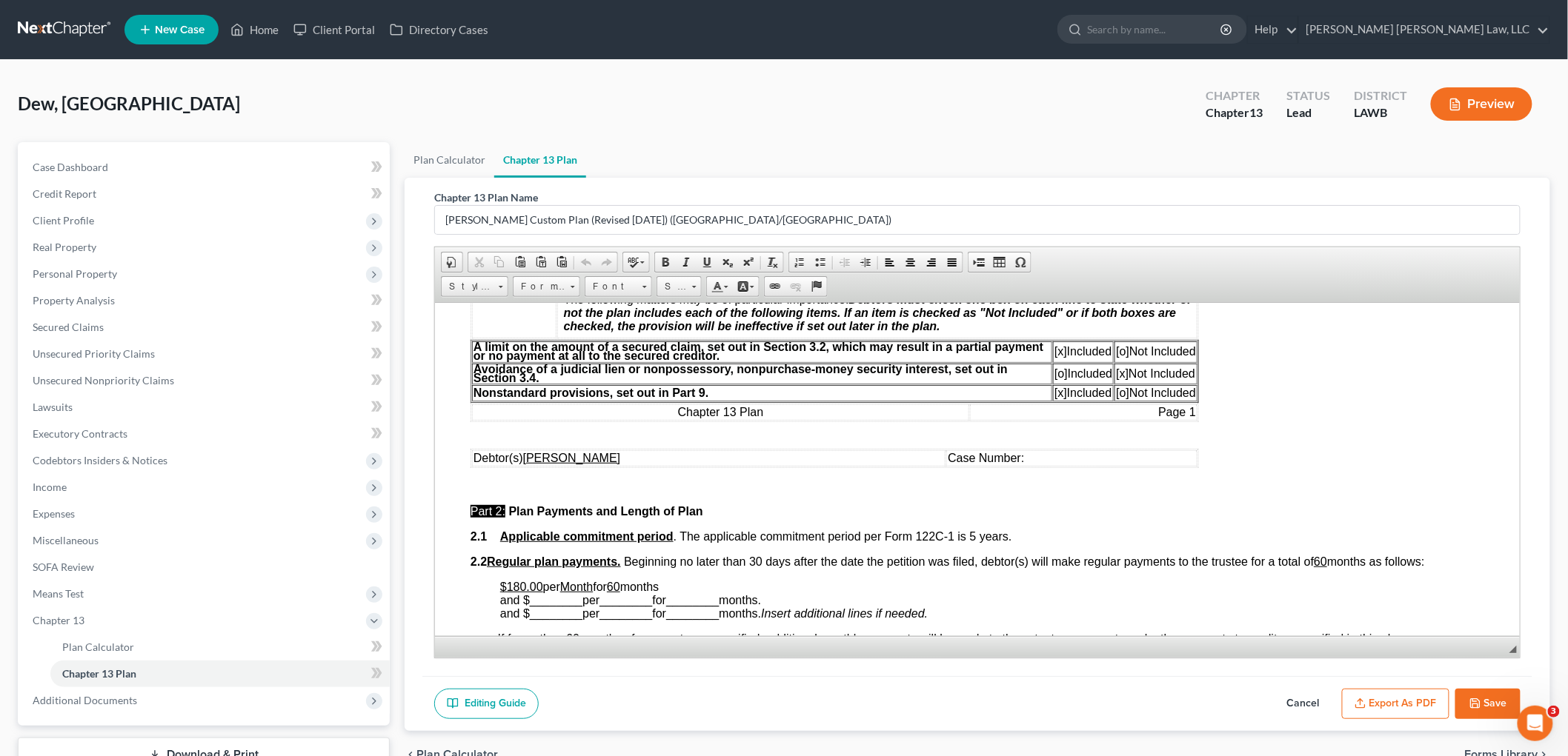
scroll to position [493, 0]
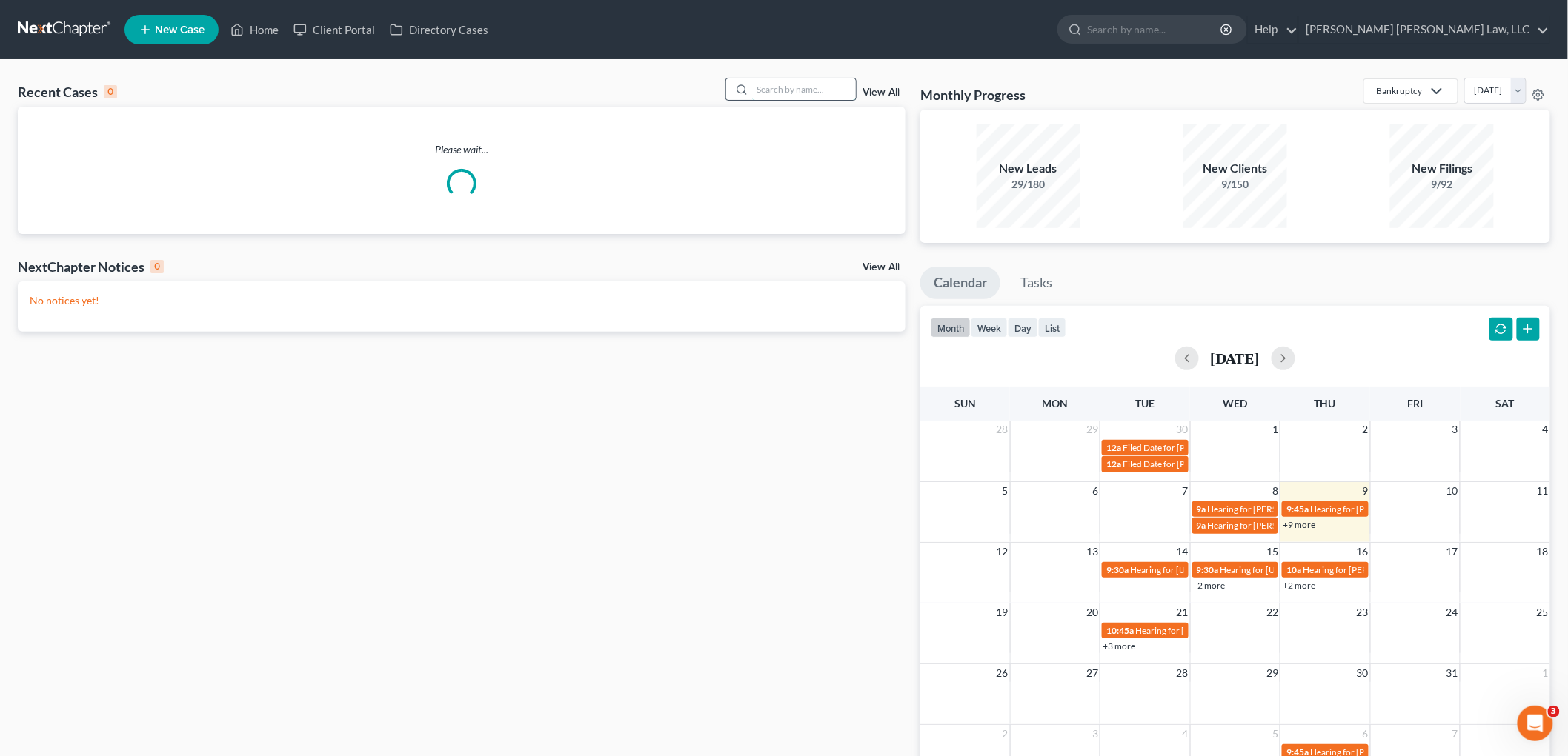
click at [784, 93] on input "search" at bounding box center [804, 89] width 104 height 22
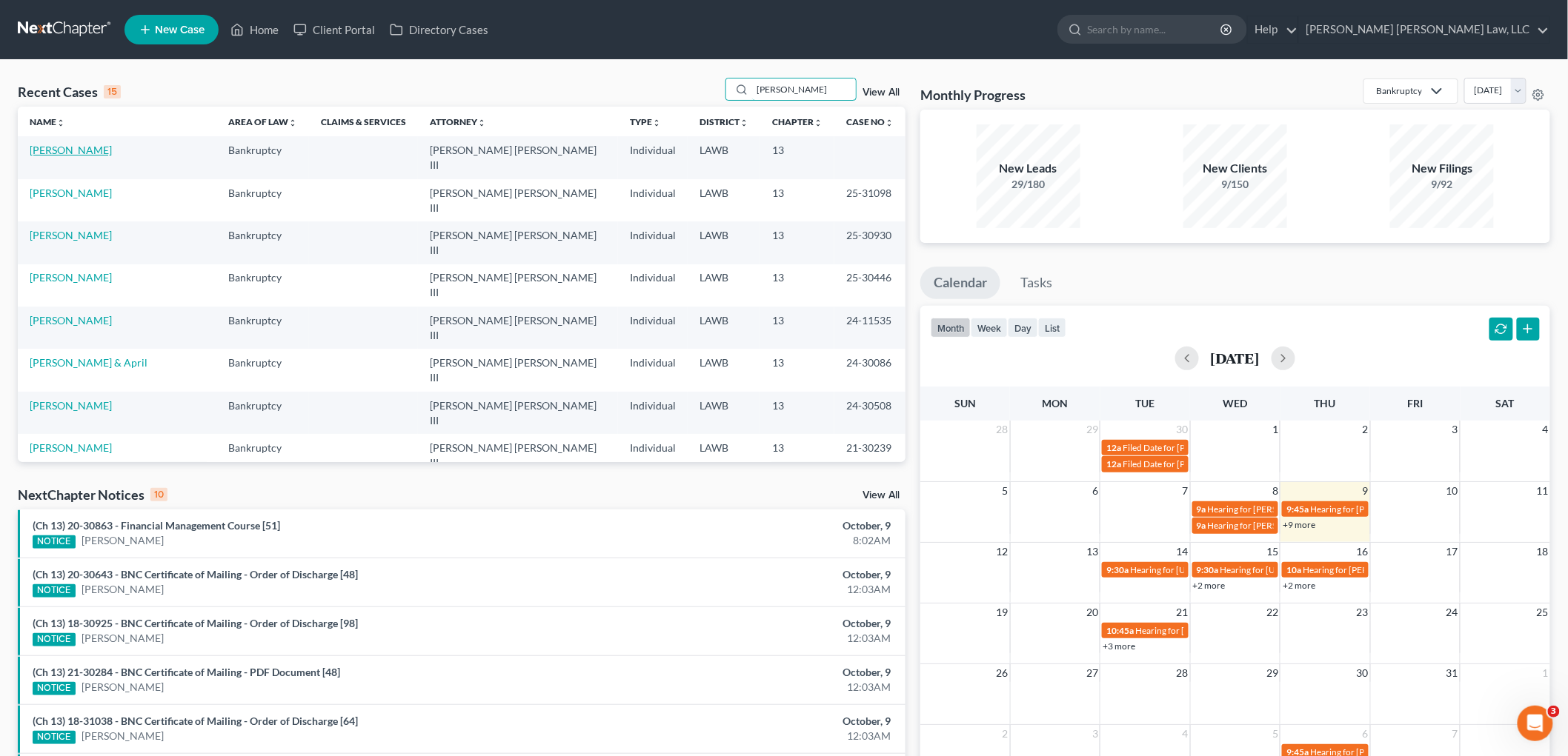
type input "[PERSON_NAME]"
click at [67, 149] on link "[PERSON_NAME]" at bounding box center [70, 150] width 82 height 13
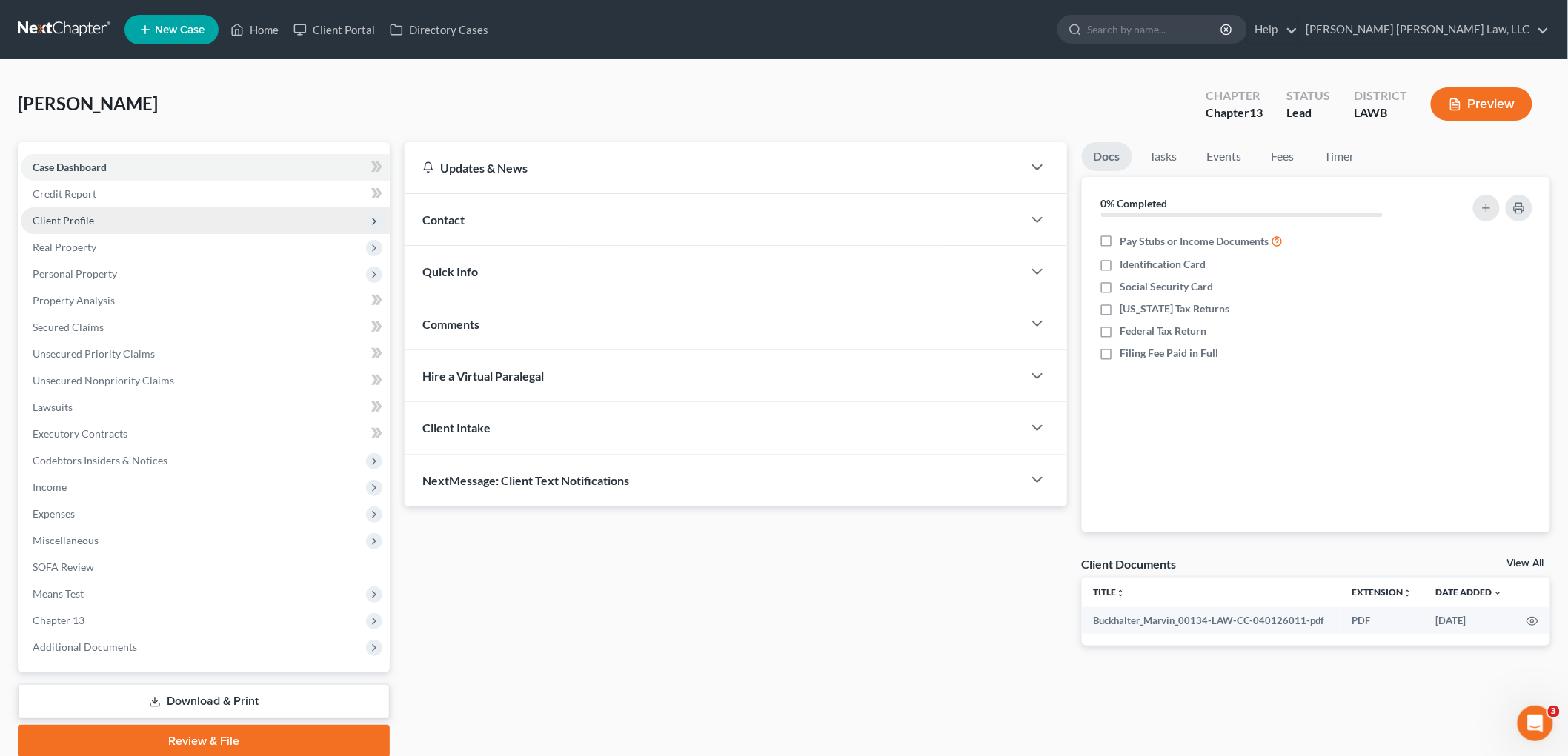
click at [76, 222] on span "Client Profile" at bounding box center [63, 220] width 62 height 13
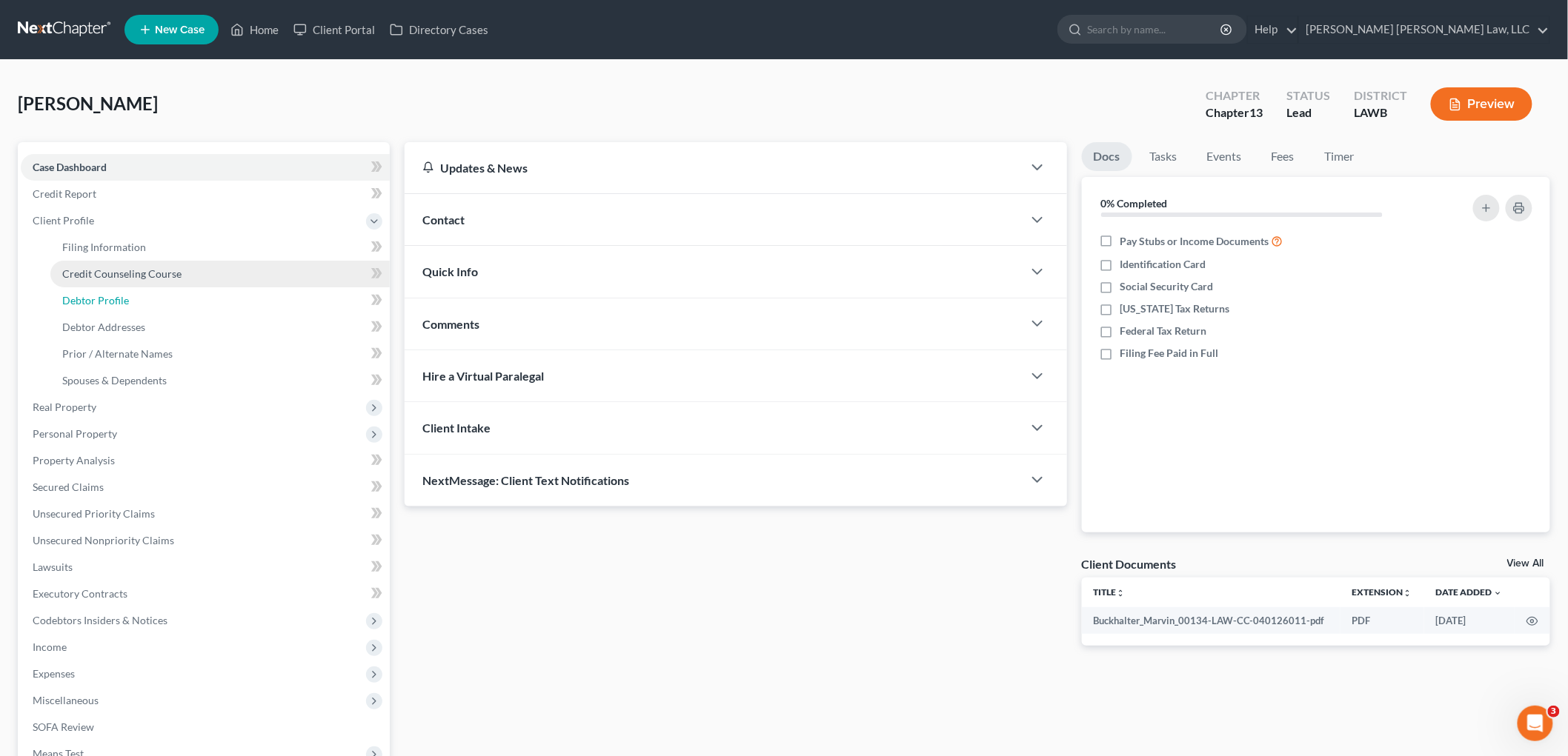
drag, startPoint x: 109, startPoint y: 297, endPoint x: 264, endPoint y: 267, distance: 157.9
click at [108, 298] on span "Debtor Profile" at bounding box center [96, 300] width 67 height 13
select select "4"
select select "0"
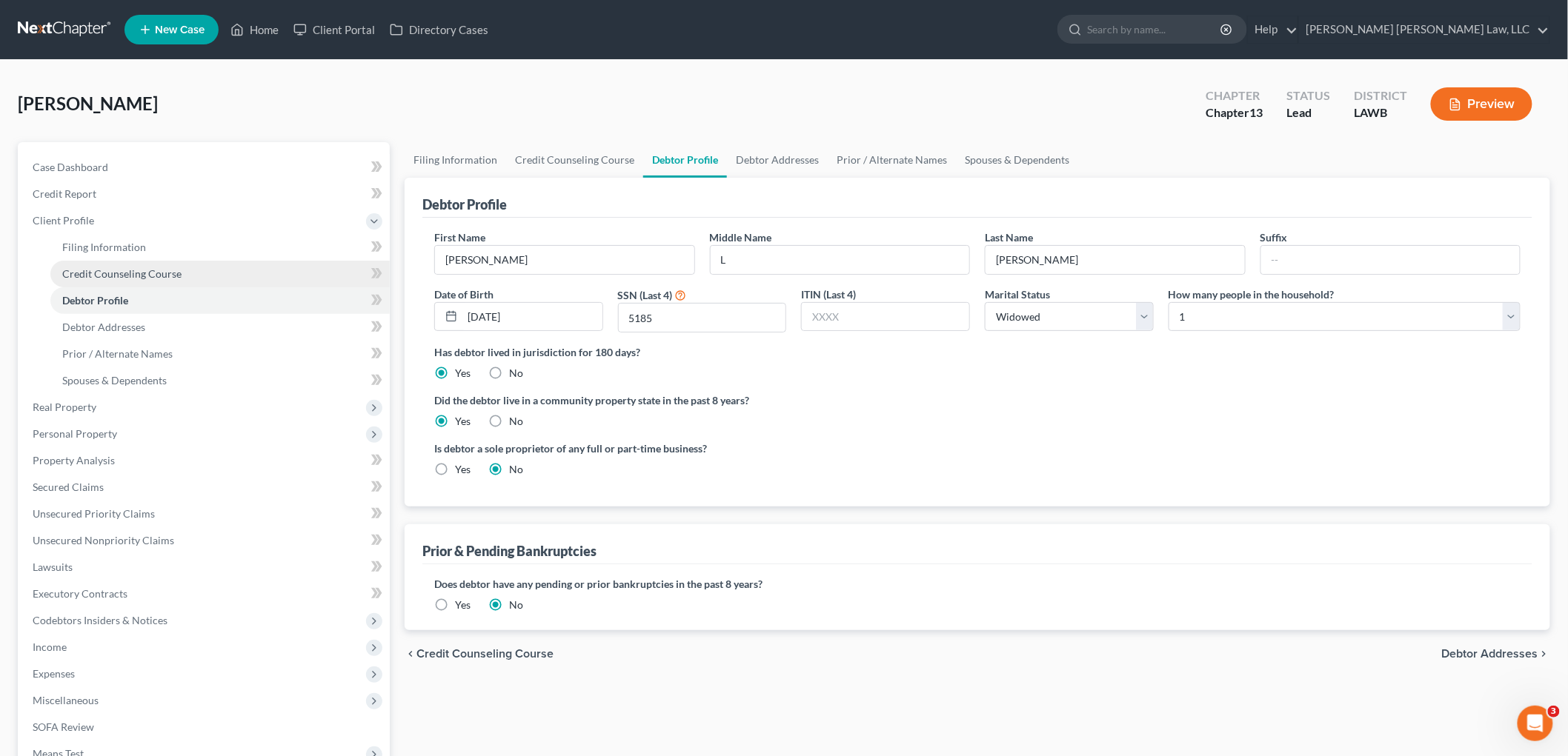
radio input "true"
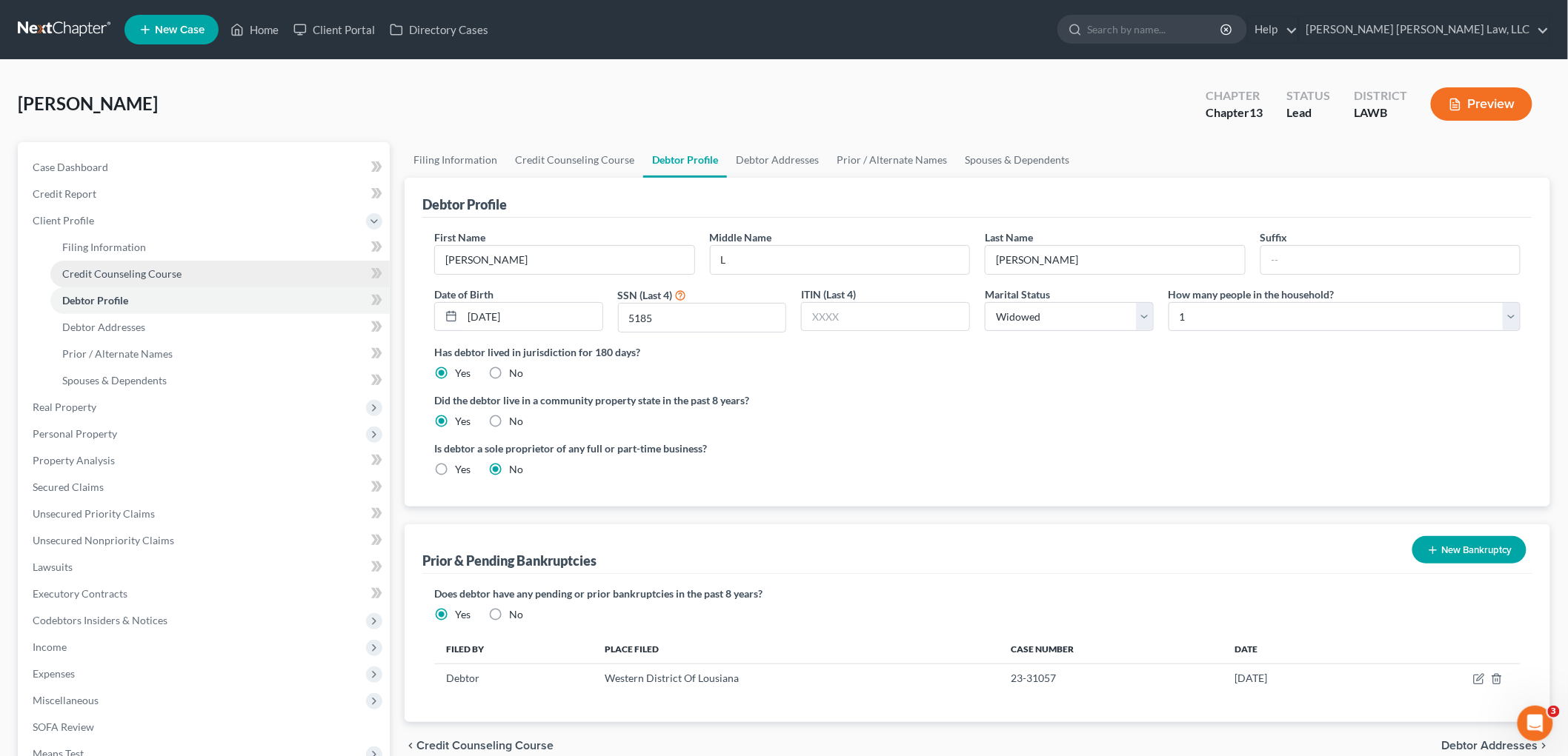
click at [241, 269] on link "Credit Counseling Course" at bounding box center [220, 274] width 339 height 26
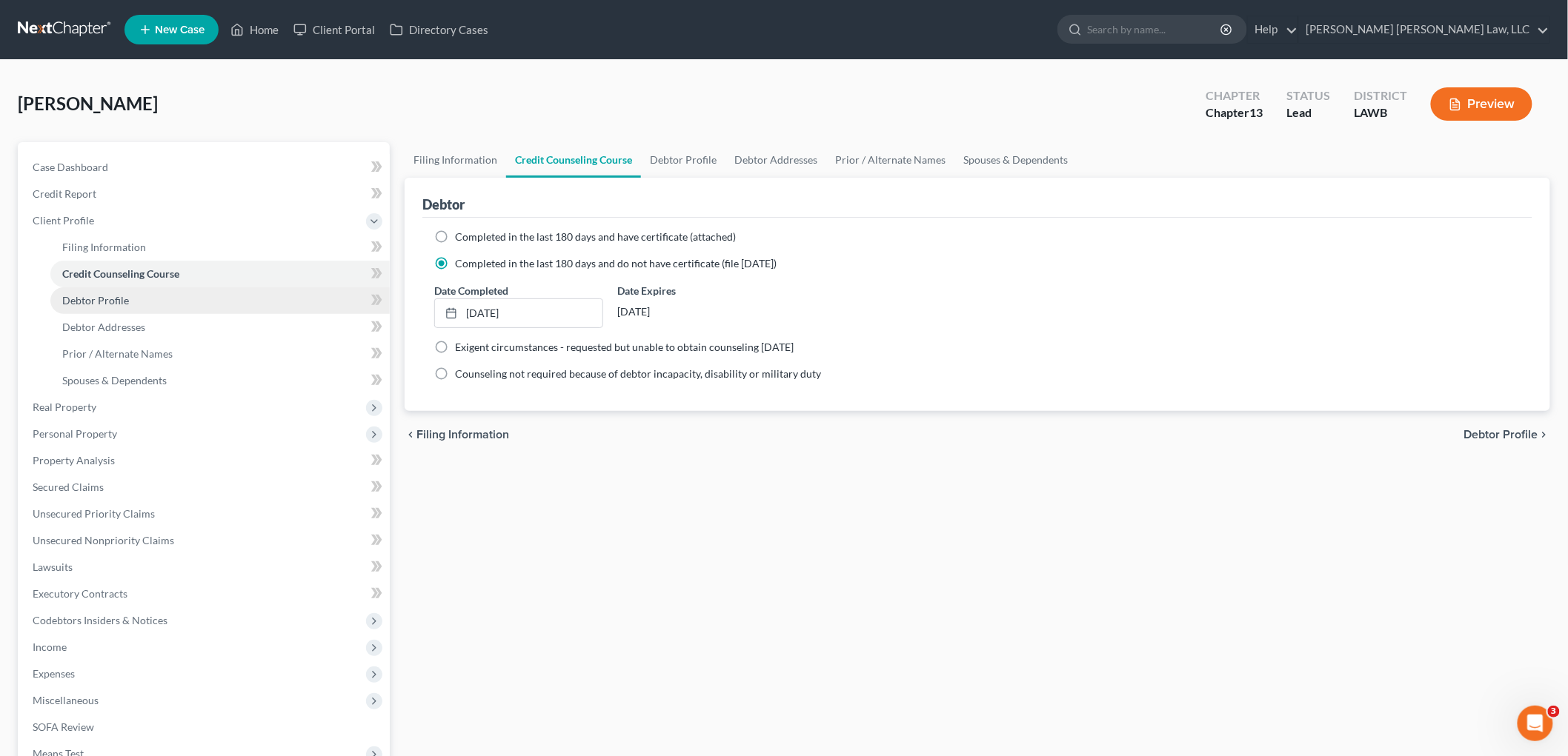
click at [196, 304] on link "Debtor Profile" at bounding box center [220, 300] width 339 height 26
select select "4"
select select "0"
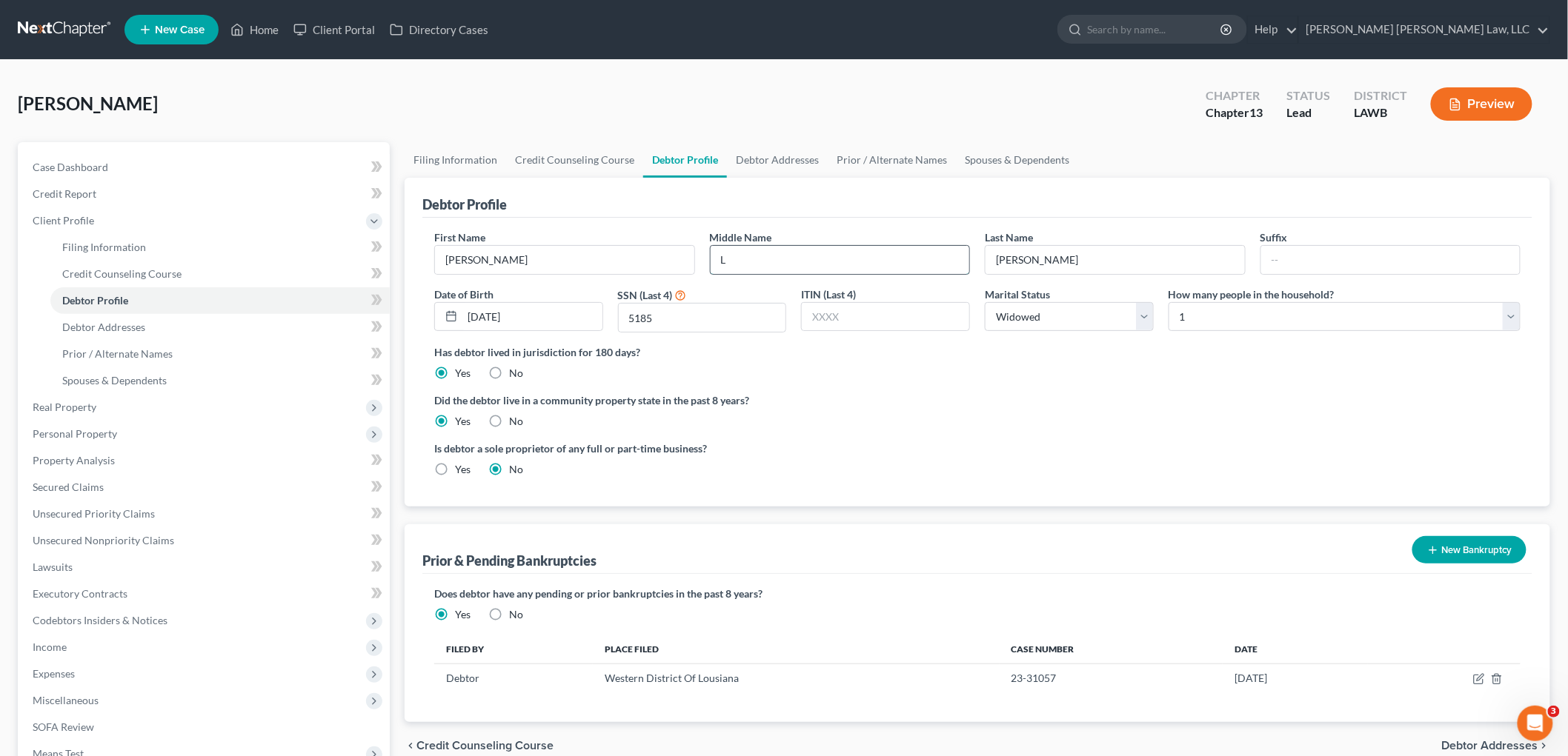
click at [859, 267] on input "L" at bounding box center [840, 259] width 260 height 28
type input "L."
click at [108, 319] on link "Debtor Addresses" at bounding box center [220, 327] width 339 height 26
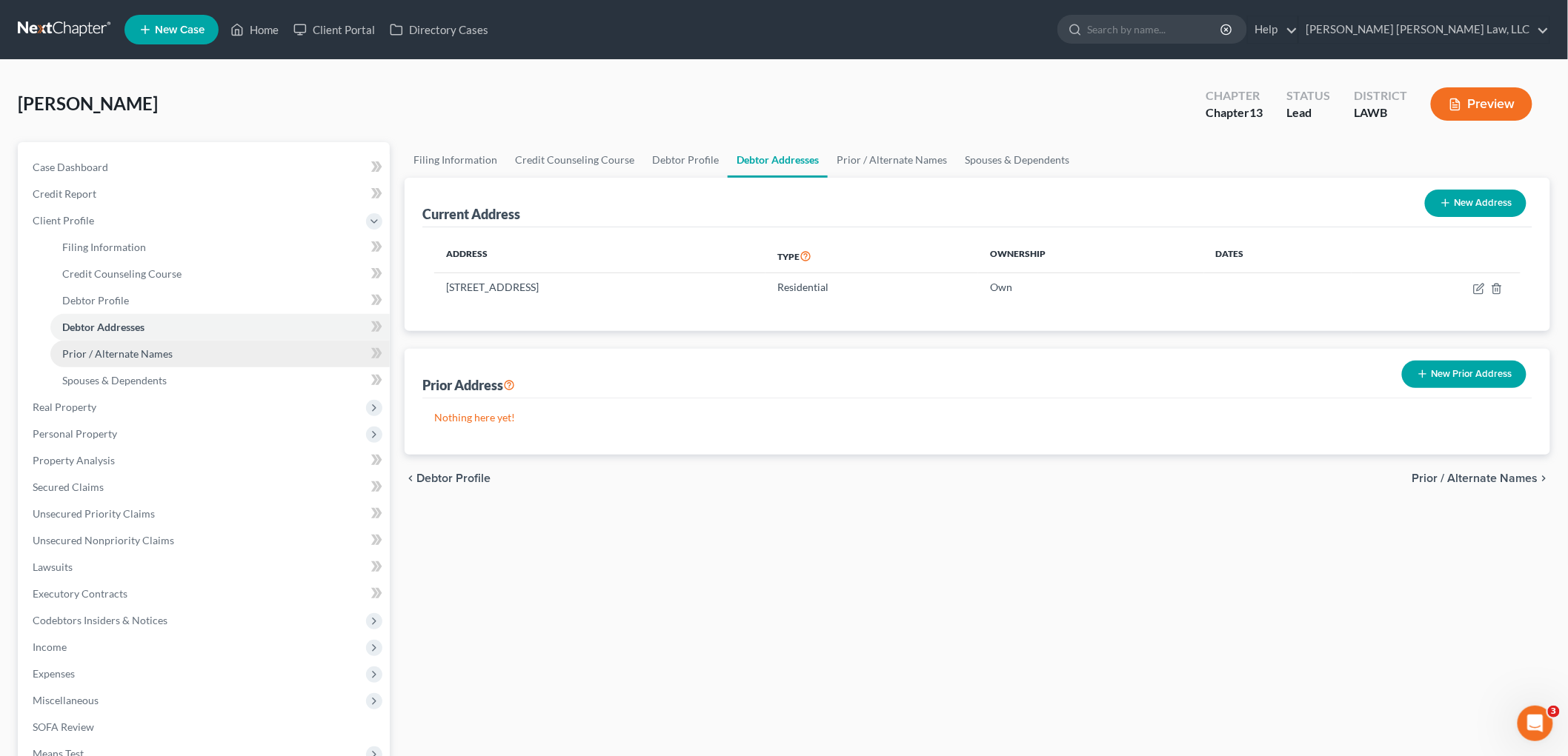
click at [117, 356] on span "Prior / Alternate Names" at bounding box center [117, 354] width 110 height 13
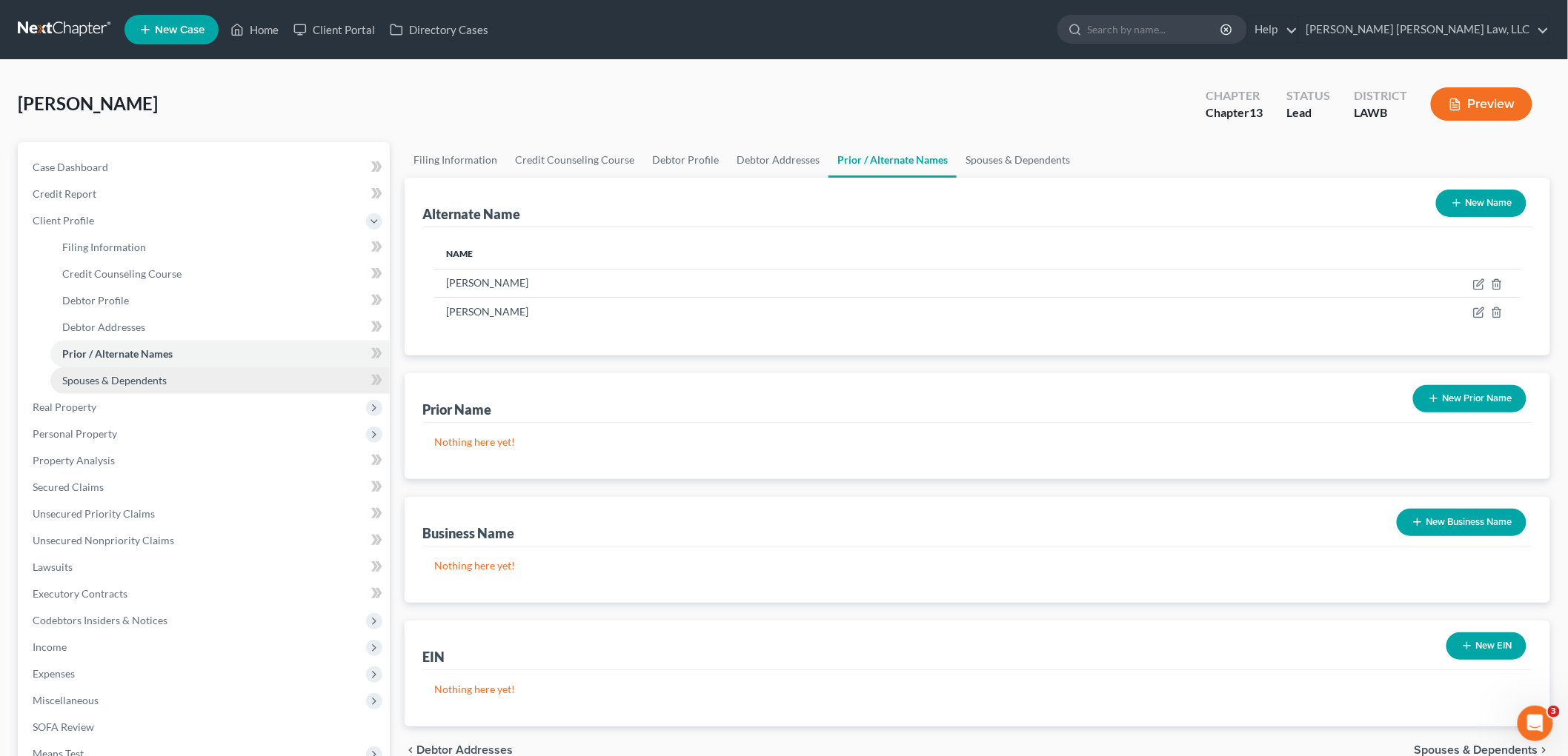
click at [200, 382] on link "Spouses & Dependents" at bounding box center [220, 380] width 339 height 26
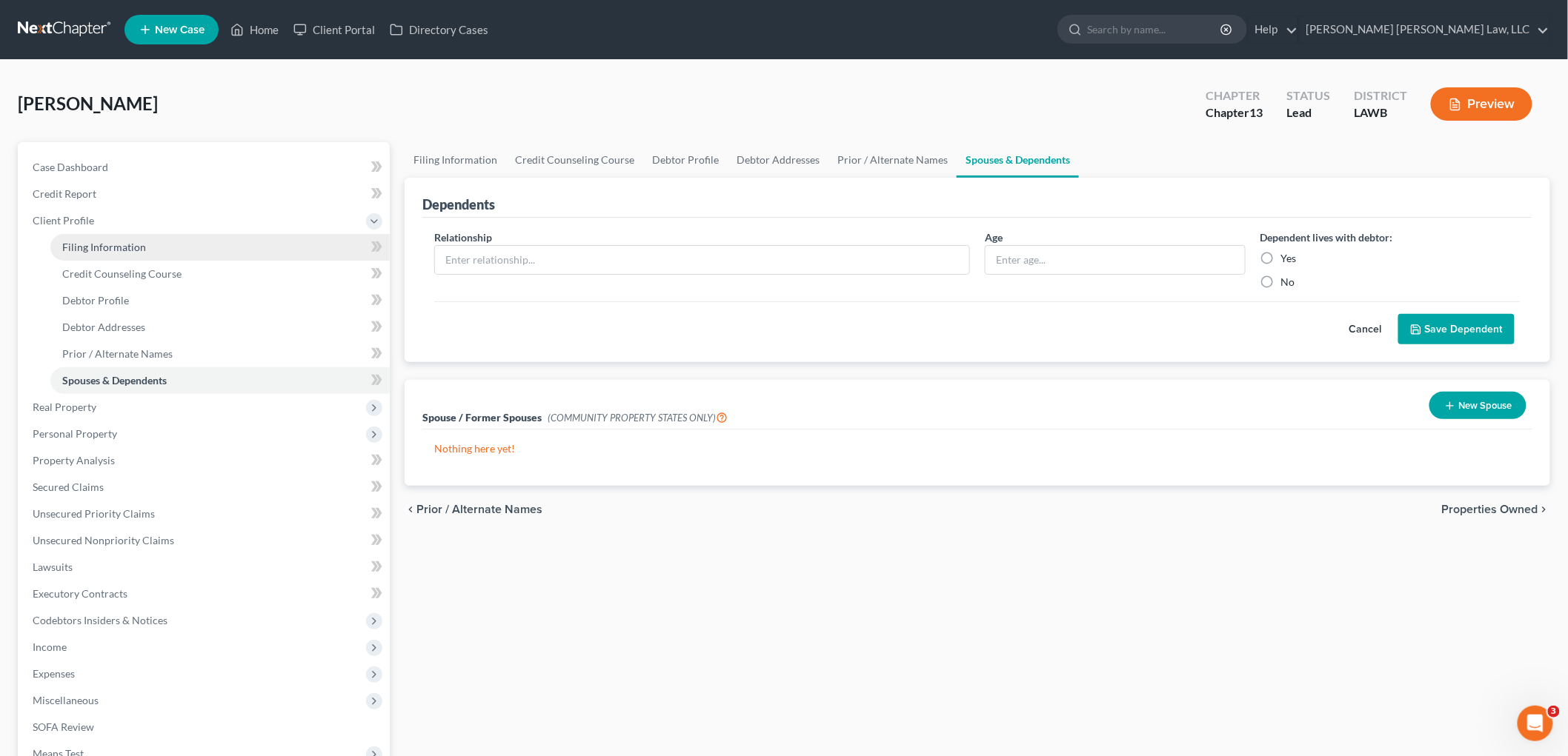
click at [129, 236] on link "Filing Information" at bounding box center [220, 247] width 339 height 26
select select "1"
select select "0"
select select "3"
select select "19"
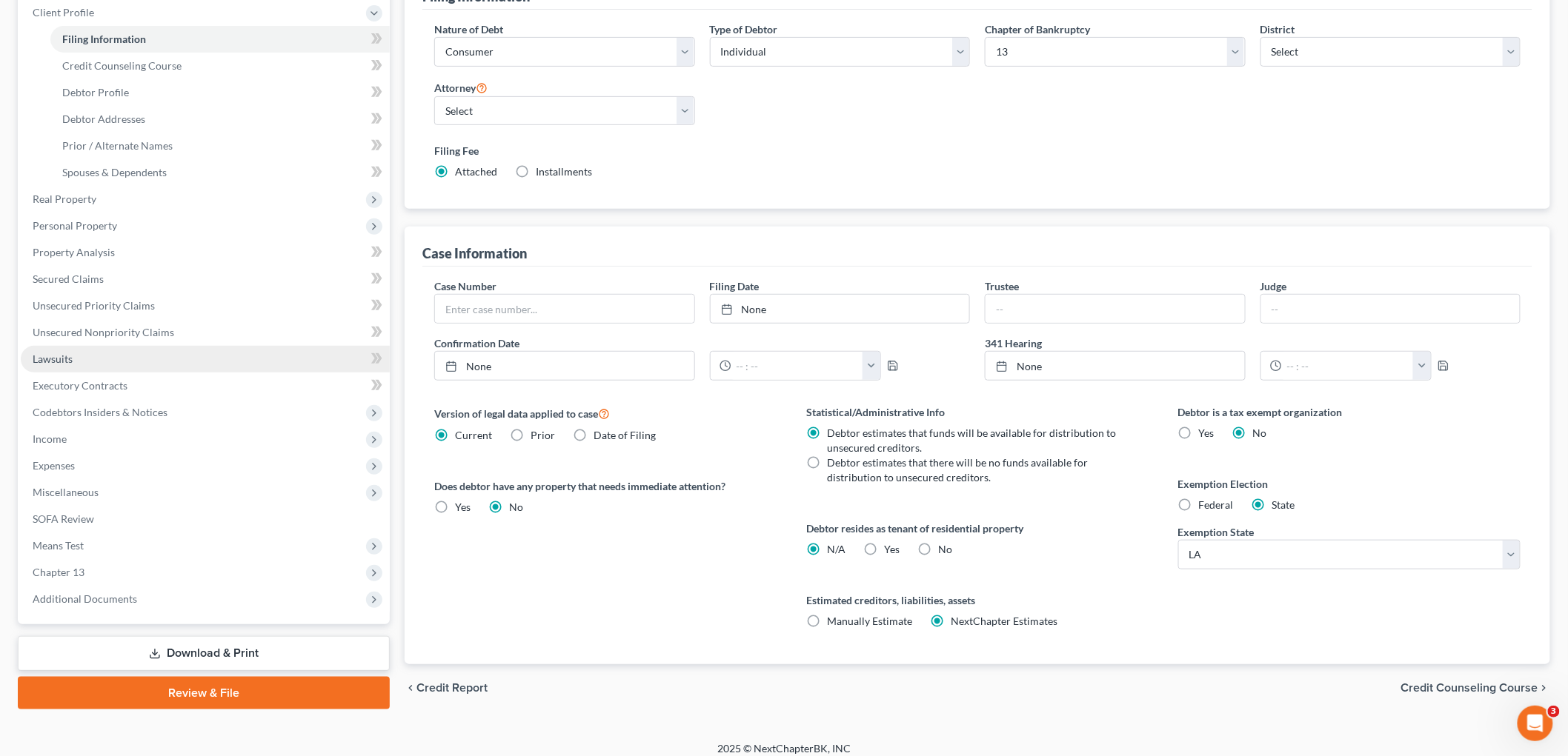
scroll to position [220, 0]
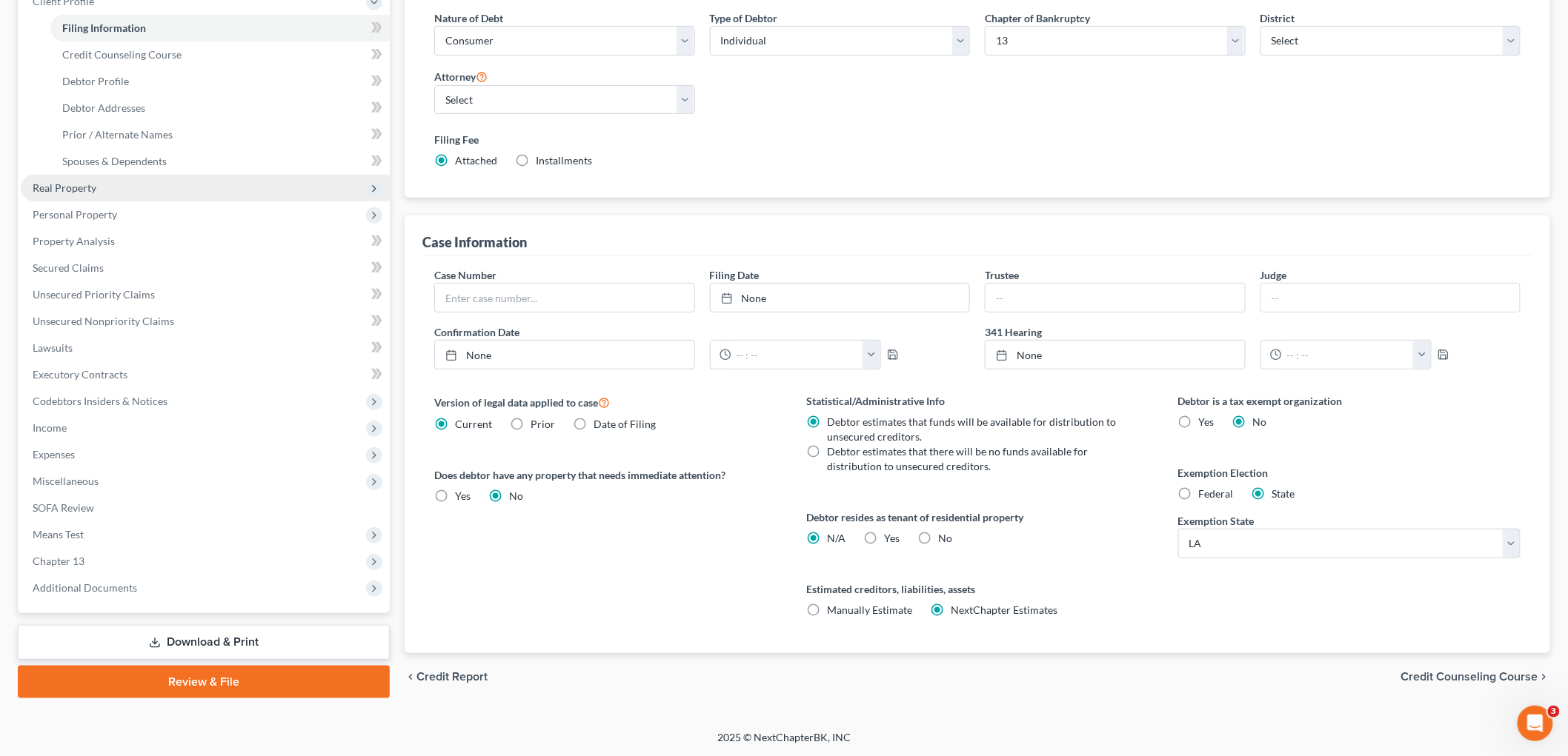
click at [89, 191] on span "Real Property" at bounding box center [65, 188] width 64 height 13
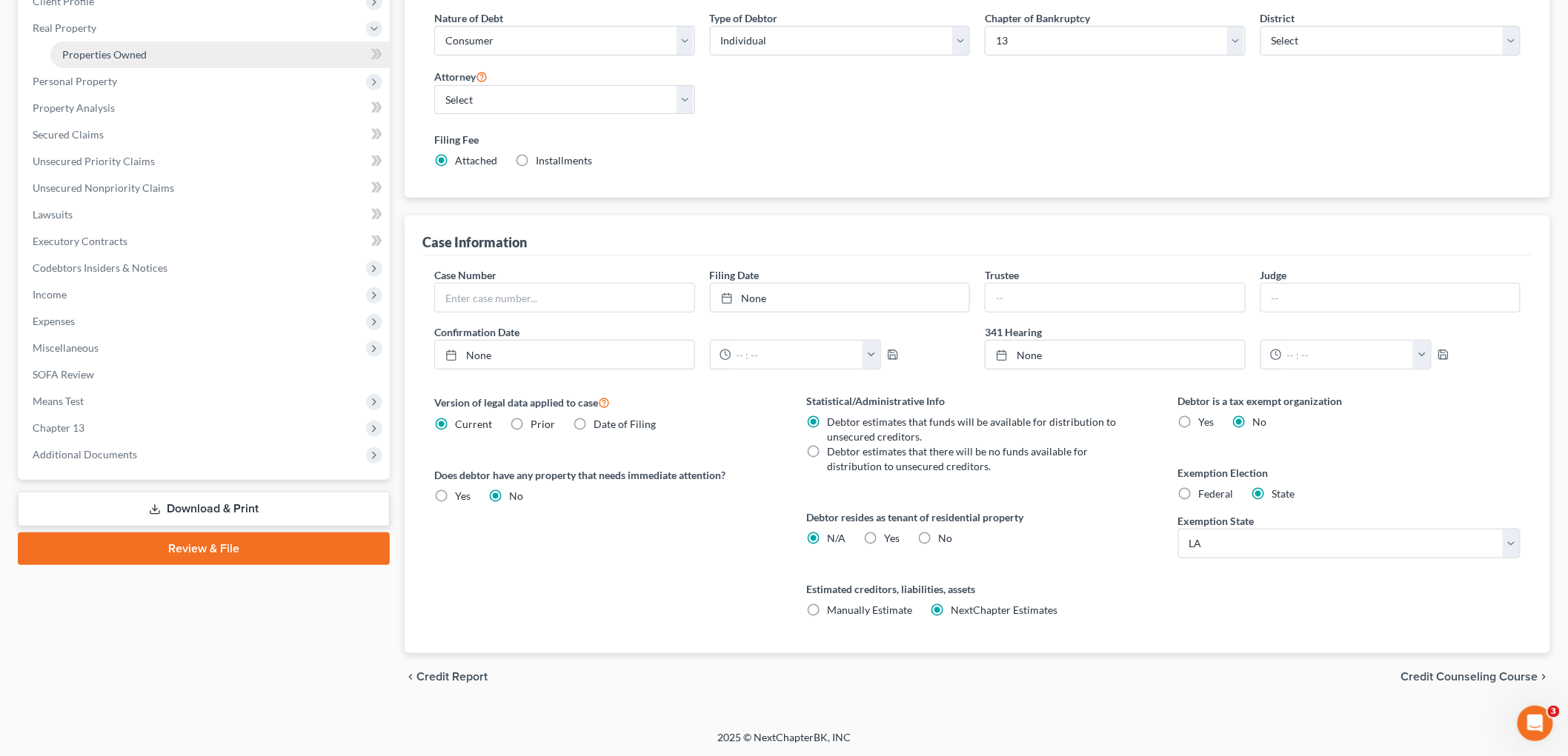
click at [157, 49] on link "Properties Owned" at bounding box center [220, 54] width 339 height 26
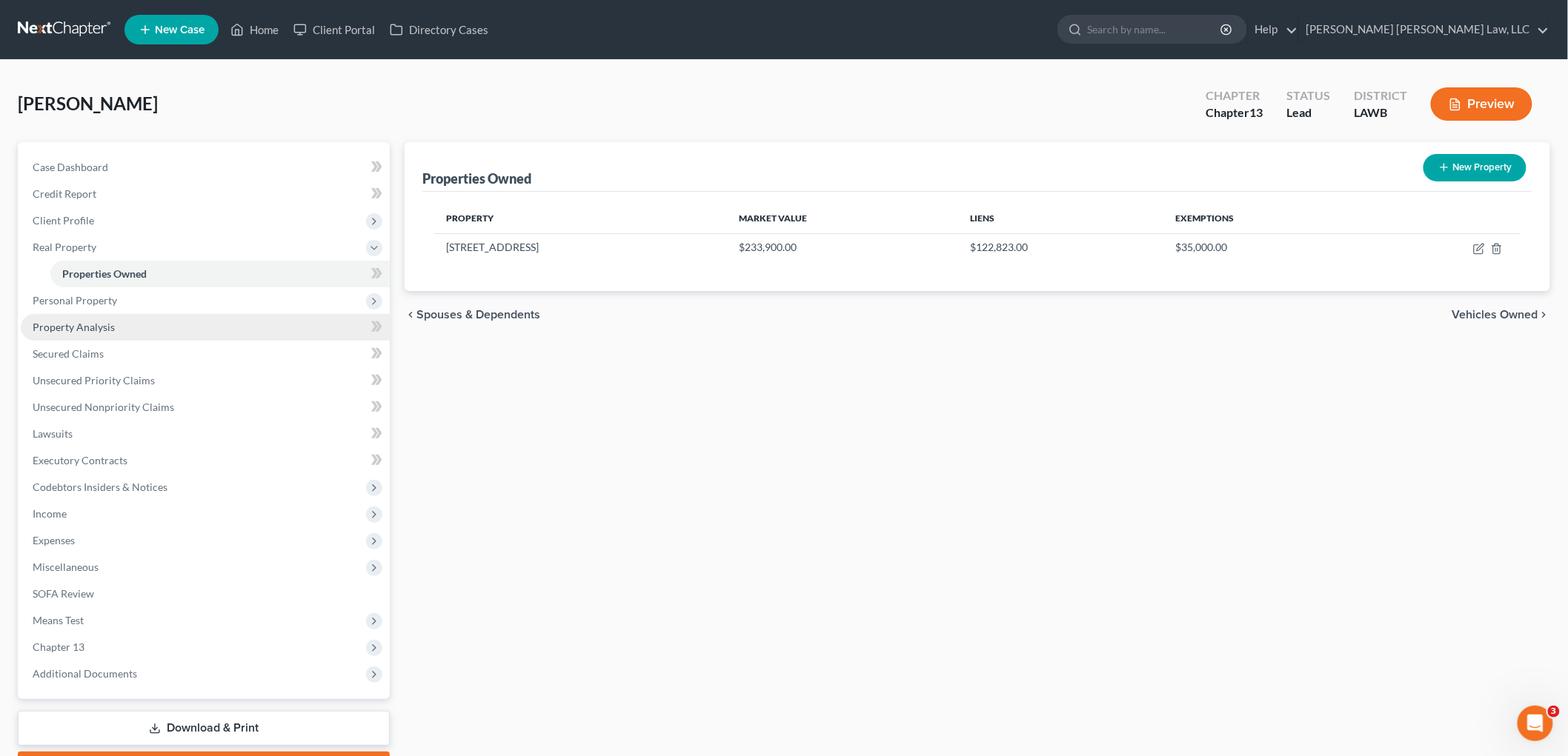
click at [137, 330] on link "Property Analysis" at bounding box center [205, 327] width 369 height 26
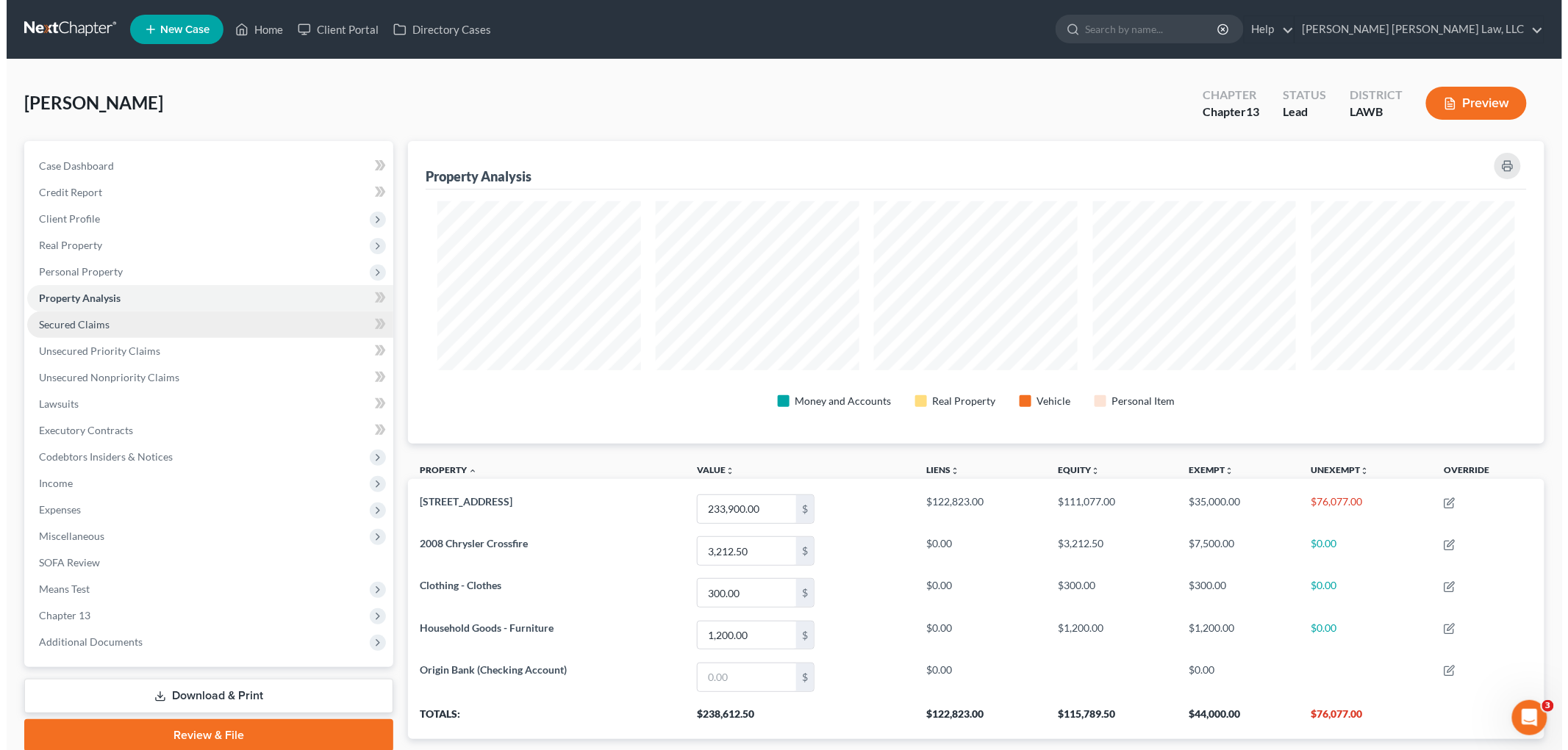
scroll to position [303, 1137]
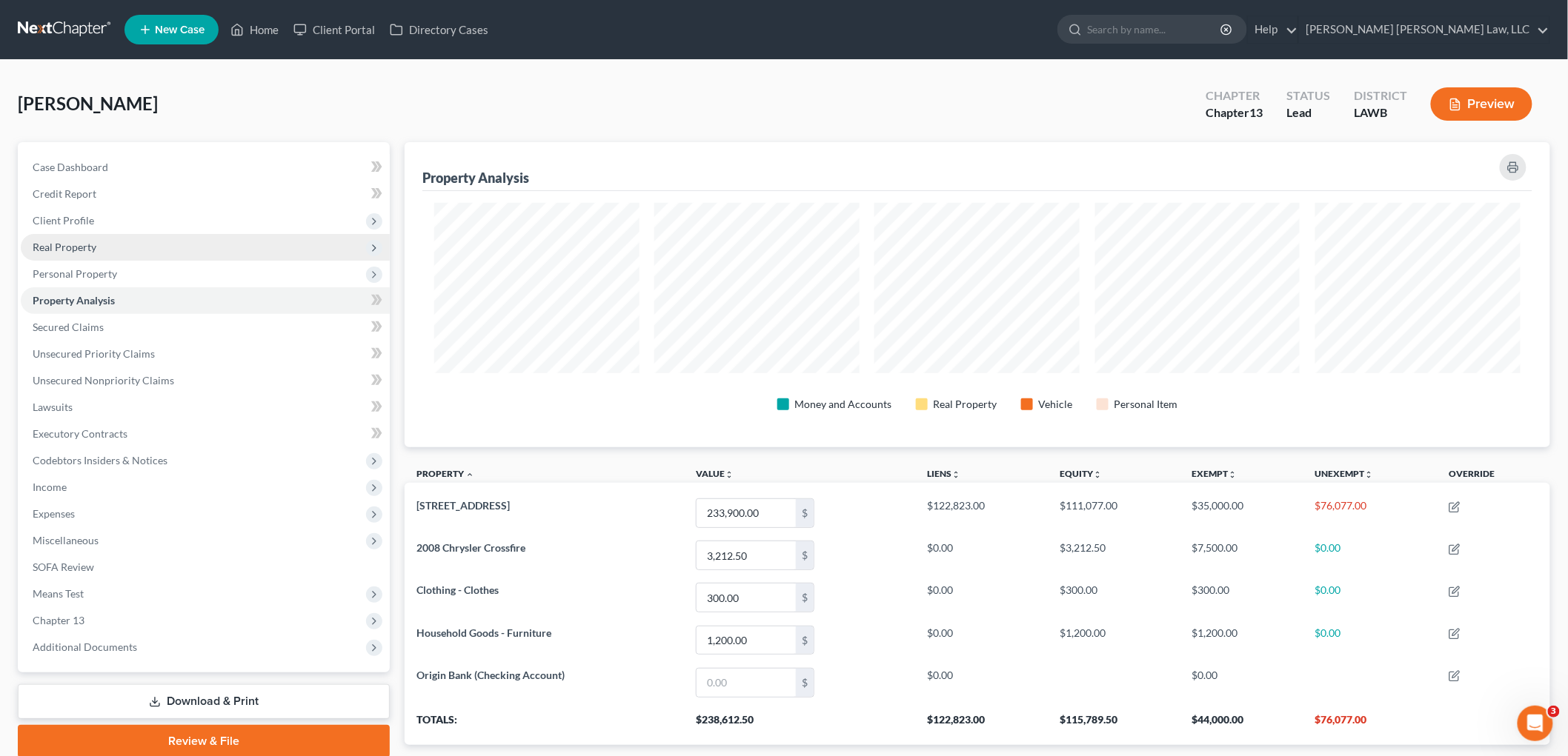
click at [89, 249] on span "Real Property" at bounding box center [65, 247] width 64 height 13
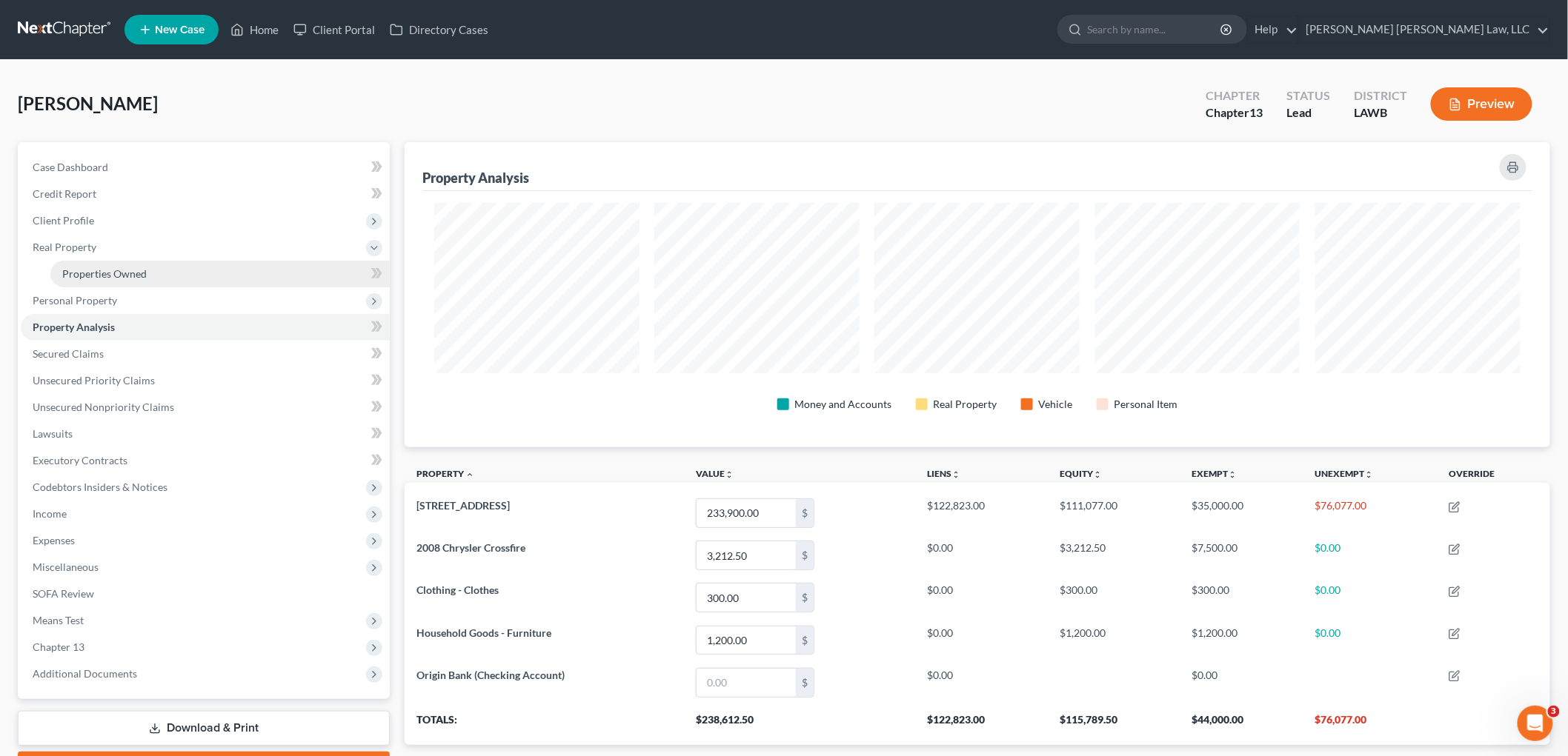
click at [112, 267] on span "Properties Owned" at bounding box center [105, 274] width 85 height 13
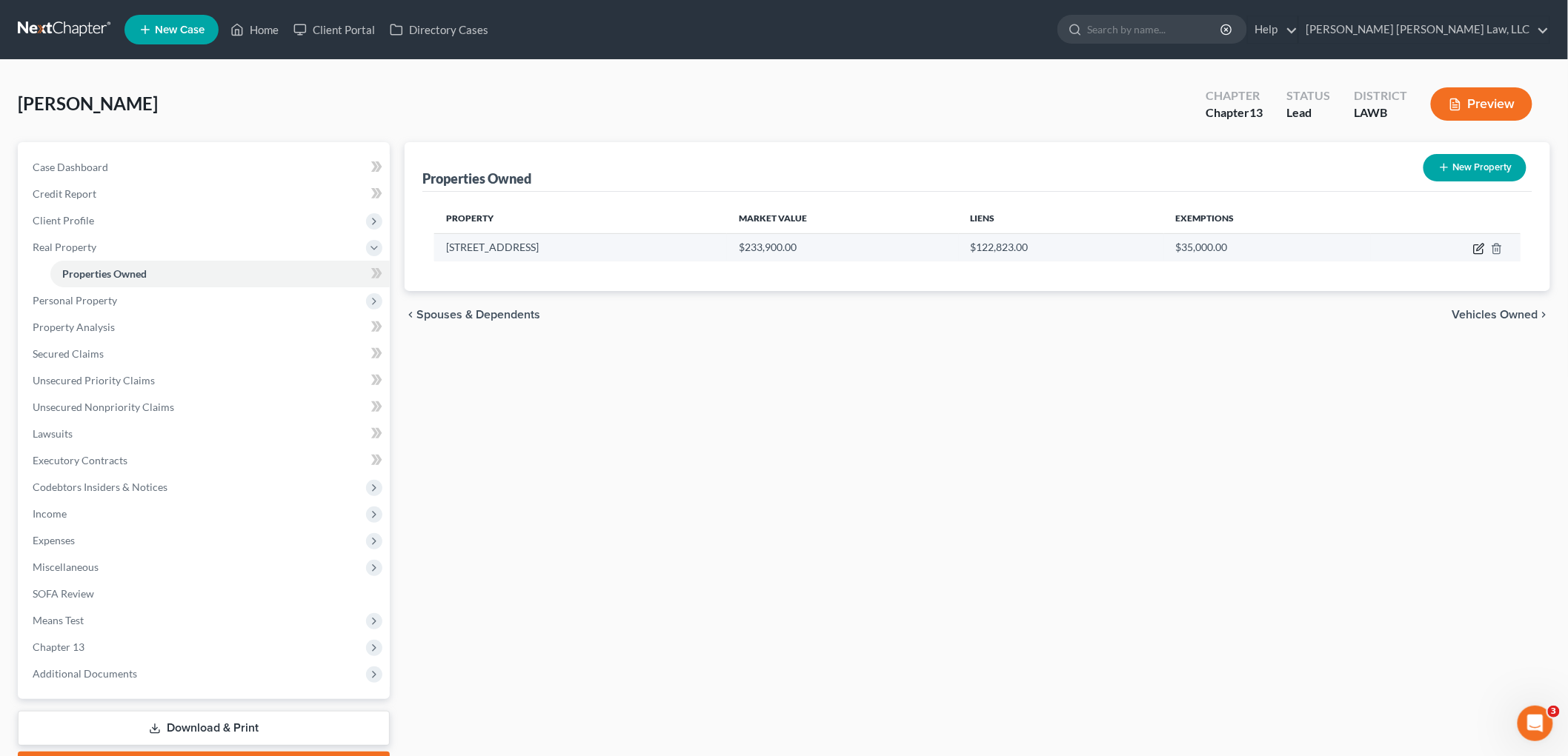
click at [1474, 246] on icon "button" at bounding box center [1479, 248] width 12 height 12
select select "19"
select select "0"
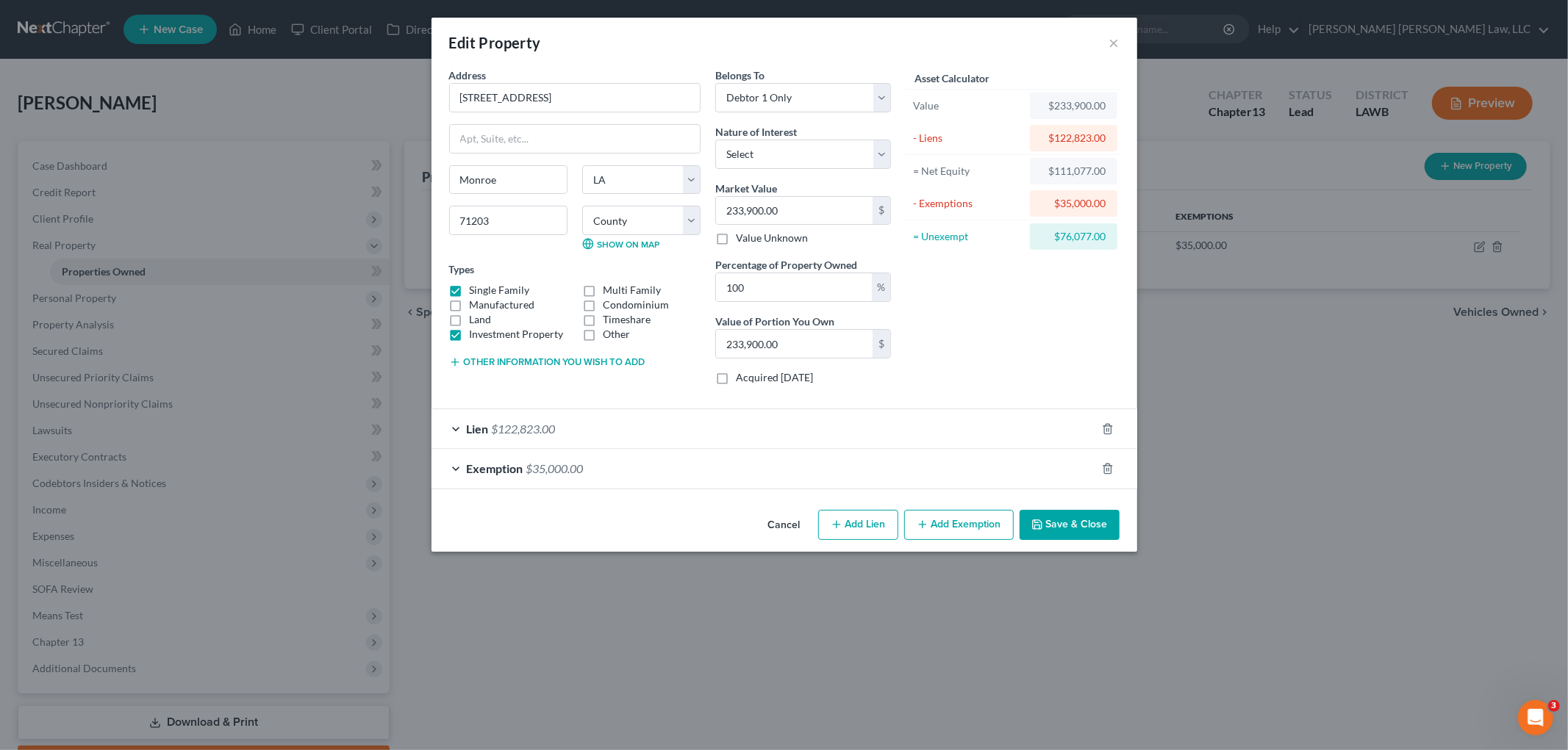
click at [539, 362] on button "Other information you wish to add" at bounding box center [547, 362] width 196 height 12
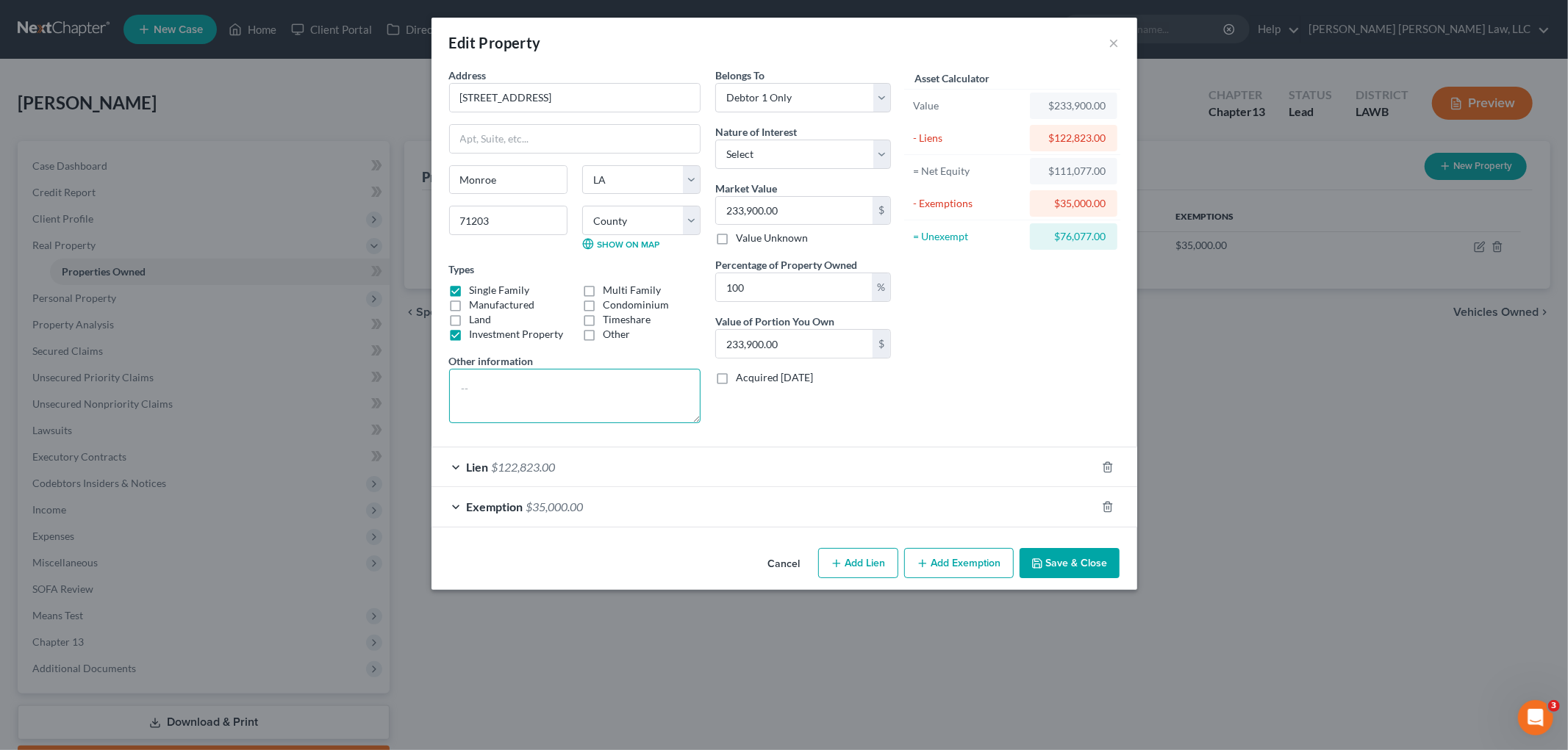
click at [538, 398] on textarea at bounding box center [574, 396] width 251 height 55
click at [606, 392] on textarea "Liquidation Value - $$" at bounding box center [574, 396] width 251 height 55
click at [666, 413] on textarea "Liquidation Value = $233,900.00(value) - $14034.00(sales) = $219866.00 (new val…" at bounding box center [574, 396] width 251 height 55
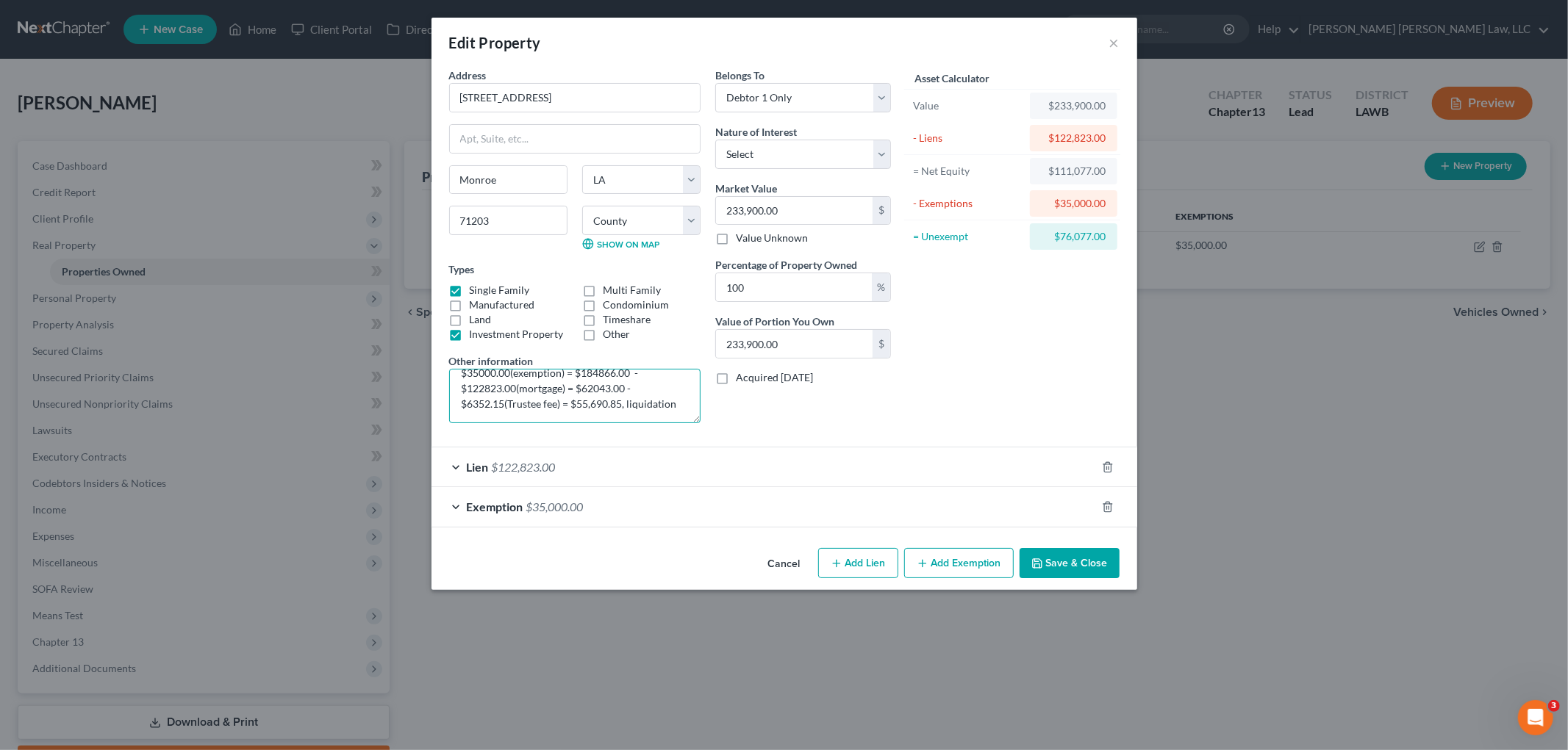
type textarea "Liquidation Value = $233,900.00(value) - $14034.00(sales) = $219866.00 (new val…"
click at [1059, 567] on button "Save & Close" at bounding box center [1070, 563] width 100 height 31
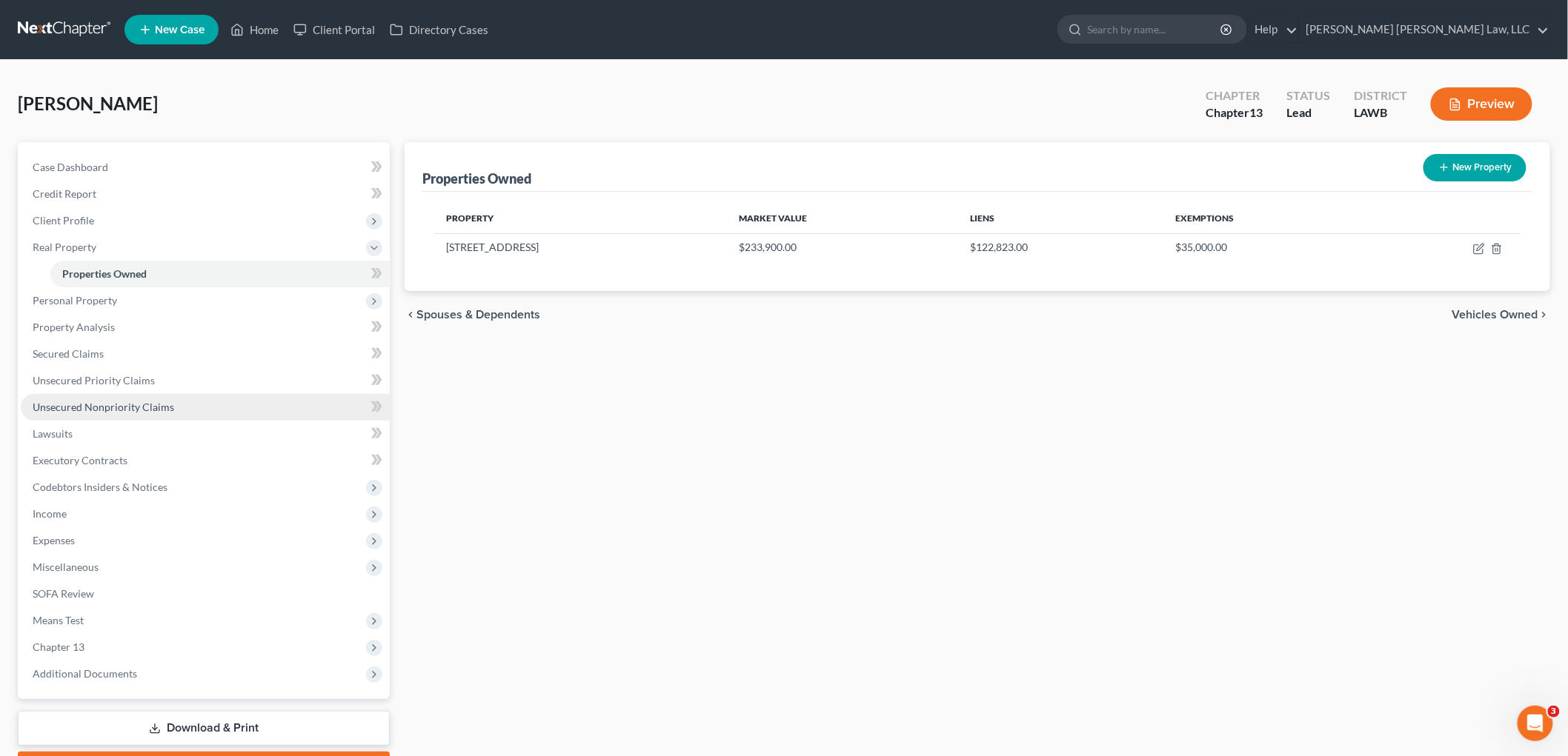
click at [111, 413] on link "Unsecured Nonpriority Claims" at bounding box center [205, 407] width 369 height 26
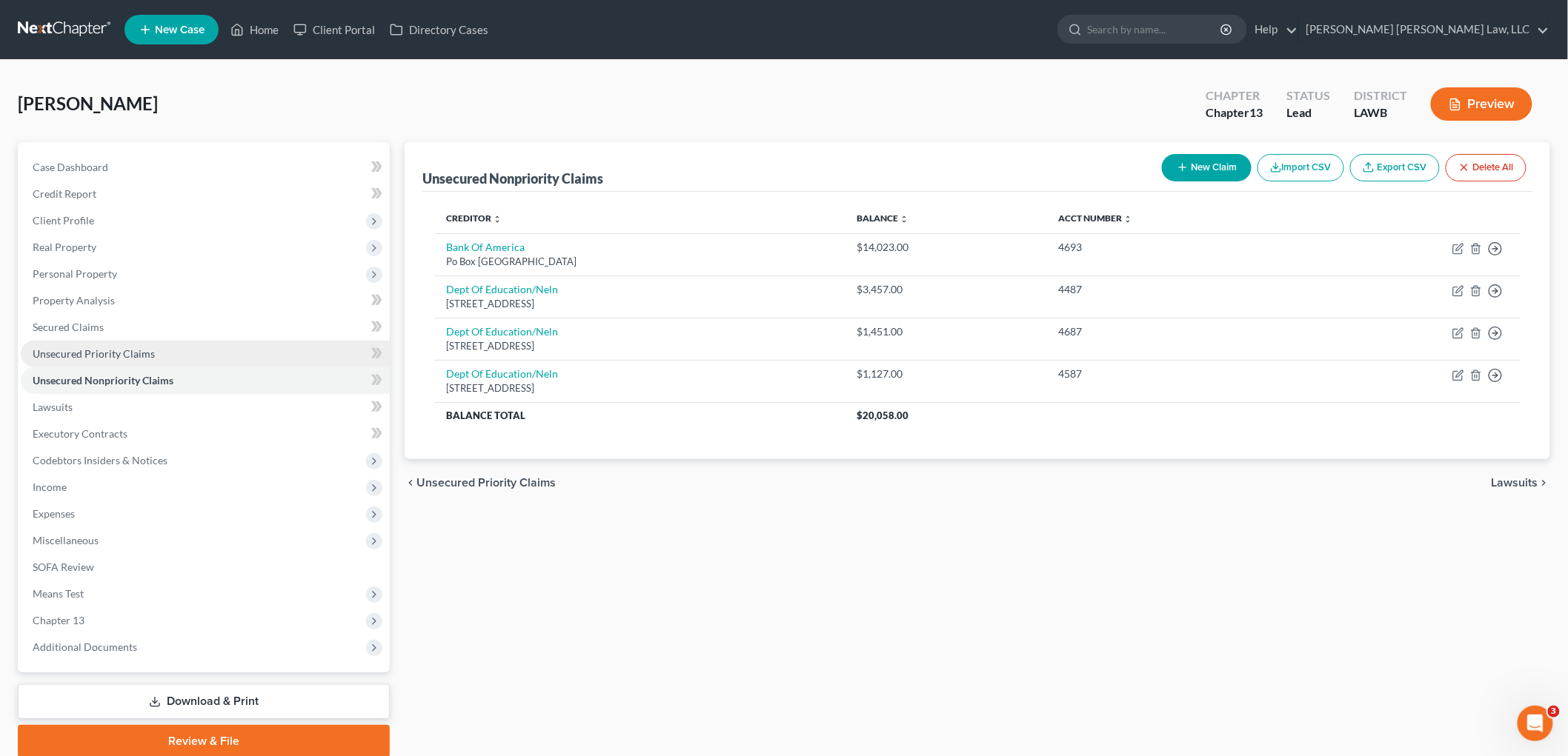
click at [193, 356] on link "Unsecured Priority Claims" at bounding box center [205, 354] width 369 height 26
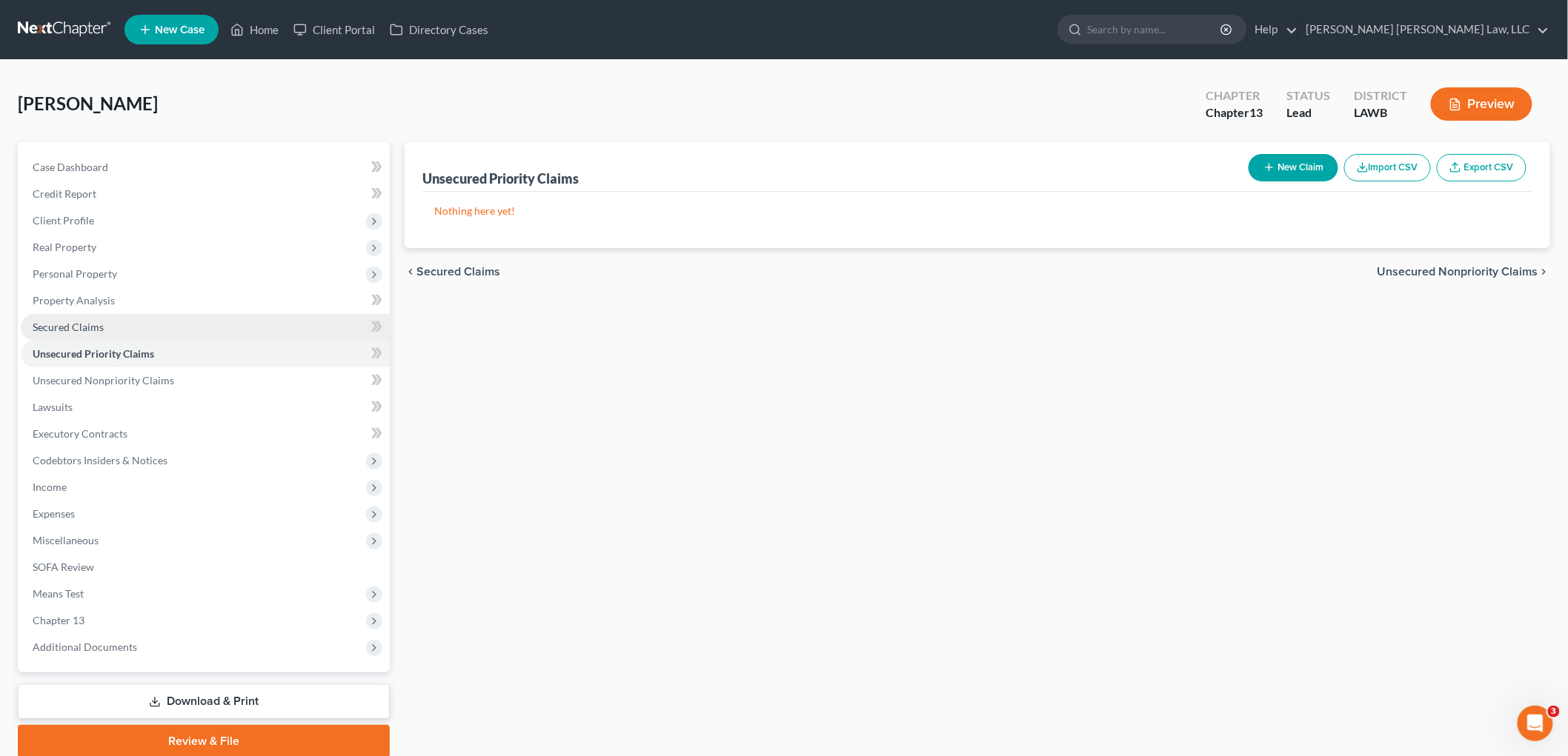
click at [121, 332] on link "Secured Claims" at bounding box center [205, 327] width 369 height 26
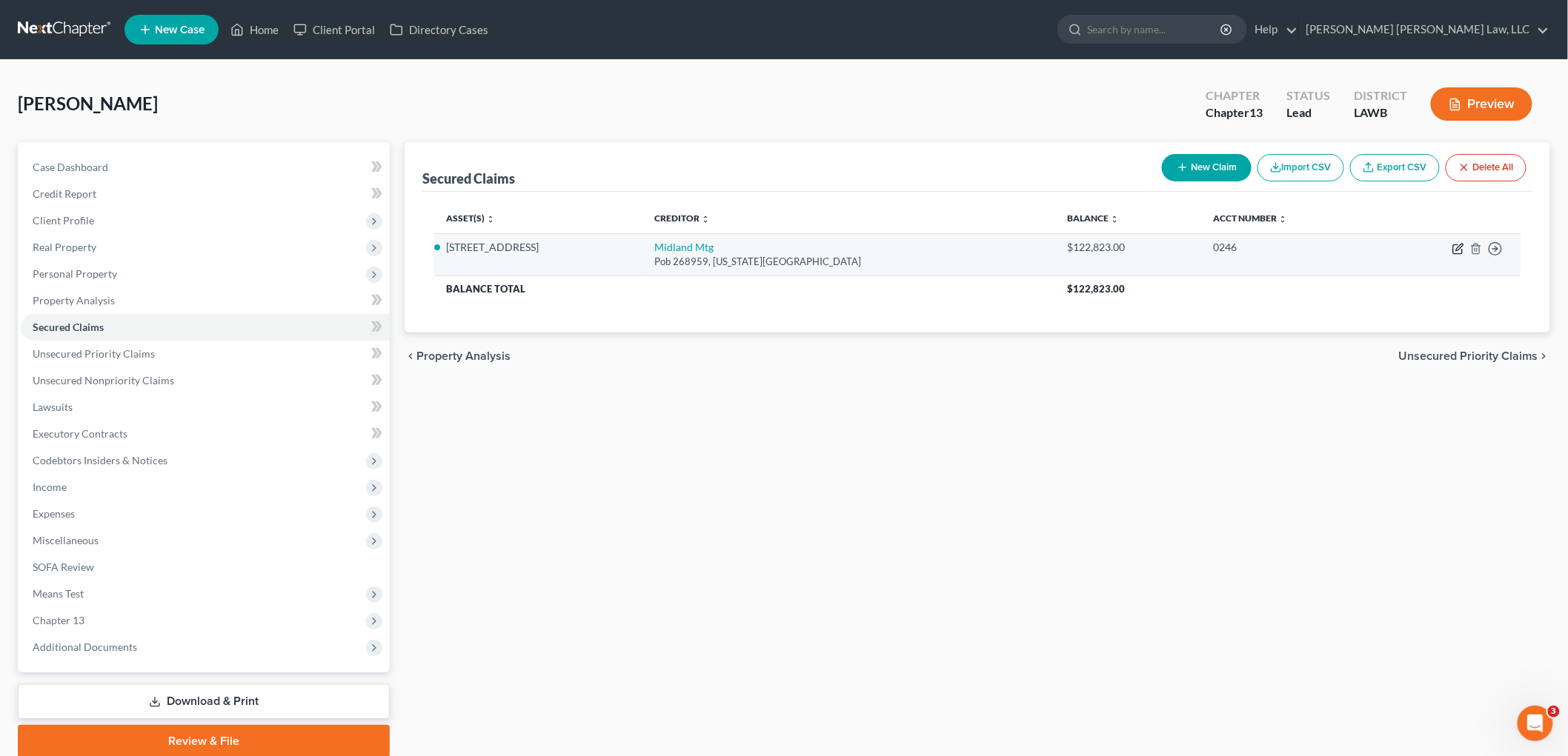
click at [1455, 249] on icon "button" at bounding box center [1459, 248] width 12 height 12
select select "37"
select select "0"
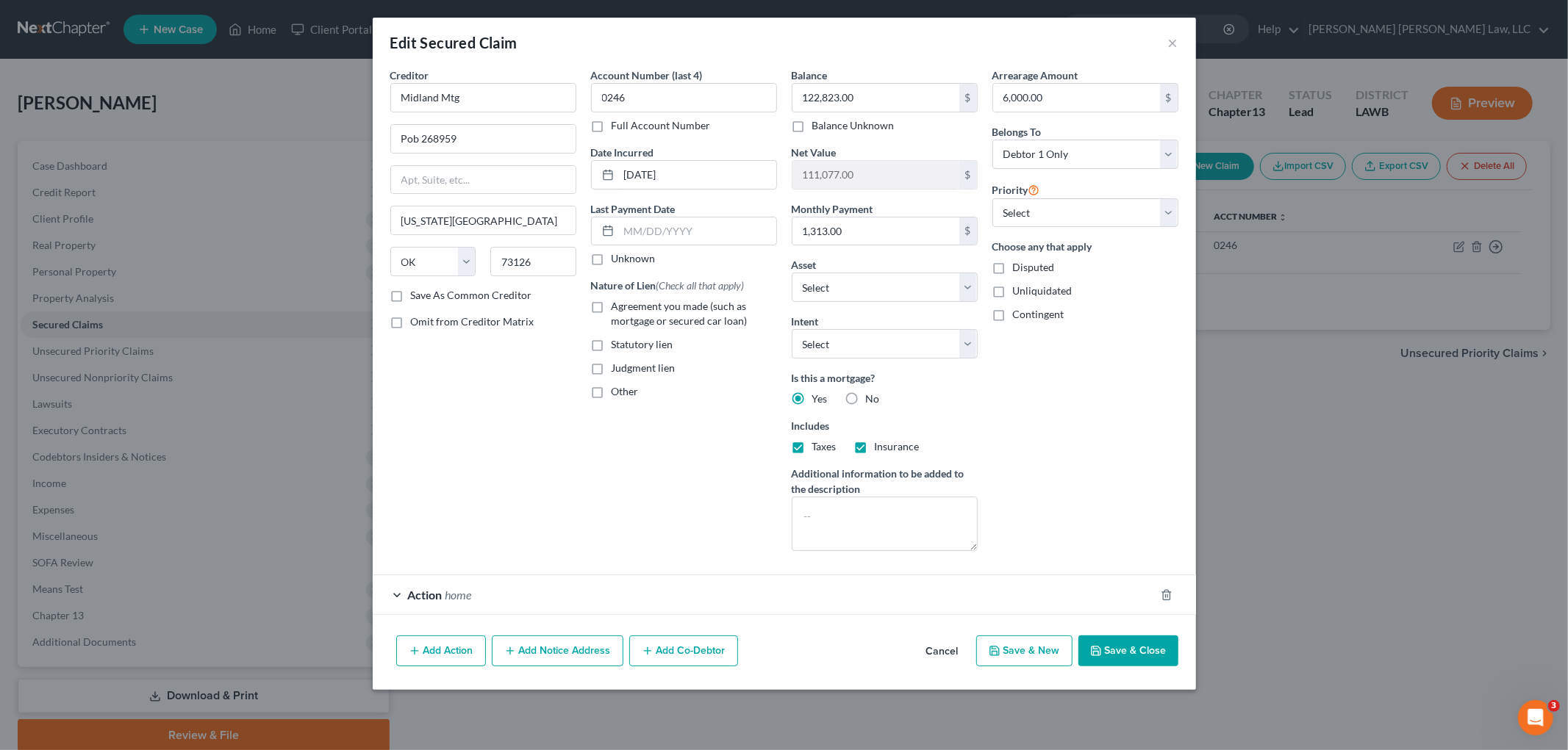
drag, startPoint x: 599, startPoint y: 307, endPoint x: 644, endPoint y: 348, distance: 60.9
click at [612, 307] on label "Agreement you made (such as mortgage or secured car loan)" at bounding box center [694, 314] width 166 height 29
click at [617, 307] on input "Agreement you made (such as mortgage or secured car loan)" at bounding box center [622, 304] width 10 height 10
checkbox input "true"
click at [1116, 653] on button "Save & Close" at bounding box center [1128, 651] width 100 height 31
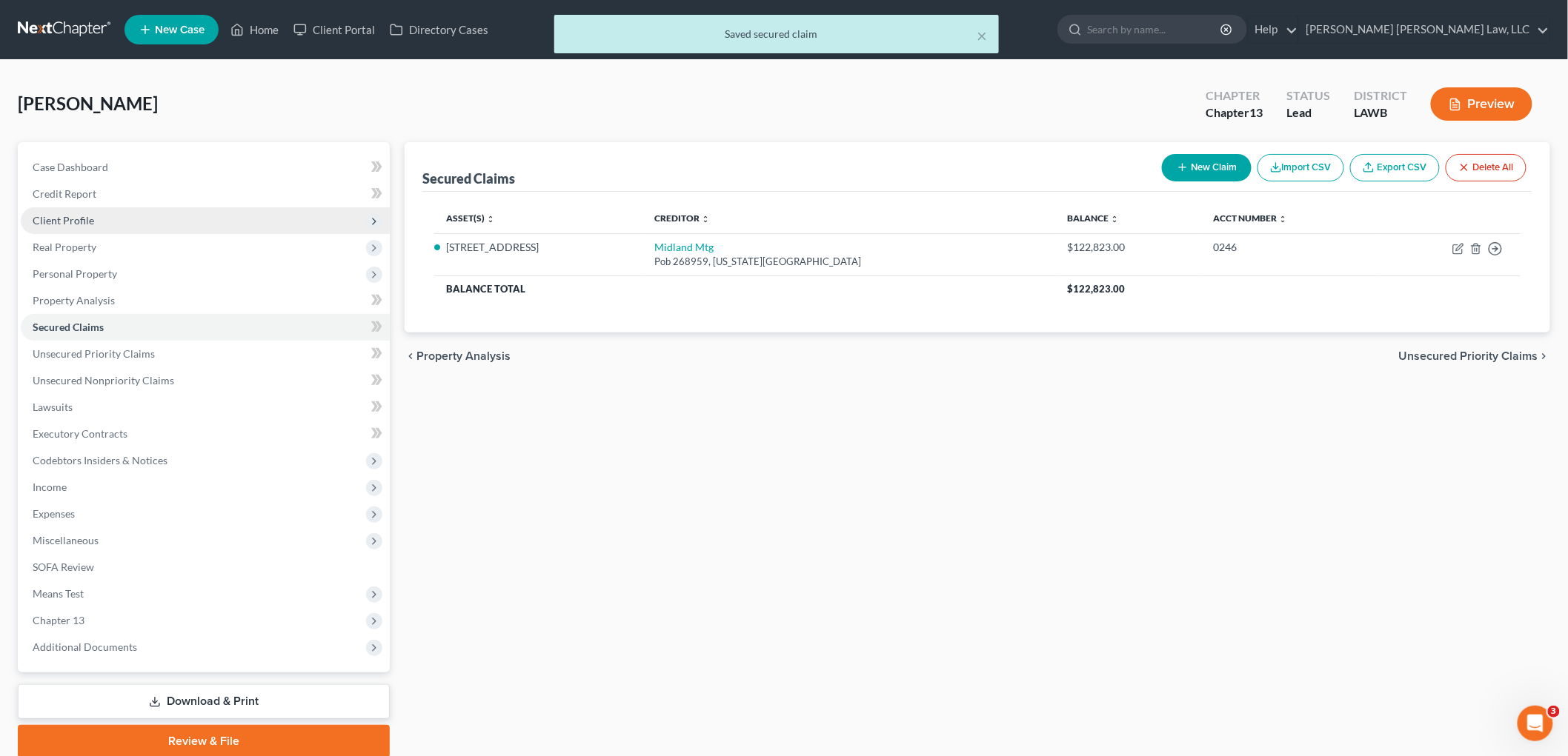
click at [109, 225] on span "Client Profile" at bounding box center [205, 220] width 369 height 26
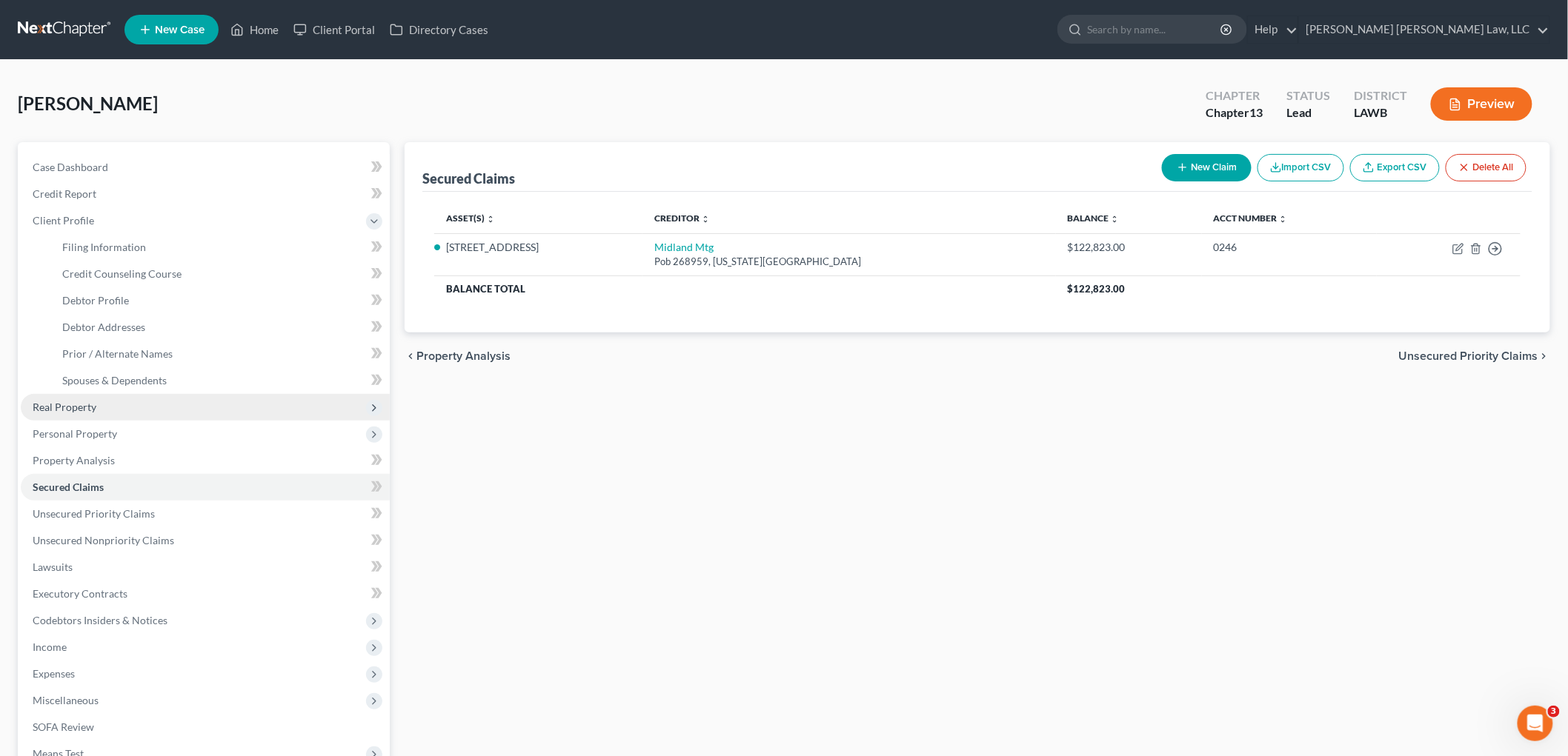
click at [89, 408] on span "Real Property" at bounding box center [65, 407] width 64 height 13
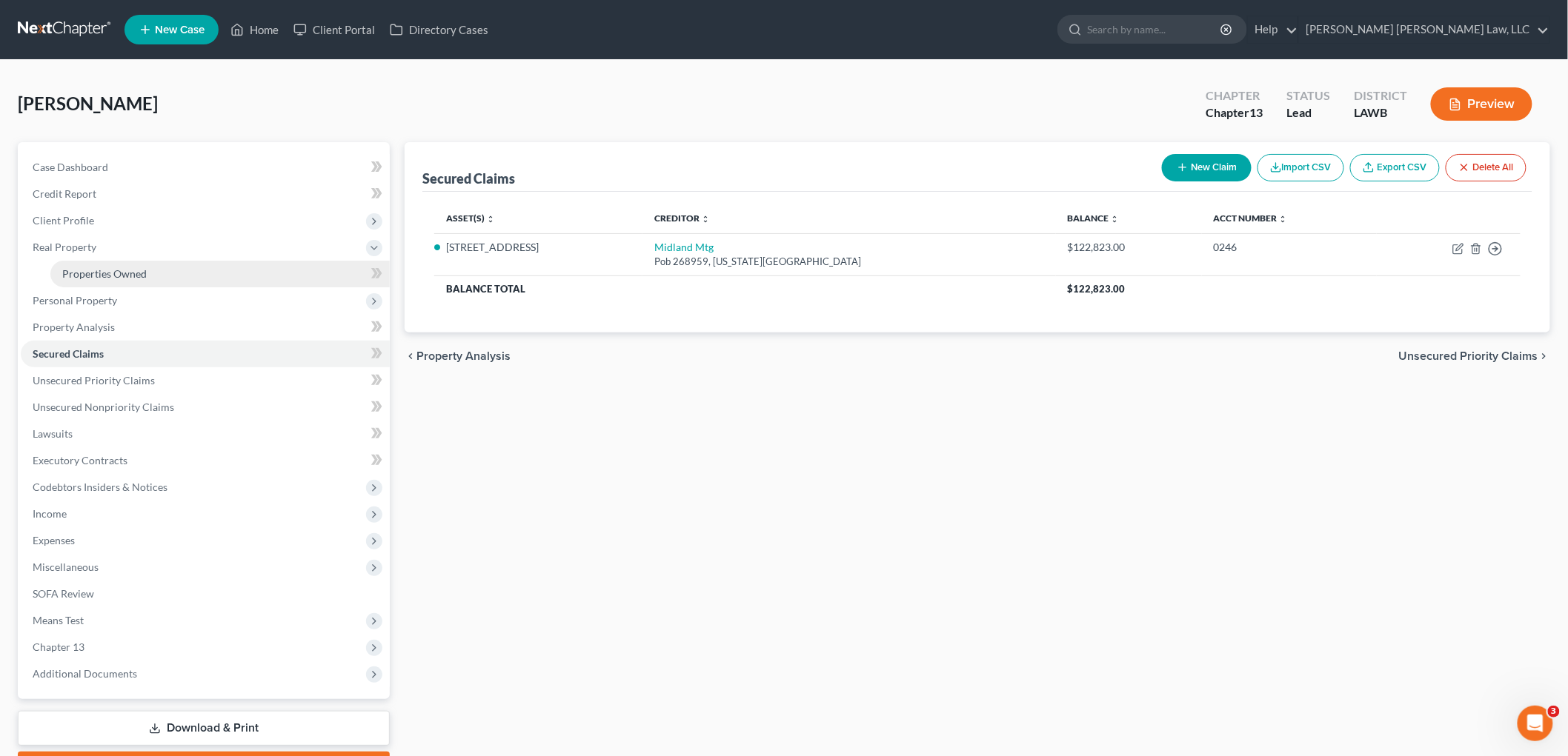
click at [141, 270] on span "Properties Owned" at bounding box center [105, 274] width 85 height 13
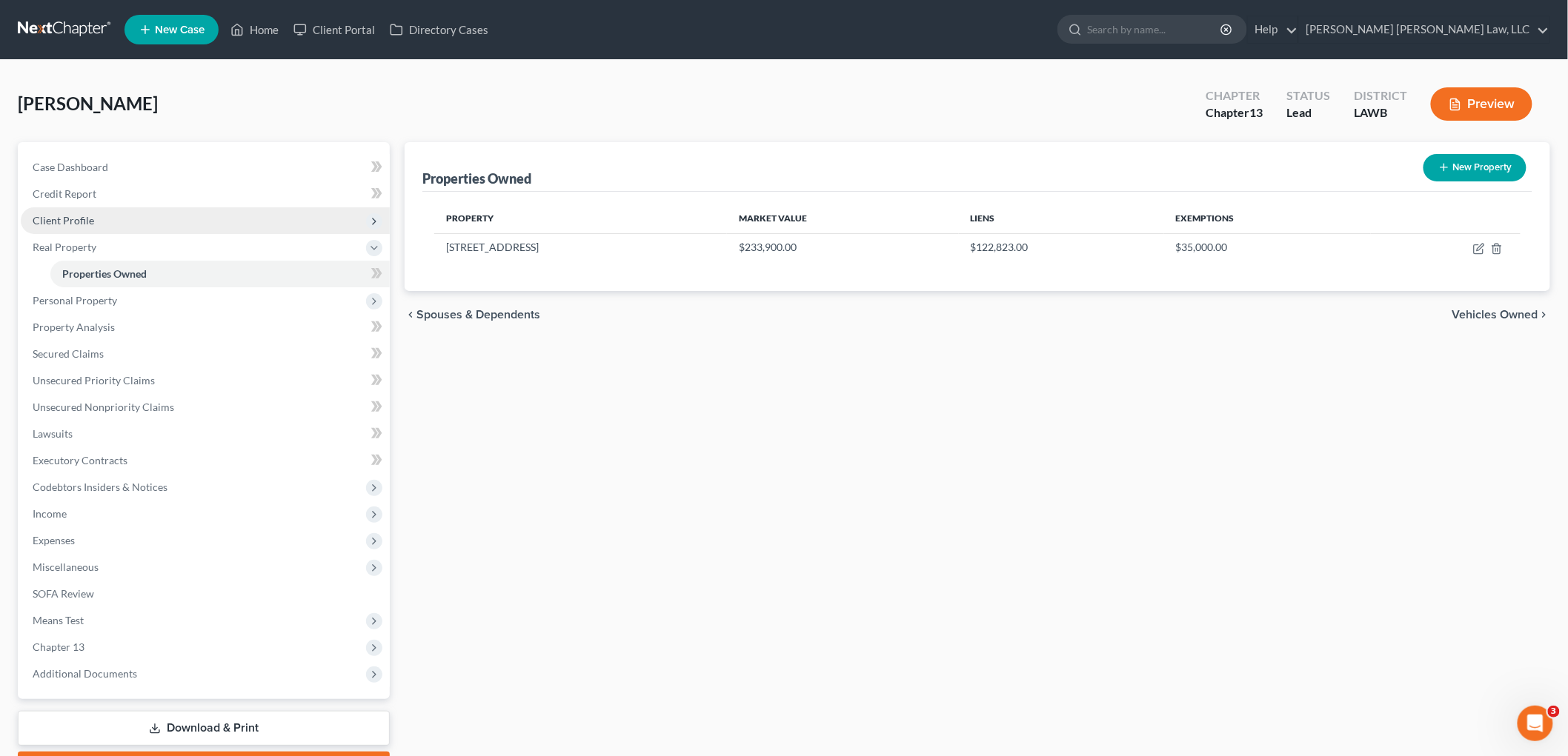
click at [97, 222] on span "Client Profile" at bounding box center [205, 220] width 369 height 26
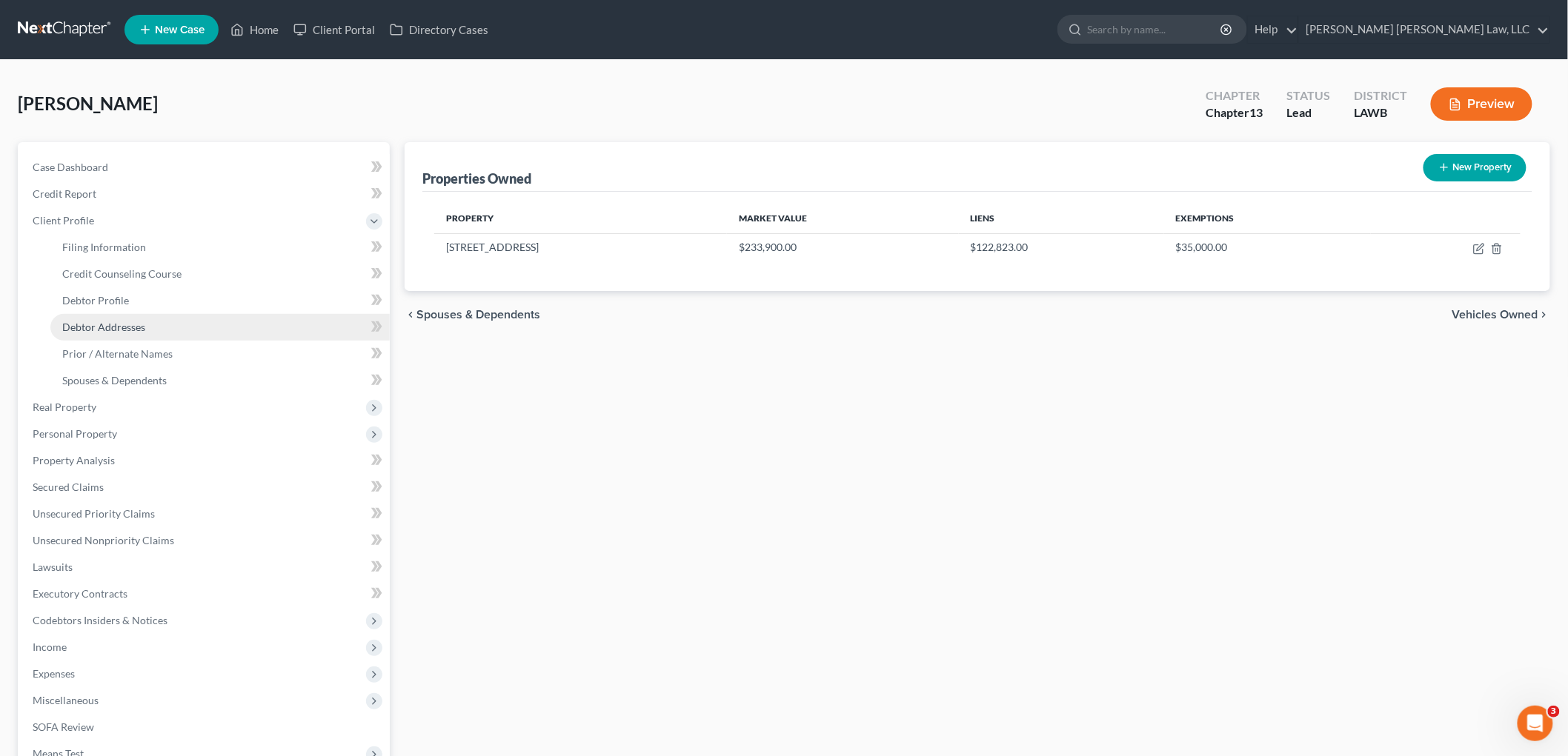
click at [123, 323] on span "Debtor Addresses" at bounding box center [104, 327] width 83 height 13
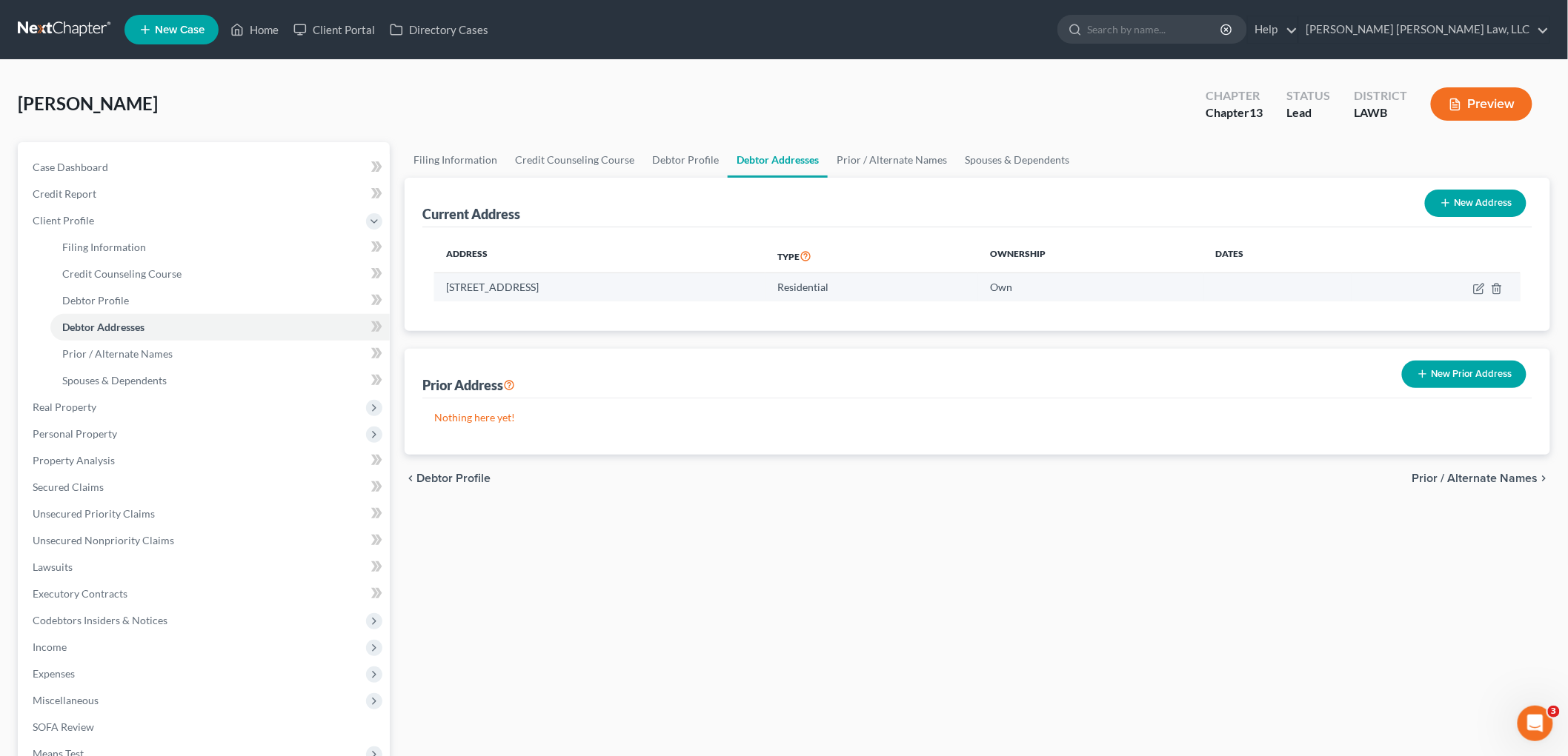
drag, startPoint x: 630, startPoint y: 291, endPoint x: 447, endPoint y: 292, distance: 183.0
click at [447, 292] on td "102 Mayhaw Street, Monroe, LA 71203" at bounding box center [600, 287] width 331 height 28
copy td "102 Mayhaw Street, Monroe, LA 71203"
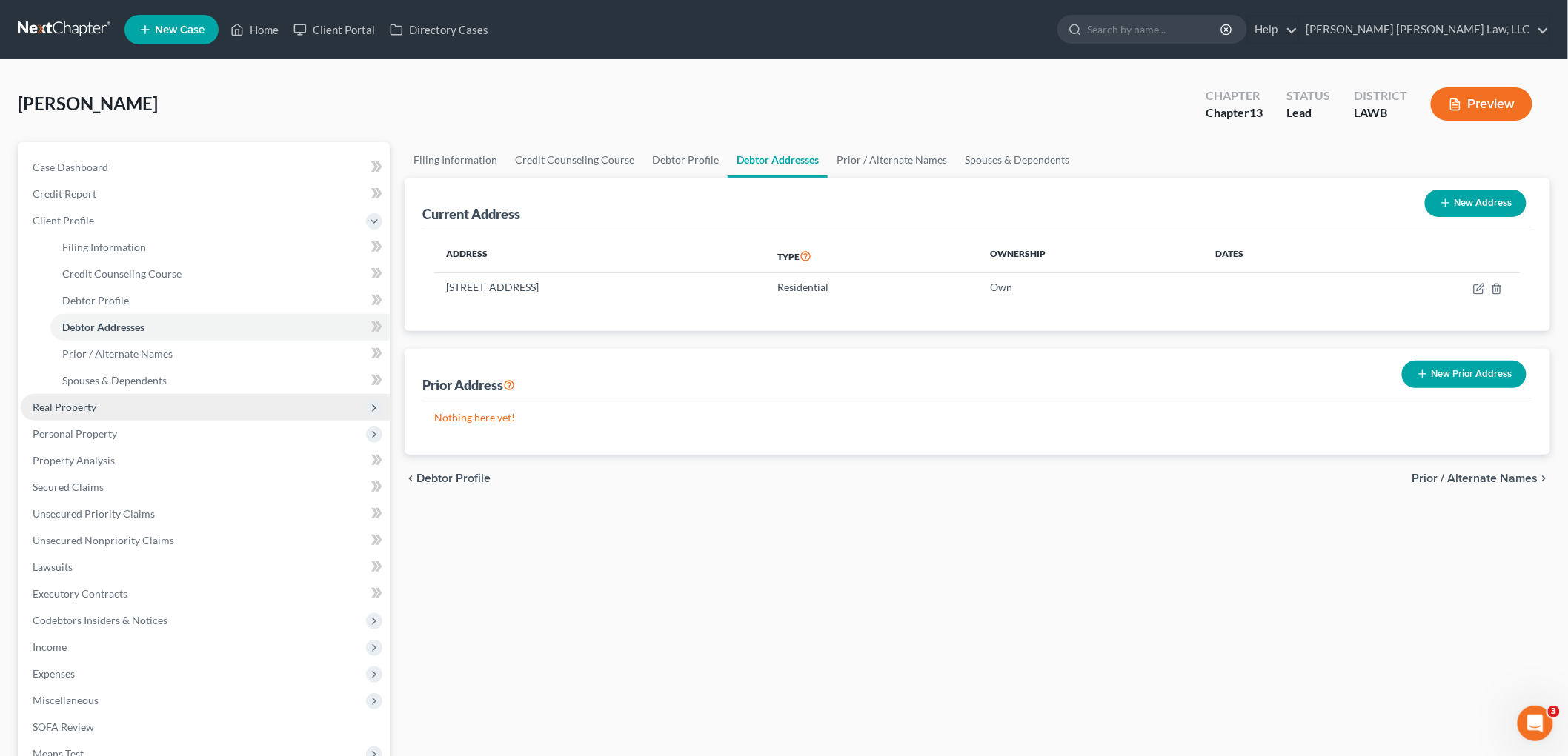
click at [106, 410] on span "Real Property" at bounding box center [205, 407] width 369 height 26
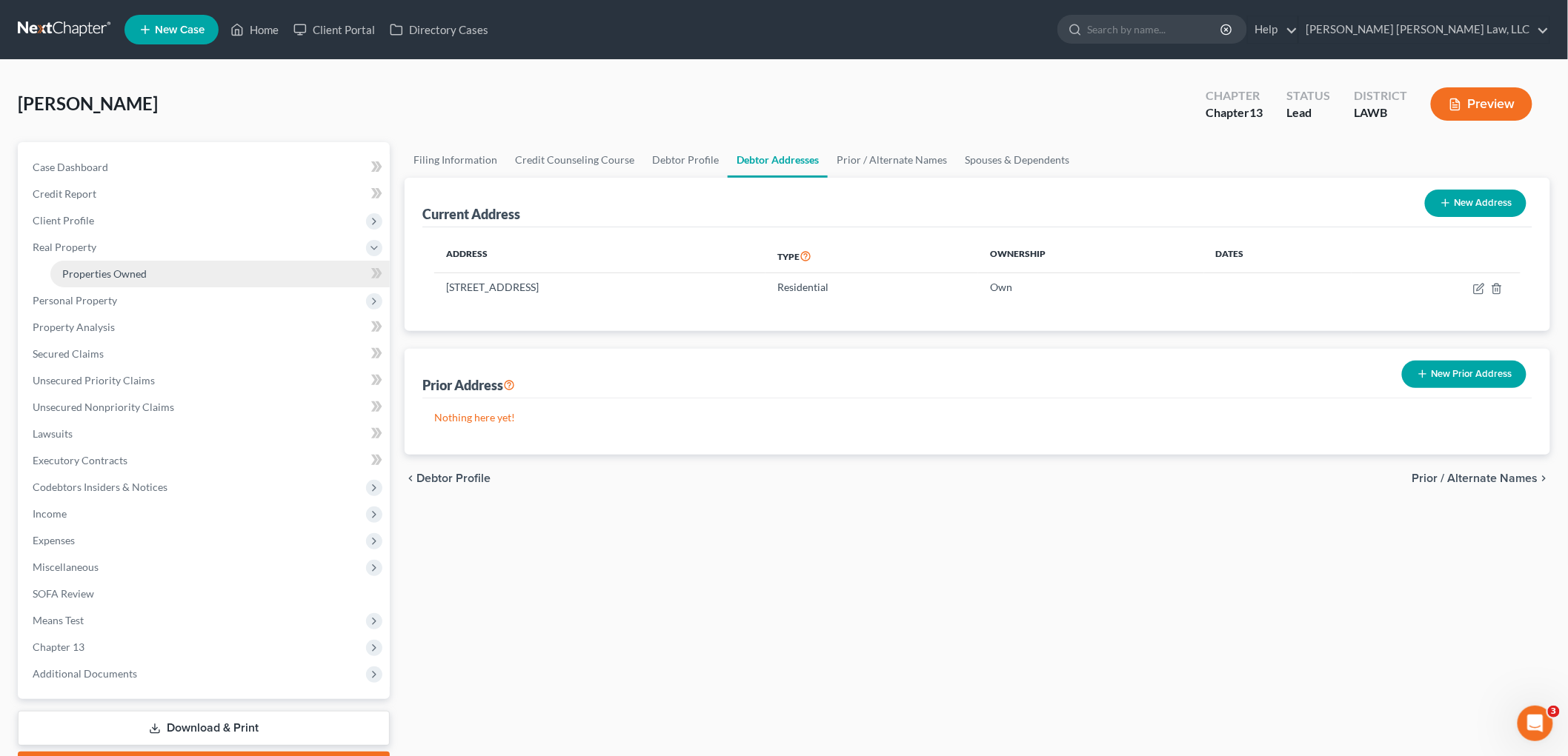
click at [94, 268] on span "Properties Owned" at bounding box center [105, 274] width 85 height 13
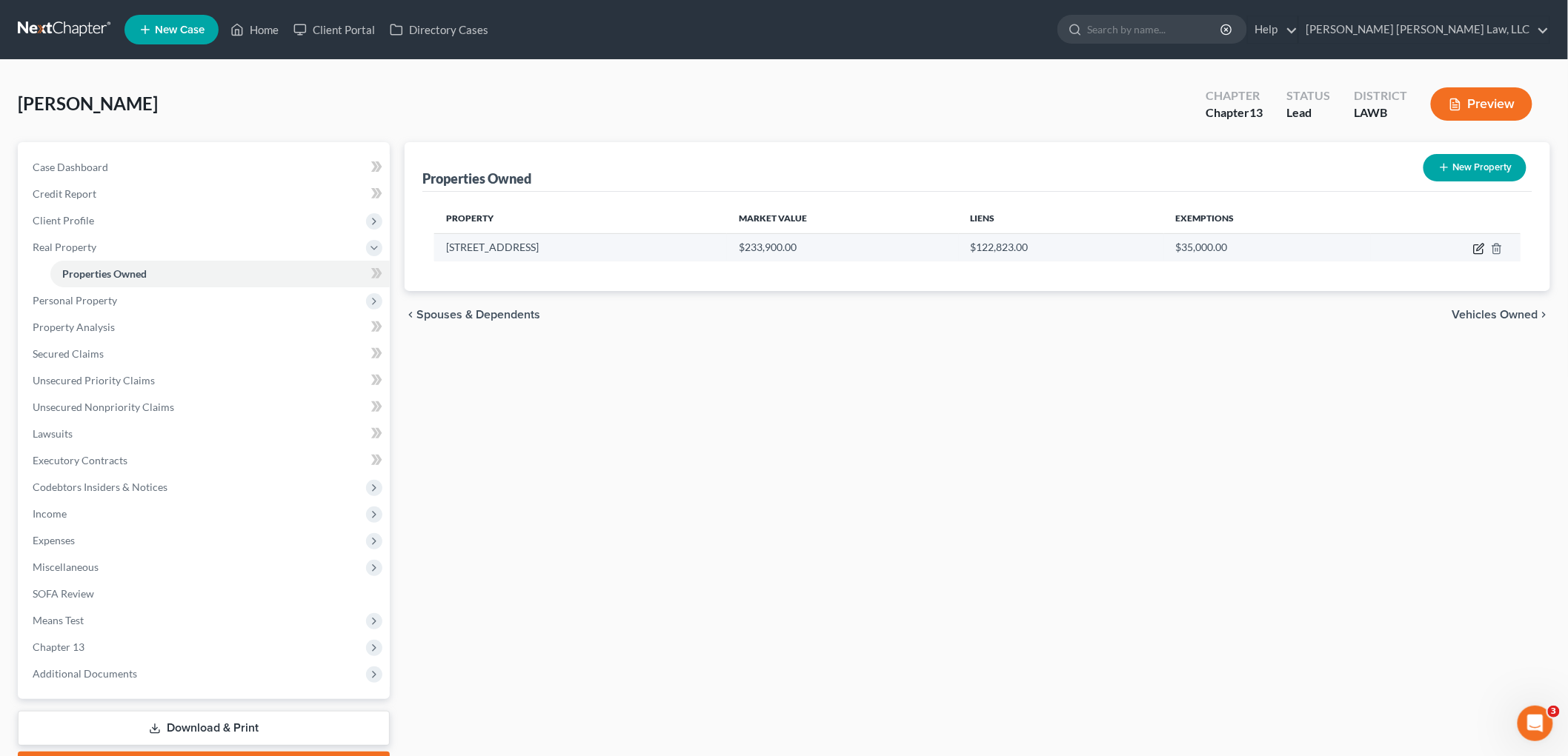
click at [1475, 249] on icon "button" at bounding box center [1479, 248] width 12 height 12
select select "19"
select select "36"
select select "0"
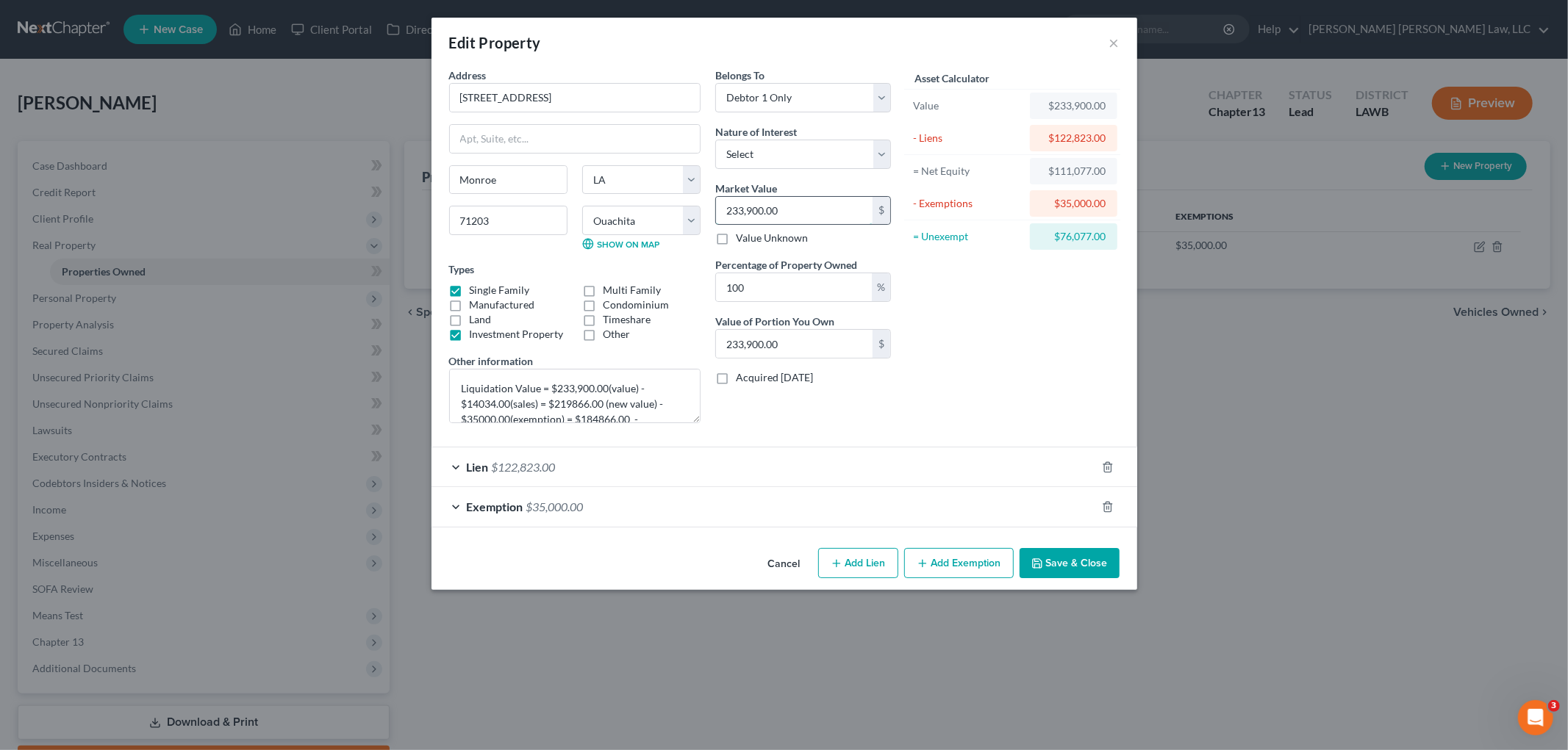
click at [778, 211] on input "233,900.00" at bounding box center [795, 211] width 157 height 28
type input "2"
type input "2.00"
type input "22"
type input "22.00"
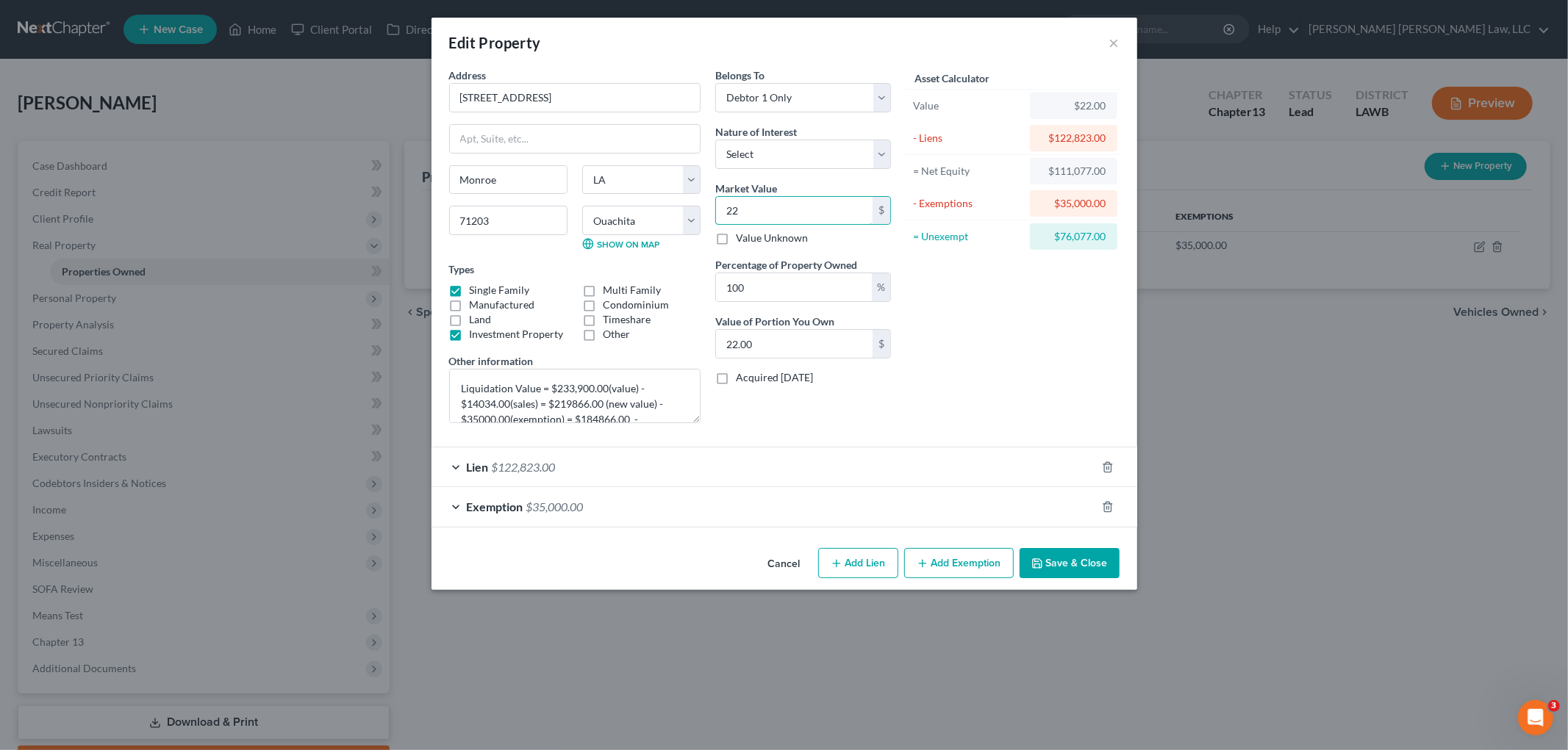
type input "226"
type input "226.00"
type input "2262"
type input "2,262.00"
type input "2,2620"
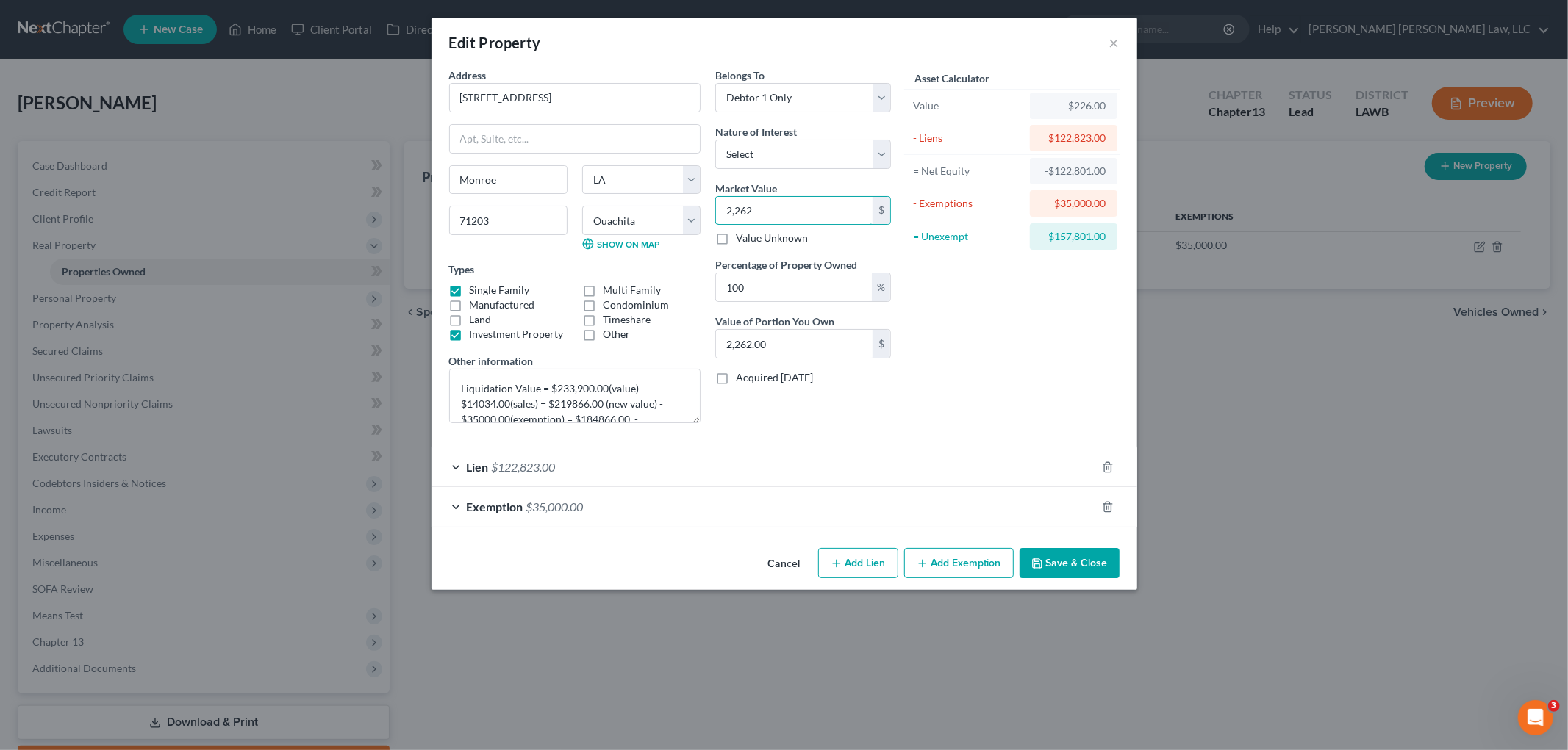
type input "22,620.00"
type input "22,6201"
type input "226,201.00"
drag, startPoint x: 608, startPoint y: 392, endPoint x: 559, endPoint y: 385, distance: 49.5
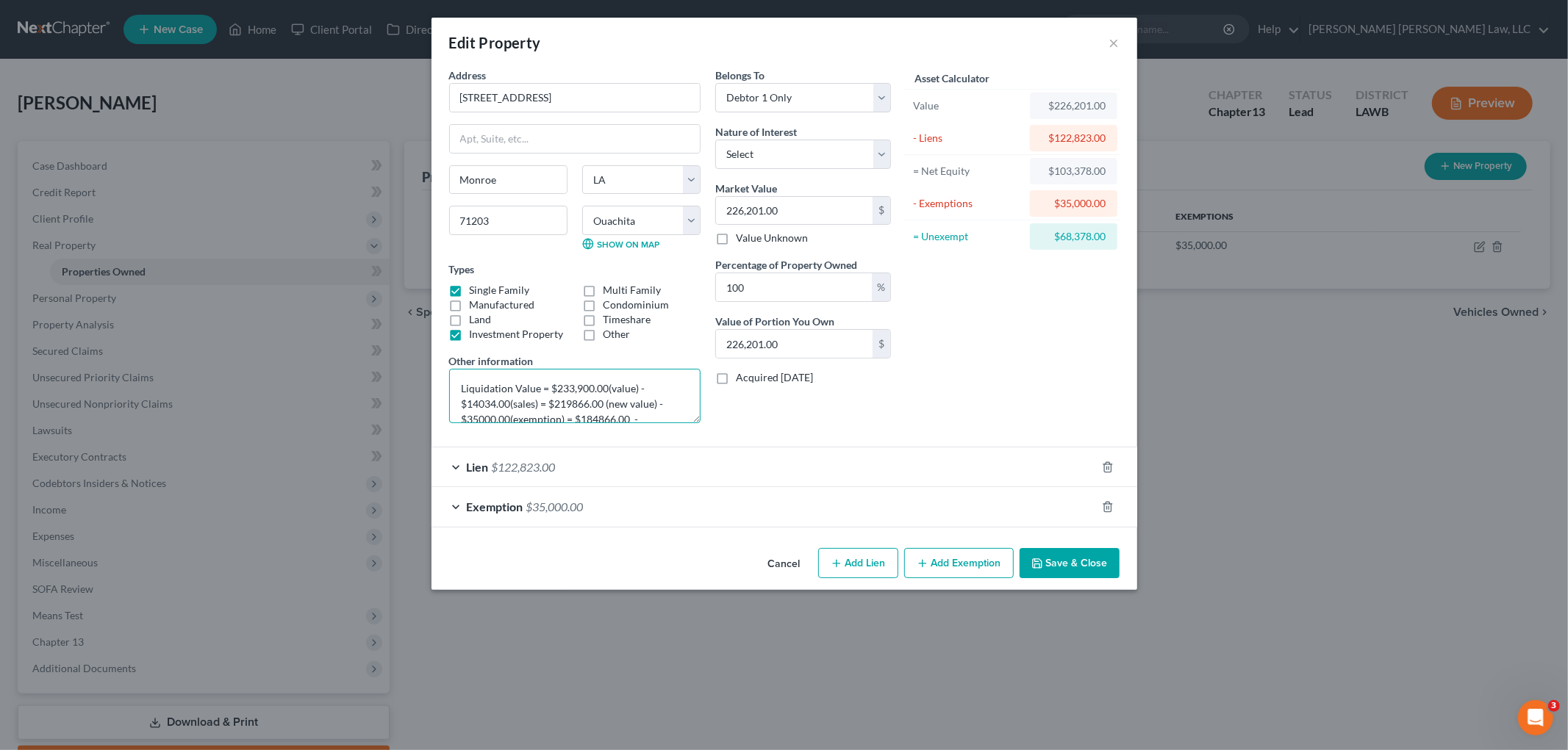
click at [559, 385] on textarea "Liquidation Value = $233,900.00(value) - $14034.00(sales) = $219866.00 (new val…" at bounding box center [574, 396] width 251 height 55
click at [507, 399] on textarea "Liquidation Value = $226201.00(value) - $14034.00(sales) = $219866.00 (new valu…" at bounding box center [574, 396] width 251 height 55
drag, startPoint x: 510, startPoint y: 402, endPoint x: 468, endPoint y: 402, distance: 42.0
click at [468, 402] on textarea "Liquidation Value = $226201.00(value) - $14034.00(sales) = $219866.00 (new valu…" at bounding box center [574, 396] width 251 height 55
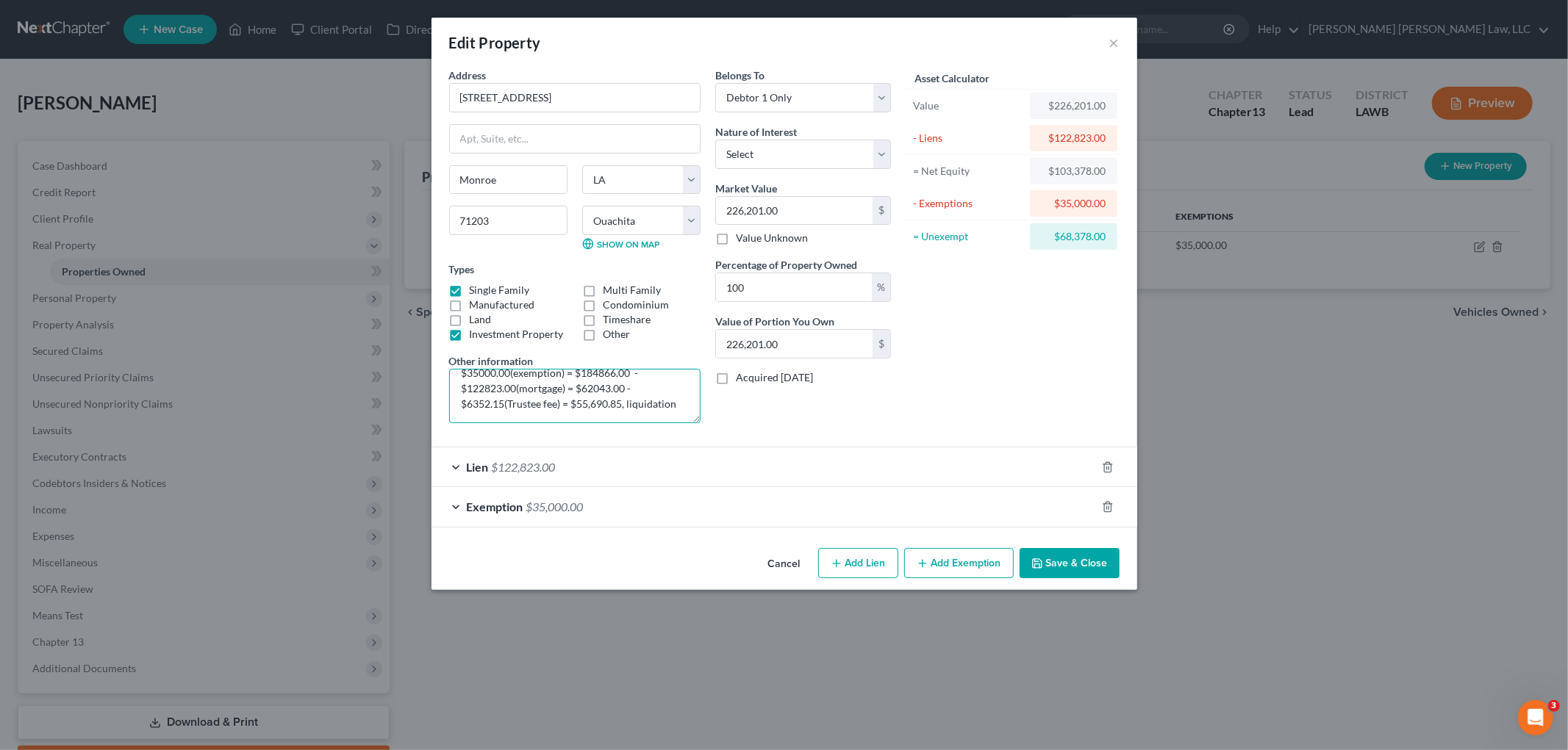
drag, startPoint x: 504, startPoint y: 400, endPoint x: 468, endPoint y: 397, distance: 36.1
click at [468, 397] on textarea "Liquidation Value = $226201.00(value) - $13,572.06(sales) = $219866.00 (new val…" at bounding box center [574, 396] width 251 height 55
drag, startPoint x: 623, startPoint y: 399, endPoint x: 579, endPoint y: 397, distance: 44.0
click at [579, 397] on textarea "Liquidation Value = $226201.00(value) - $13,572.06(sales) = $219866.00 (new val…" at bounding box center [574, 396] width 251 height 55
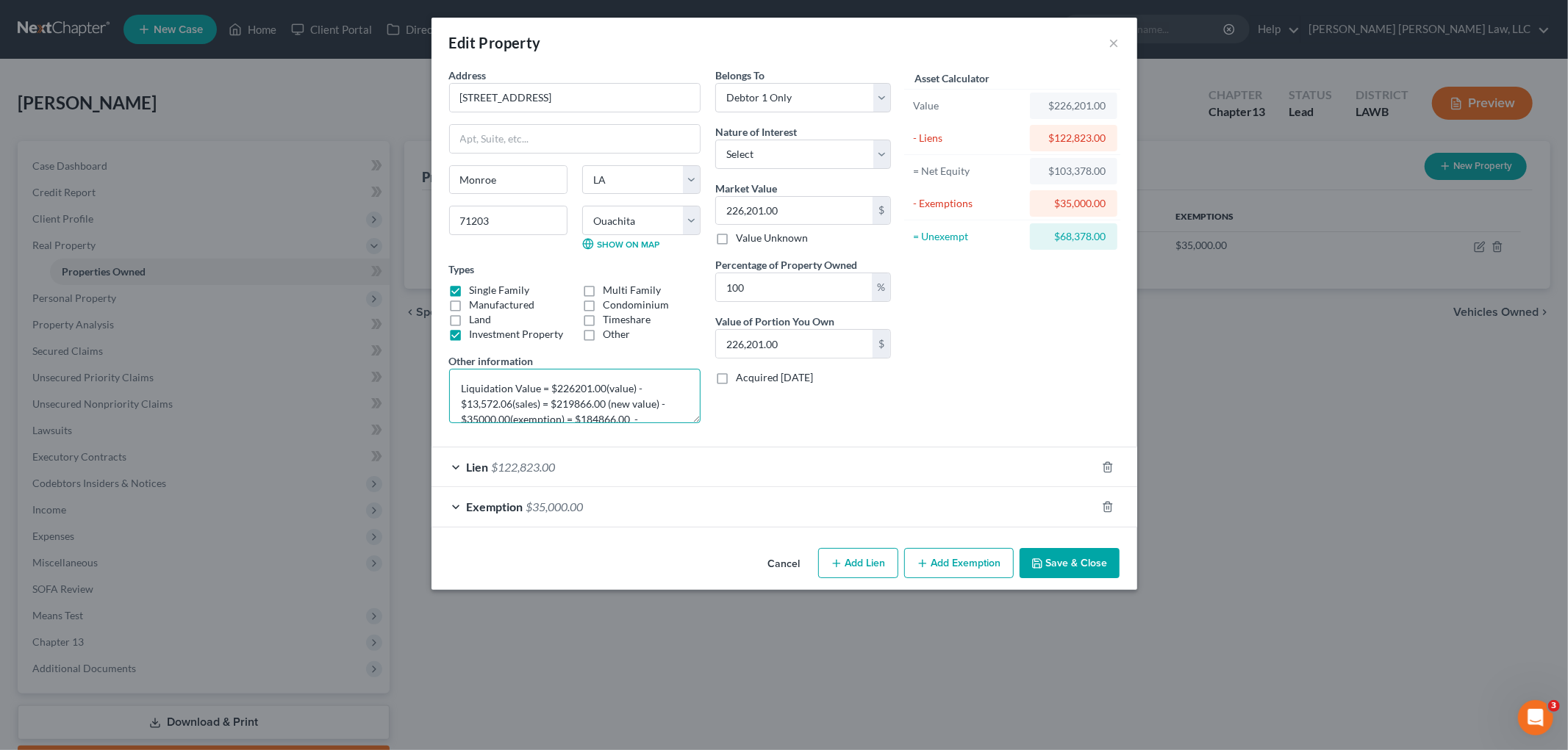
drag, startPoint x: 607, startPoint y: 407, endPoint x: 563, endPoint y: 402, distance: 44.3
click at [563, 402] on textarea "Liquidation Value = $226201.00(value) - $13,572.06(sales) = $219866.00 (new val…" at bounding box center [574, 396] width 251 height 55
drag, startPoint x: 631, startPoint y: 414, endPoint x: 582, endPoint y: 409, distance: 49.3
click at [582, 409] on textarea "Liquidation Value = $226201.00(value) - $13,572.06(sales) = $212628.94 (new val…" at bounding box center [574, 396] width 251 height 55
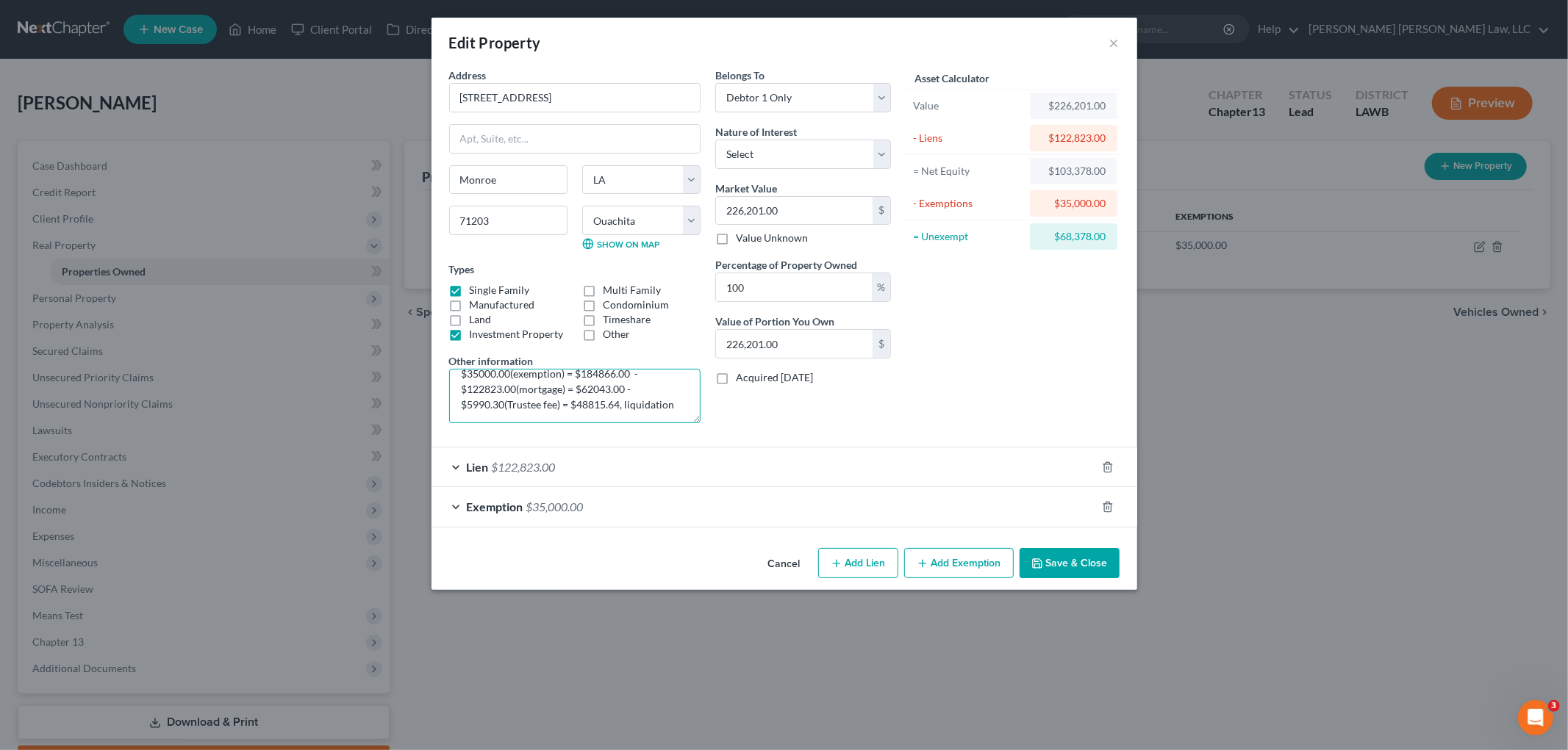
click at [628, 377] on textarea "Liquidation Value = $226201.00(value) - $13,572.06(sales) = $212628.94 (new val…" at bounding box center [574, 396] width 251 height 55
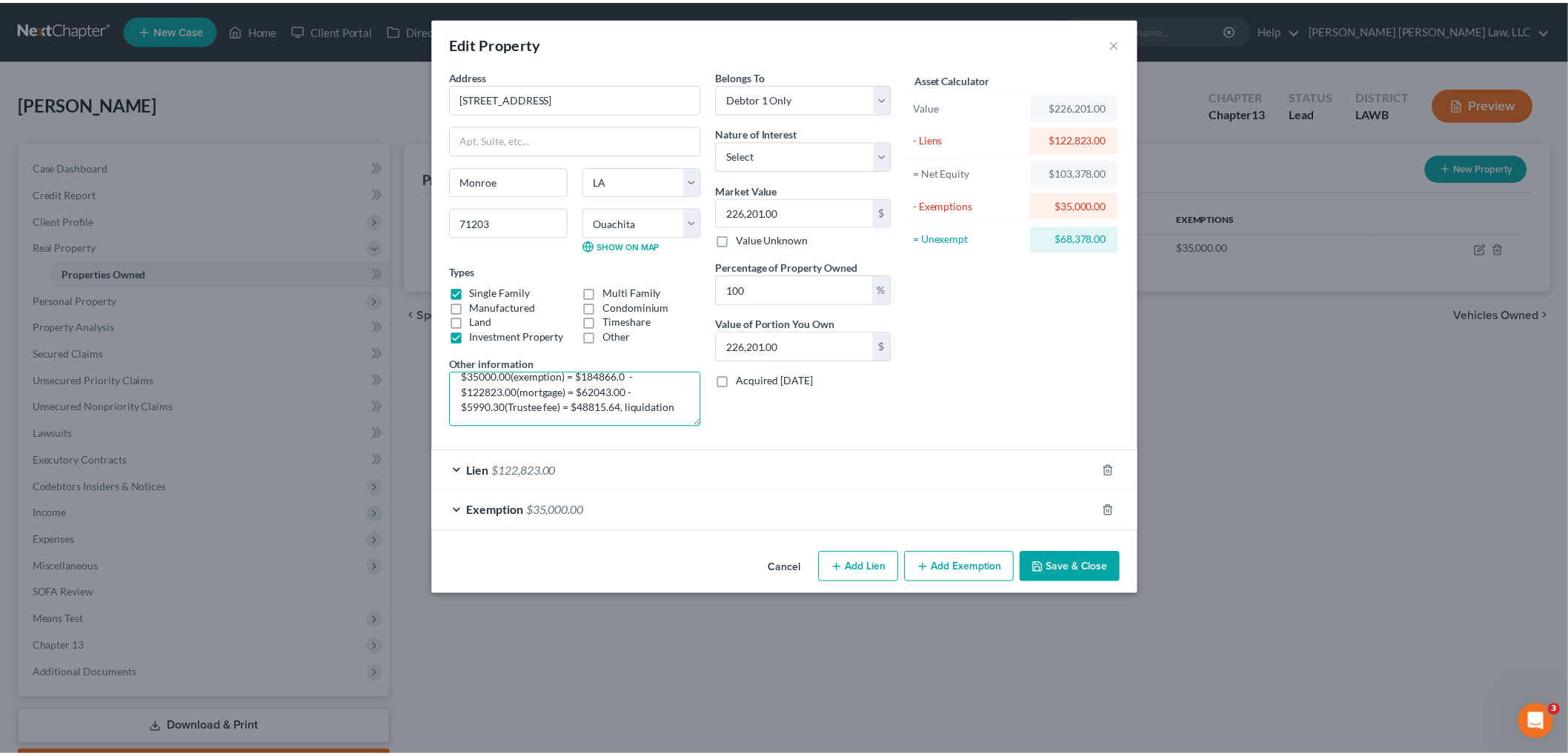
scroll to position [42, 0]
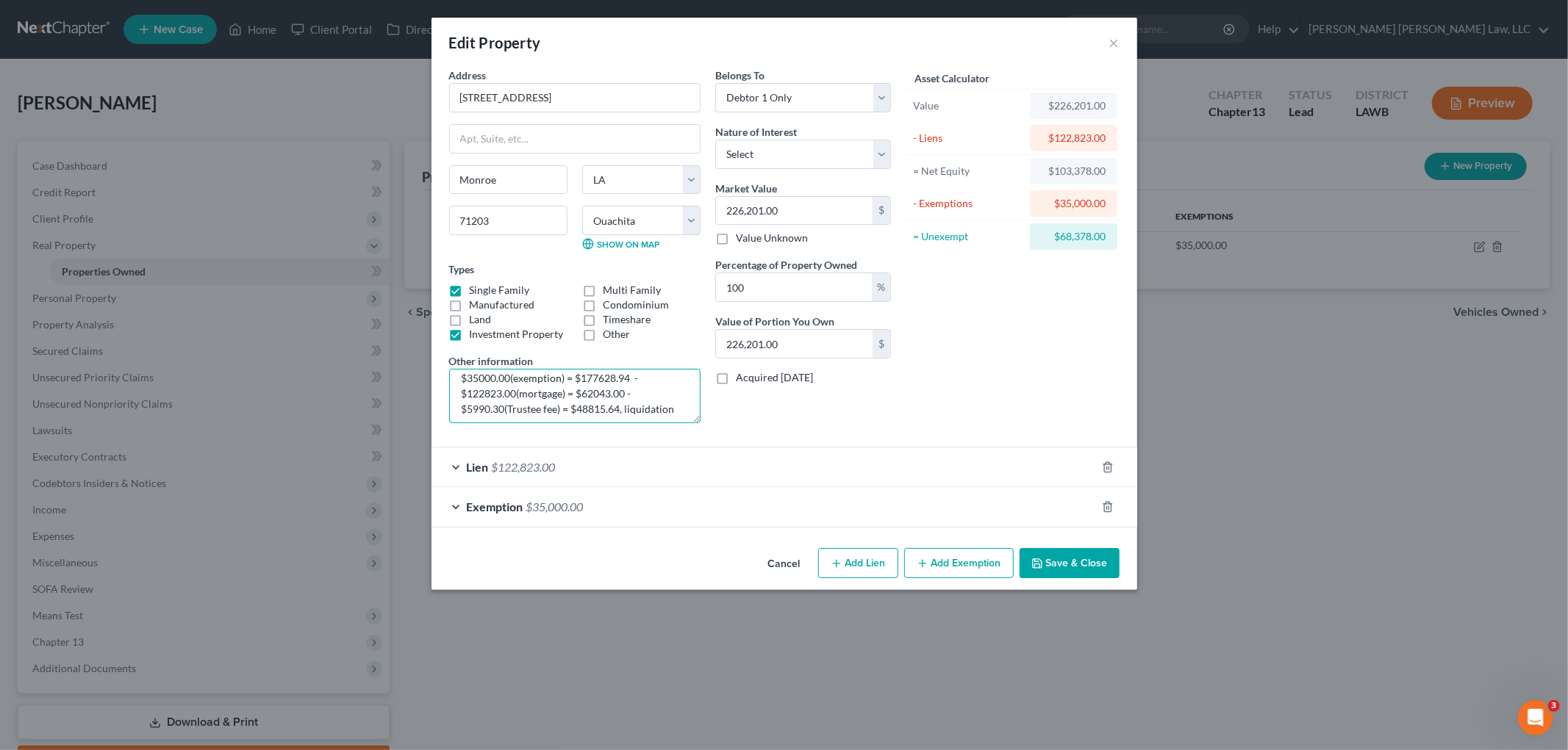
click at [624, 390] on textarea "Liquidation Value = $226201.00(value) - $13,572.06(sales) = $212628.94 (new val…" at bounding box center [574, 396] width 251 height 55
type textarea "Liquidation Value = $226201.00(value) - $13,572.06(sales) = $212628.94 (new val…"
click at [1063, 561] on button "Save & Close" at bounding box center [1070, 563] width 100 height 31
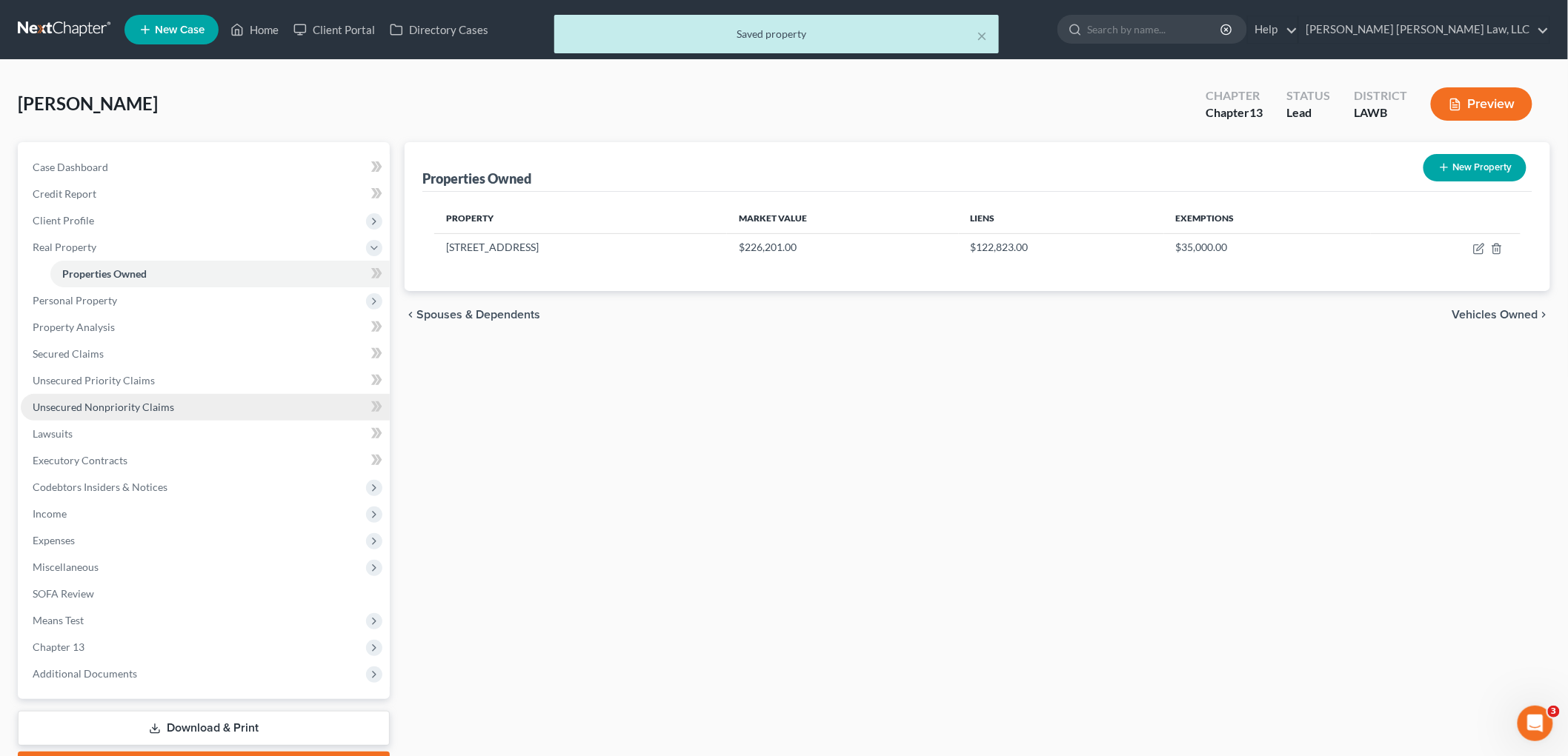
click at [128, 402] on span "Unsecured Nonpriority Claims" at bounding box center [103, 407] width 141 height 13
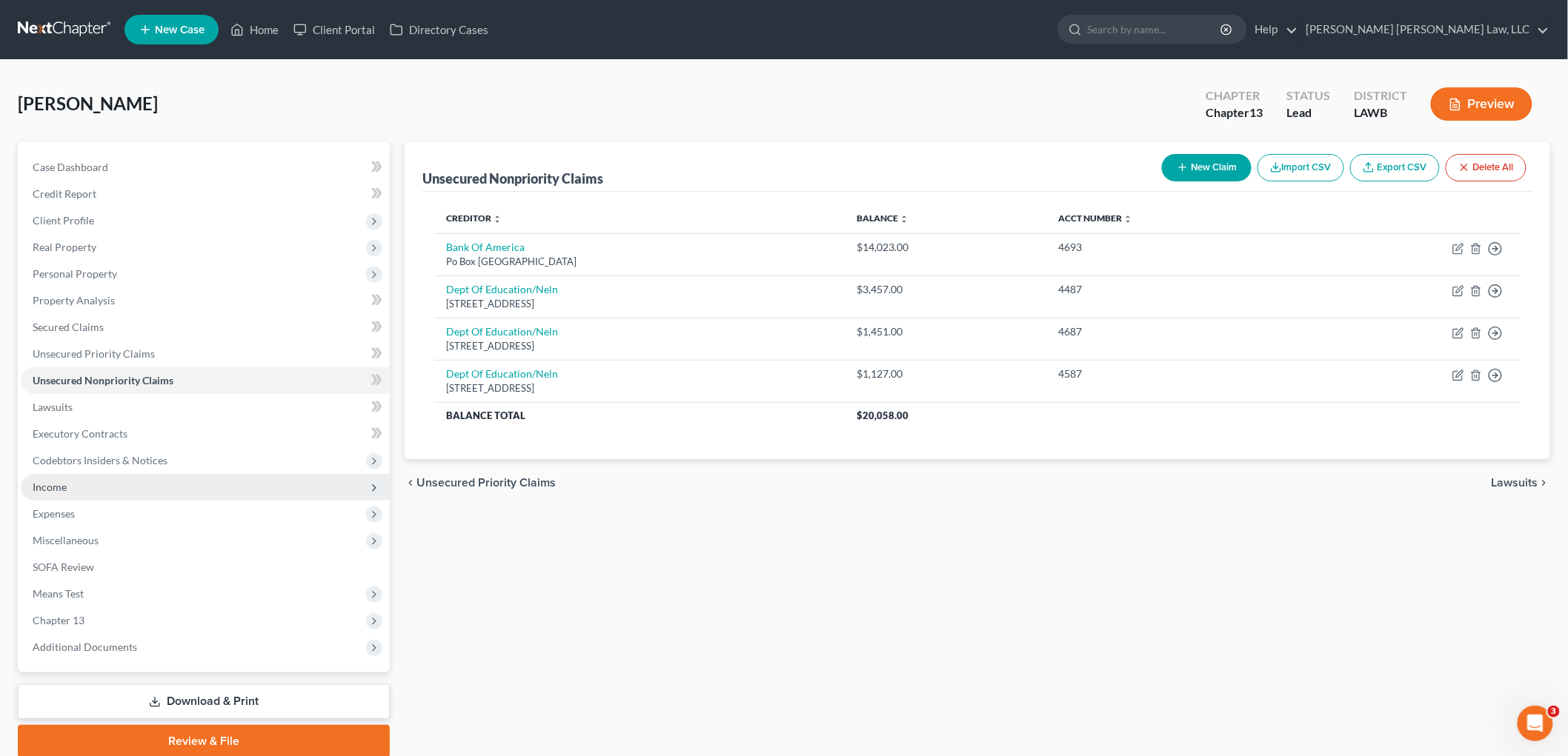
drag, startPoint x: 63, startPoint y: 485, endPoint x: 71, endPoint y: 489, distance: 8.9
click at [63, 485] on span "Income" at bounding box center [50, 487] width 34 height 13
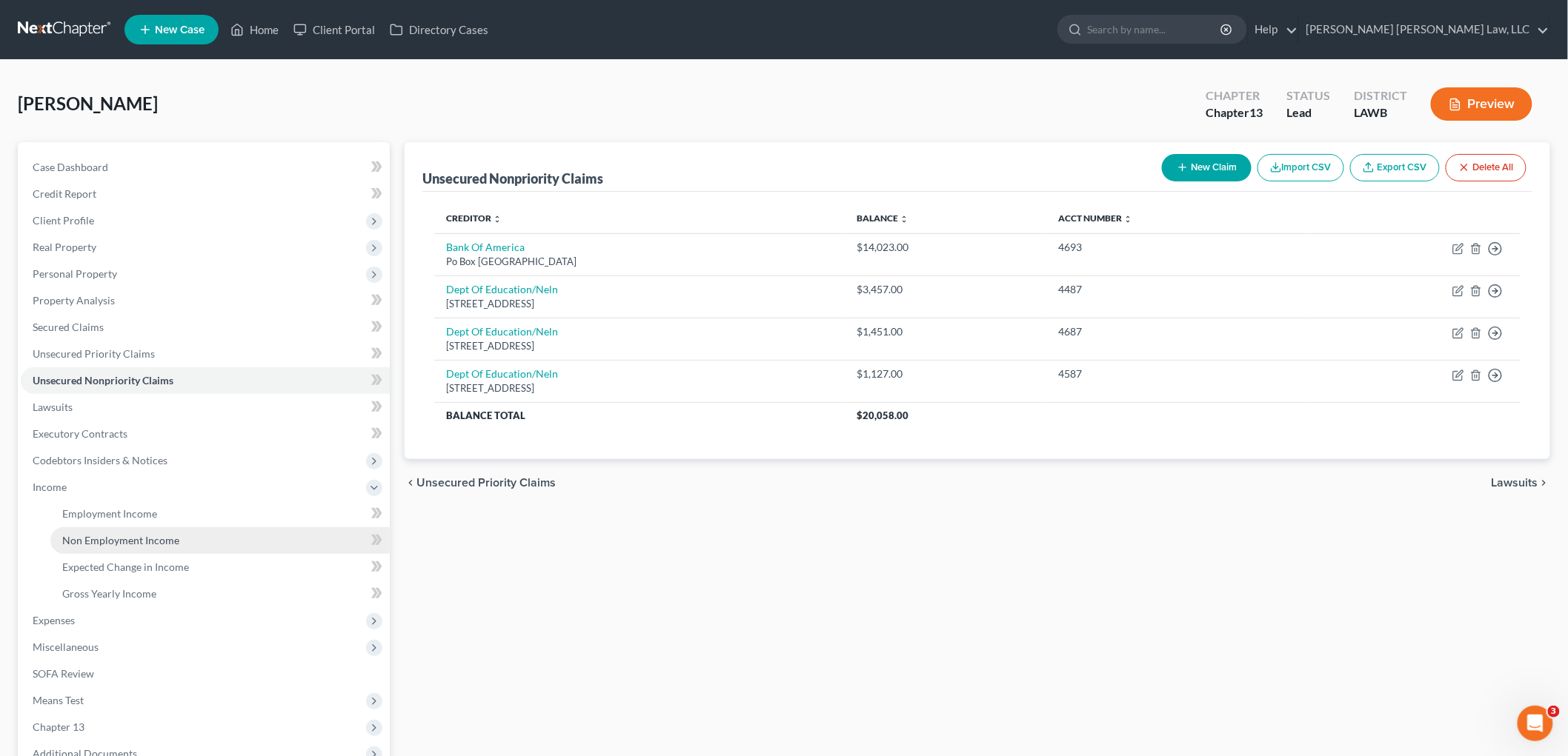
click at [94, 539] on span "Non Employment Income" at bounding box center [121, 540] width 117 height 13
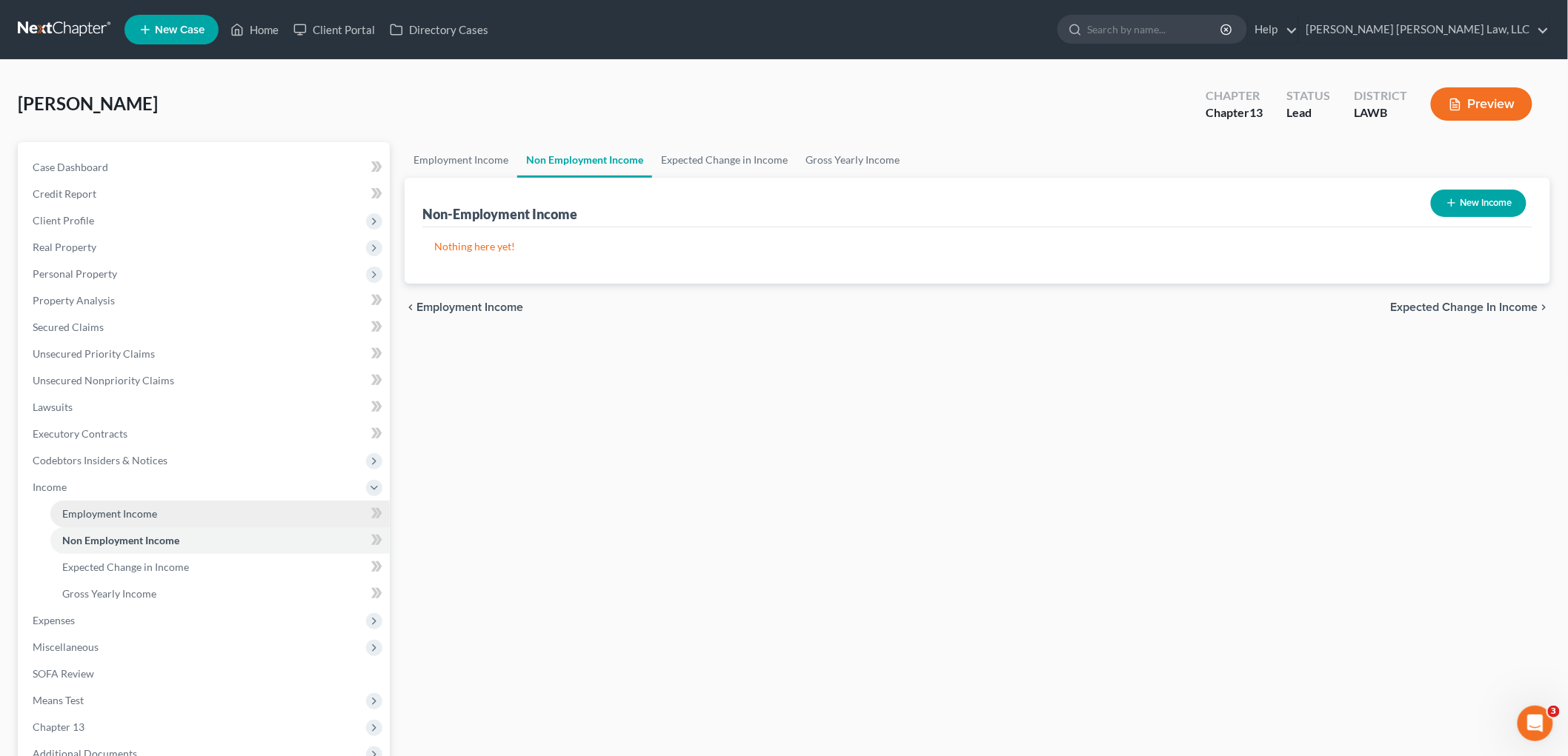
click at [108, 513] on span "Employment Income" at bounding box center [109, 514] width 95 height 13
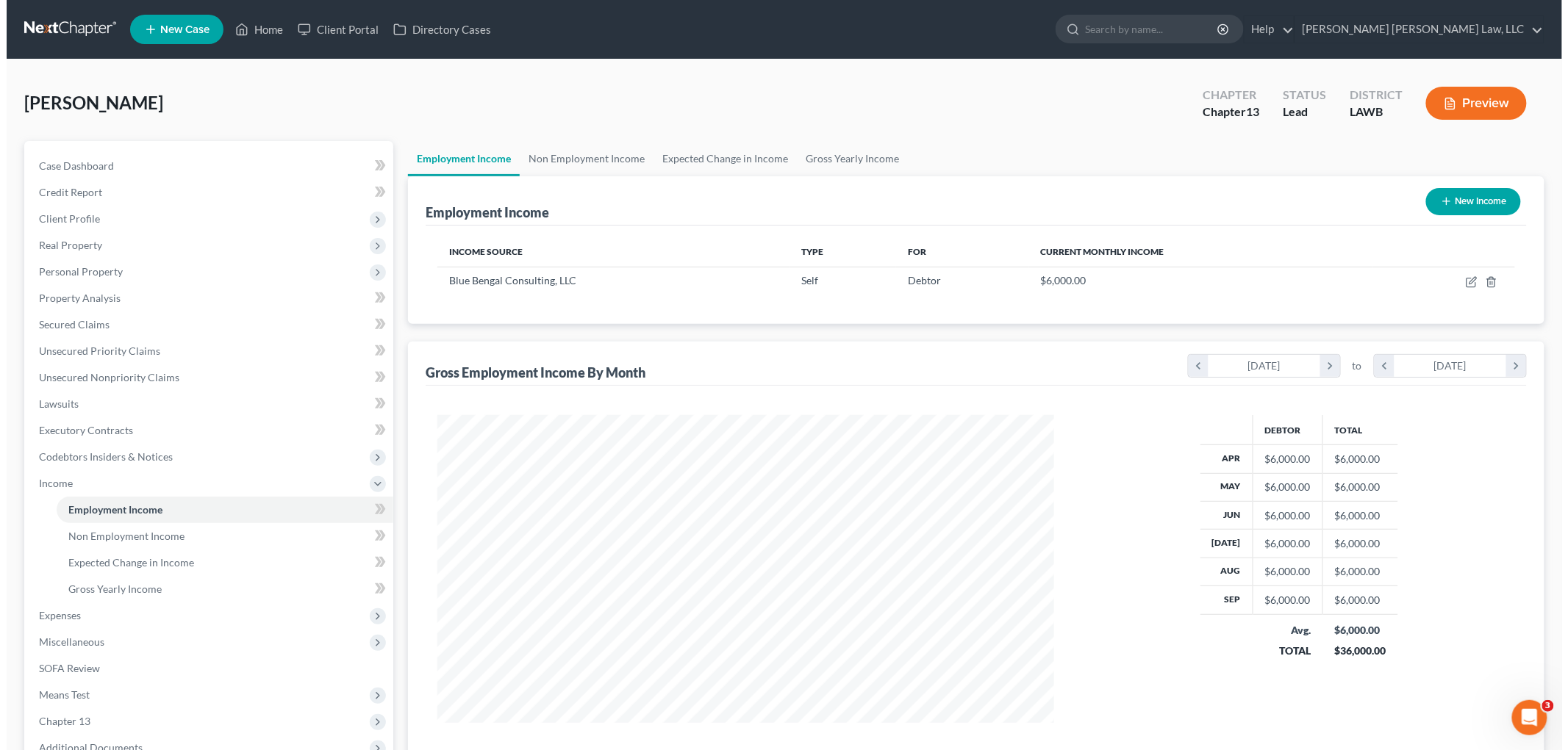
scroll to position [307, 646]
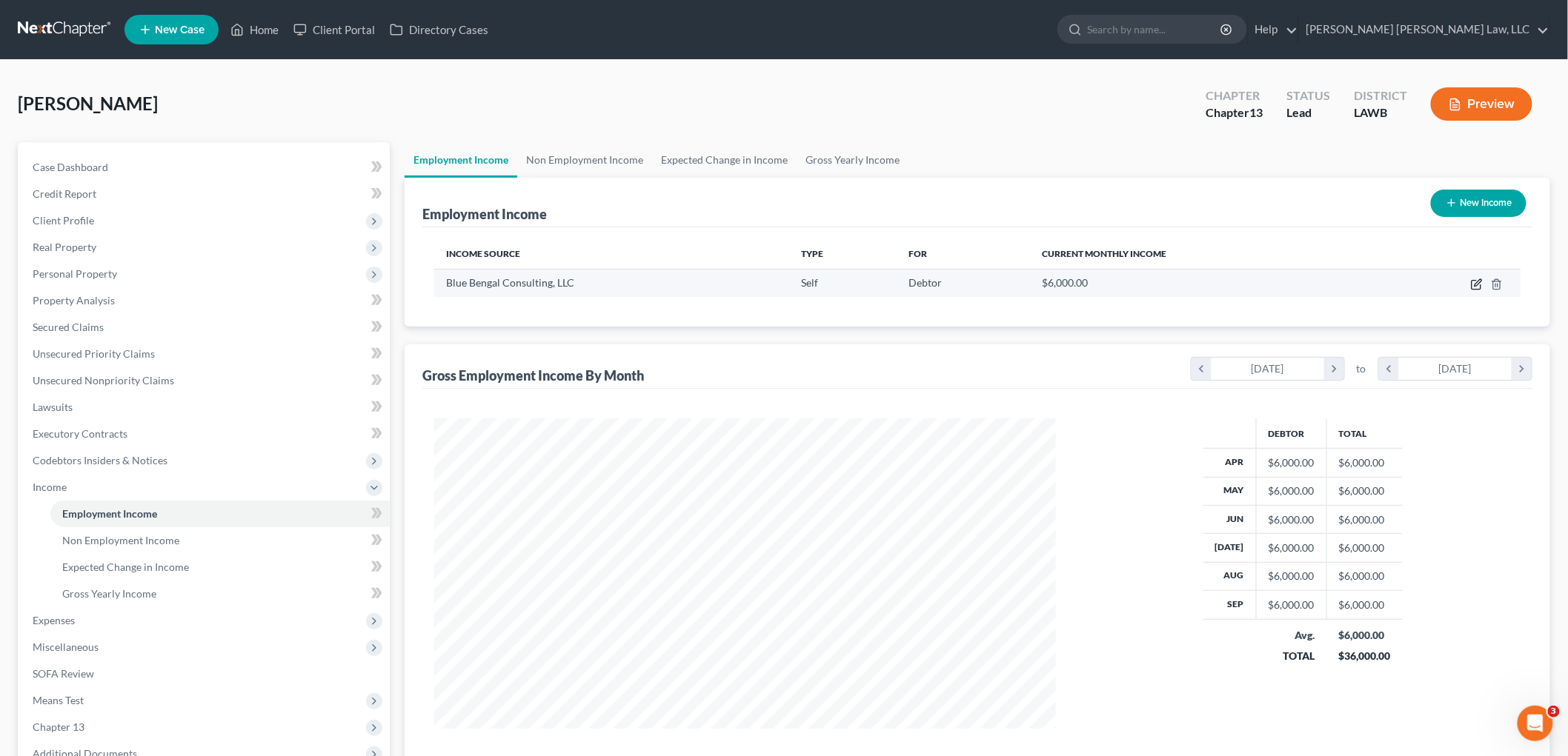
click at [1475, 285] on icon "button" at bounding box center [1477, 284] width 12 height 12
select select "1"
select select "19"
select select "0"
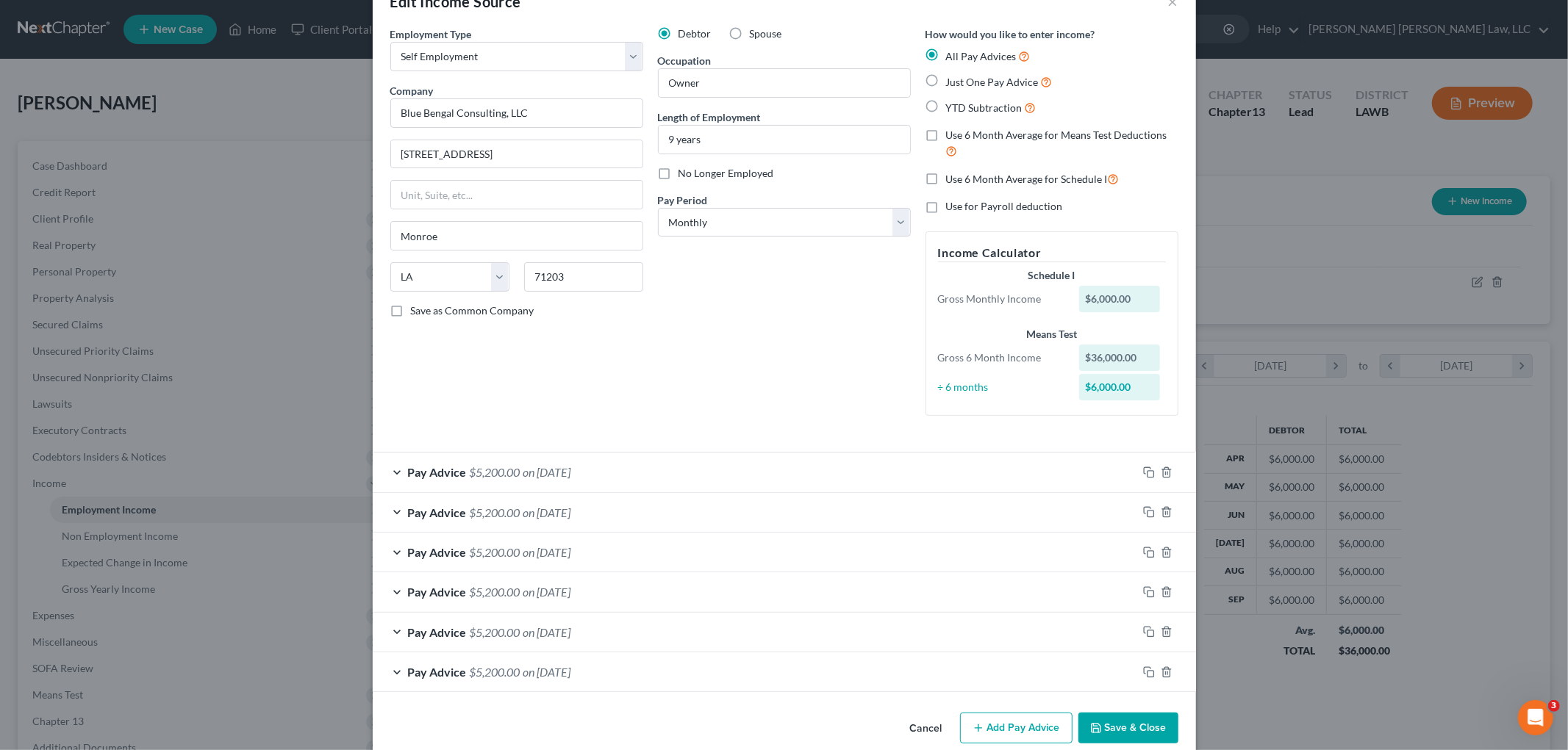
scroll to position [64, 0]
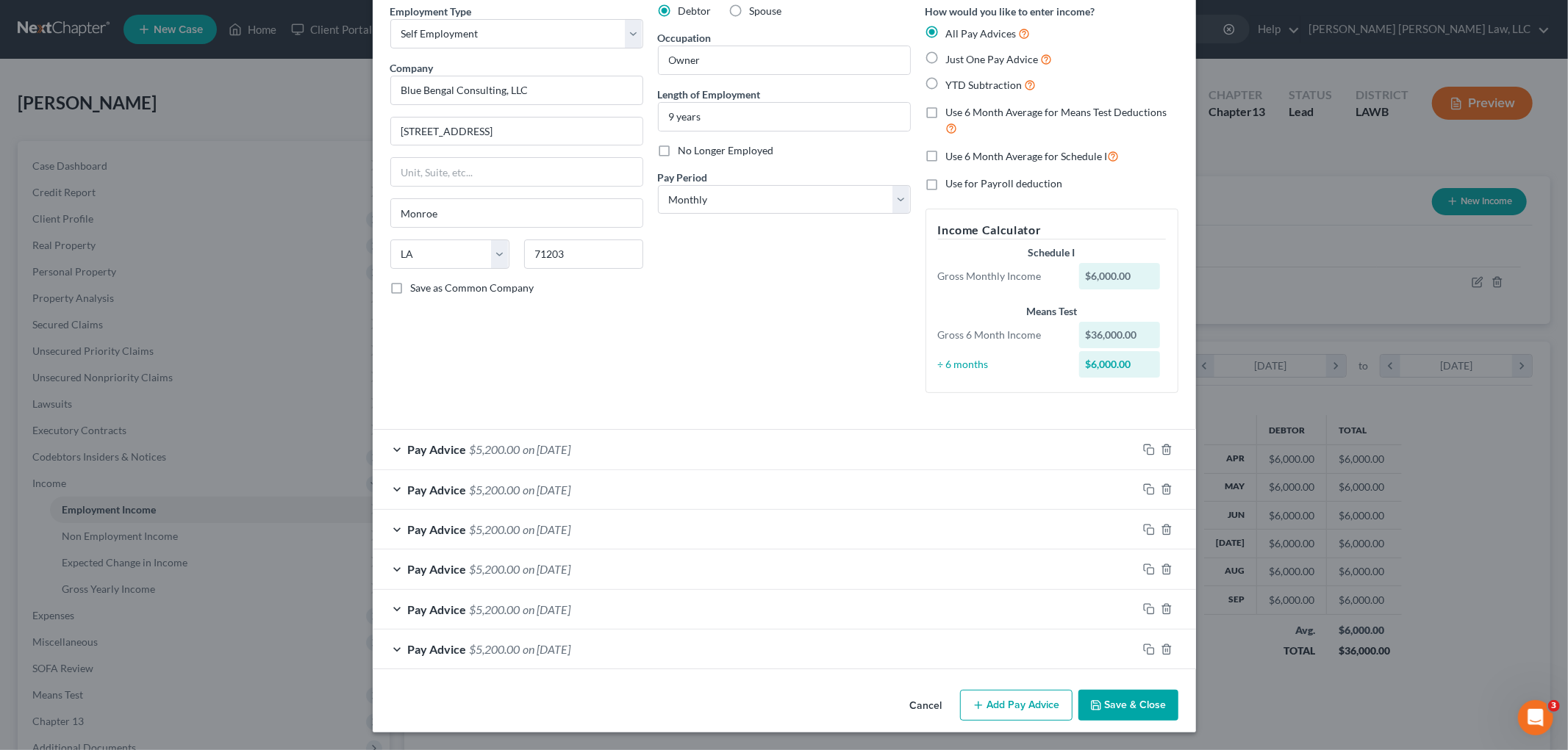
click at [725, 444] on div "Pay Advice $5,200.00 on 09/01/2025" at bounding box center [754, 449] width 765 height 39
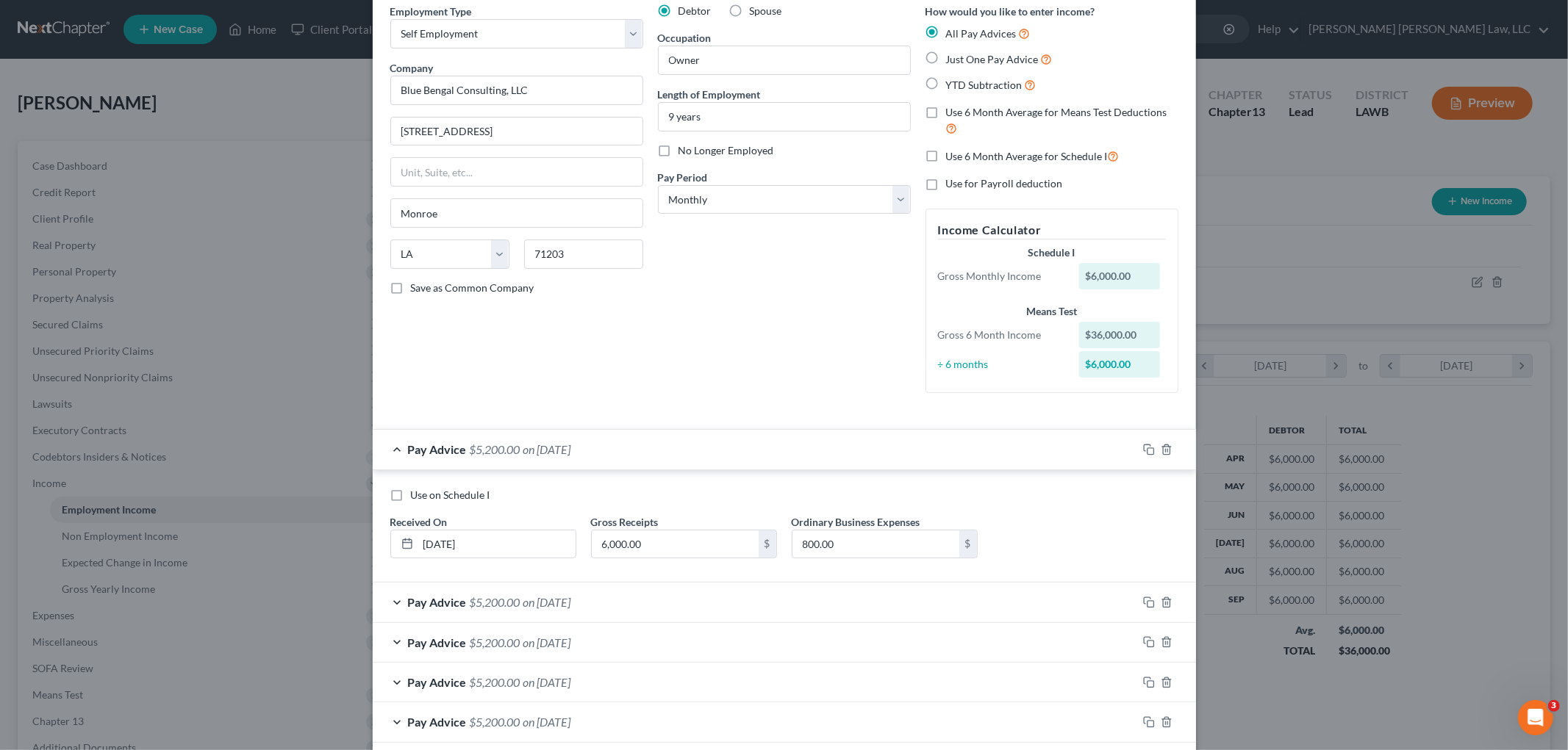
click at [713, 596] on div "Pay Advice $5,200.00 on 08/01/2025" at bounding box center [754, 602] width 765 height 39
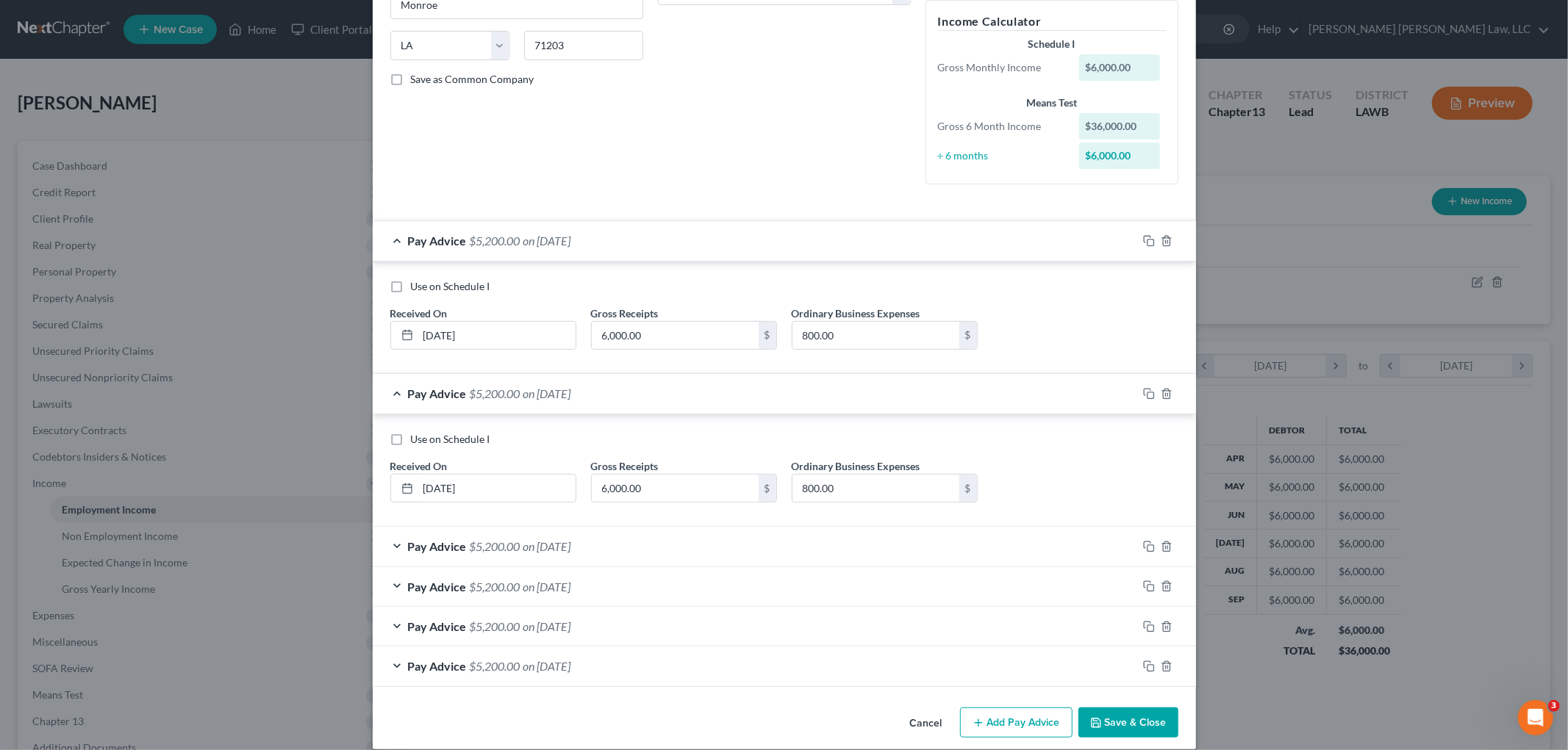
scroll to position [291, 0]
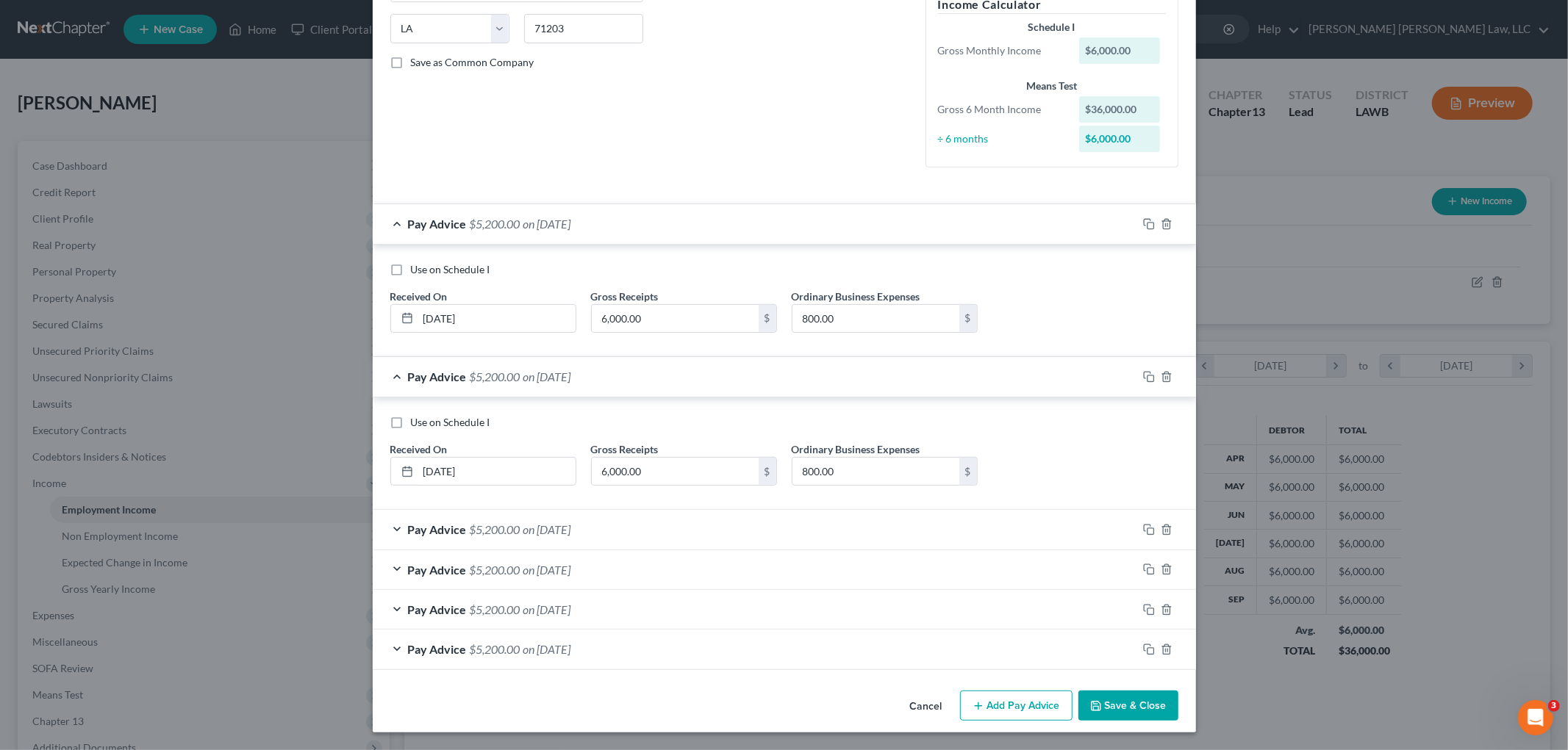
click at [535, 379] on span "on 08/01/2025" at bounding box center [547, 377] width 48 height 14
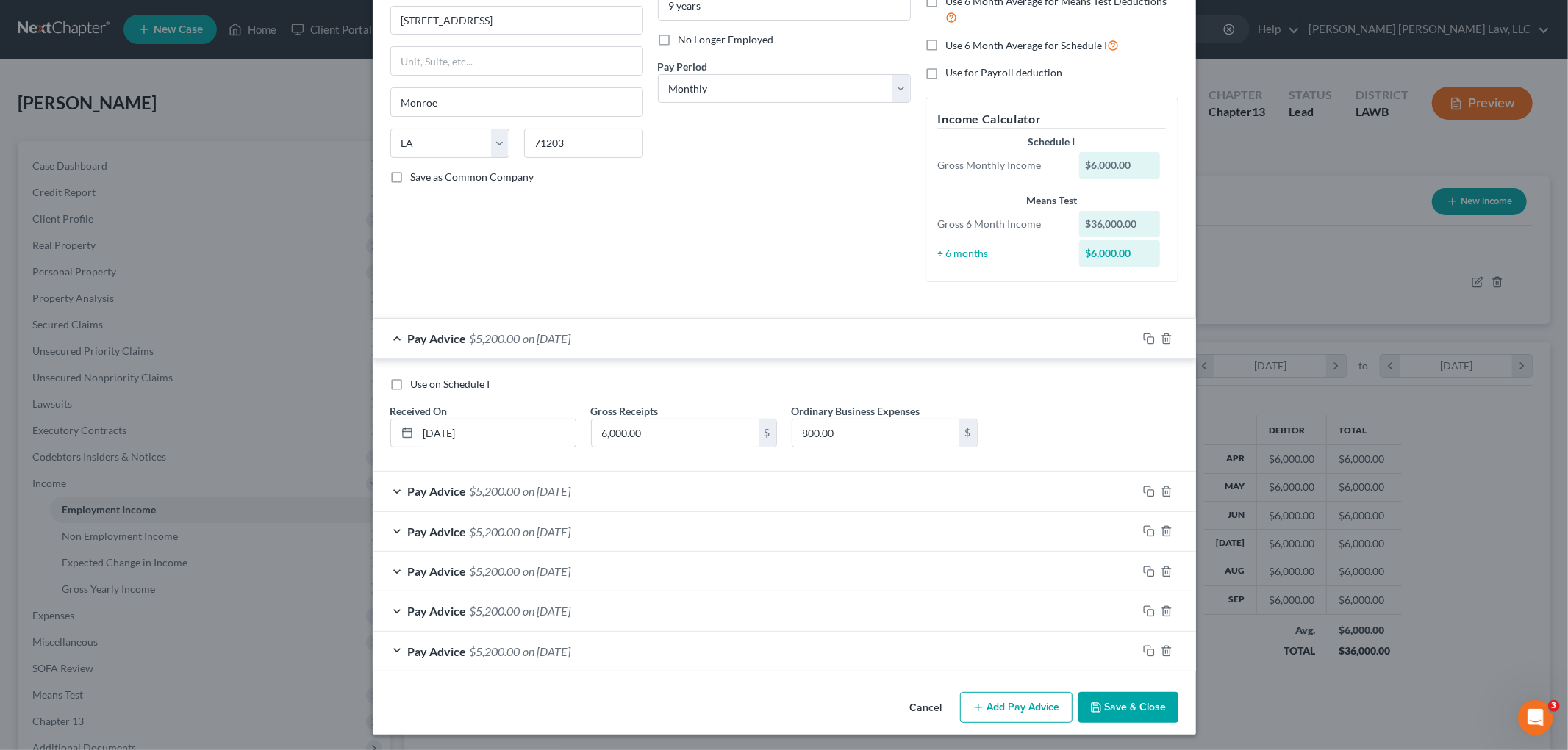
scroll to position [177, 0]
click at [1163, 490] on icon "button" at bounding box center [1166, 489] width 12 height 12
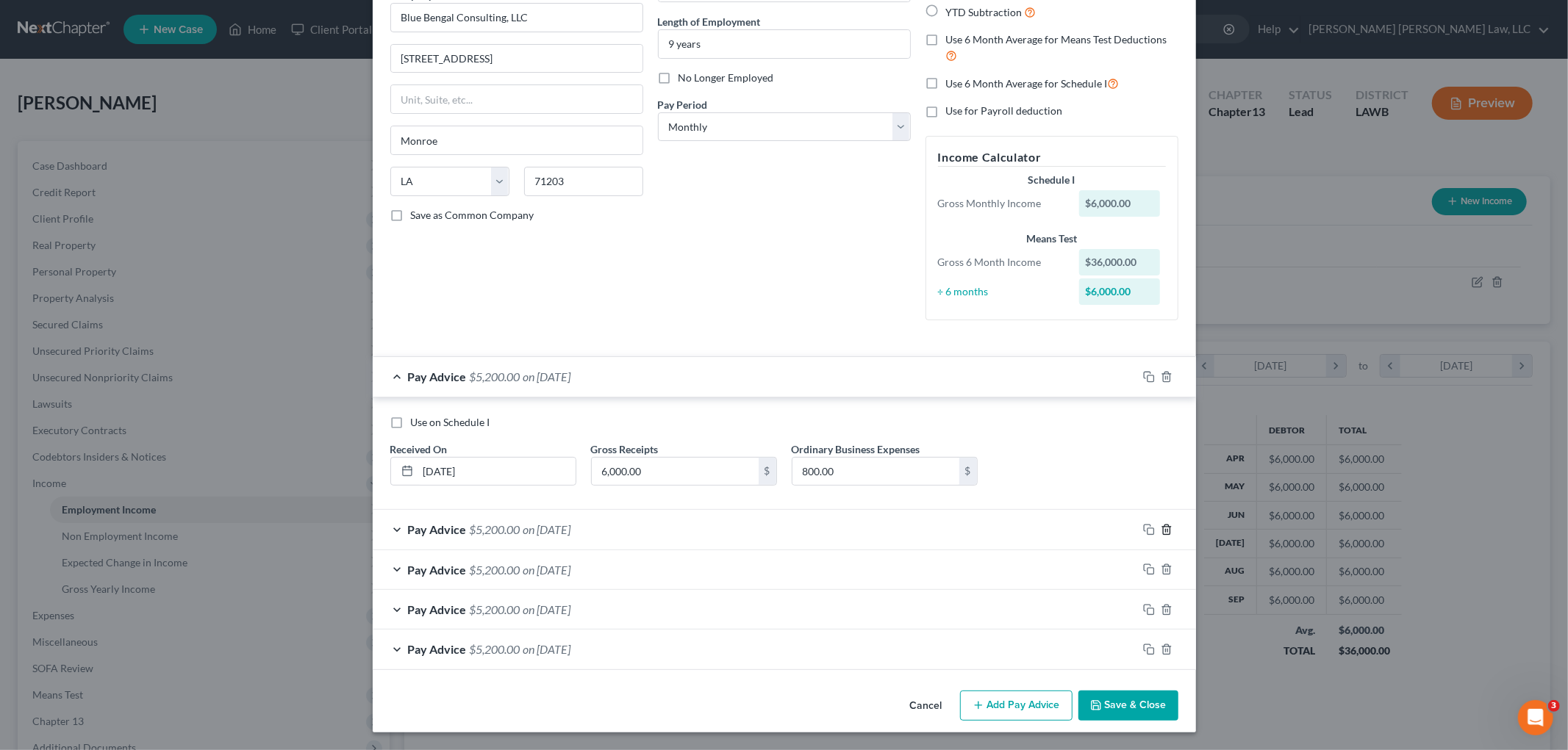
click at [1161, 532] on icon "button" at bounding box center [1166, 530] width 12 height 12
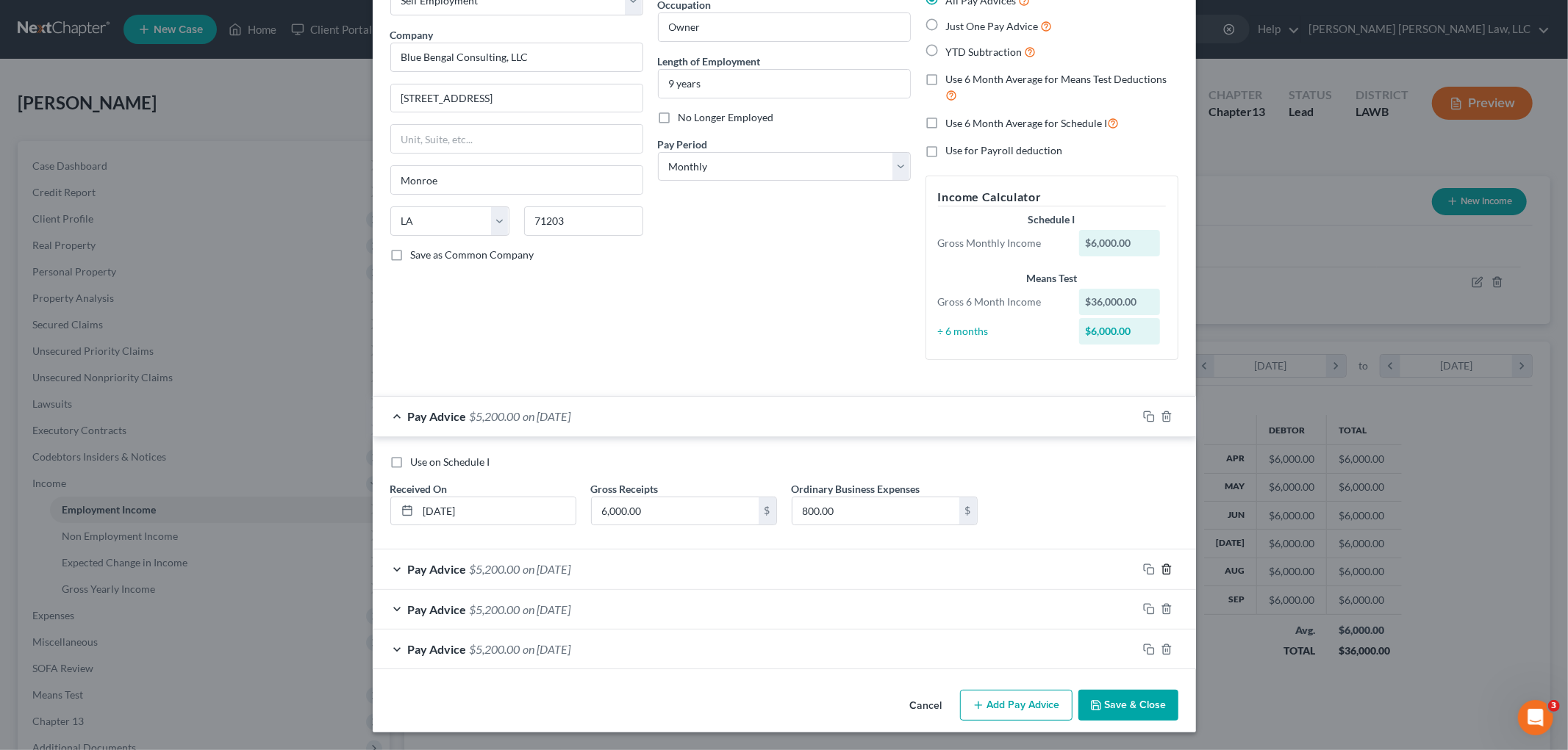
click at [1164, 571] on icon "button" at bounding box center [1166, 569] width 6 height 10
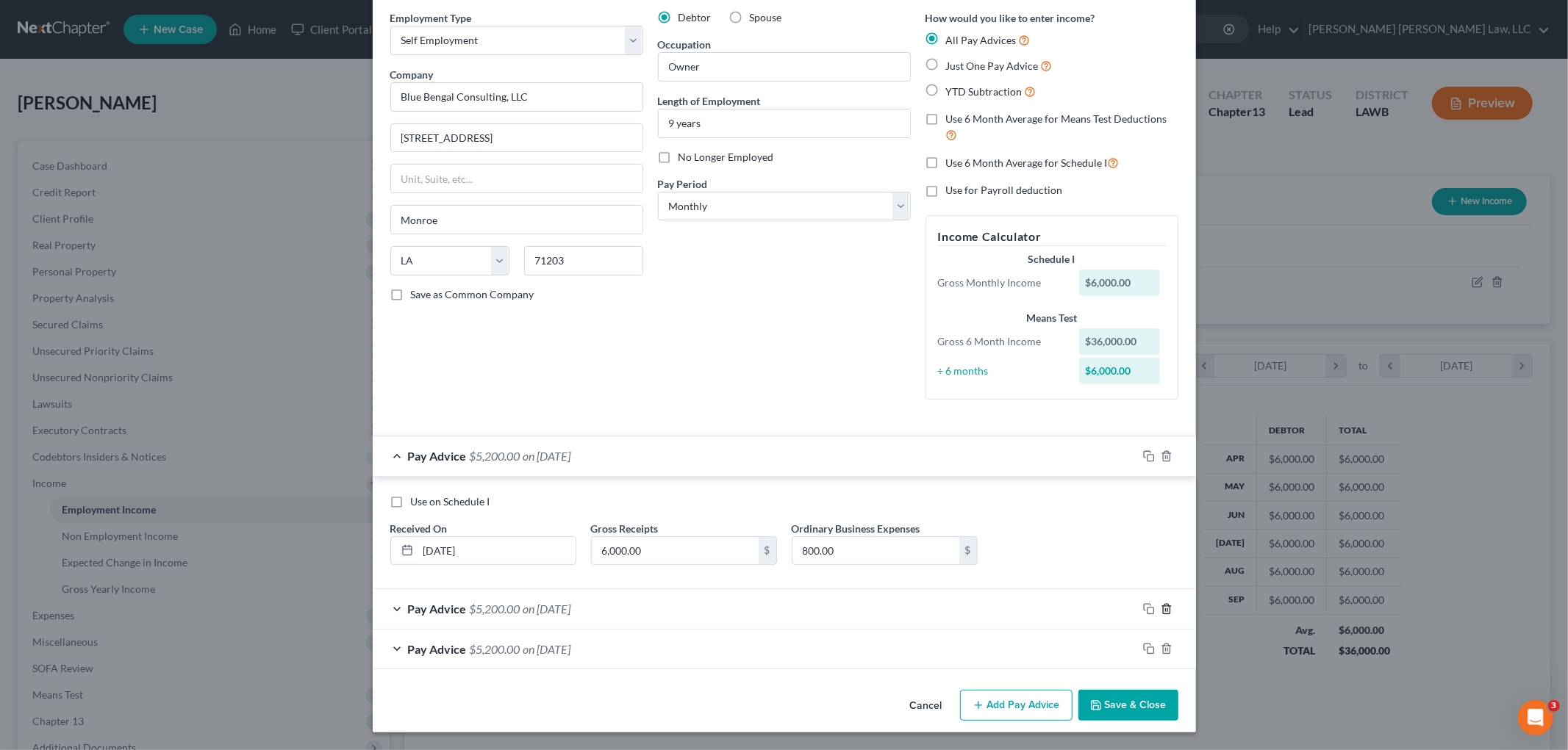
click at [1161, 611] on icon "button" at bounding box center [1166, 609] width 12 height 12
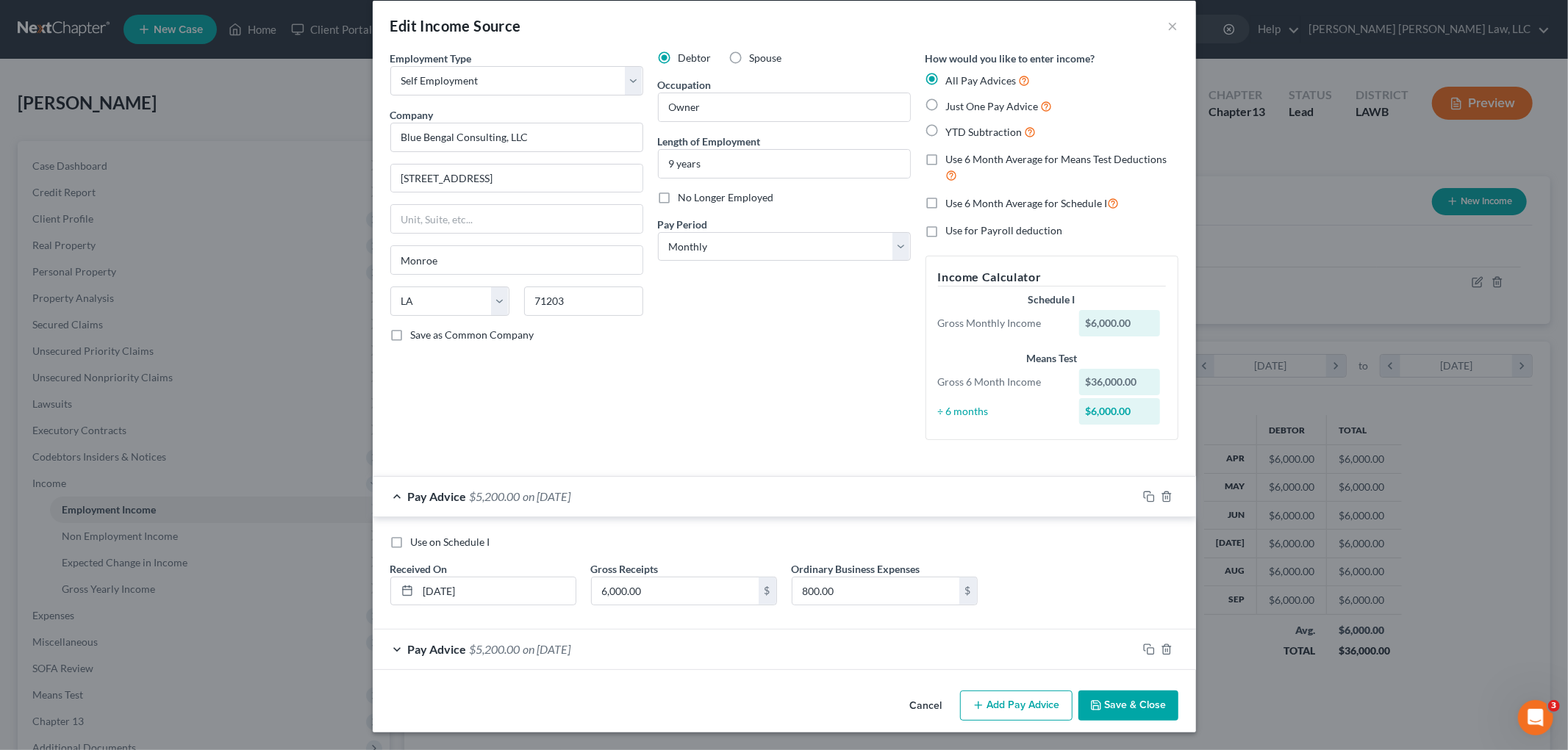
scroll to position [17, 0]
click at [1161, 650] on icon "button" at bounding box center [1166, 649] width 12 height 12
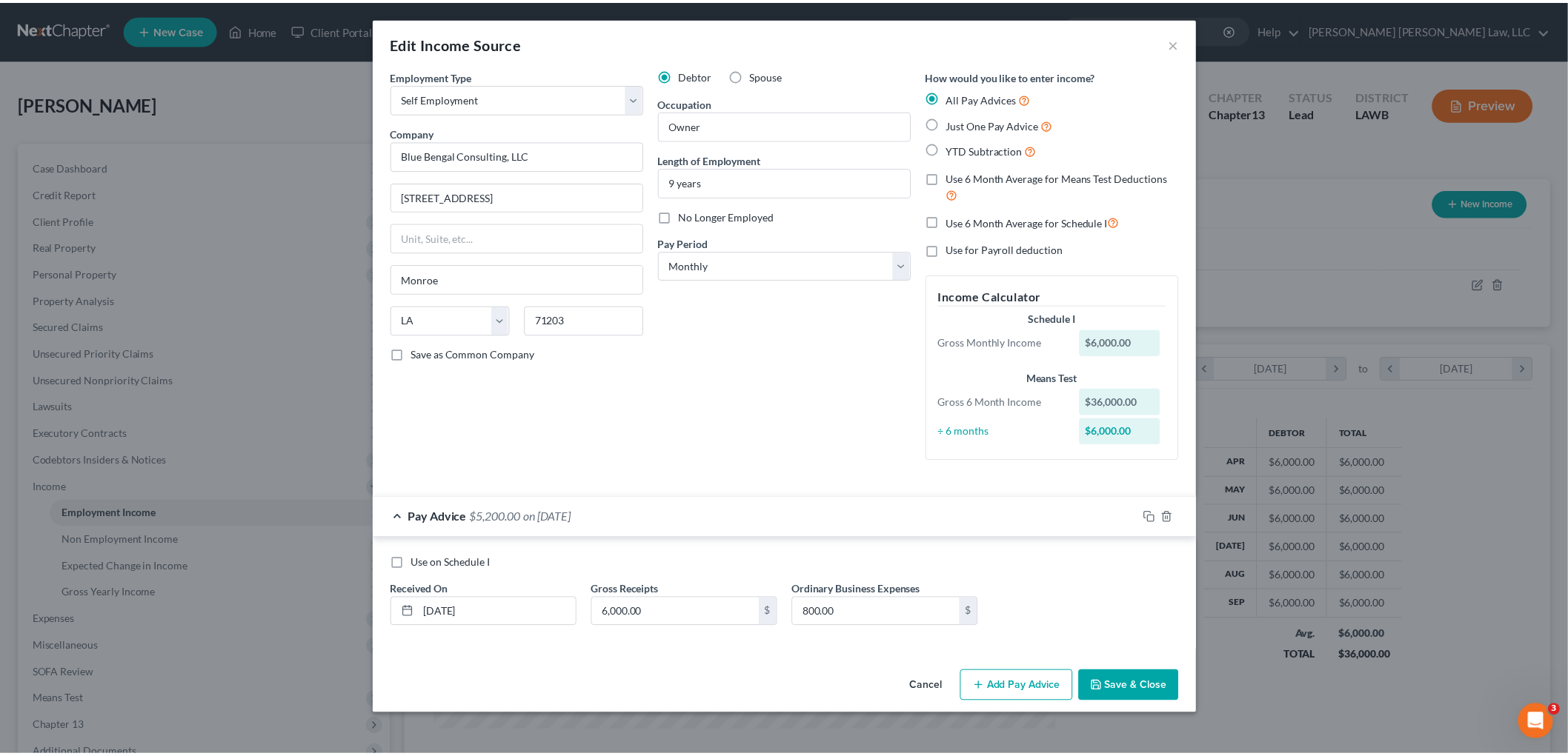
scroll to position [0, 0]
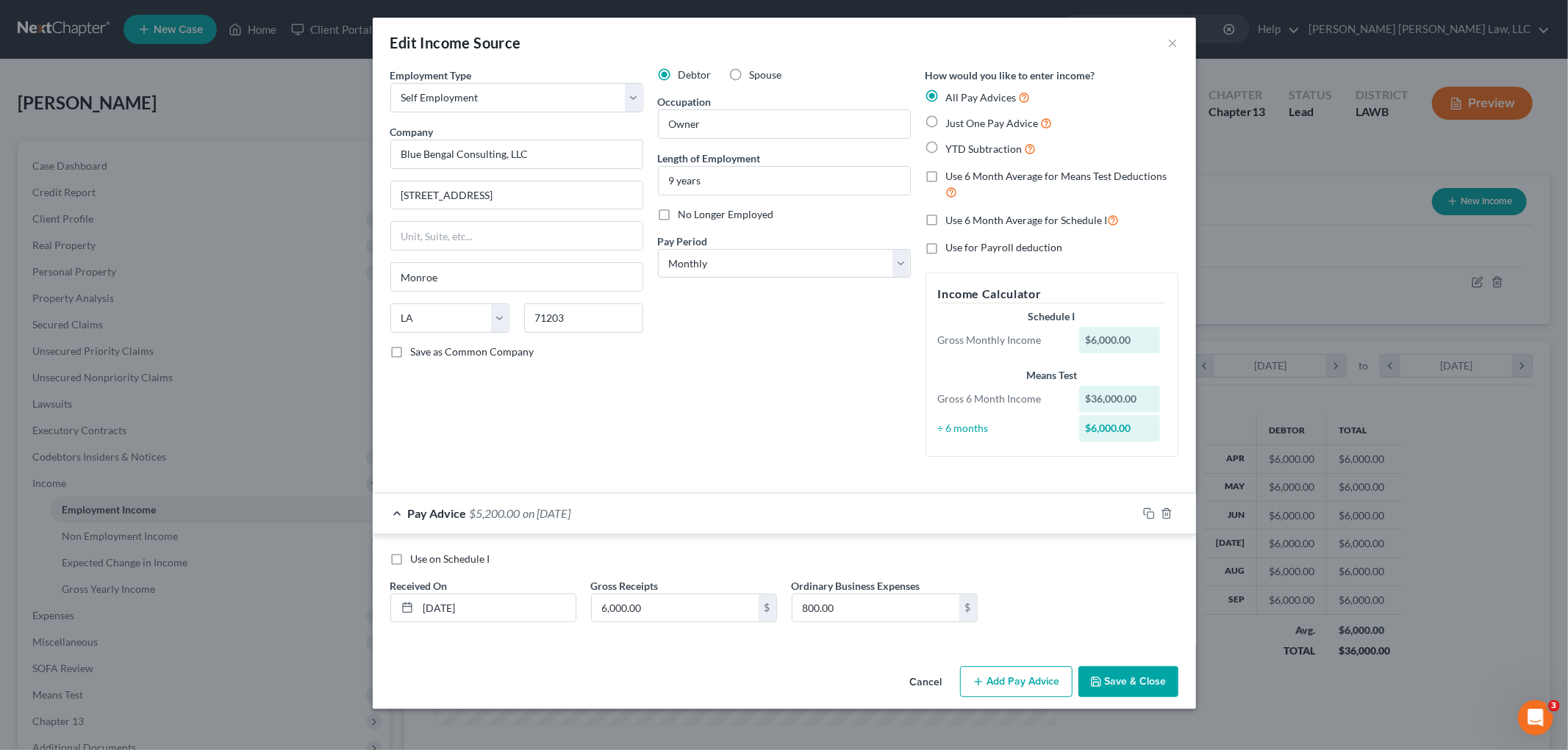
click at [946, 116] on label "Just One Pay Advice" at bounding box center [999, 123] width 107 height 17
click at [952, 116] on input "Just One Pay Advice" at bounding box center [957, 120] width 10 height 10
radio input "true"
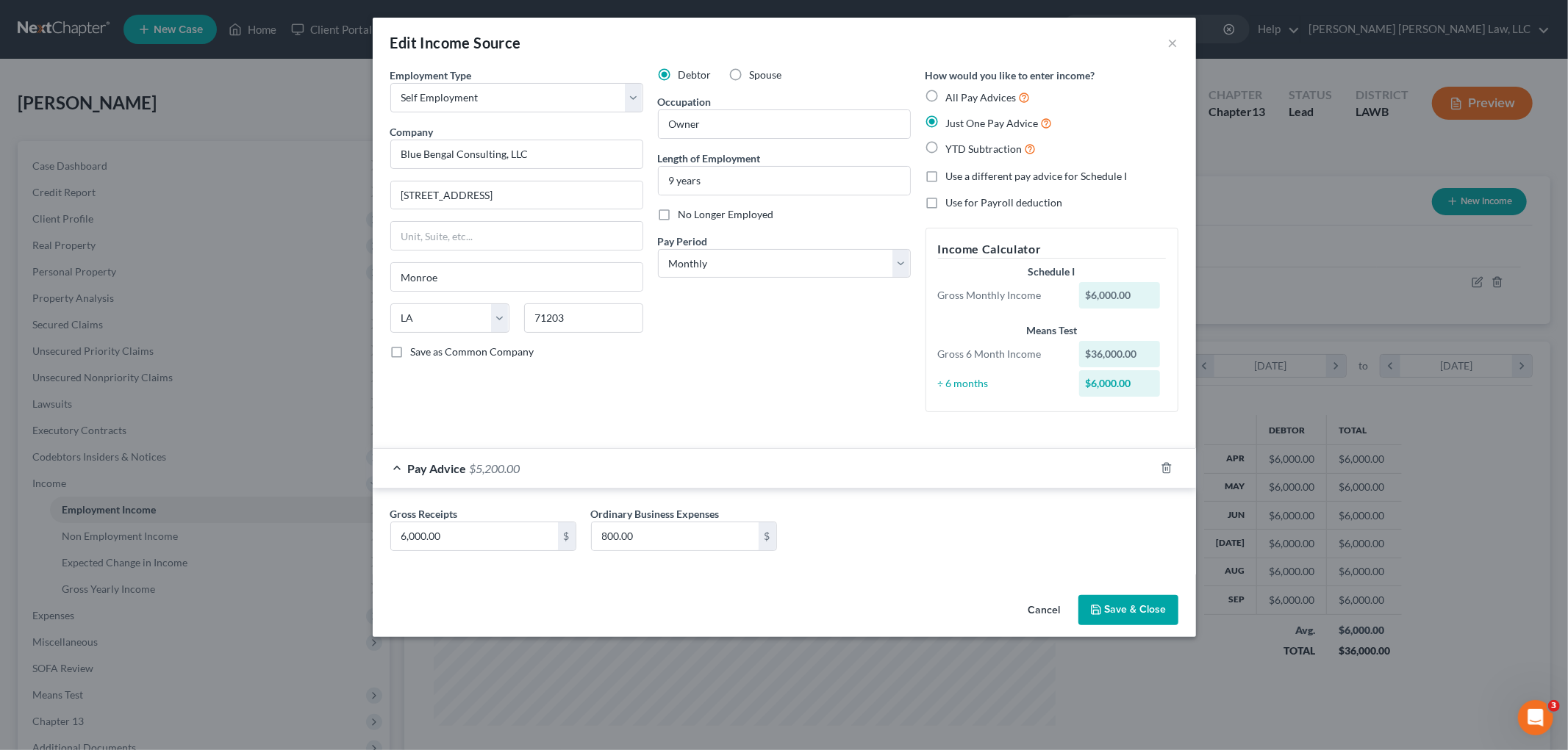
click at [1115, 608] on button "Save & Close" at bounding box center [1128, 611] width 100 height 31
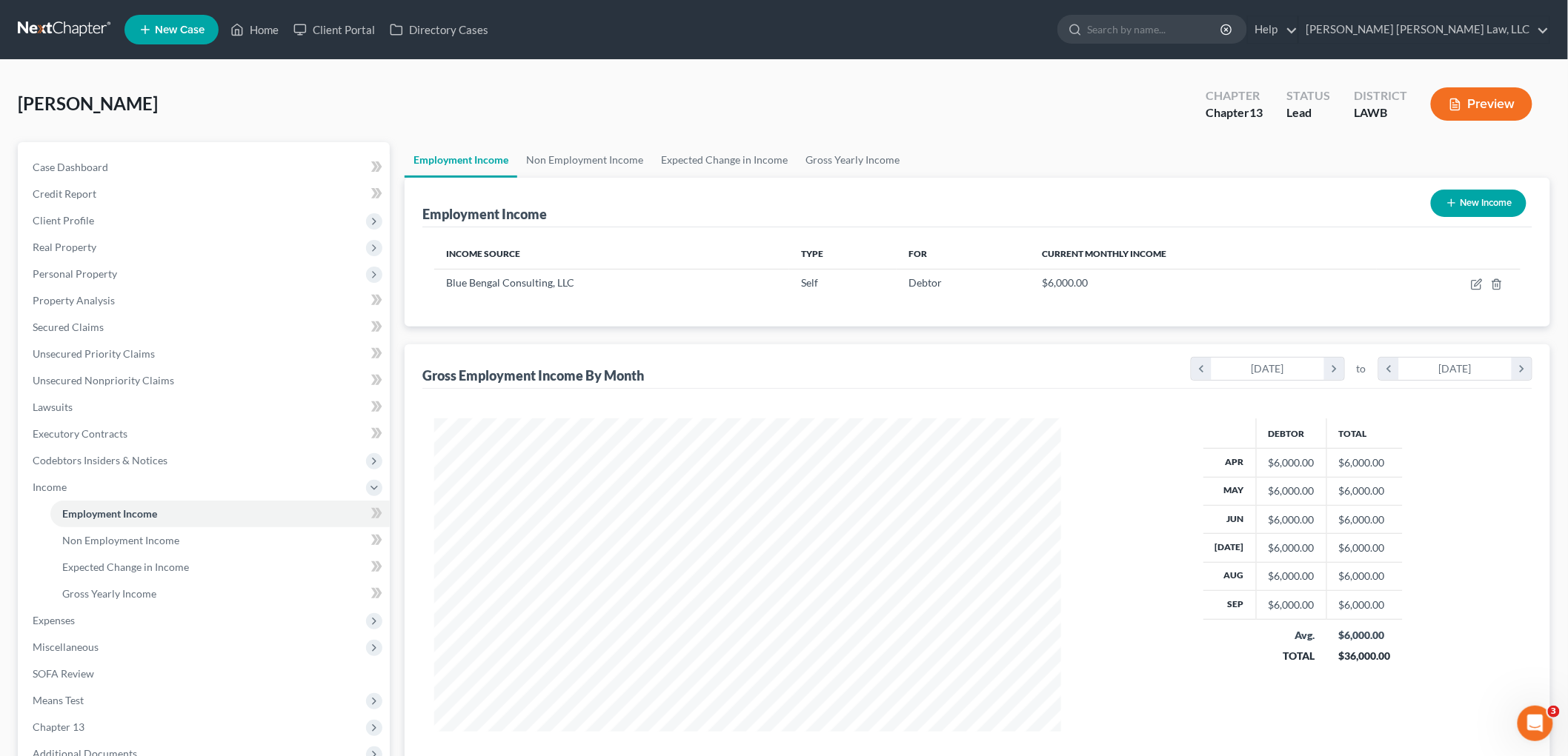
scroll to position [740432, 740524]
click at [145, 543] on span "Non Employment Income" at bounding box center [121, 540] width 117 height 13
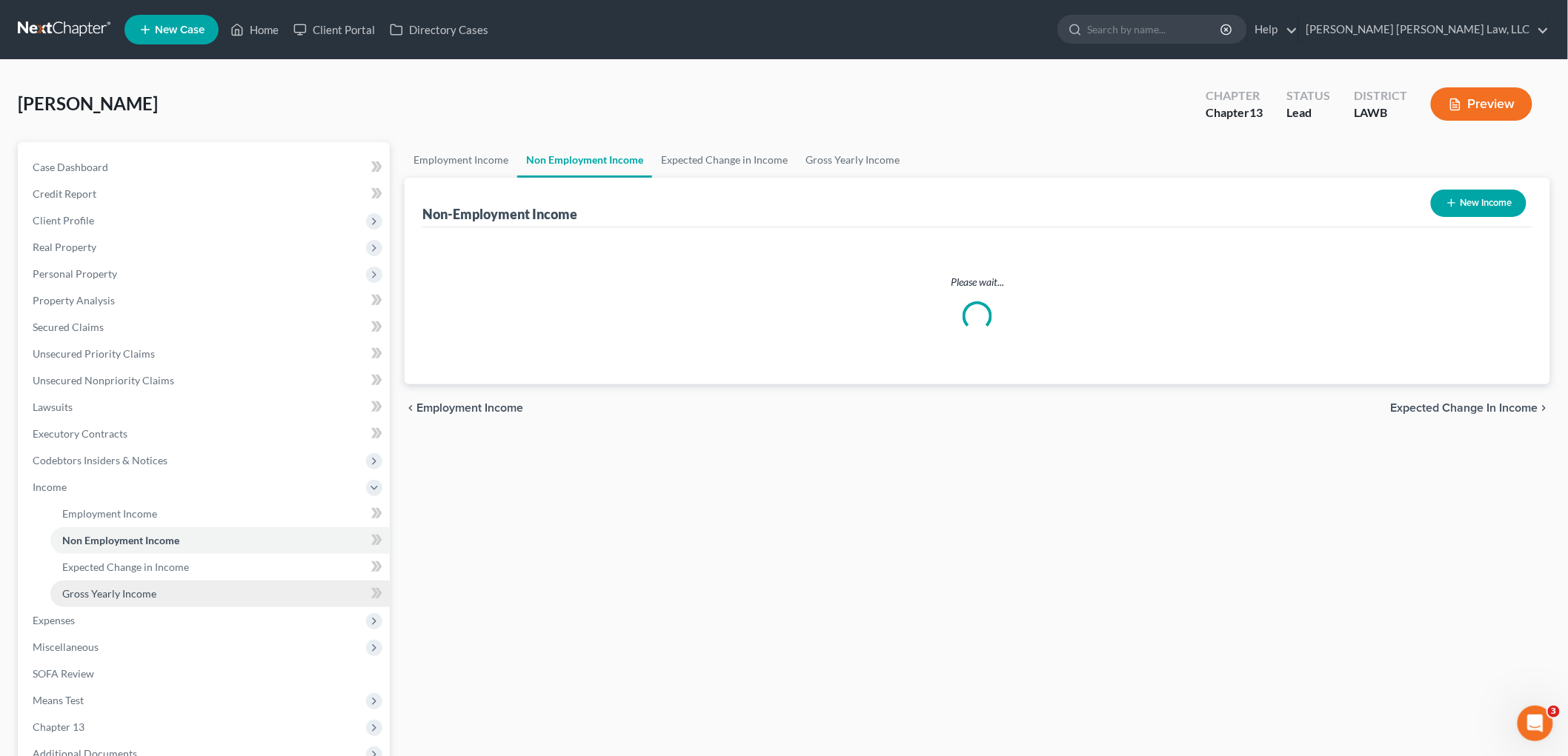
click at [161, 592] on link "Gross Yearly Income" at bounding box center [220, 593] width 339 height 26
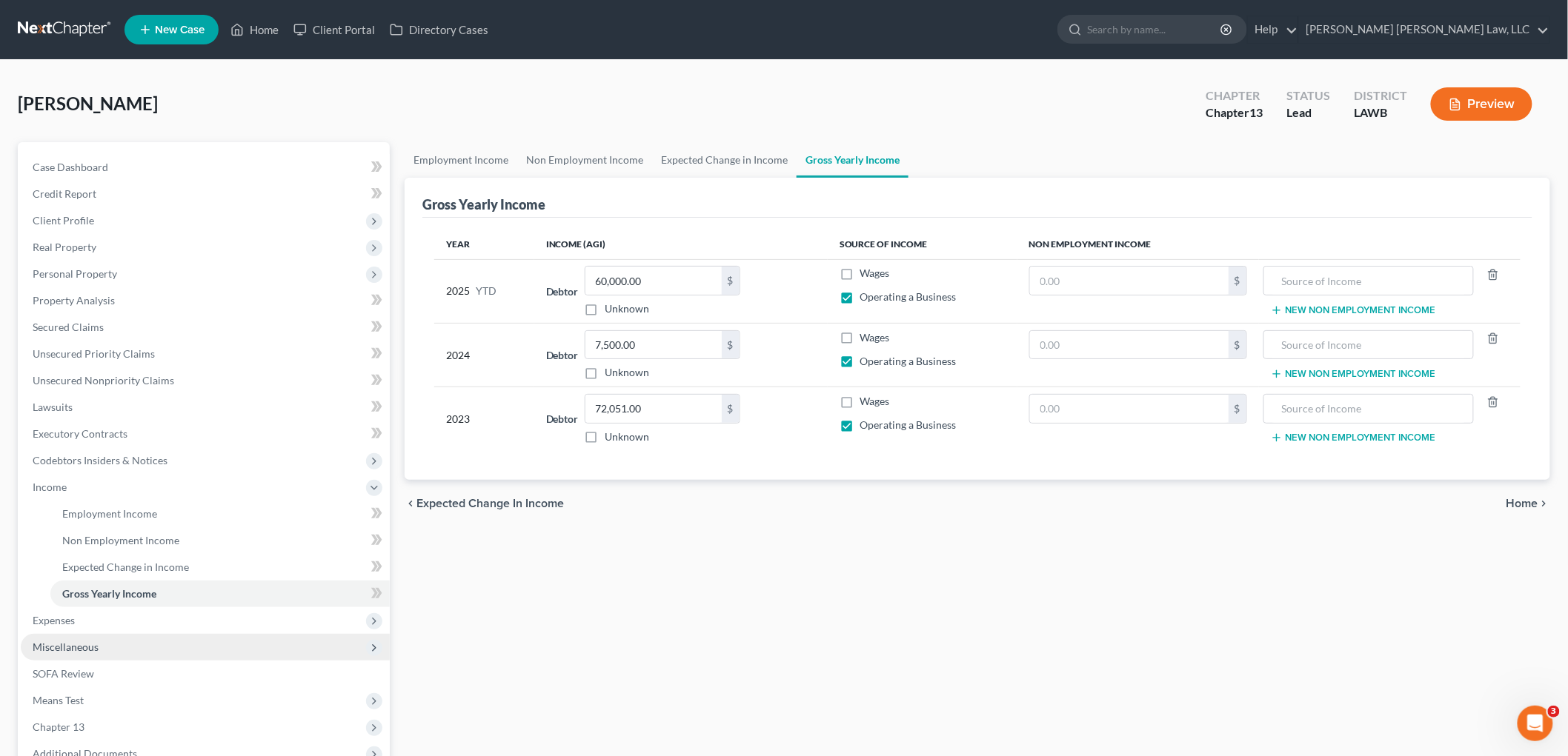
click at [93, 642] on span "Miscellaneous" at bounding box center [65, 647] width 66 height 13
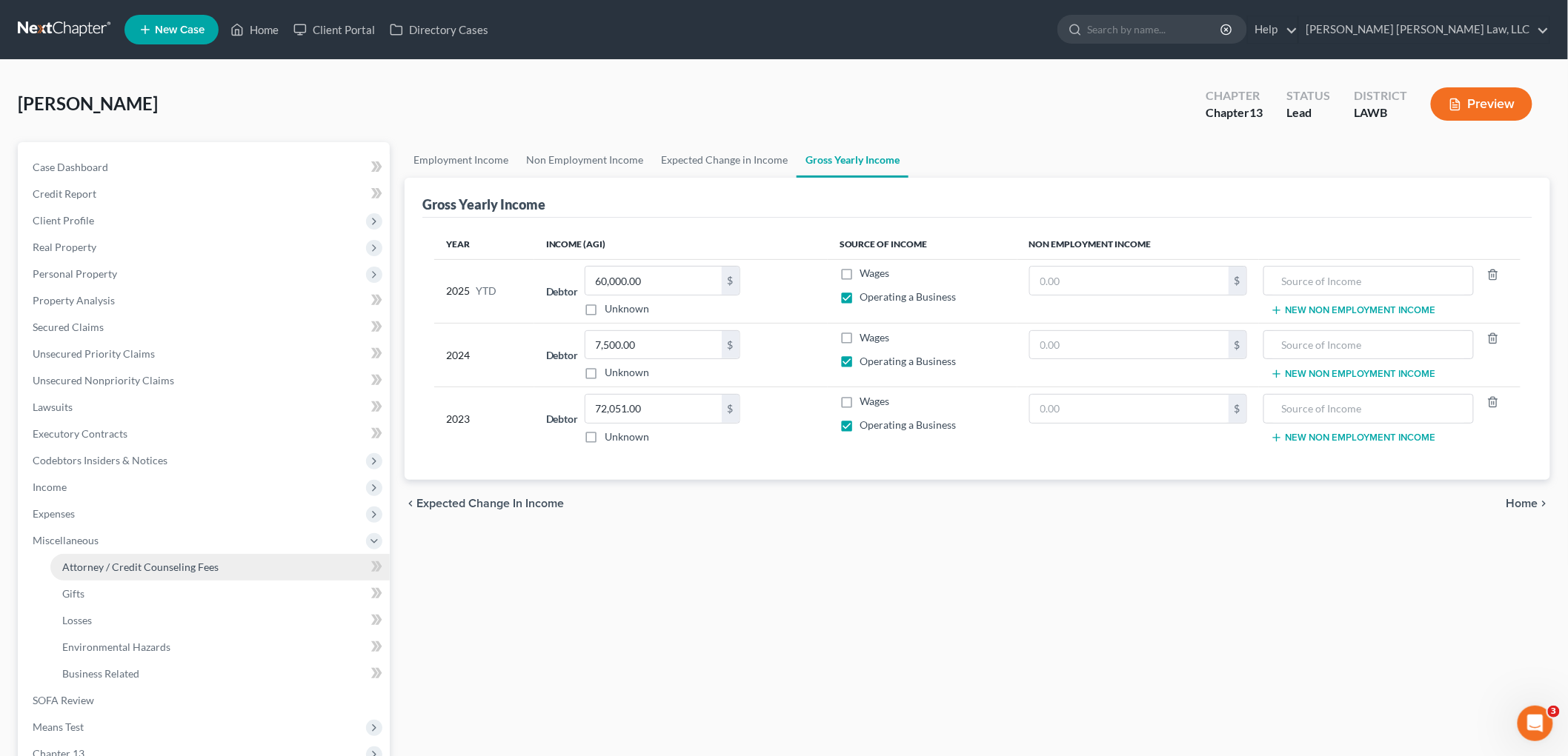
click at [143, 572] on link "Attorney / Credit Counseling Fees" at bounding box center [220, 567] width 339 height 26
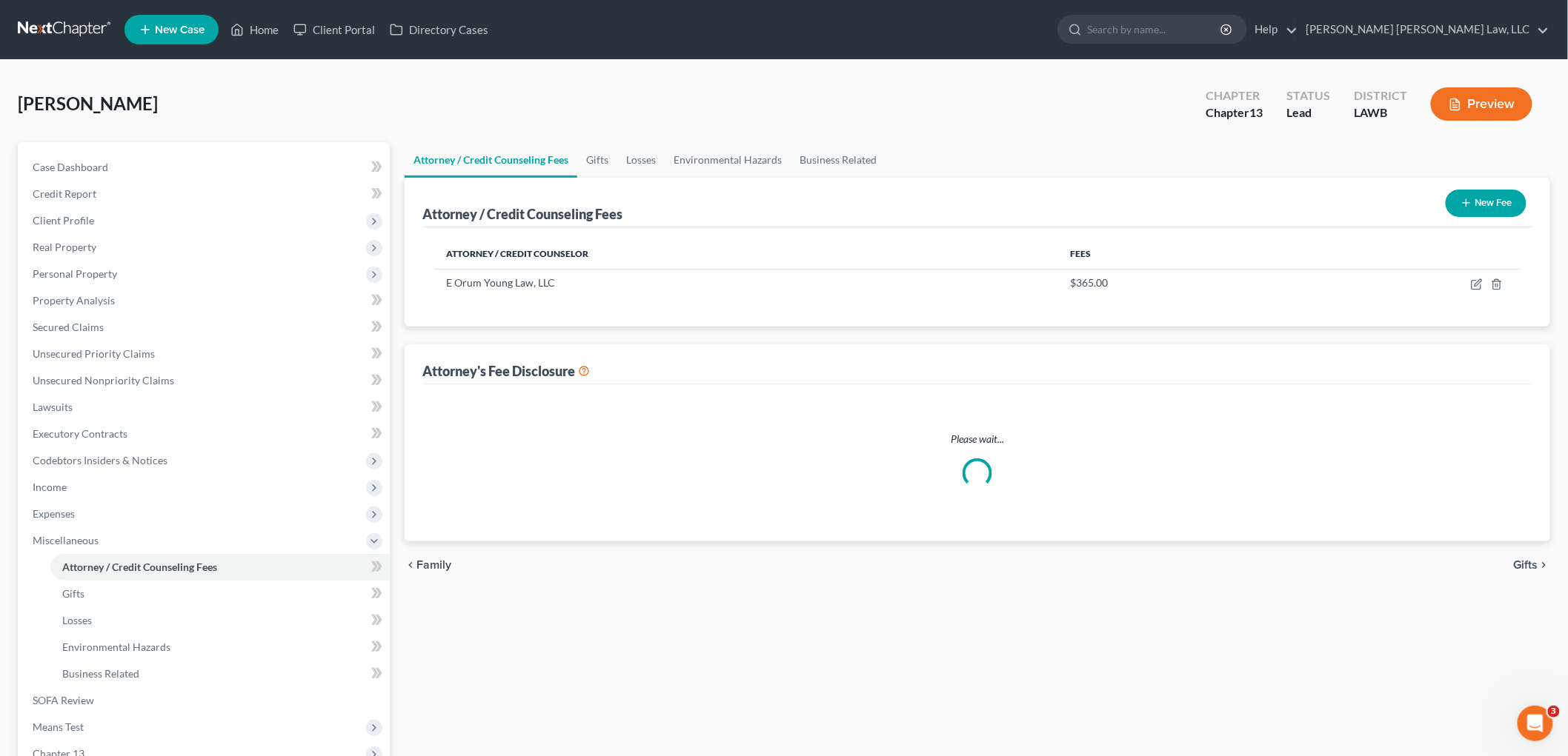
select select "1"
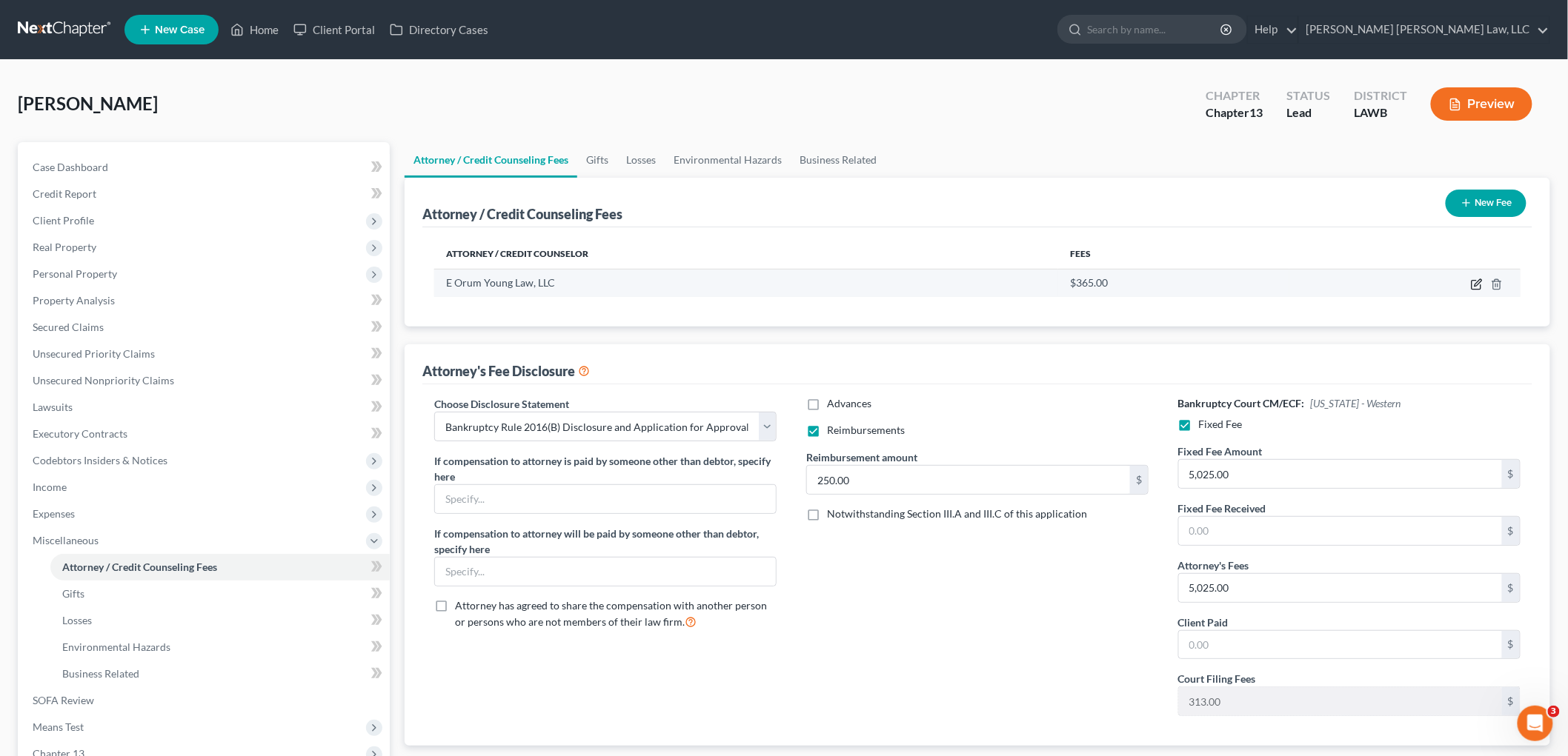
click at [1476, 283] on icon "button" at bounding box center [1477, 284] width 12 height 12
select select "19"
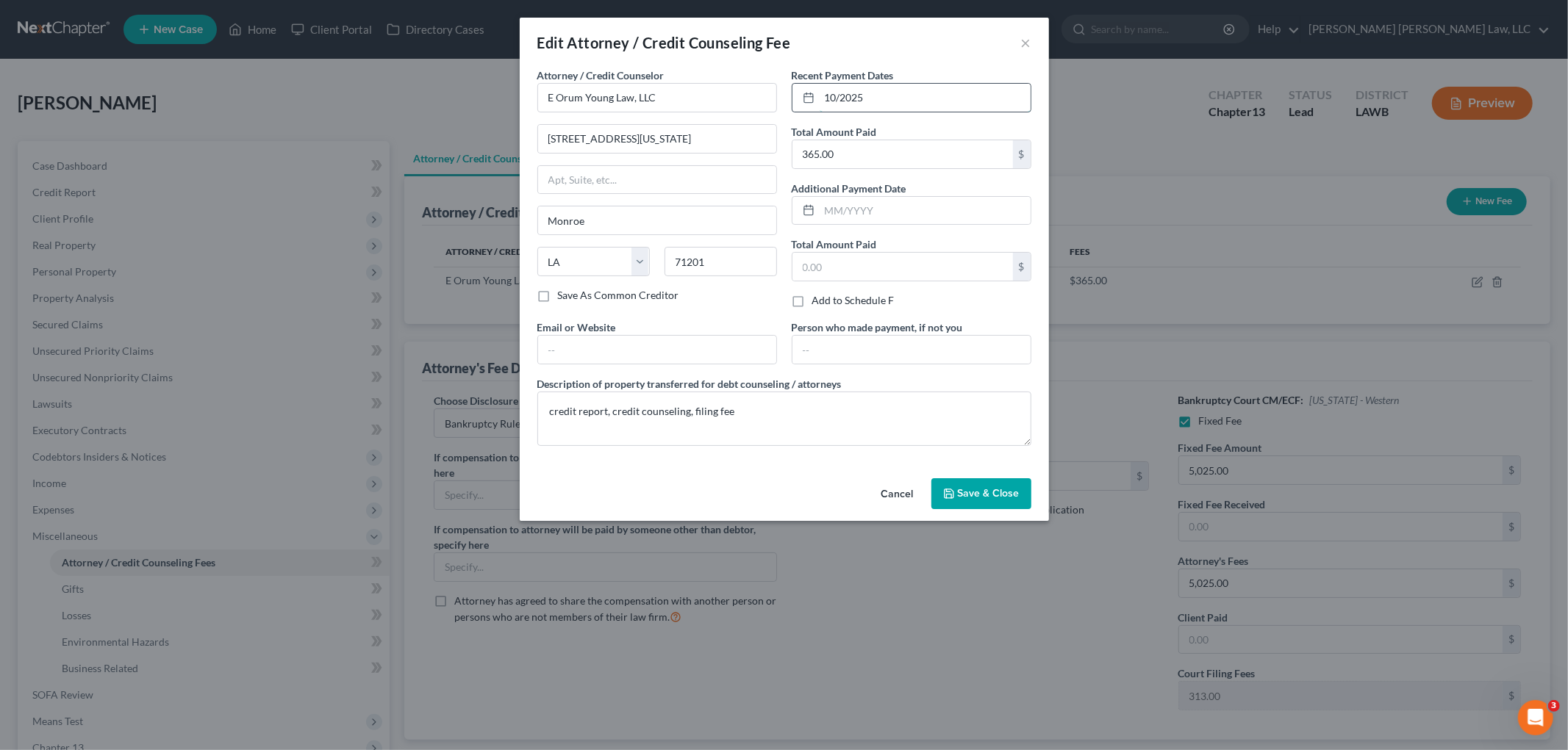
click at [841, 97] on input "10/2025" at bounding box center [925, 97] width 211 height 28
type input "10/6/2025"
click at [963, 509] on button "Save & Close" at bounding box center [982, 493] width 100 height 31
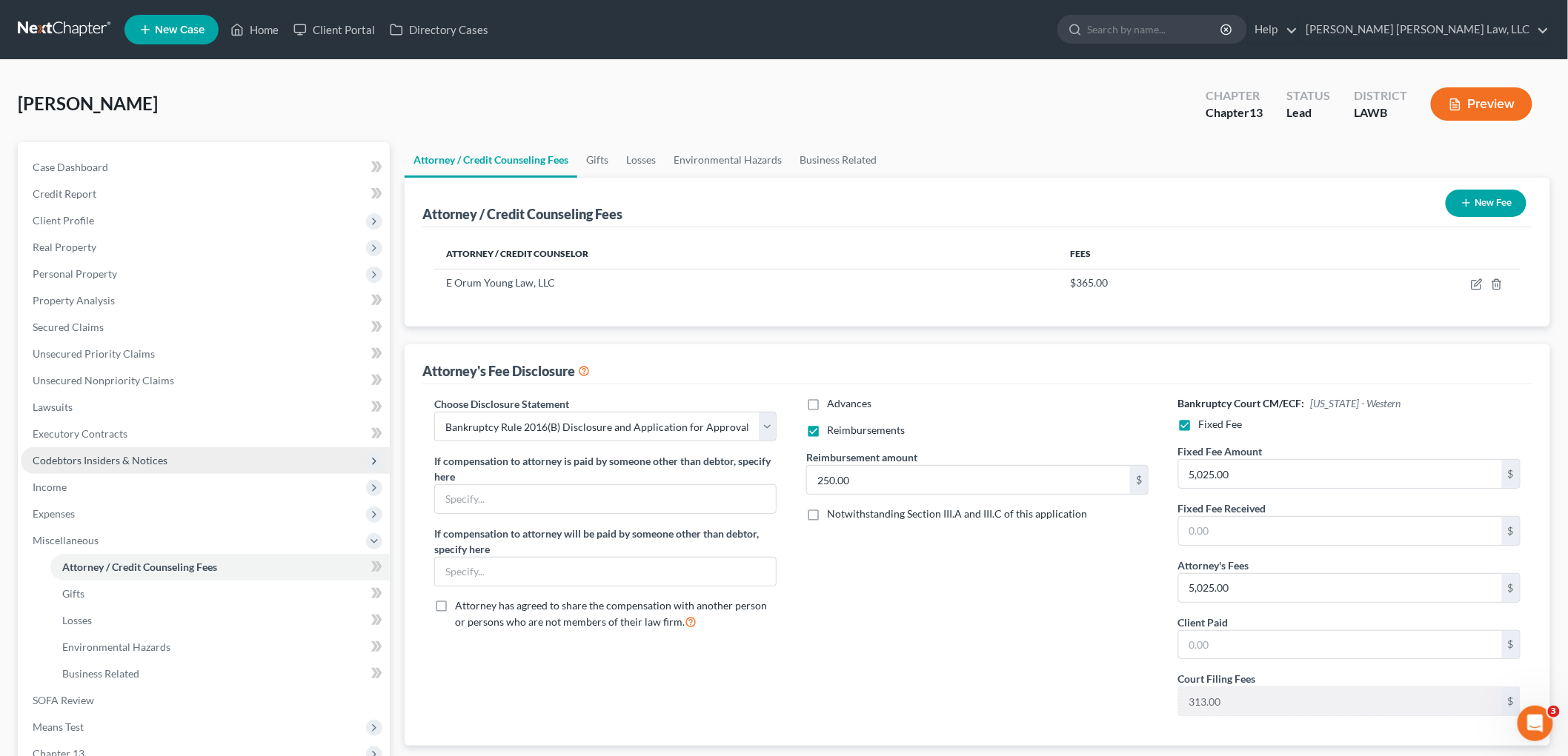
click at [120, 460] on span "Codebtors Insiders & Notices" at bounding box center [100, 461] width 135 height 13
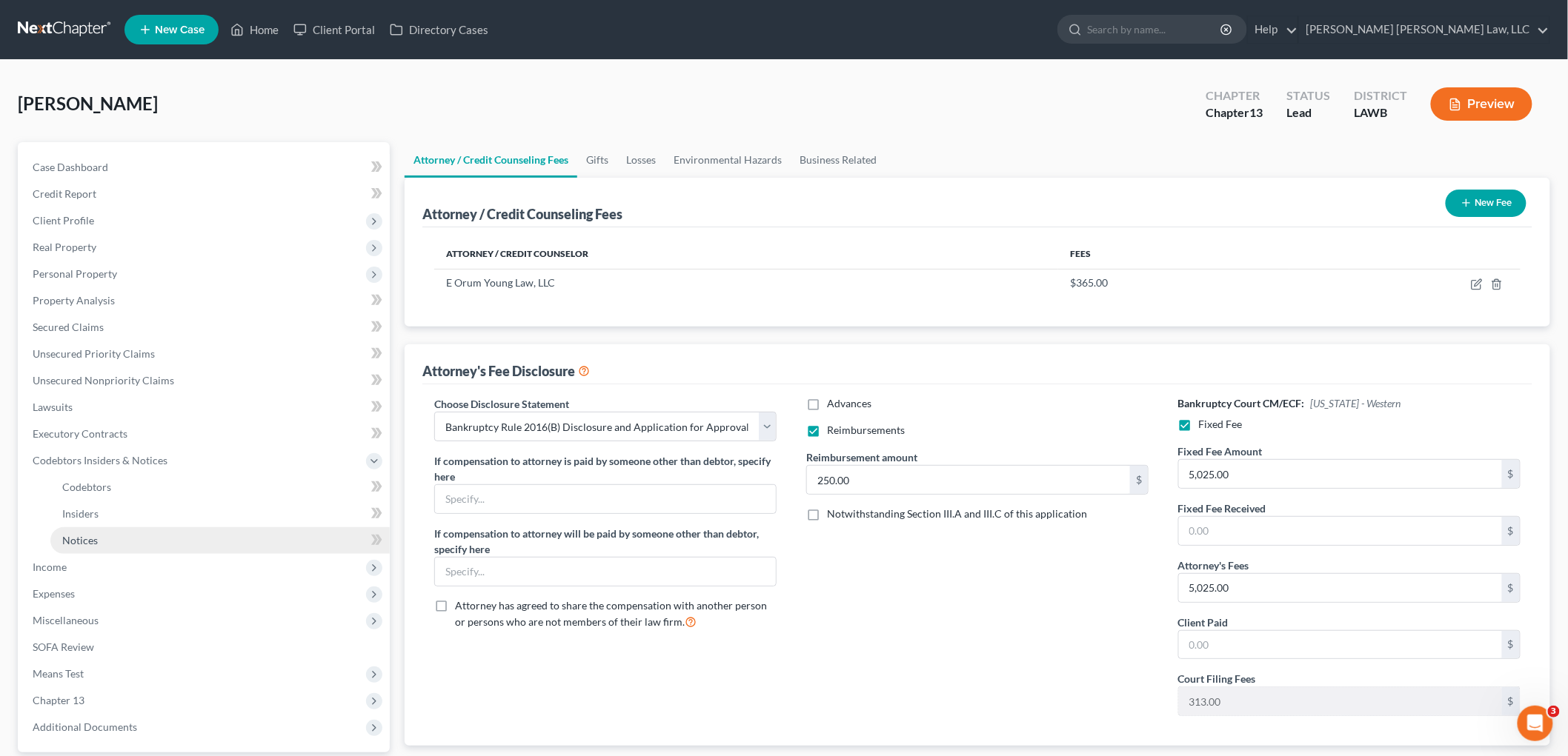
click at [104, 533] on link "Notices" at bounding box center [220, 540] width 339 height 26
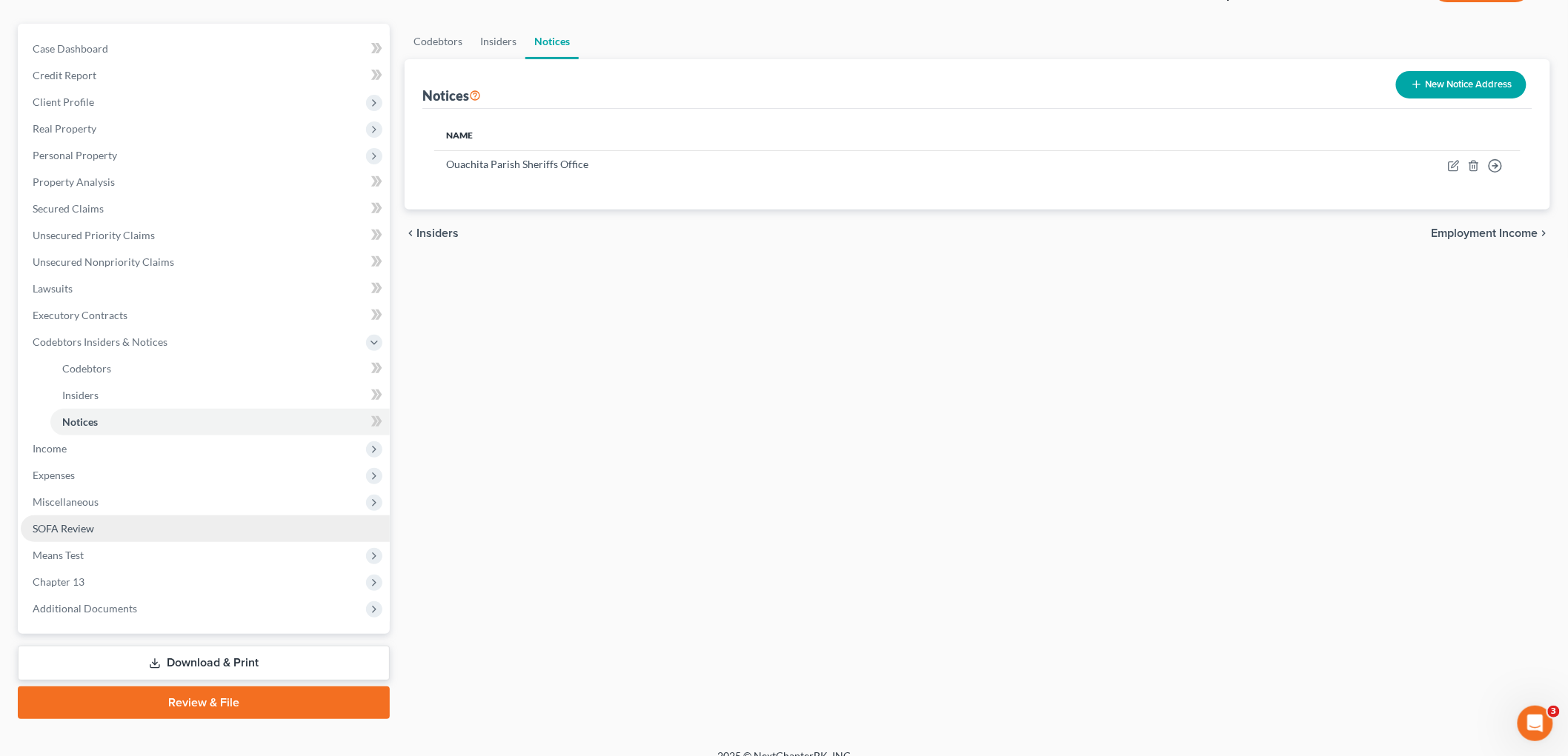
scroll to position [136, 0]
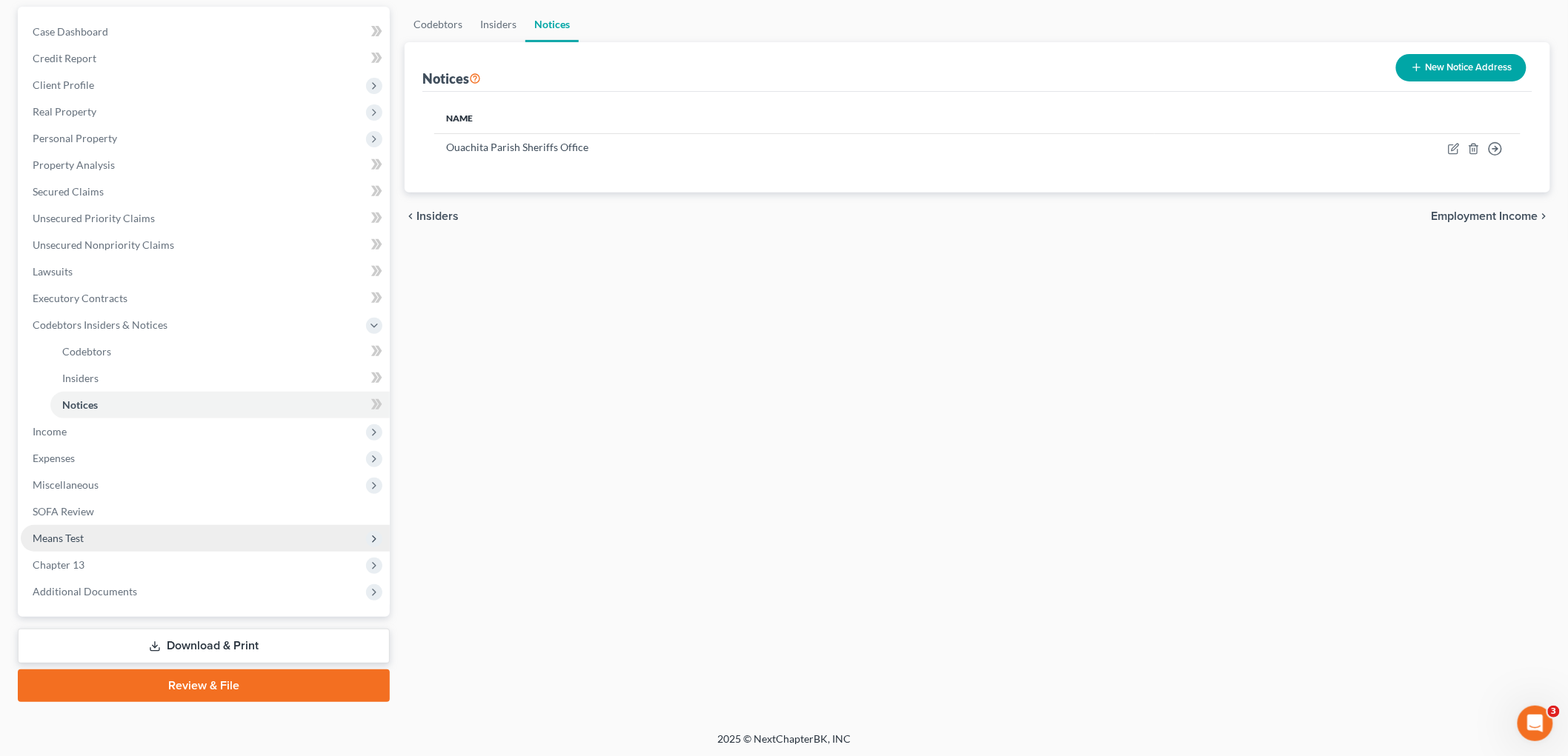
click at [104, 533] on span "Means Test" at bounding box center [205, 538] width 369 height 26
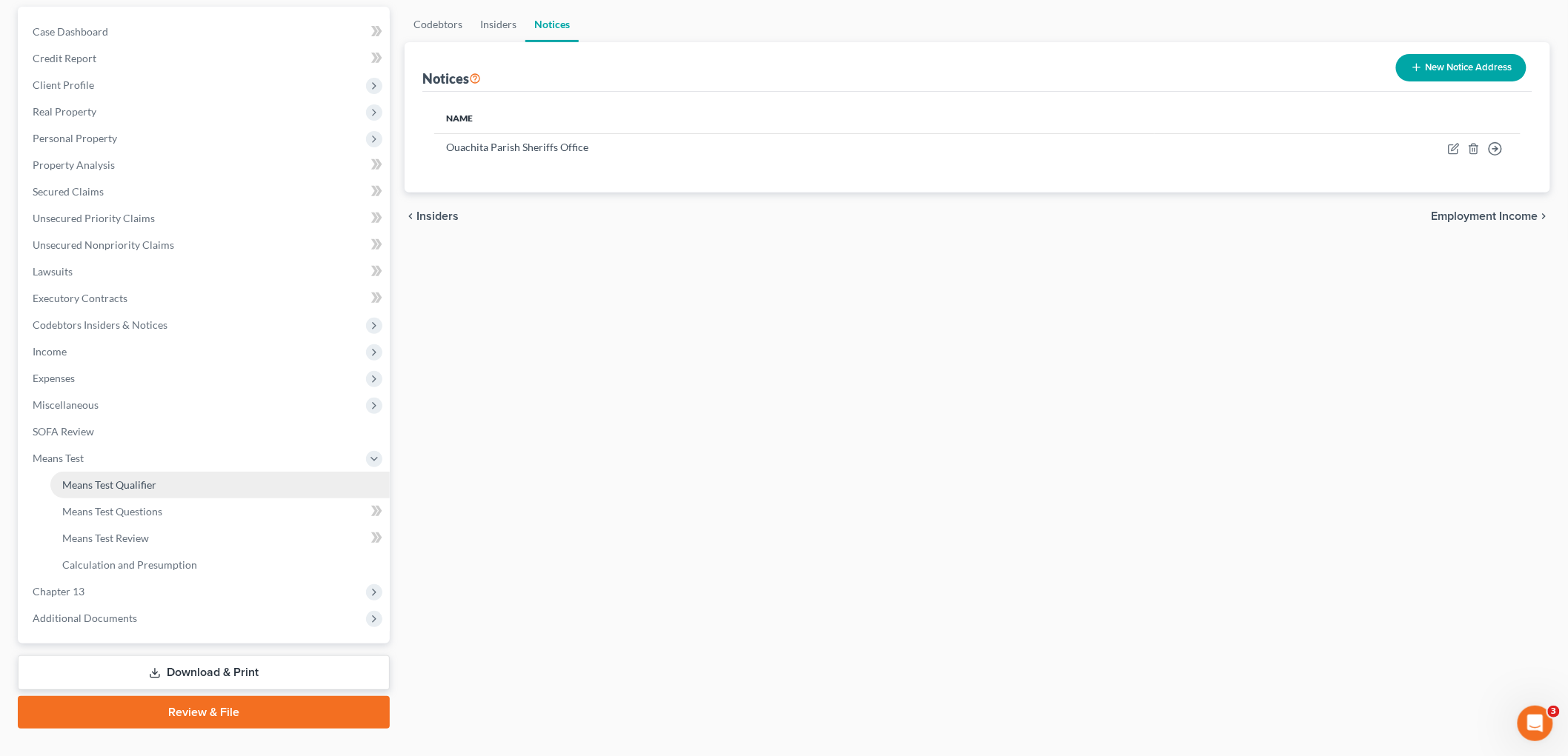
click at [166, 487] on link "Means Test Qualifier" at bounding box center [220, 485] width 339 height 26
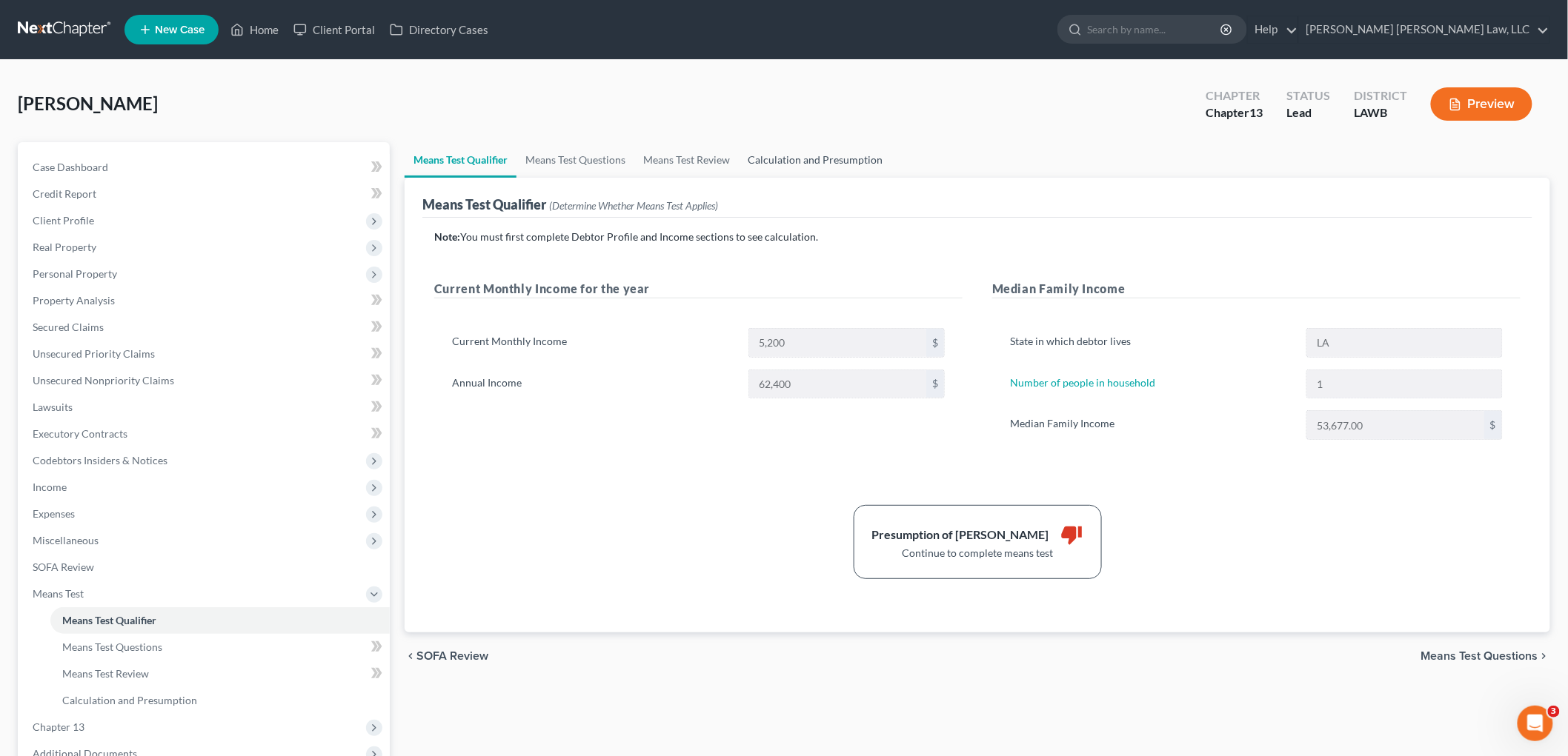
click at [808, 147] on link "Calculation and Presumption" at bounding box center [815, 160] width 153 height 36
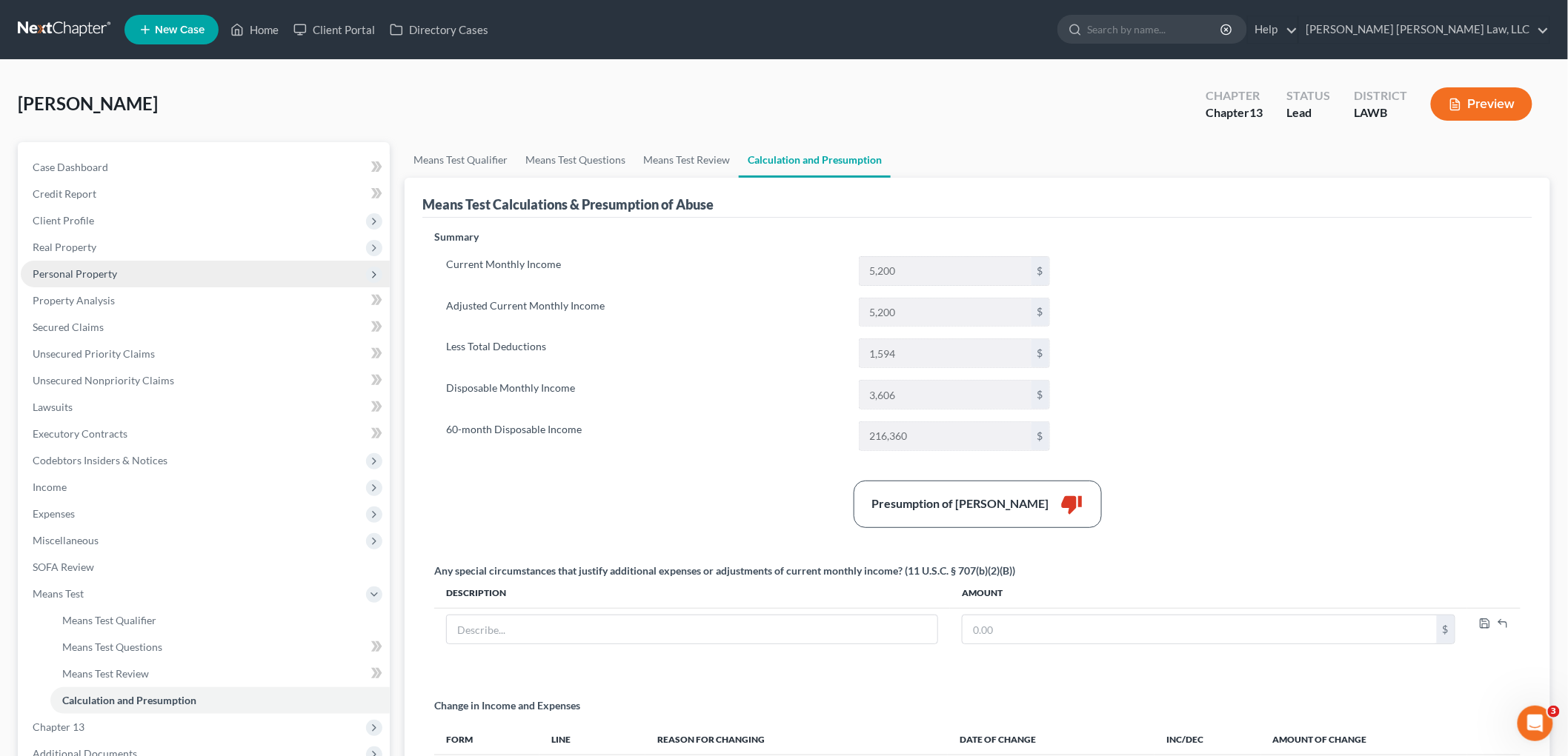
click at [123, 265] on span "Personal Property" at bounding box center [205, 274] width 369 height 26
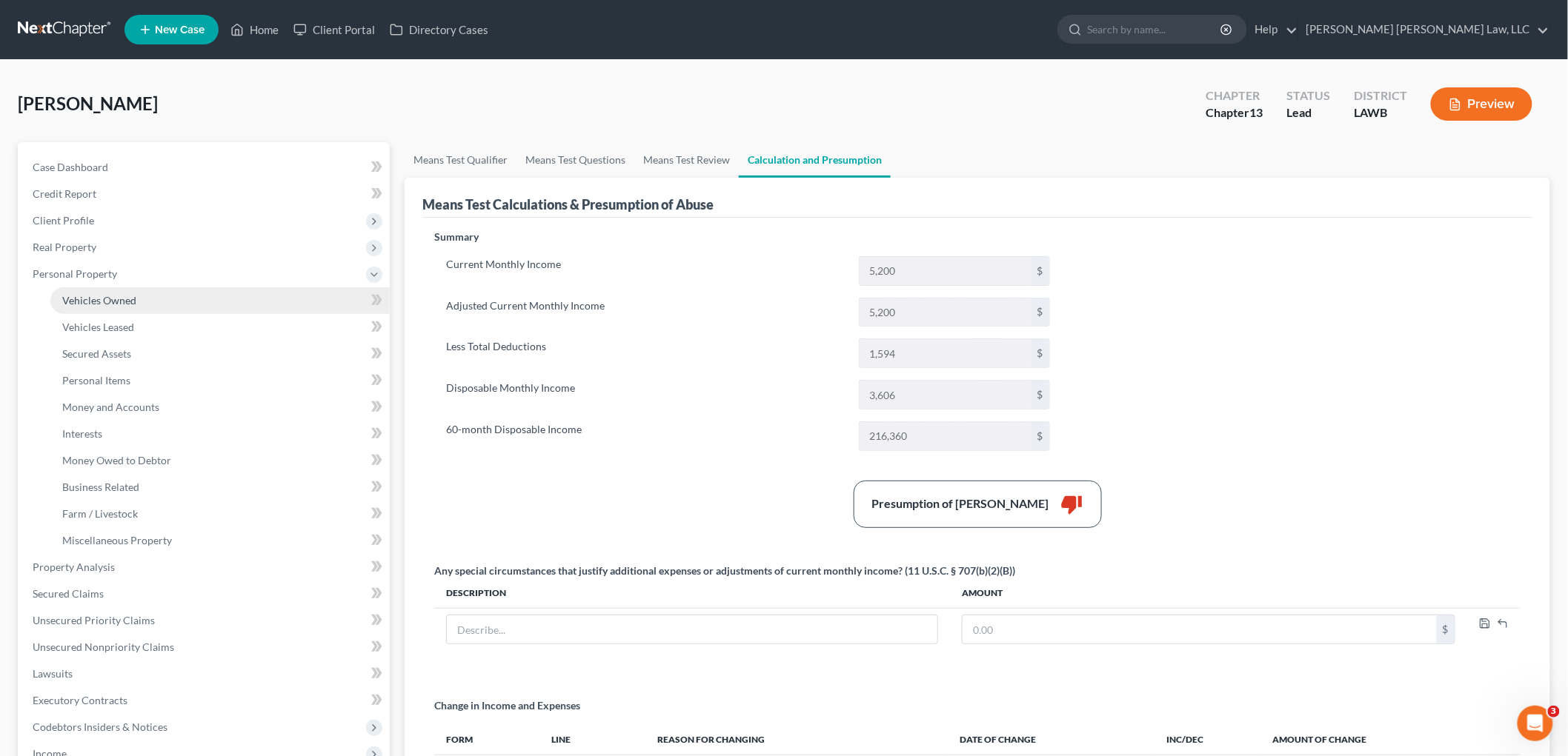
click at [134, 287] on link "Vehicles Owned" at bounding box center [220, 300] width 339 height 26
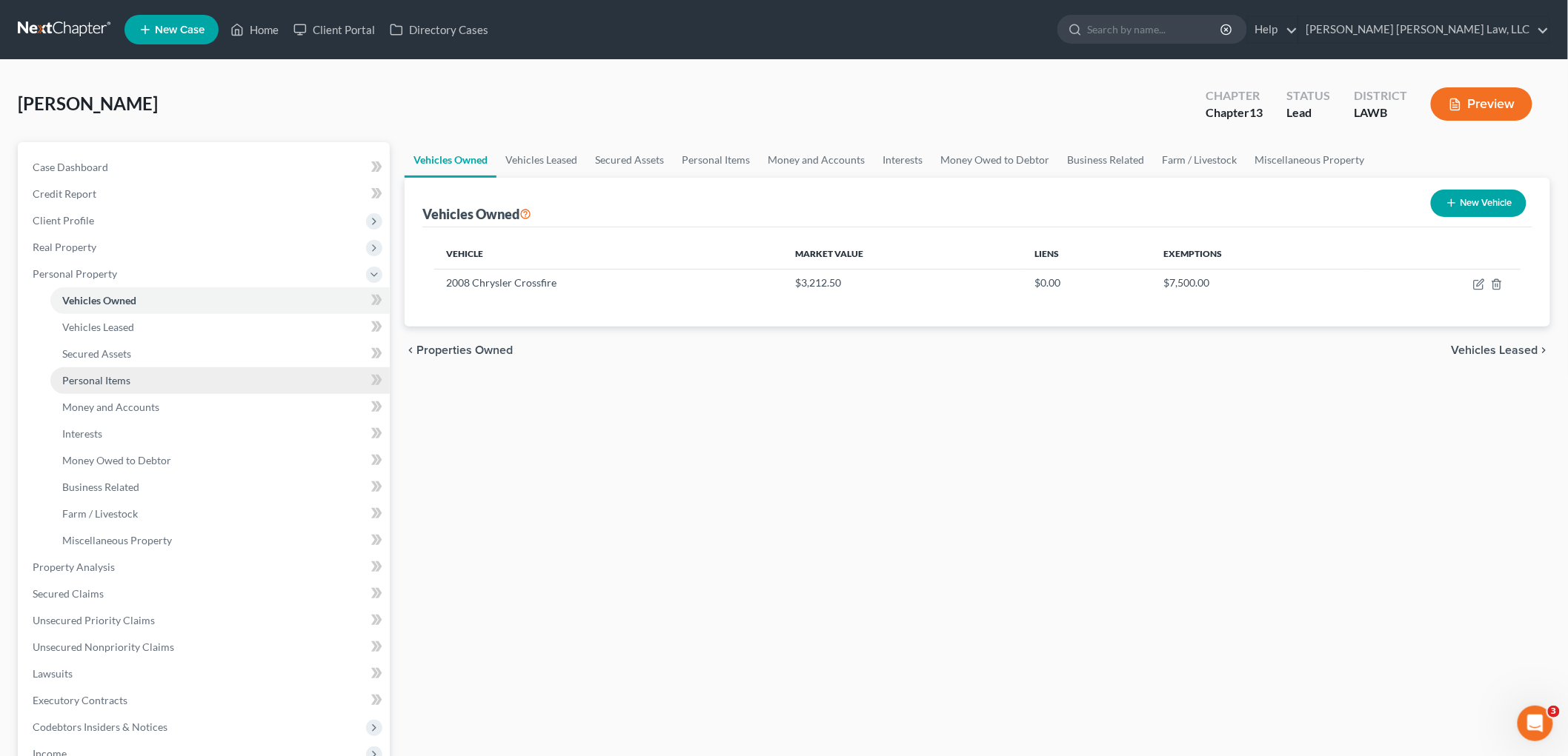
click at [129, 380] on span "Personal Items" at bounding box center [96, 381] width 68 height 13
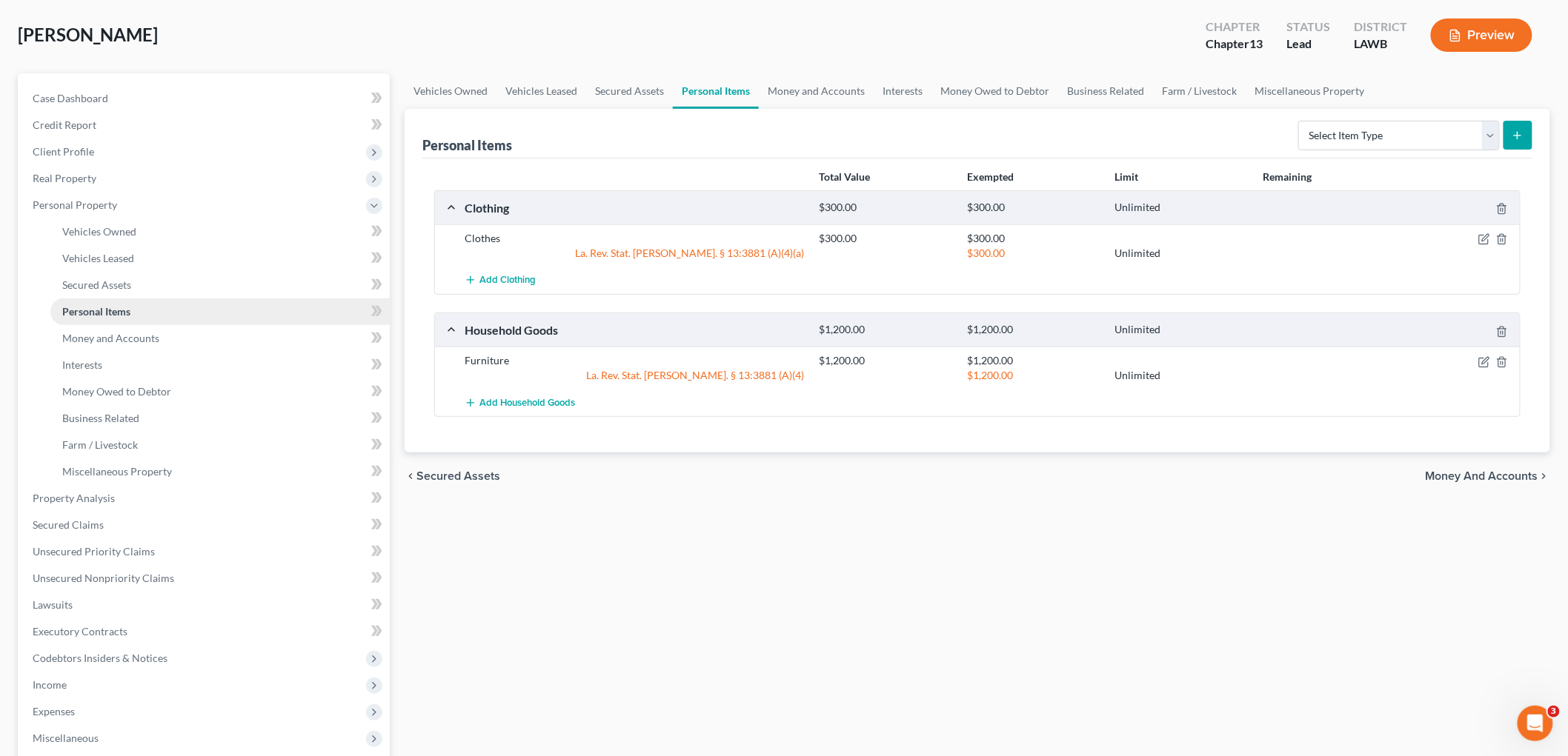
scroll to position [323, 0]
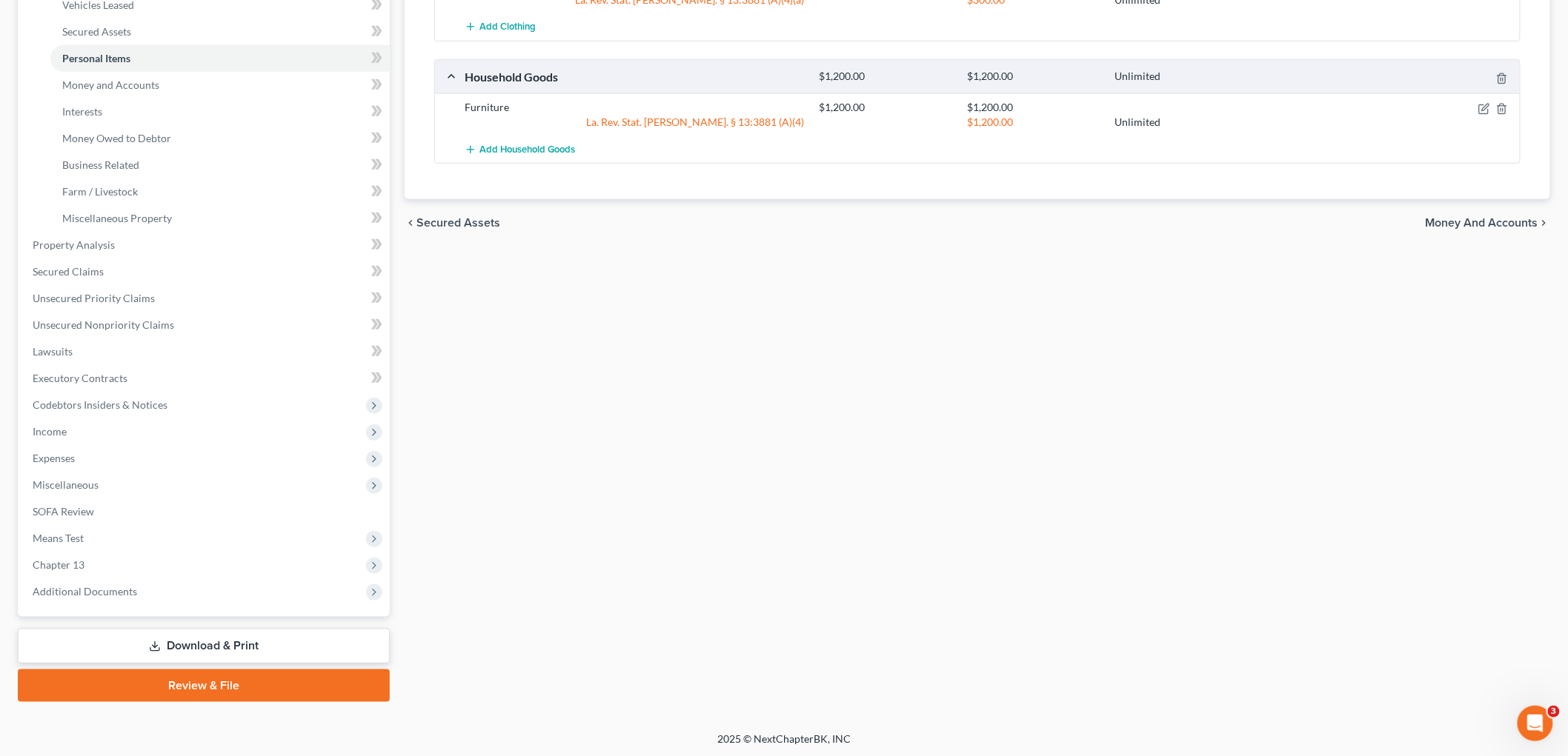
click at [155, 644] on line at bounding box center [155, 644] width 0 height 6
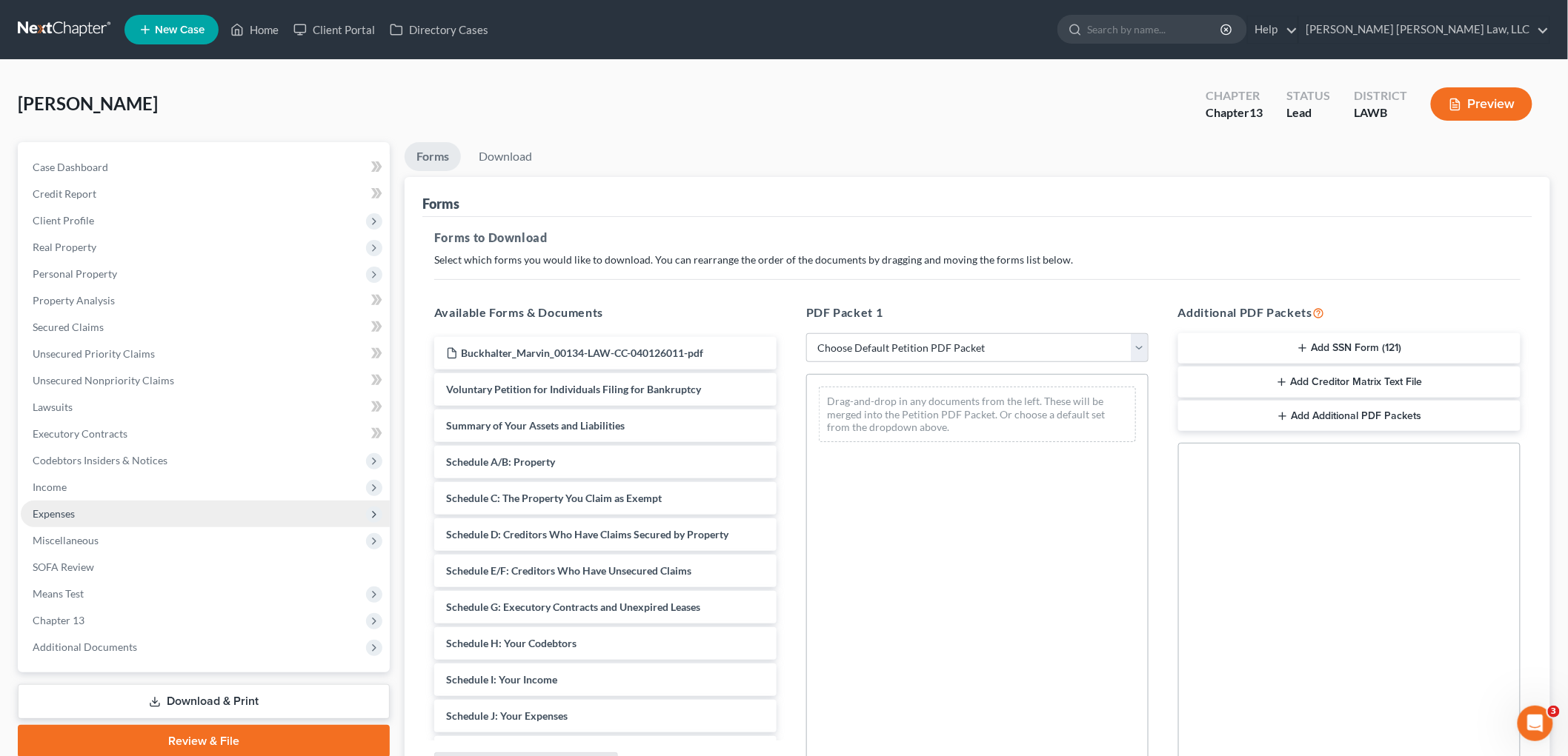
click at [107, 505] on span "Expenses" at bounding box center [205, 513] width 369 height 26
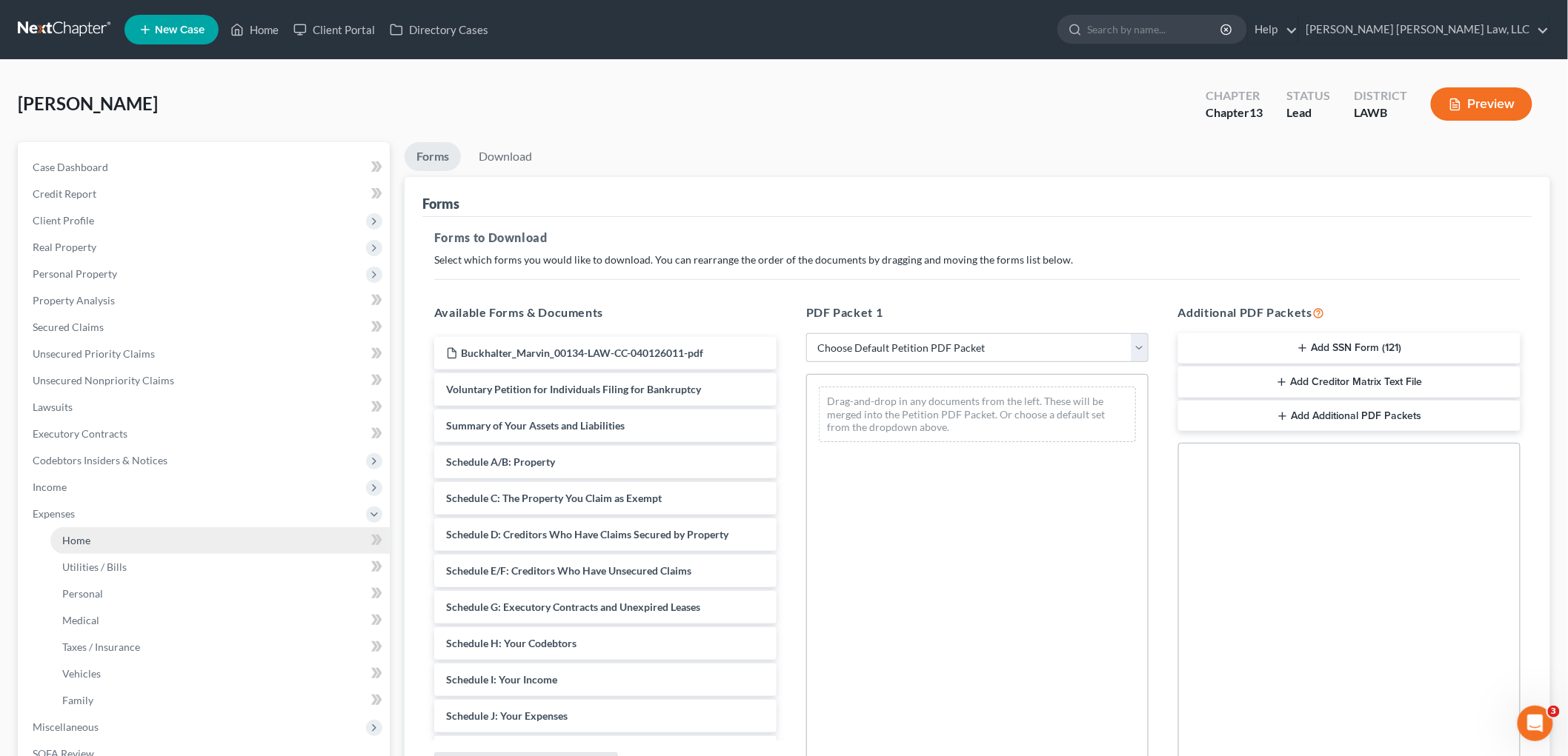
click at [101, 544] on link "Home" at bounding box center [220, 540] width 339 height 26
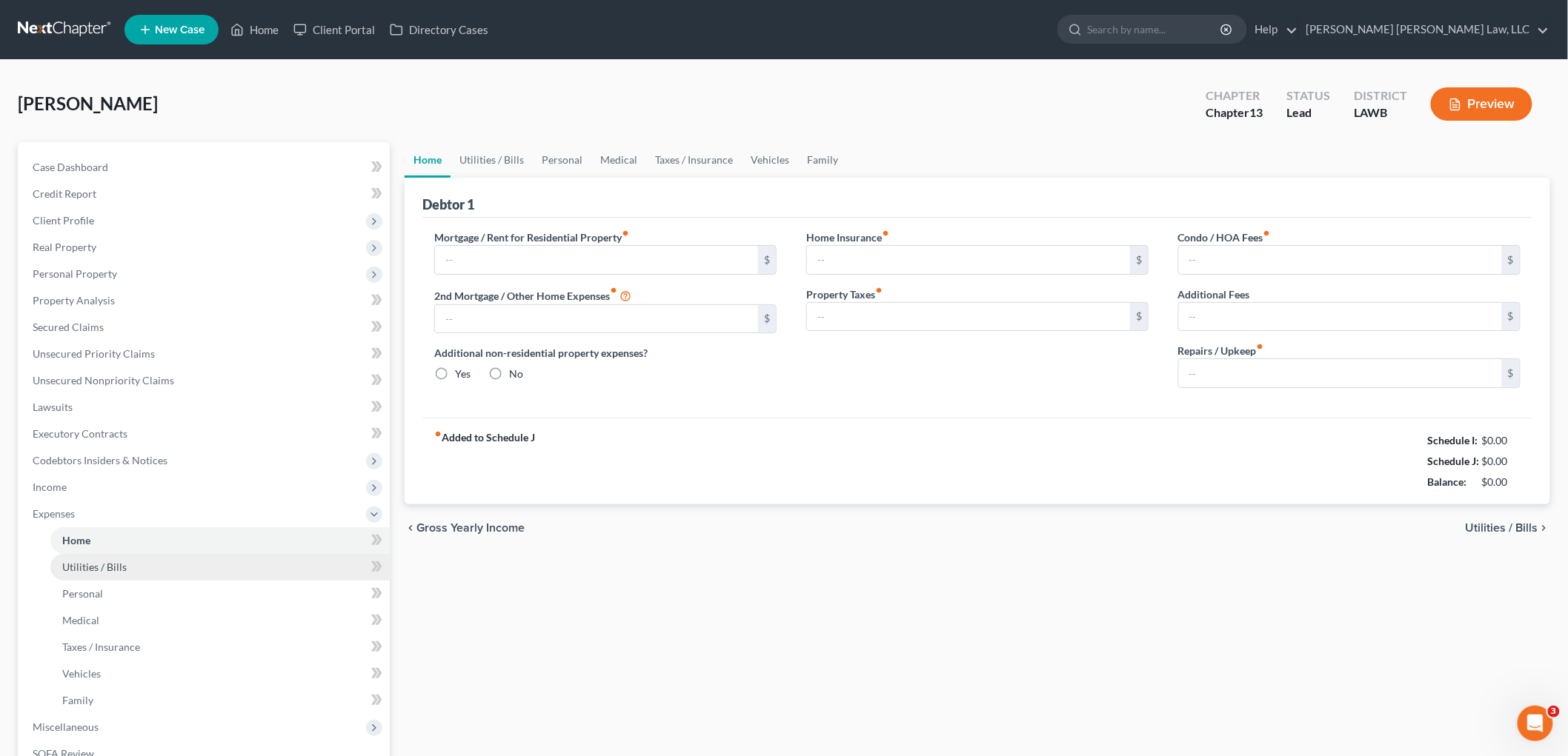
type input "0.00"
radio input "true"
type input "0.00"
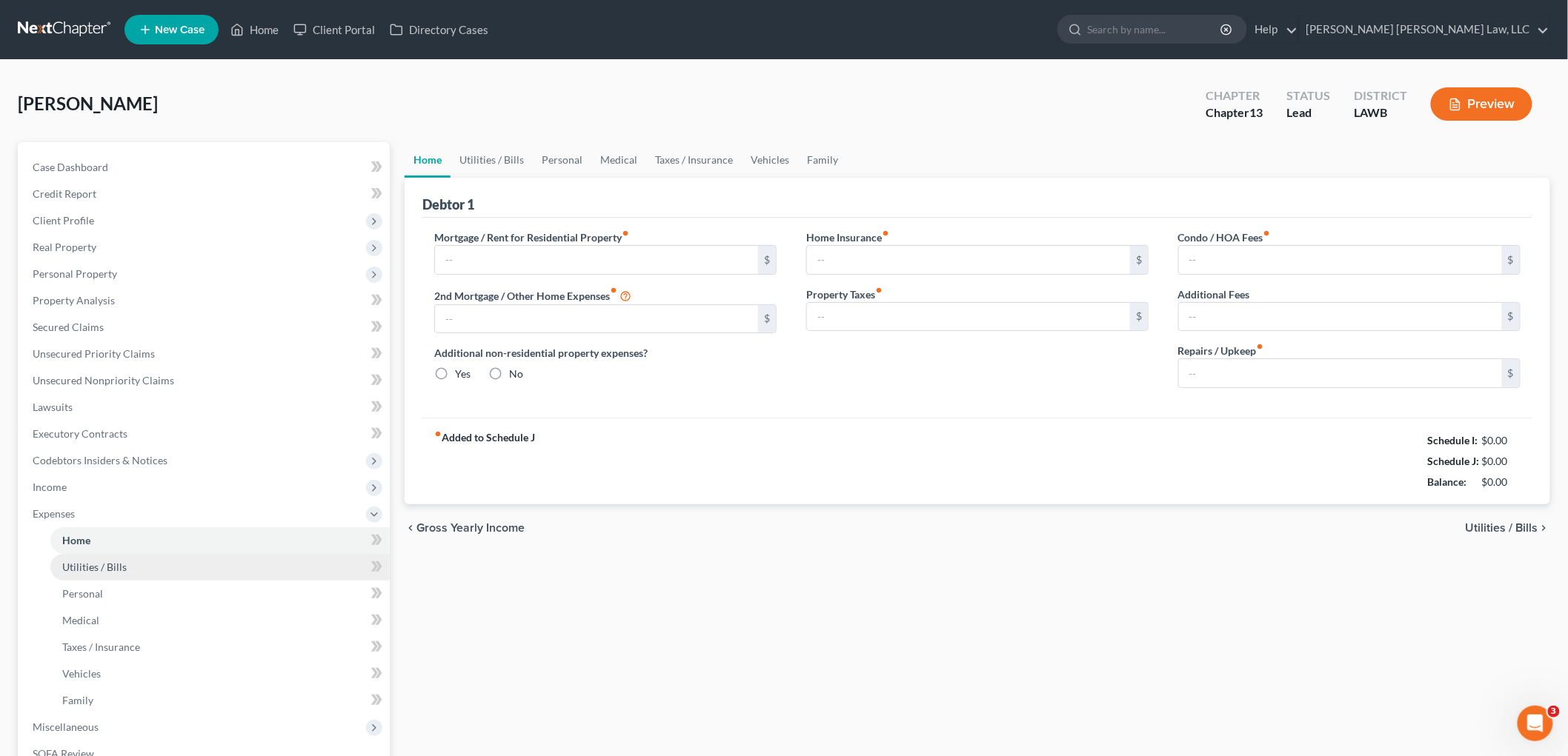
type input "0.00"
click at [1209, 368] on input "0.00" at bounding box center [1340, 373] width 324 height 28
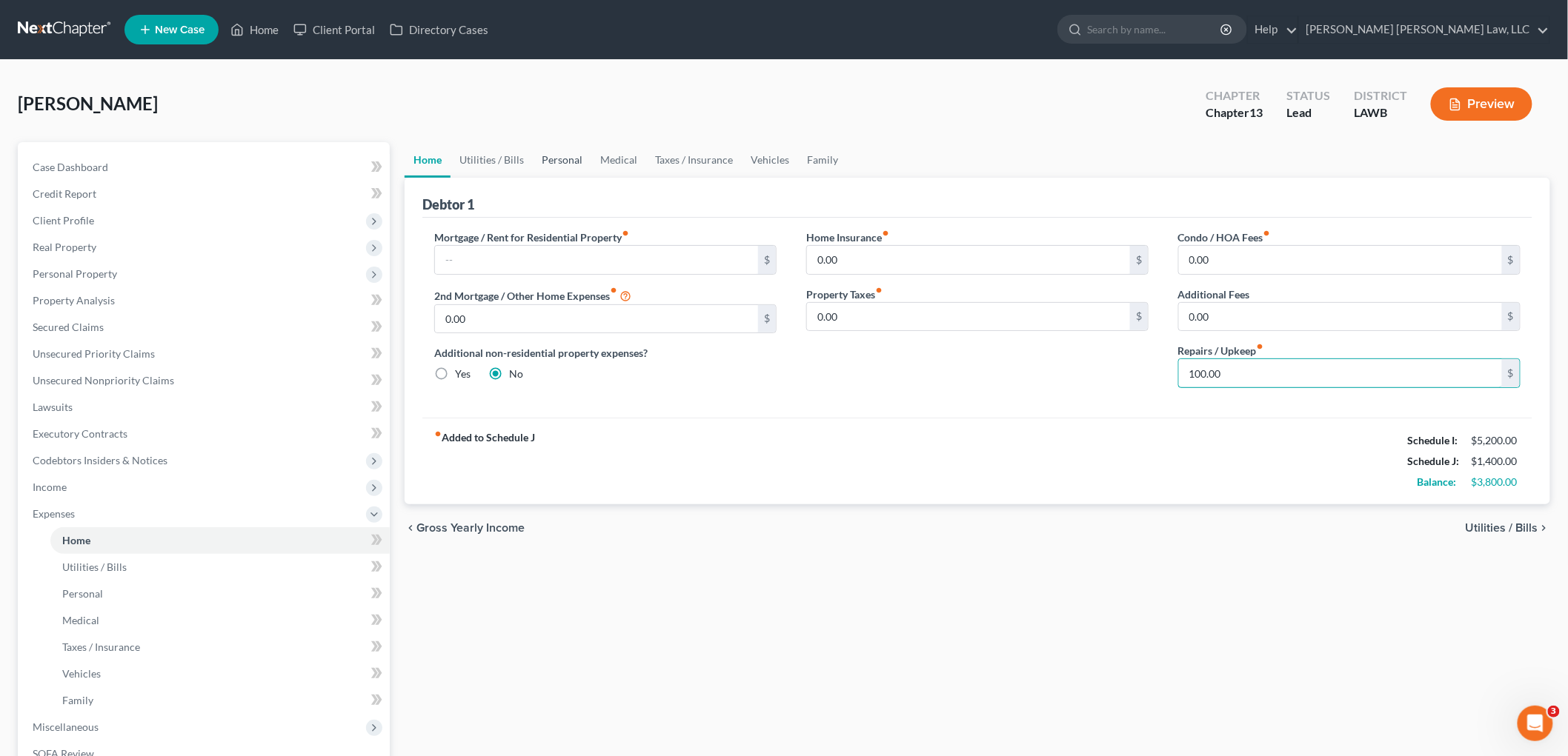
type input "100.00"
click at [551, 163] on link "Personal" at bounding box center [562, 160] width 58 height 36
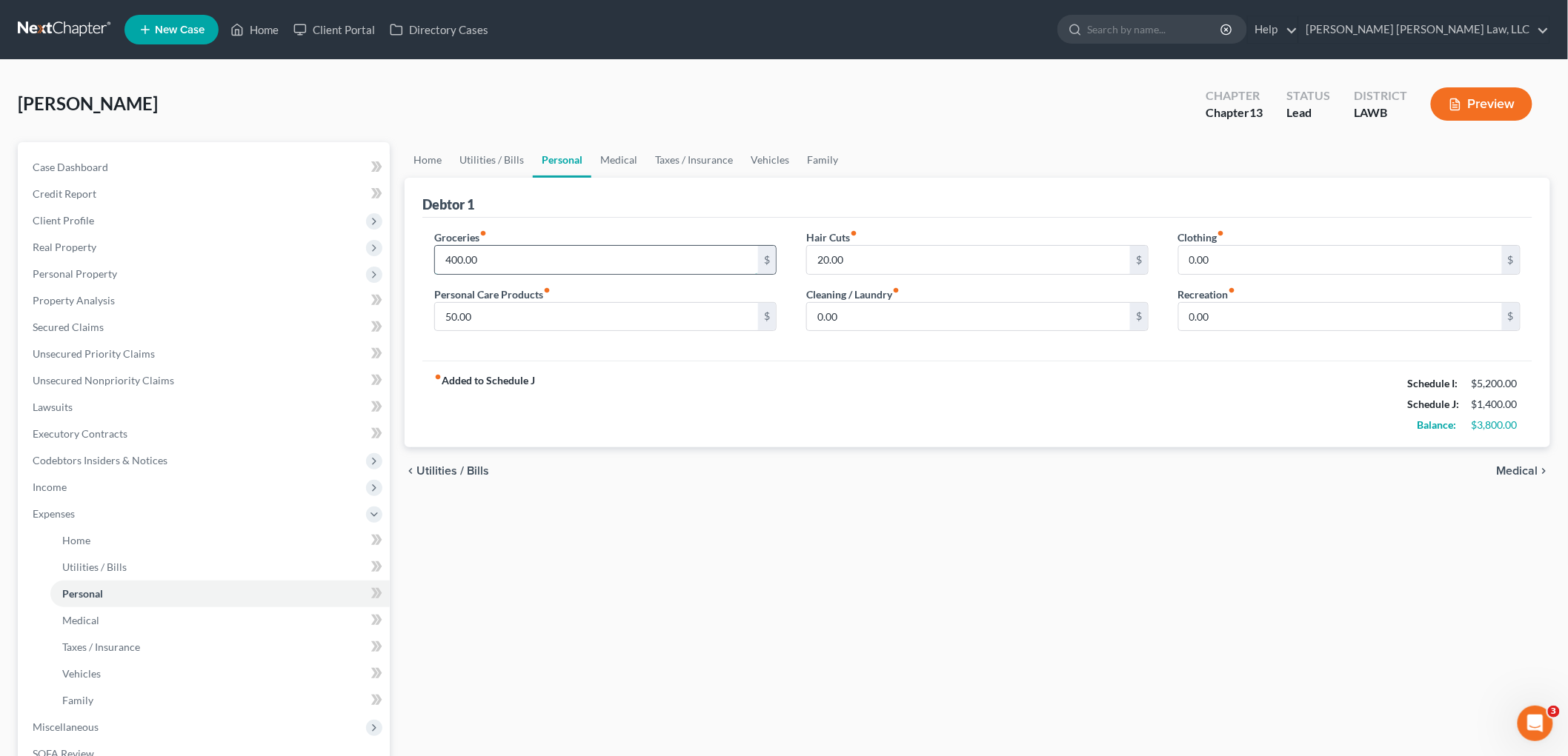
click at [514, 262] on input "400.00" at bounding box center [597, 259] width 324 height 28
type input "497.00"
click at [542, 306] on input "50.00" at bounding box center [597, 317] width 324 height 28
click at [893, 255] on input "20.00" at bounding box center [968, 259] width 324 height 28
type input "45.00"
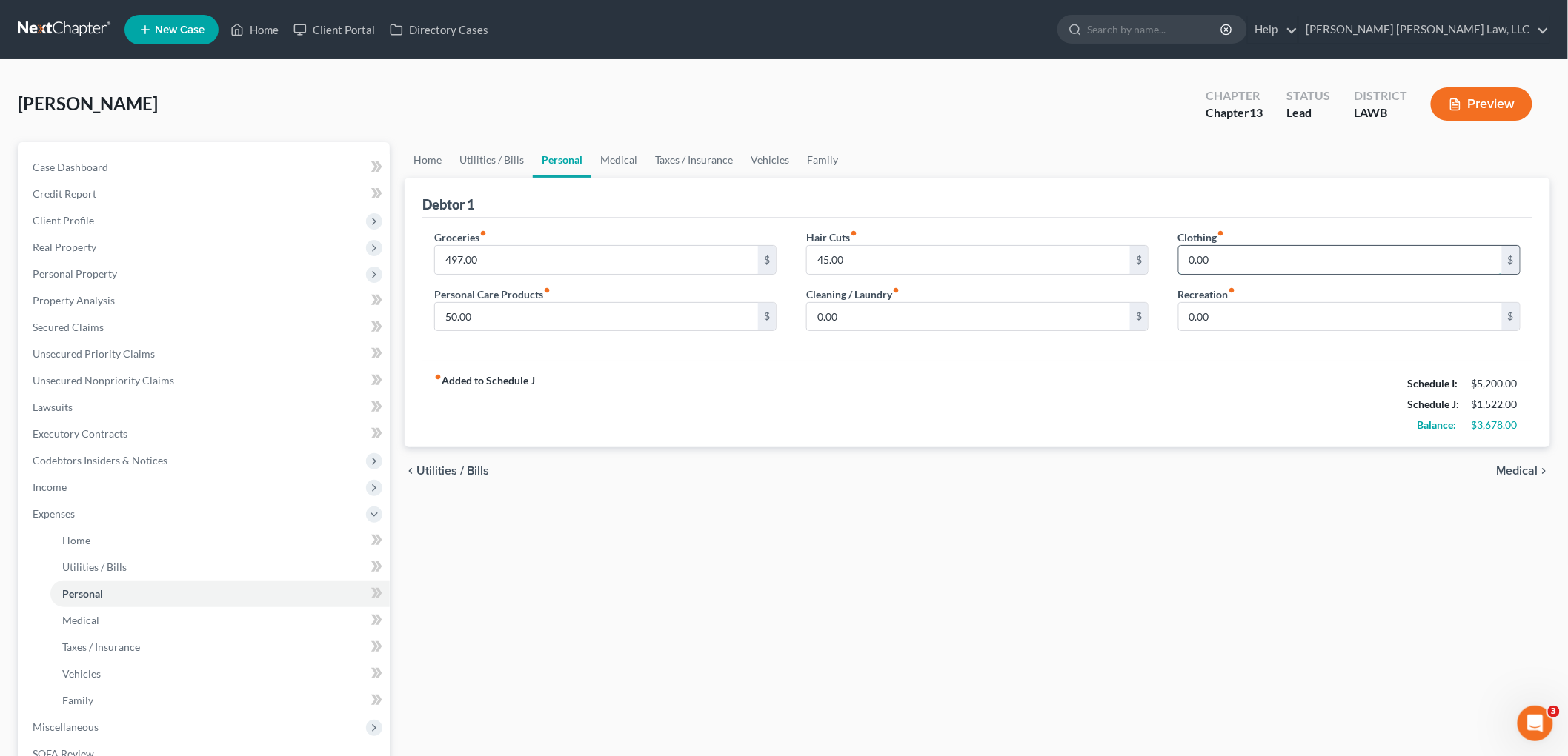
click at [1284, 262] on input "0.00" at bounding box center [1340, 259] width 324 height 28
type input "93.00"
click at [1273, 315] on input "0.00" at bounding box center [1340, 317] width 324 height 28
type input "25.00"
click at [816, 159] on link "Family" at bounding box center [822, 160] width 49 height 36
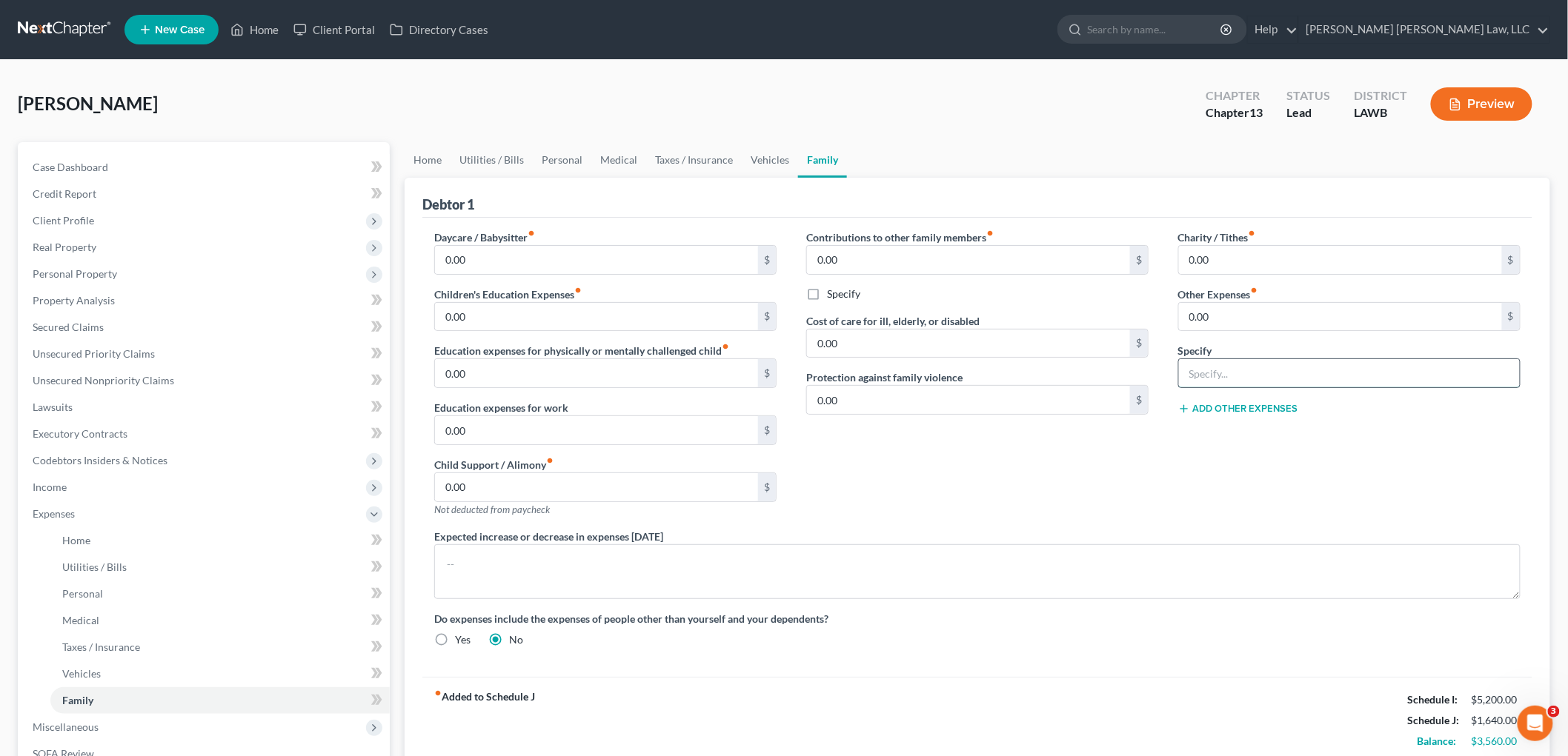
click at [1229, 375] on input "text" at bounding box center [1349, 373] width 341 height 28
type input "misc.; emergency fund, plan funding"
click at [1269, 323] on input "0.00" at bounding box center [1340, 317] width 324 height 28
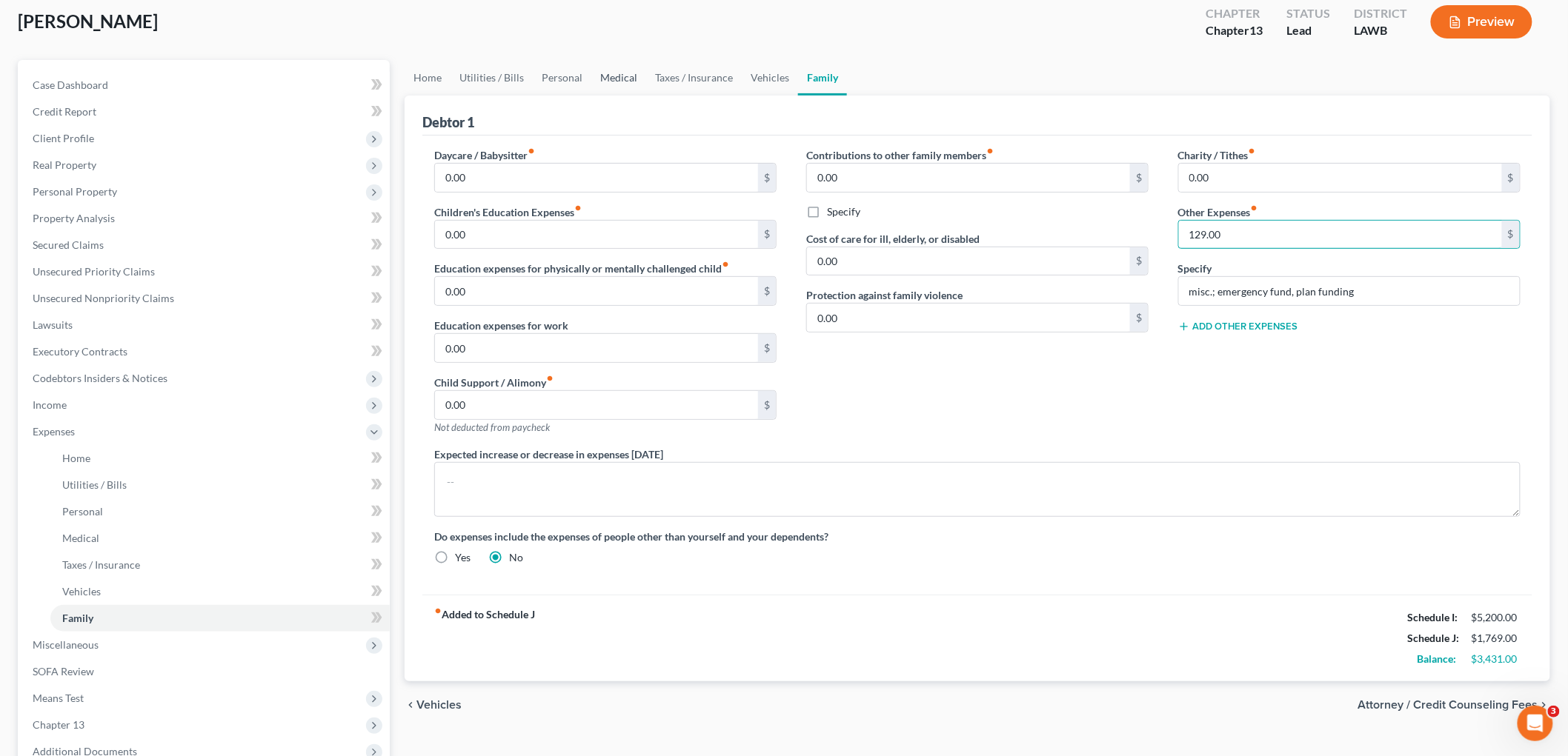
type input "129.00"
click at [618, 67] on link "Medical" at bounding box center [618, 77] width 55 height 36
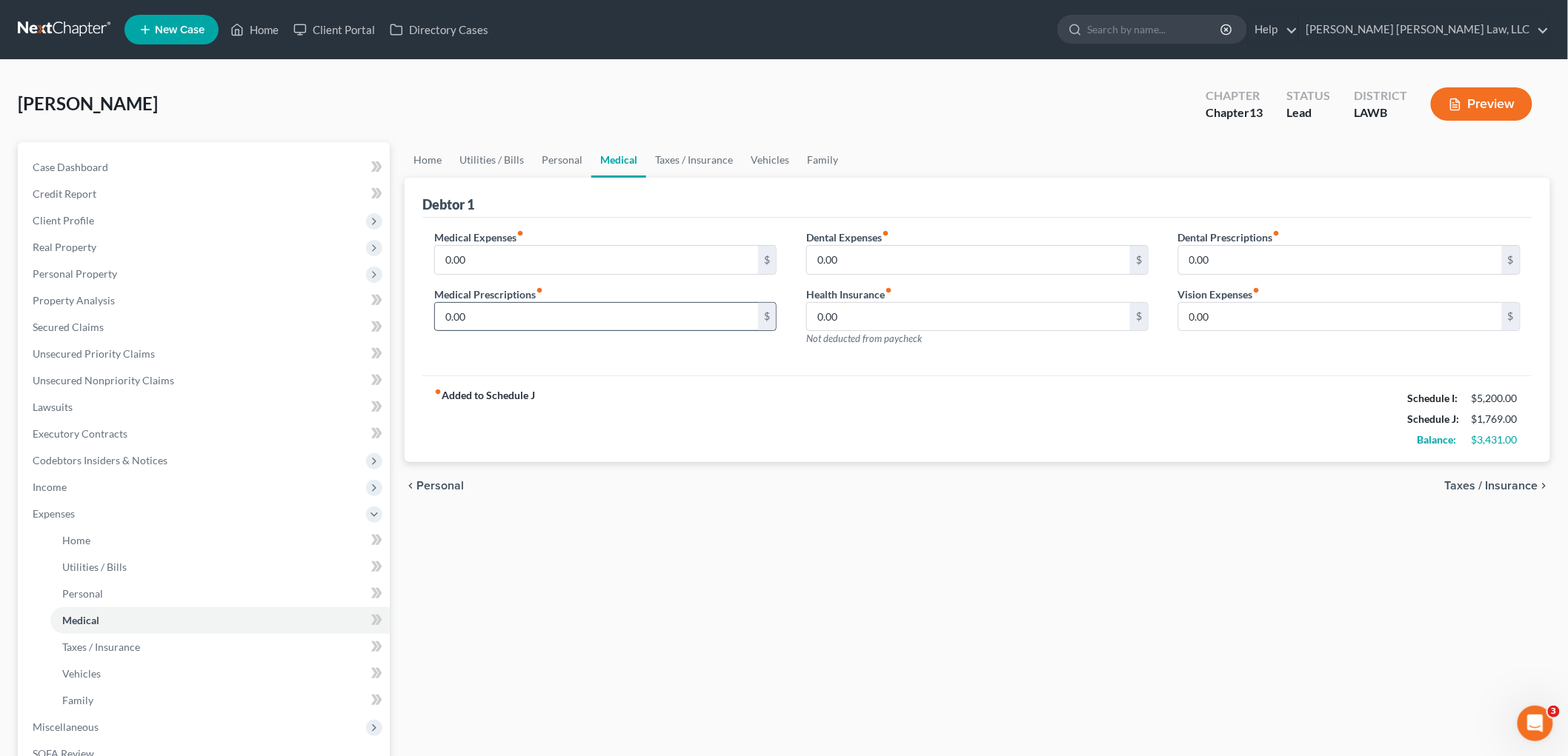
click at [501, 315] on input "0.00" at bounding box center [597, 317] width 324 height 28
type input "30.00"
click at [762, 147] on link "Vehicles" at bounding box center [770, 160] width 57 height 36
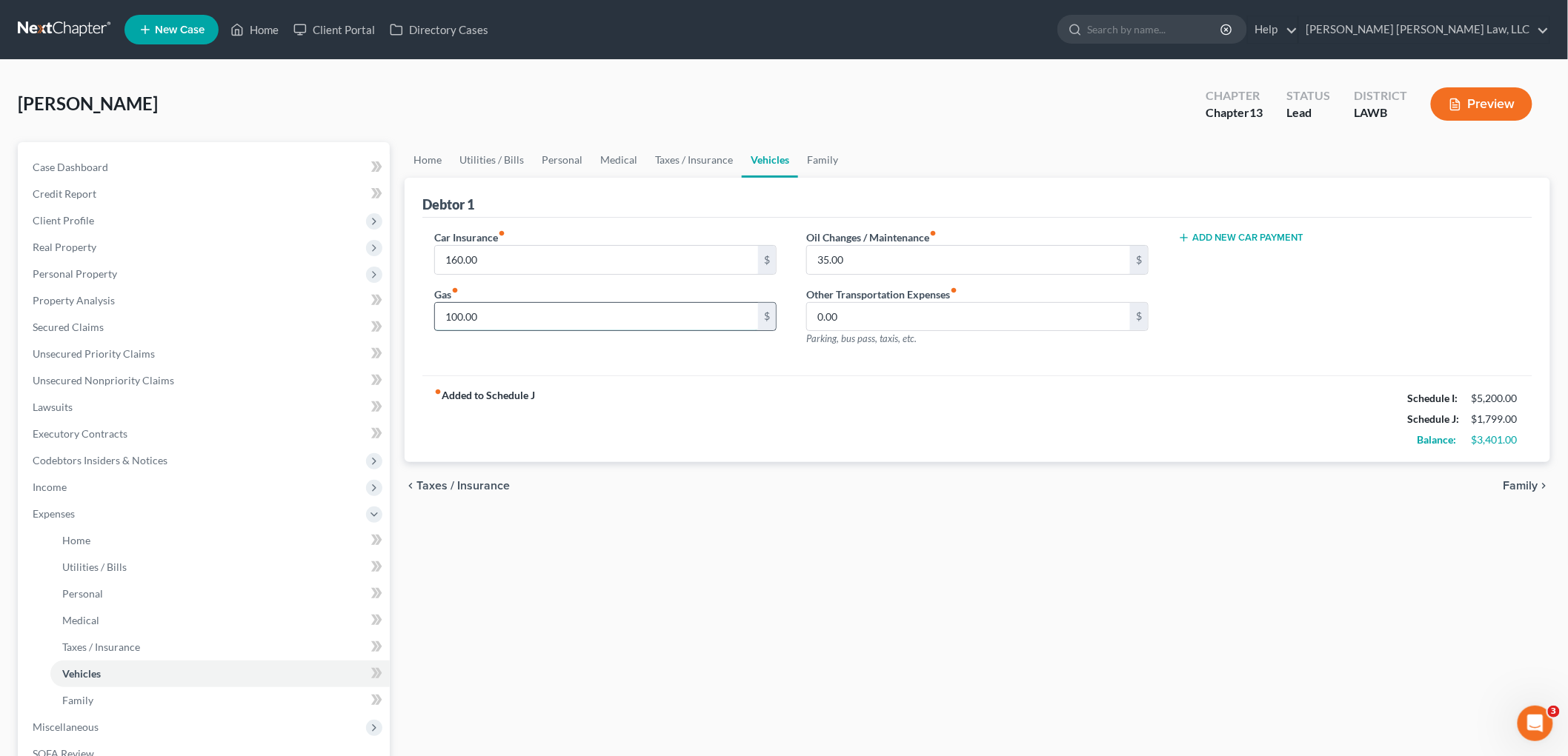
click at [536, 311] on input "100.00" at bounding box center [597, 317] width 324 height 28
type input "400.00"
click at [619, 156] on link "Medical" at bounding box center [618, 160] width 55 height 36
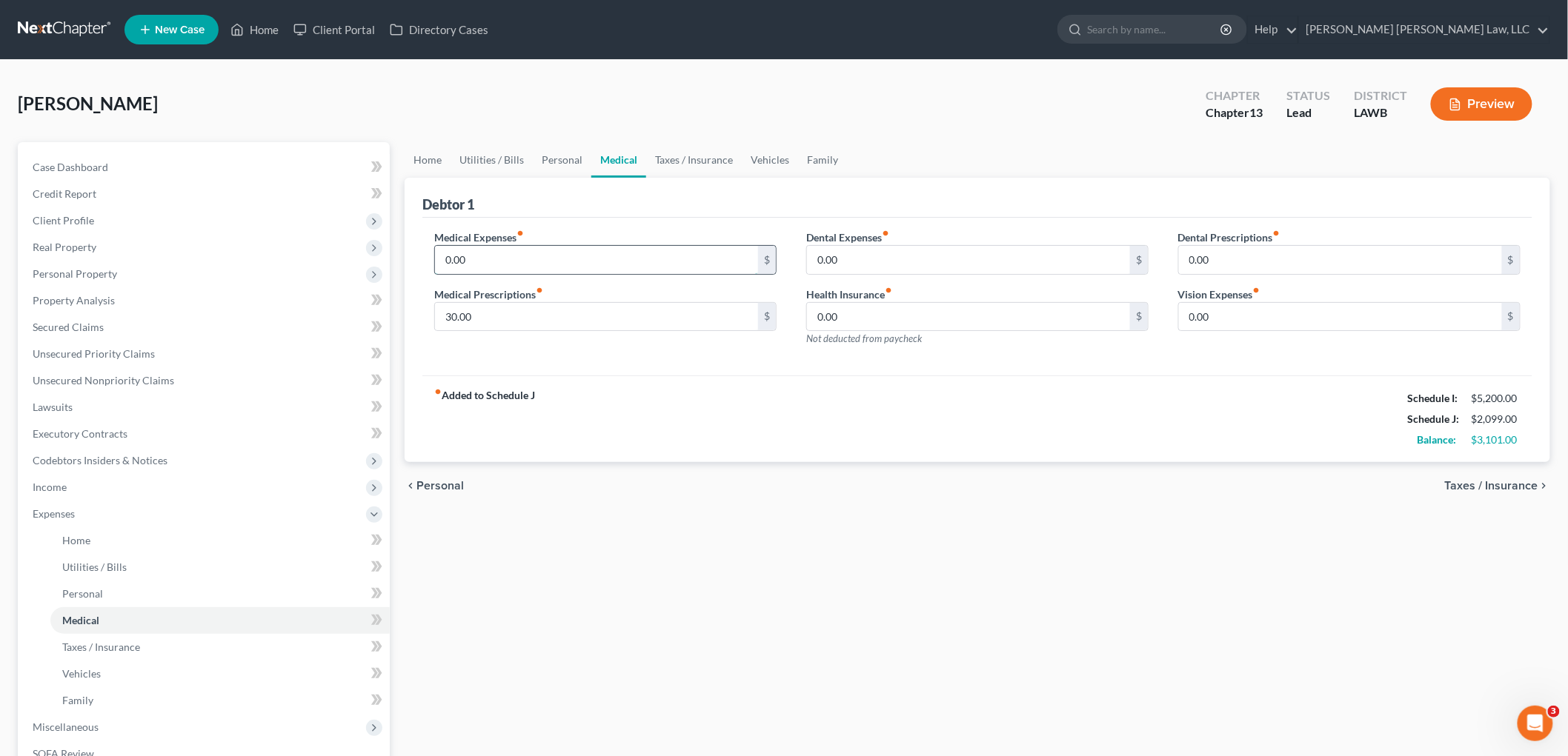
click at [511, 263] on input "0.00" at bounding box center [597, 259] width 324 height 28
type input "35.00"
click at [552, 154] on link "Personal" at bounding box center [562, 160] width 58 height 36
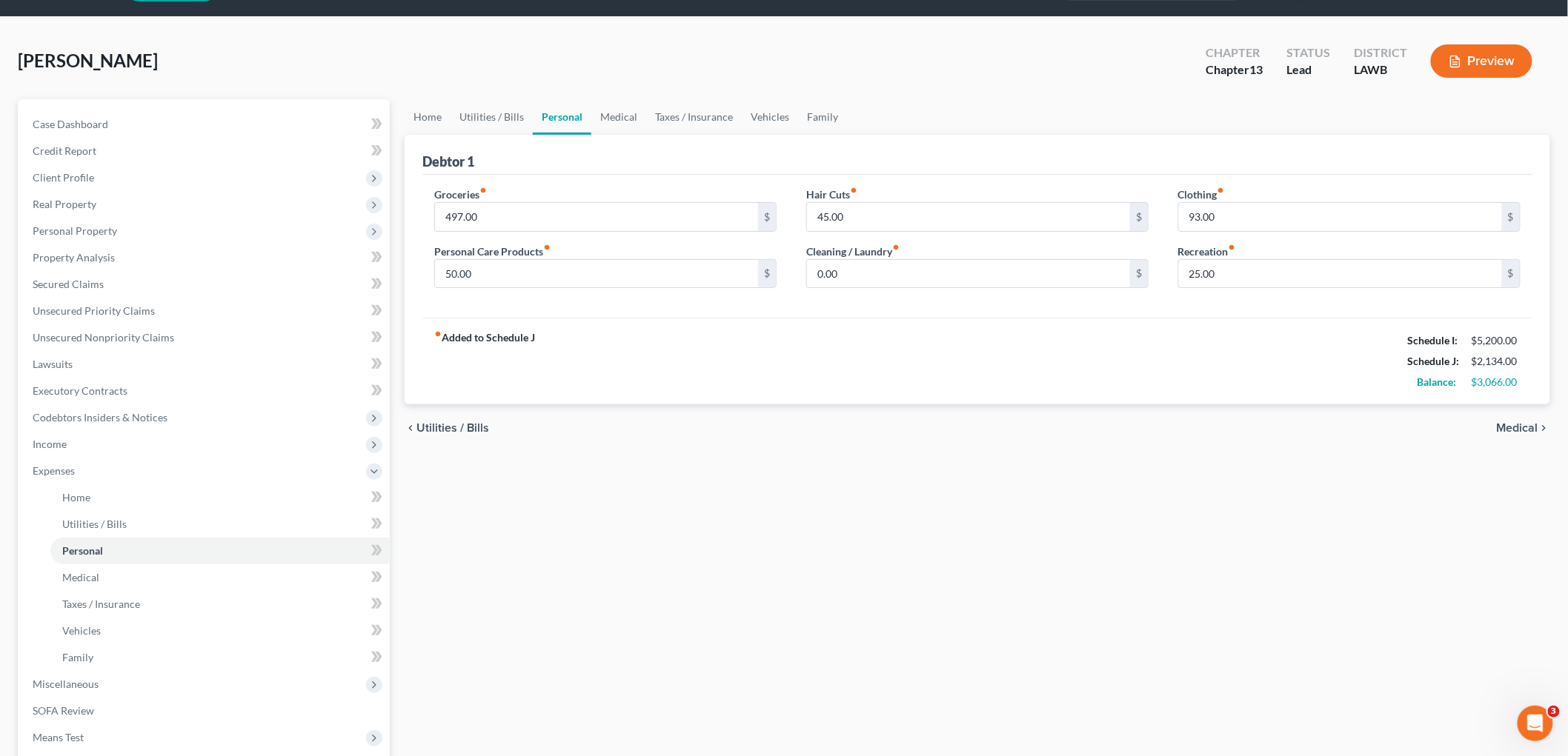
scroll to position [82, 0]
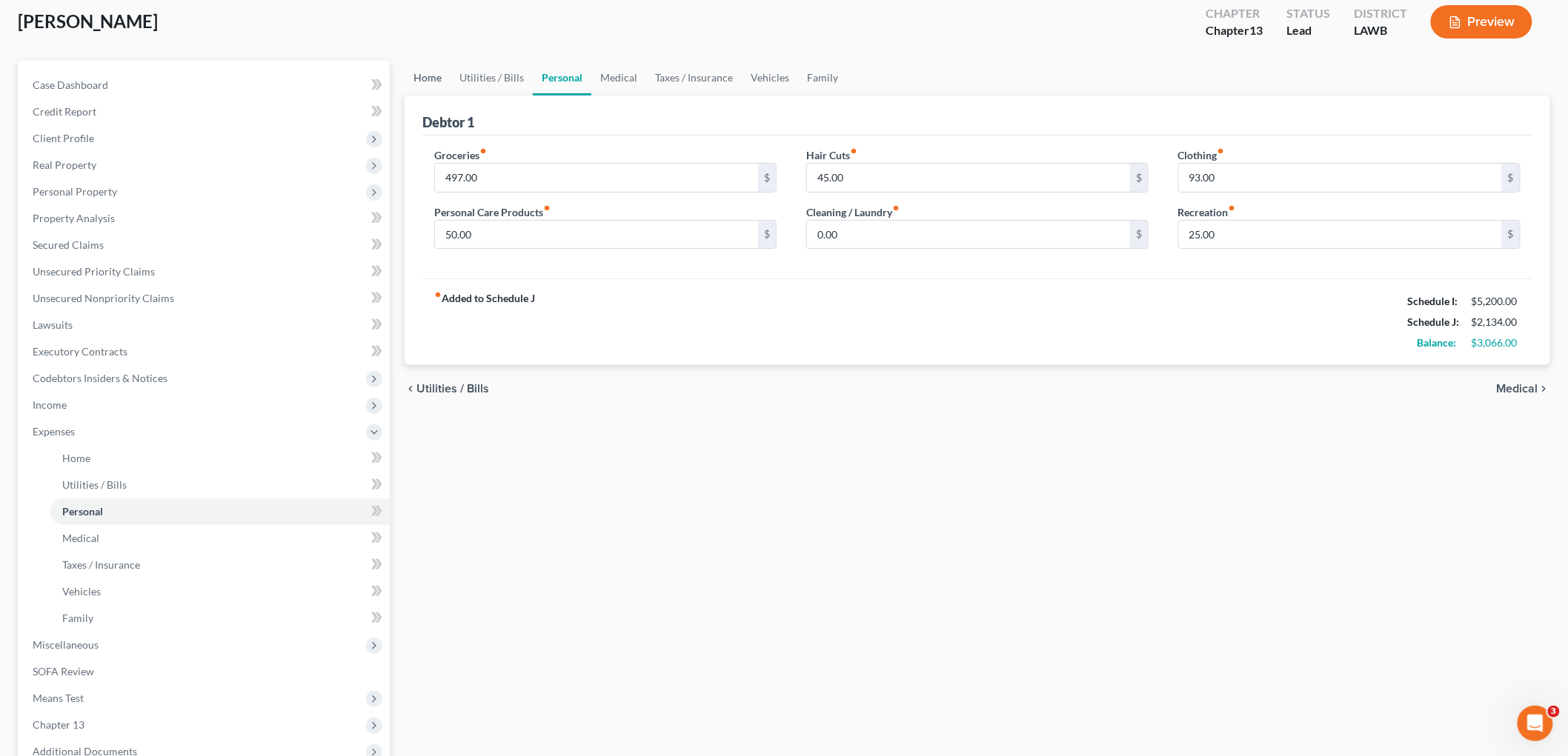
click at [421, 77] on link "Home" at bounding box center [428, 77] width 46 height 36
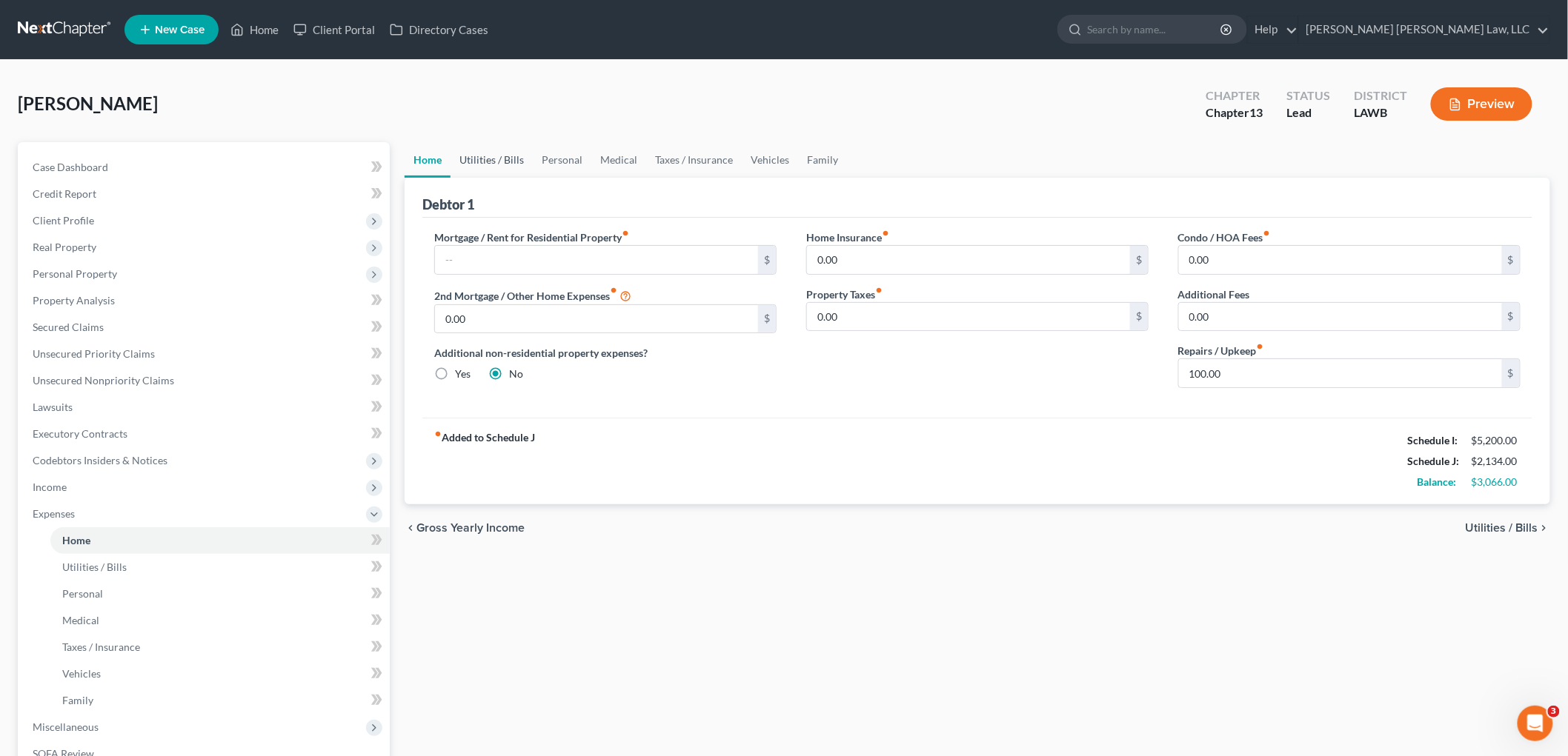
click at [477, 147] on link "Utilities / Bills" at bounding box center [491, 160] width 82 height 36
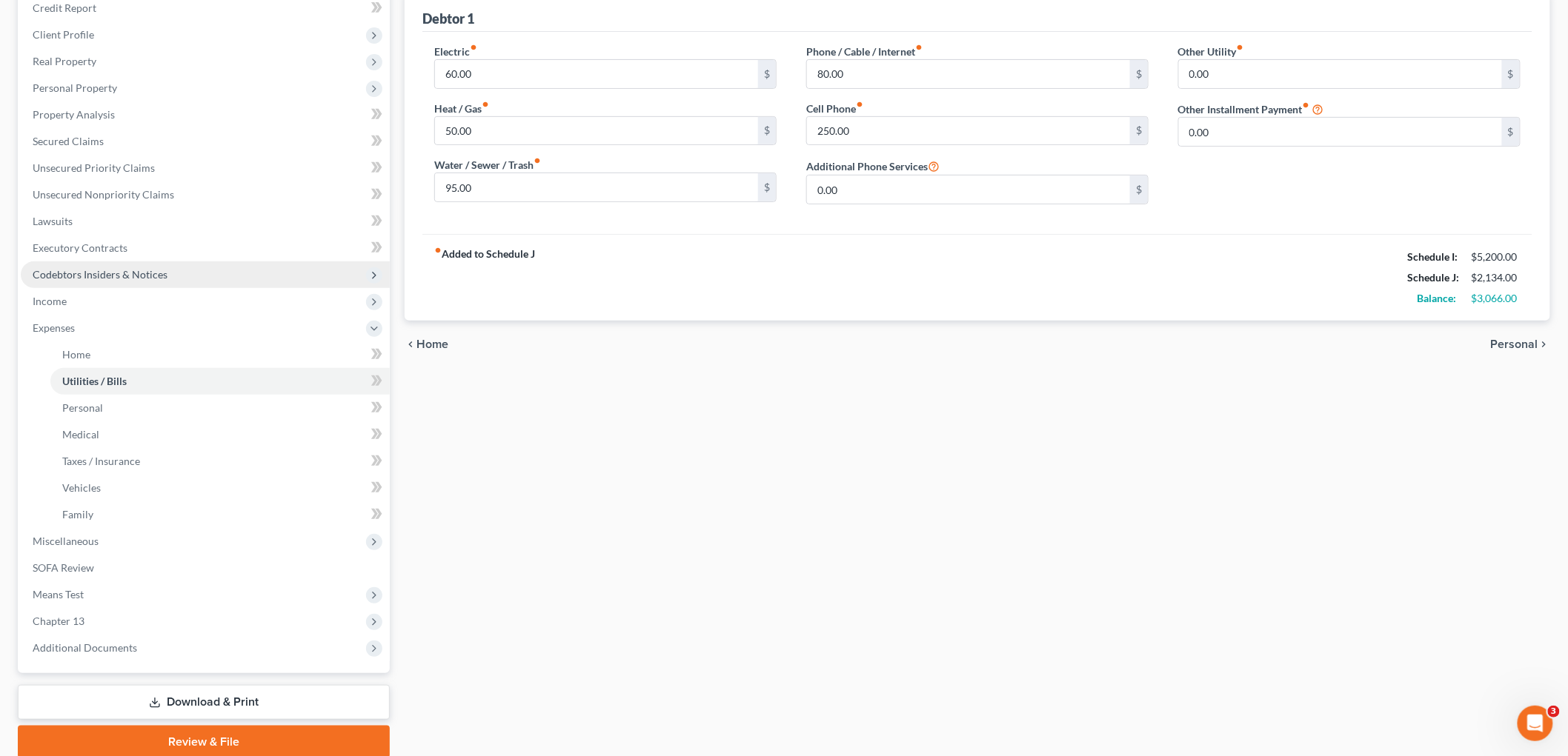
scroll to position [242, 0]
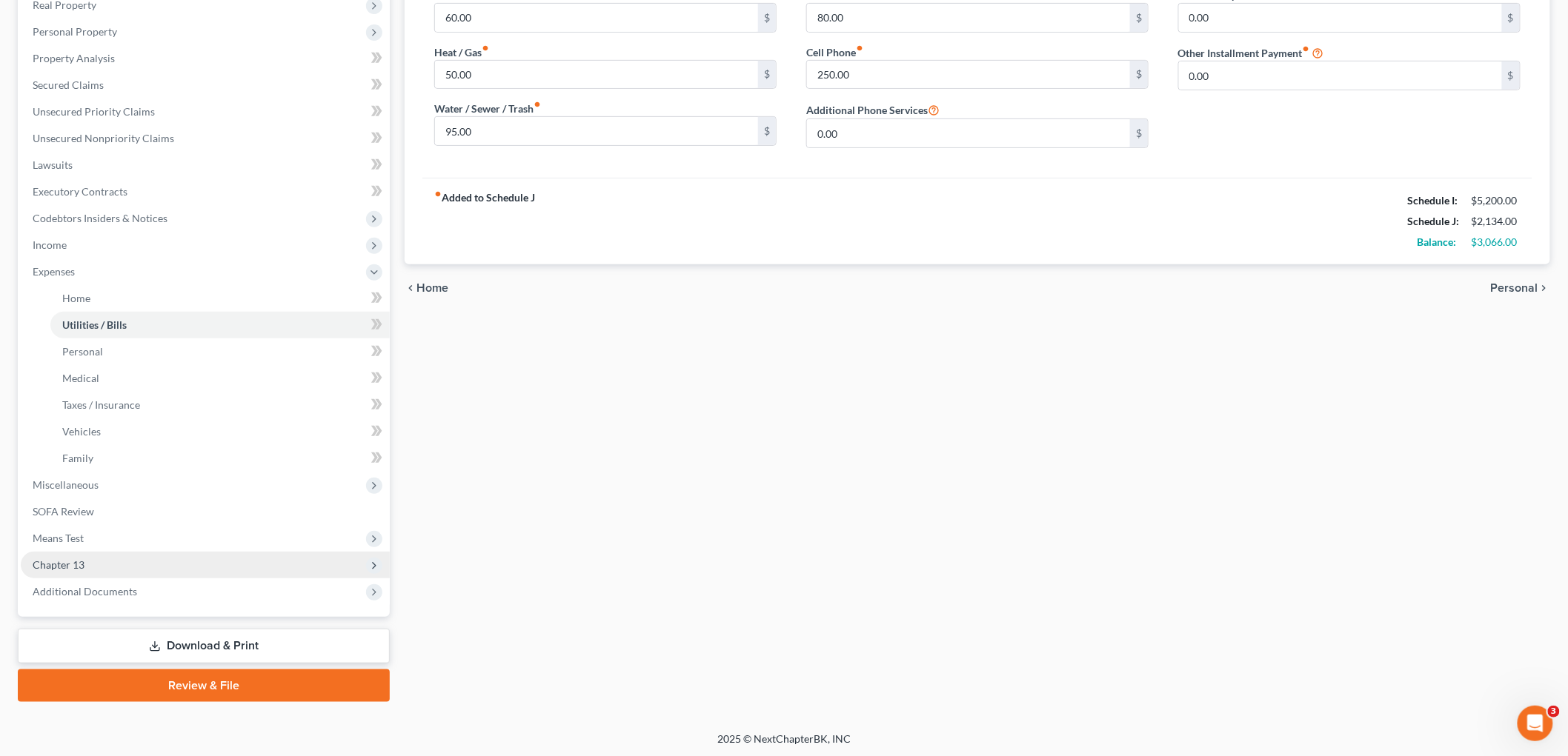
click at [93, 561] on span "Chapter 13" at bounding box center [205, 564] width 369 height 26
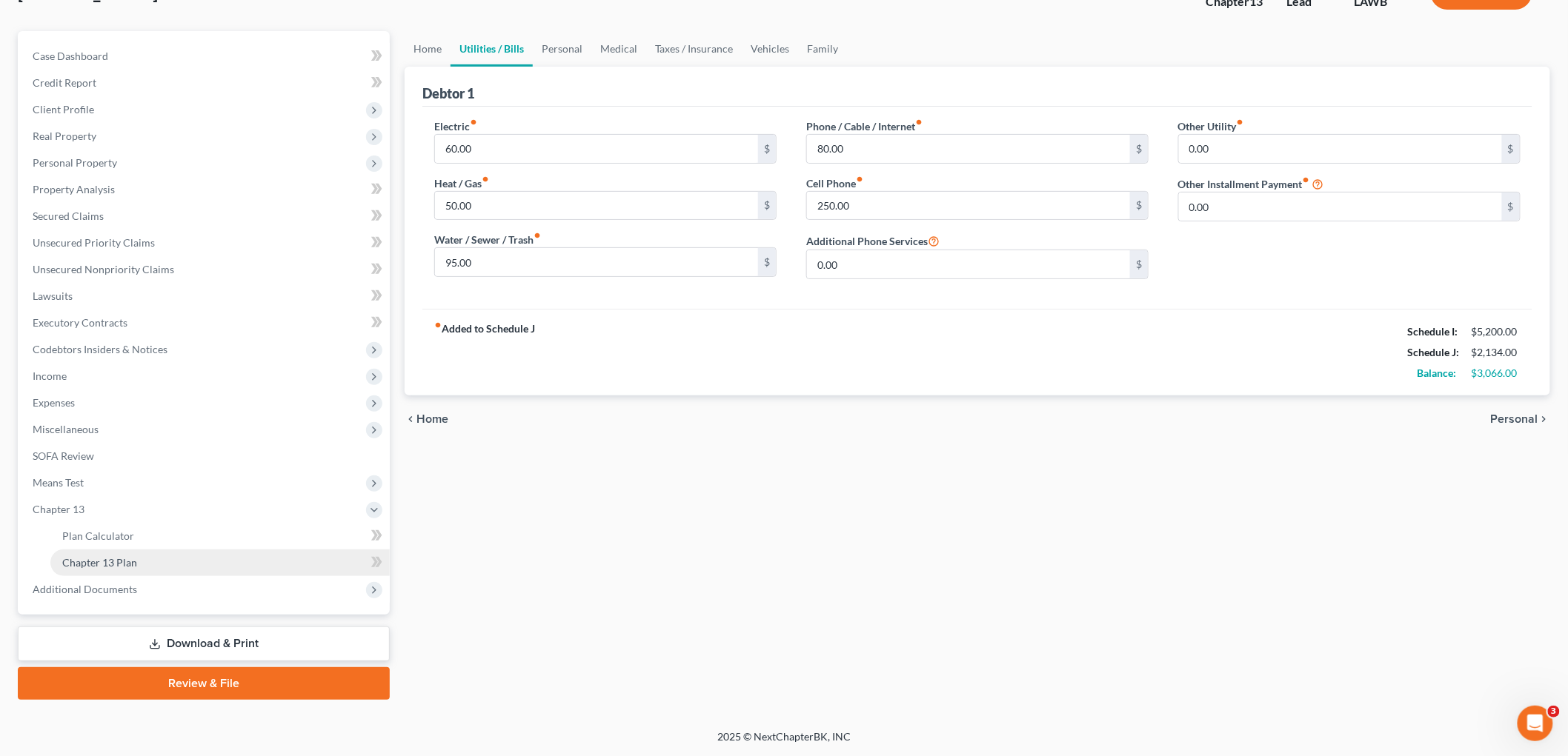
scroll to position [109, 0]
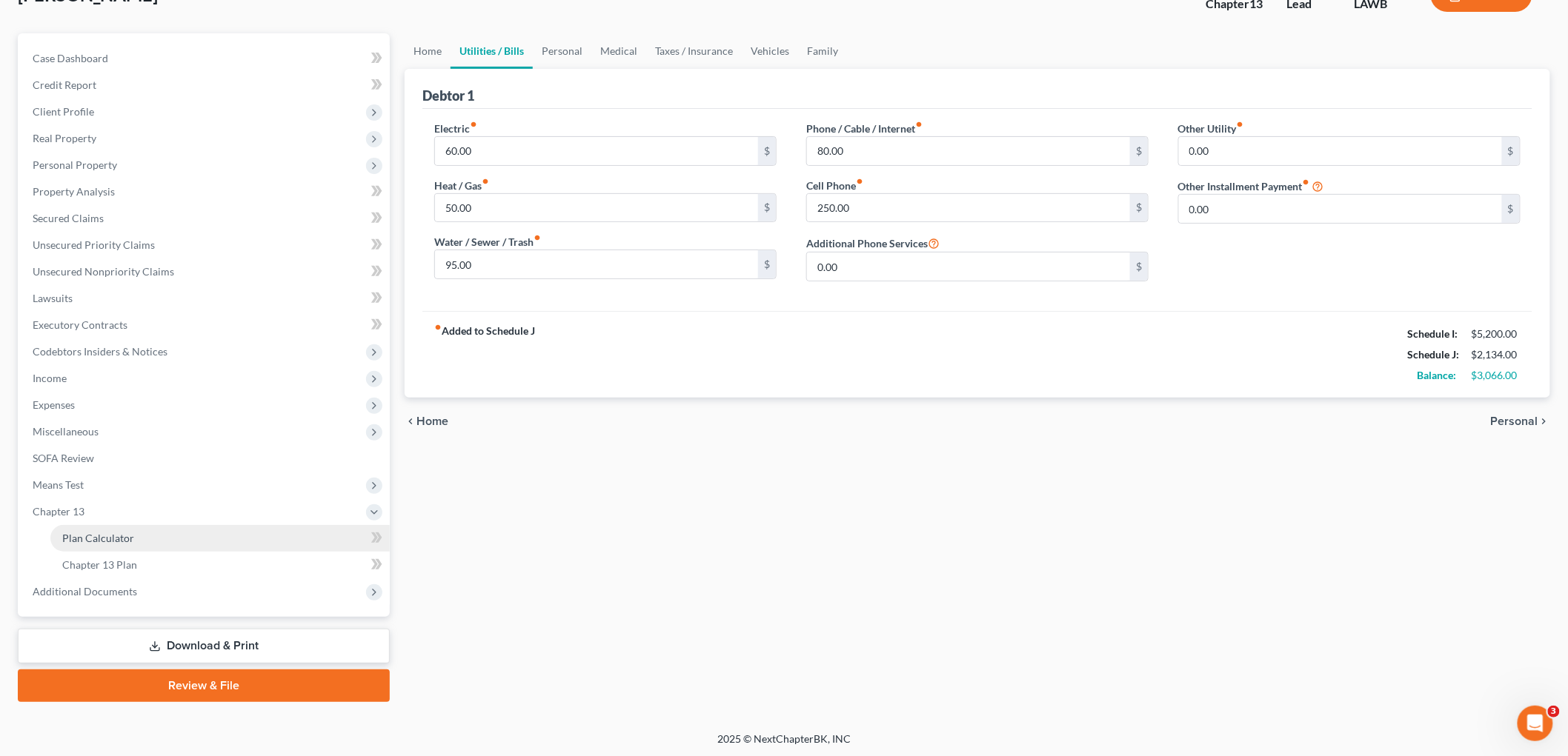
click at [129, 536] on span "Plan Calculator" at bounding box center [98, 538] width 72 height 13
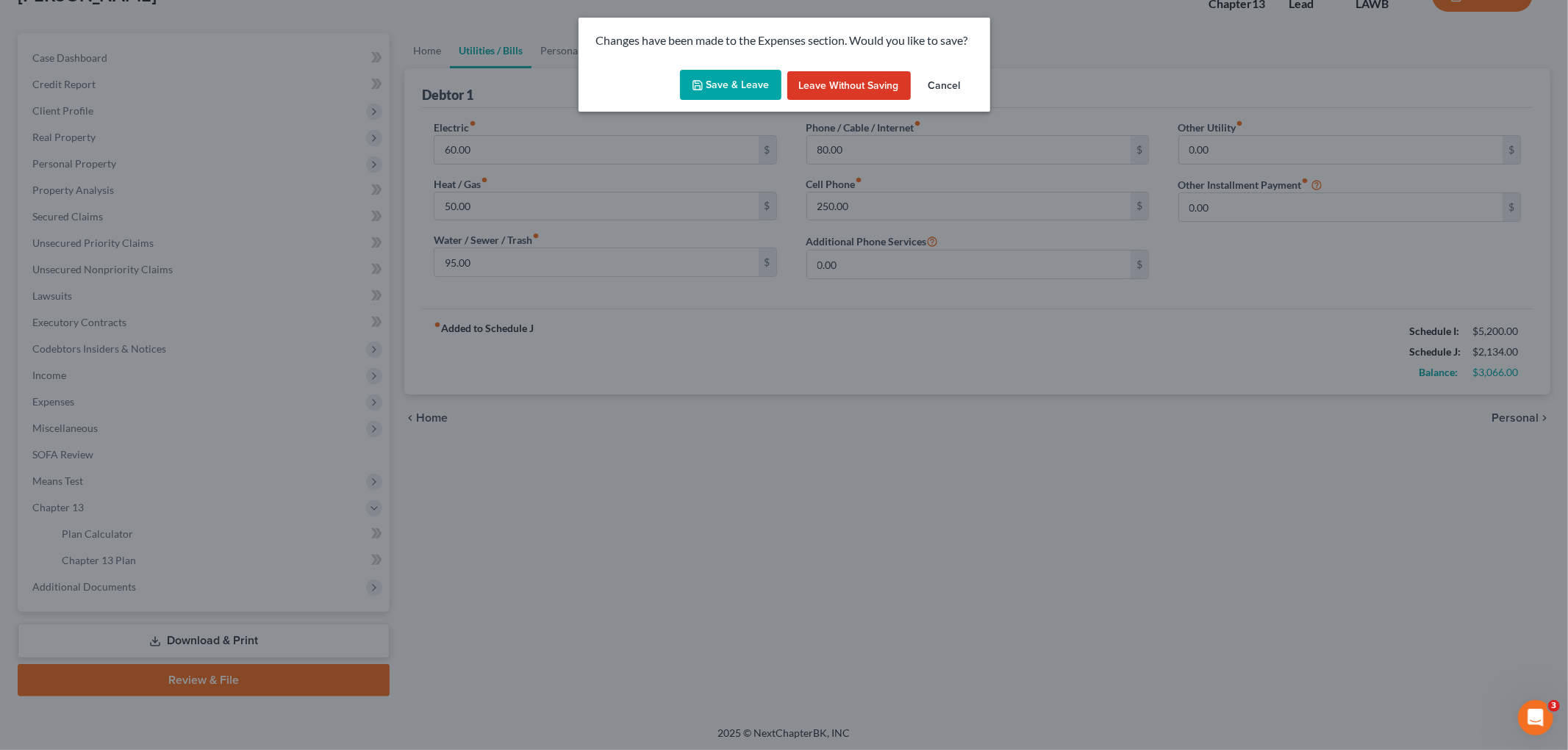
click at [728, 82] on button "Save & Leave" at bounding box center [731, 85] width 101 height 31
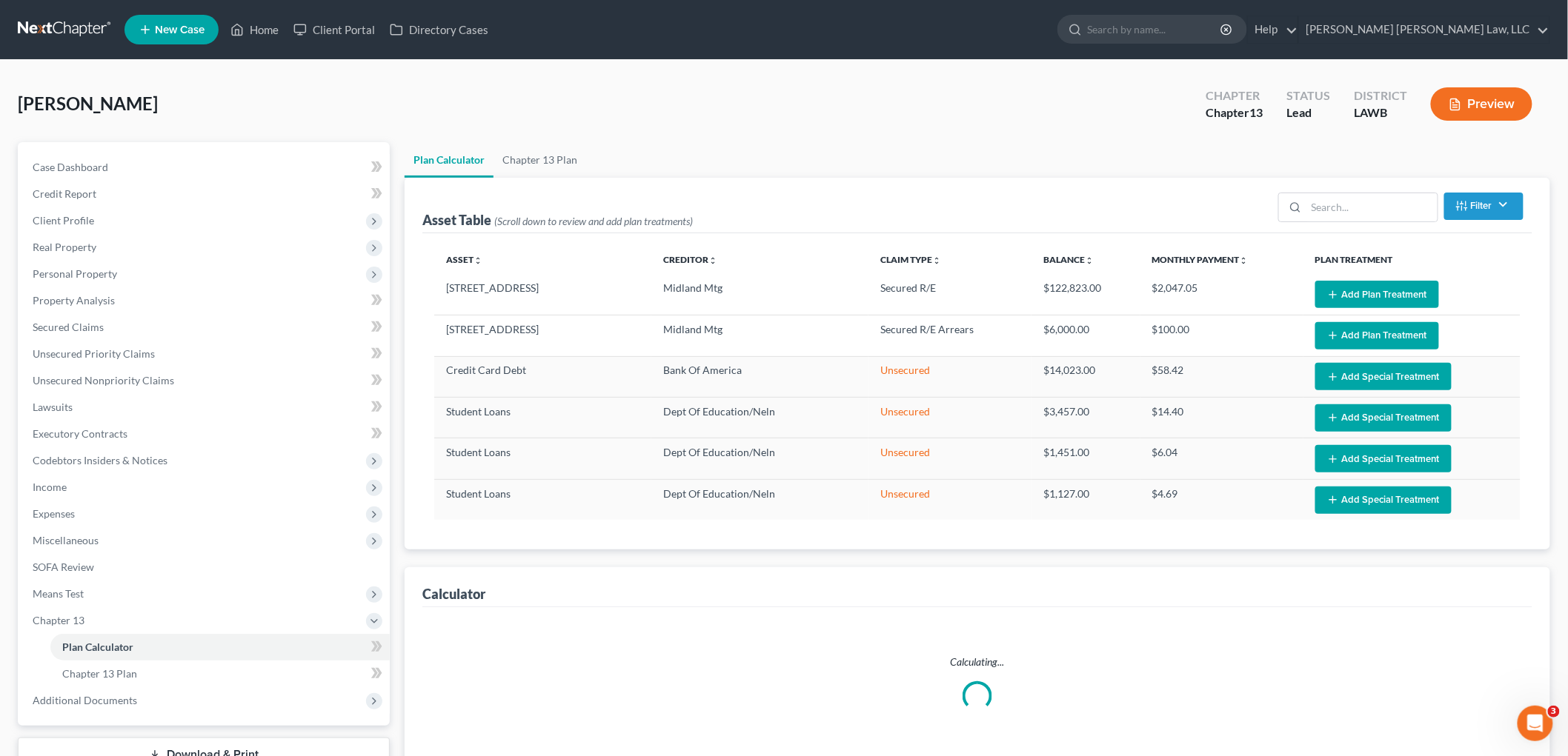
select select "59"
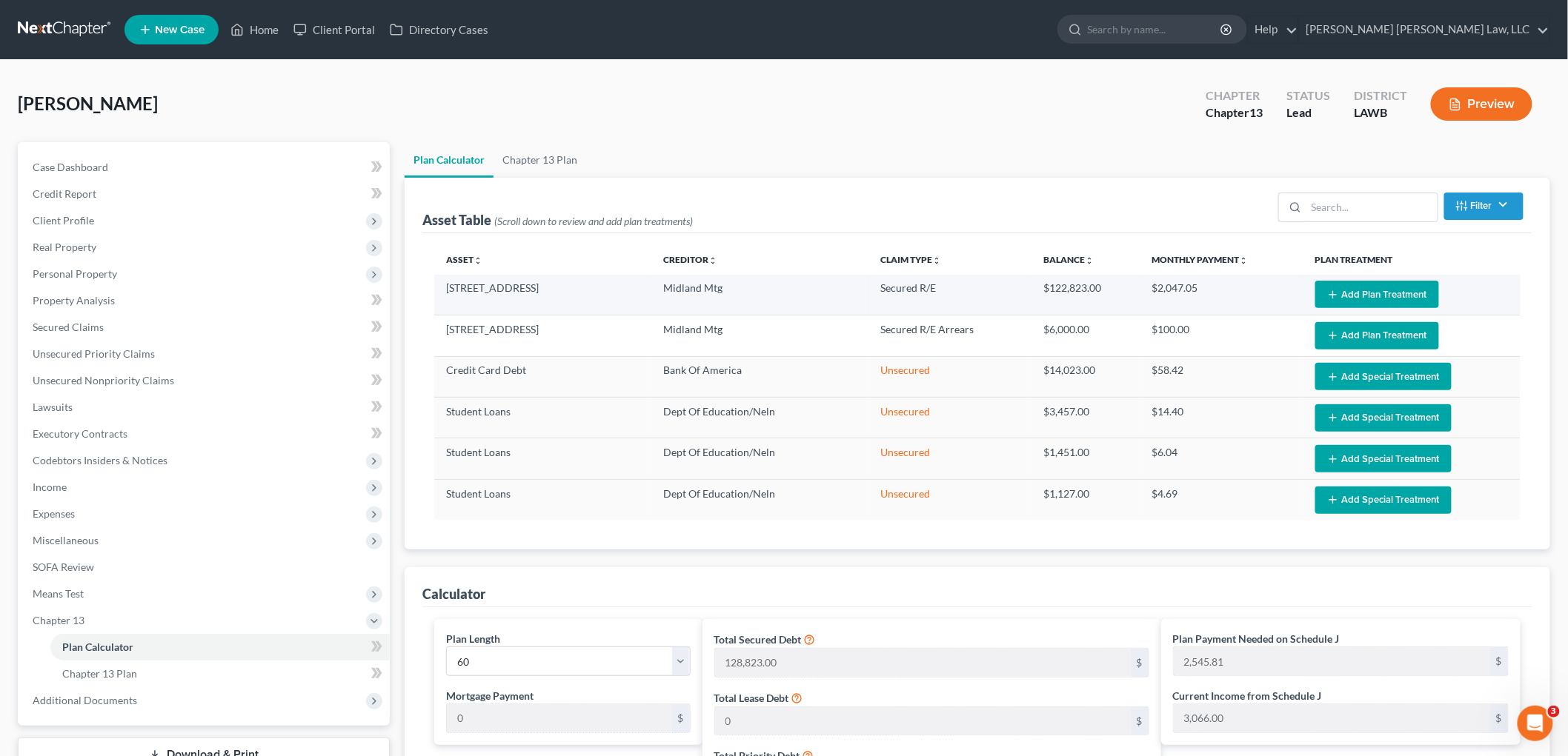
click at [1348, 293] on button "Add Plan Treatment" at bounding box center [1377, 295] width 124 height 27
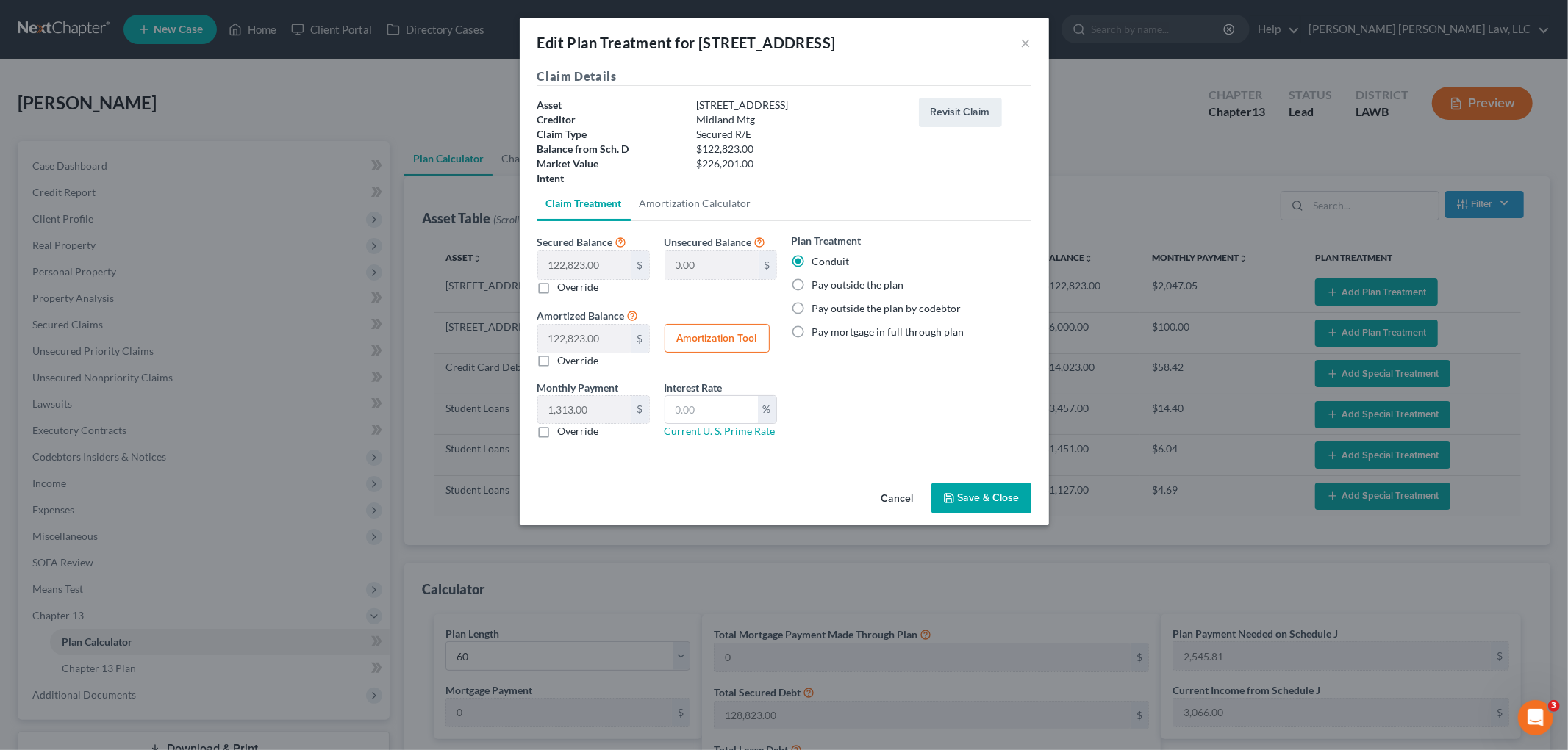
click at [979, 508] on button "Save & Close" at bounding box center [982, 498] width 100 height 31
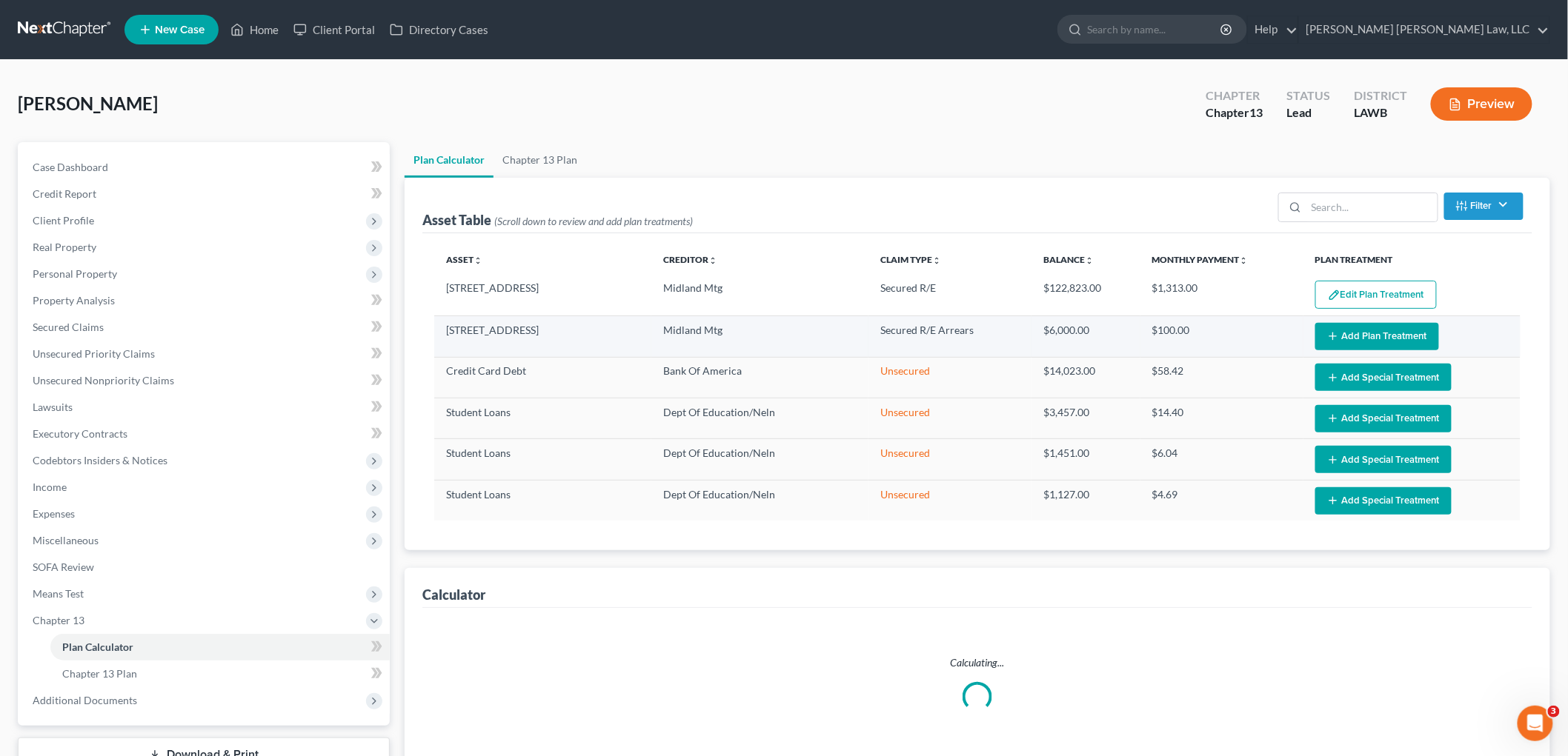
click at [1377, 341] on button "Add Plan Treatment" at bounding box center [1377, 337] width 124 height 27
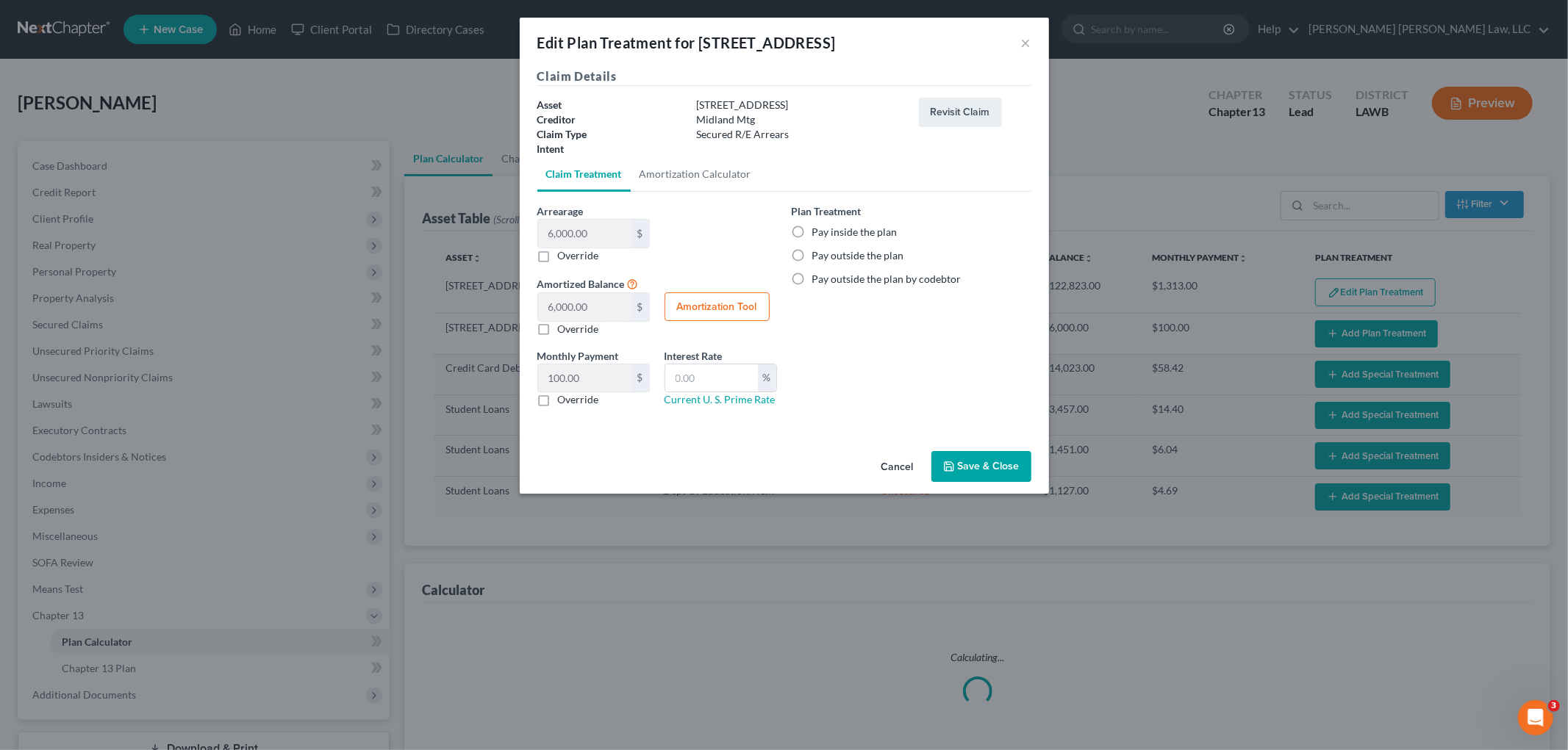
click at [812, 230] on label "Pay inside the plan" at bounding box center [855, 232] width 86 height 15
click at [818, 230] on input "Pay inside the plan" at bounding box center [823, 230] width 10 height 10
radio input "true"
click at [966, 474] on button "Save & Close" at bounding box center [982, 466] width 100 height 31
select select "59"
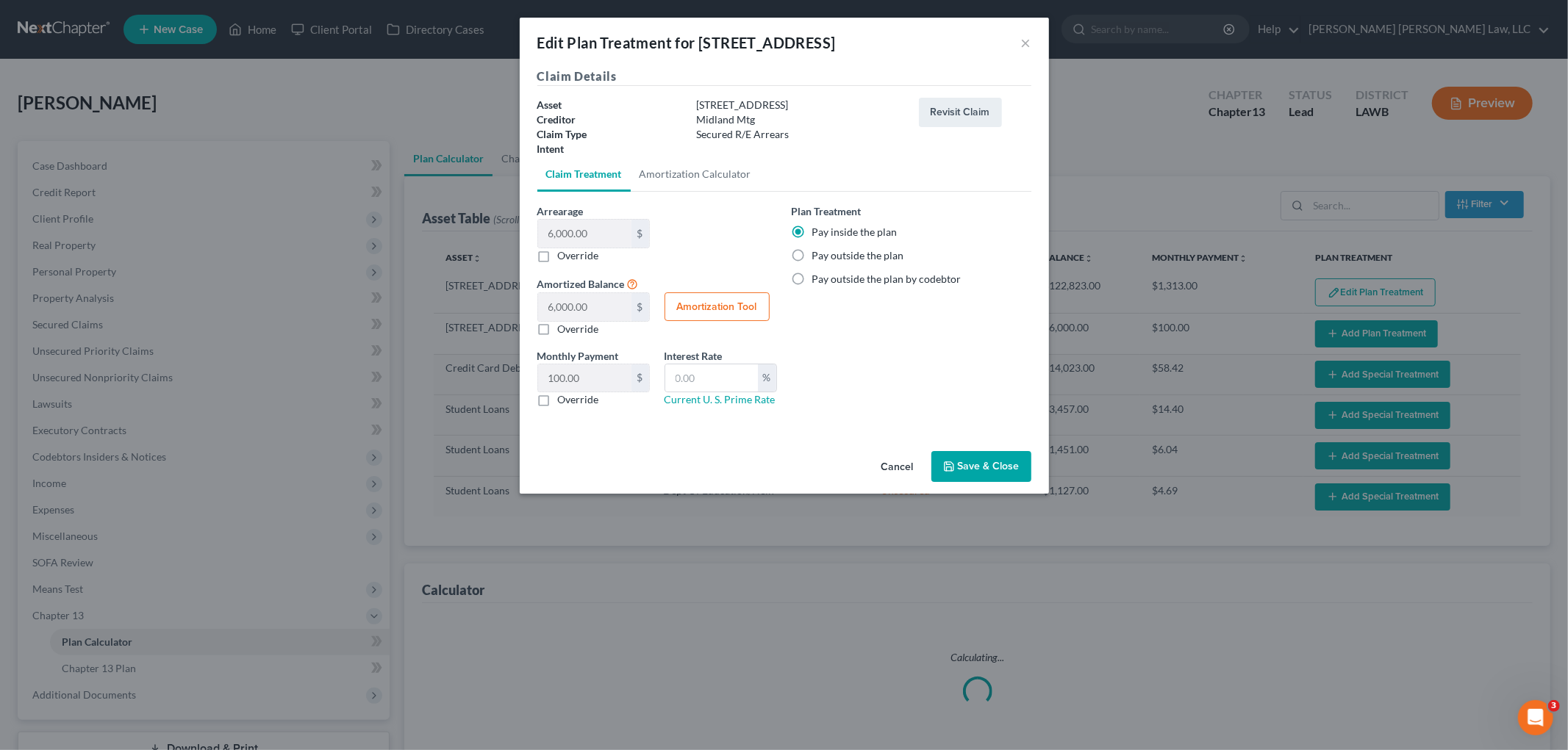
select select "59"
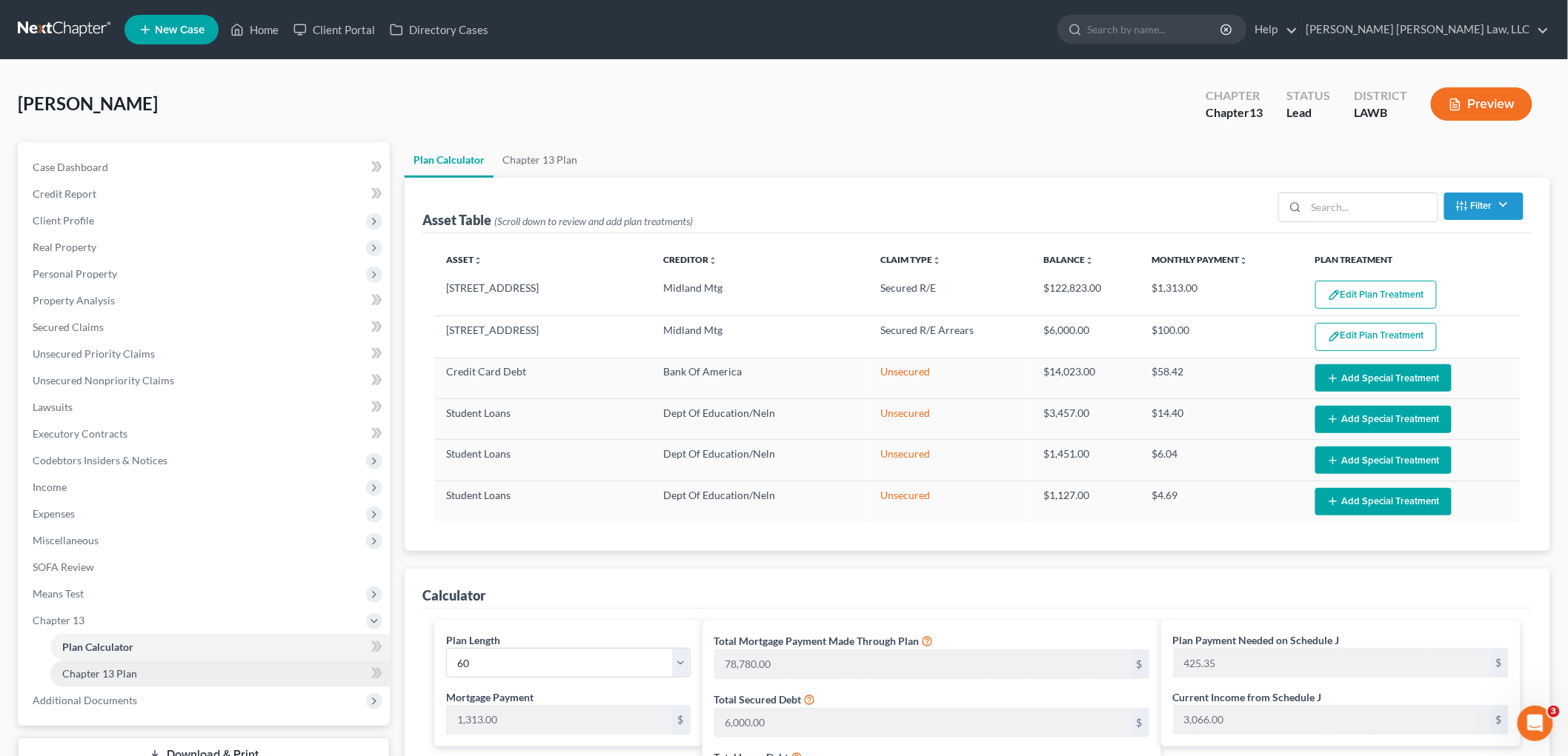
click at [178, 667] on link "Chapter 13 Plan" at bounding box center [220, 674] width 339 height 26
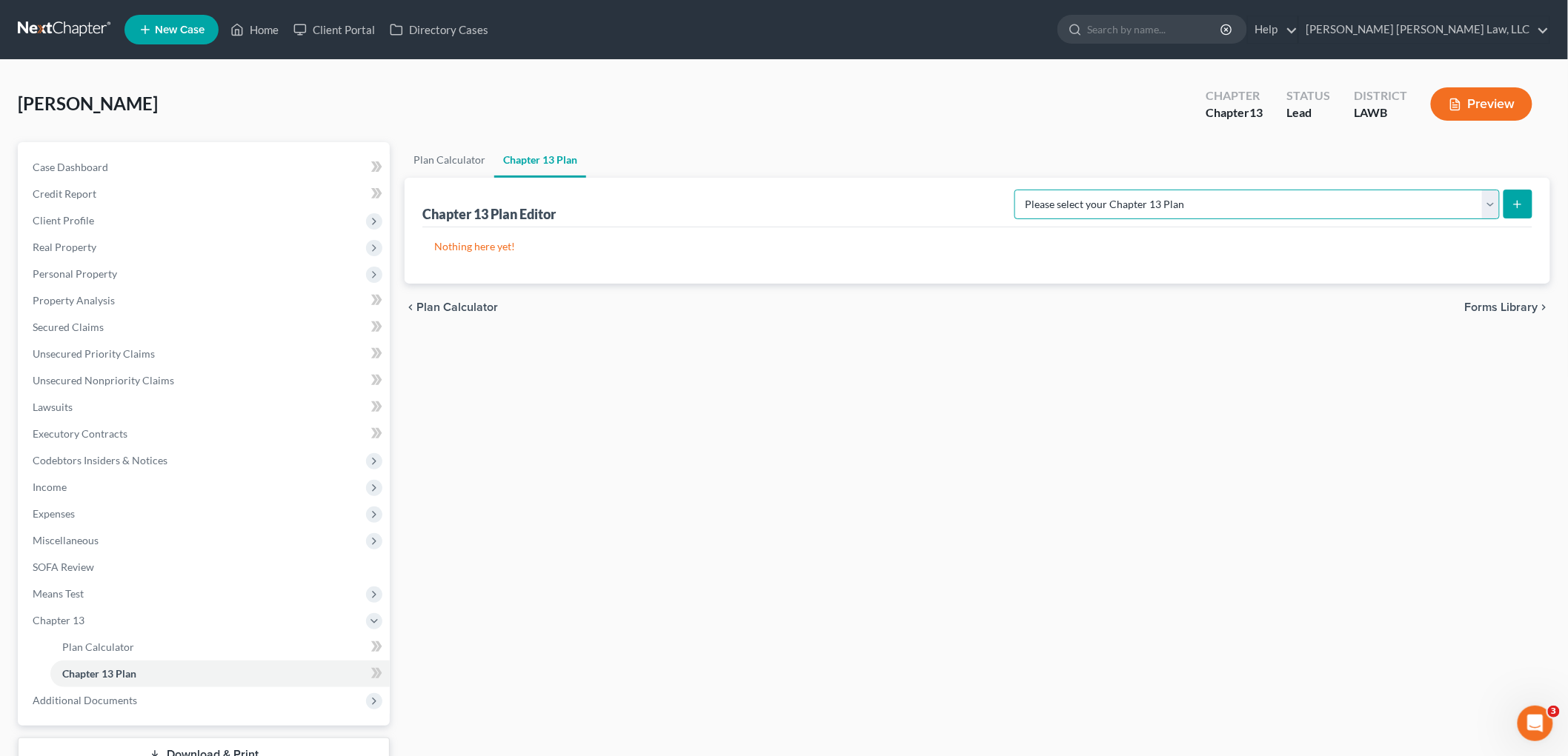
drag, startPoint x: 1471, startPoint y: 202, endPoint x: 1478, endPoint y: 218, distance: 17.5
click at [1471, 202] on select "Please select your Chapter 13 Plan E. Orum Custom Plan (Revised 12/1/2021) E. O…" at bounding box center [1257, 204] width 486 height 30
select select "1"
click at [1171, 190] on select "Please select your Chapter 13 Plan E. Orum Custom Plan (Revised 12/1/2021) E. O…" at bounding box center [1257, 204] width 486 height 30
click at [1514, 201] on icon "submit" at bounding box center [1518, 204] width 12 height 12
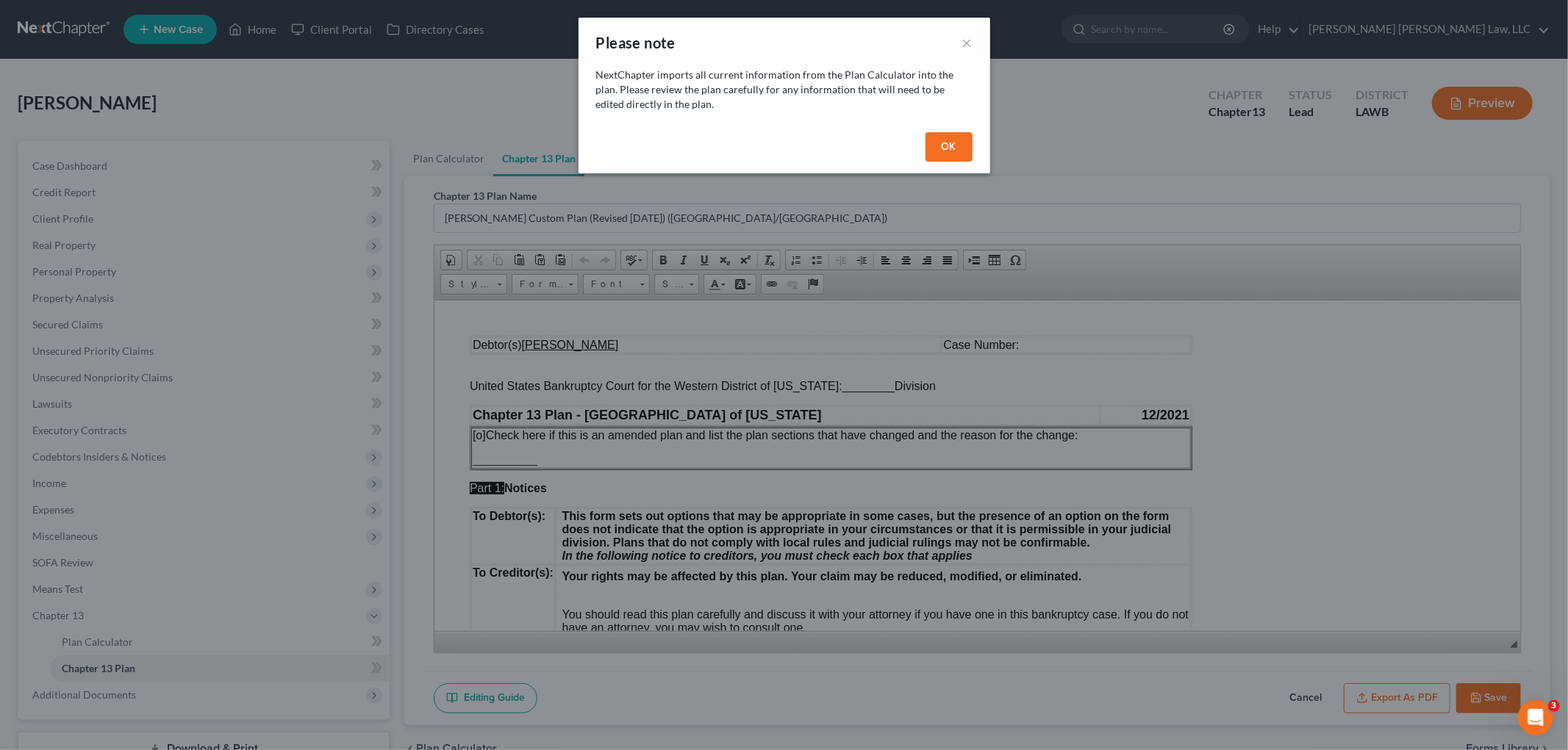
click at [943, 142] on button "OK" at bounding box center [948, 147] width 47 height 29
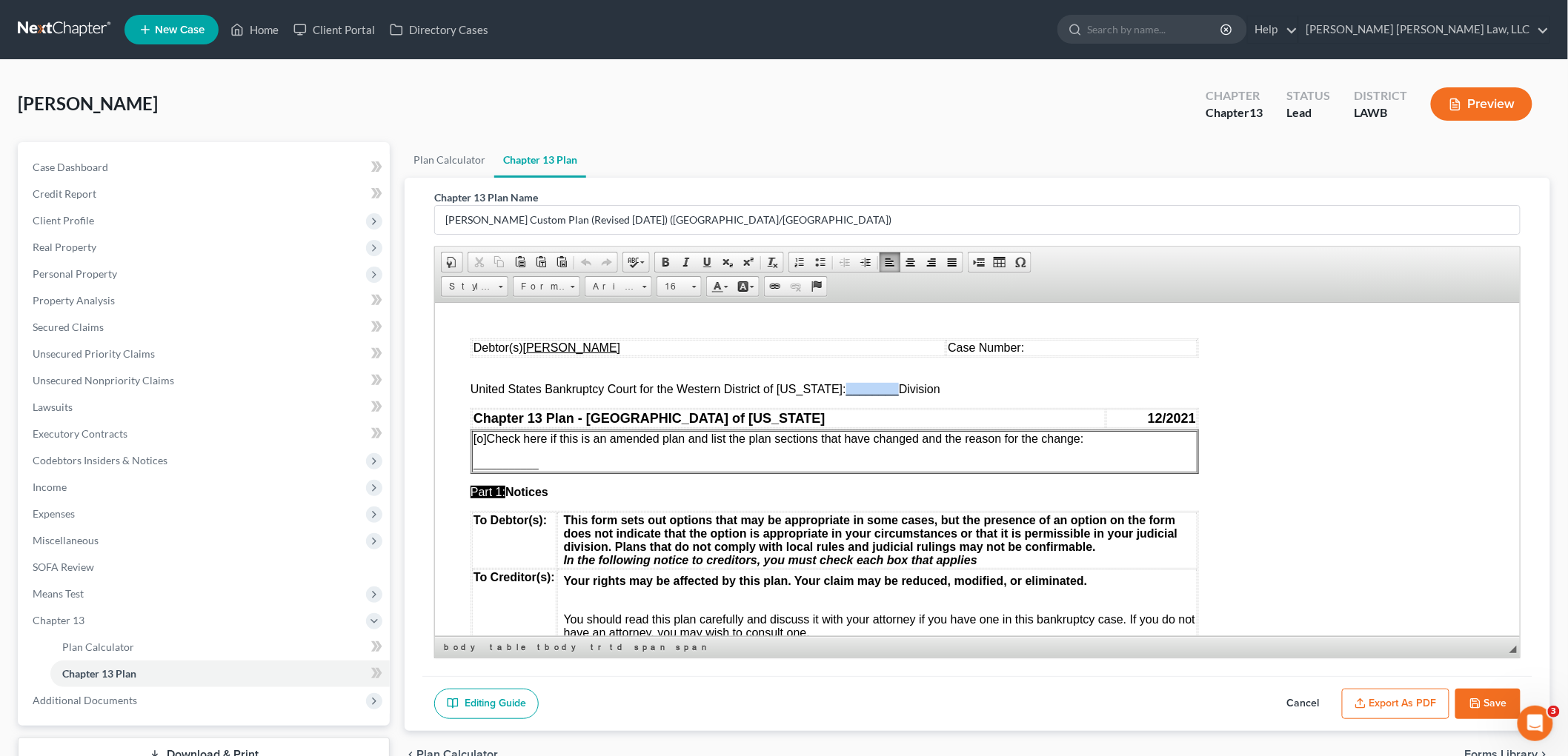
drag, startPoint x: 884, startPoint y: 388, endPoint x: 836, endPoint y: 388, distance: 48.0
click at [846, 388] on span "________" at bounding box center [872, 389] width 53 height 13
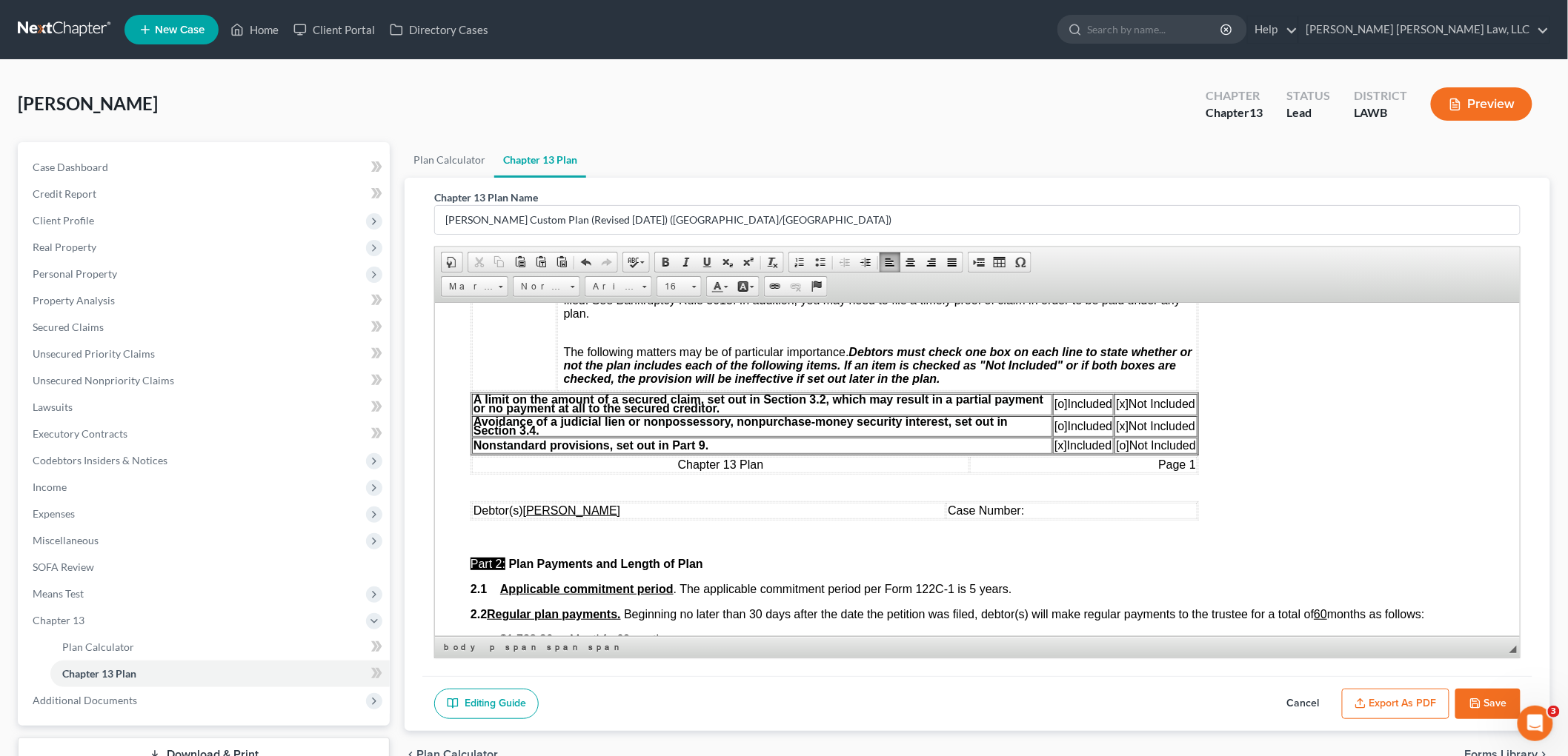
scroll to position [576, 0]
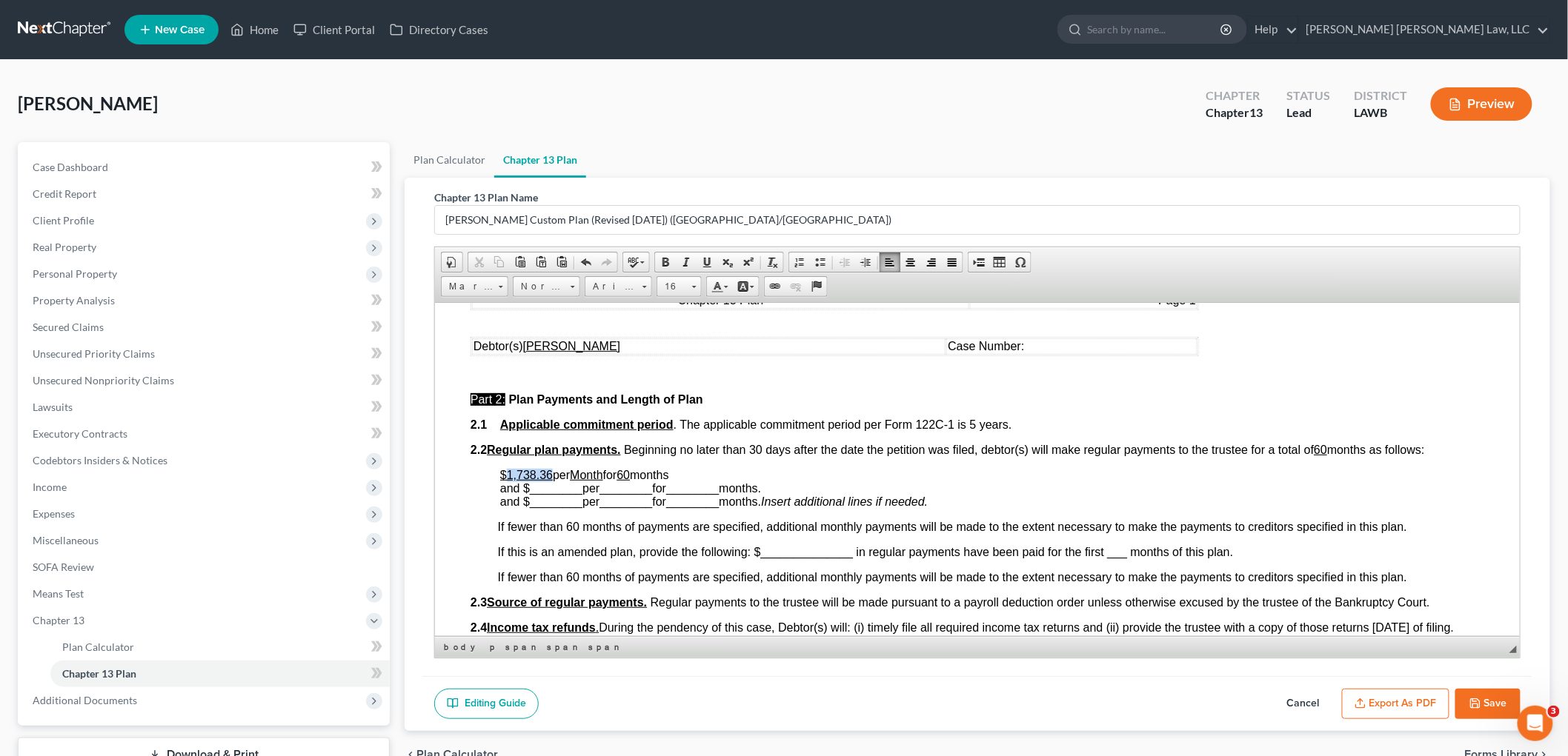
drag, startPoint x: 550, startPoint y: 475, endPoint x: 507, endPoint y: 473, distance: 43.0
click at [507, 473] on u "$1,738.36" at bounding box center [526, 474] width 53 height 13
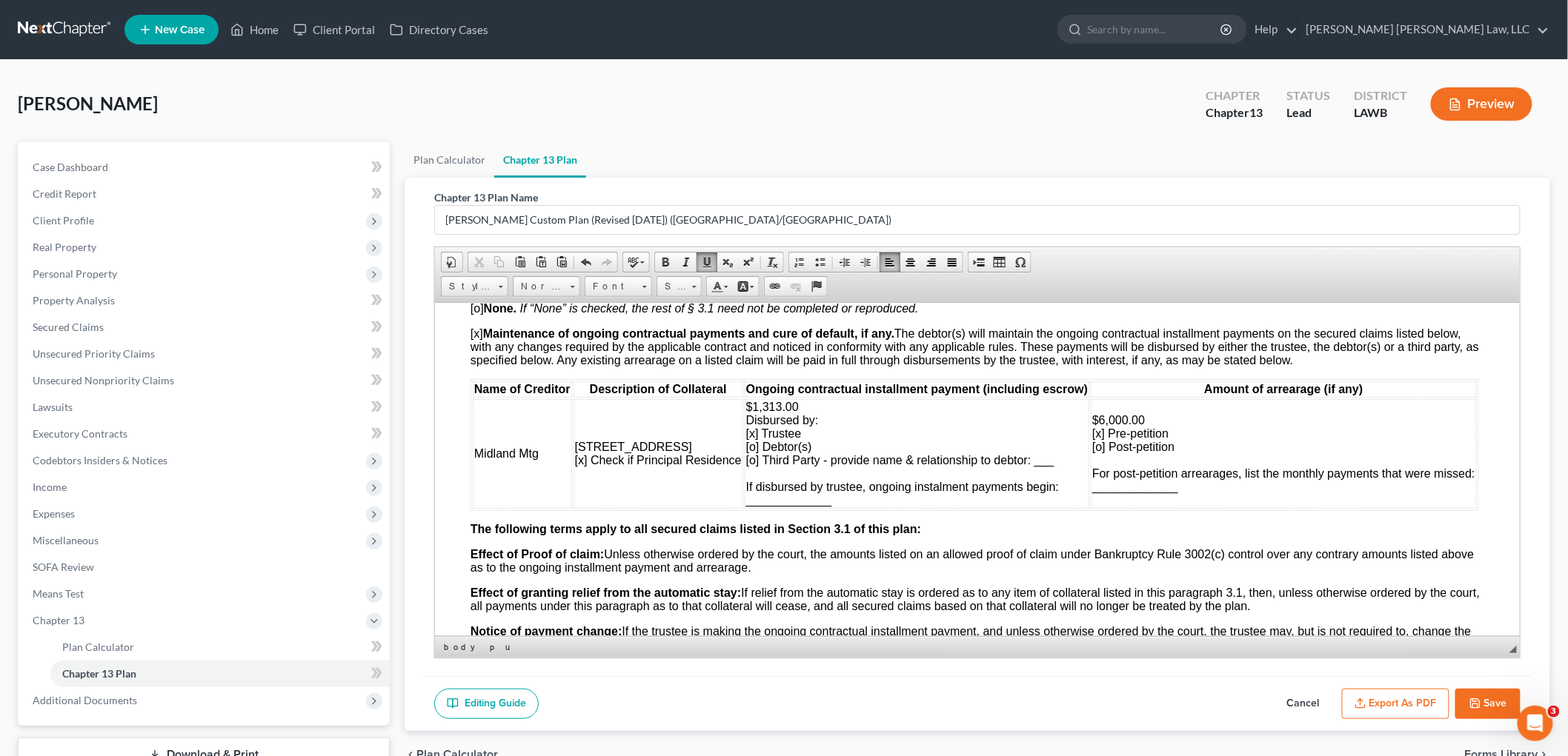
scroll to position [1316, 0]
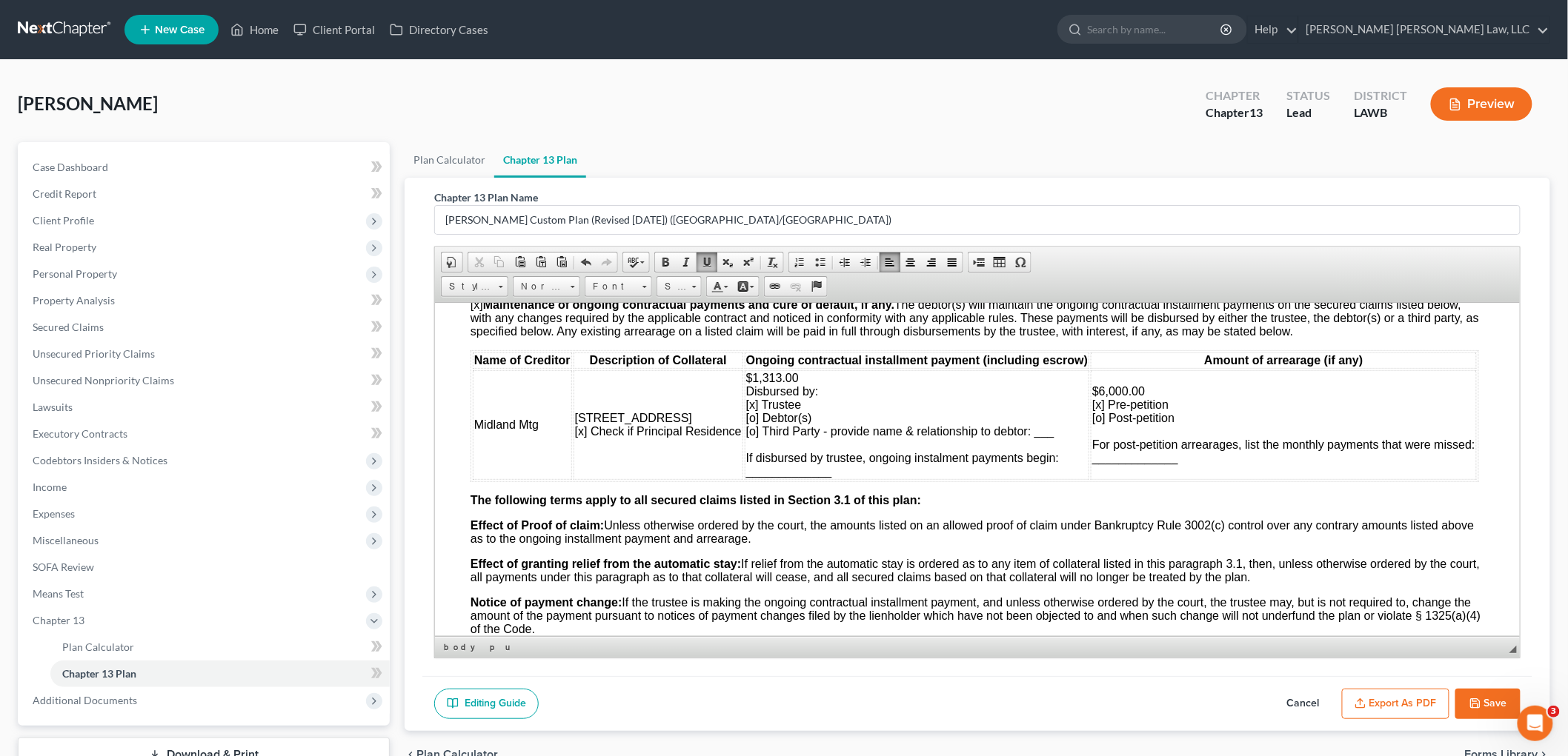
click at [1386, 479] on td "$6,000.00 [x] Pre-petition [o] Post-petition For post-petition arrearages, list…" at bounding box center [1283, 424] width 386 height 109
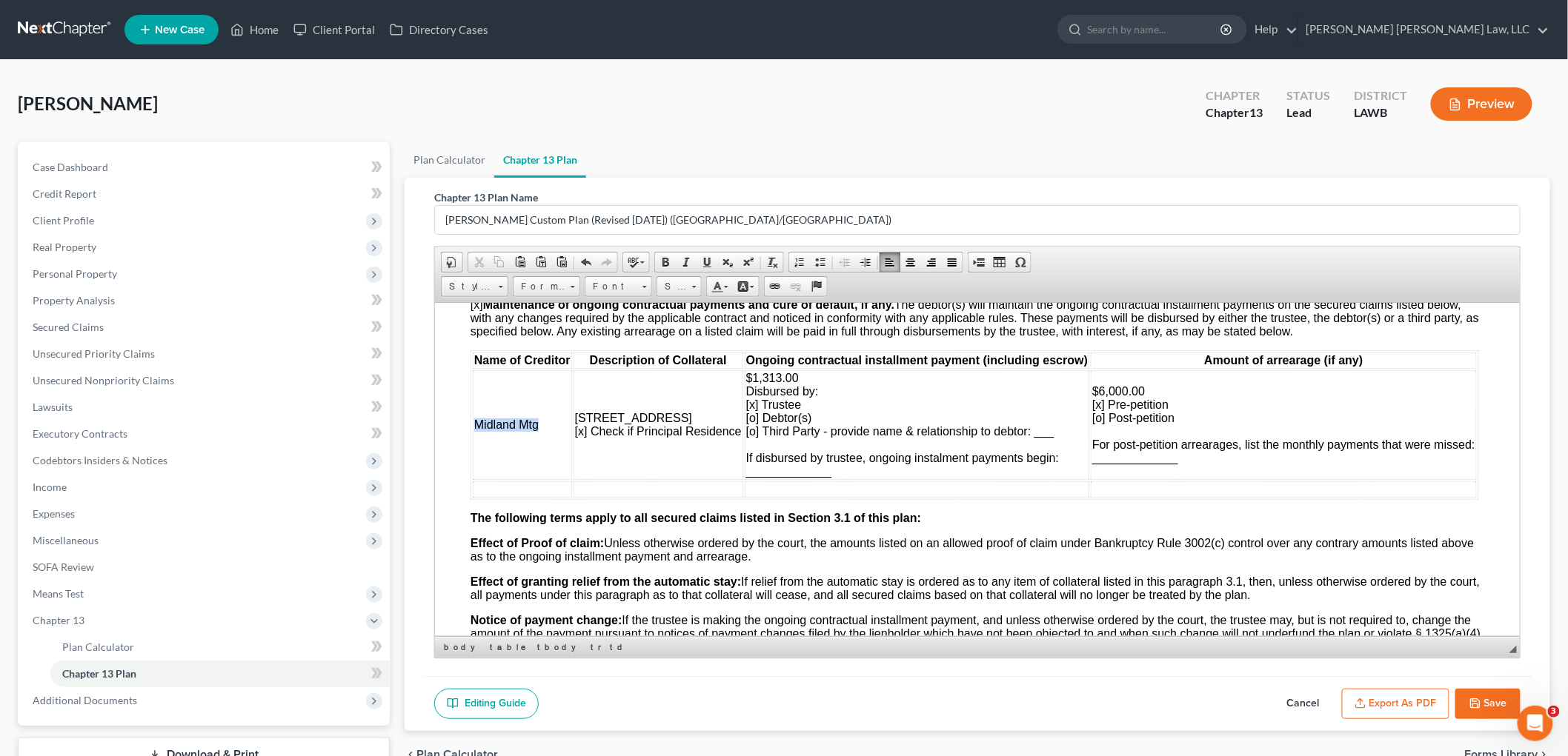
drag, startPoint x: 538, startPoint y: 445, endPoint x: 474, endPoint y: 444, distance: 64.0
click at [474, 444] on td "Midland Mtg" at bounding box center [522, 424] width 99 height 109
click at [518, 468] on span "Copy" at bounding box center [538, 469] width 79 height 18
copy span "Midland Mtg"
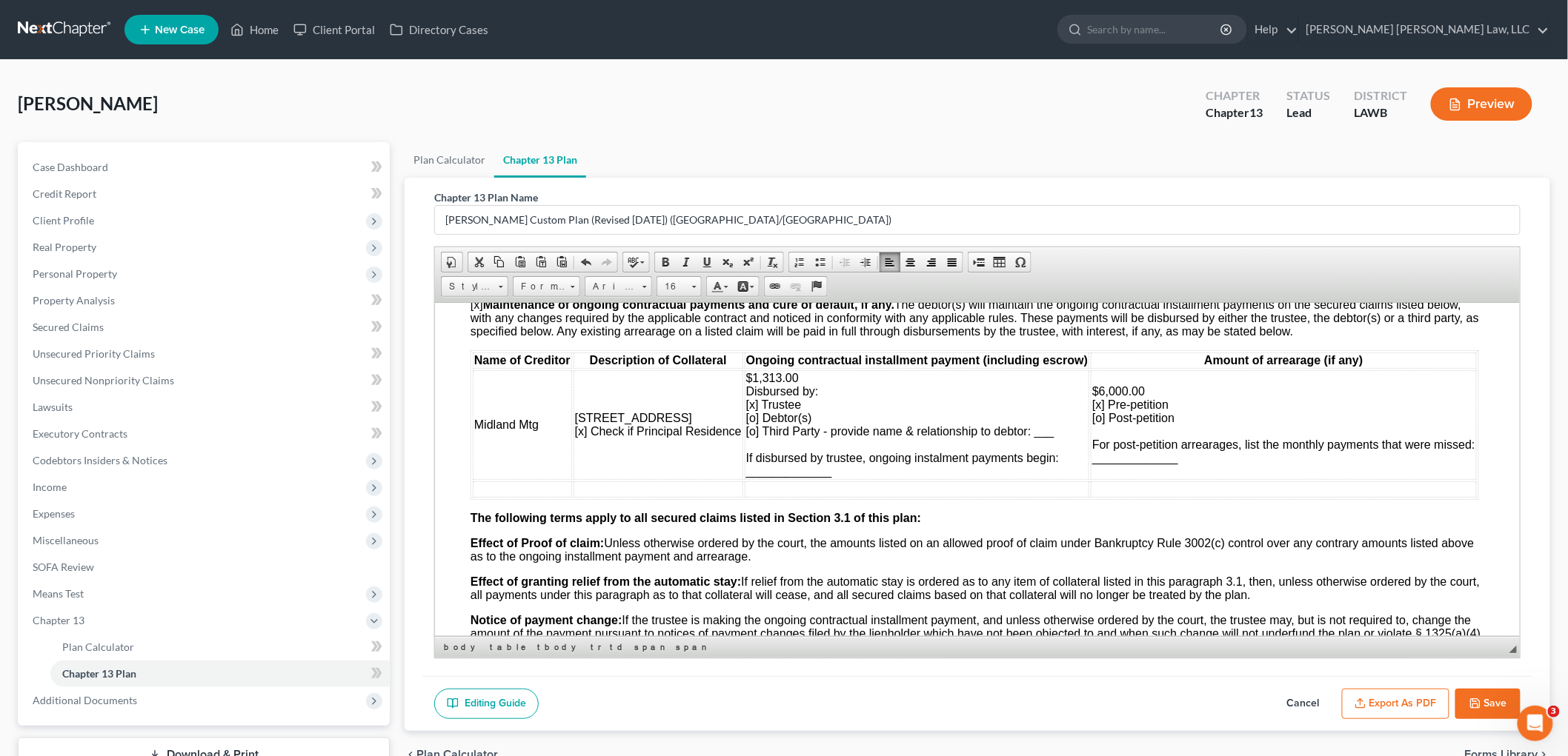
click at [506, 497] on td at bounding box center [522, 489] width 99 height 16
click at [553, 512] on span "Paste" at bounding box center [565, 514] width 79 height 18
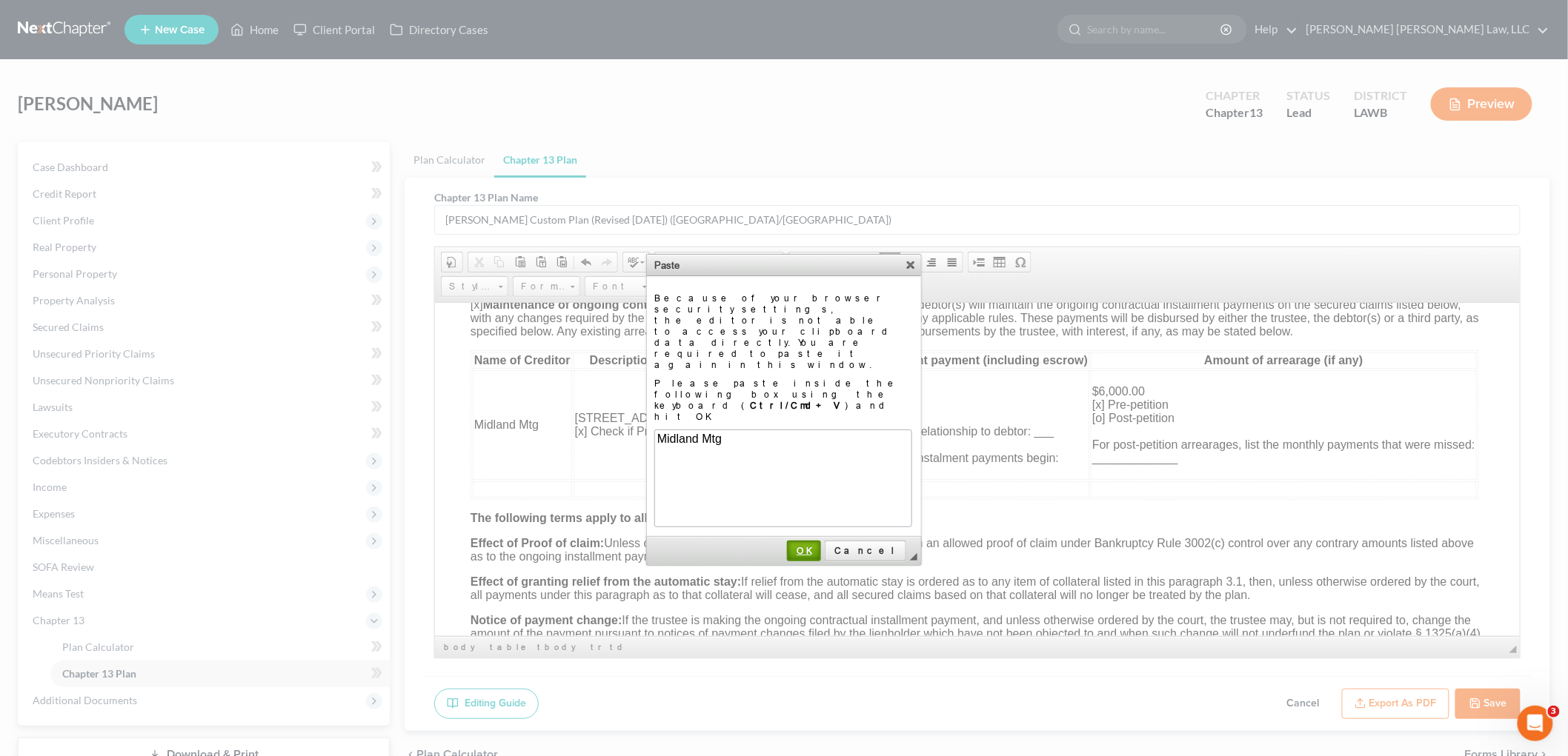
click at [821, 540] on link "OK" at bounding box center [804, 551] width 34 height 21
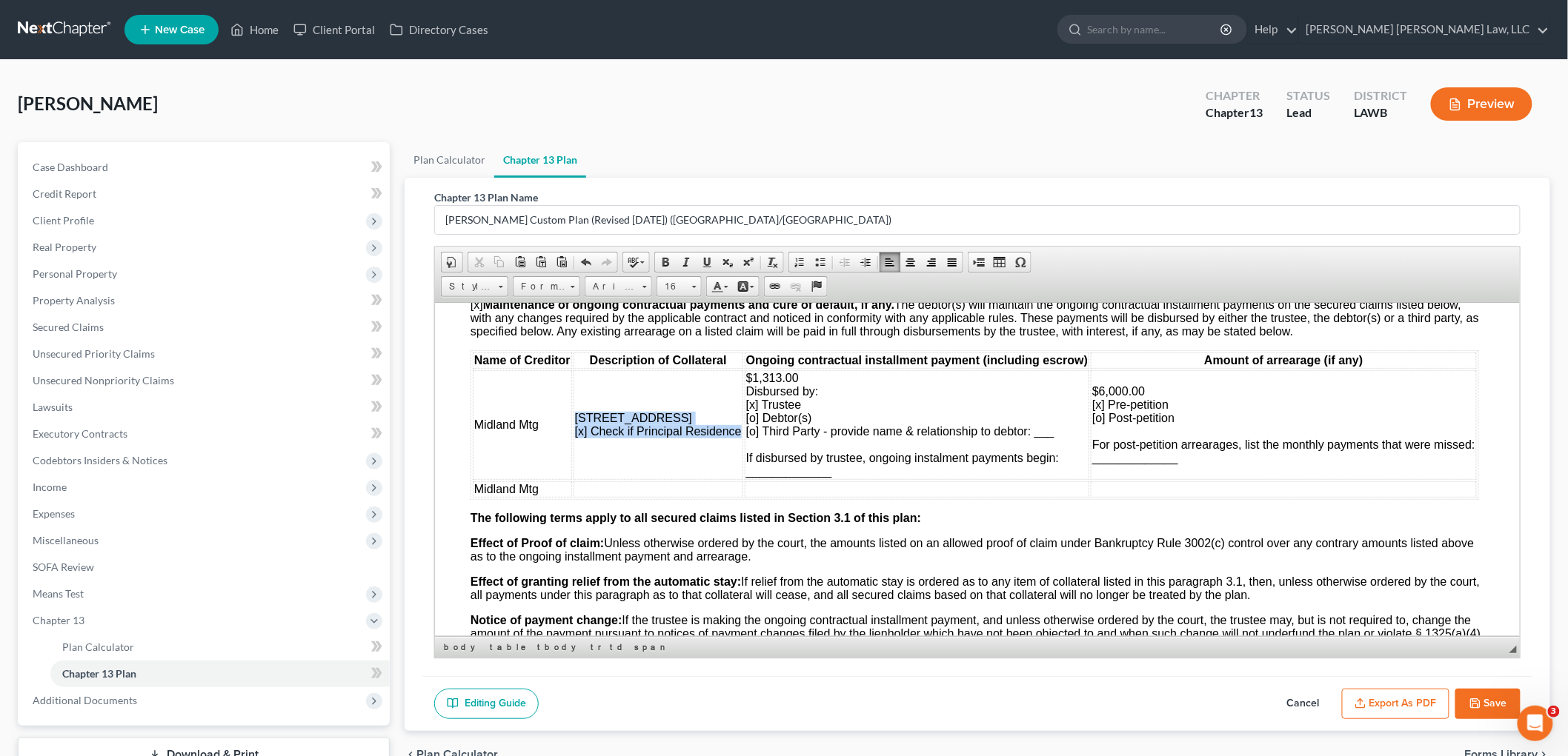
drag, startPoint x: 629, startPoint y: 461, endPoint x: 566, endPoint y: 432, distance: 69.4
click at [566, 432] on tr "Midland Mtg 102 Mayhaw Street [x] Check if Principal Residence $1,313.00 Disbur…" at bounding box center [974, 424] width 1004 height 109
click at [614, 461] on span "Copy" at bounding box center [641, 461] width 79 height 18
copy tr "102 Mayhaw Street [x] Check if Principal Residence"
click at [615, 497] on td at bounding box center [657, 489] width 169 height 16
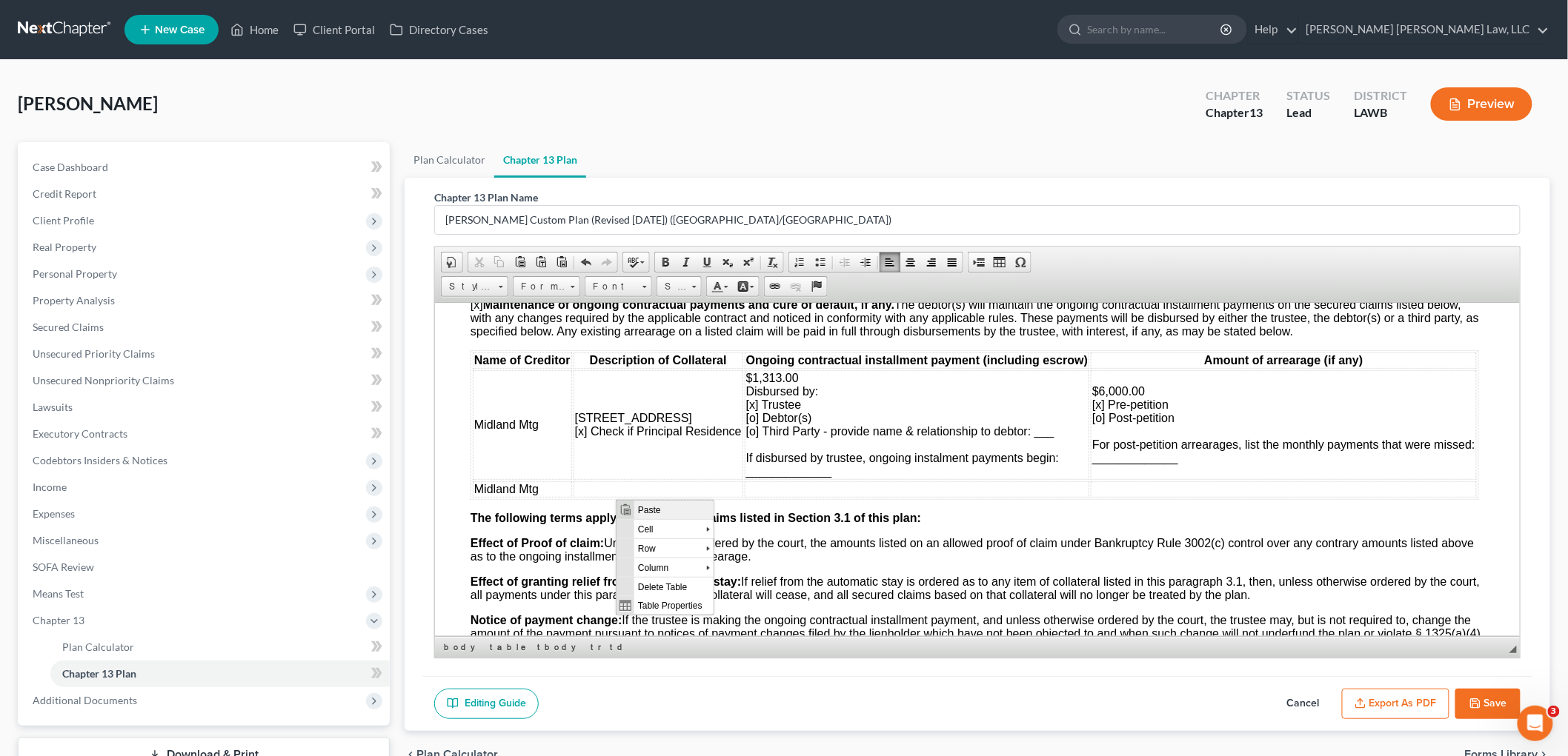
drag, startPoint x: 649, startPoint y: 511, endPoint x: 1291, endPoint y: 992, distance: 802.2
click at [649, 511] on span "Paste" at bounding box center [673, 509] width 79 height 18
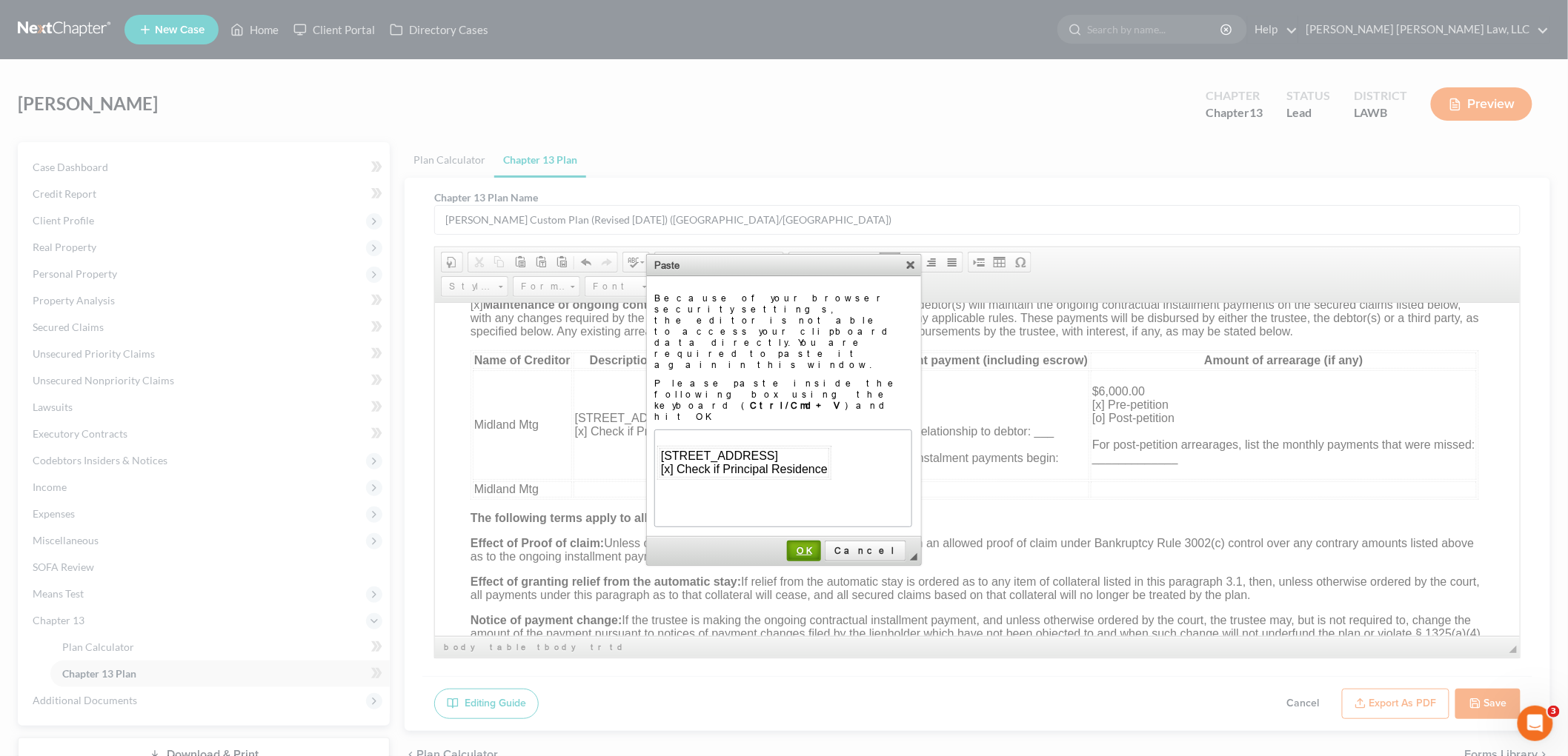
click at [820, 545] on span "OK" at bounding box center [804, 551] width 31 height 11
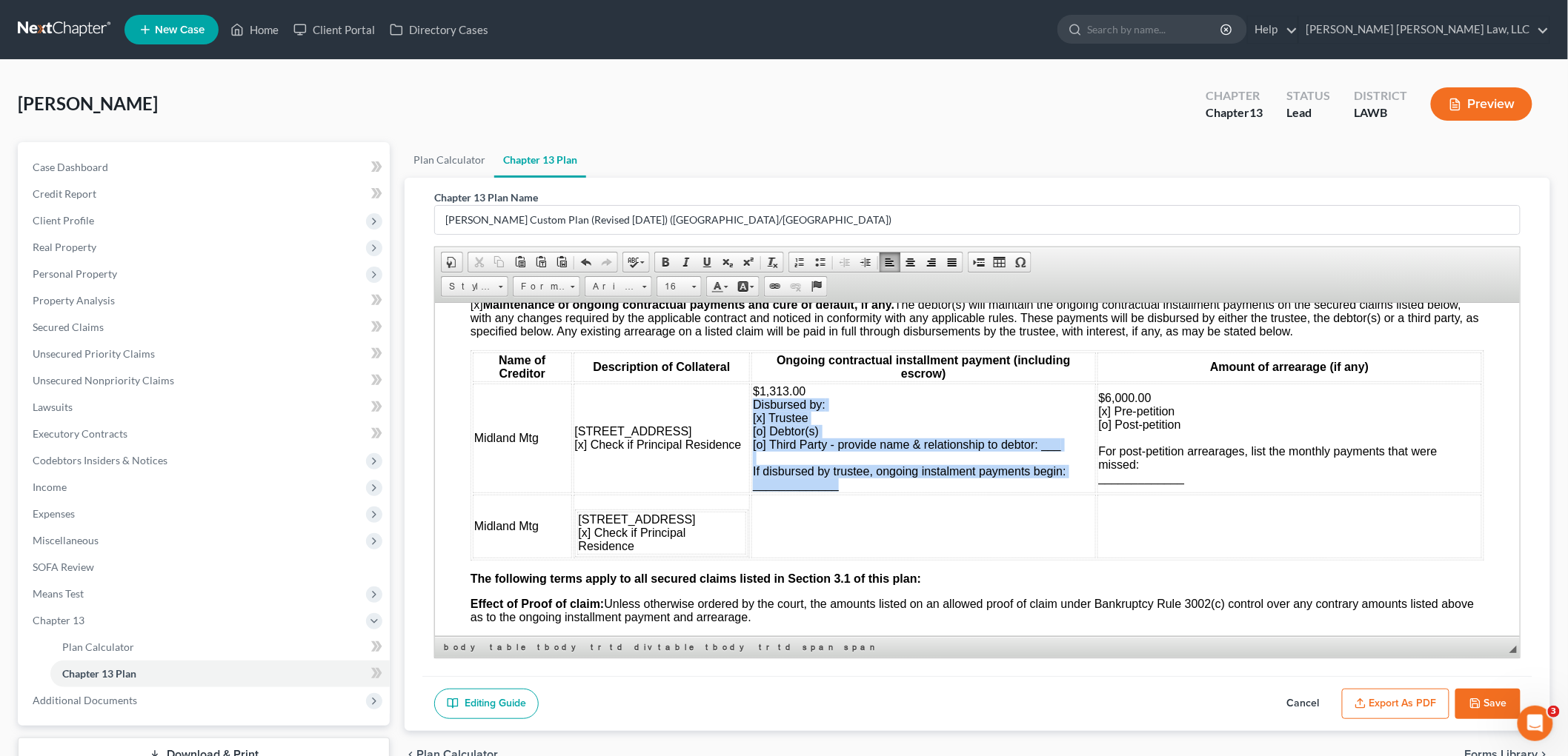
drag, startPoint x: 836, startPoint y: 491, endPoint x: 748, endPoint y: 412, distance: 118.3
click at [751, 412] on td "$1,313.00 Disbursed by: [x] Trustee [o] Debtor(s) [o] Third Party - provide nam…" at bounding box center [923, 437] width 344 height 109
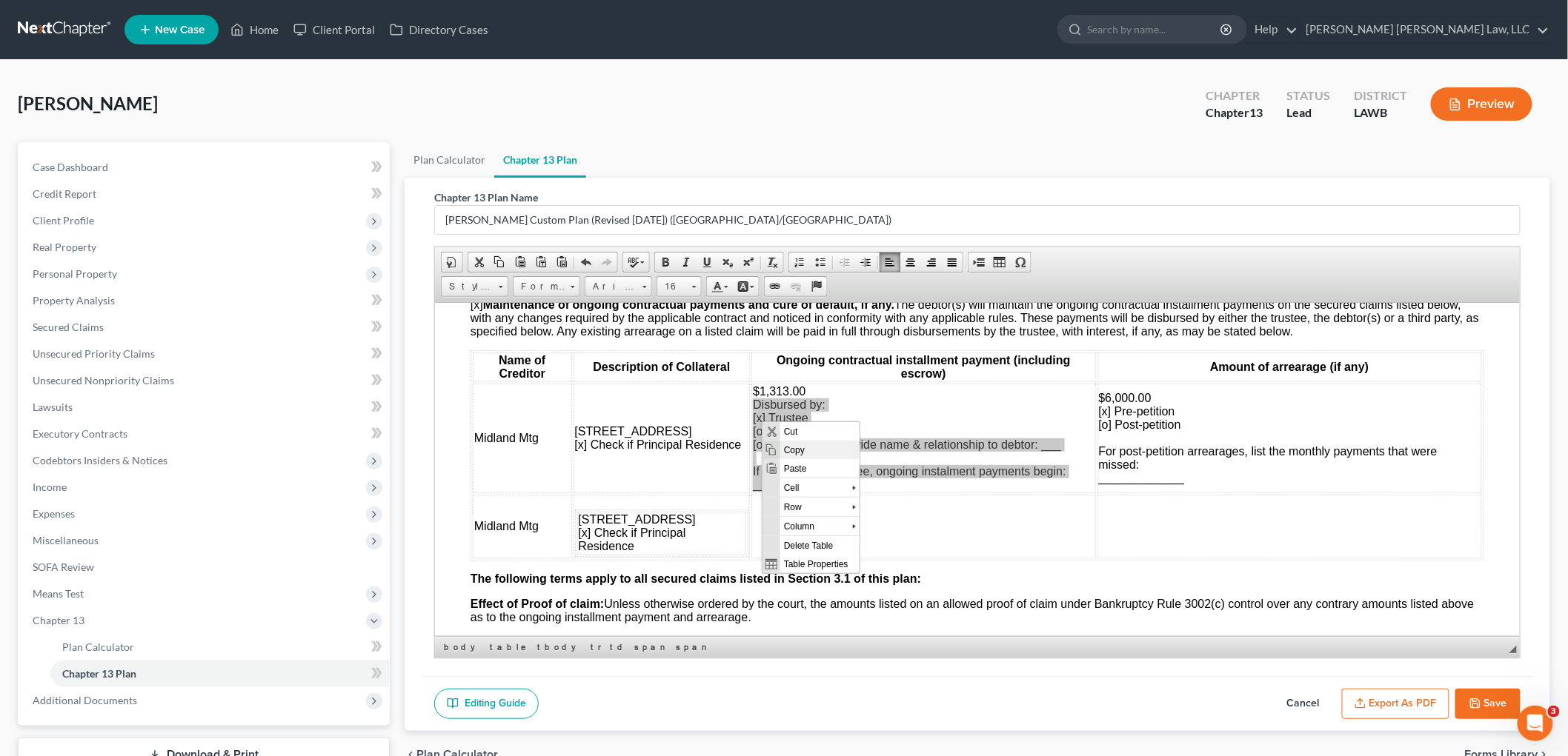
click at [786, 452] on span "Copy" at bounding box center [819, 449] width 79 height 18
copy span "Disbursed by: [x] Trustee [o] Debtor(s) [o] Third Party - provide name & relati…"
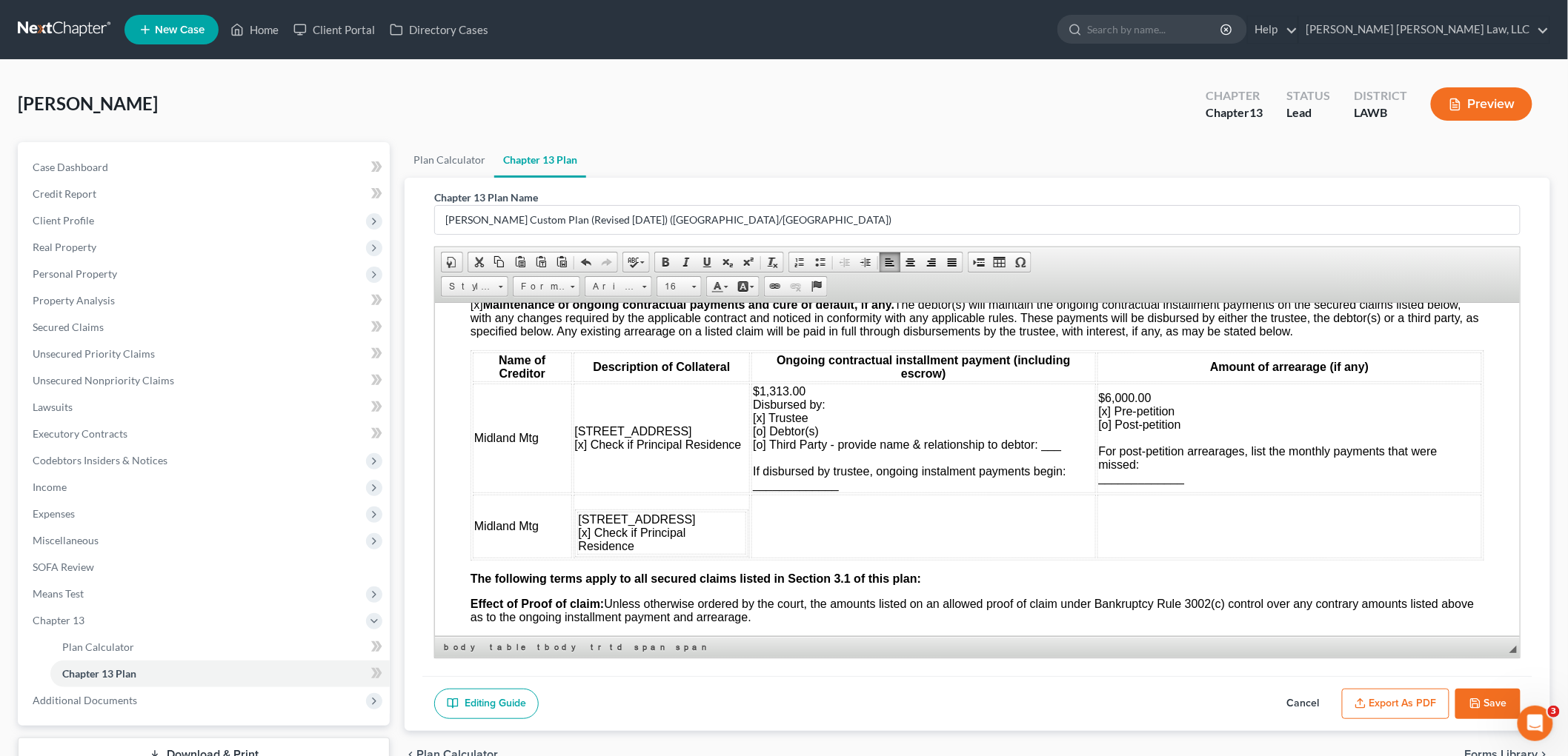
click at [765, 513] on td at bounding box center [923, 526] width 344 height 64
click at [782, 517] on span "Context Menu Options" at bounding box center [775, 523] width 18 height 18
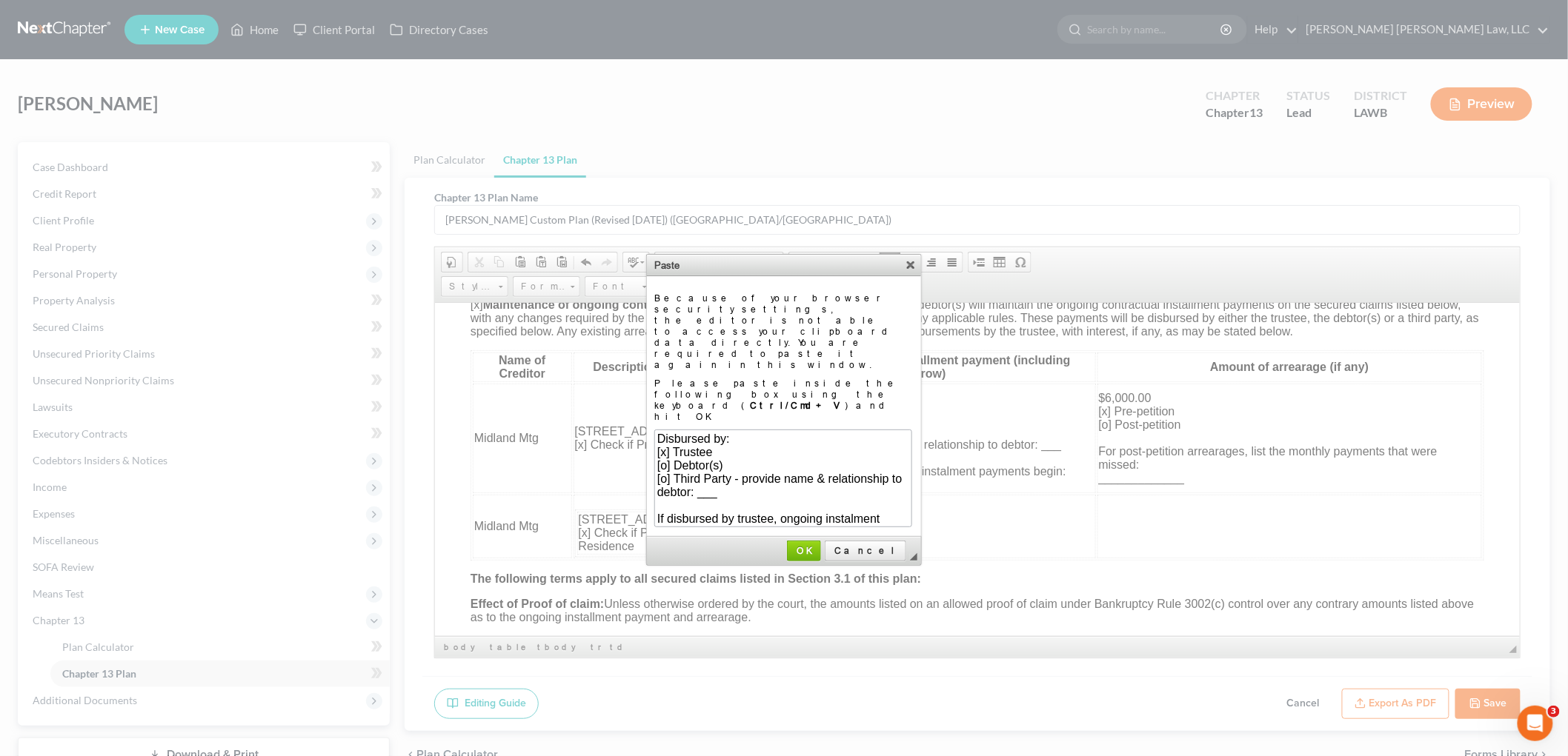
scroll to position [26, 0]
click at [820, 545] on span "OK" at bounding box center [804, 551] width 31 height 11
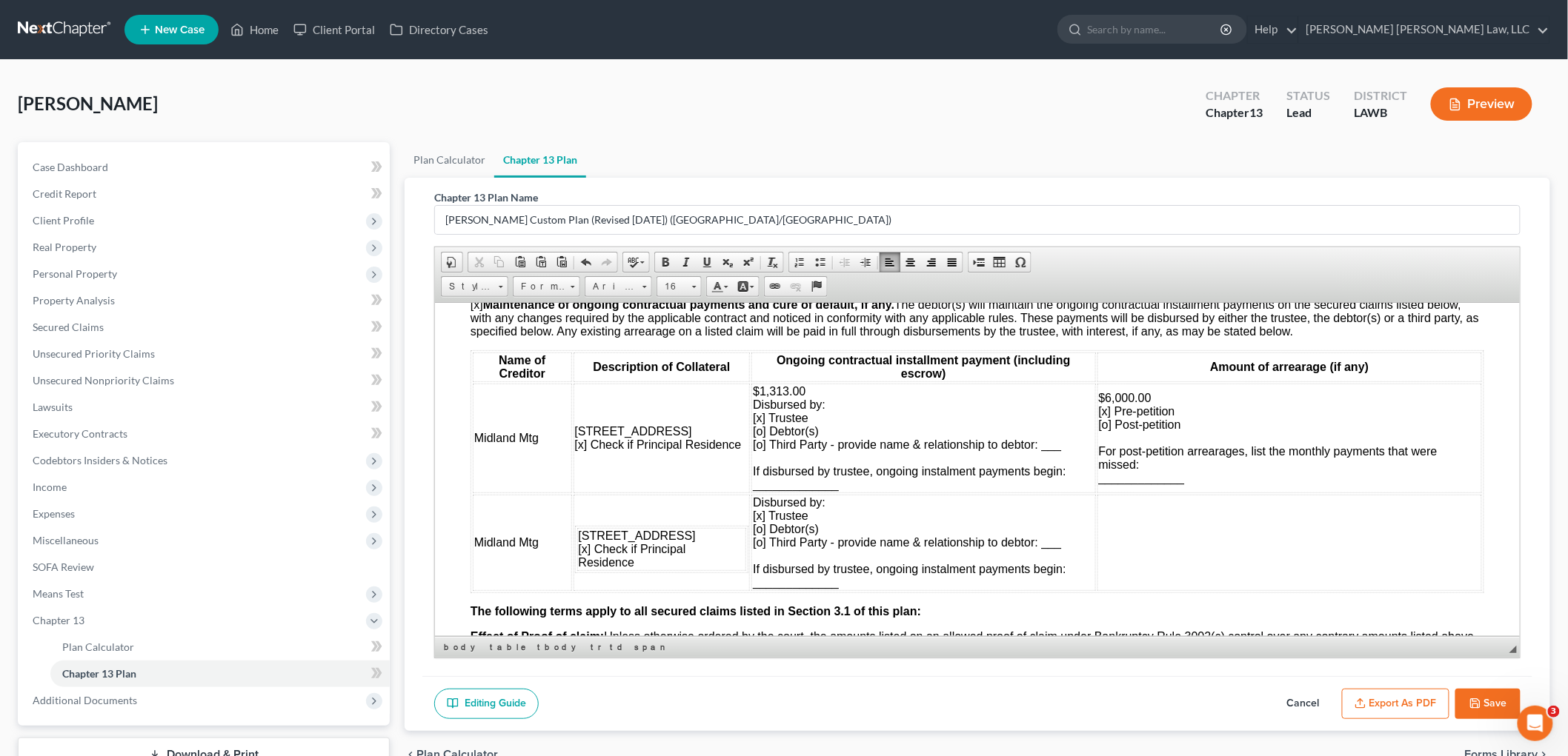
scroll to position [0, 0]
click at [720, 517] on div at bounding box center [661, 518] width 174 height 14
click at [710, 525] on div at bounding box center [661, 518] width 174 height 14
drag, startPoint x: 717, startPoint y: 532, endPoint x: 711, endPoint y: 495, distance: 37.5
drag, startPoint x: 738, startPoint y: 528, endPoint x: 735, endPoint y: 507, distance: 21.2
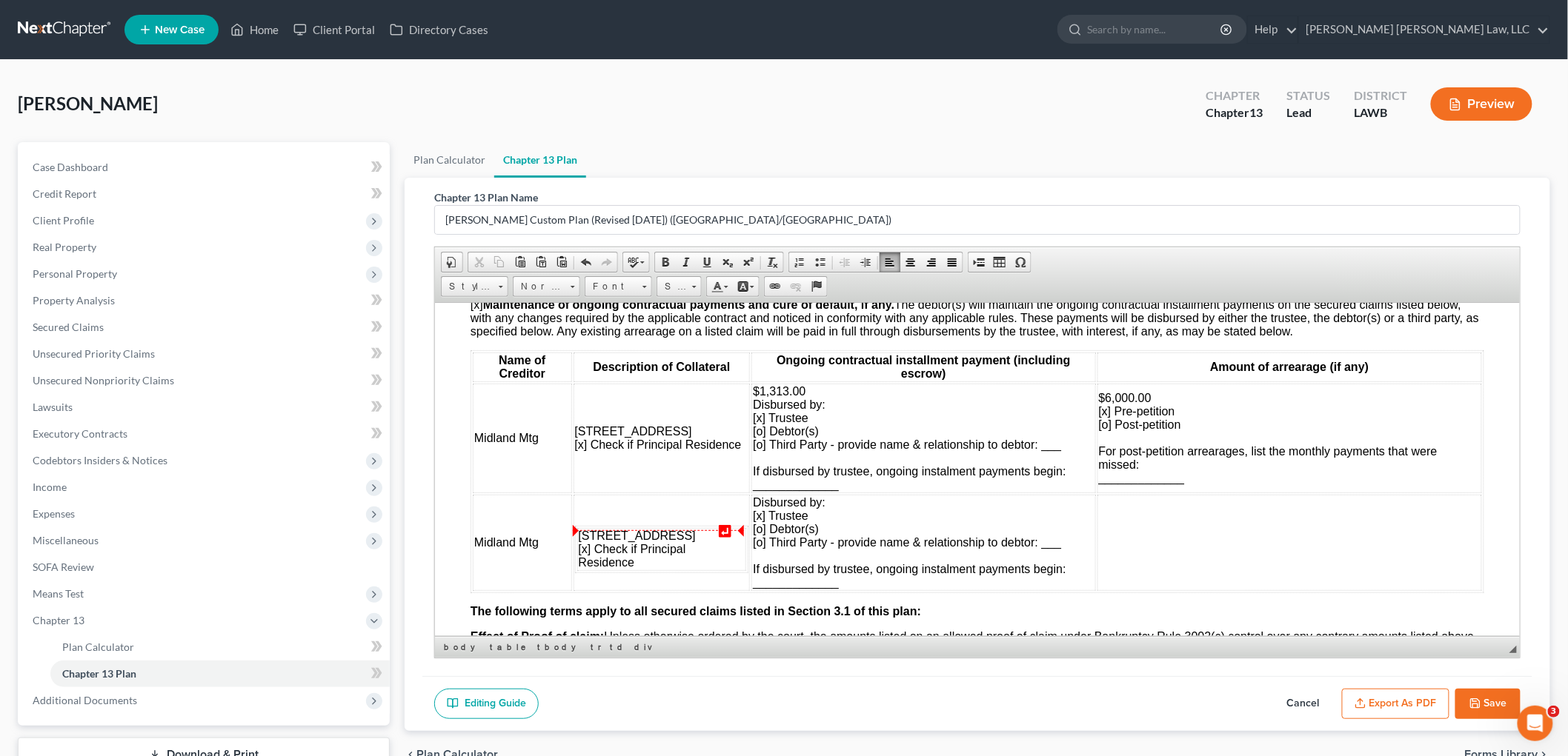
click at [692, 532] on td "102 Mayhaw Street [x] Check if Principal Residence" at bounding box center [661, 549] width 169 height 43
click at [693, 520] on div at bounding box center [661, 518] width 174 height 14
click at [704, 516] on div at bounding box center [661, 518] width 174 height 14
click at [714, 520] on div at bounding box center [661, 518] width 174 height 14
click at [706, 512] on td "102 Mayhaw Street [x] Check if Principal Residence" at bounding box center [661, 542] width 177 height 97
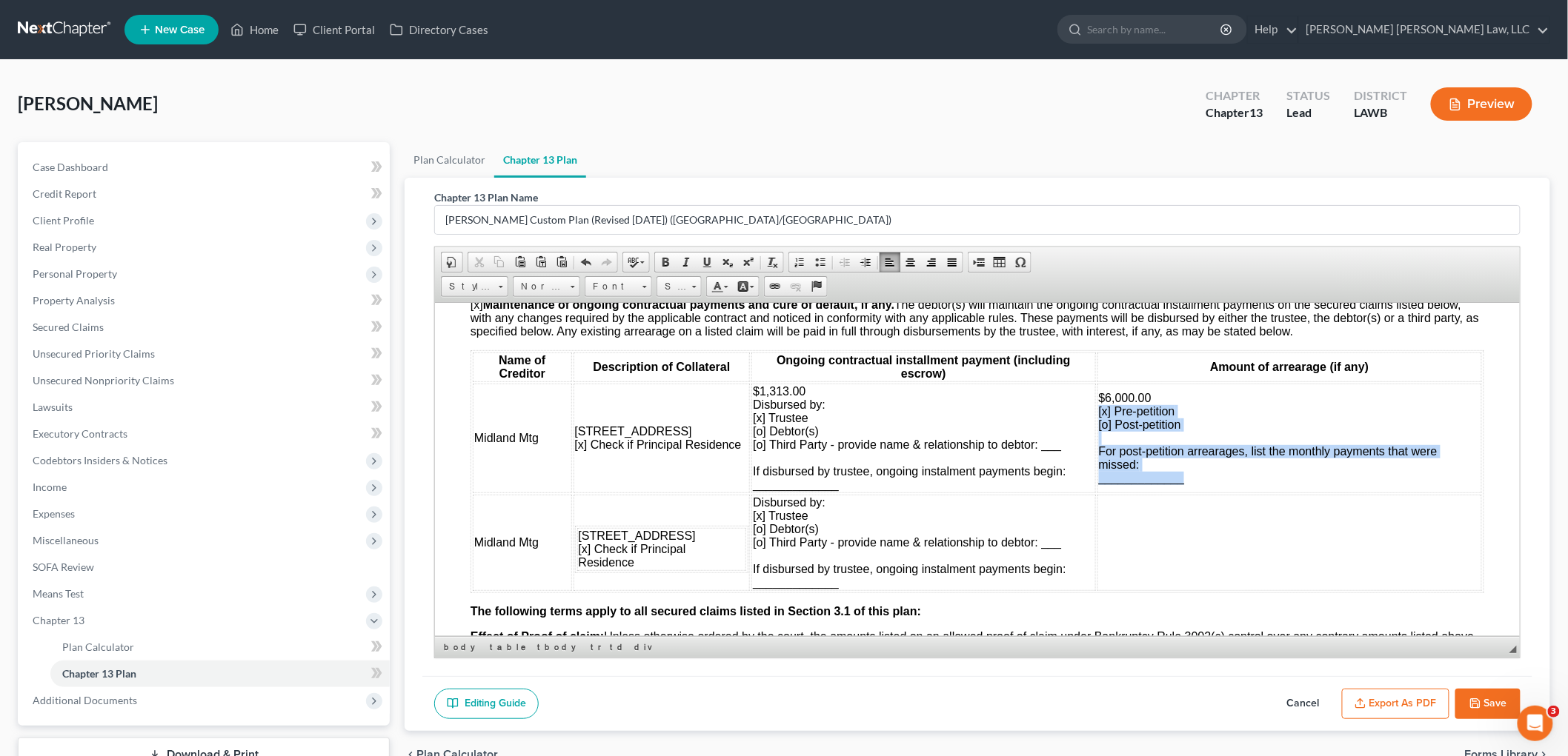
drag, startPoint x: 1175, startPoint y: 485, endPoint x: 1087, endPoint y: 419, distance: 110.0
click at [1097, 419] on td "$6,000.00 [x] Pre-petition [o] Post-petition For post-petition arrearages, list…" at bounding box center [1289, 437] width 385 height 109
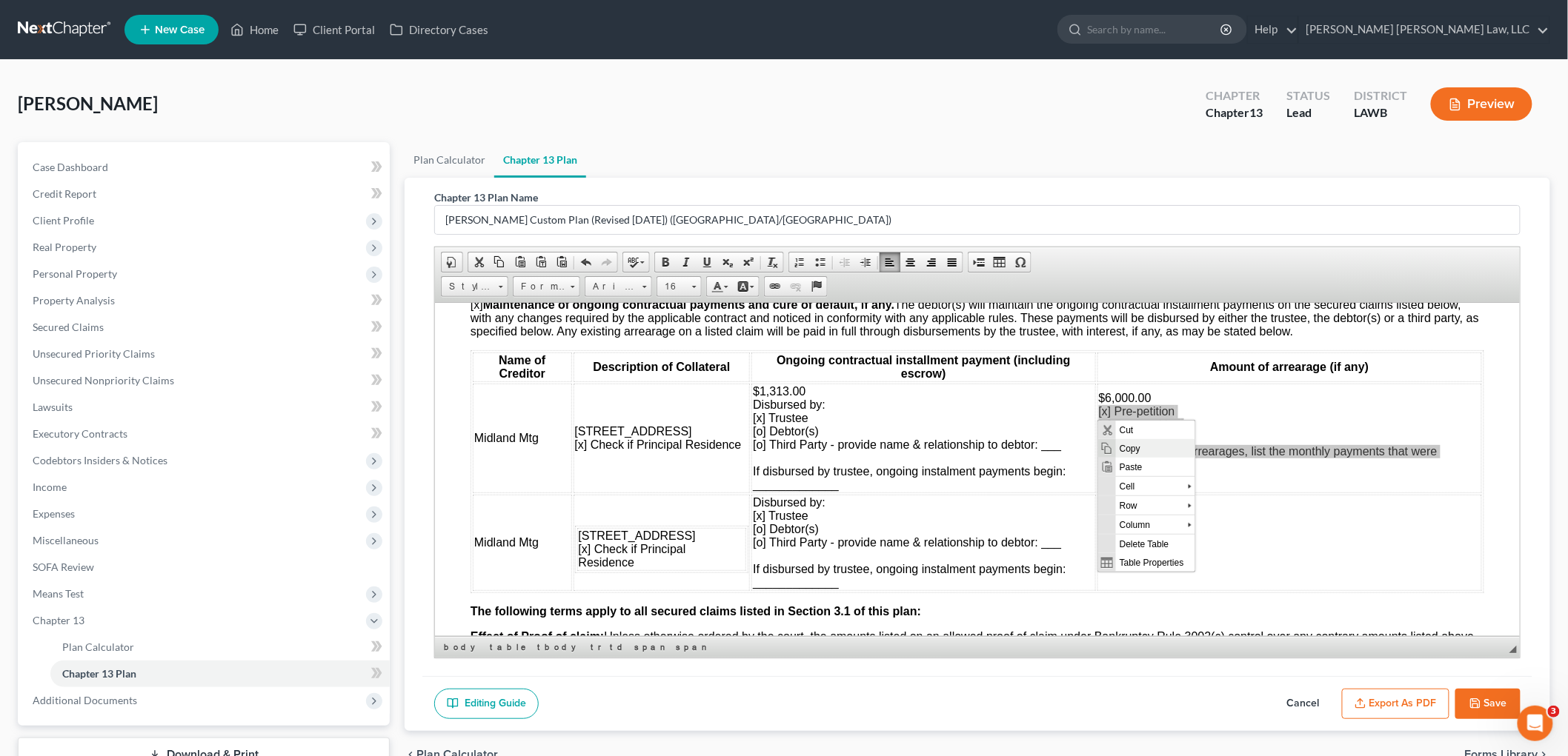
drag, startPoint x: 1134, startPoint y: 448, endPoint x: 1797, endPoint y: 613, distance: 683.2
click at [1134, 448] on span "Copy" at bounding box center [1154, 447] width 79 height 18
copy span "[x] Pre-petition [o] Post-petition For post-petition arrearages, list the month…"
click at [1118, 513] on td at bounding box center [1289, 542] width 385 height 97
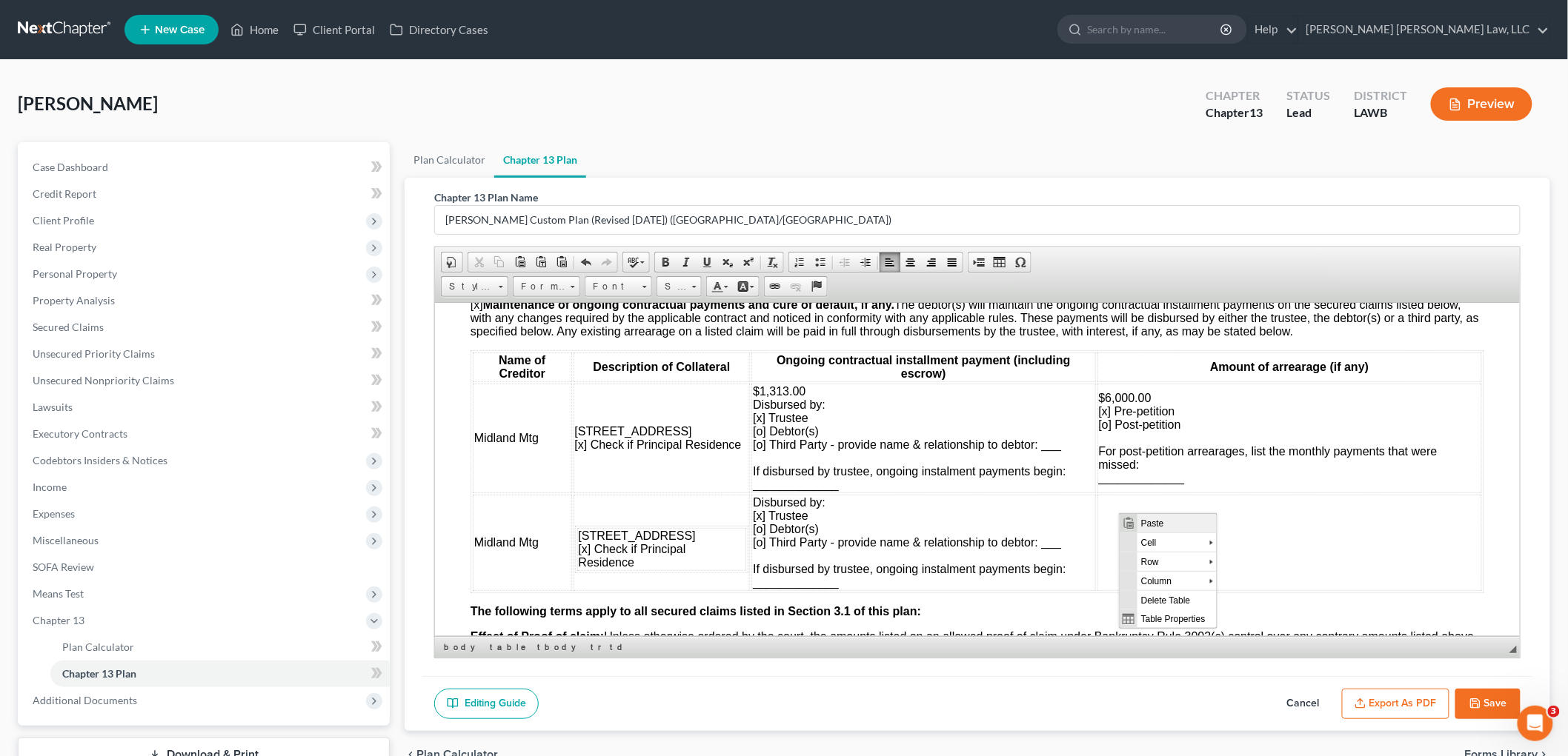
drag, startPoint x: 1137, startPoint y: 528, endPoint x: 2250, endPoint y: 1026, distance: 1219.3
click at [1137, 528] on span "Paste" at bounding box center [1176, 522] width 79 height 18
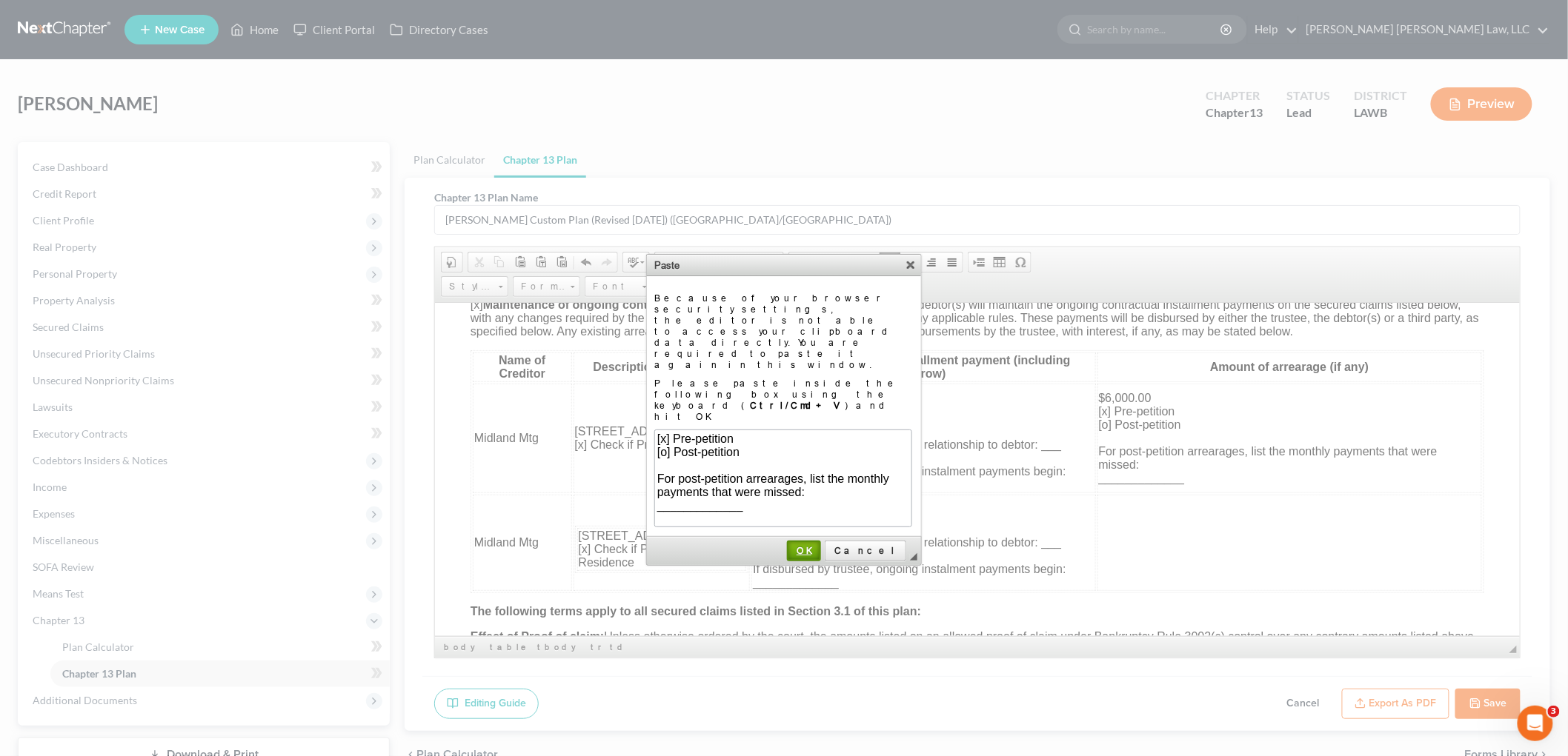
click at [821, 540] on link "OK" at bounding box center [804, 551] width 34 height 21
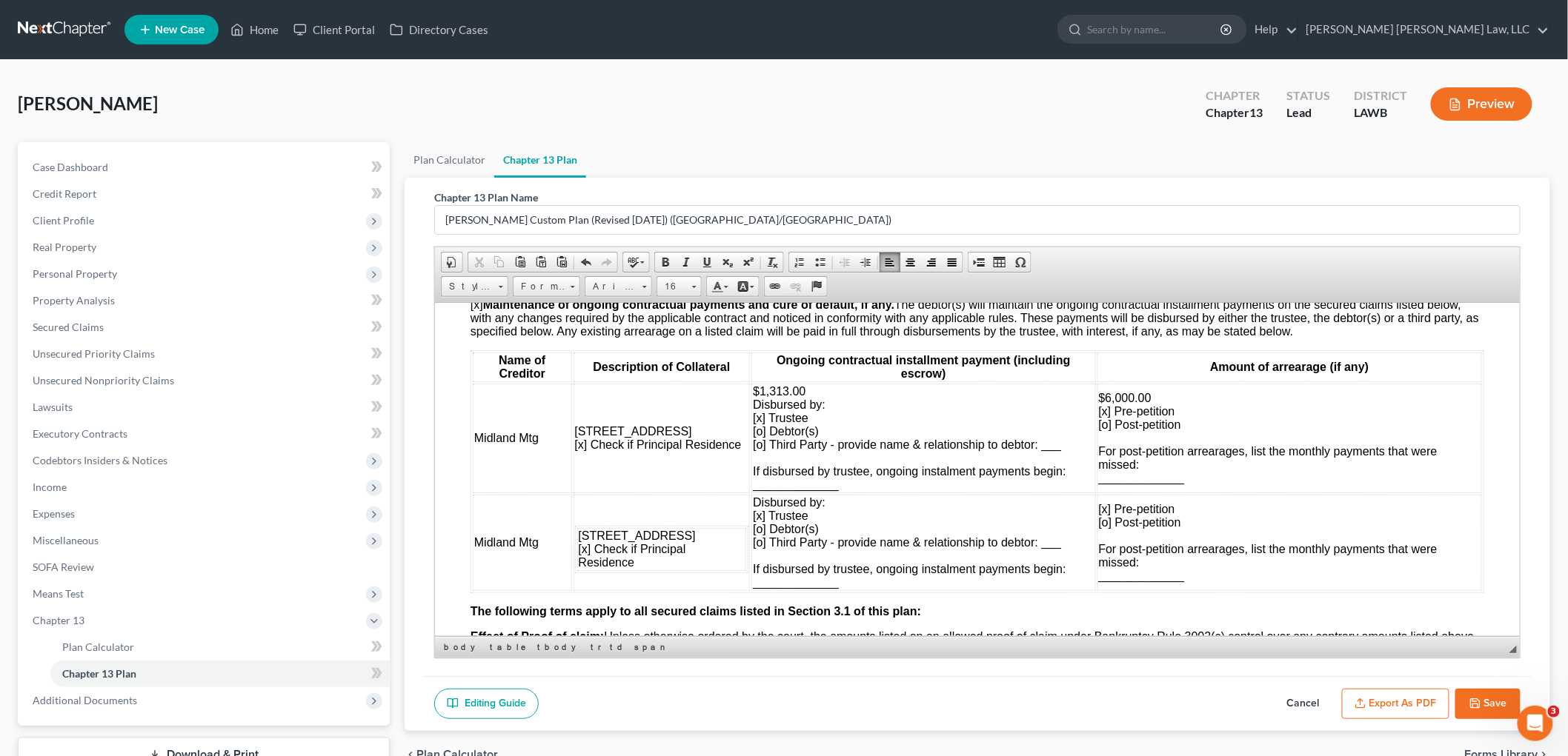
click at [1098, 513] on span "[x] Pre-petition" at bounding box center [1137, 509] width 77 height 13
drag, startPoint x: 1183, startPoint y: 584, endPoint x: 1094, endPoint y: 588, distance: 89.1
click at [1097, 588] on td "[o] Pre-petition [x] Post-petition For post-petition arrearages, list the month…" at bounding box center [1289, 542] width 385 height 97
drag, startPoint x: 842, startPoint y: 492, endPoint x: 751, endPoint y: 485, distance: 91.3
click at [751, 485] on td "$1,313.00 Disbursed by: [x] Trustee [o] Debtor(s) [o] Third Party - provide nam…" at bounding box center [923, 437] width 344 height 109
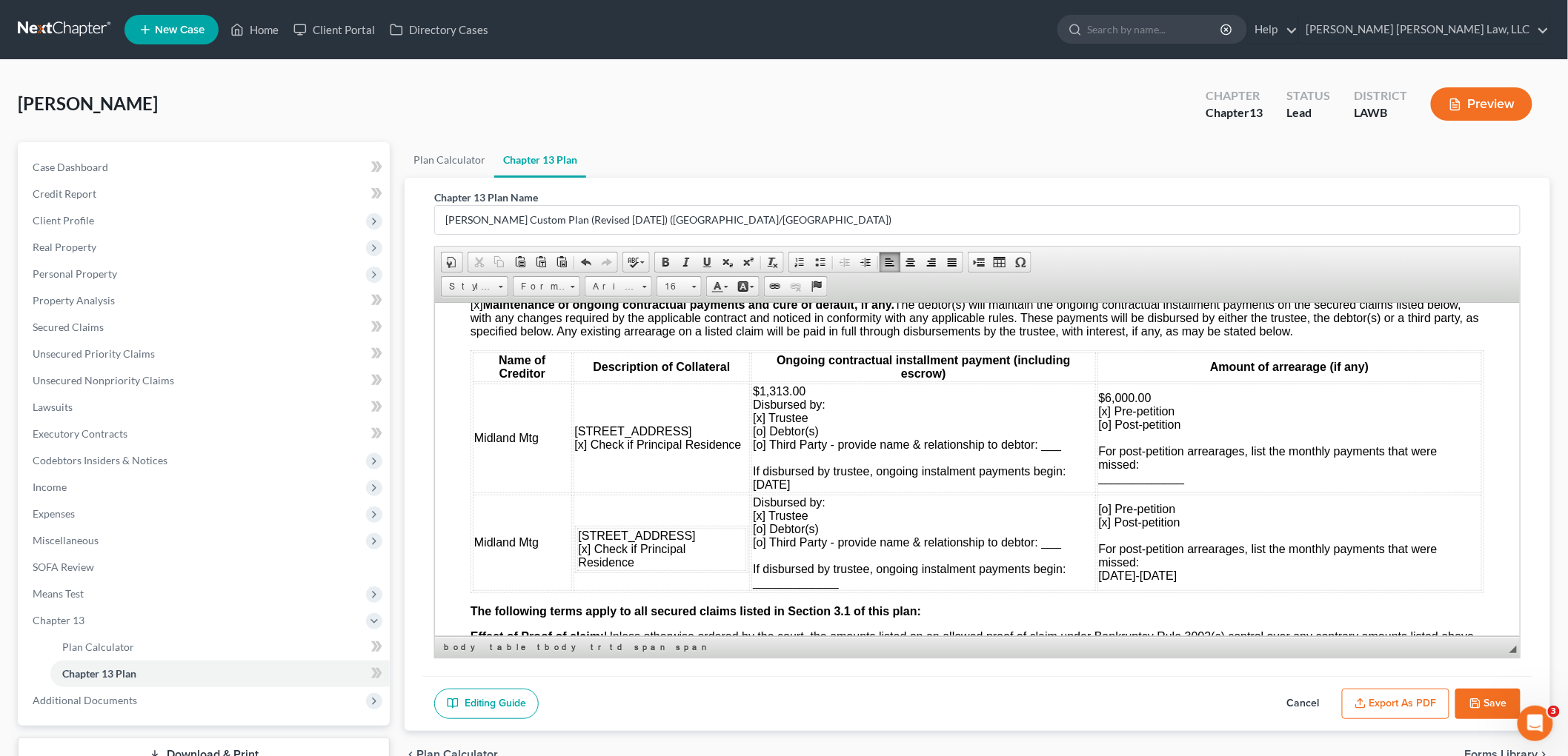
click at [1097, 512] on td "[o] Pre-petition [x] Post-petition For post-petition arrearages, list the month…" at bounding box center [1289, 542] width 385 height 97
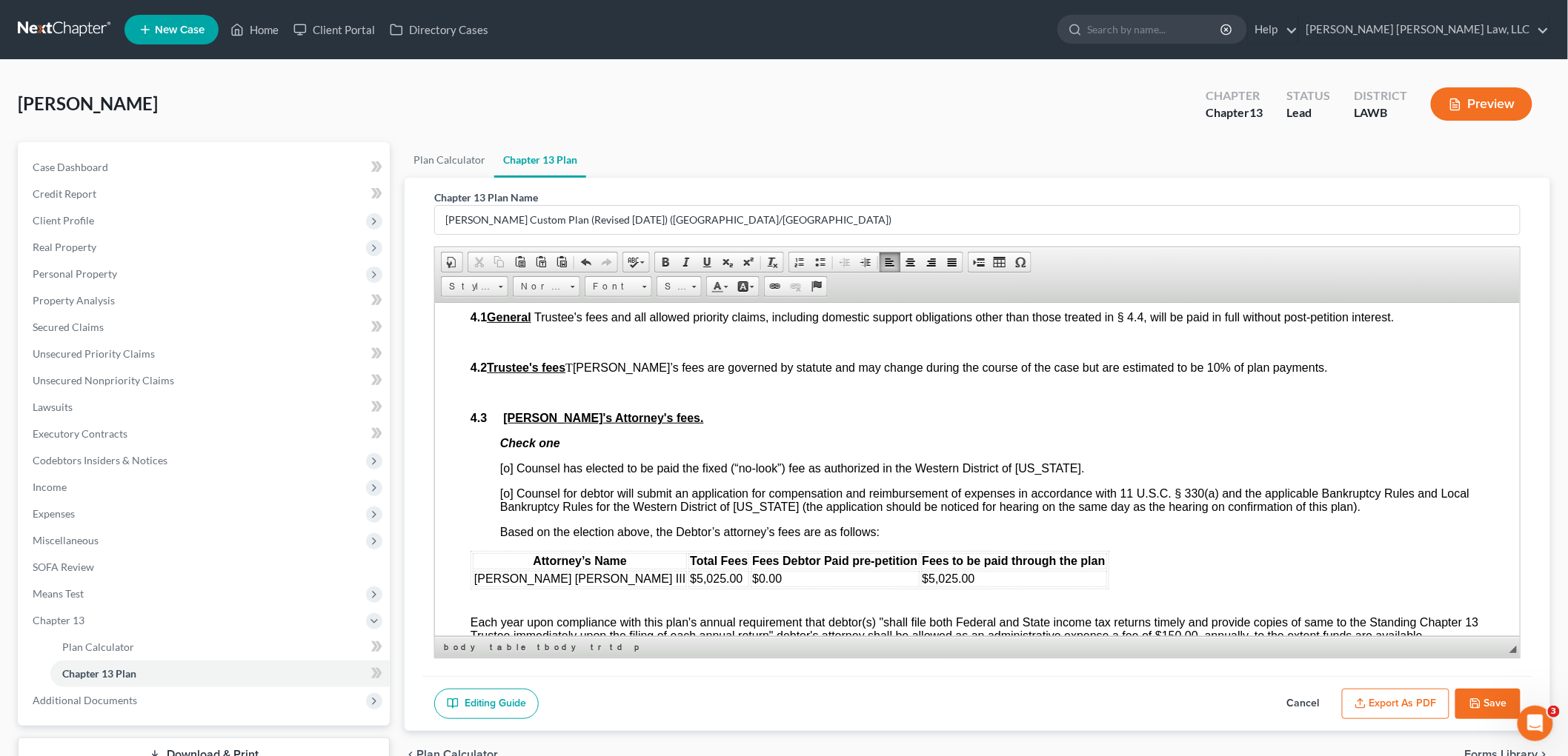
scroll to position [2469, 0]
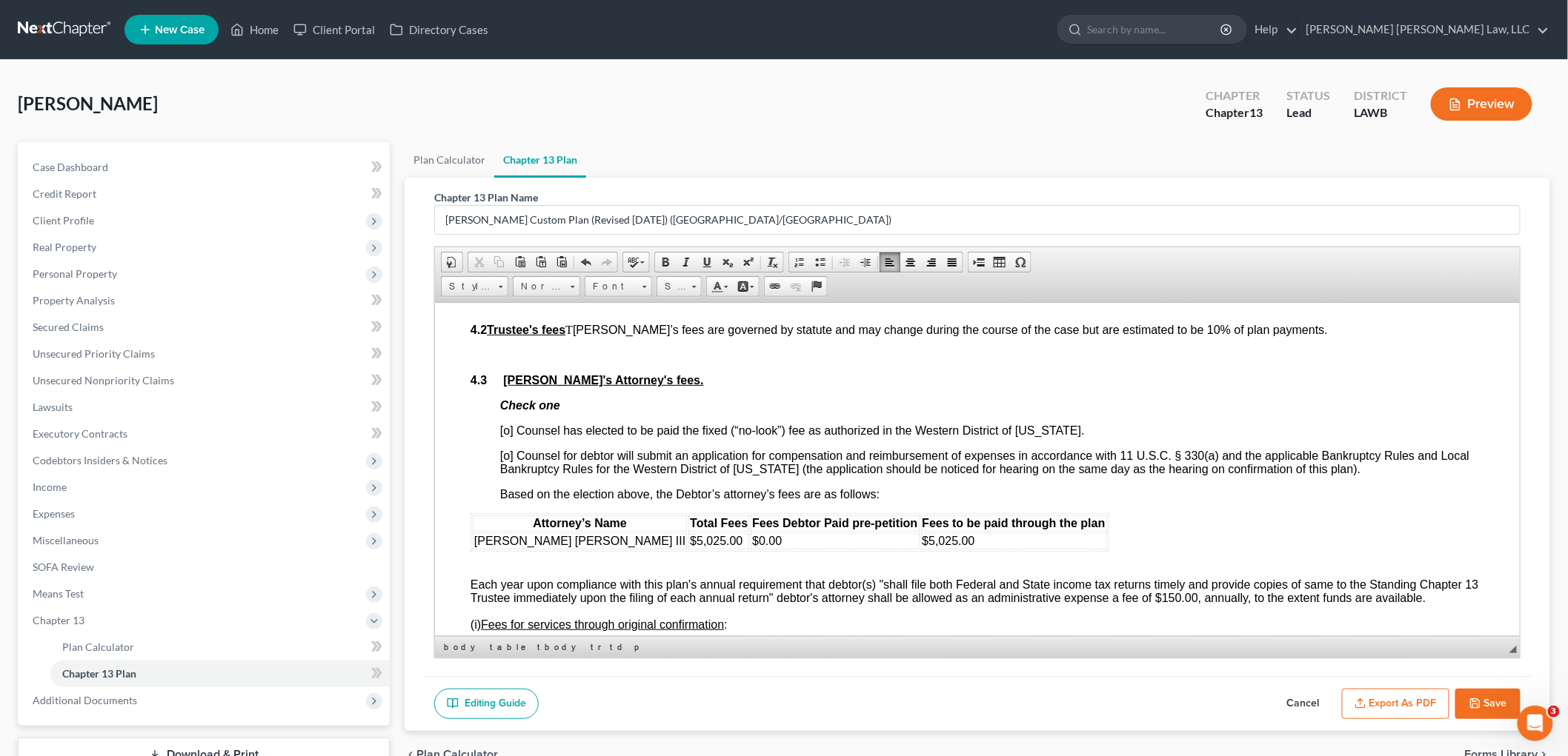
click at [508, 437] on span "[o] Counsel has elected to be paid the fixed (“no-look”) fee as authorized in t…" at bounding box center [792, 430] width 585 height 13
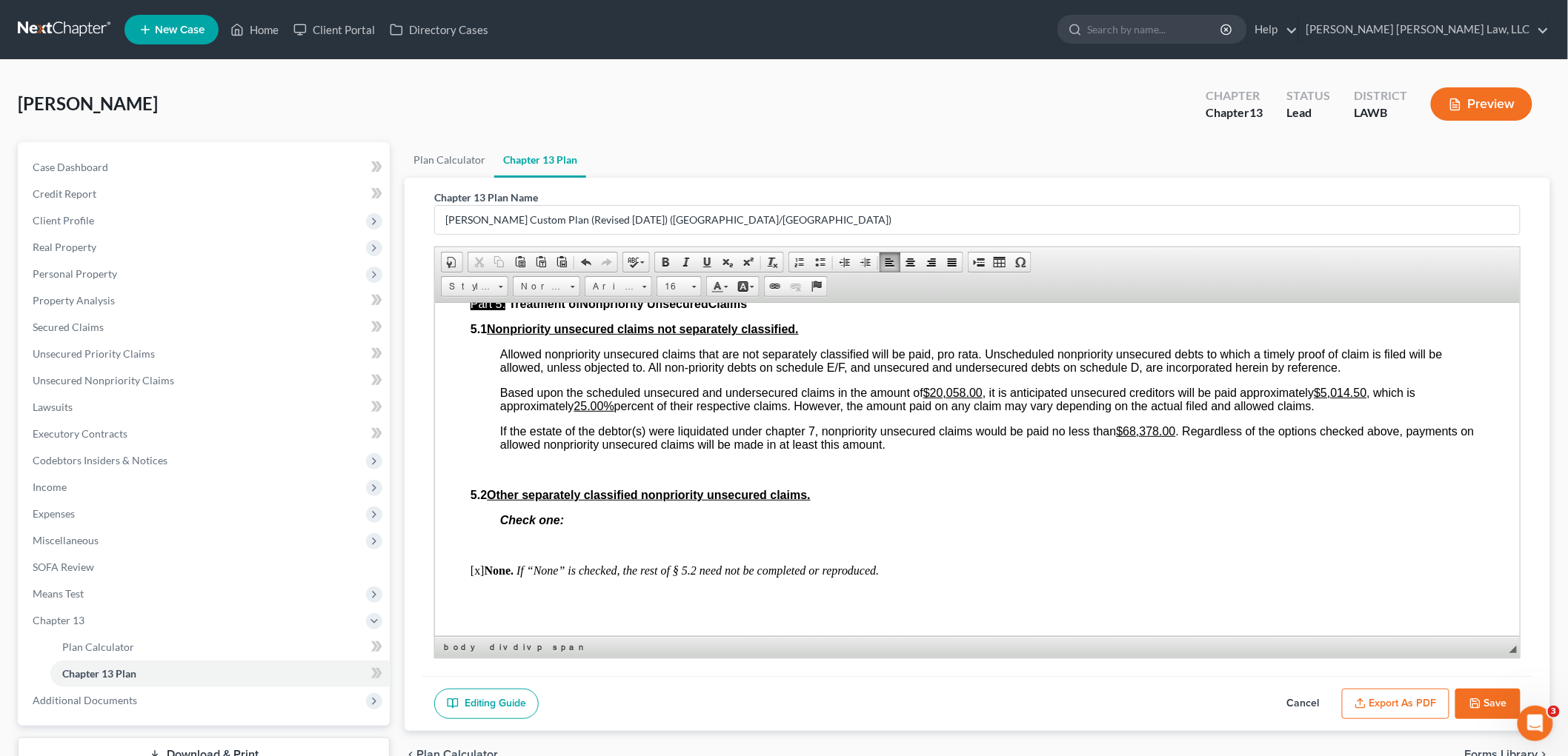
scroll to position [3457, 0]
drag, startPoint x: 1372, startPoint y: 405, endPoint x: 1328, endPoint y: 401, distance: 44.2
click at [1328, 401] on span "Based upon the scheduled unsecured and undersecured claims in the amount of $20…" at bounding box center [957, 398] width 915 height 26
drag, startPoint x: 607, startPoint y: 414, endPoint x: 577, endPoint y: 416, distance: 30.1
click at [577, 411] on span "Based upon the scheduled unsecured and undersecured claims in the amount of $20…" at bounding box center [960, 398] width 922 height 26
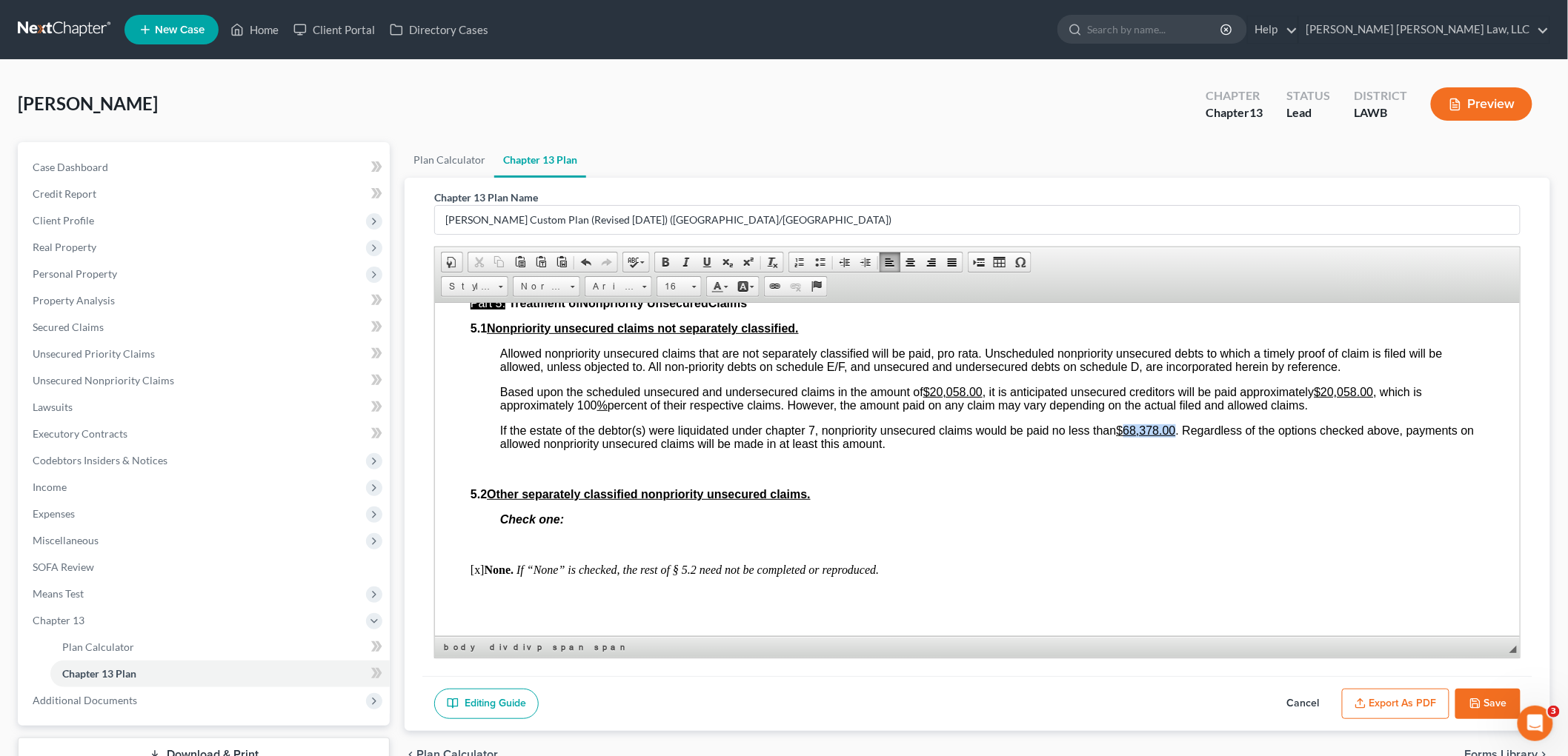
drag, startPoint x: 1177, startPoint y: 443, endPoint x: 1125, endPoint y: 437, distance: 52.3
click at [1125, 437] on u "$68,378.00" at bounding box center [1145, 430] width 59 height 13
click at [1136, 437] on u "$48" at bounding box center [1125, 430] width 20 height 13
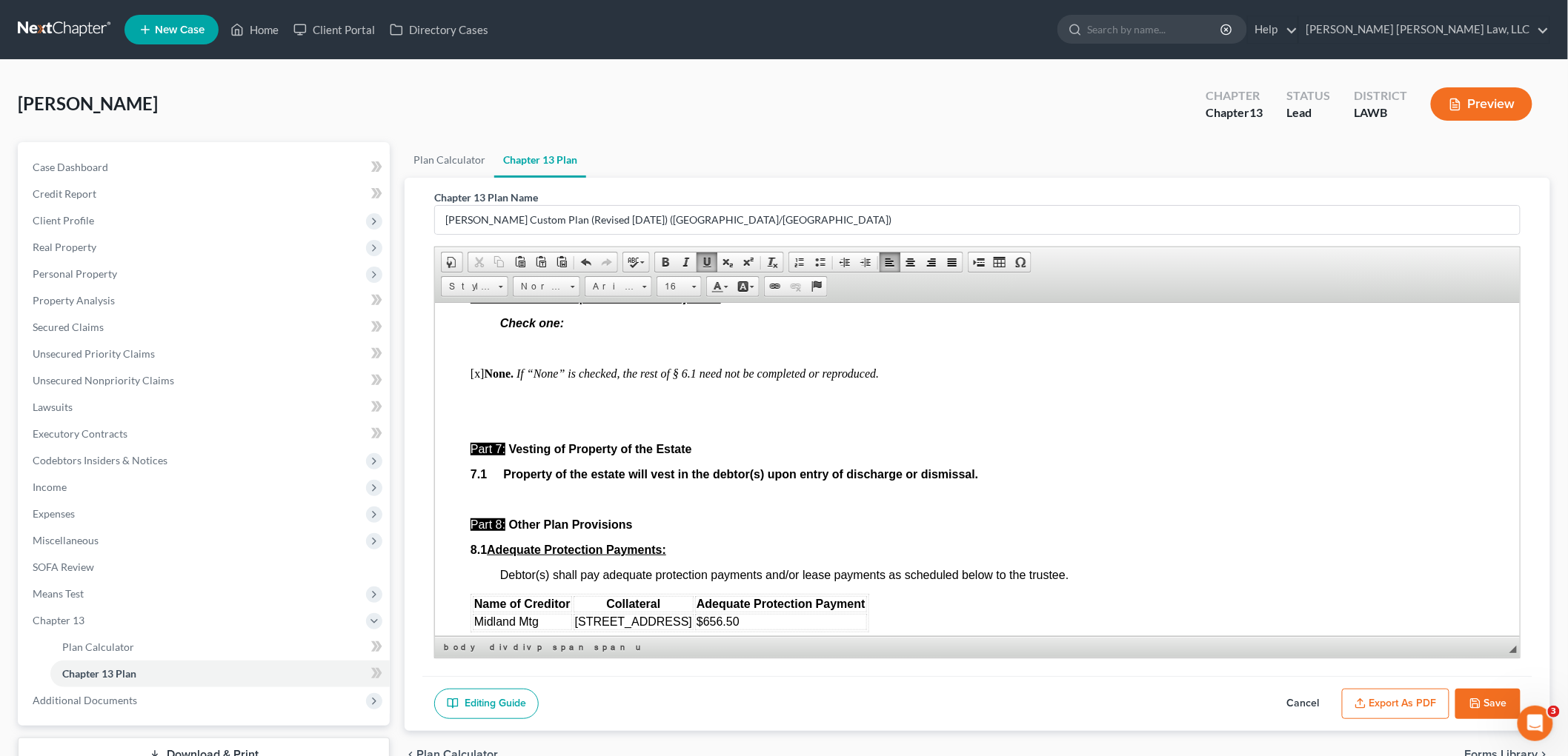
scroll to position [3950, 0]
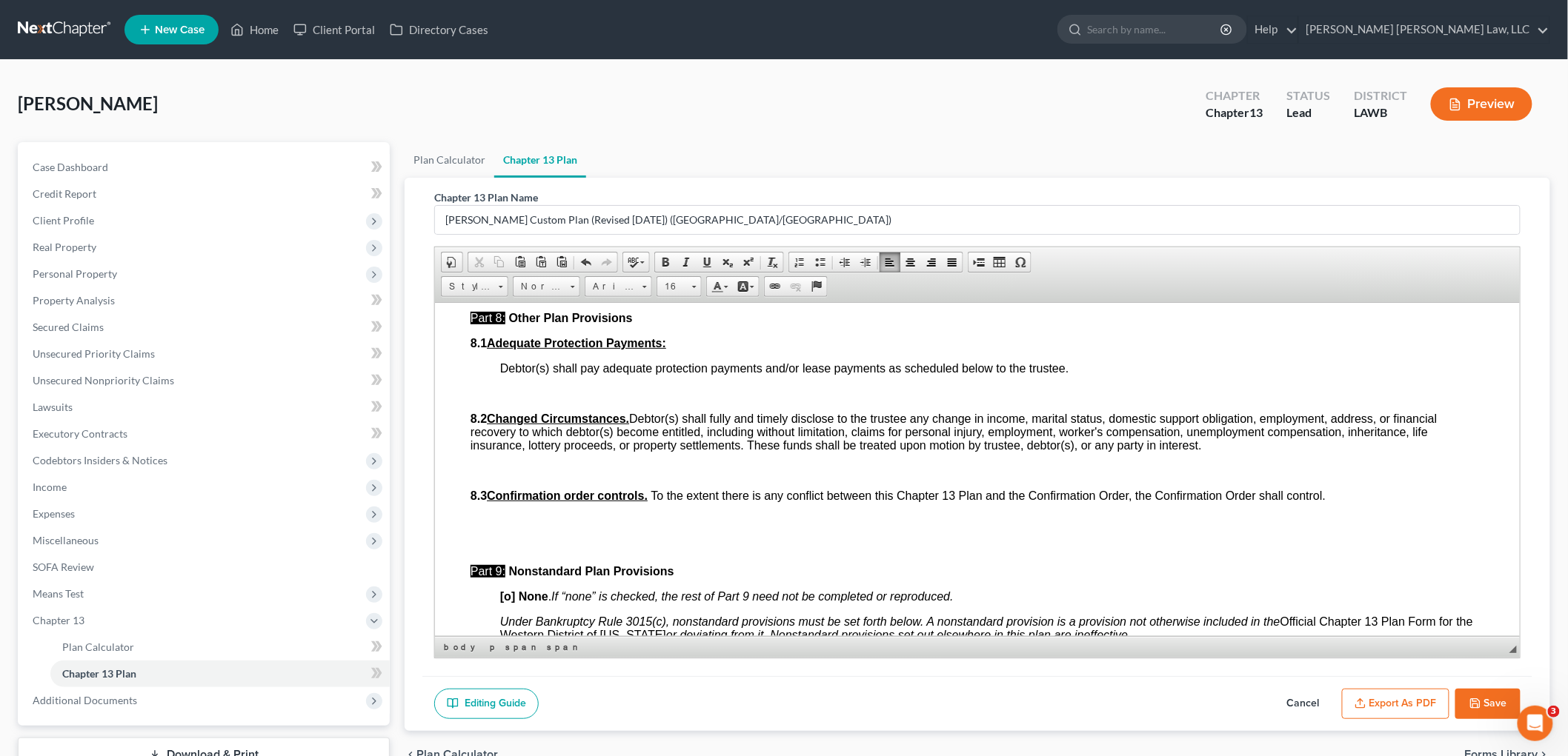
scroll to position [4197, 0]
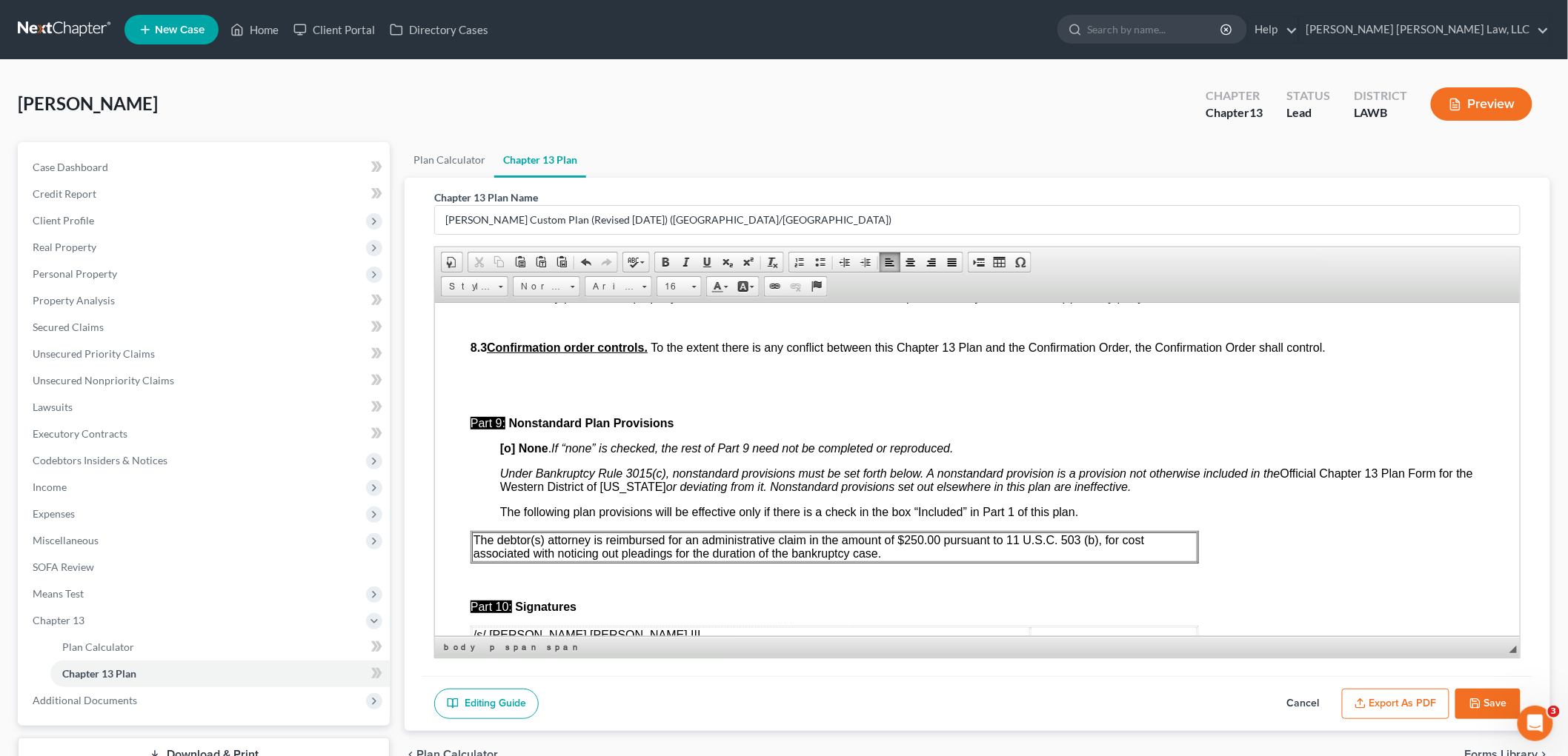
click at [920, 560] on p "The debtor(s) attorney is reimbursed for an administrative claim in the amount …" at bounding box center [834, 546] width 723 height 26
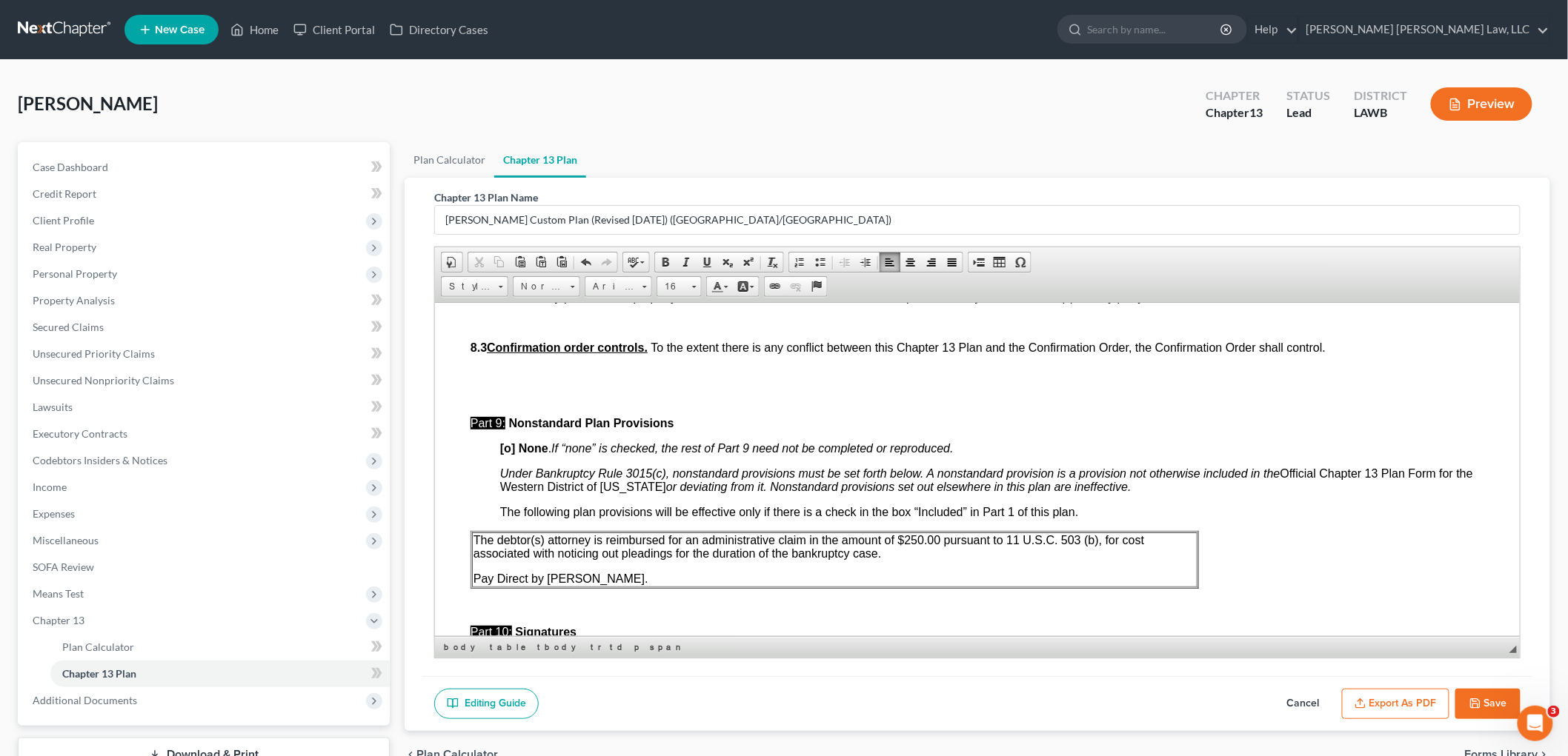
click at [1475, 703] on icon "button" at bounding box center [1475, 703] width 12 height 12
select select "1"
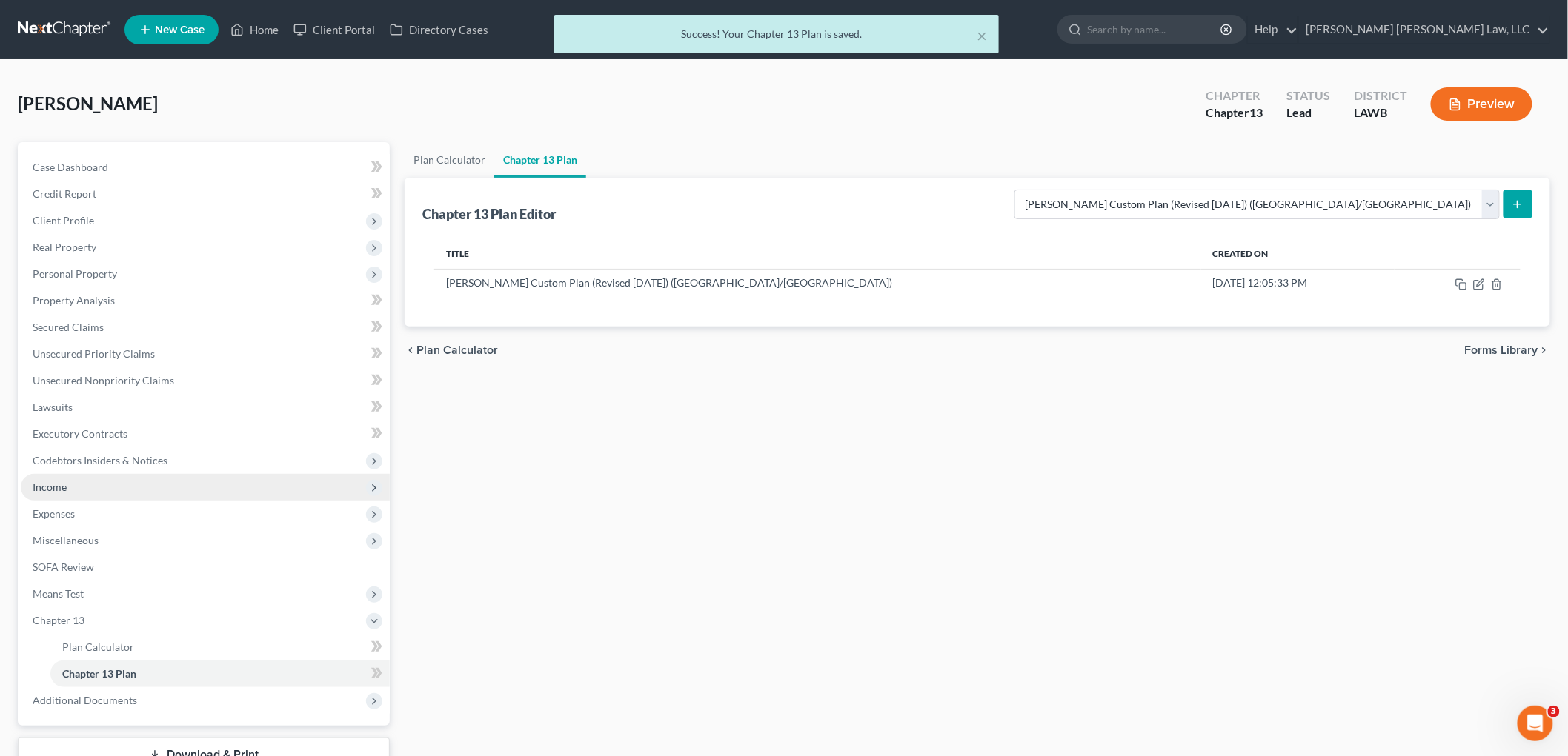
click at [91, 487] on span "Income" at bounding box center [205, 487] width 369 height 26
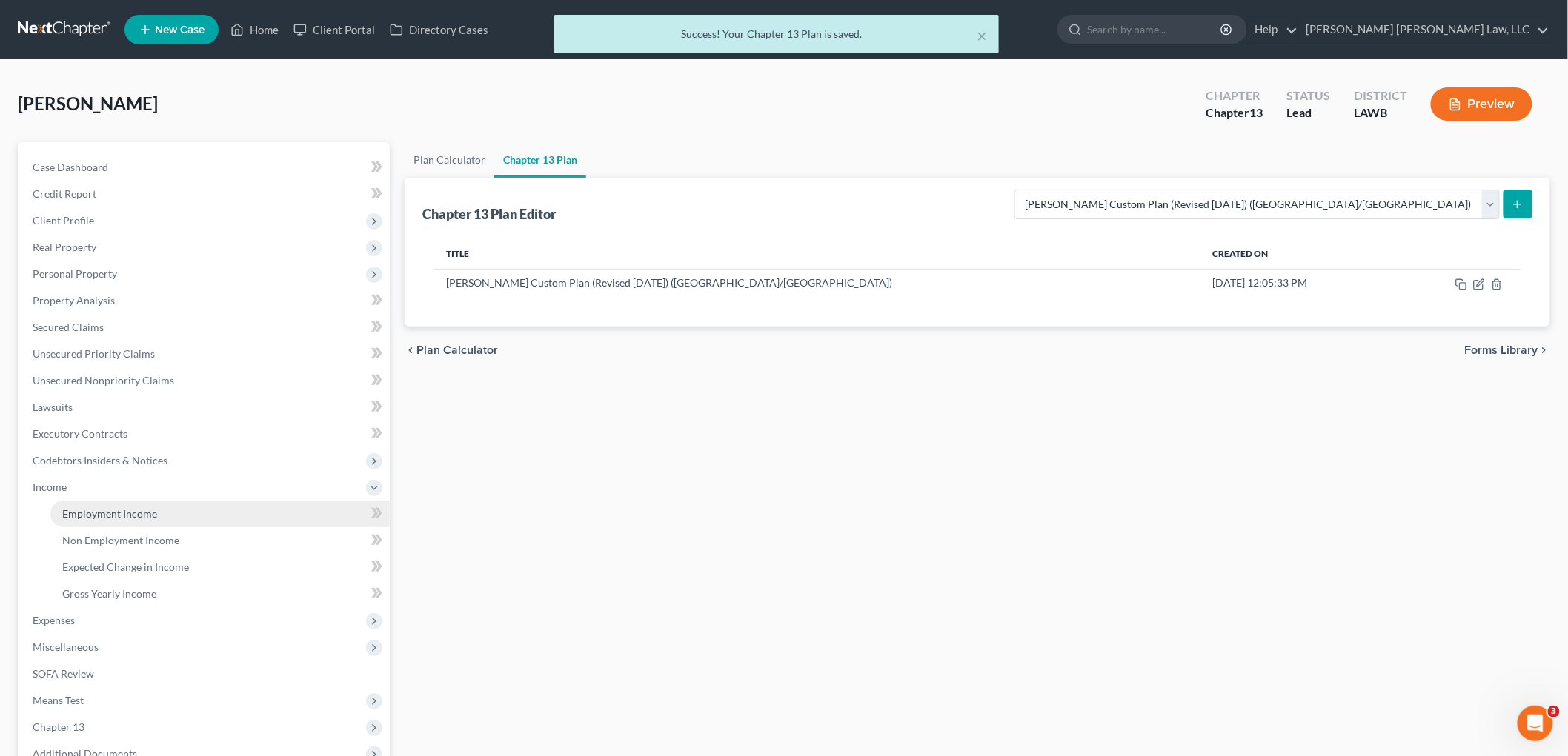
click at [100, 501] on link "Employment Income" at bounding box center [220, 513] width 339 height 26
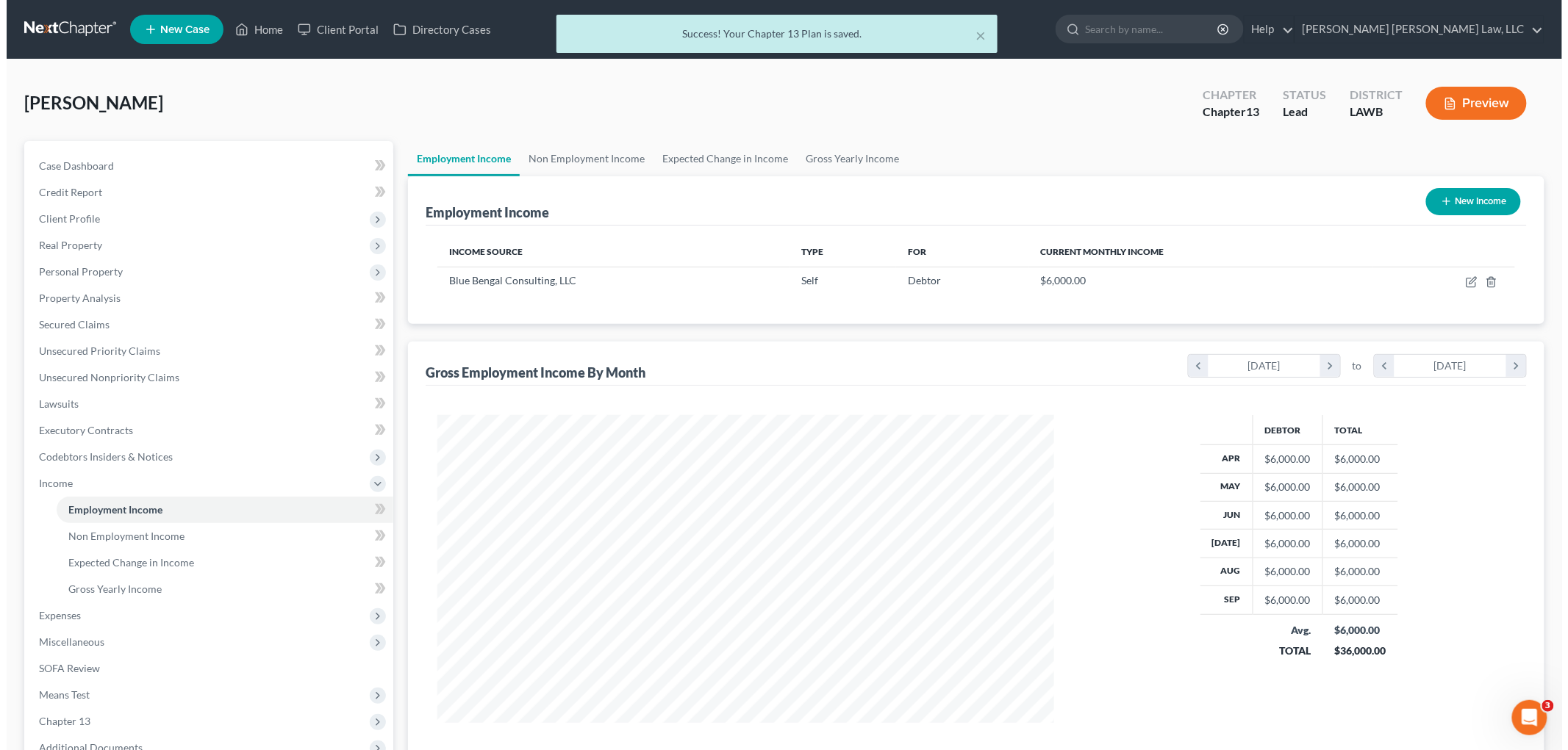
scroll to position [307, 646]
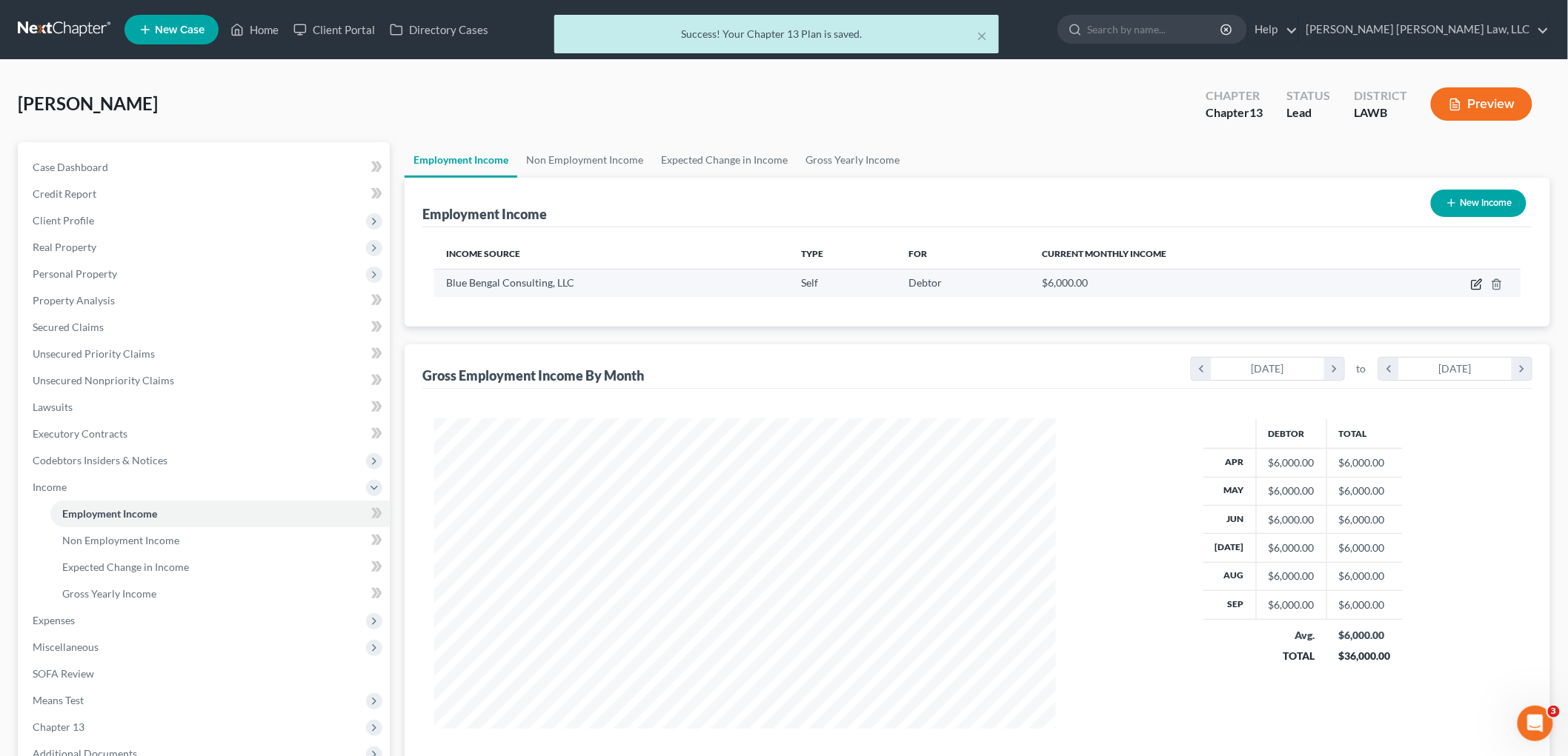
click at [1479, 285] on icon "button" at bounding box center [1477, 284] width 12 height 12
select select "1"
select select "19"
select select "0"
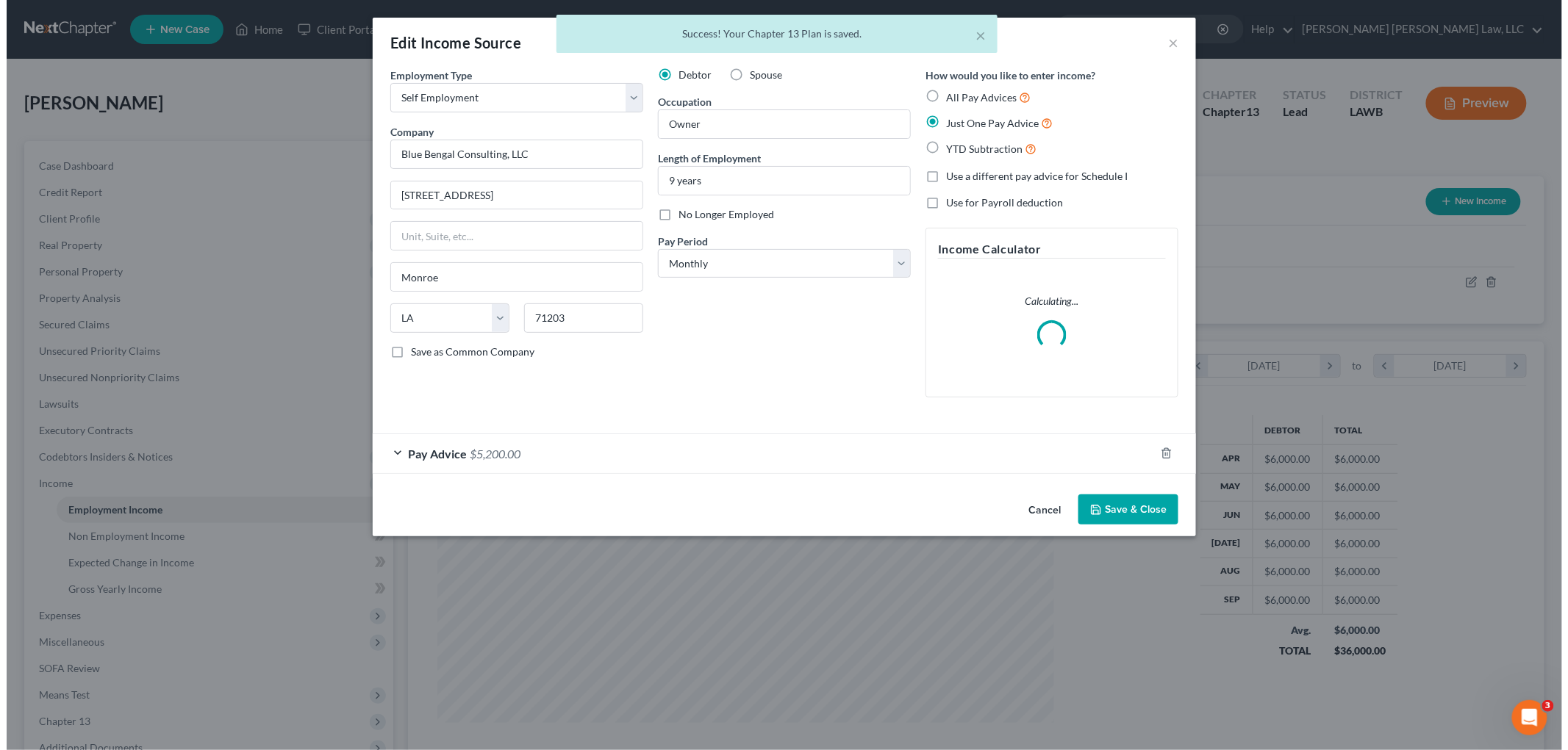
scroll to position [310, 651]
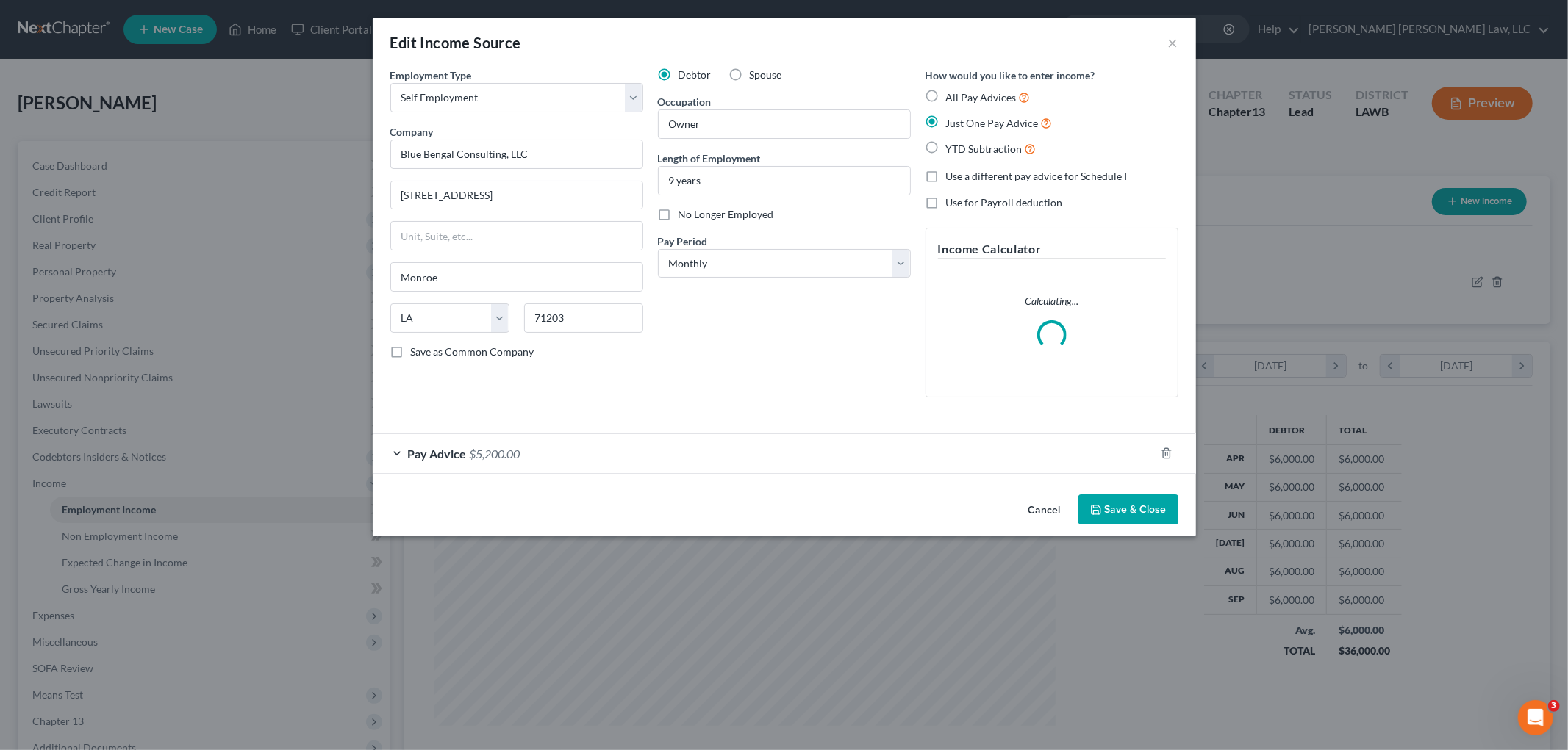
click at [1062, 459] on div "Pay Advice $5,200.00" at bounding box center [763, 453] width 782 height 39
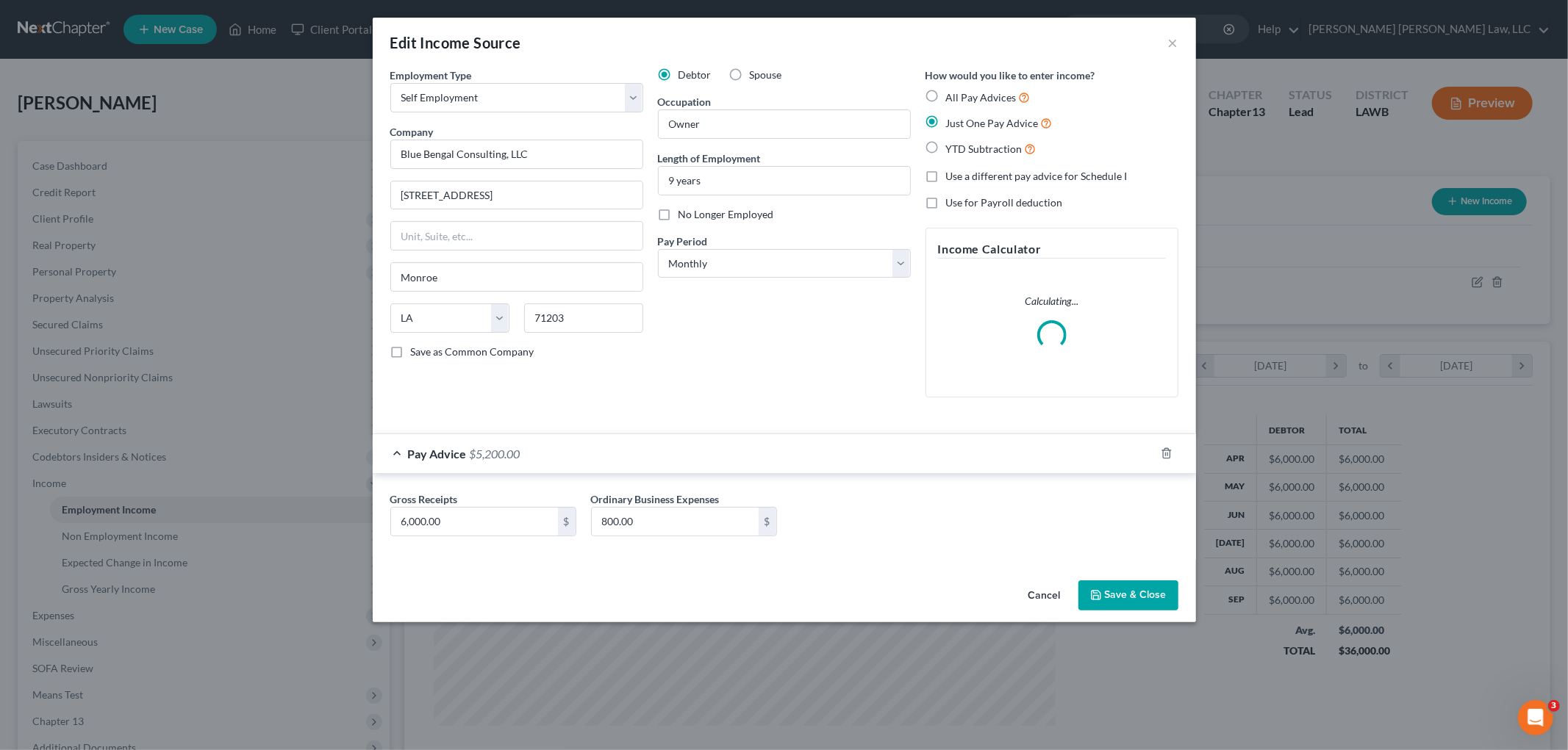
click at [946, 97] on label "All Pay Advices" at bounding box center [988, 97] width 85 height 17
click at [952, 97] on input "All Pay Advices" at bounding box center [957, 93] width 10 height 10
radio input "true"
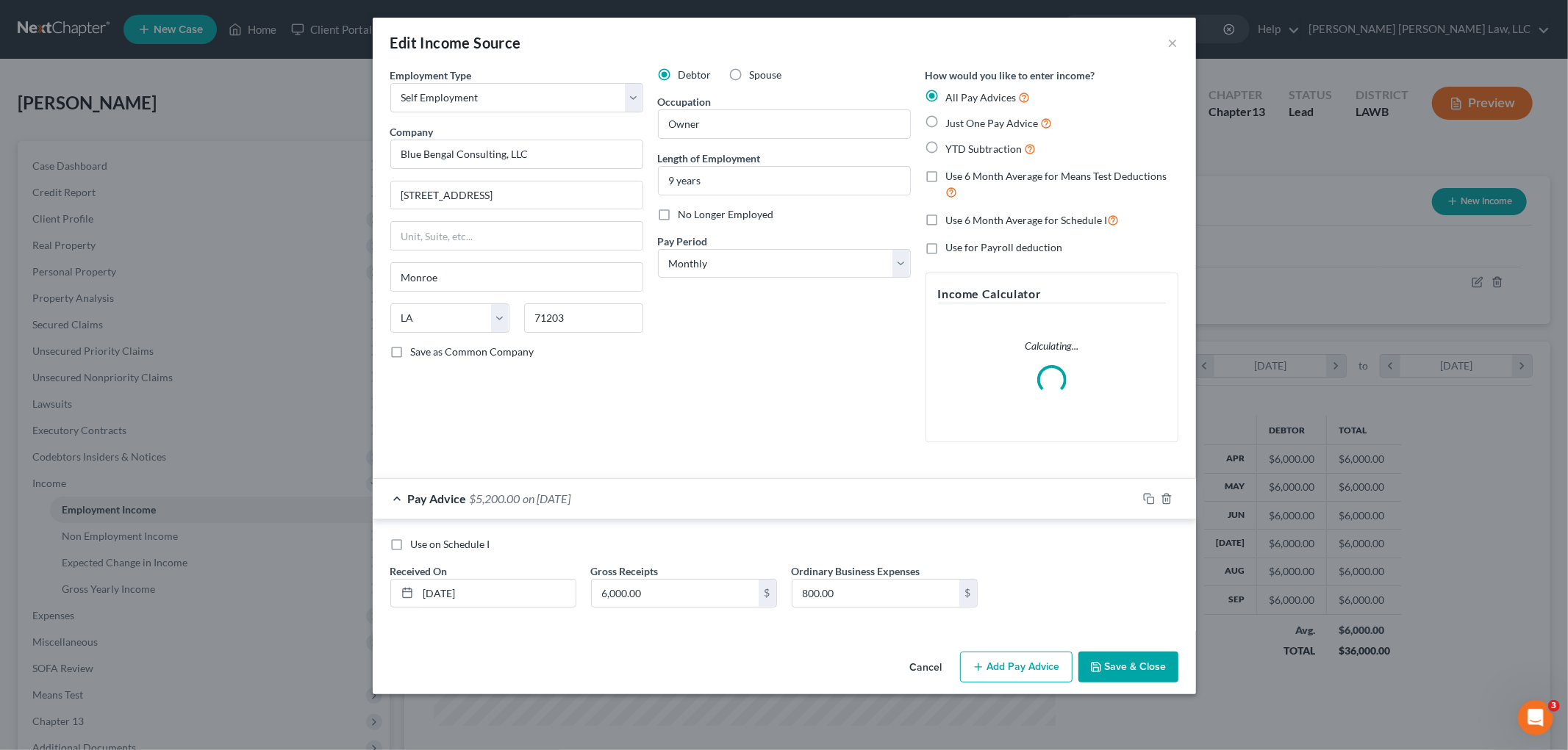
click at [1016, 662] on button "Add Pay Advice" at bounding box center [1017, 667] width 113 height 31
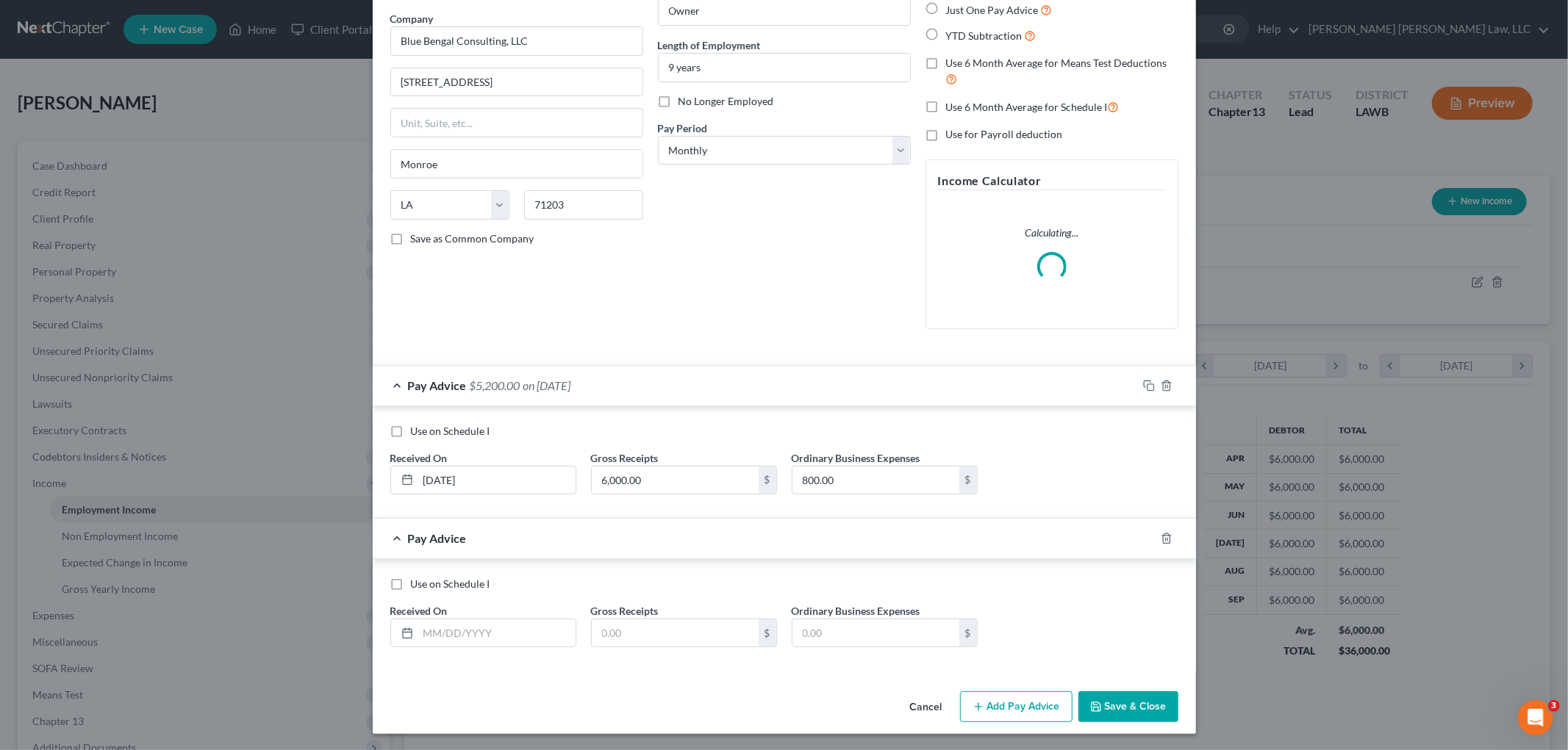
scroll to position [115, 0]
click at [486, 618] on input "text" at bounding box center [497, 631] width 158 height 28
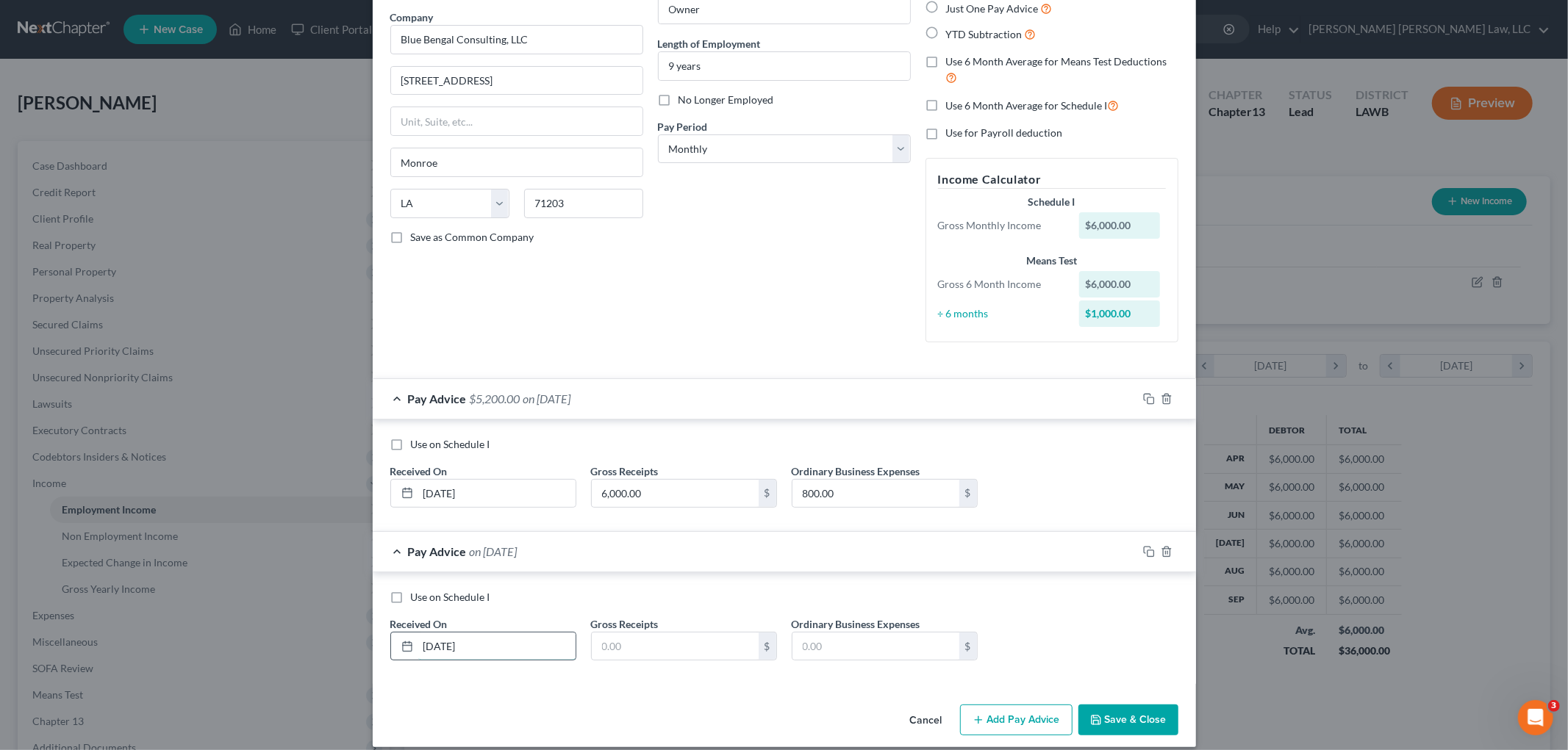
type input "08/01/2025"
type input "6,000.00"
type input "800.00"
click at [1036, 725] on button "Add Pay Advice" at bounding box center [1017, 720] width 113 height 31
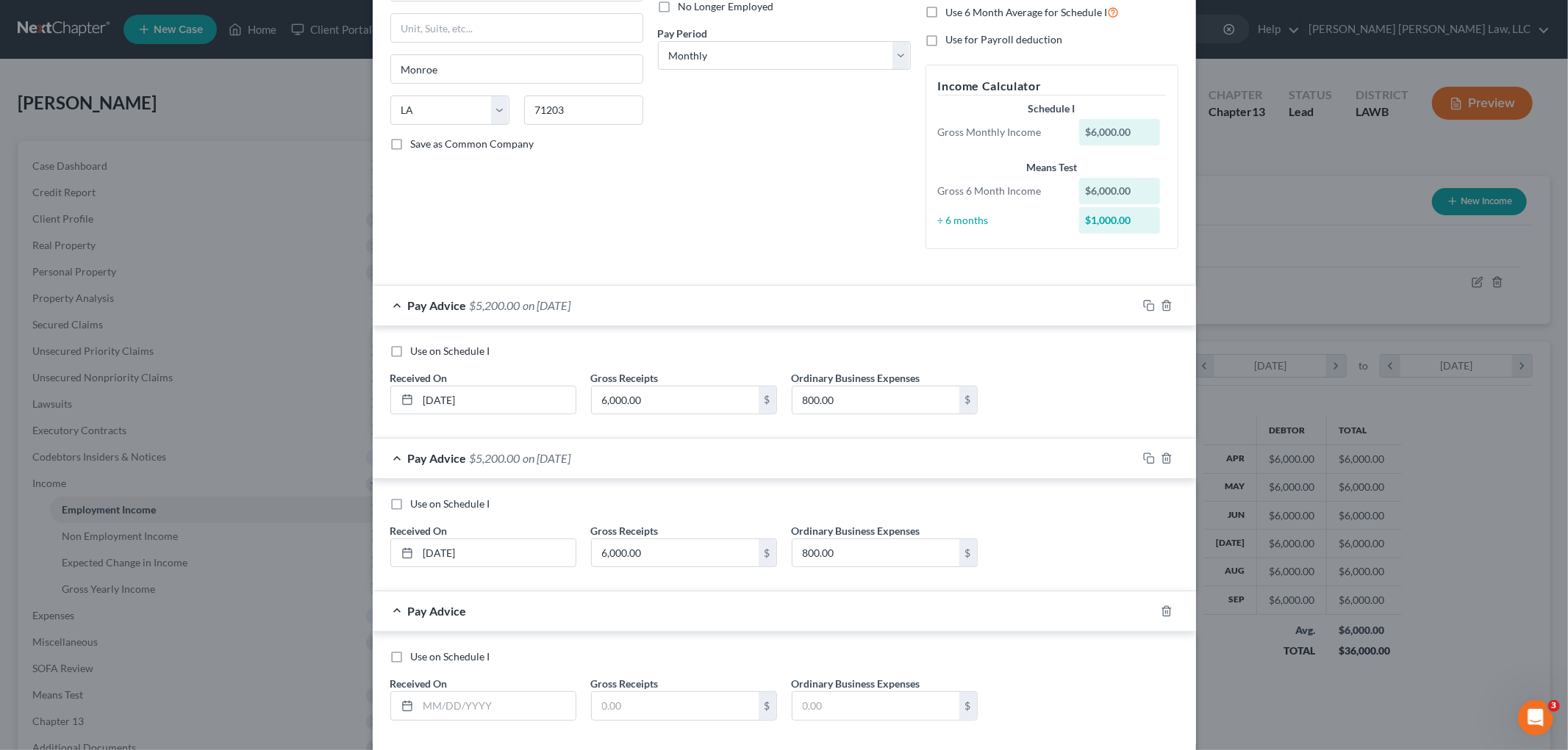
scroll to position [283, 0]
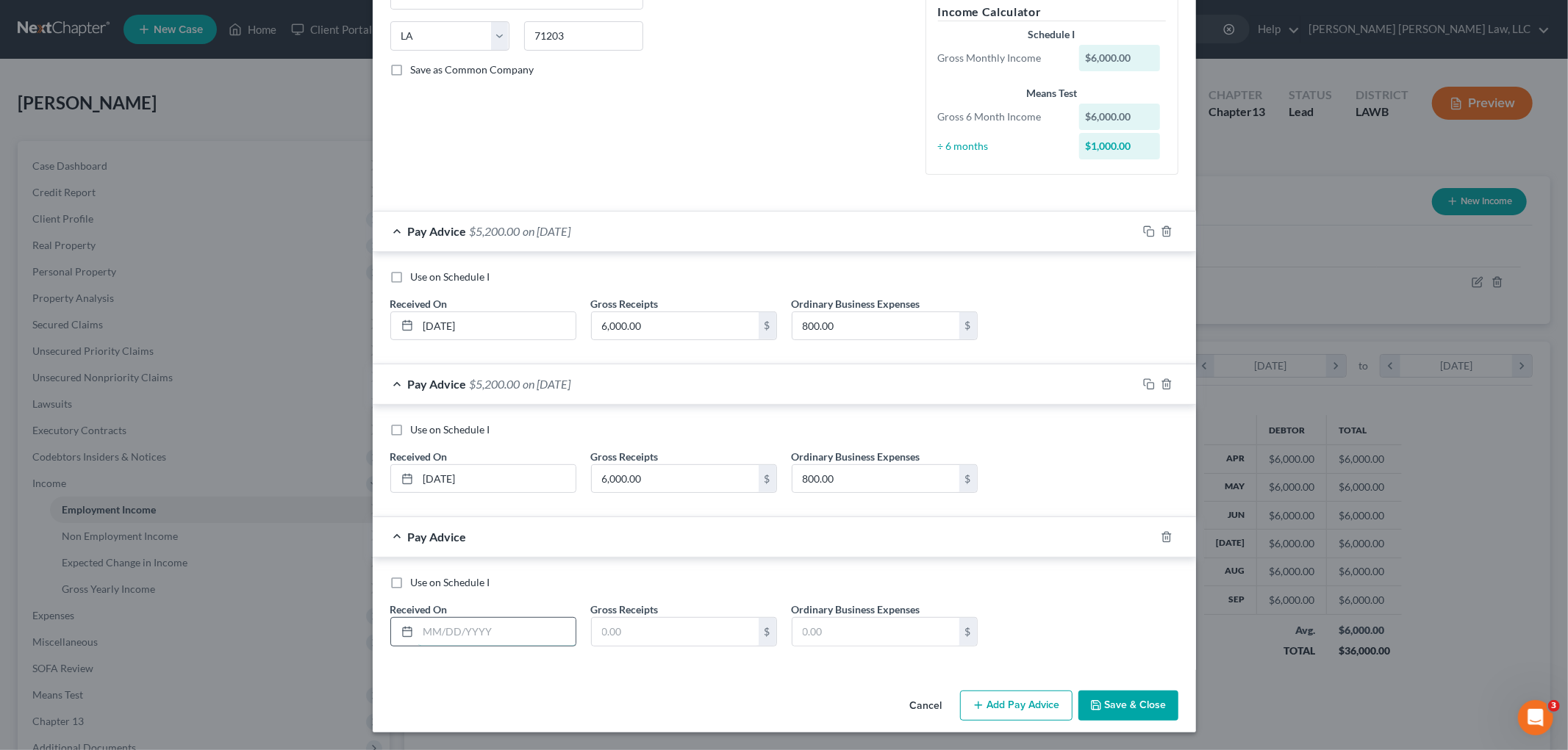
click at [481, 623] on input "text" at bounding box center [497, 631] width 158 height 28
type input "07/01/2025"
type input "6,000.00"
type input "800.00"
click at [1041, 713] on button "Add Pay Advice" at bounding box center [1017, 706] width 113 height 31
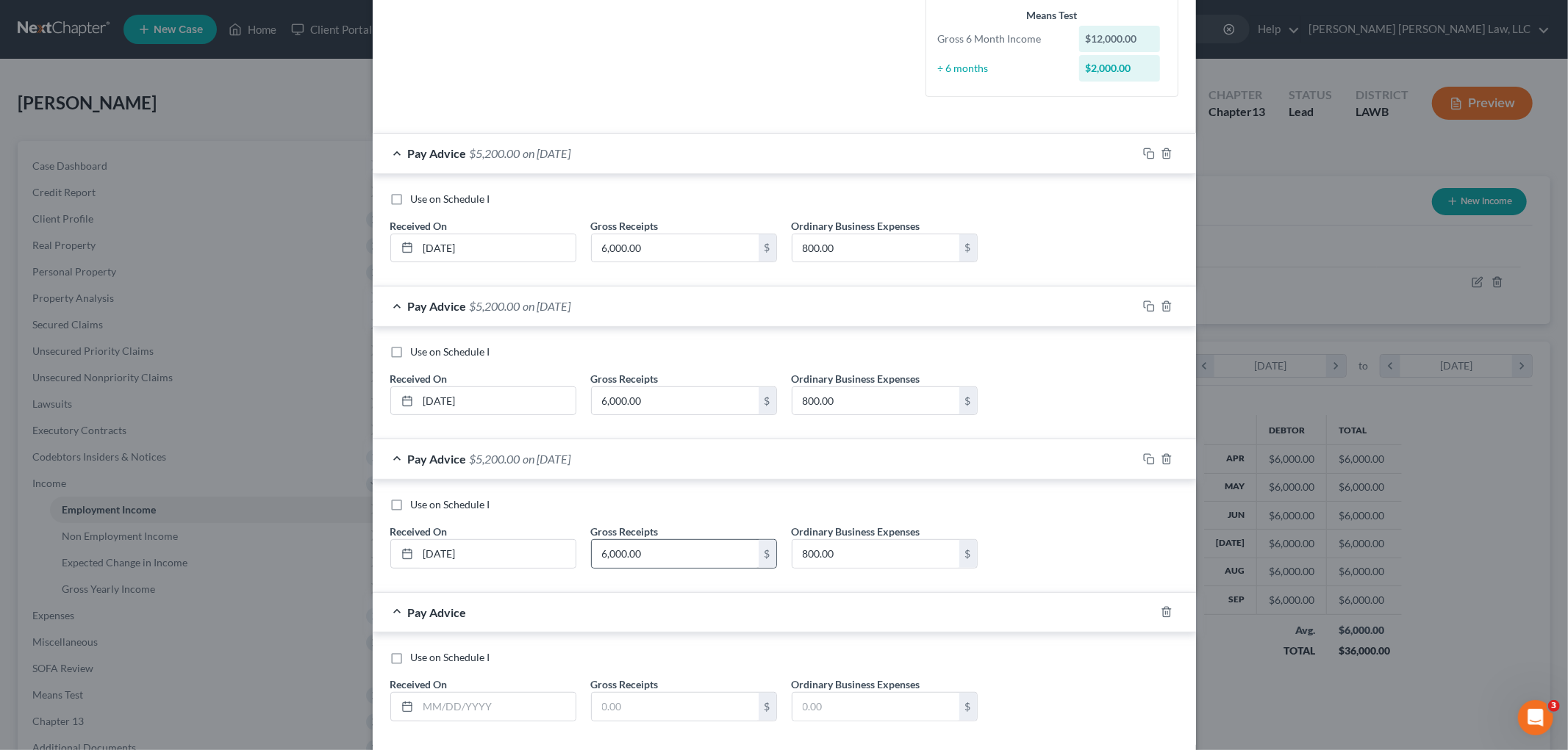
scroll to position [436, 0]
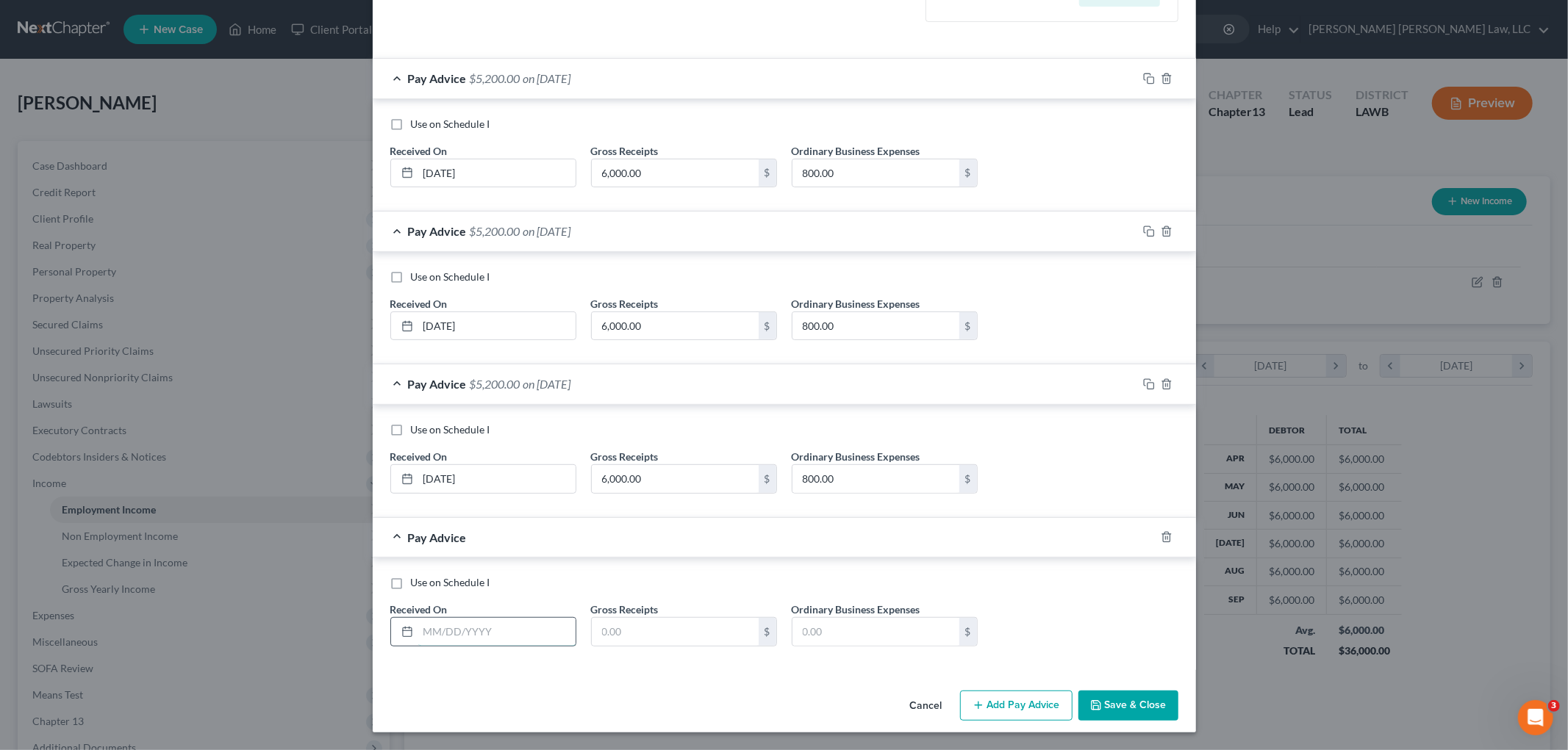
drag, startPoint x: 479, startPoint y: 637, endPoint x: 471, endPoint y: 640, distance: 8.5
click at [479, 637] on input "text" at bounding box center [497, 631] width 158 height 28
type input "06/01/2025"
type input "800.00"
type input "600.00"
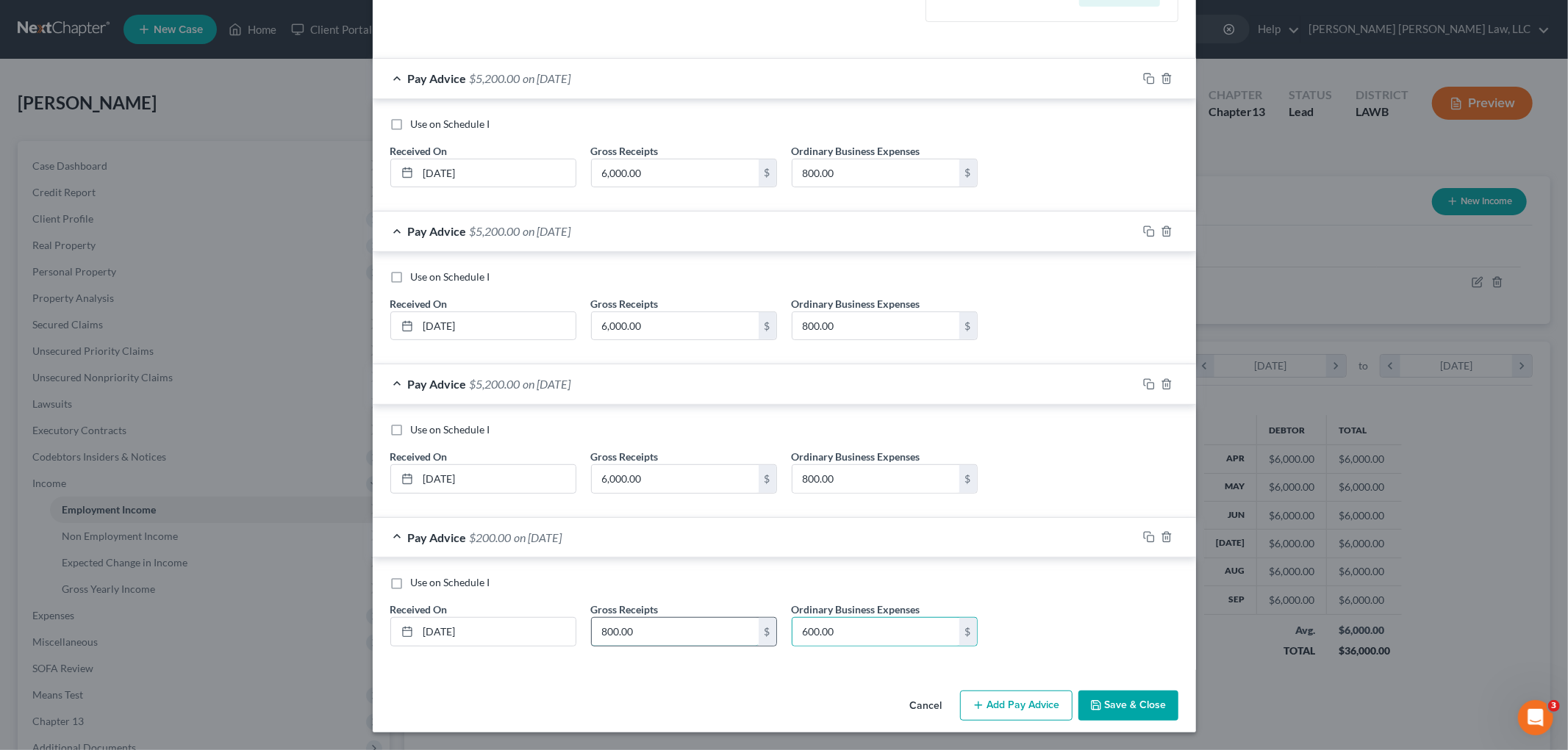
click at [650, 637] on input "800.00" at bounding box center [675, 631] width 167 height 28
type input "6,000.00"
type input "800.00"
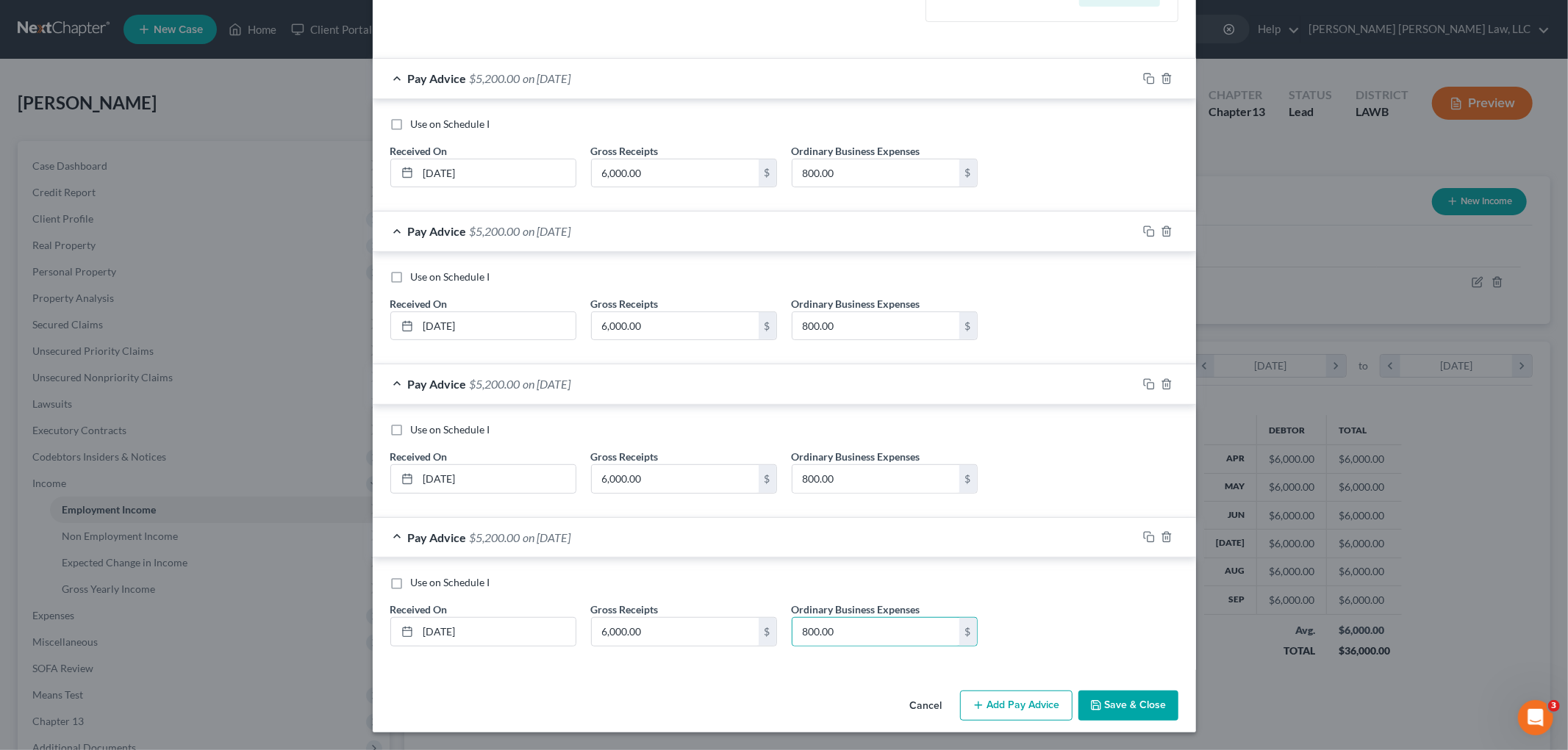
click at [989, 701] on button "Add Pay Advice" at bounding box center [1017, 706] width 113 height 31
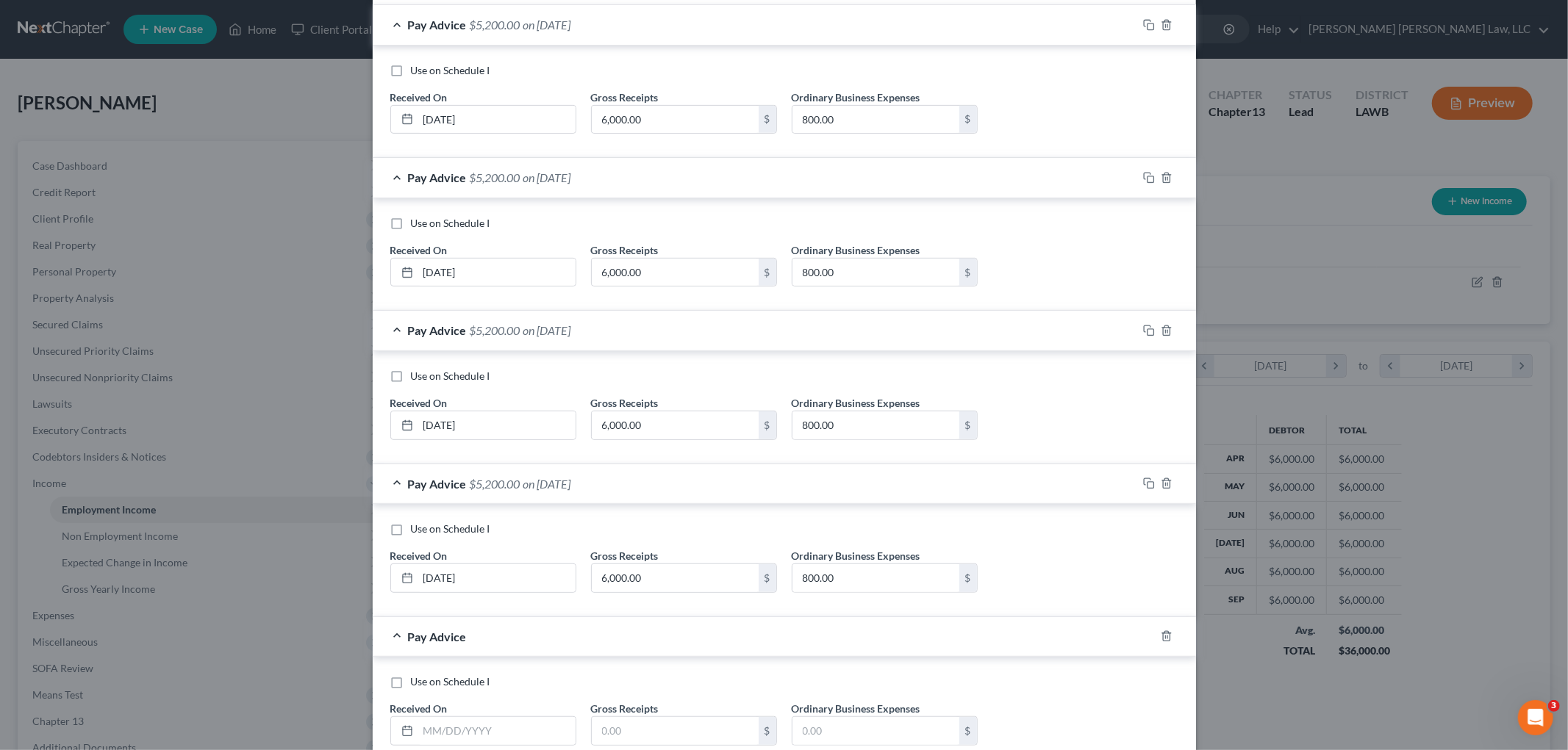
scroll to position [517, 0]
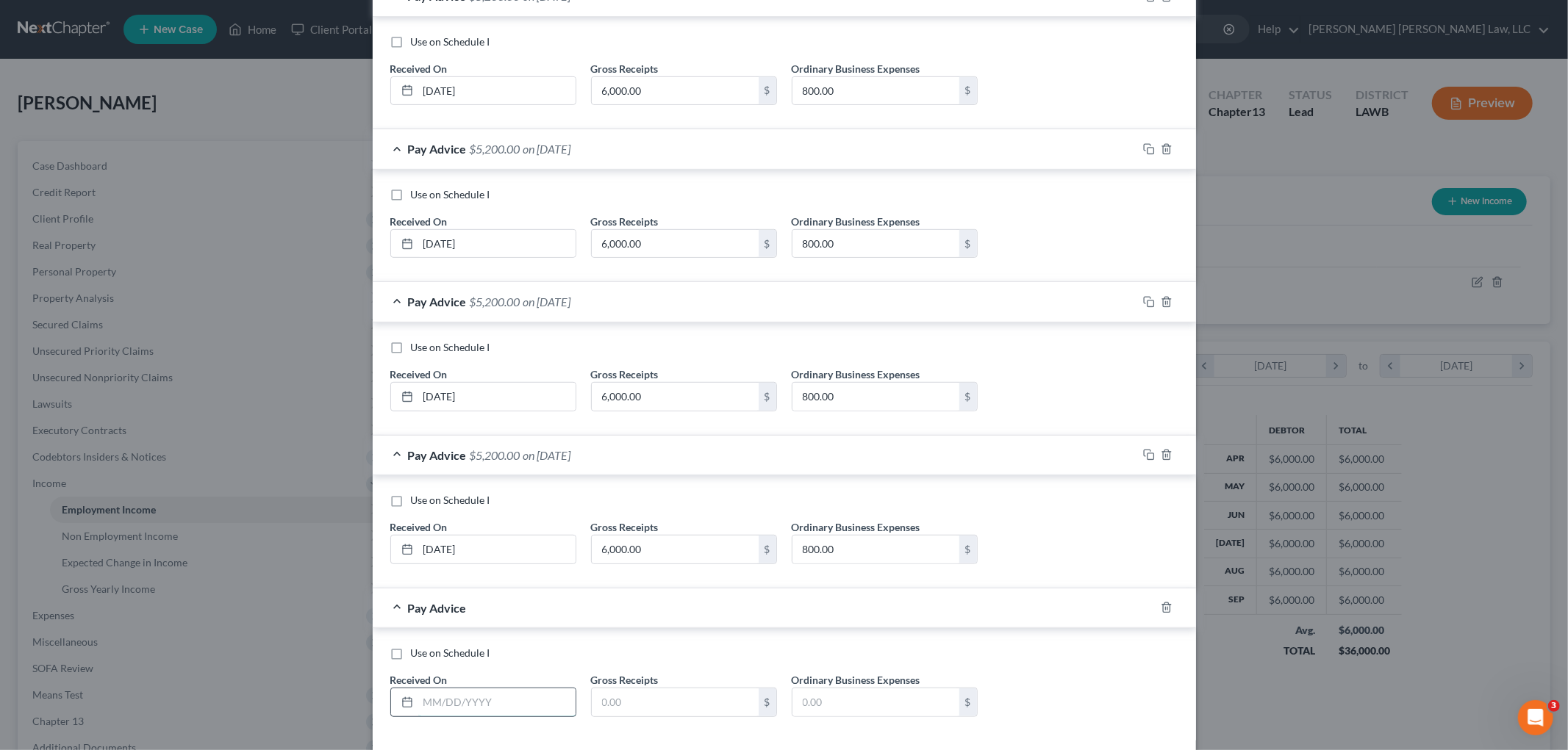
drag, startPoint x: 482, startPoint y: 713, endPoint x: 444, endPoint y: 711, distance: 38.1
click at [479, 713] on input "text" at bounding box center [497, 702] width 158 height 28
type input "05/01/2025"
type input "6,000.00"
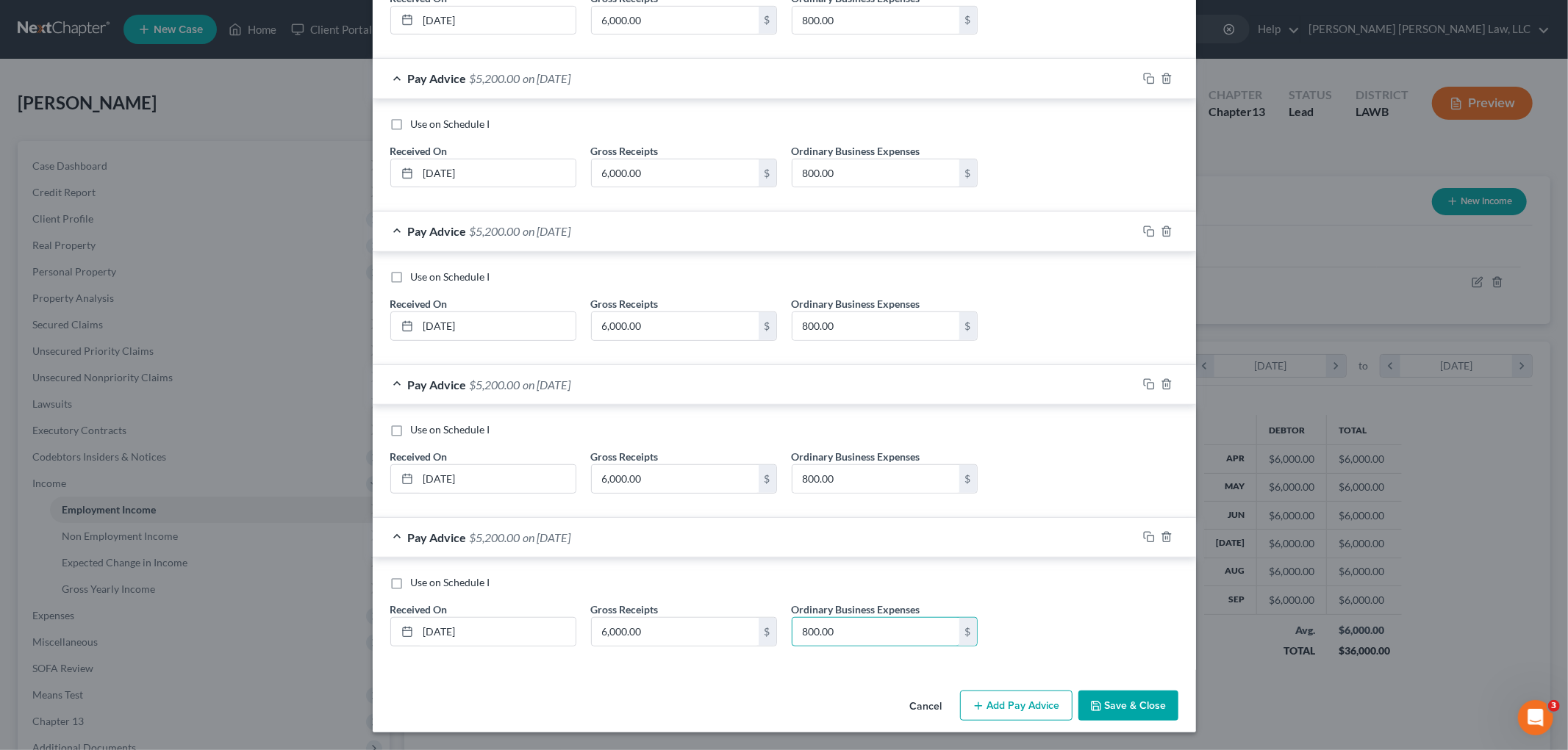
scroll to position [589, 0]
type input "800.00"
click at [1019, 702] on button "Add Pay Advice" at bounding box center [1017, 706] width 113 height 31
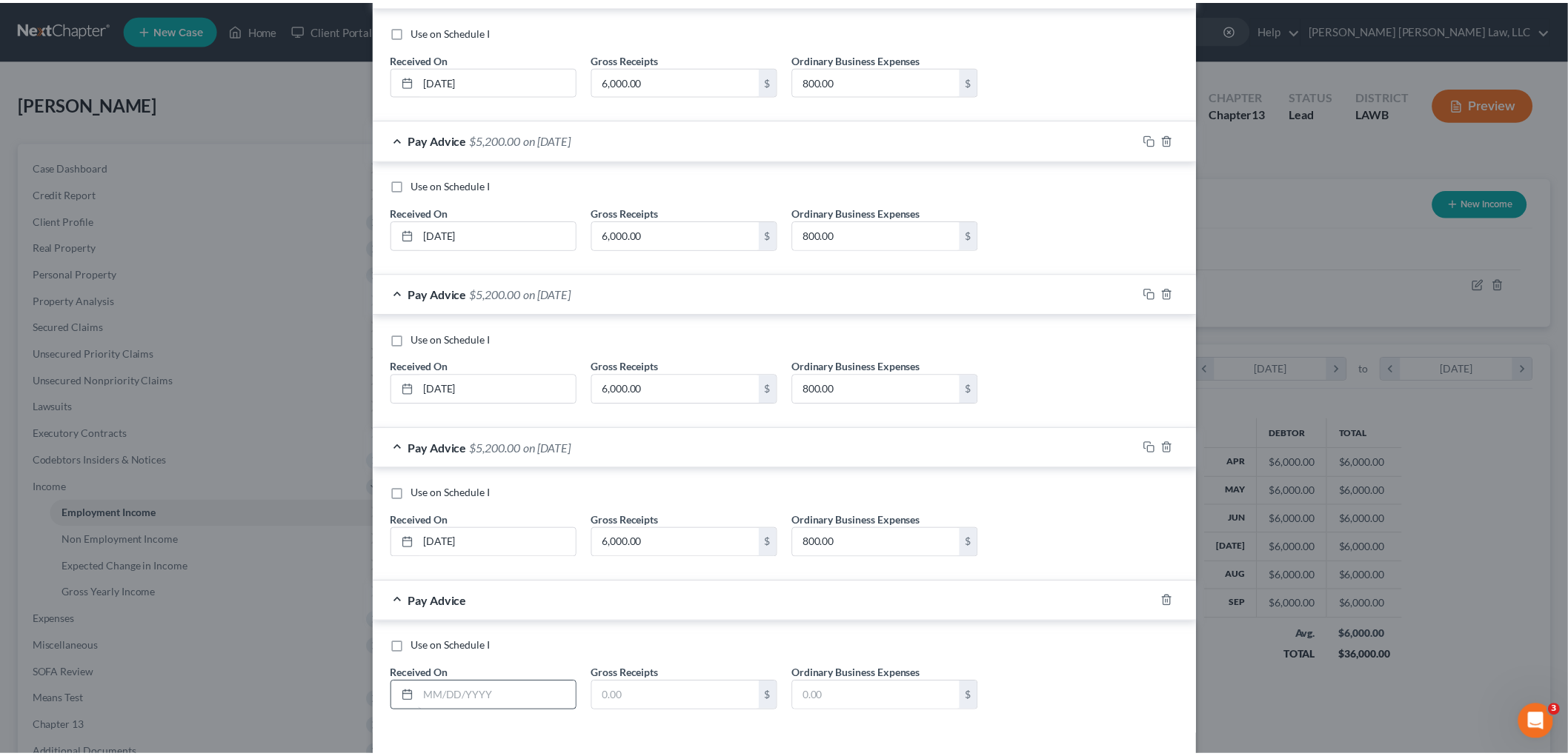
scroll to position [749, 0]
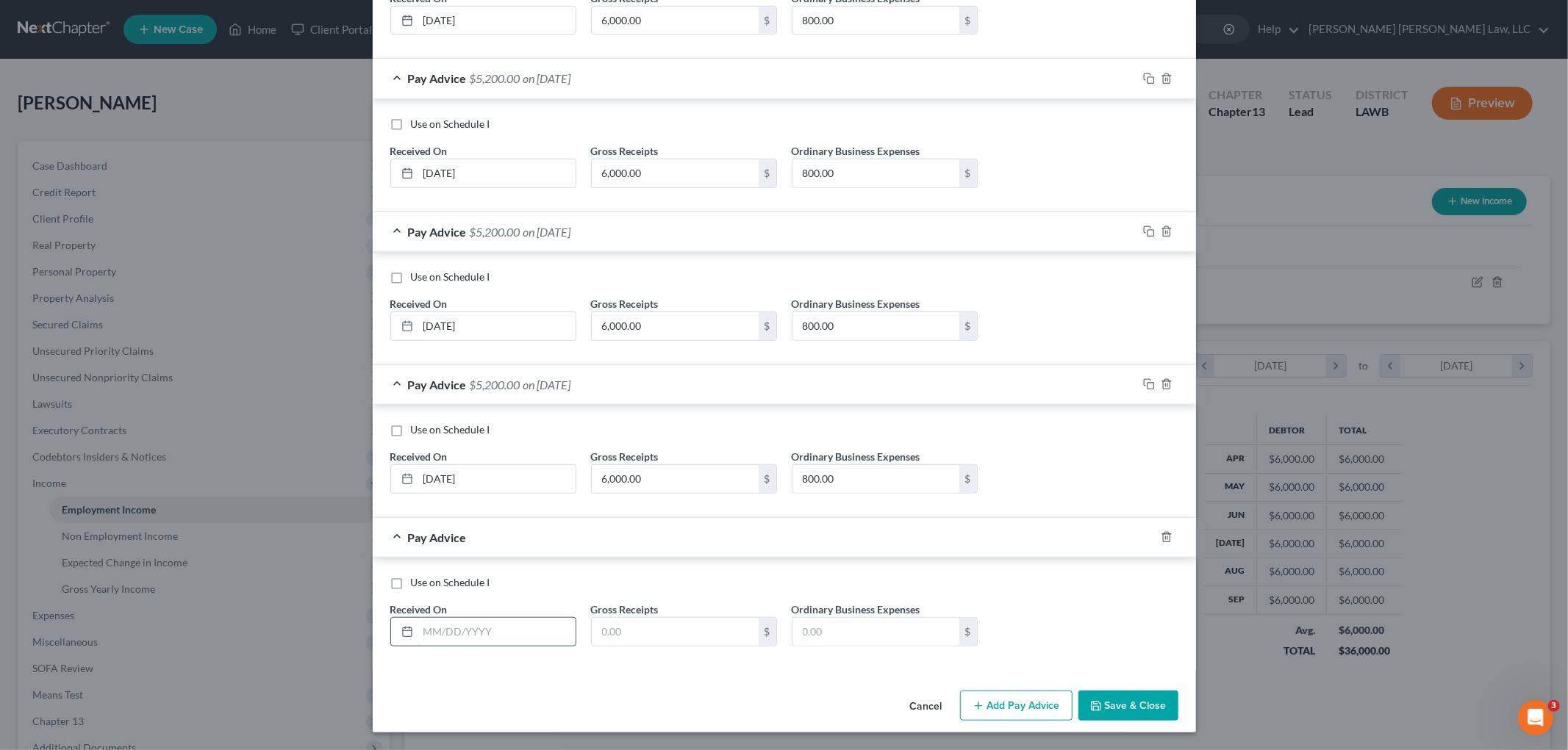
click at [505, 637] on input "text" at bounding box center [497, 631] width 158 height 28
type input "04/01/2025"
type input "6,000.00"
type input "800.00"
click at [1130, 702] on button "Save & Close" at bounding box center [1128, 706] width 100 height 31
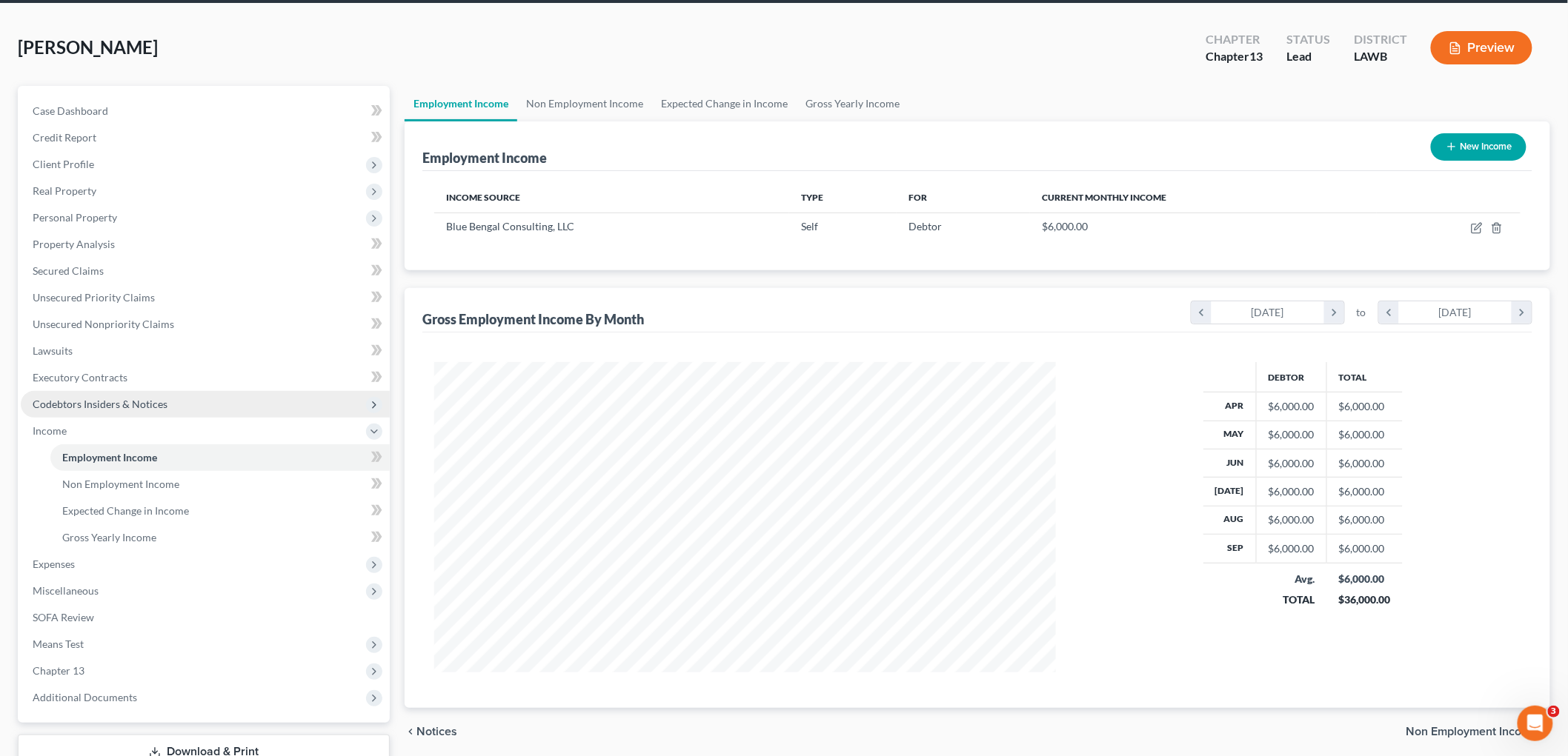
scroll to position [163, 0]
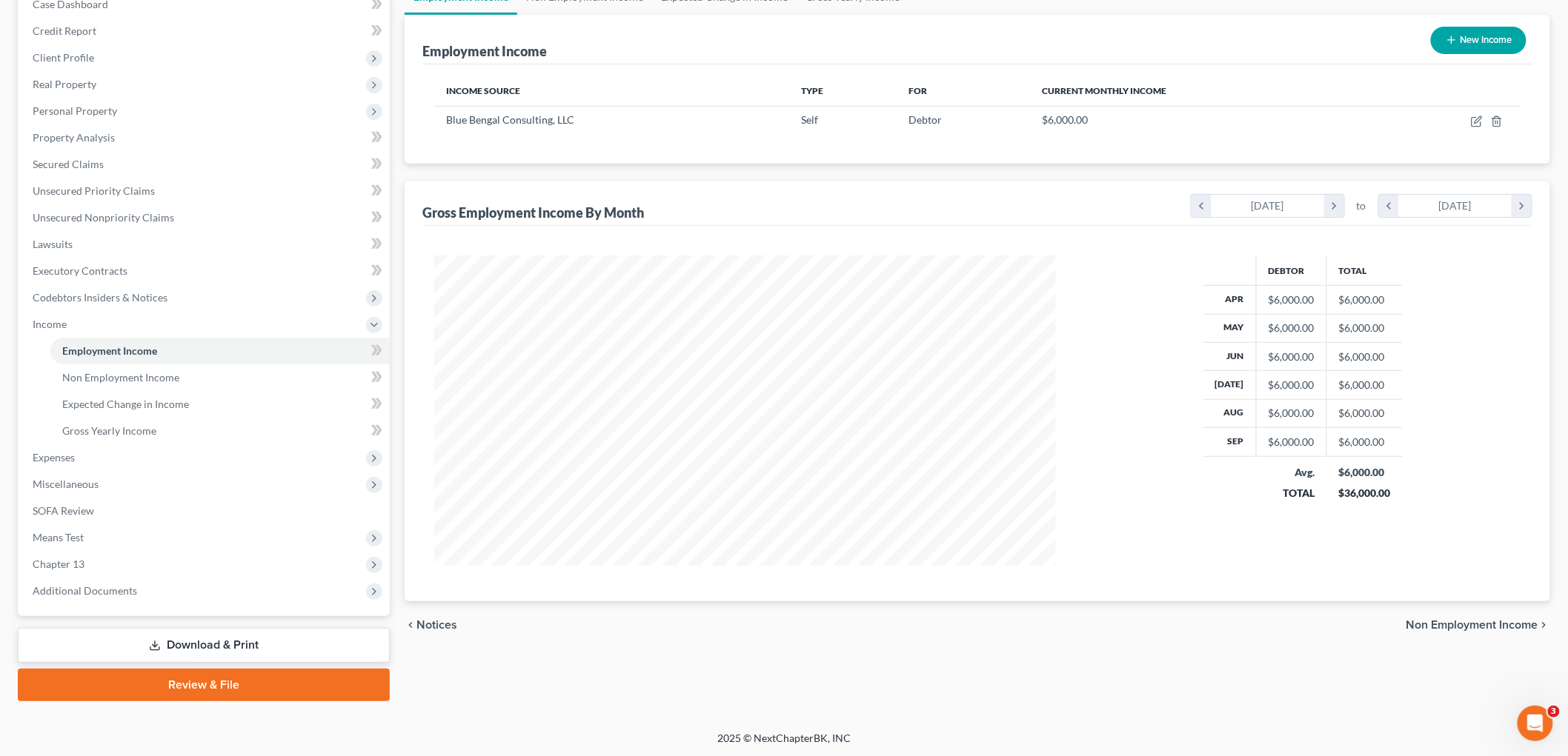
click at [165, 643] on link "Download & Print" at bounding box center [204, 646] width 372 height 35
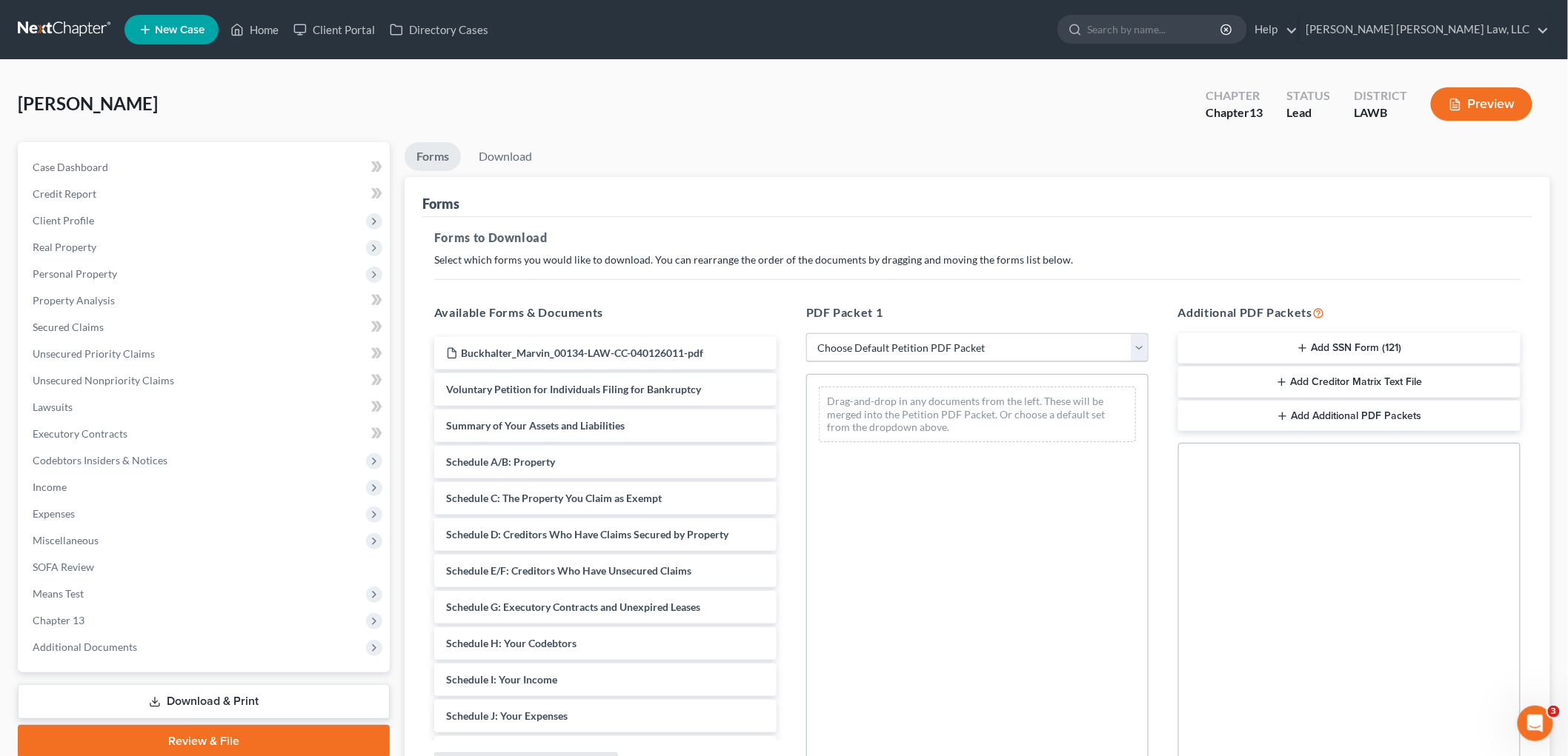
click at [868, 342] on select "Choose Default Petition PDF Packet Complete Bankruptcy Petition (all forms and …" at bounding box center [978, 348] width 343 height 30
select select "0"
click at [807, 334] on select "Choose Default Petition PDF Packet Complete Bankruptcy Petition (all forms and …" at bounding box center [978, 348] width 343 height 30
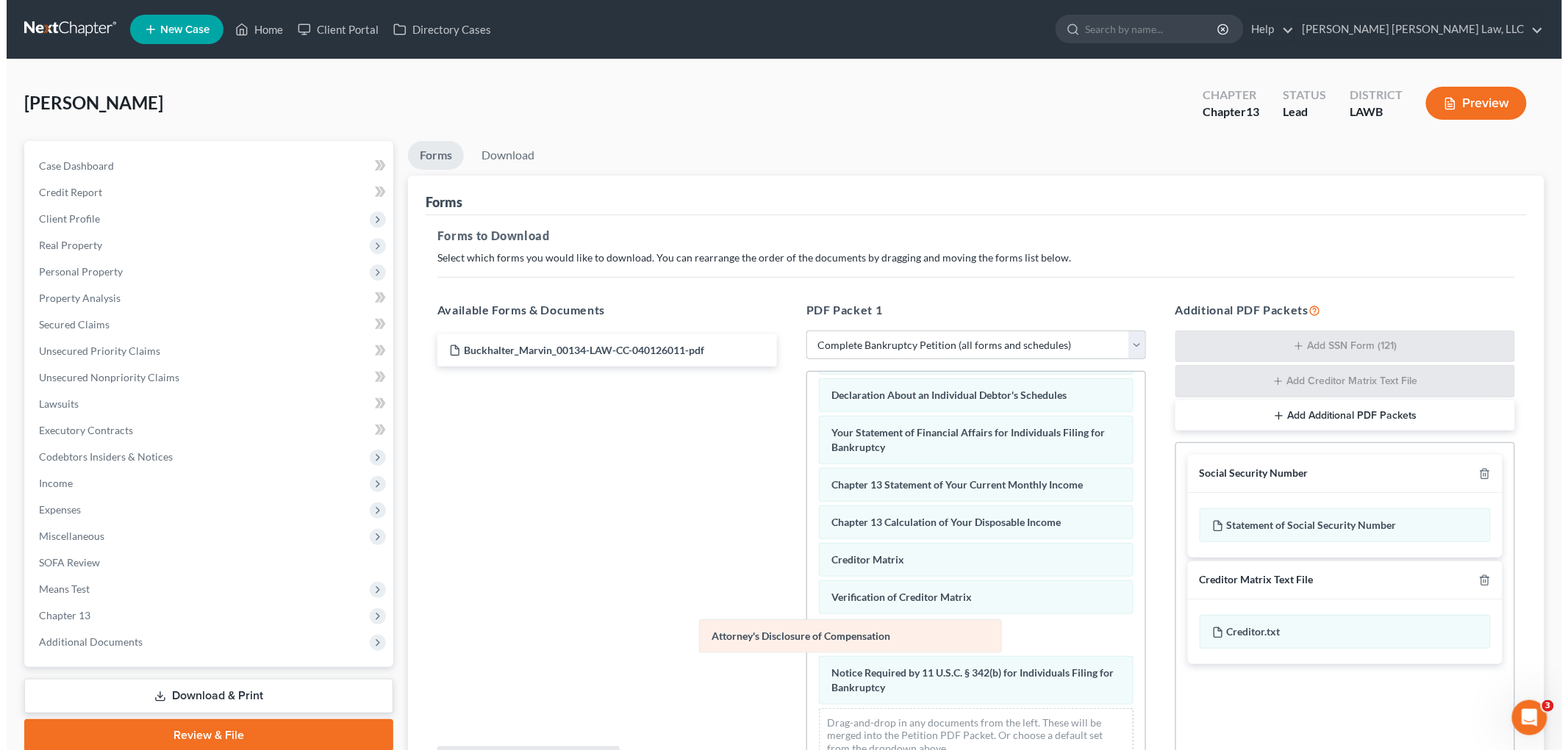
scroll to position [359, 0]
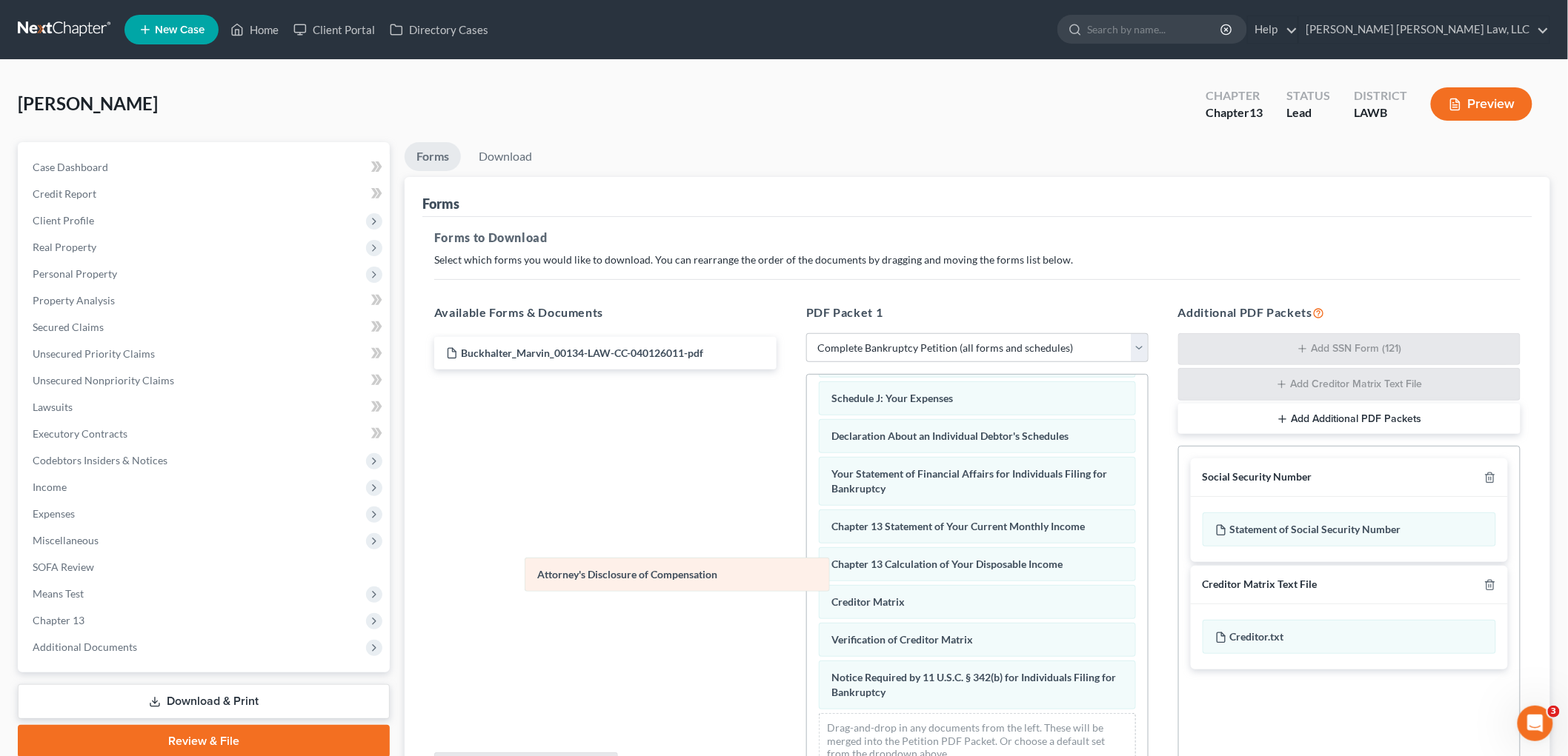
drag, startPoint x: 893, startPoint y: 693, endPoint x: 601, endPoint y: 566, distance: 318.4
click at [807, 573] on div "Attorney's Disclosure of Compensation Voluntary Petition for Individuals Filing…" at bounding box center [977, 405] width 341 height 751
click at [1490, 477] on icon "button" at bounding box center [1491, 477] width 12 height 12
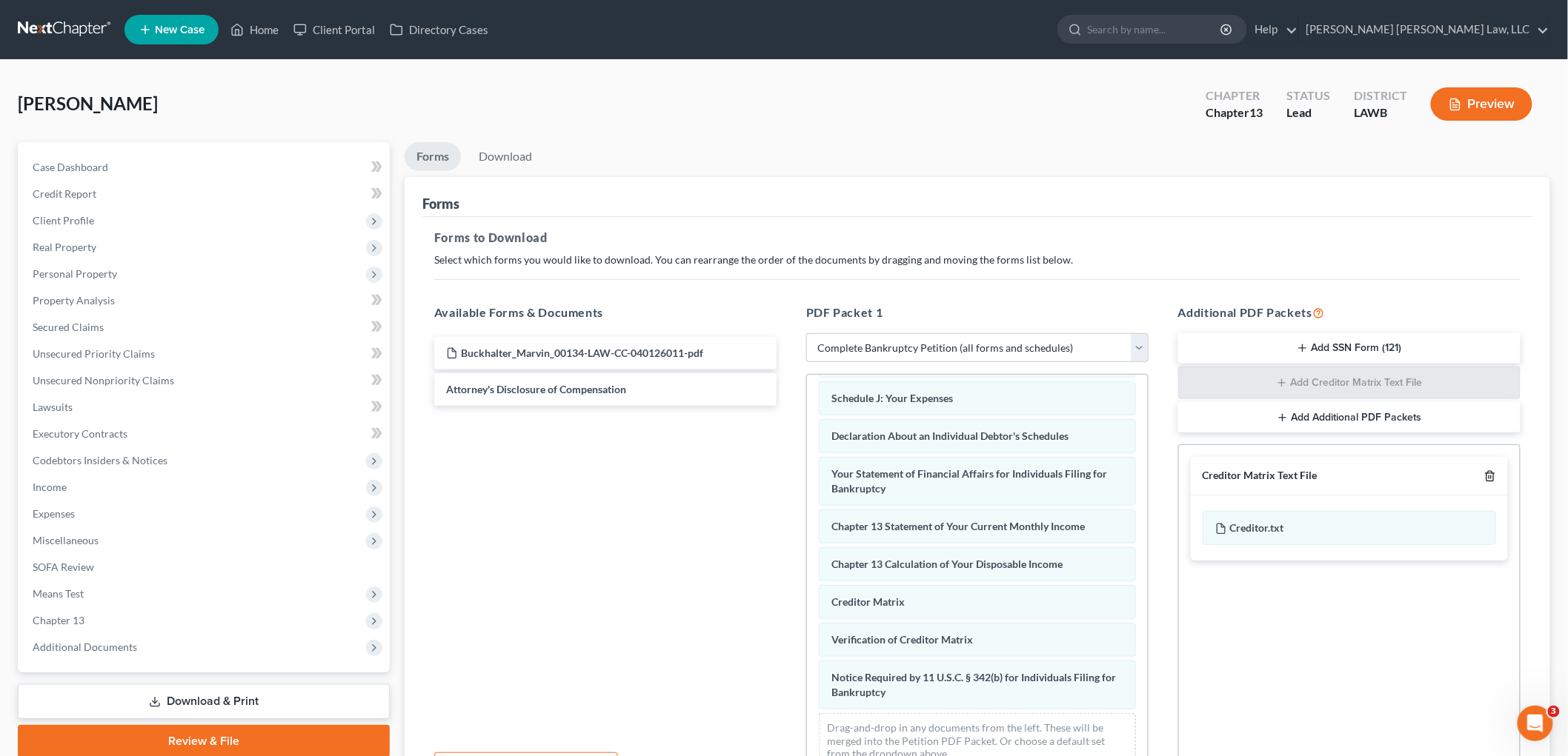
click at [1490, 477] on line "button" at bounding box center [1490, 478] width 0 height 3
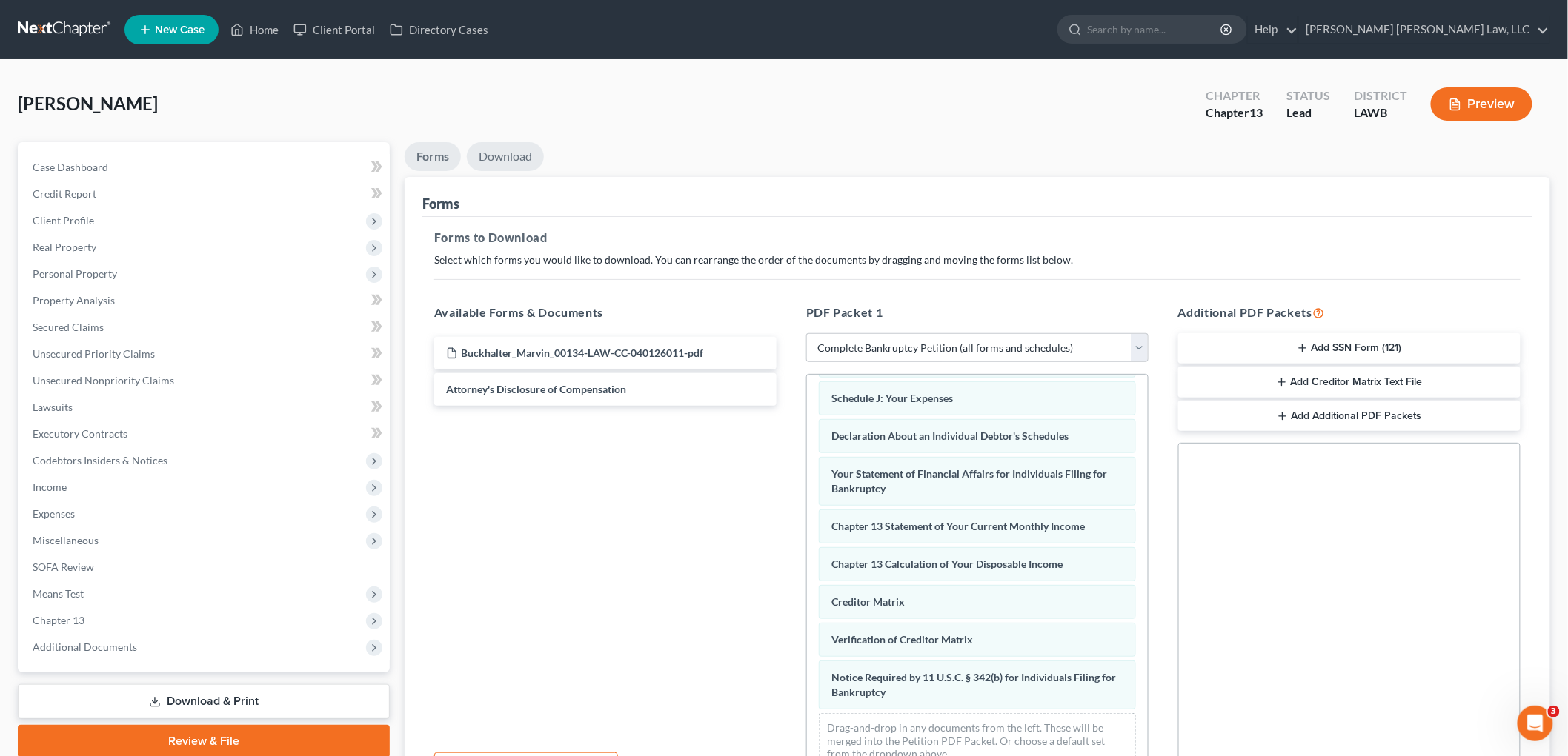
click at [504, 159] on link "Download" at bounding box center [506, 156] width 77 height 29
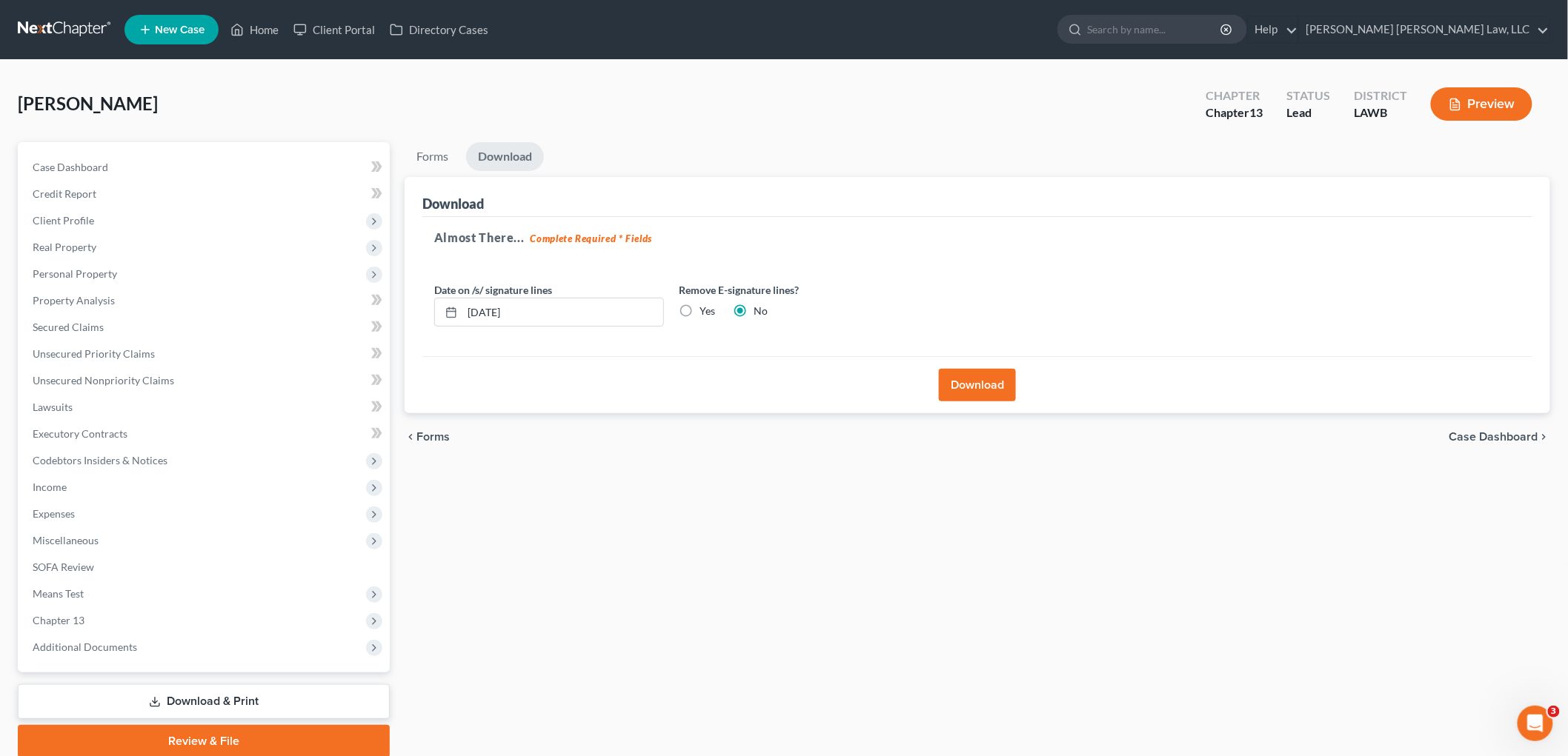
click at [965, 390] on button "Download" at bounding box center [978, 385] width 77 height 33
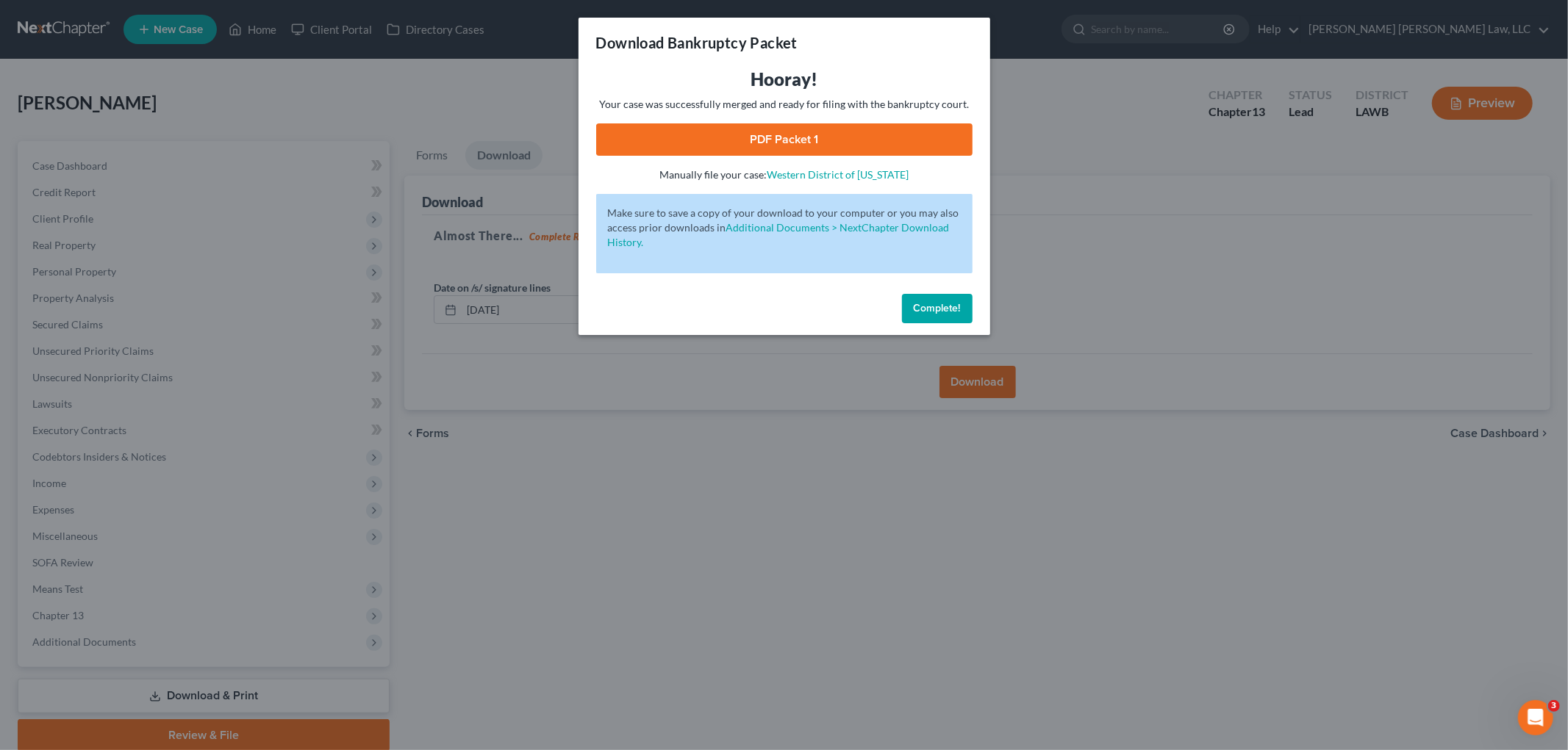
click at [941, 133] on link "PDF Packet 1" at bounding box center [784, 139] width 376 height 32
click at [935, 310] on span "Complete!" at bounding box center [937, 308] width 47 height 13
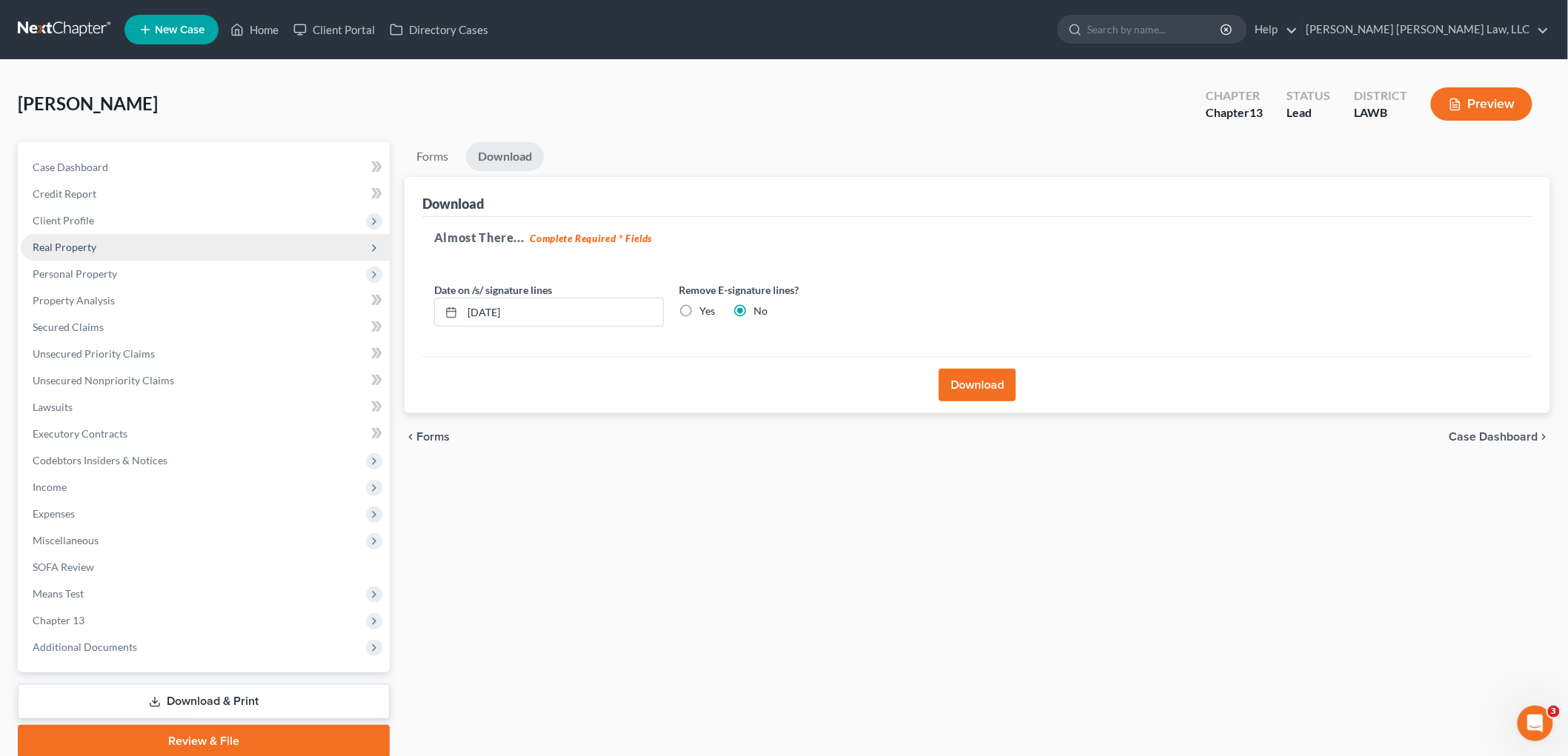
click at [97, 245] on span "Real Property" at bounding box center [205, 247] width 369 height 26
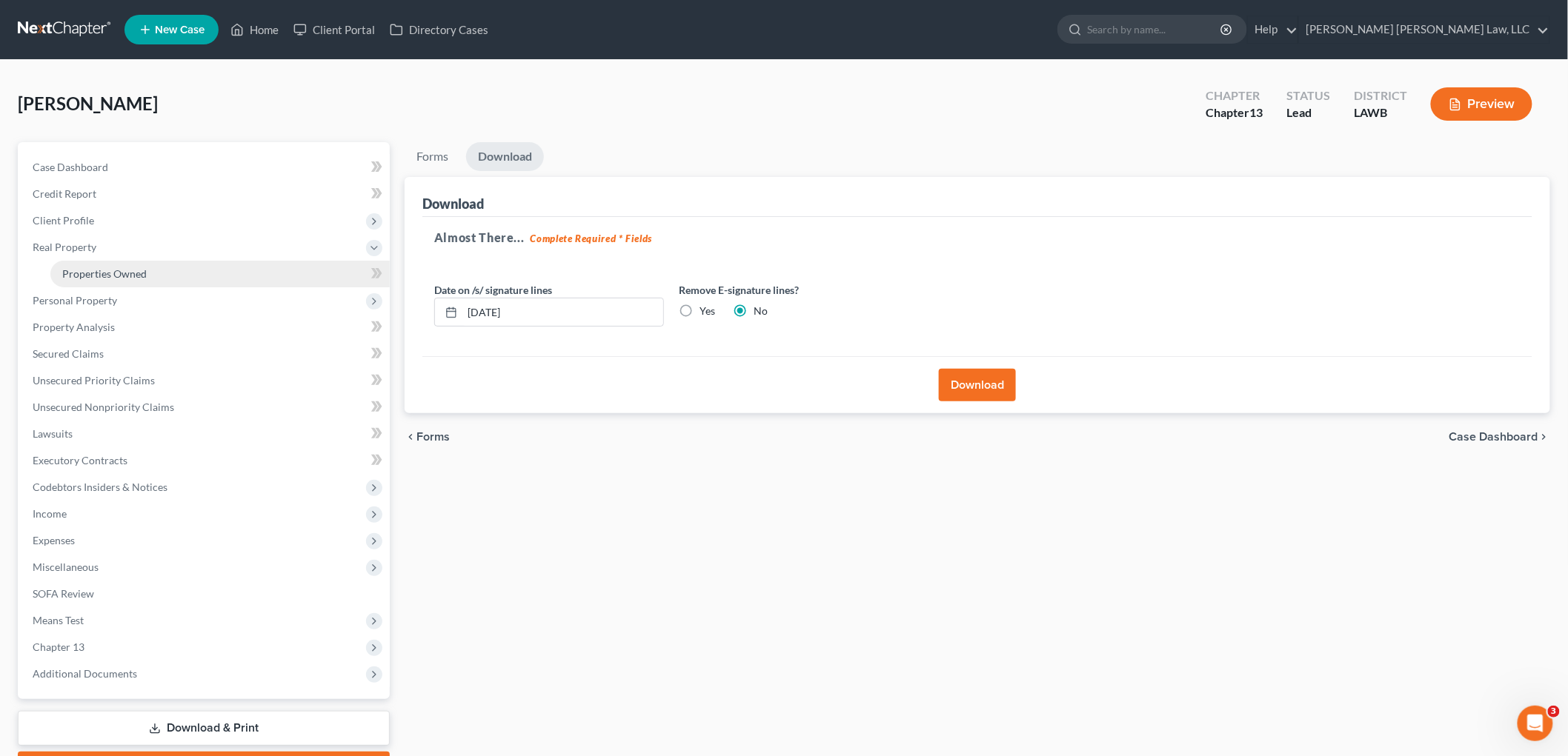
click at [113, 271] on span "Properties Owned" at bounding box center [105, 274] width 85 height 13
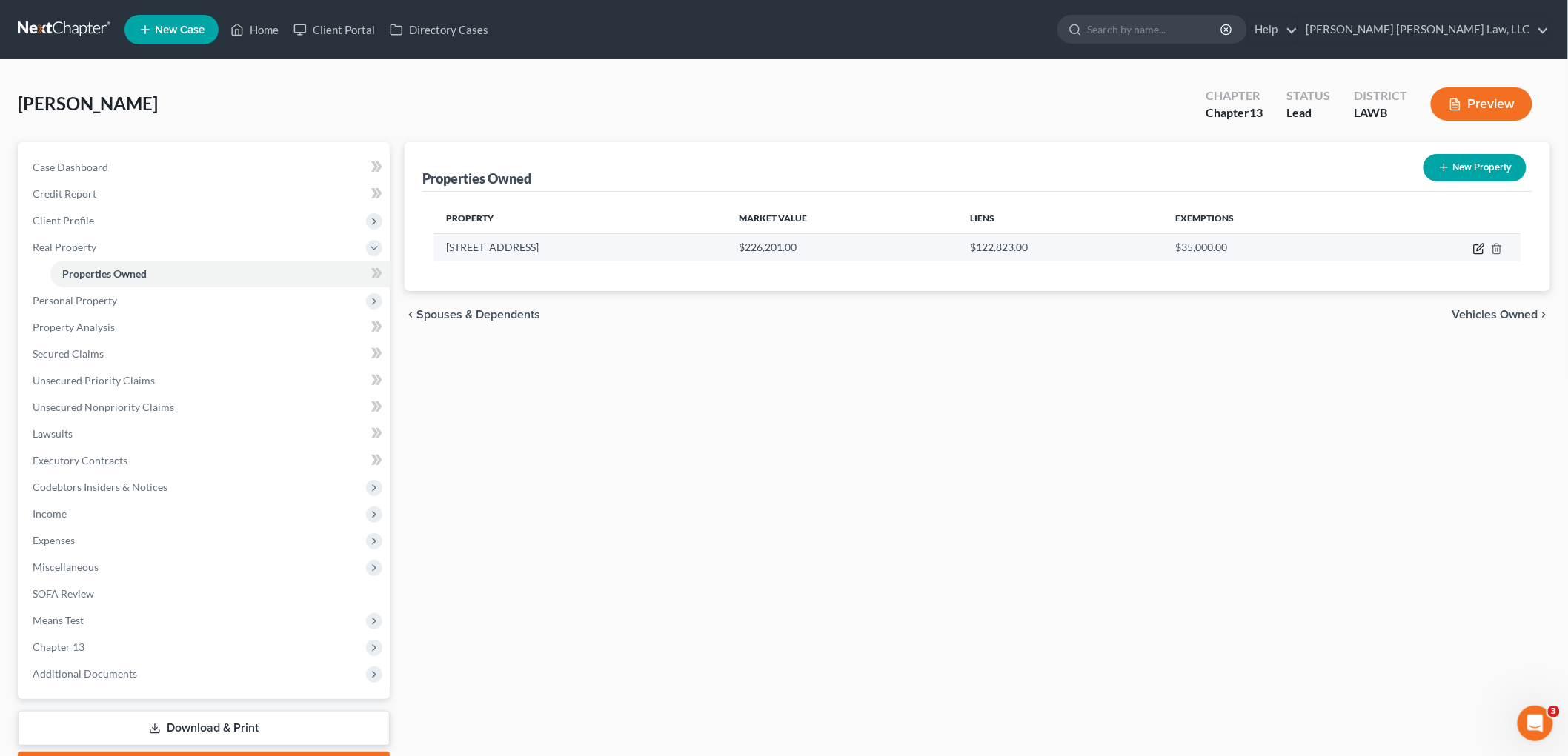
click at [1481, 249] on icon "button" at bounding box center [1479, 248] width 12 height 12
select select "19"
select select "36"
select select "0"
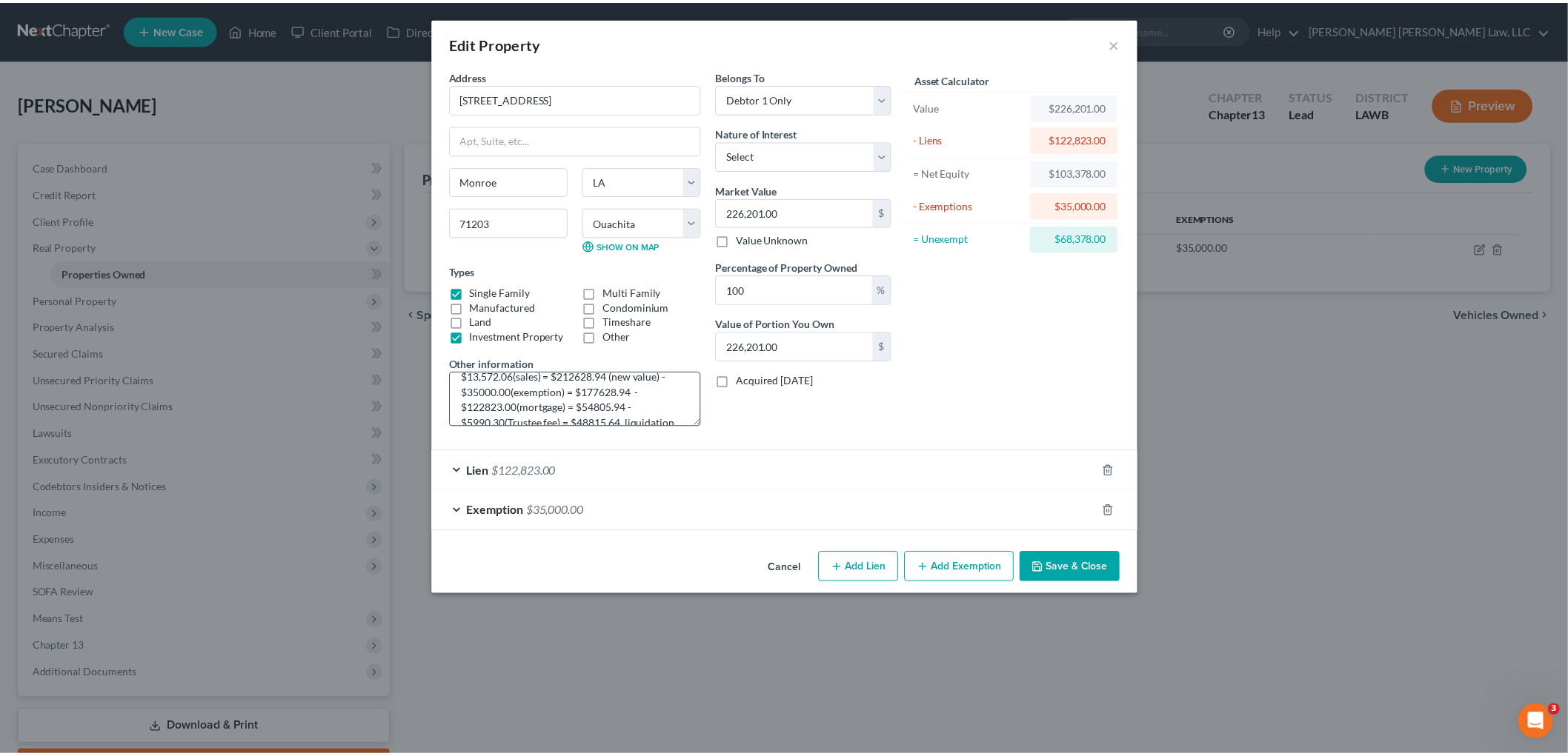
scroll to position [46, 0]
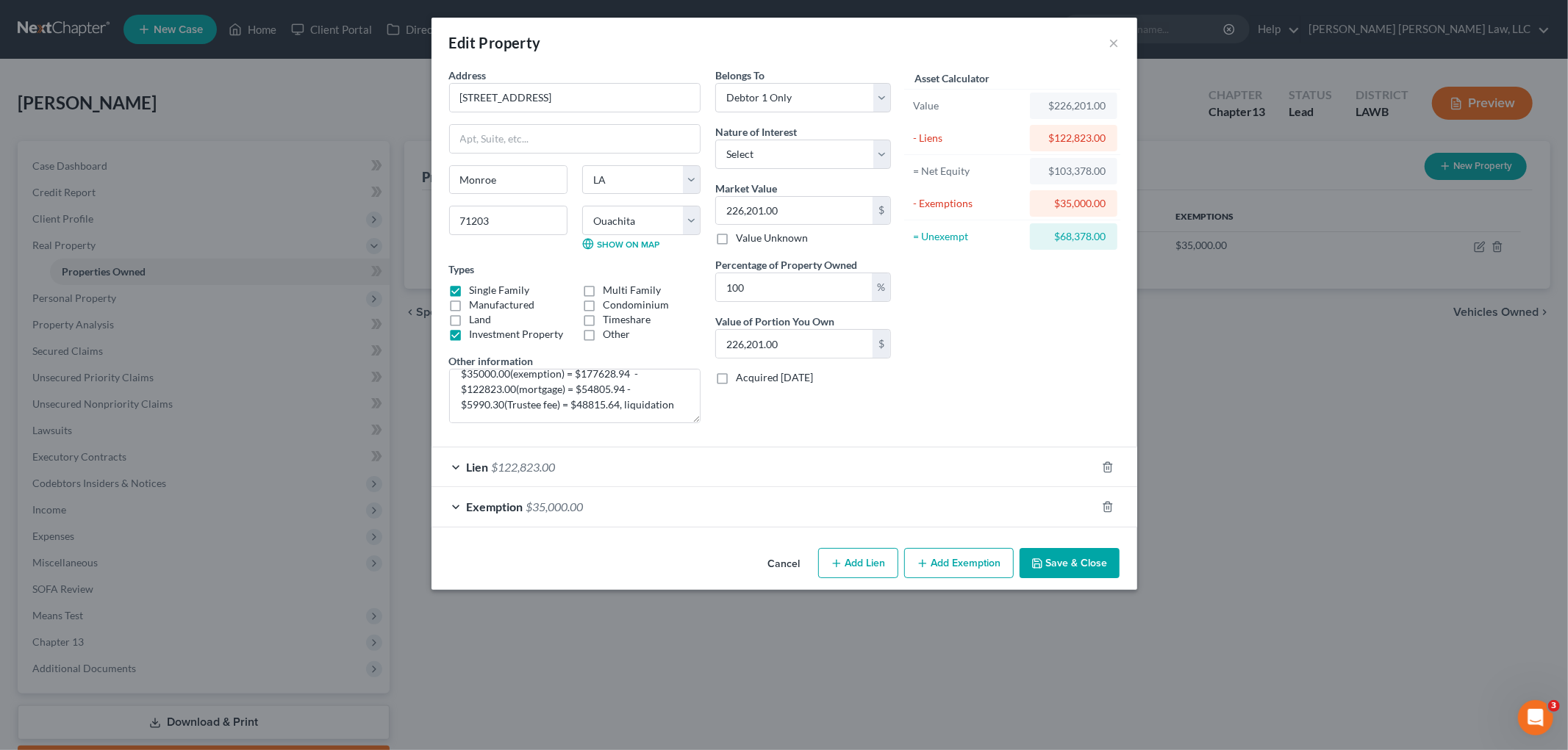
drag, startPoint x: 1081, startPoint y: 570, endPoint x: 291, endPoint y: 604, distance: 790.7
click at [1081, 570] on button "Save & Close" at bounding box center [1070, 563] width 100 height 31
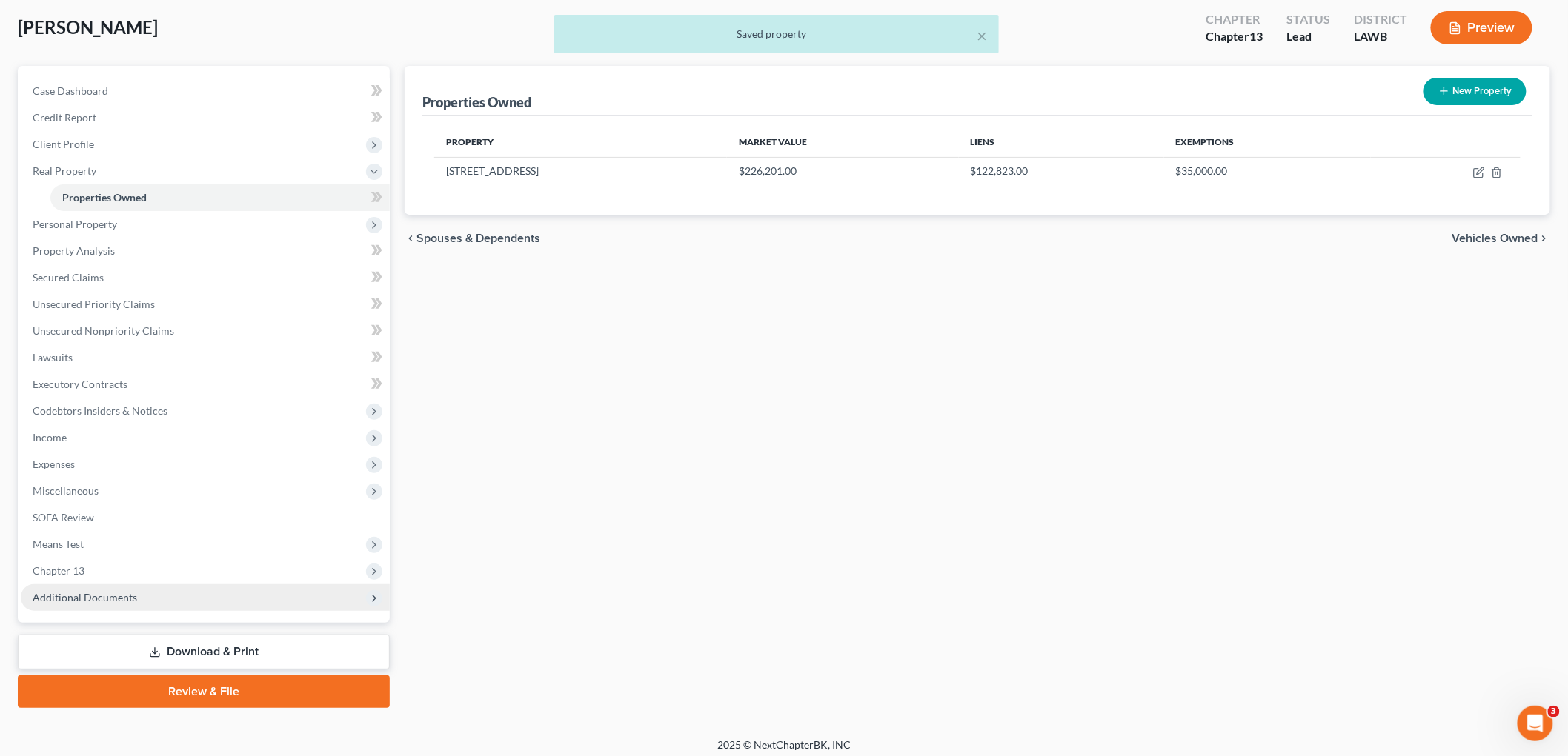
scroll to position [83, 0]
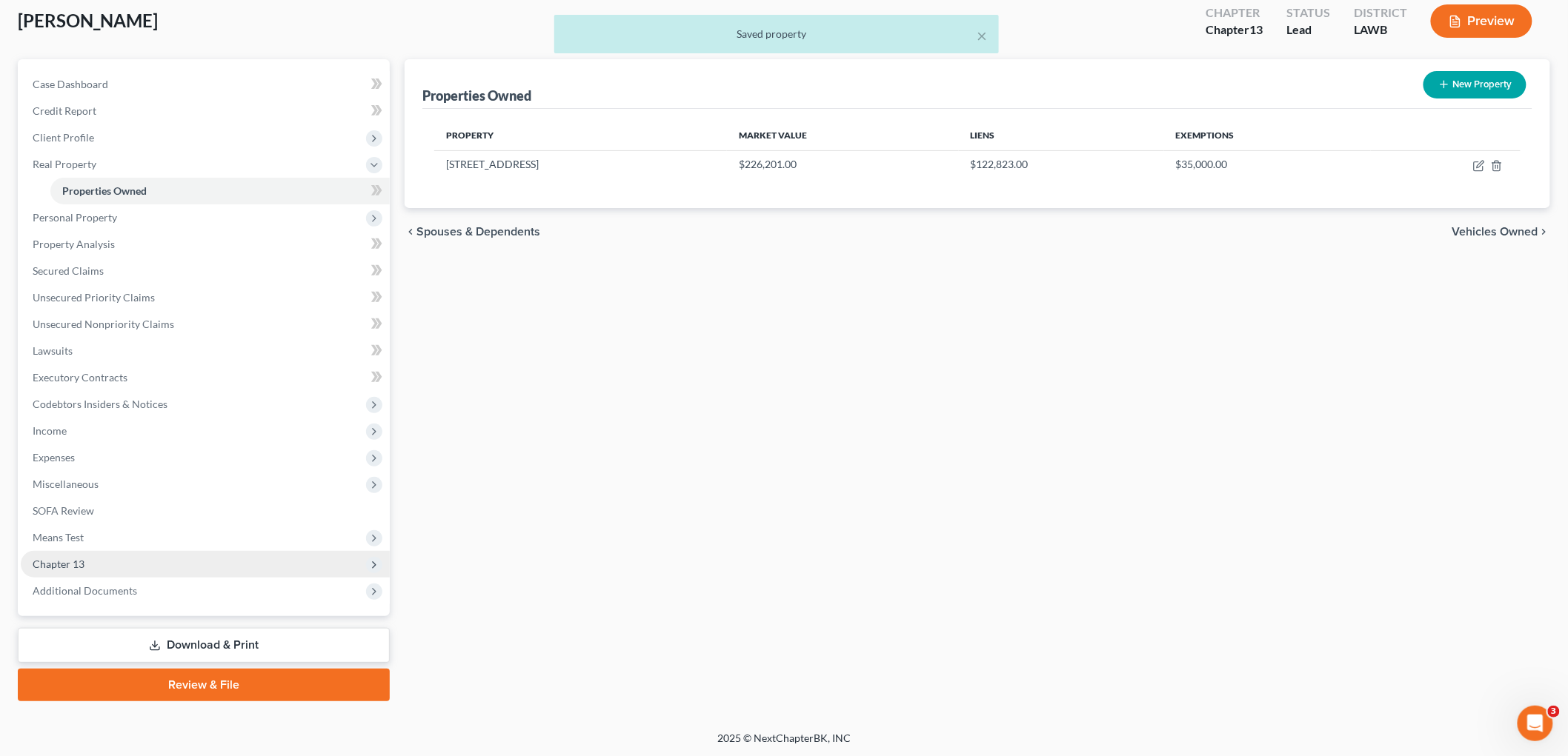
click at [106, 568] on span "Chapter 13" at bounding box center [205, 564] width 369 height 26
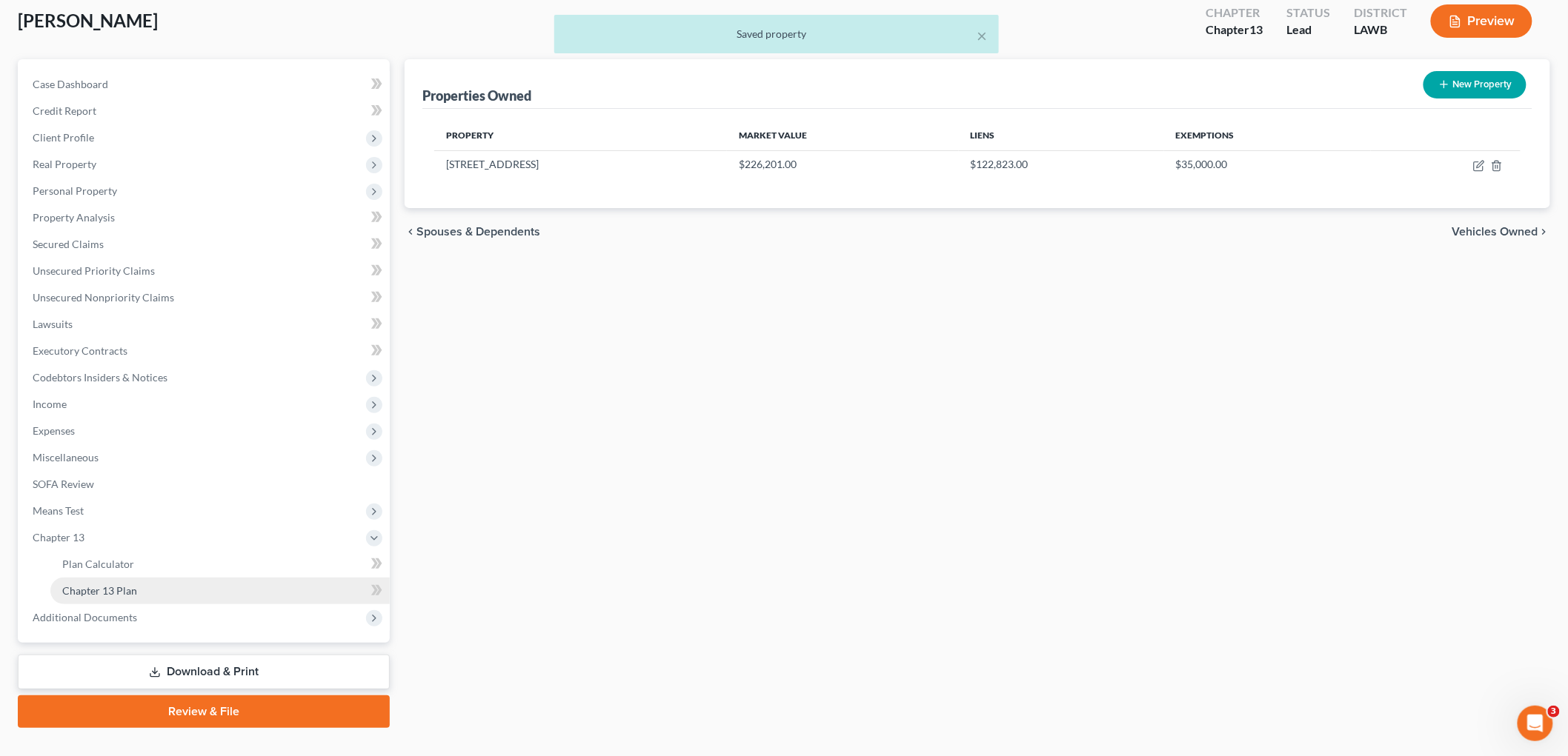
click at [105, 597] on link "Chapter 13 Plan" at bounding box center [220, 591] width 339 height 26
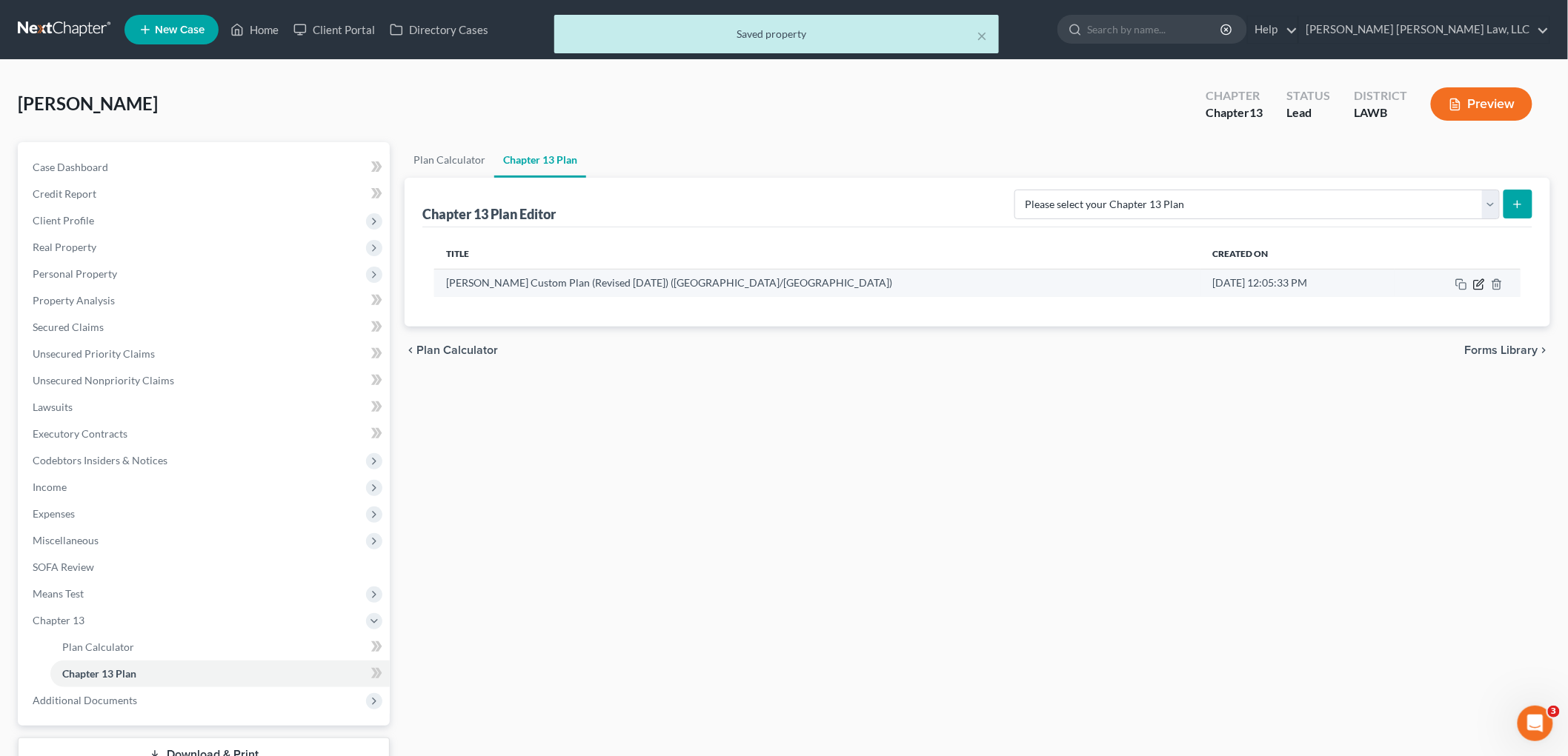
click at [1475, 284] on icon "button" at bounding box center [1479, 284] width 9 height 9
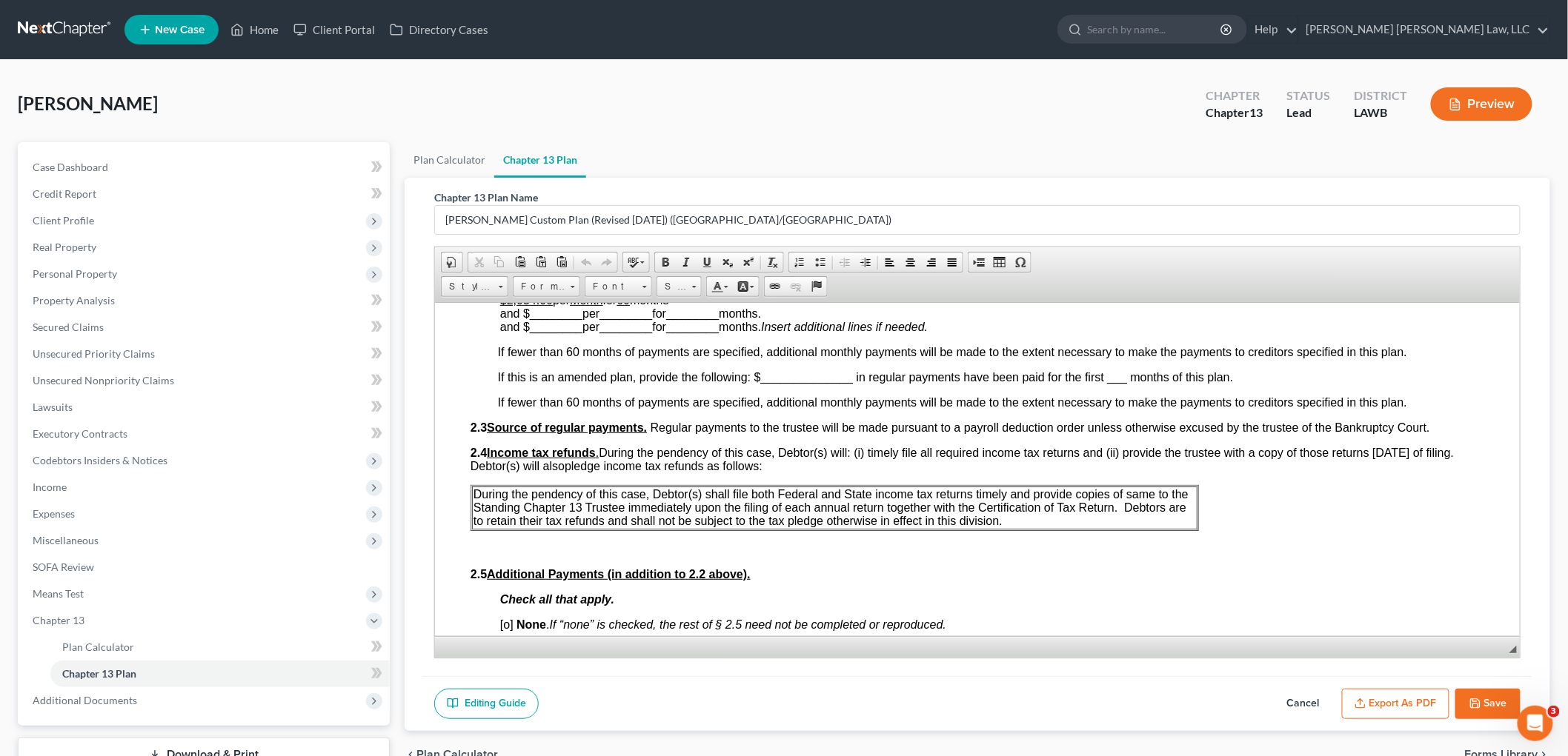
scroll to position [741, 0]
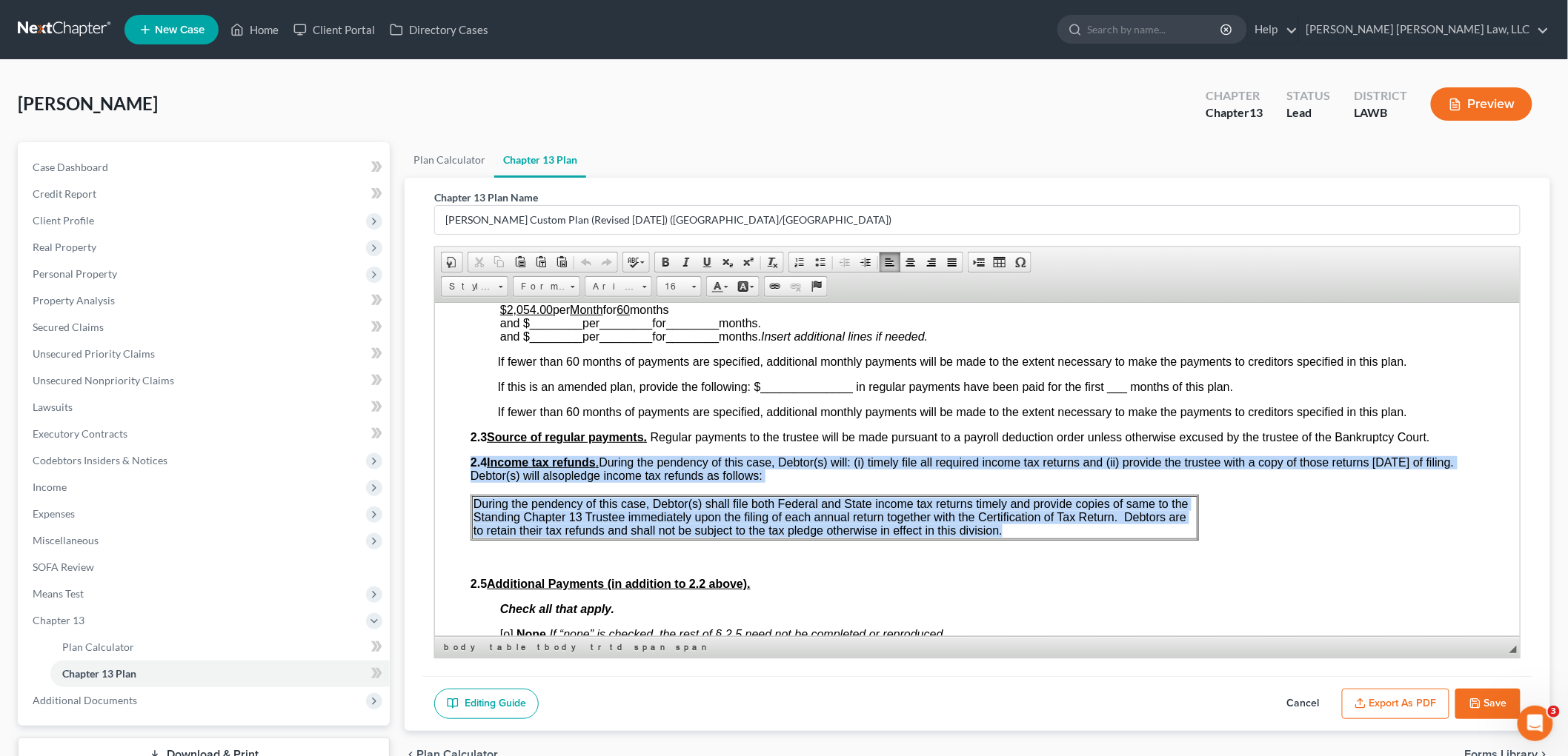
drag, startPoint x: 1012, startPoint y: 532, endPoint x: 469, endPoint y: 506, distance: 543.6
click at [470, 506] on table "During the pendency of this case, Debtor(s) shall file both Federal and State i…" at bounding box center [834, 517] width 728 height 46
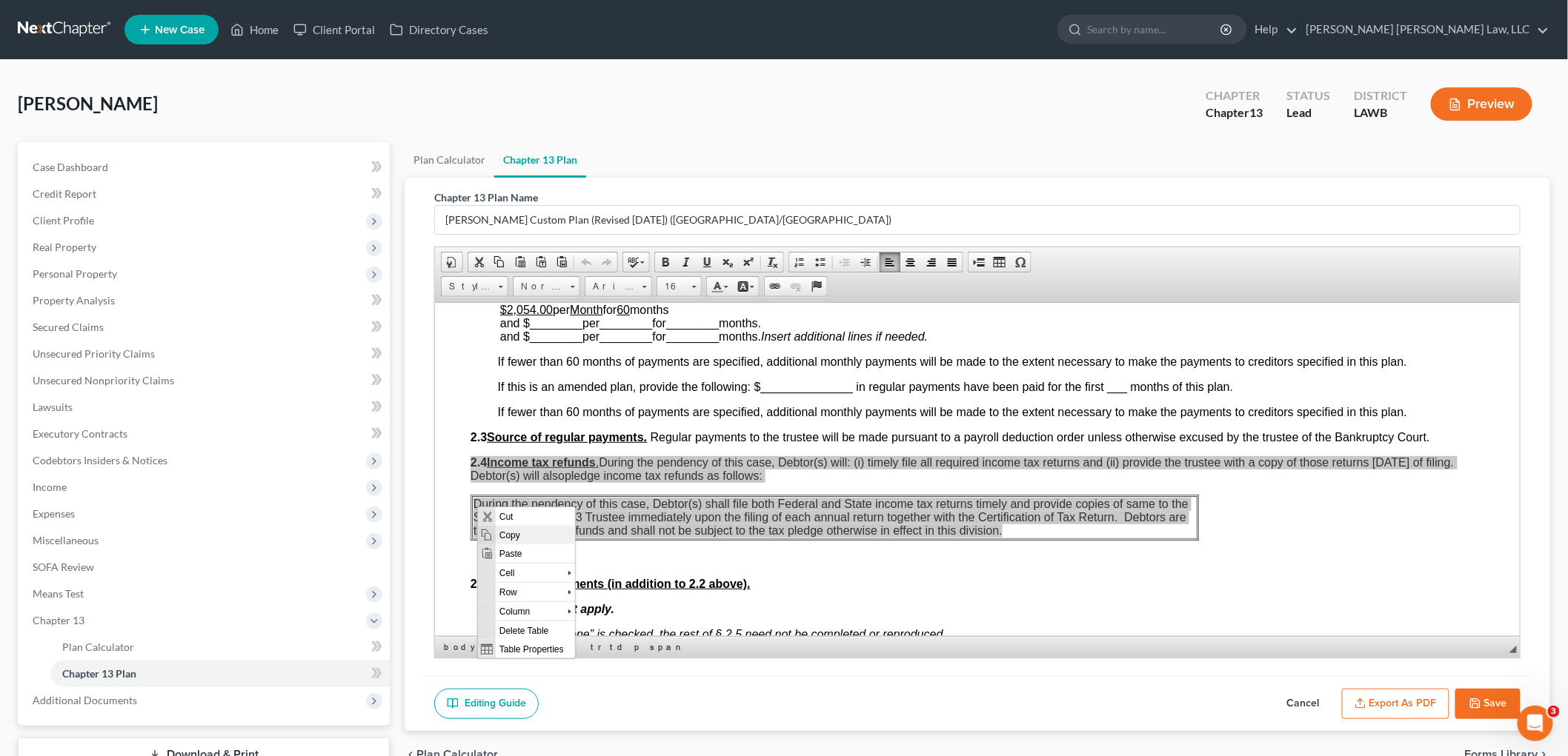
scroll to position [0, 0]
click at [508, 549] on span "Paste" at bounding box center [535, 552] width 79 height 18
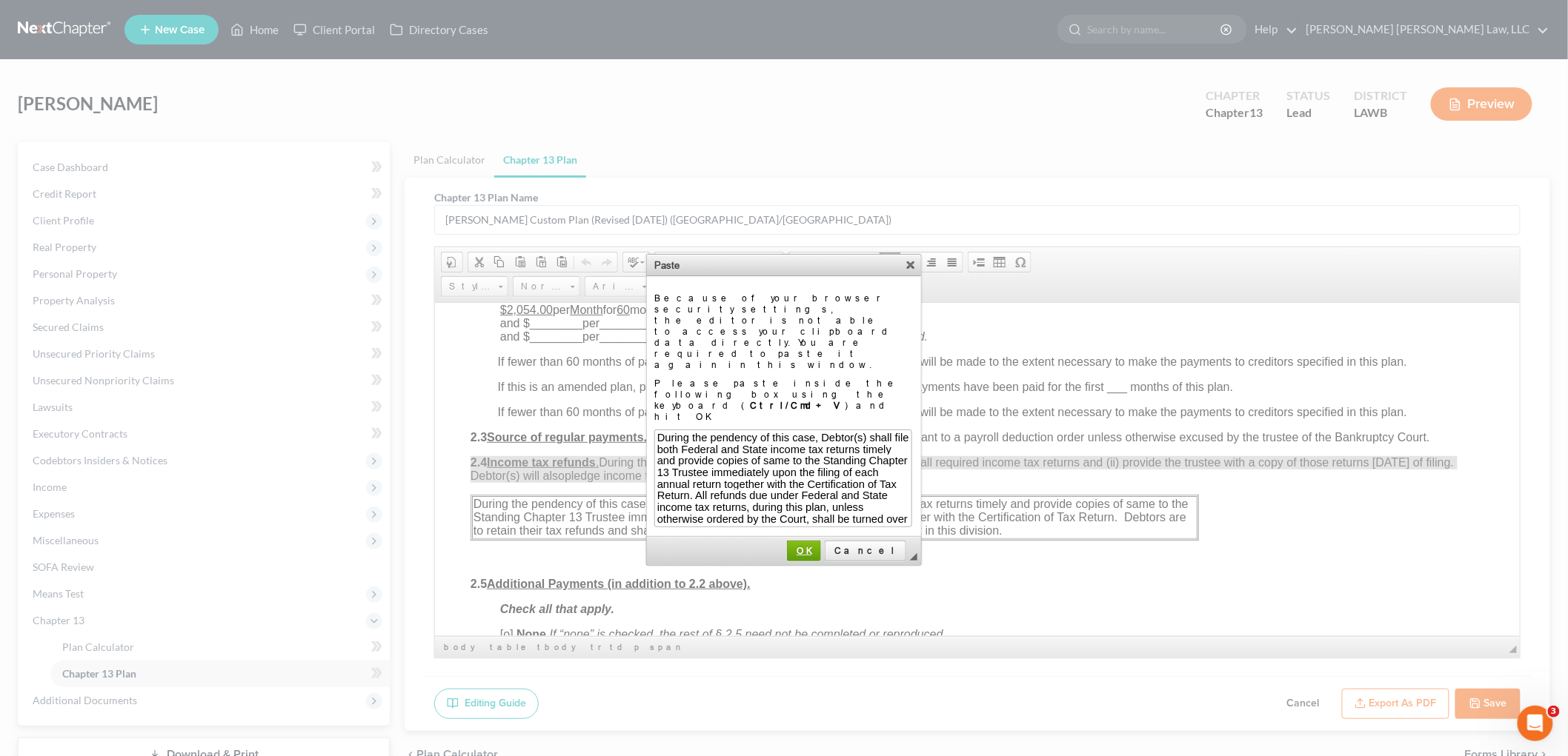
scroll to position [149, 0]
click at [820, 545] on span "OK" at bounding box center [804, 551] width 31 height 11
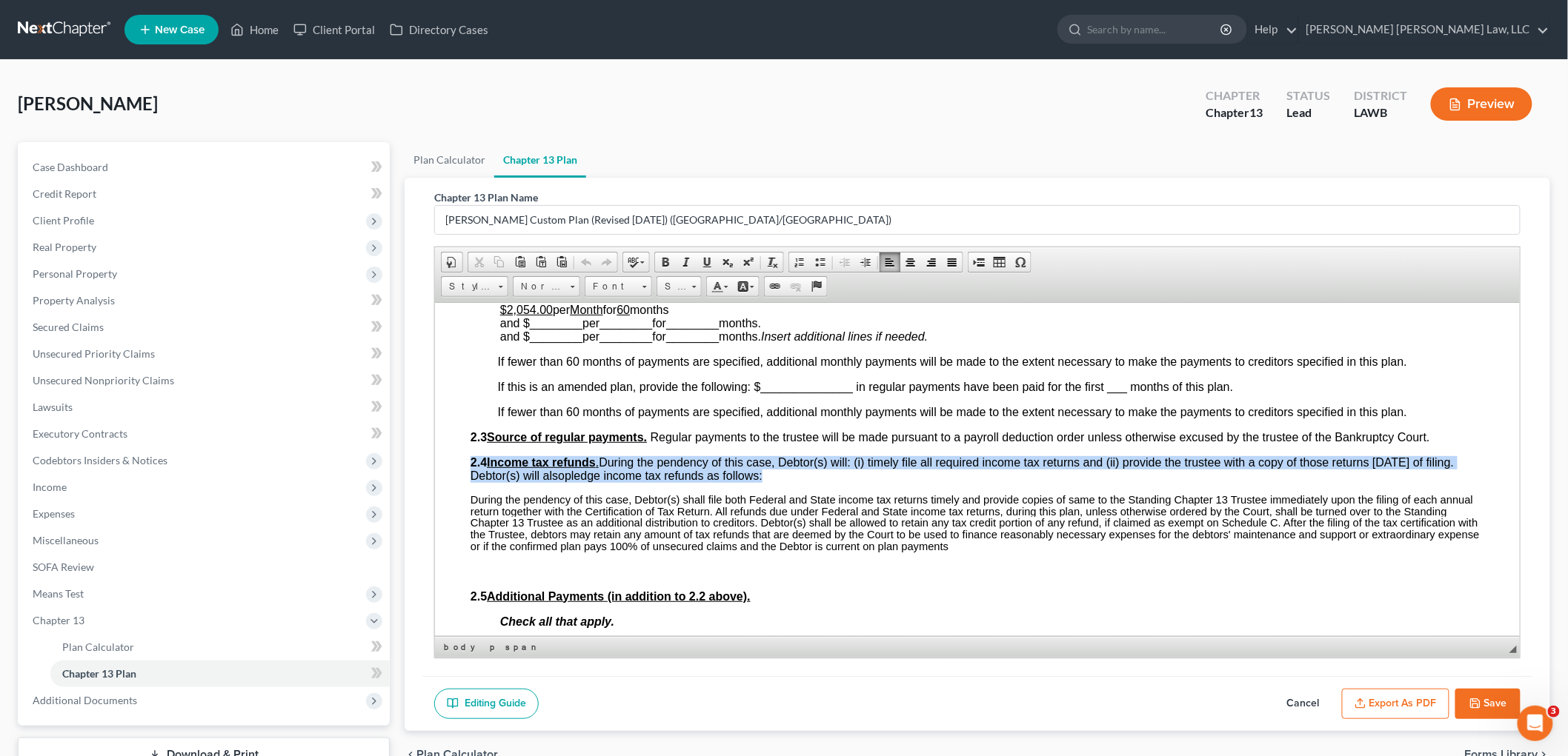
scroll to position [0, 0]
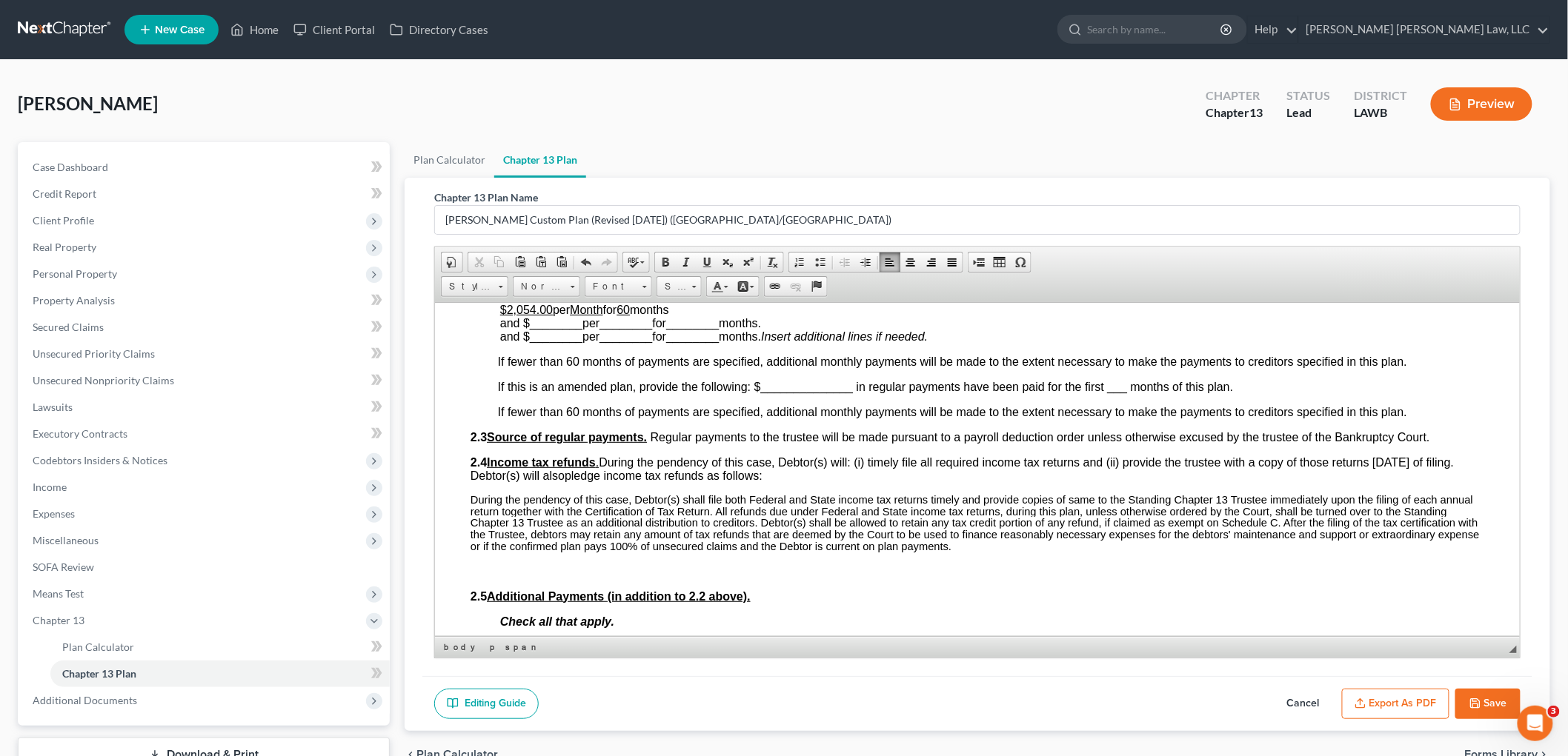
click at [1474, 703] on icon "button" at bounding box center [1475, 703] width 12 height 12
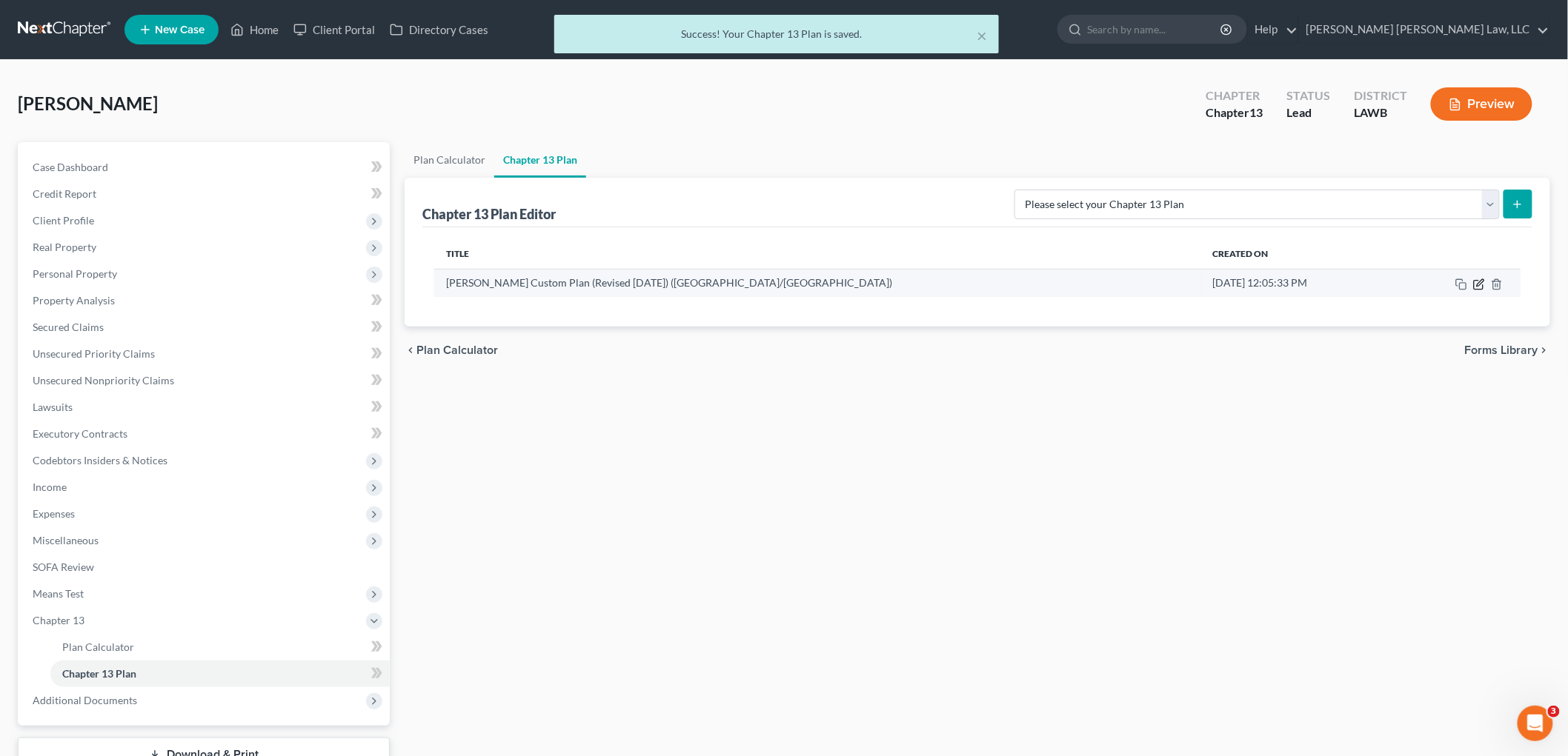
click at [1480, 289] on icon "button" at bounding box center [1479, 284] width 9 height 9
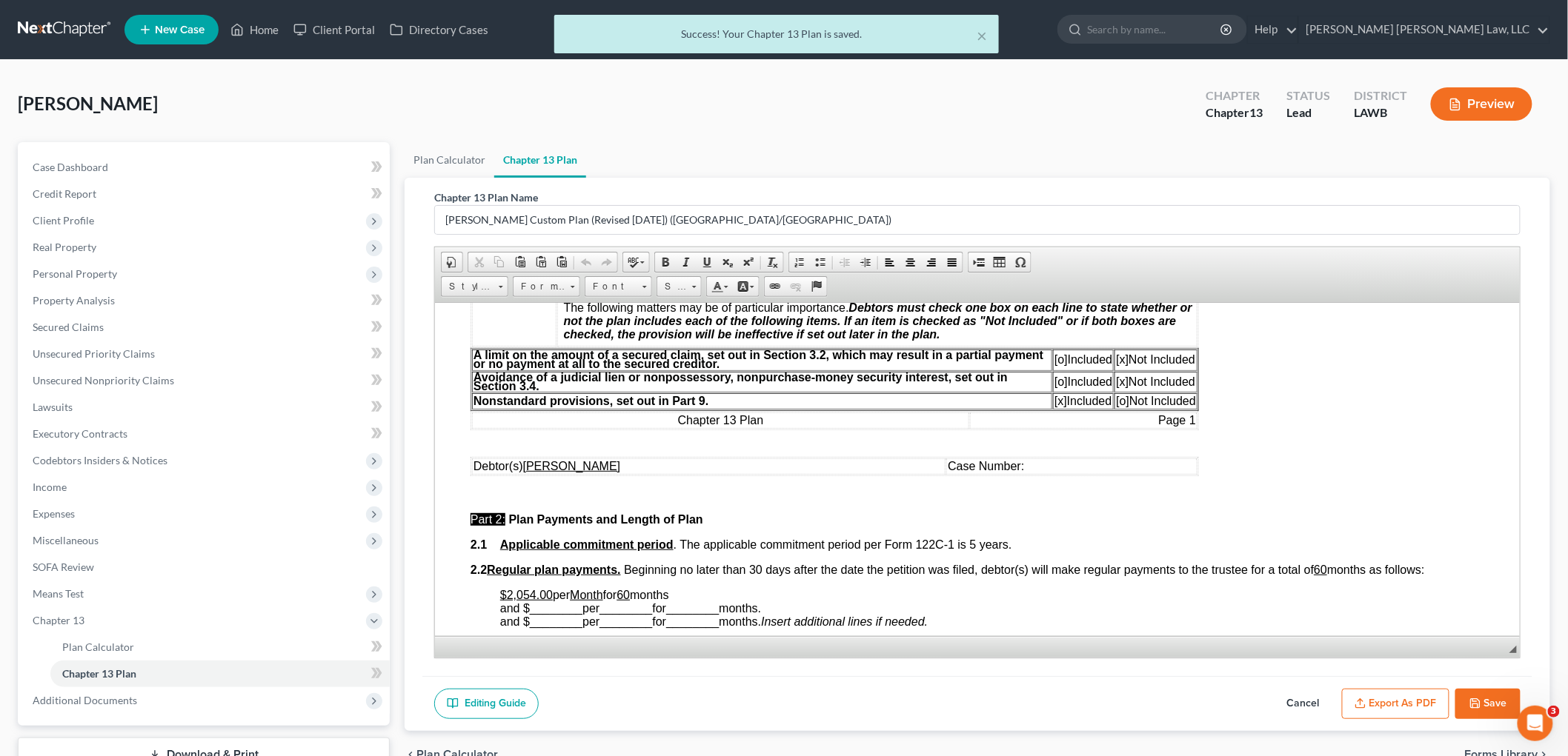
scroll to position [493, 0]
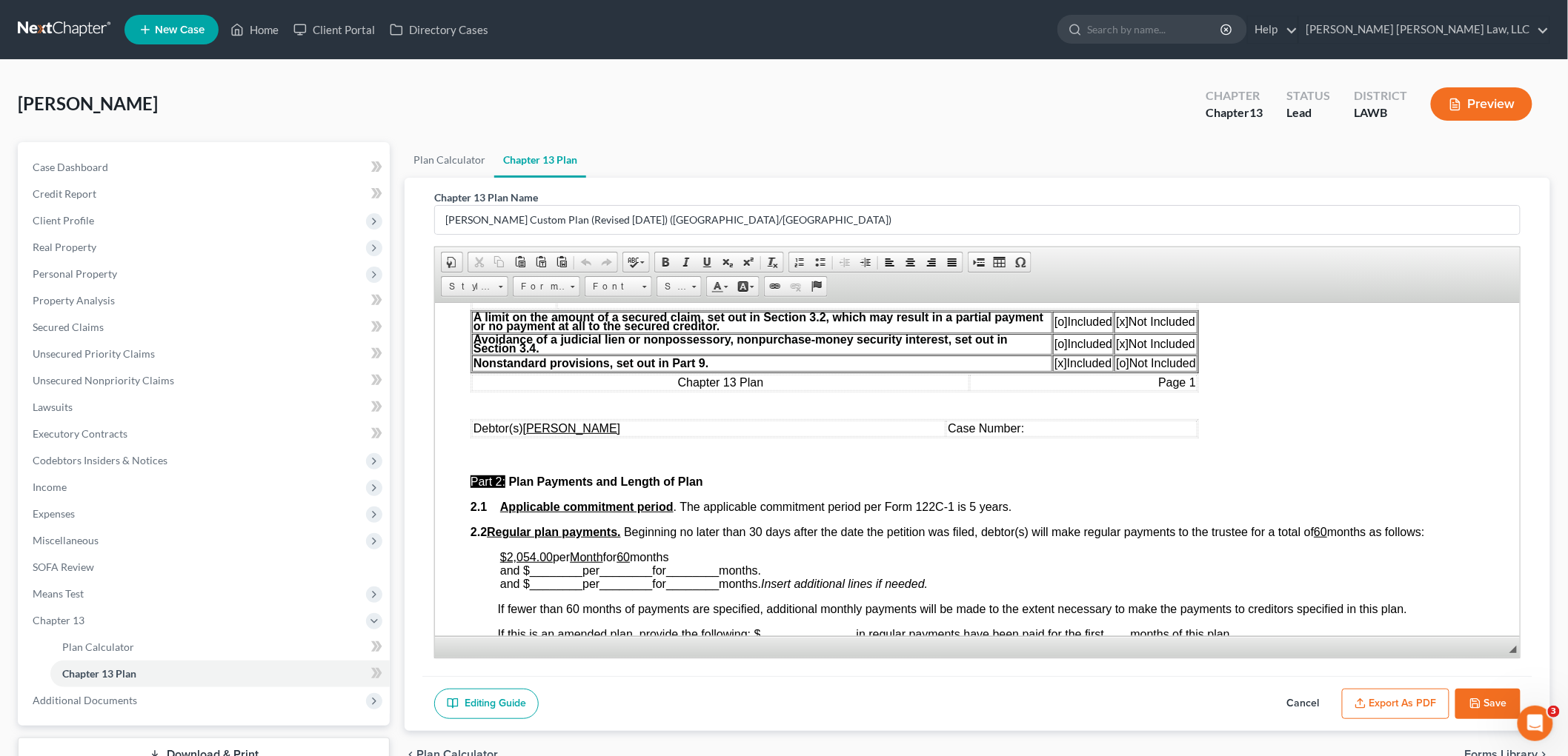
click at [1389, 697] on button "Export as PDF" at bounding box center [1395, 704] width 108 height 31
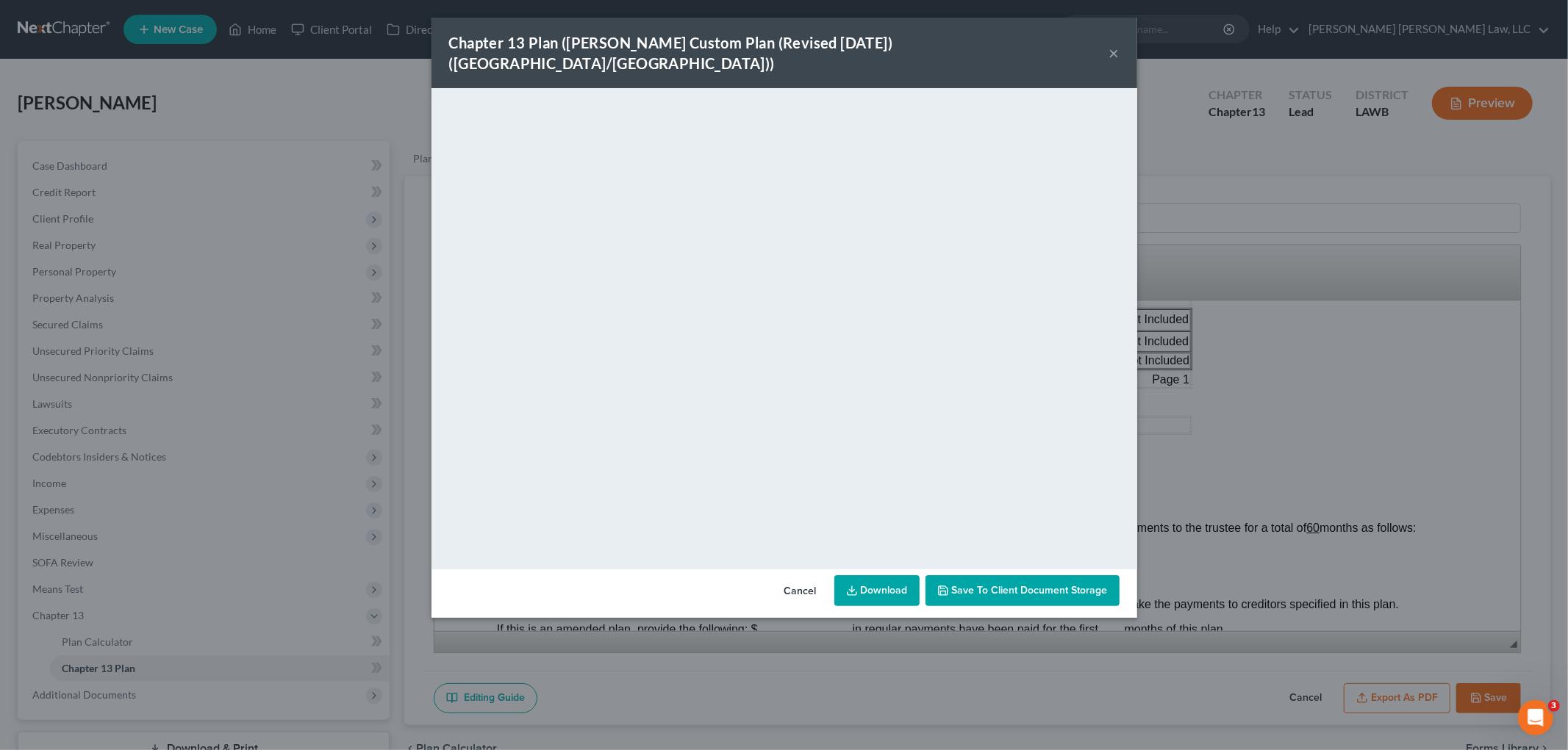
drag, startPoint x: 1119, startPoint y: 35, endPoint x: 1125, endPoint y: 59, distance: 24.7
click at [1119, 44] on button "×" at bounding box center [1114, 53] width 10 height 17
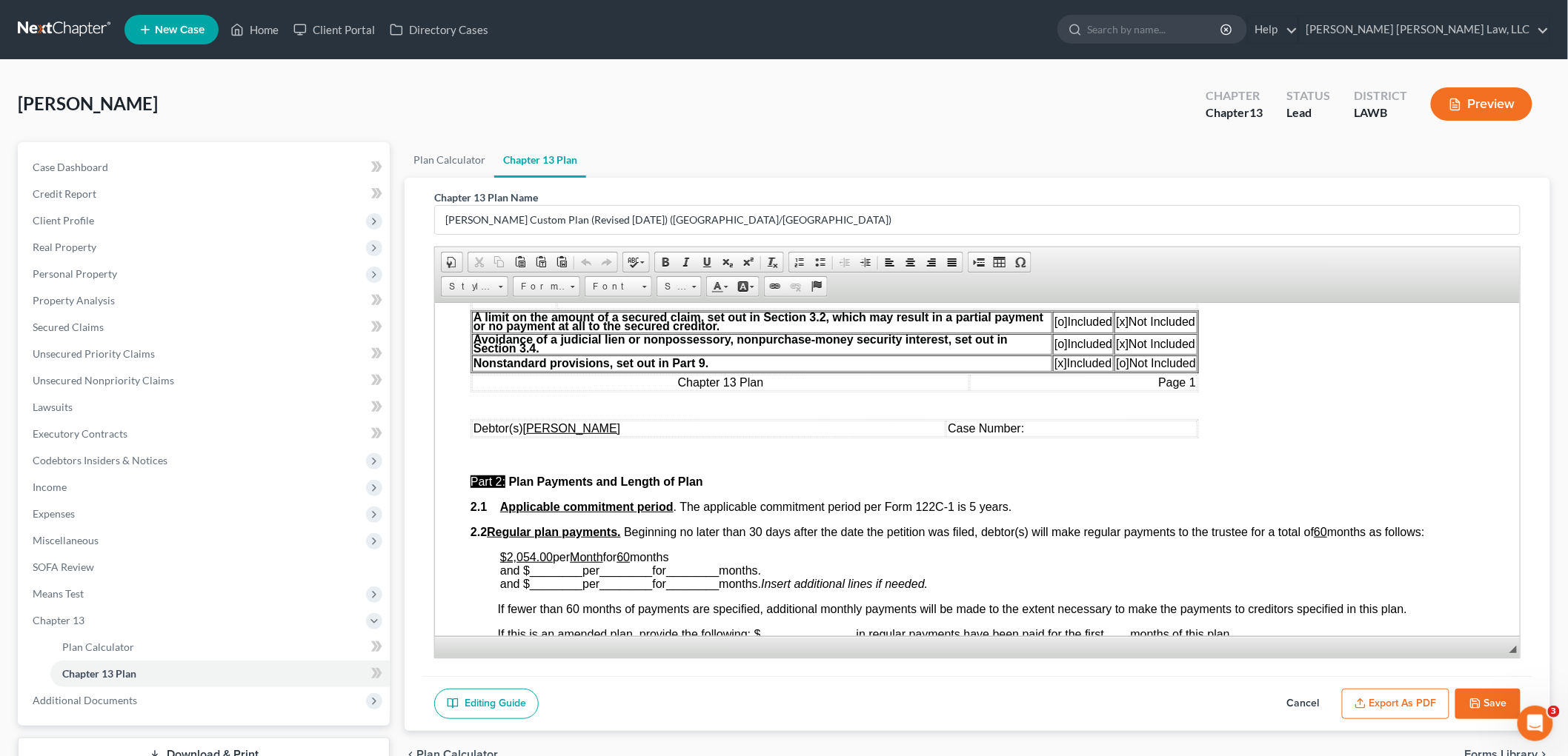
click at [1478, 706] on polyline "button" at bounding box center [1475, 706] width 5 height 4
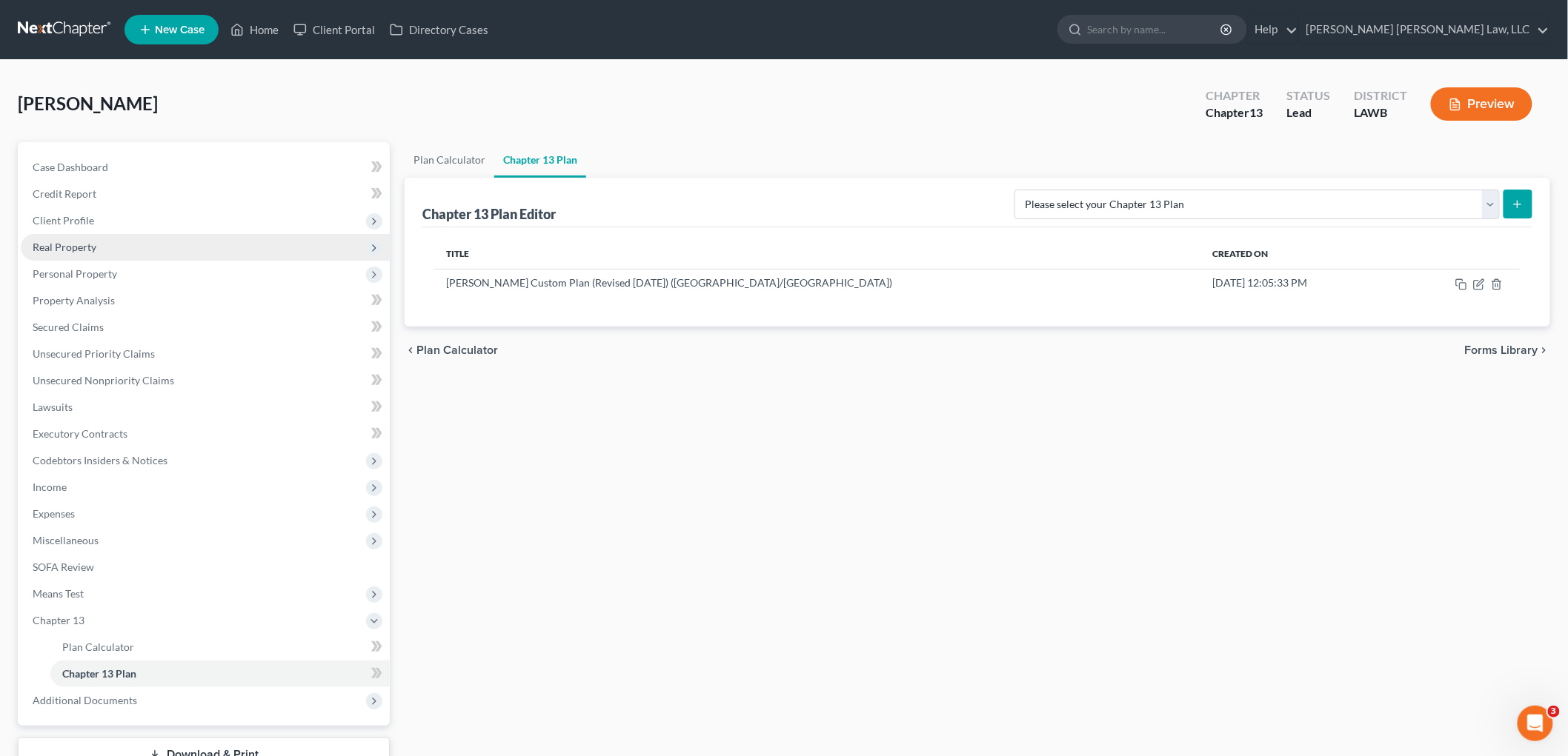
click at [87, 219] on span "Client Profile" at bounding box center [63, 220] width 62 height 13
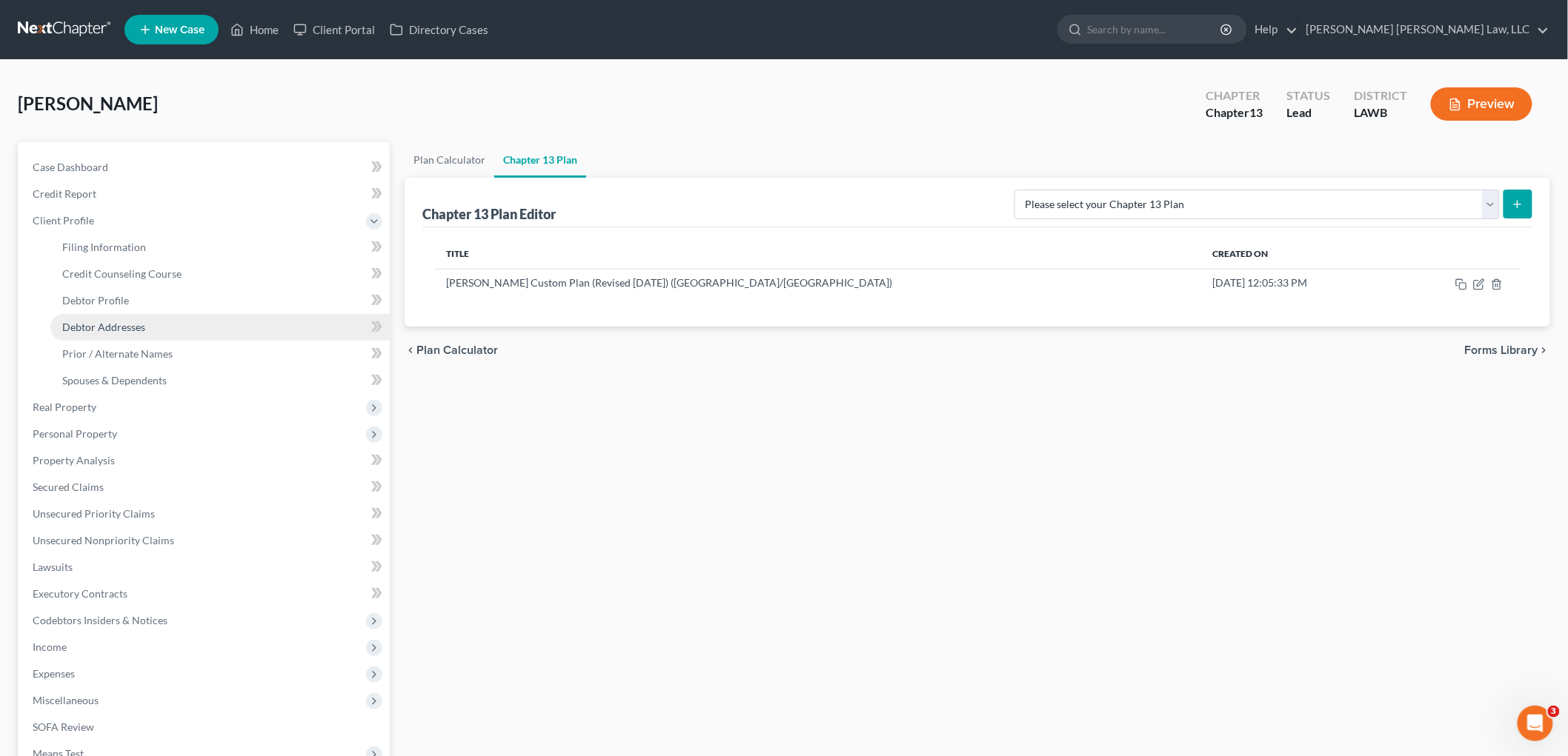
click at [105, 319] on link "Debtor Addresses" at bounding box center [220, 327] width 339 height 26
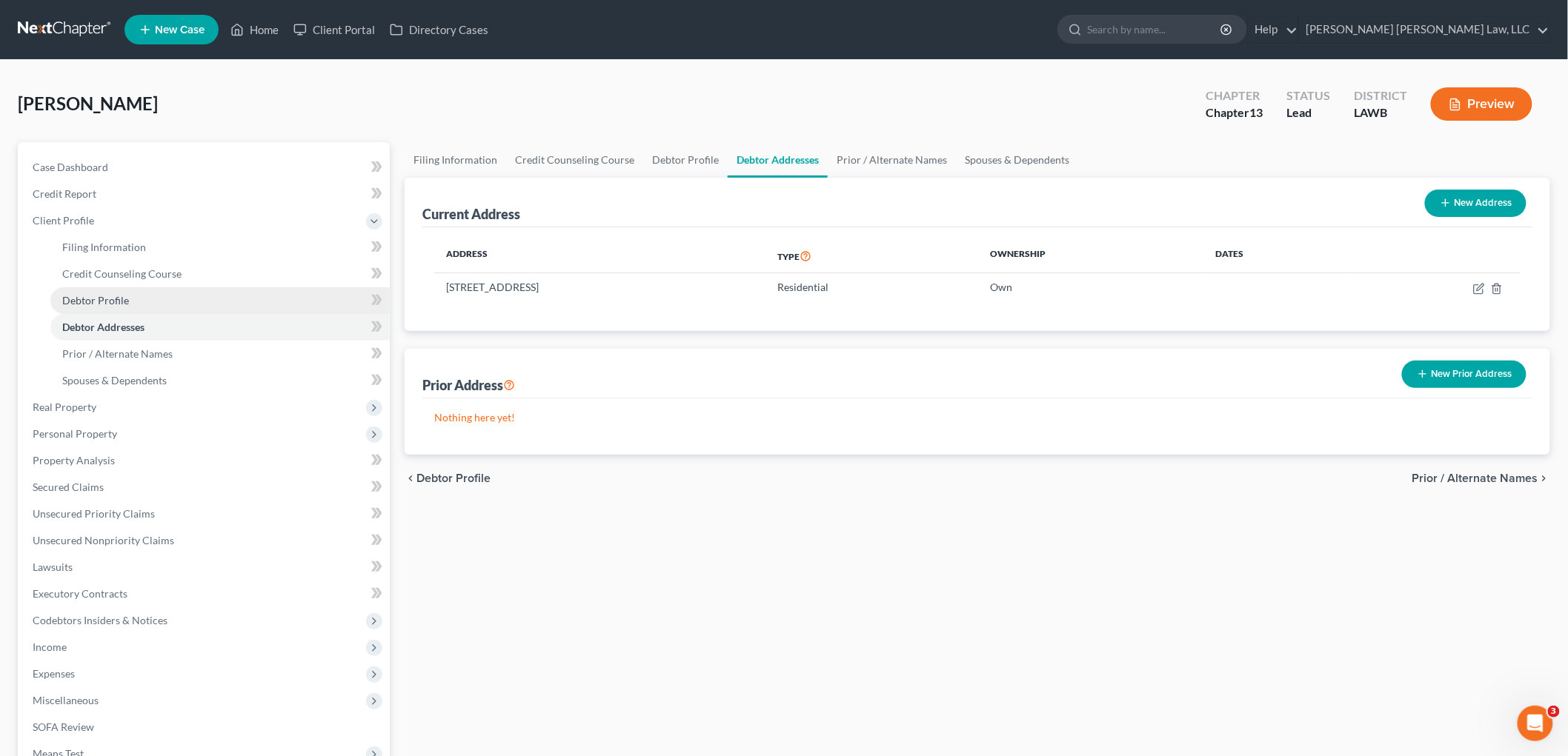
click at [116, 298] on span "Debtor Profile" at bounding box center [96, 300] width 67 height 13
select select "4"
select select "0"
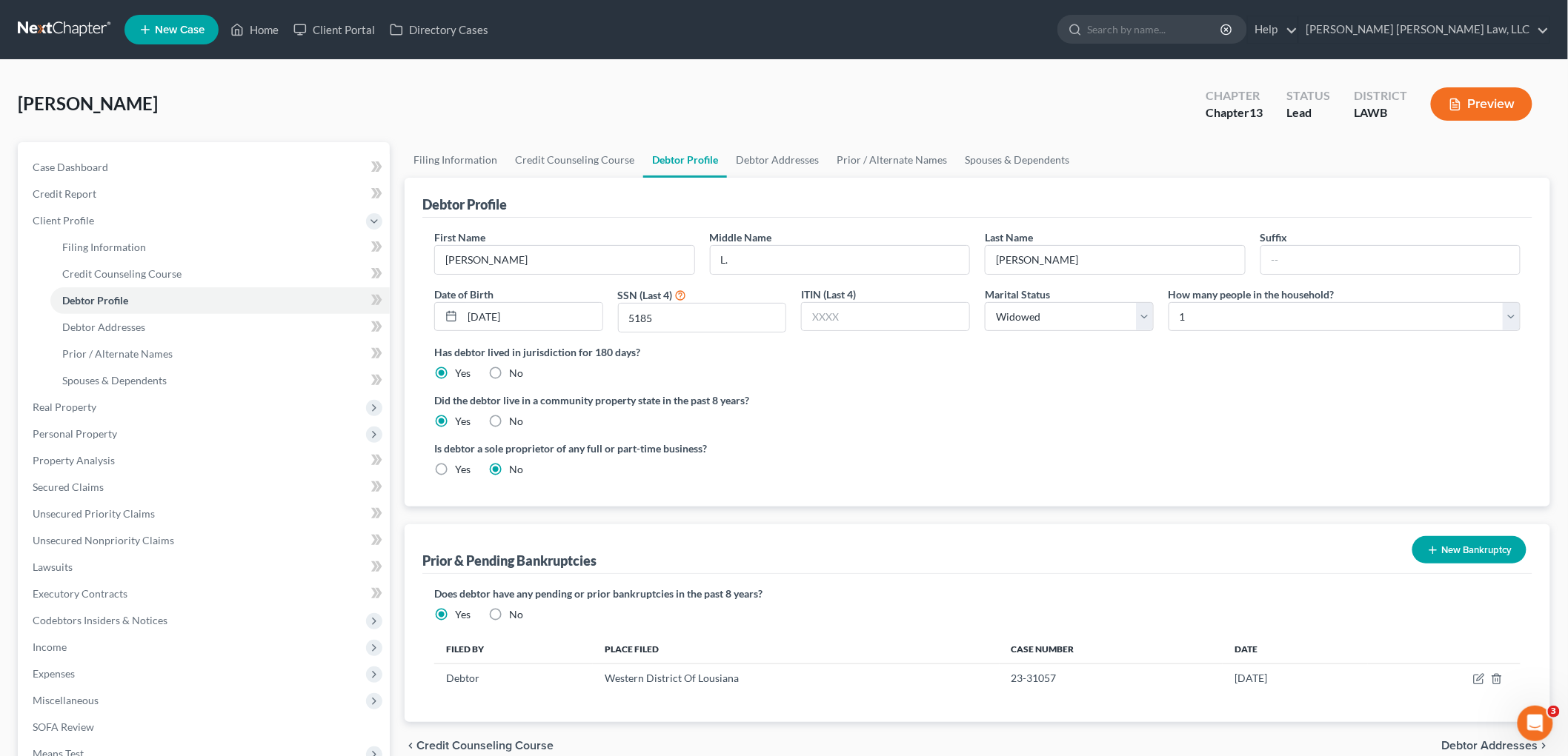
click at [49, 26] on link at bounding box center [65, 29] width 95 height 26
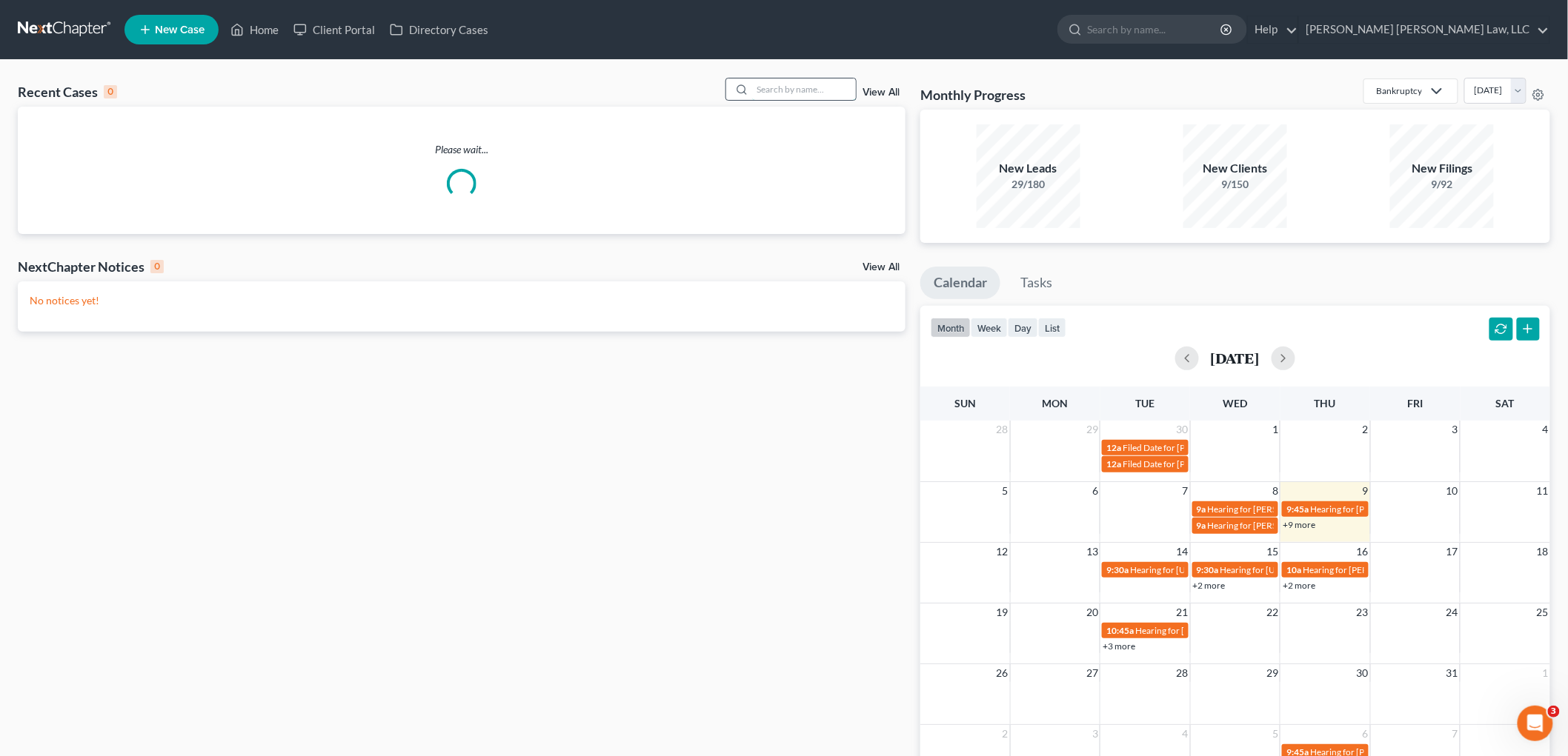
click at [781, 94] on input "search" at bounding box center [804, 89] width 104 height 22
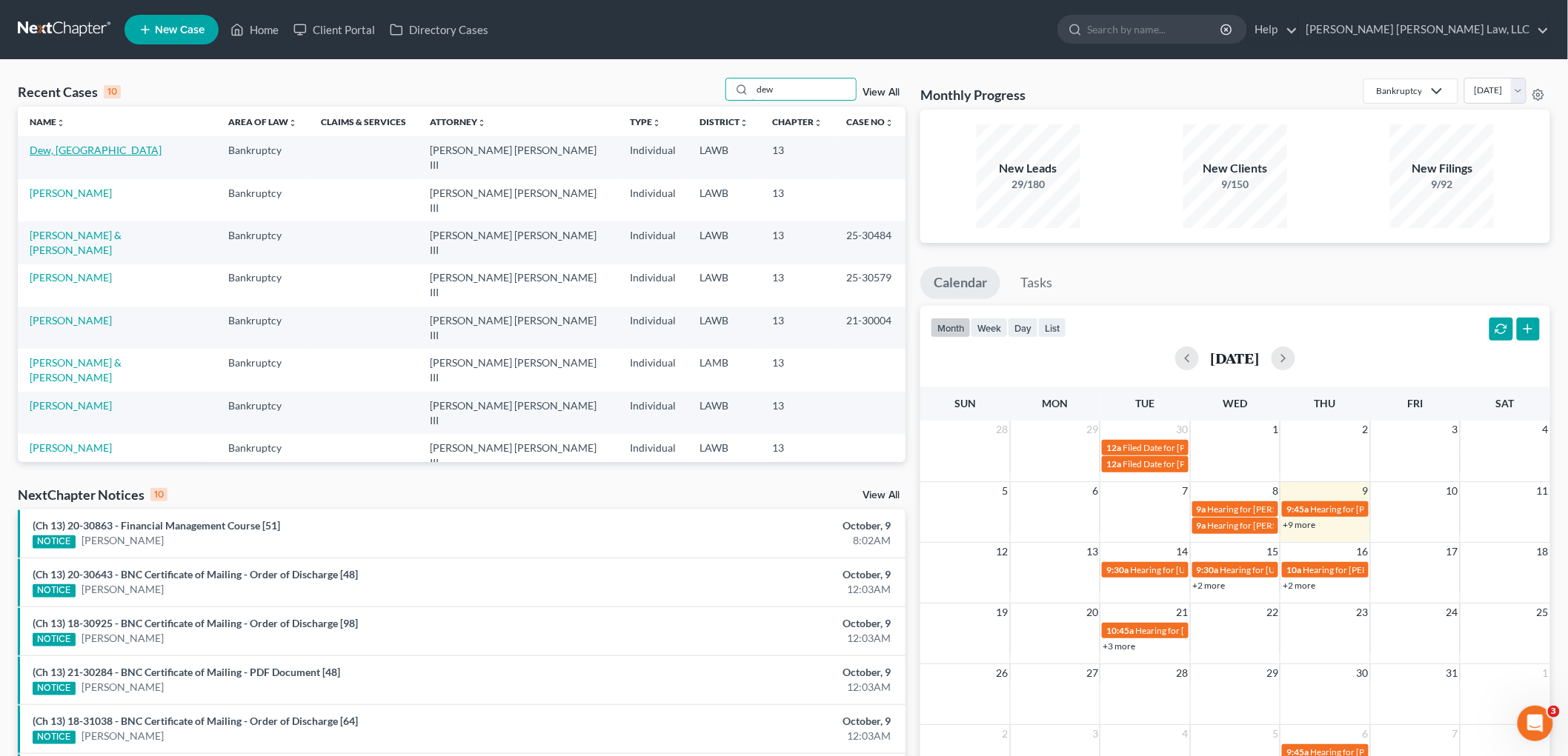
type input "dew"
click at [74, 149] on link "Dew, [GEOGRAPHIC_DATA]" at bounding box center [95, 150] width 132 height 13
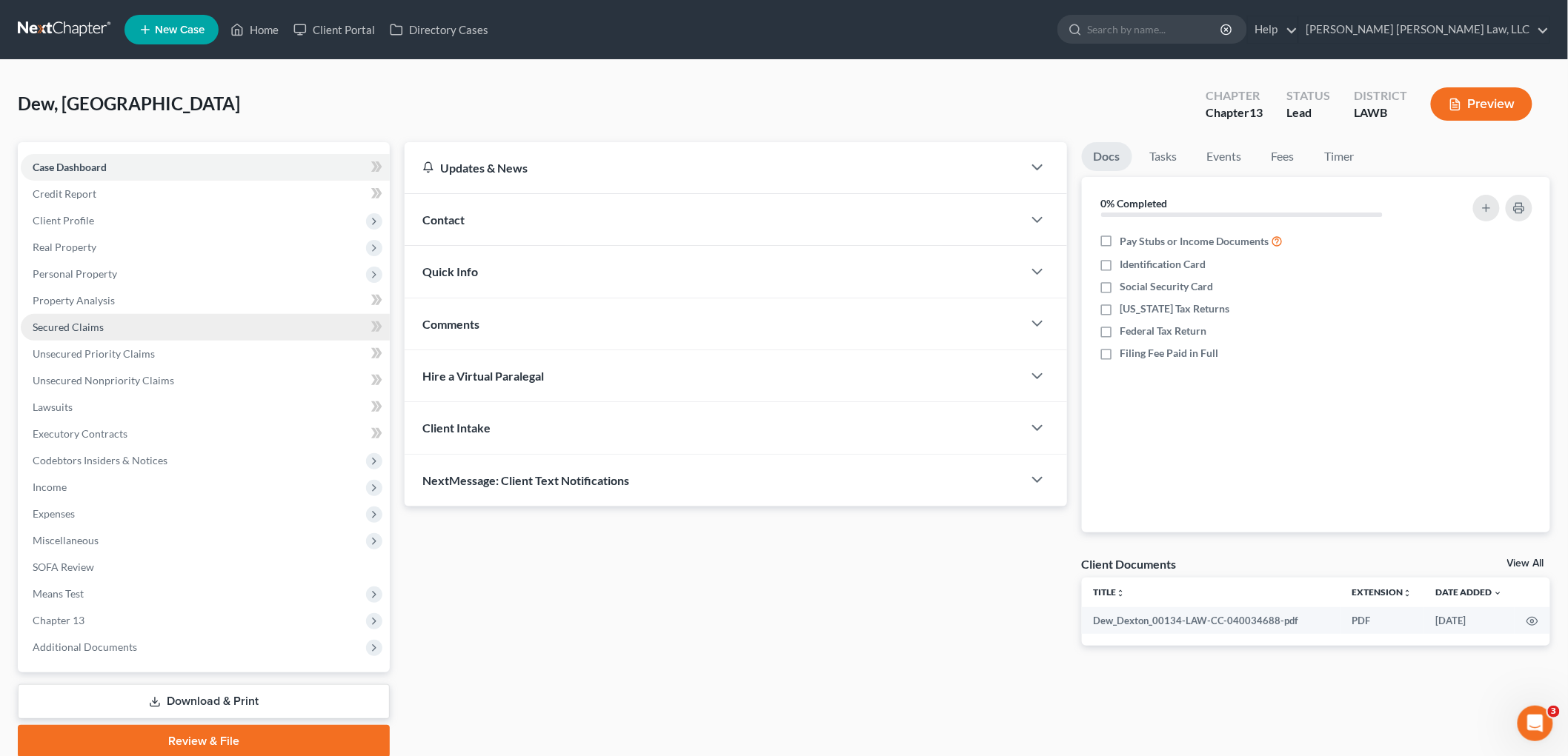
click at [73, 327] on span "Secured Claims" at bounding box center [68, 327] width 71 height 13
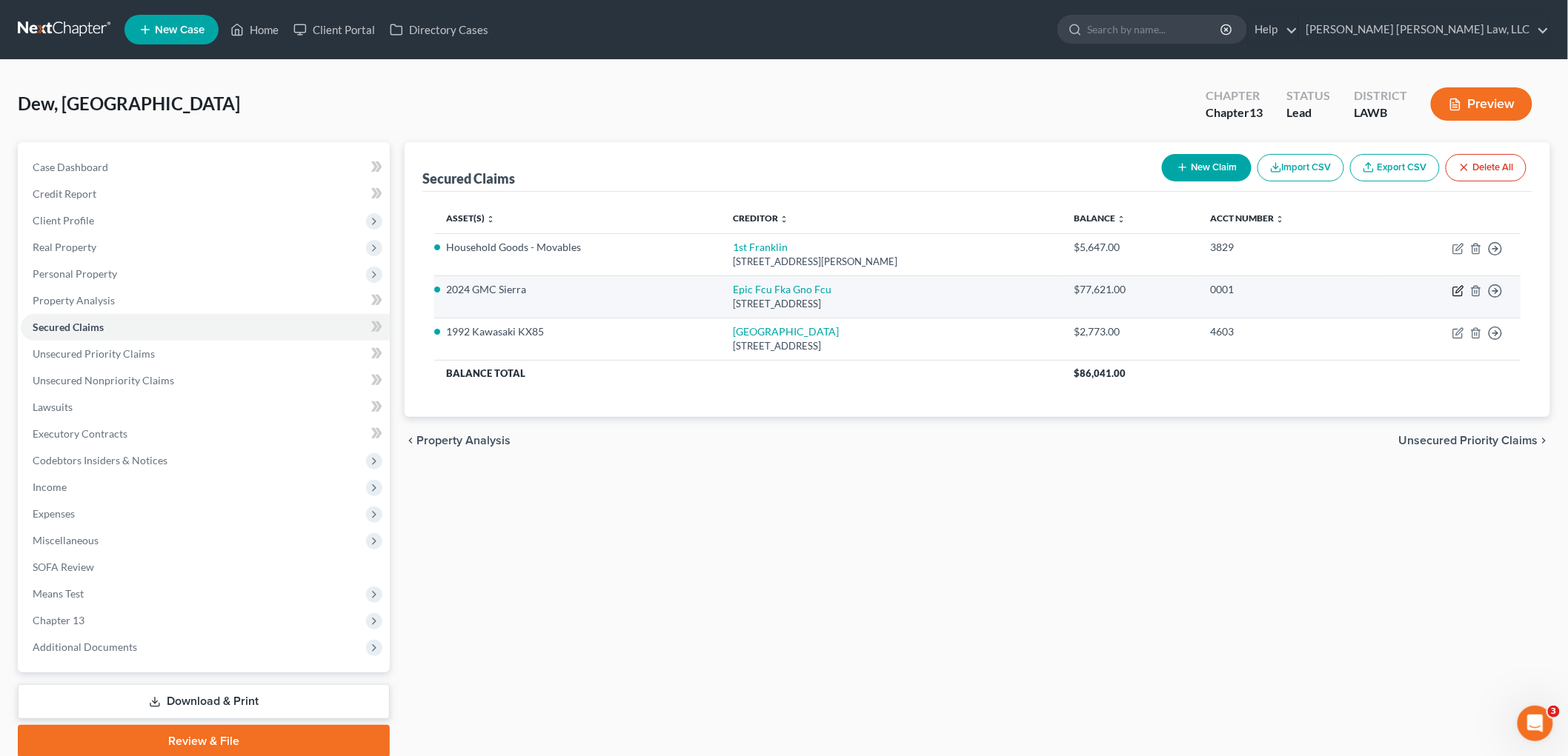
click at [1462, 285] on icon "button" at bounding box center [1459, 291] width 12 height 12
select select "19"
select select "0"
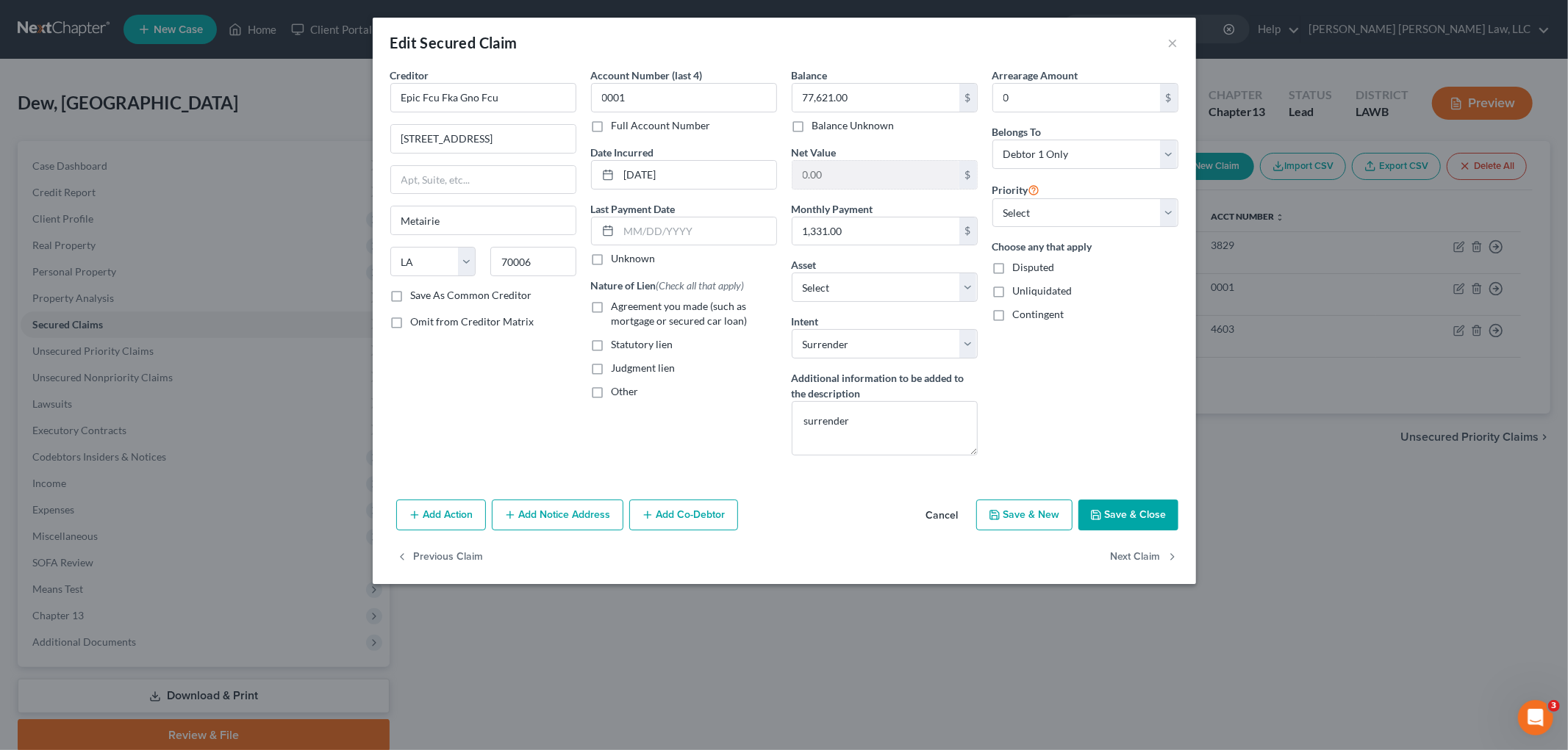
click at [1112, 520] on button "Save & Close" at bounding box center [1128, 515] width 100 height 31
